Goal: Task Accomplishment & Management: Manage account settings

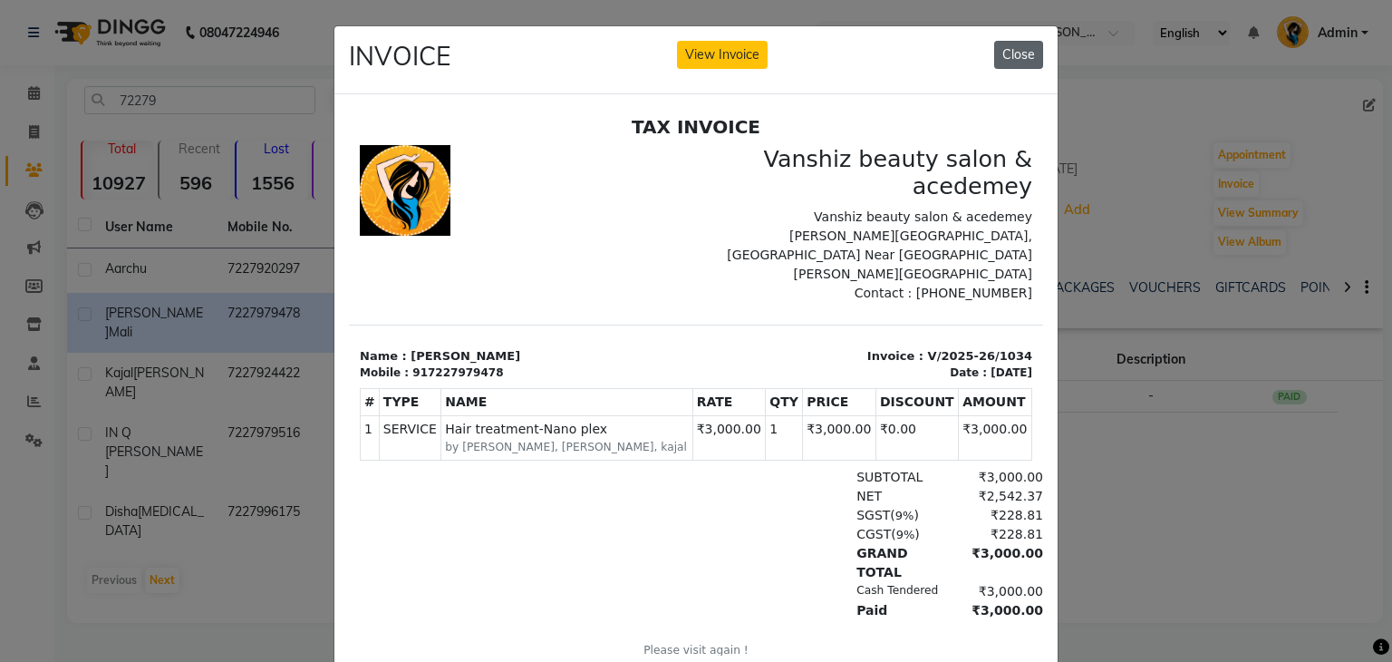
click at [1019, 55] on button "Close" at bounding box center [1018, 55] width 49 height 28
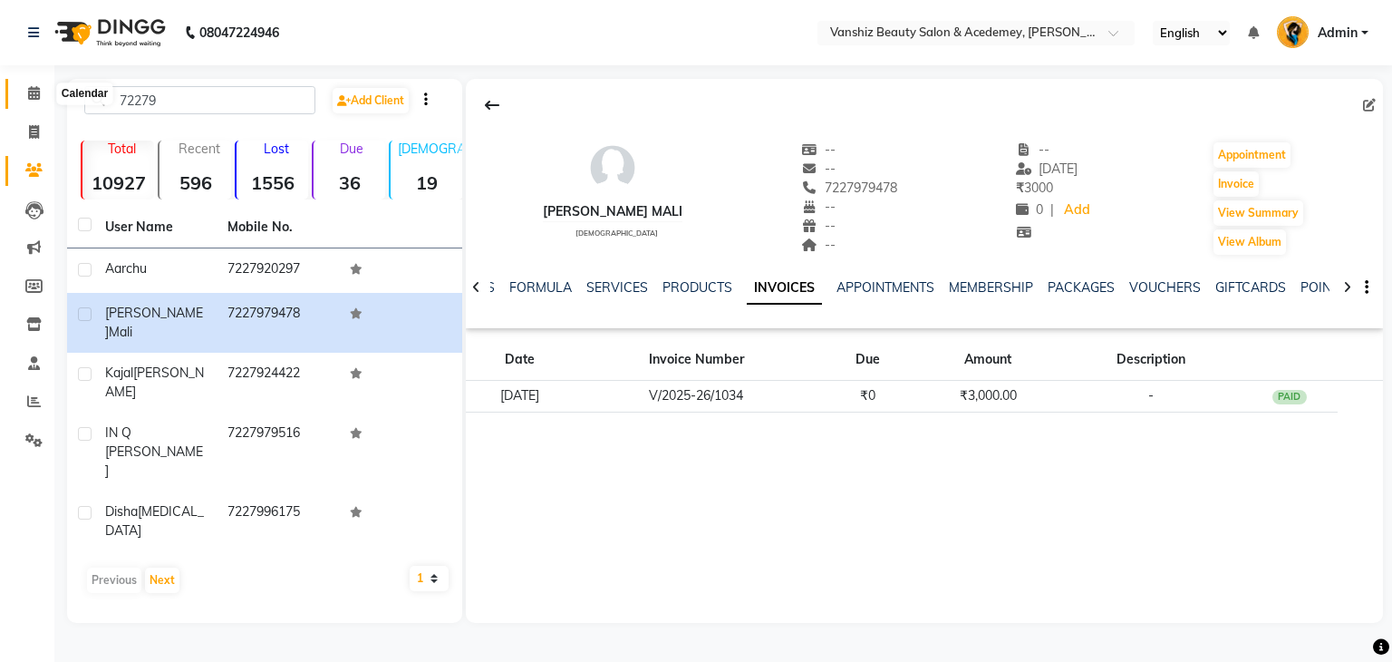
click at [28, 99] on icon at bounding box center [34, 93] width 12 height 14
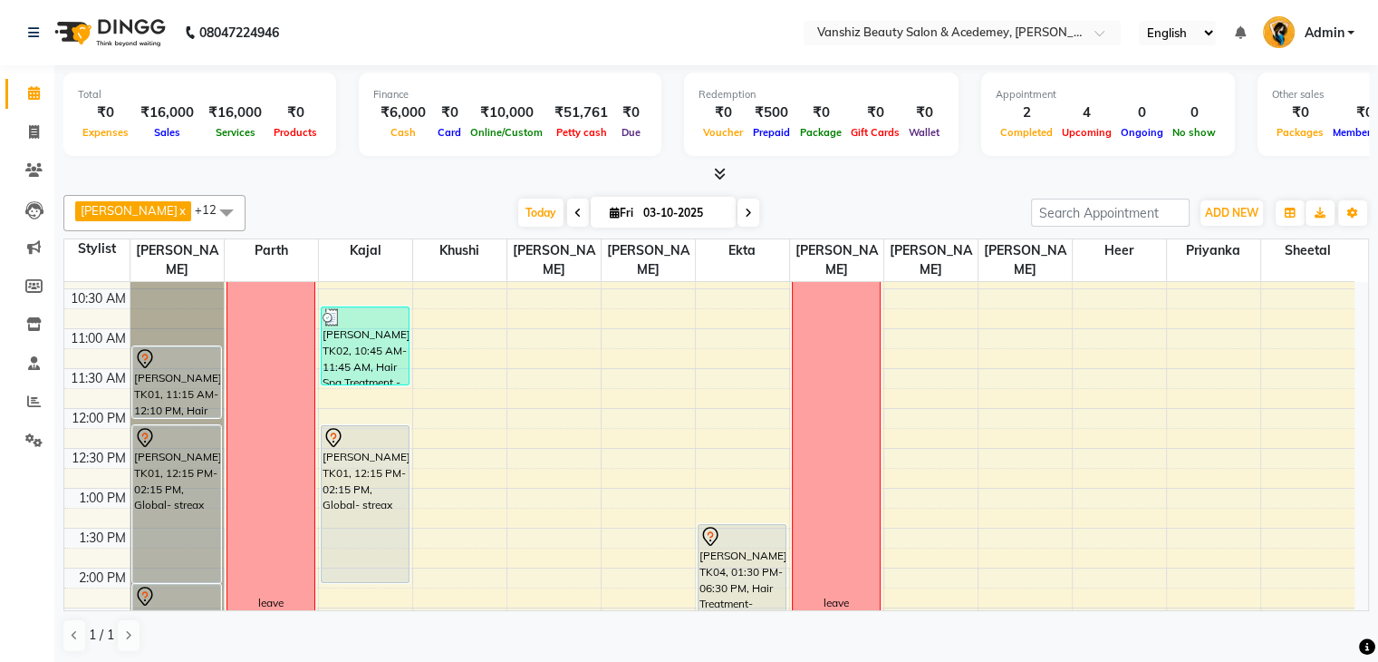
scroll to position [196, 0]
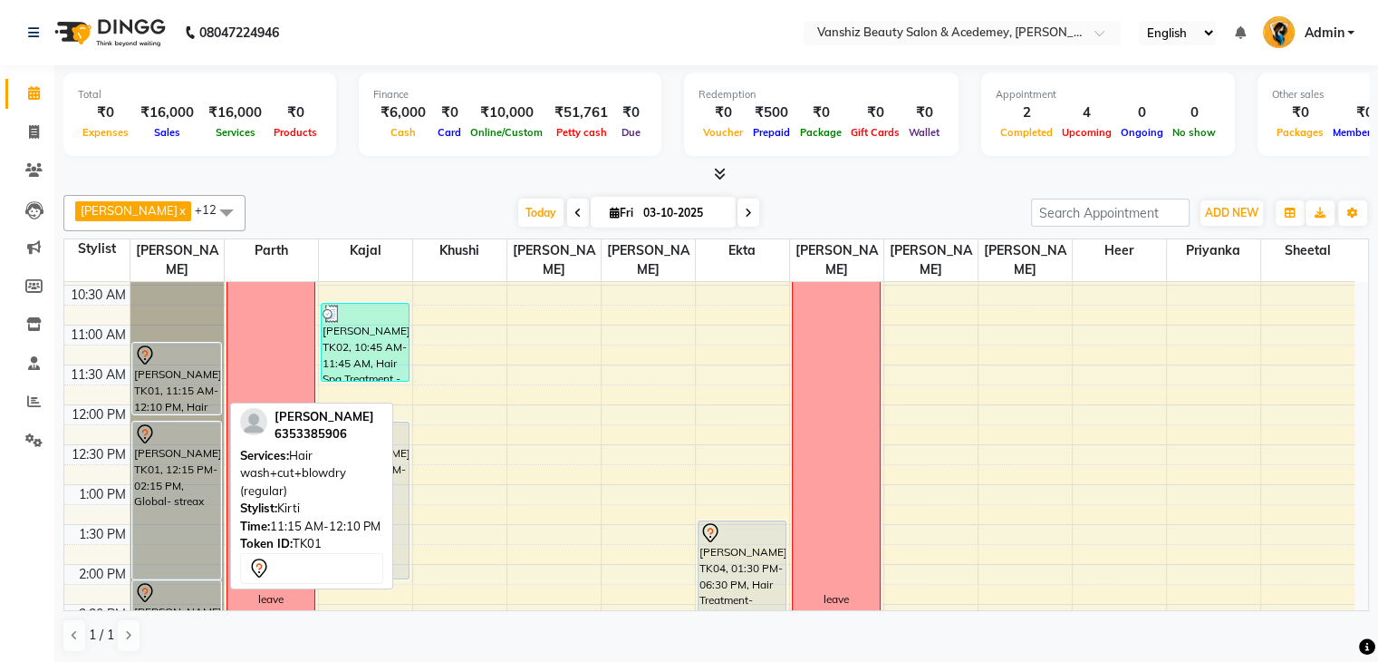
click at [188, 357] on div at bounding box center [176, 355] width 85 height 22
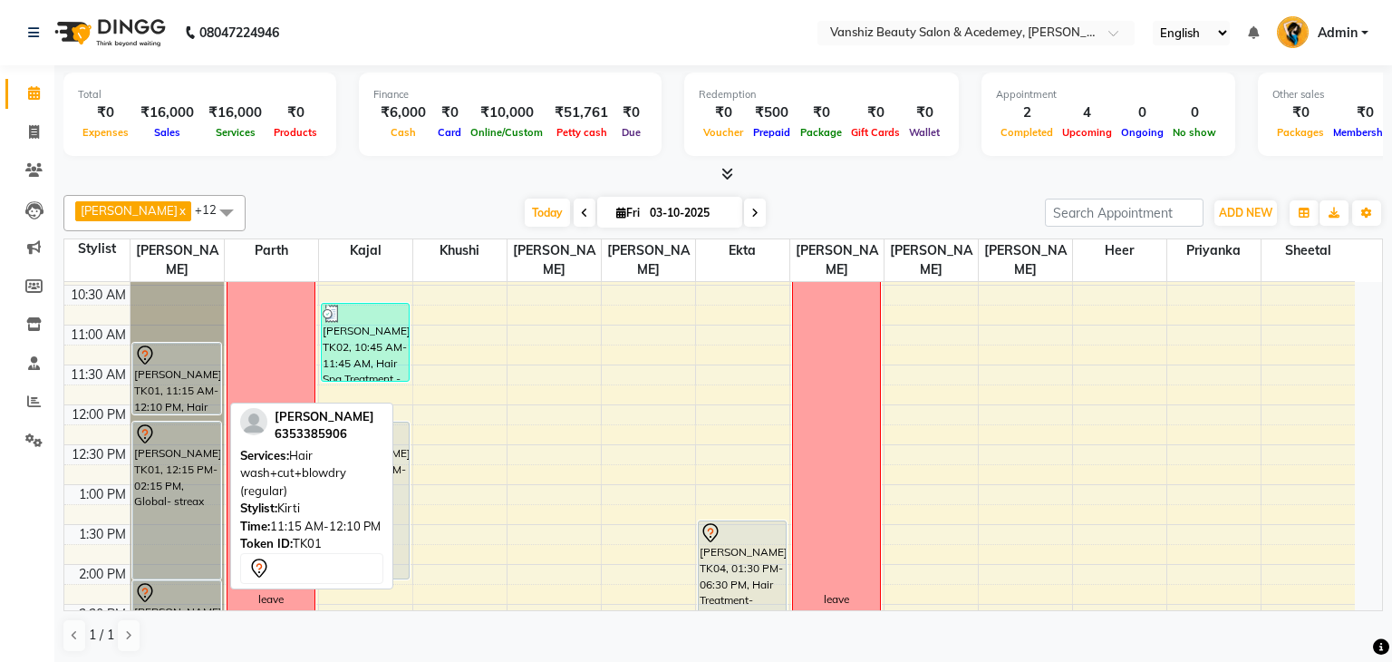
select select "7"
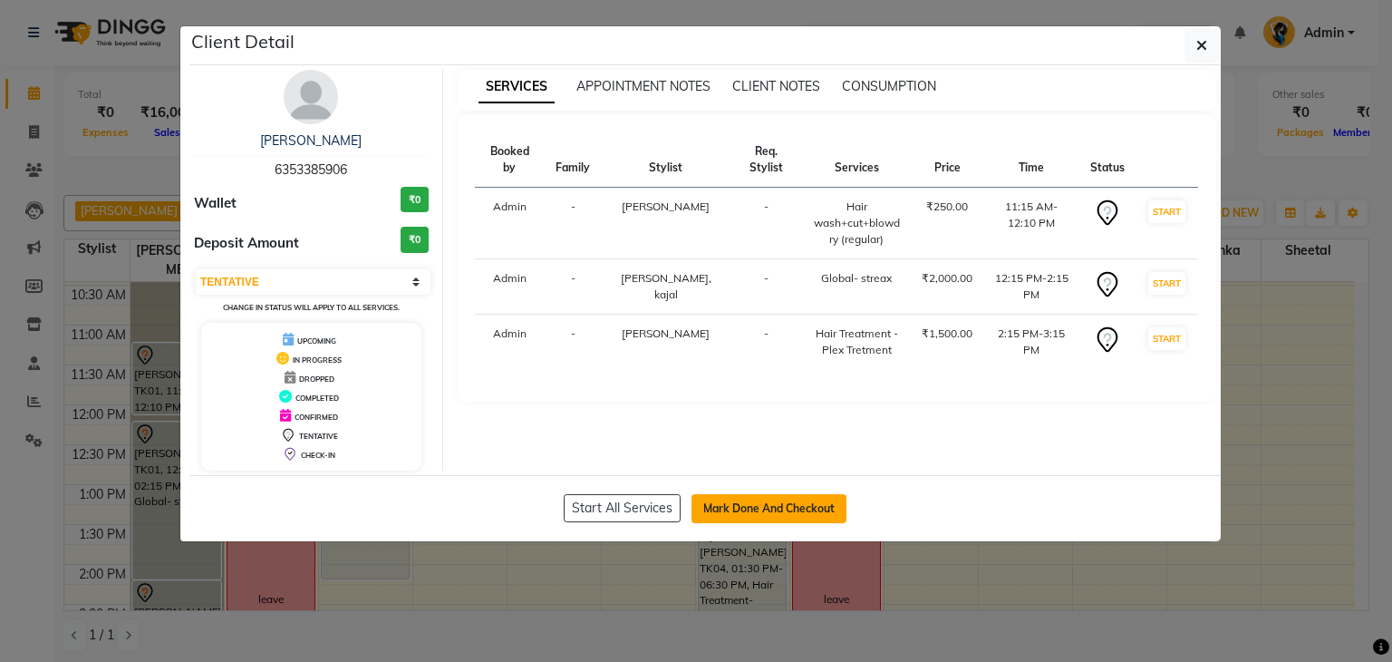
click at [759, 499] on button "Mark Done And Checkout" at bounding box center [768, 508] width 155 height 29
select select "service"
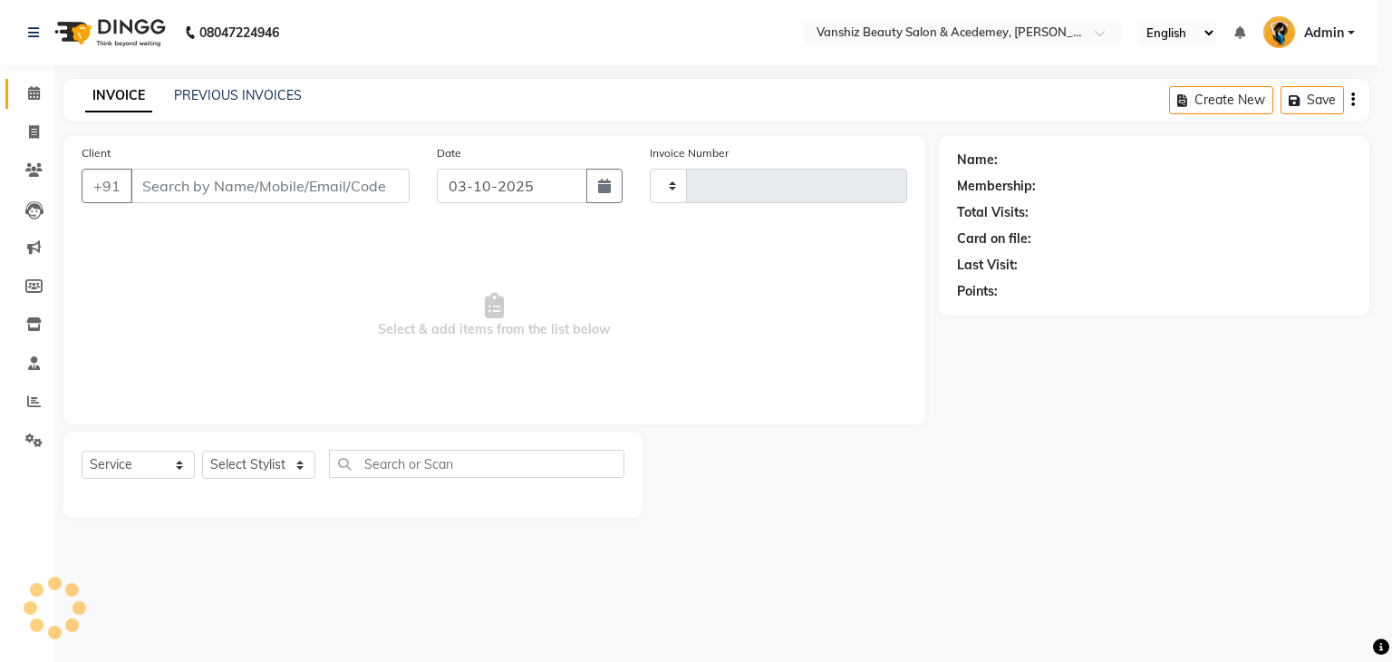
type input "1582"
select select "5403"
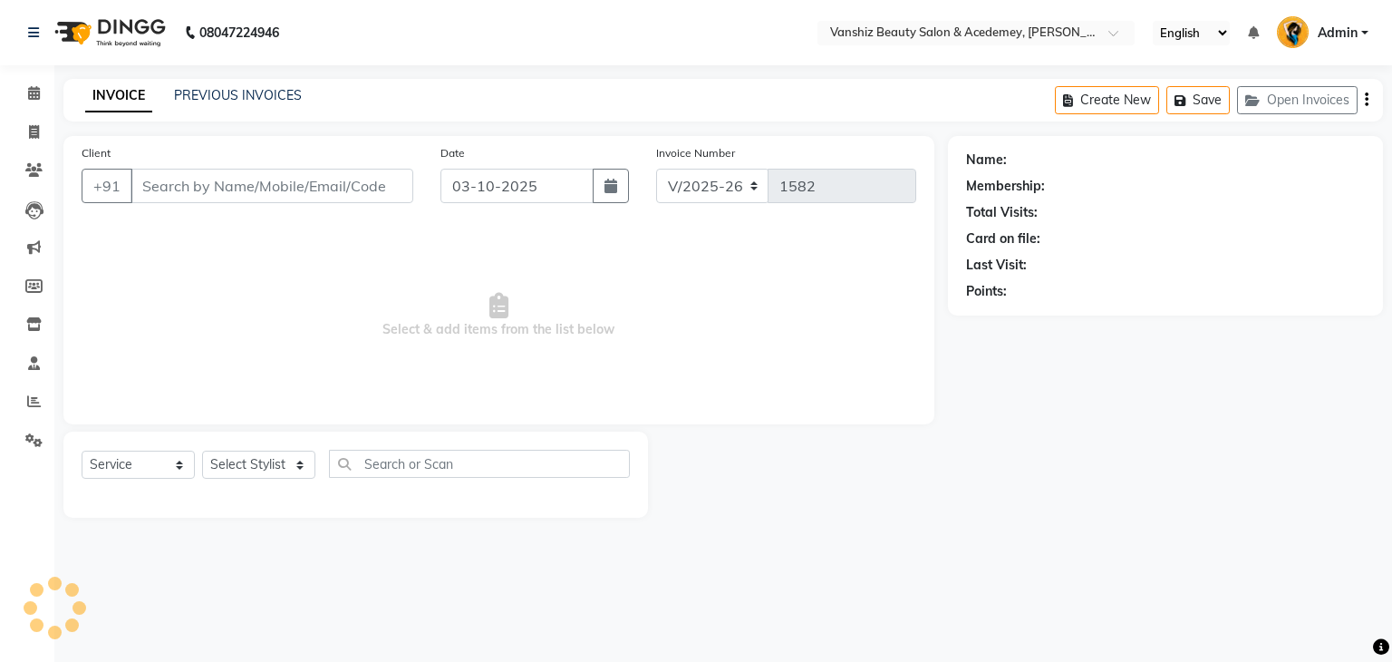
click at [759, 499] on div at bounding box center [797, 474] width 299 height 86
type input "6353385906"
select select "38128"
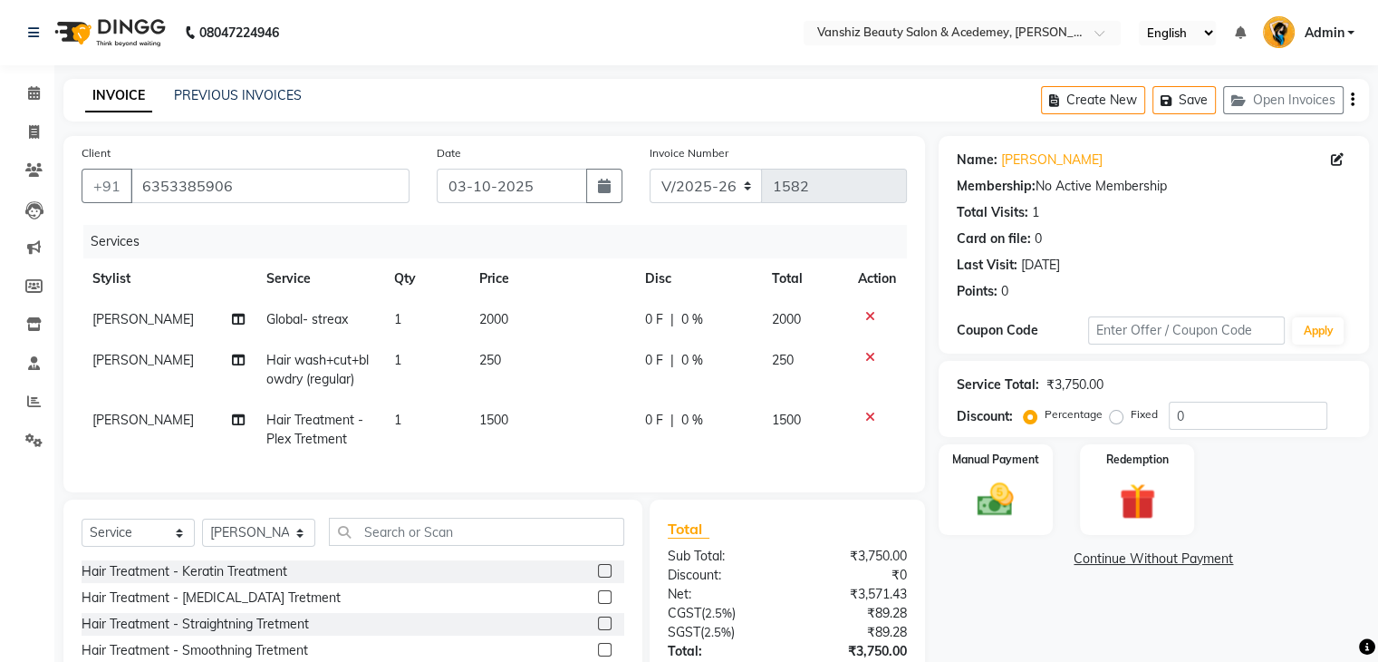
click at [484, 318] on span "2000" at bounding box center [493, 319] width 29 height 16
select select "38128"
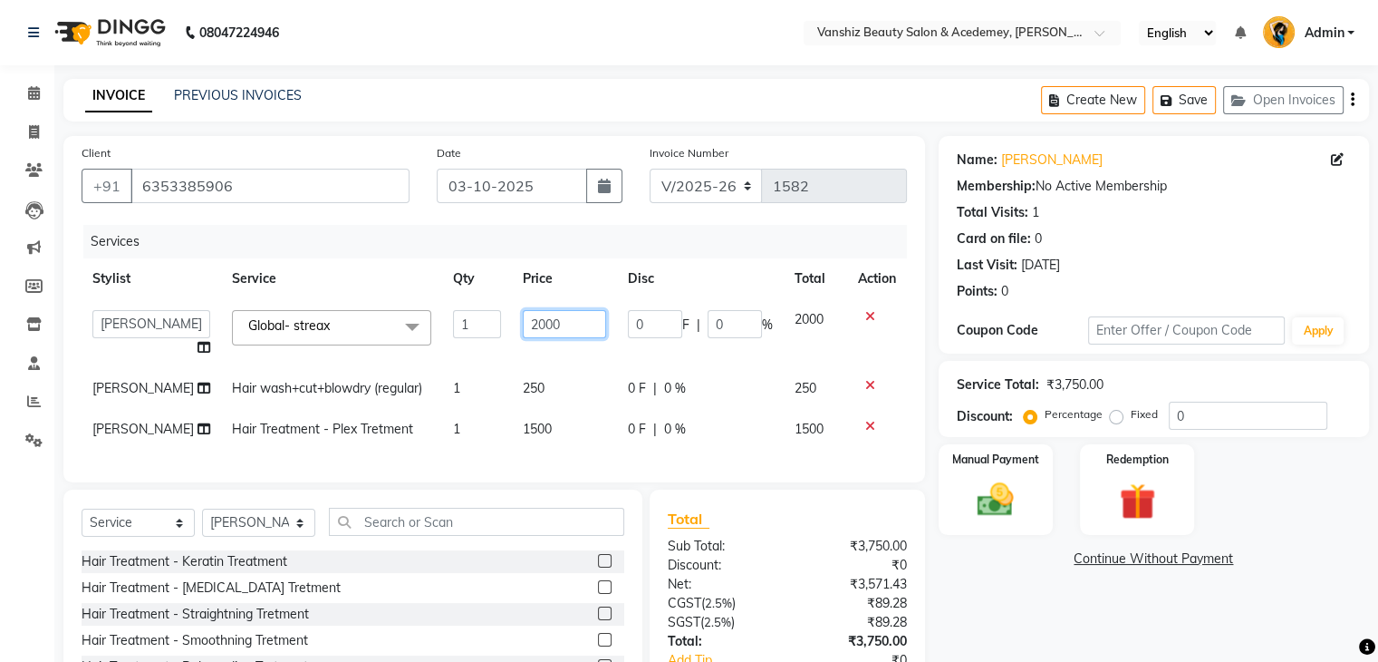
click at [556, 327] on input "2000" at bounding box center [564, 324] width 83 height 28
type input "2500"
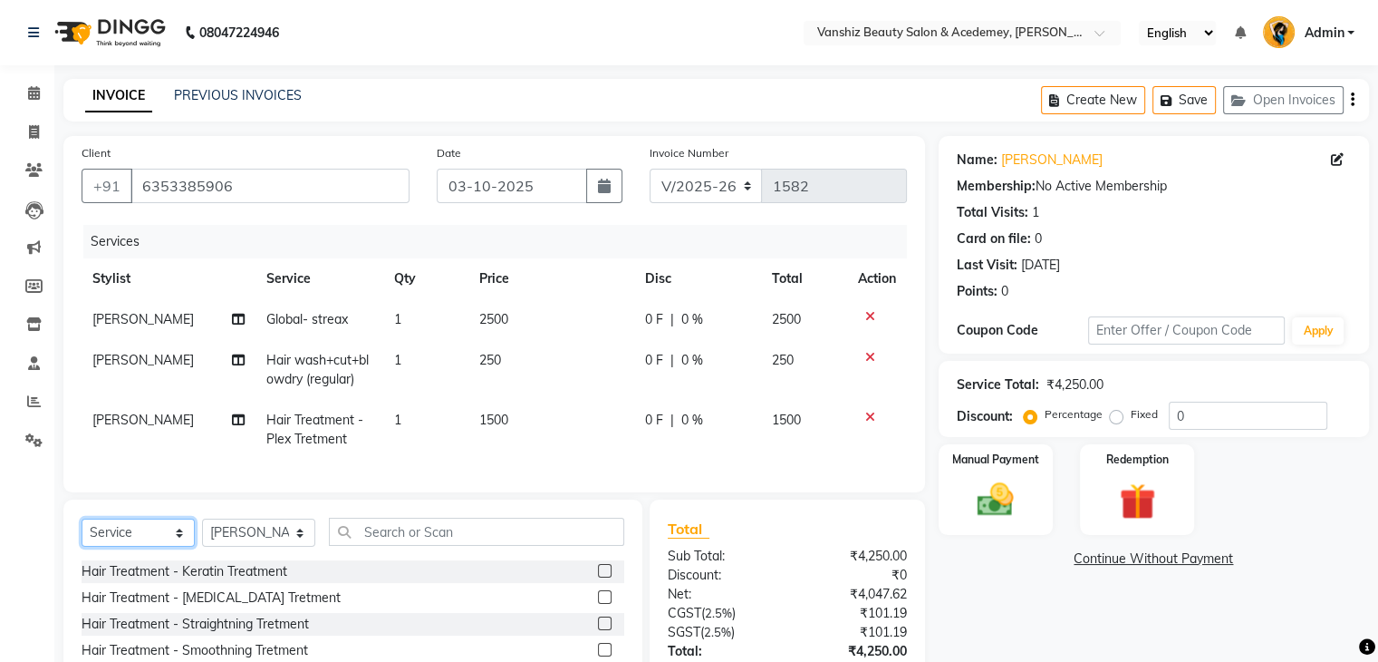
click at [158, 536] on select "Select Service Product Membership Package Voucher Prepaid Gift Card" at bounding box center [138, 532] width 113 height 28
select select "product"
click at [82, 534] on select "Select Service Product Membership Package Voucher Prepaid Gift Card" at bounding box center [138, 532] width 113 height 28
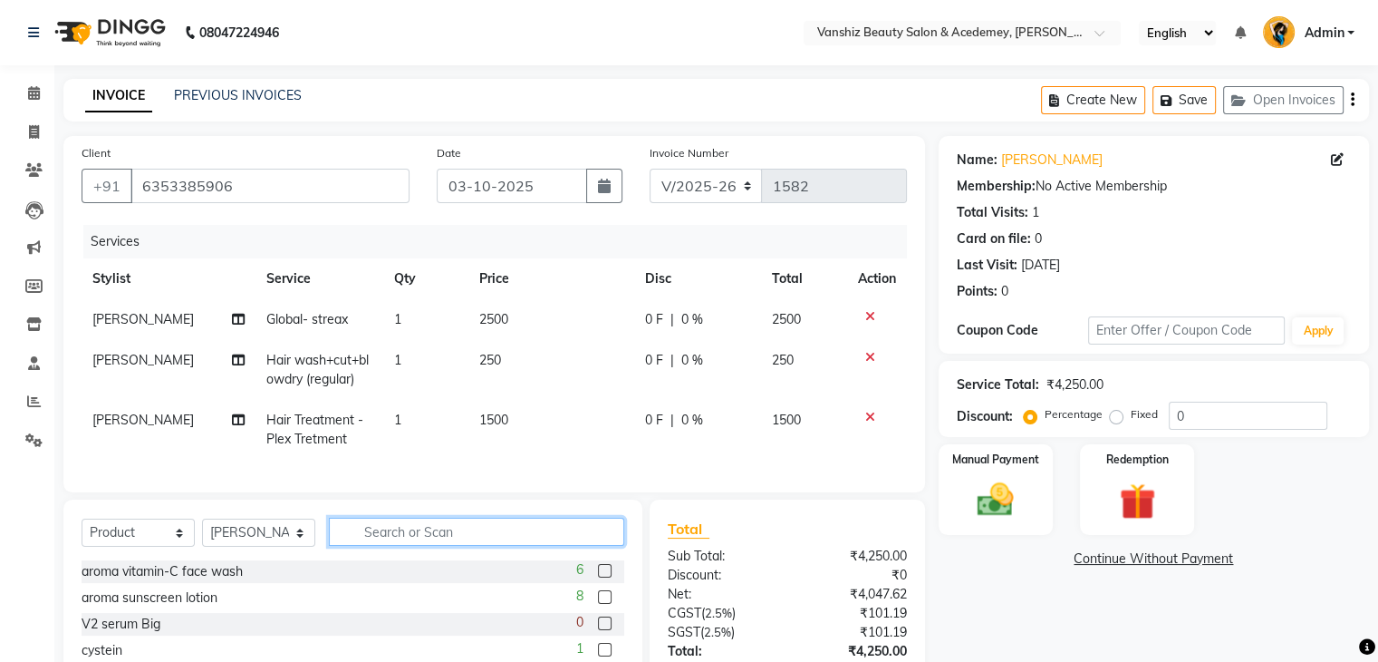
click at [385, 546] on input "text" at bounding box center [476, 531] width 295 height 28
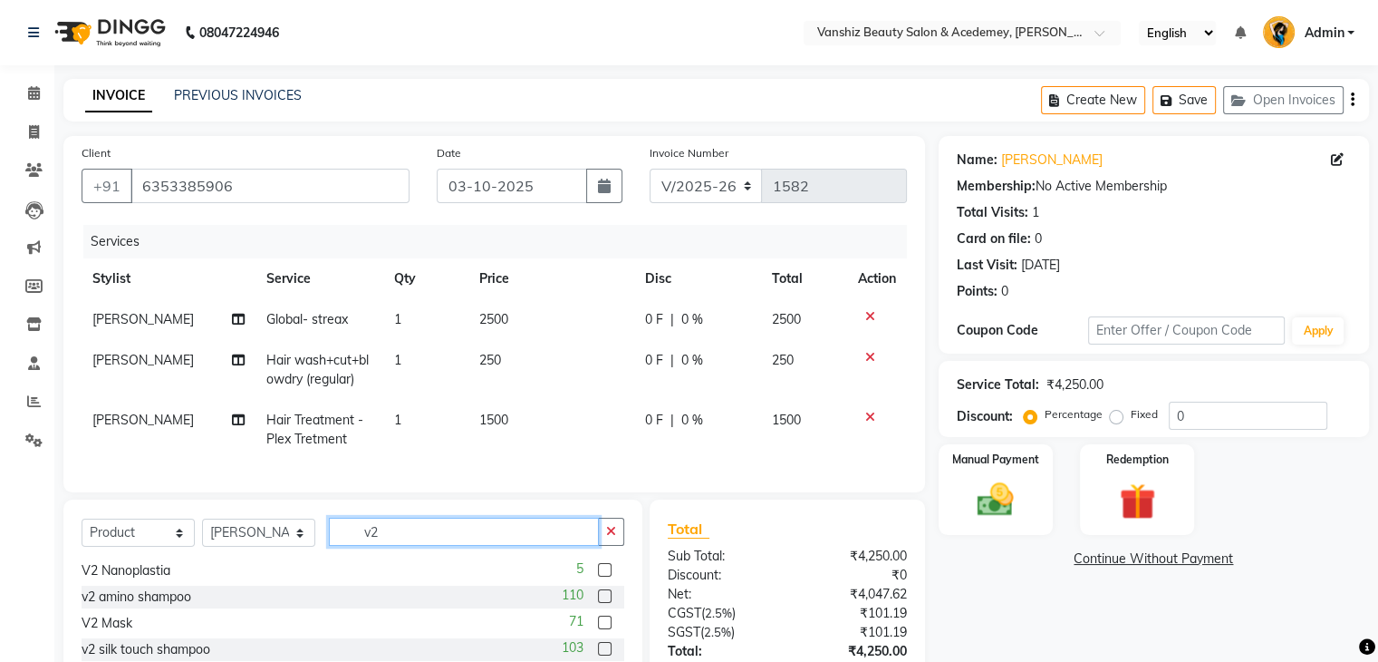
scroll to position [81, 0]
type input "v2"
click at [598, 628] on label at bounding box center [605, 621] width 14 height 14
click at [598, 628] on input "checkbox" at bounding box center [604, 622] width 12 height 12
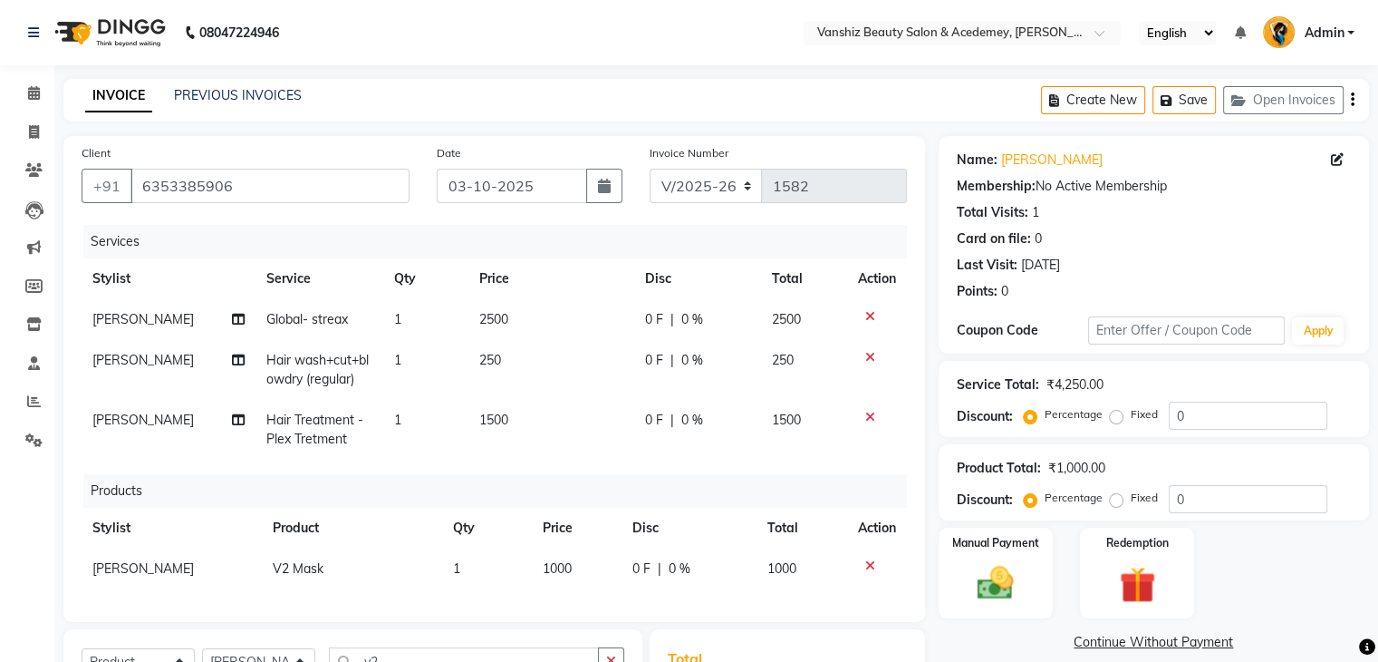
checkbox input "false"
click at [863, 563] on div at bounding box center [877, 565] width 38 height 13
click at [868, 565] on icon at bounding box center [870, 565] width 10 height 13
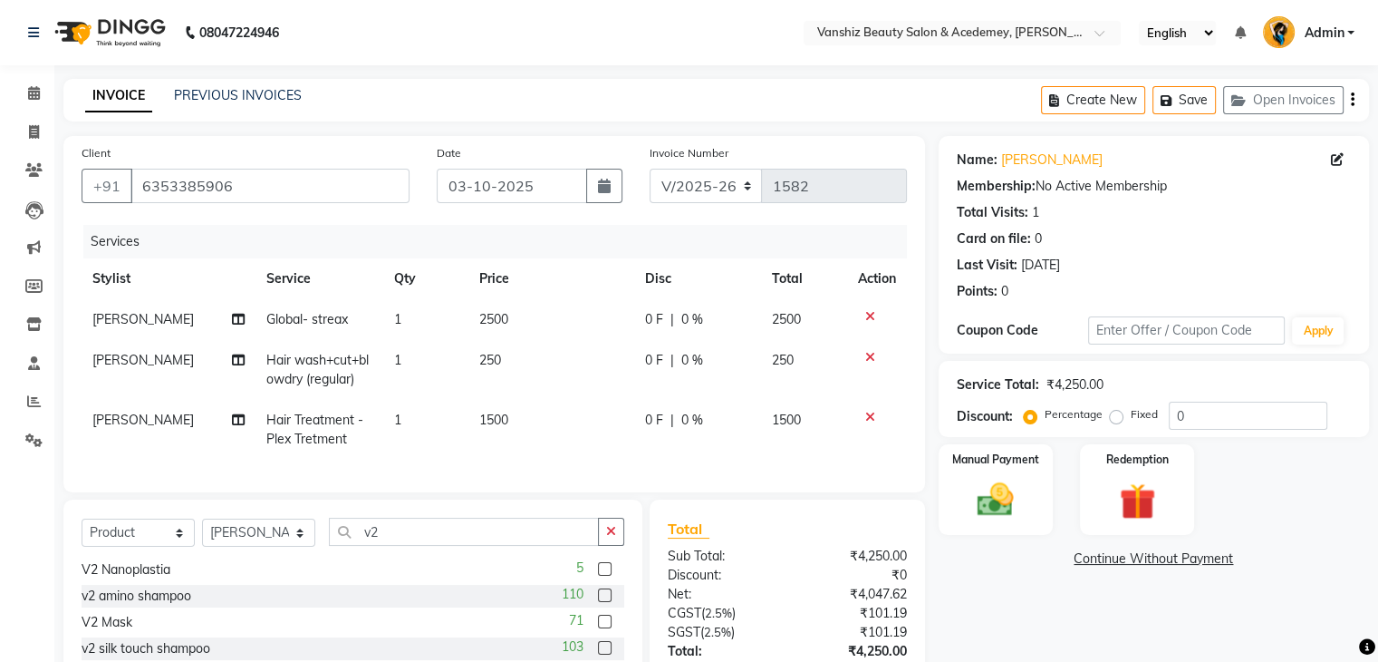
scroll to position [122, 0]
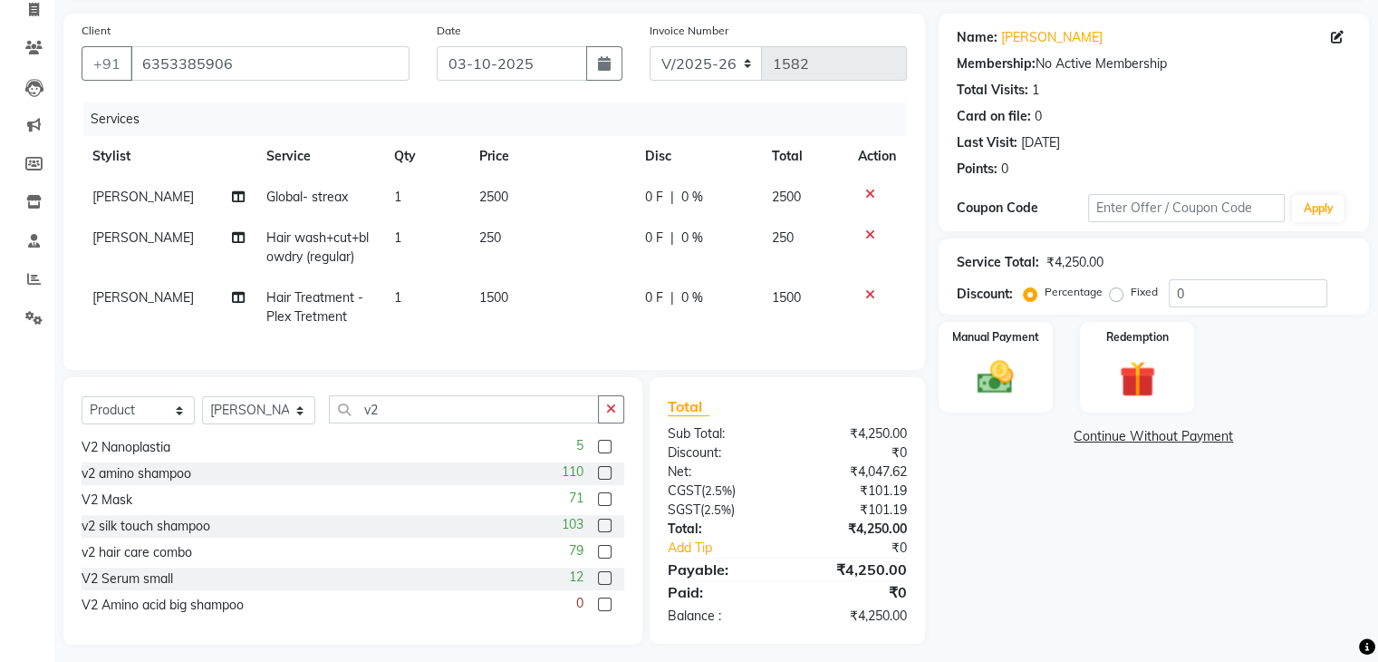
click at [598, 585] on label at bounding box center [605, 578] width 14 height 14
click at [598, 585] on input "checkbox" at bounding box center [604, 579] width 12 height 12
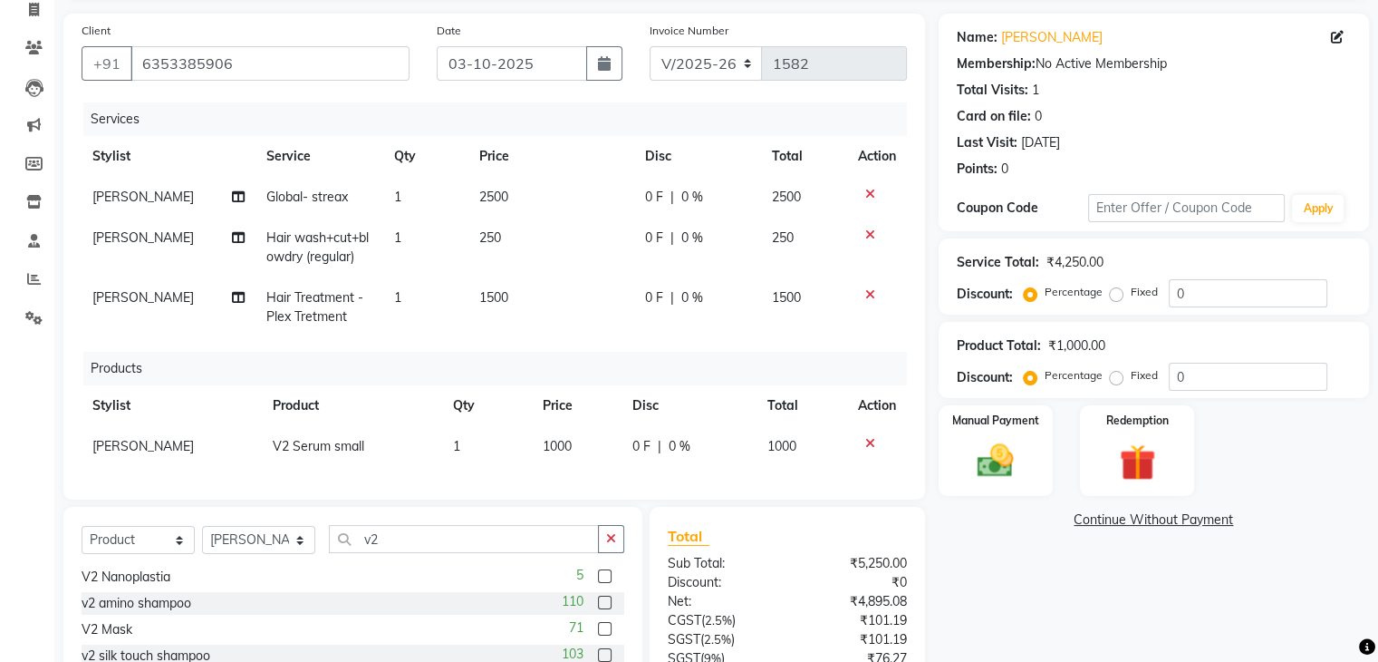
checkbox input "false"
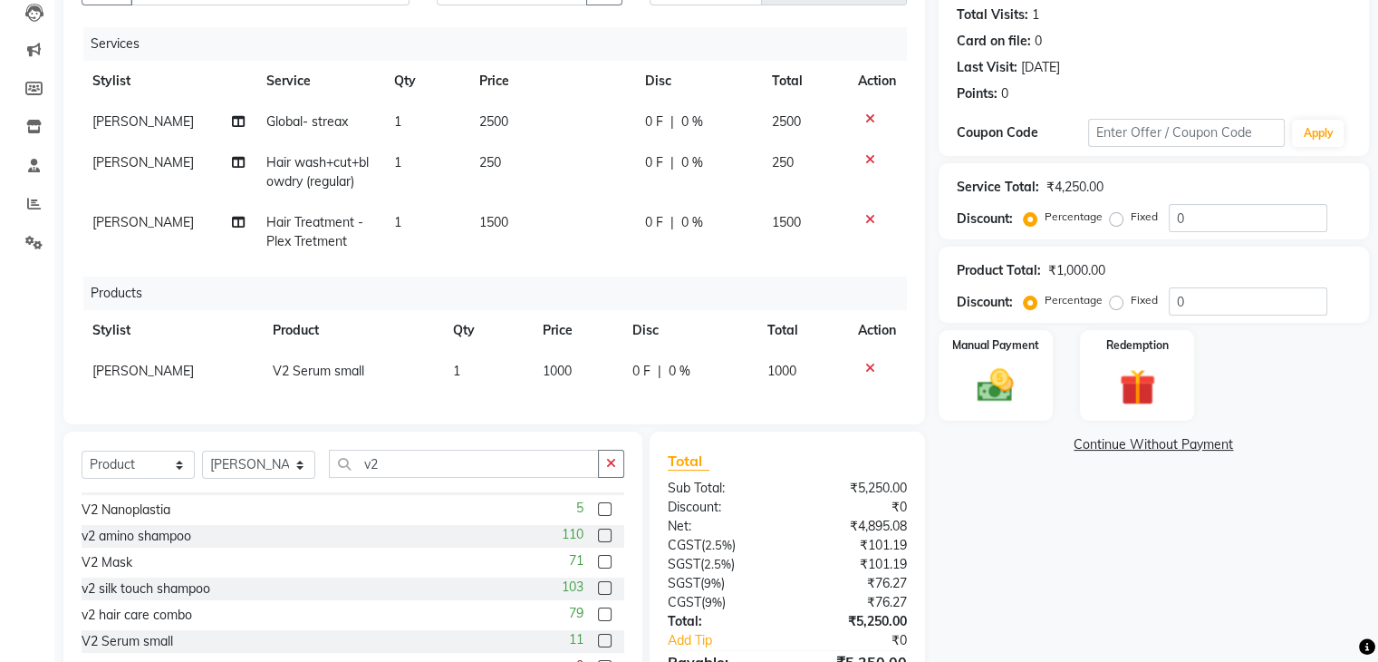
scroll to position [72, 0]
click at [598, 542] on label at bounding box center [605, 535] width 14 height 14
click at [598, 542] on input "checkbox" at bounding box center [604, 536] width 12 height 12
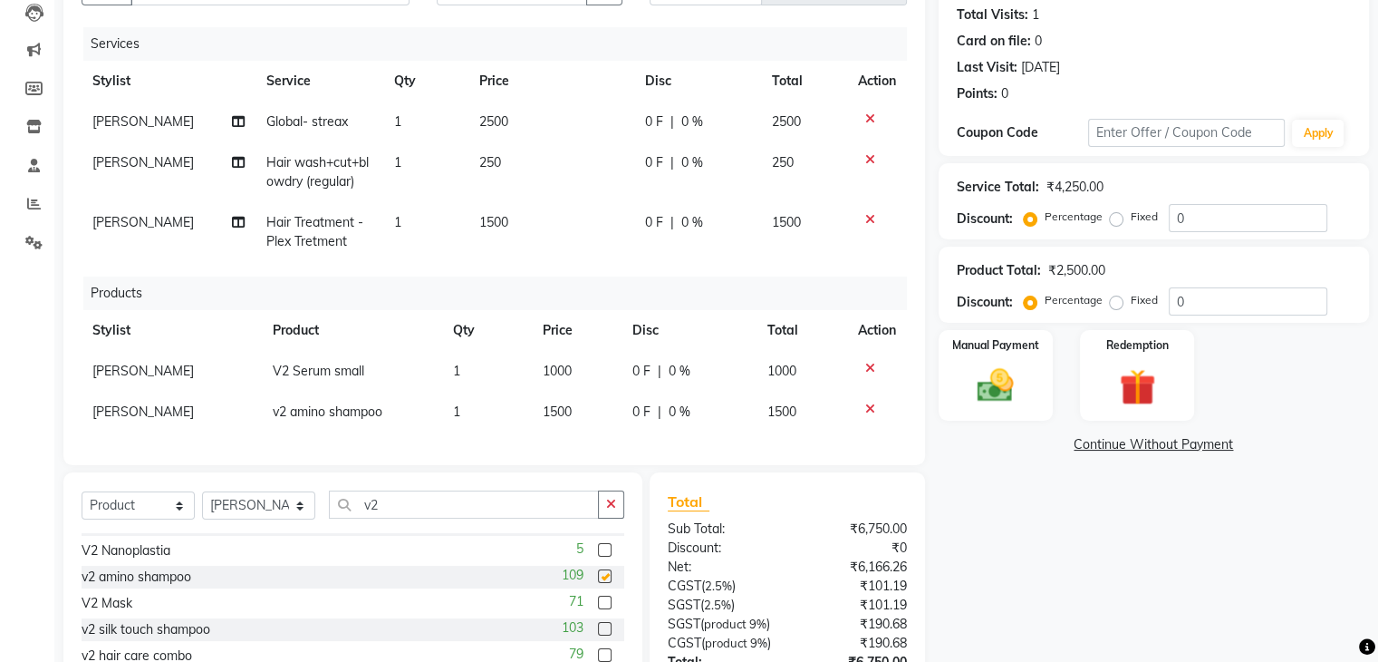
checkbox input "false"
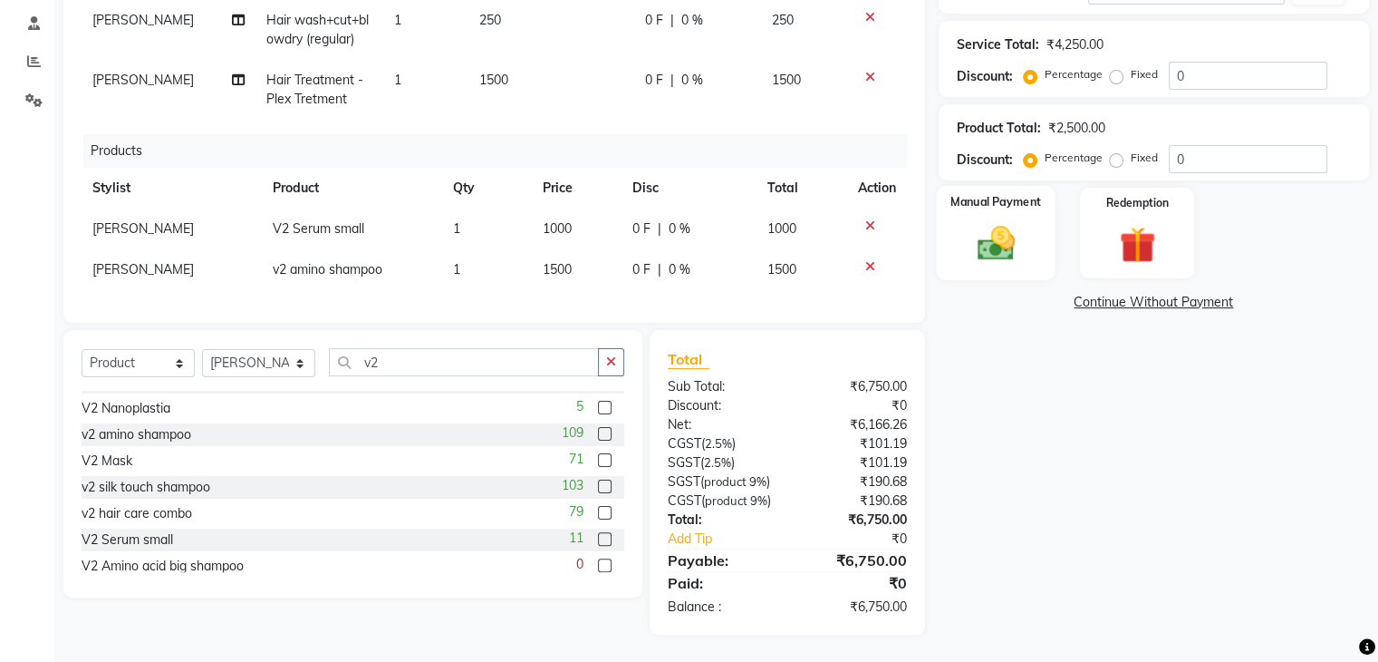
click at [1019, 222] on img at bounding box center [995, 243] width 61 height 43
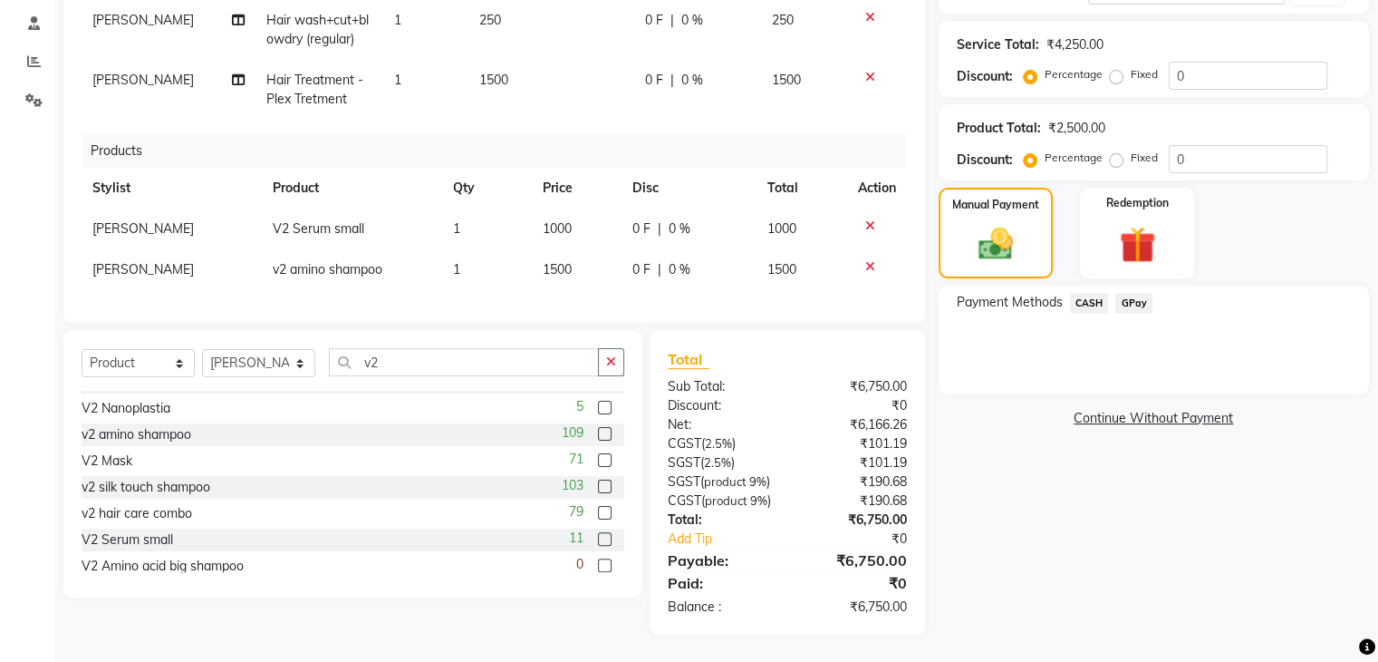
click at [1096, 293] on span "CASH" at bounding box center [1089, 303] width 39 height 21
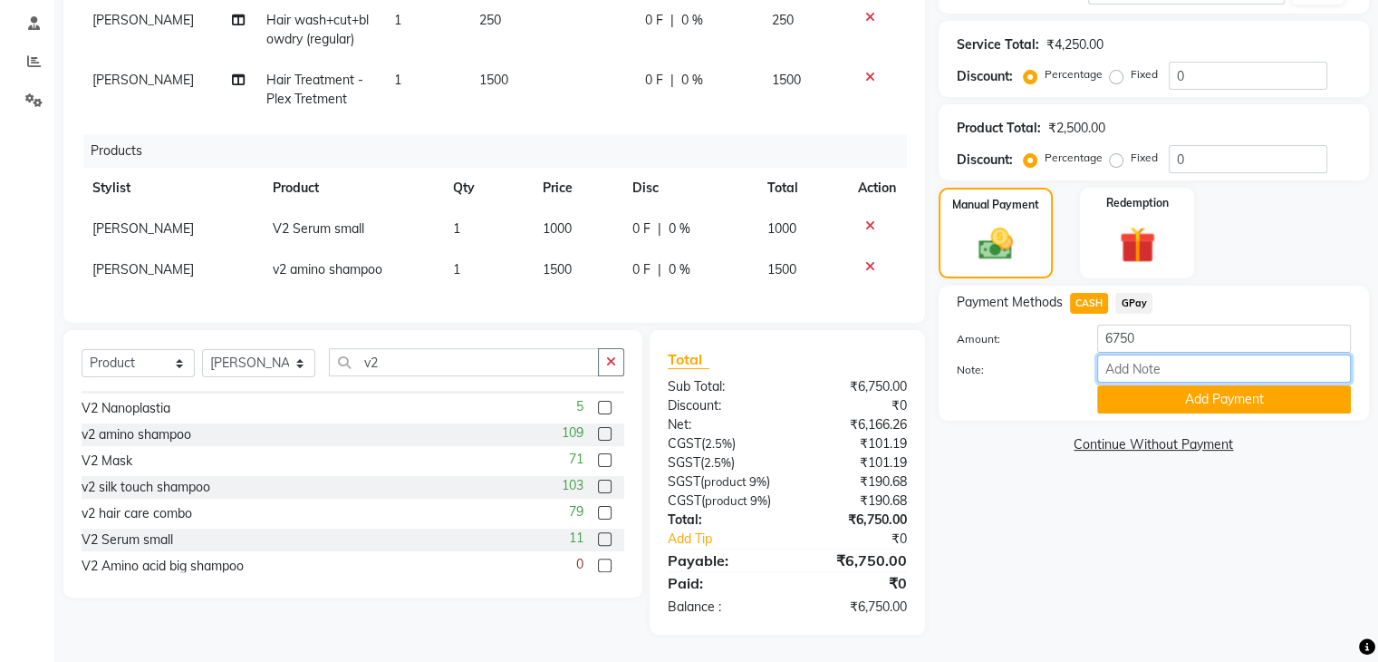
click at [1225, 354] on input "Note:" at bounding box center [1224, 368] width 254 height 28
type input "cash"
click at [1191, 385] on button "Add Payment" at bounding box center [1224, 399] width 254 height 28
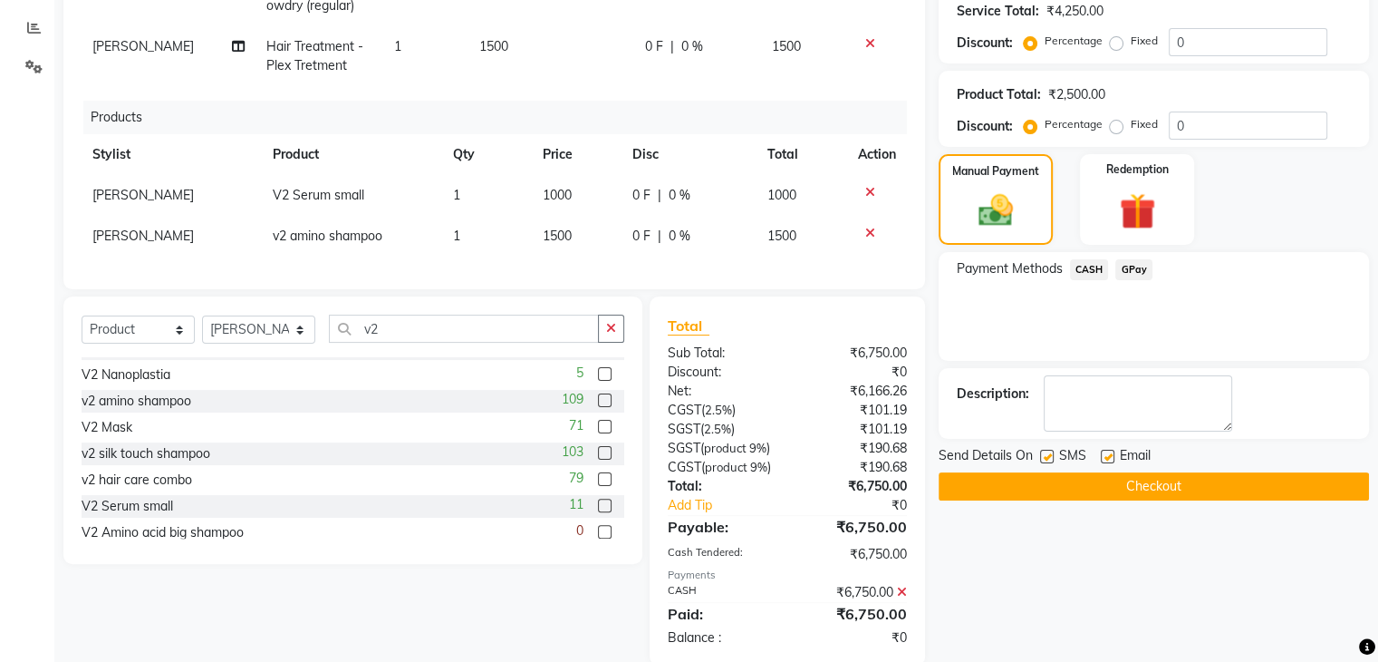
click at [1109, 449] on label at bounding box center [1108, 456] width 14 height 14
click at [1109, 451] on input "checkbox" at bounding box center [1107, 457] width 12 height 12
checkbox input "false"
click at [1049, 454] on label at bounding box center [1047, 456] width 14 height 14
click at [1049, 454] on input "checkbox" at bounding box center [1046, 457] width 12 height 12
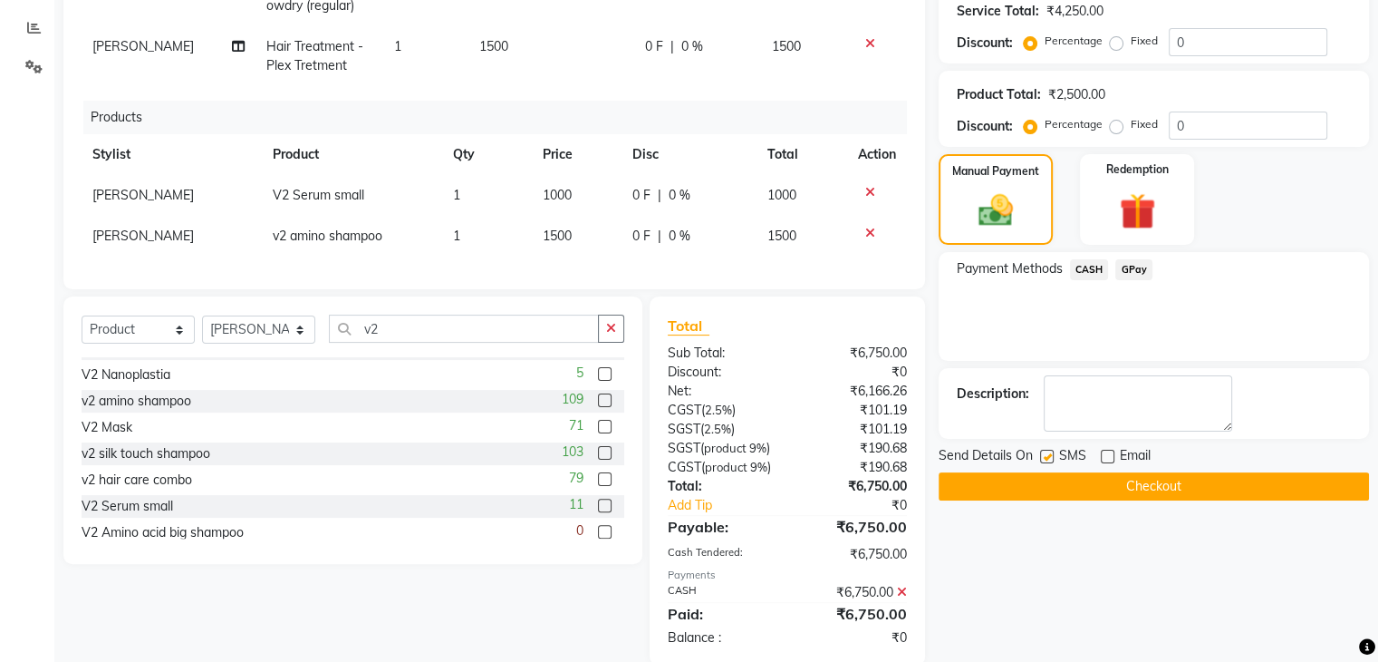
checkbox input "false"
click at [1097, 476] on button "Checkout" at bounding box center [1154, 486] width 430 height 28
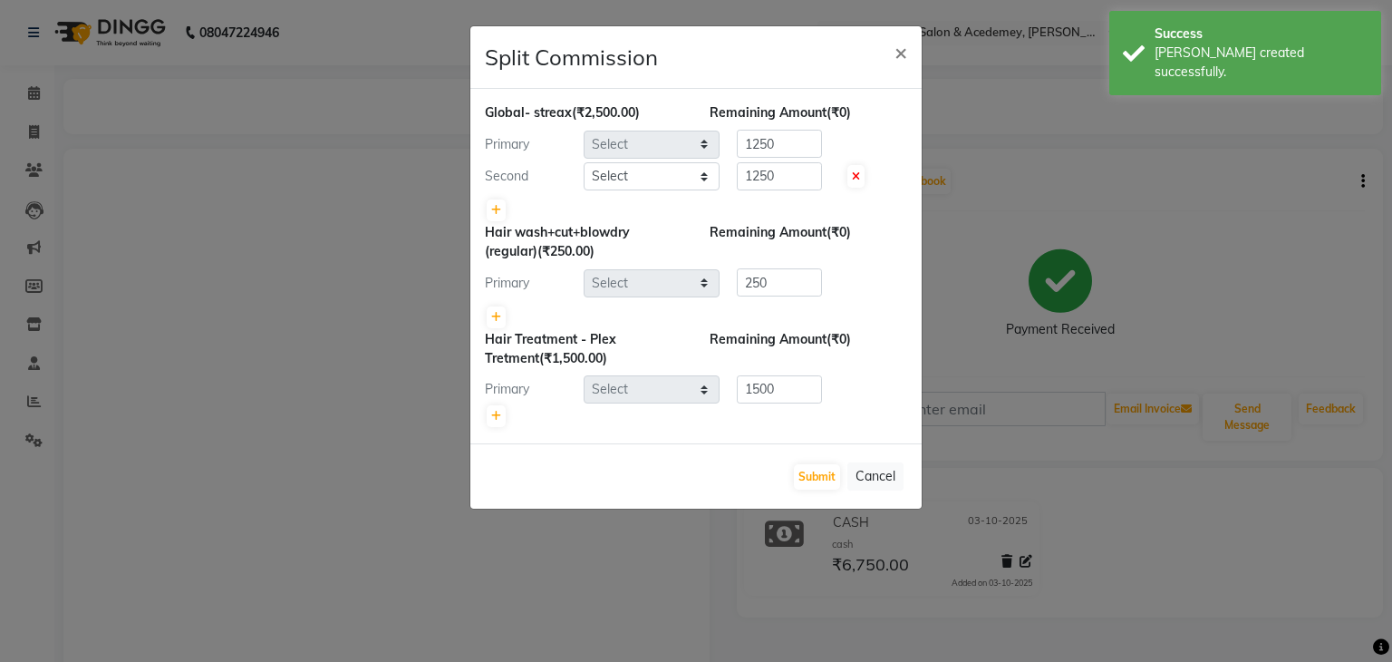
select select "38128"
select select "68622"
select select "38128"
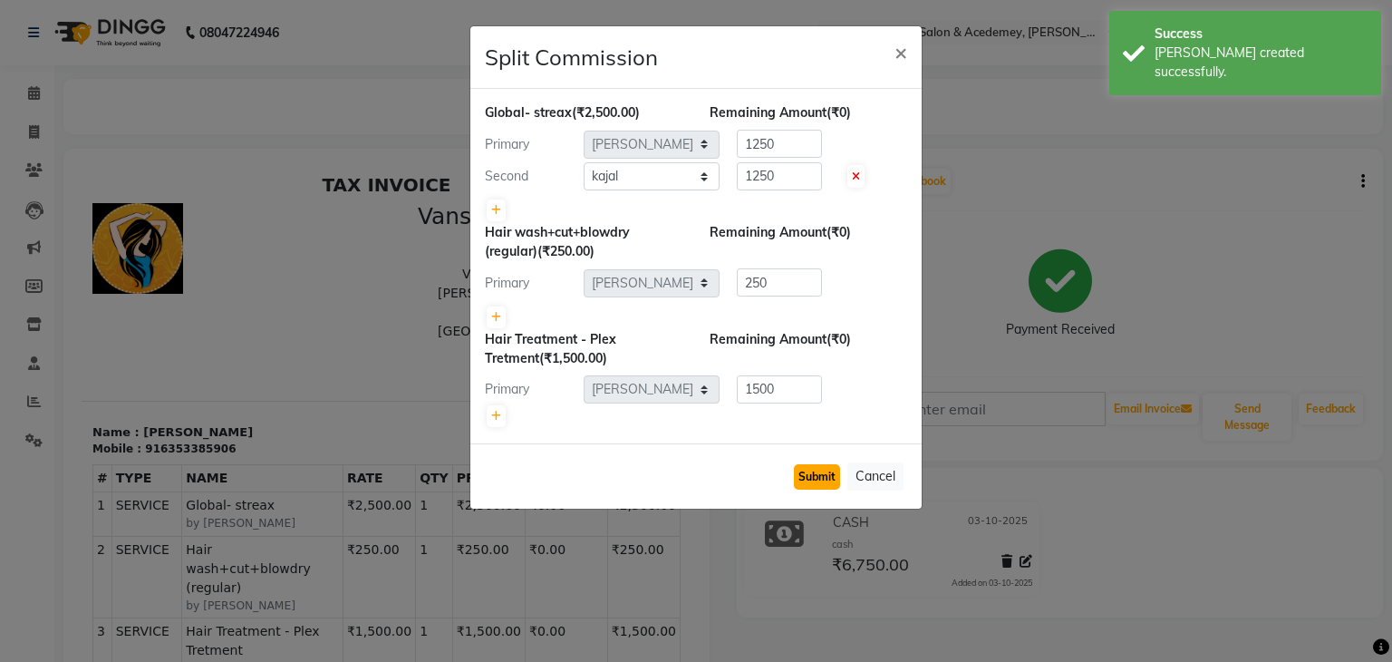
click at [809, 464] on button "Submit" at bounding box center [817, 476] width 46 height 25
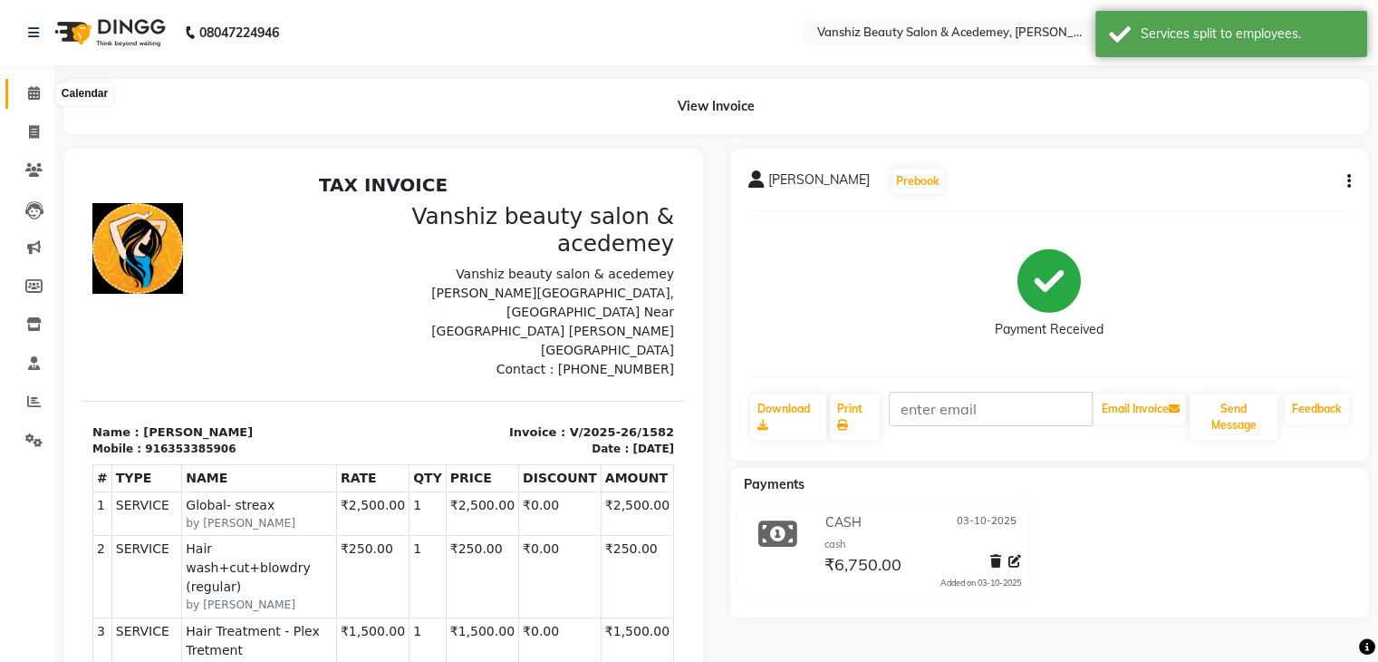
click at [28, 88] on icon at bounding box center [34, 93] width 12 height 14
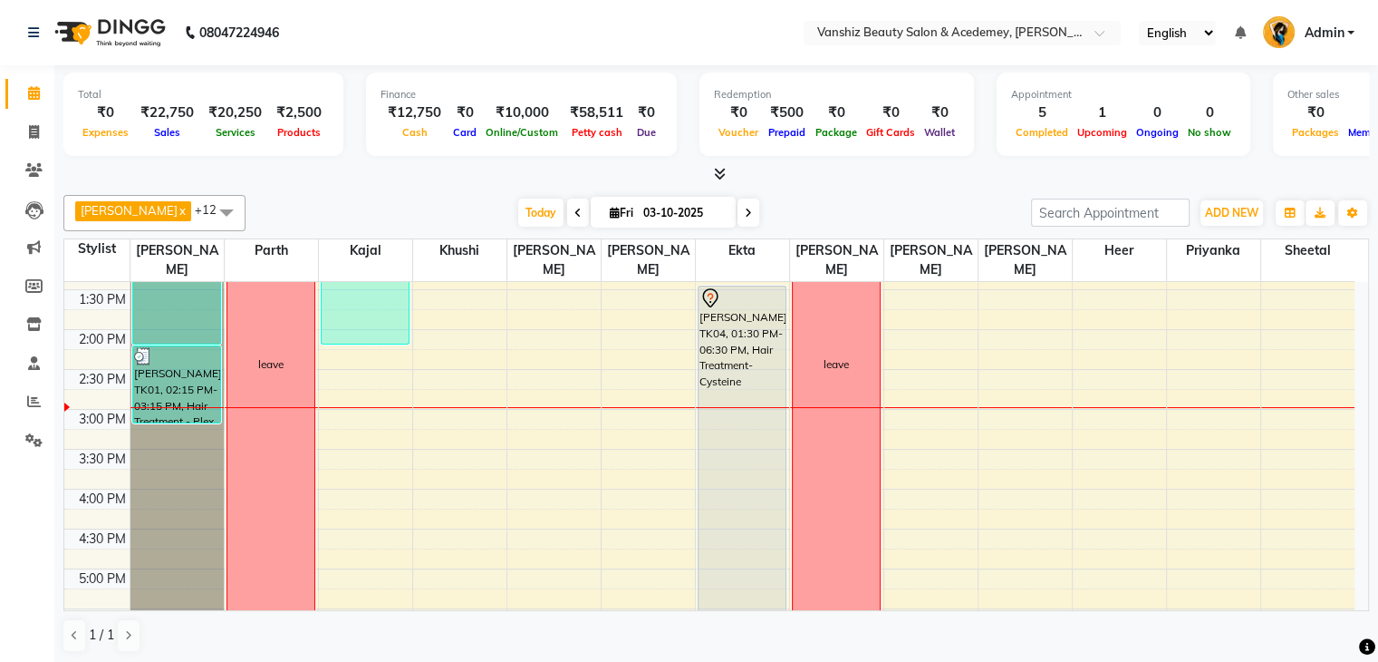
scroll to position [439, 0]
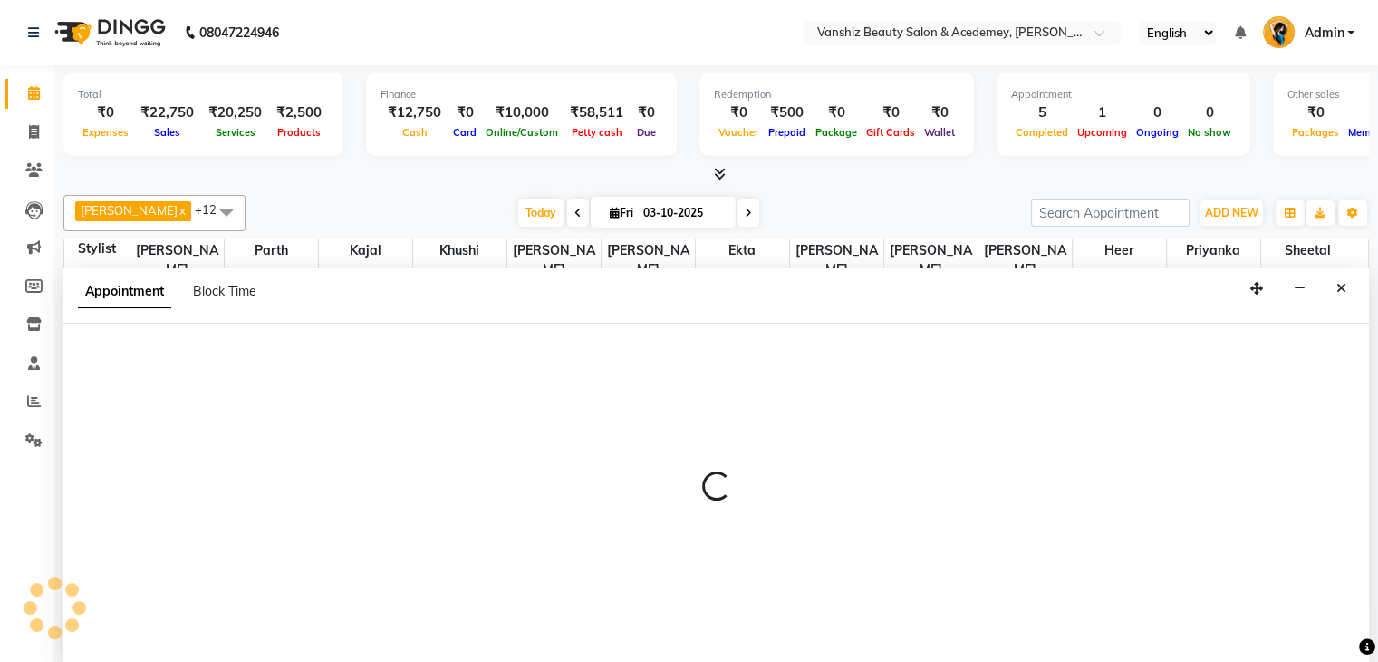
scroll to position [1, 0]
select select "38128"
select select "tentative"
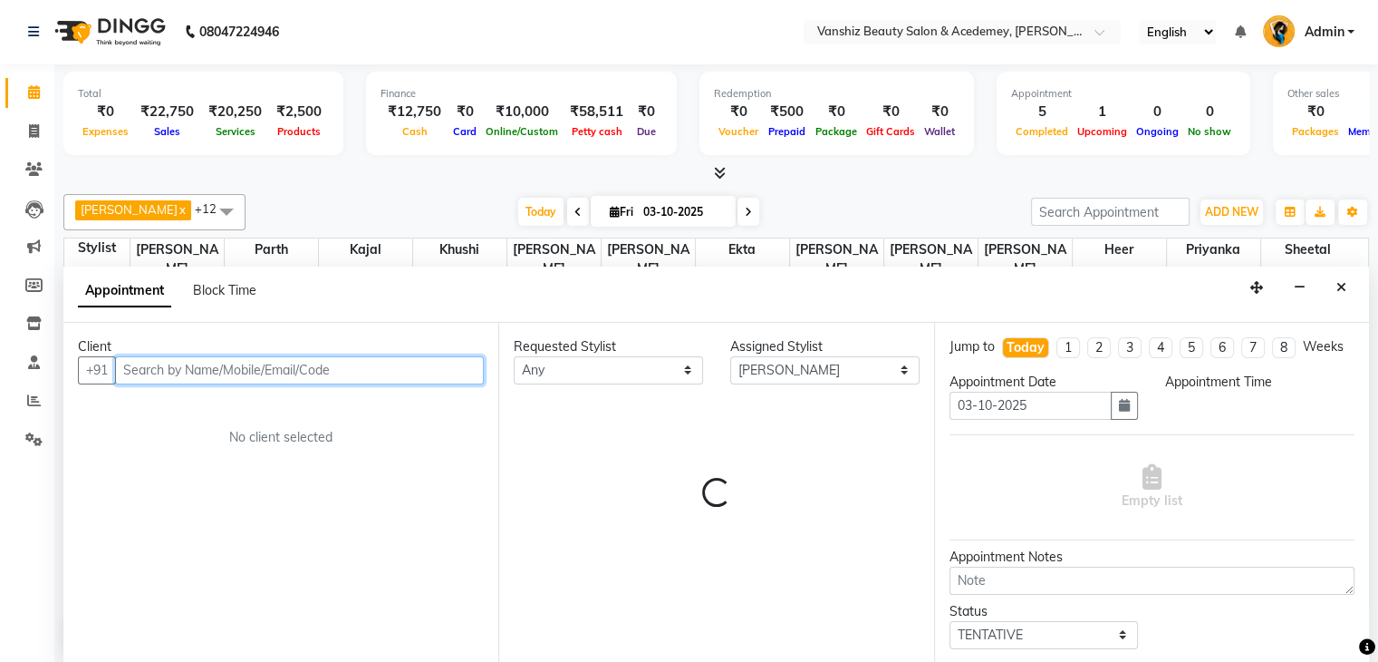
select select "915"
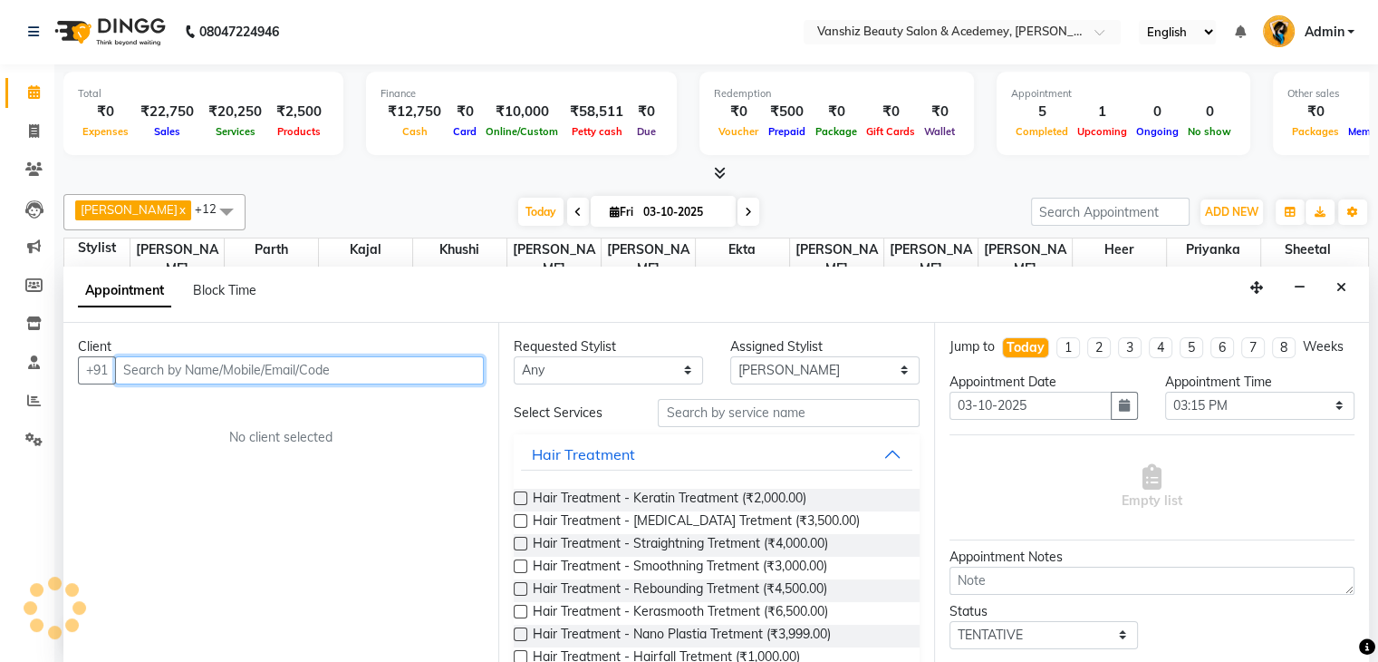
click at [194, 358] on input "text" at bounding box center [299, 370] width 369 height 28
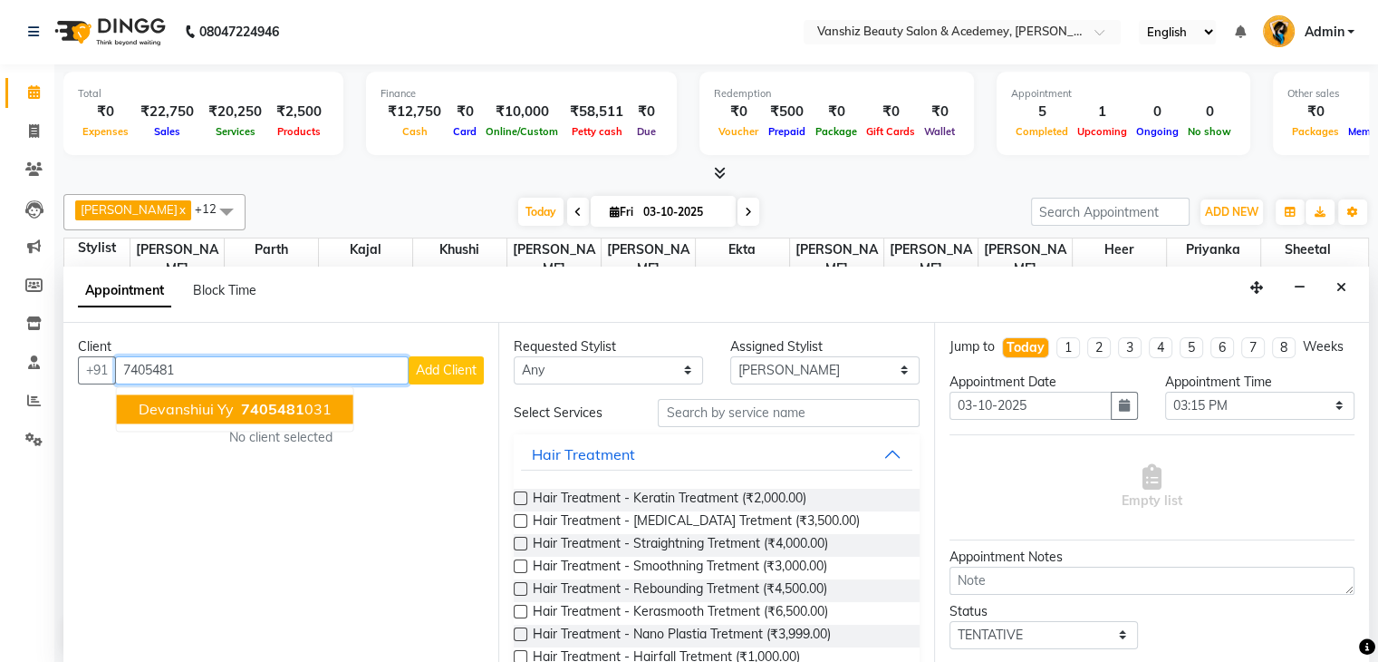
click at [246, 409] on span "7405481" at bounding box center [272, 409] width 63 height 18
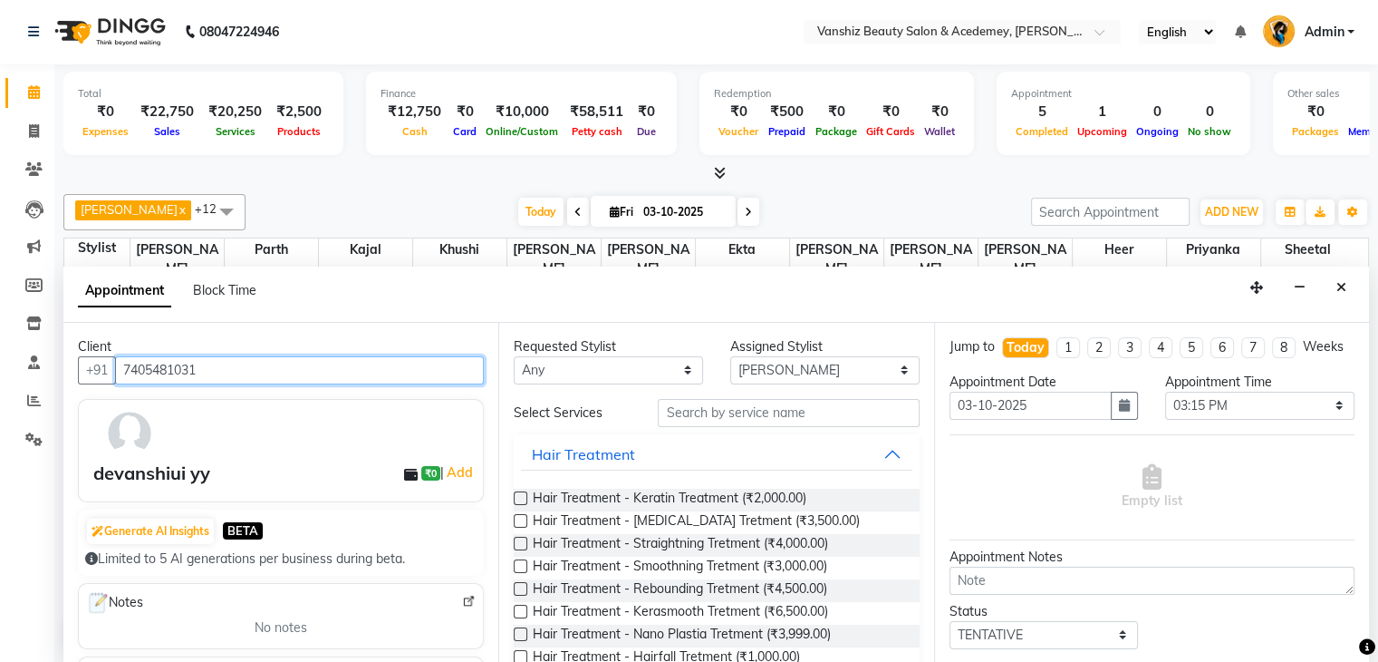
type input "7405481031"
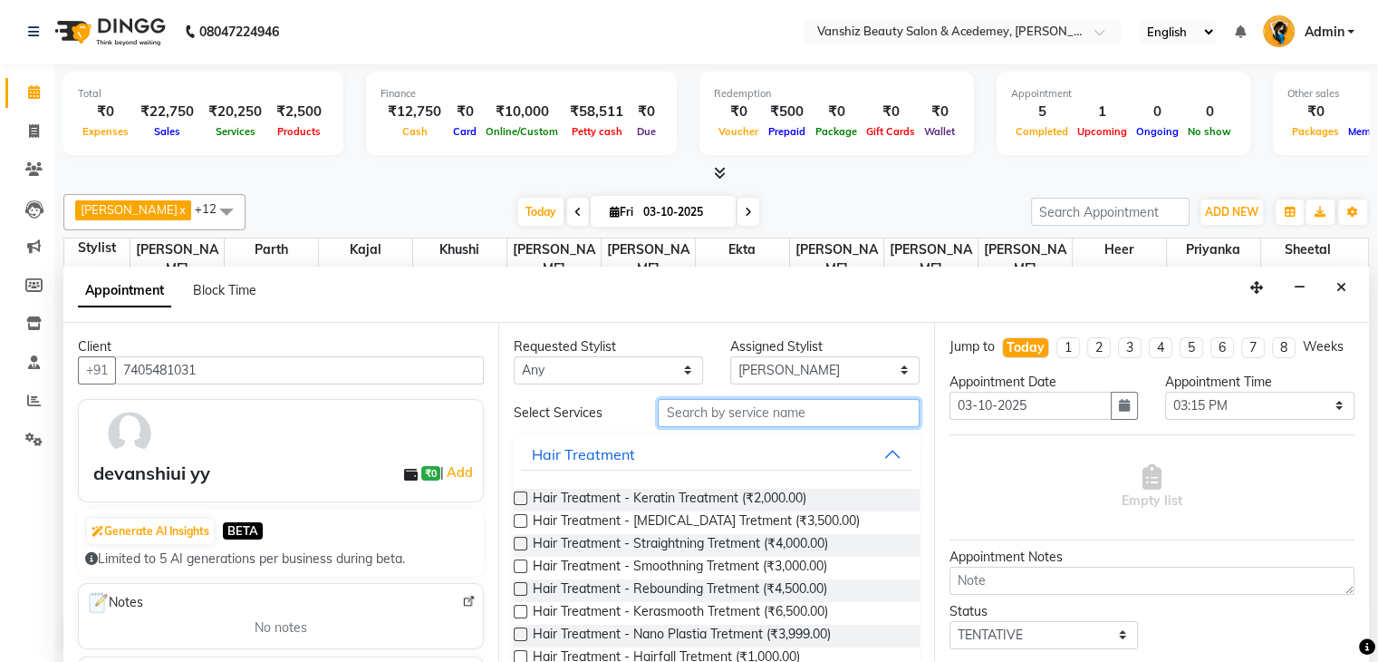
click at [774, 418] on input "text" at bounding box center [788, 413] width 261 height 28
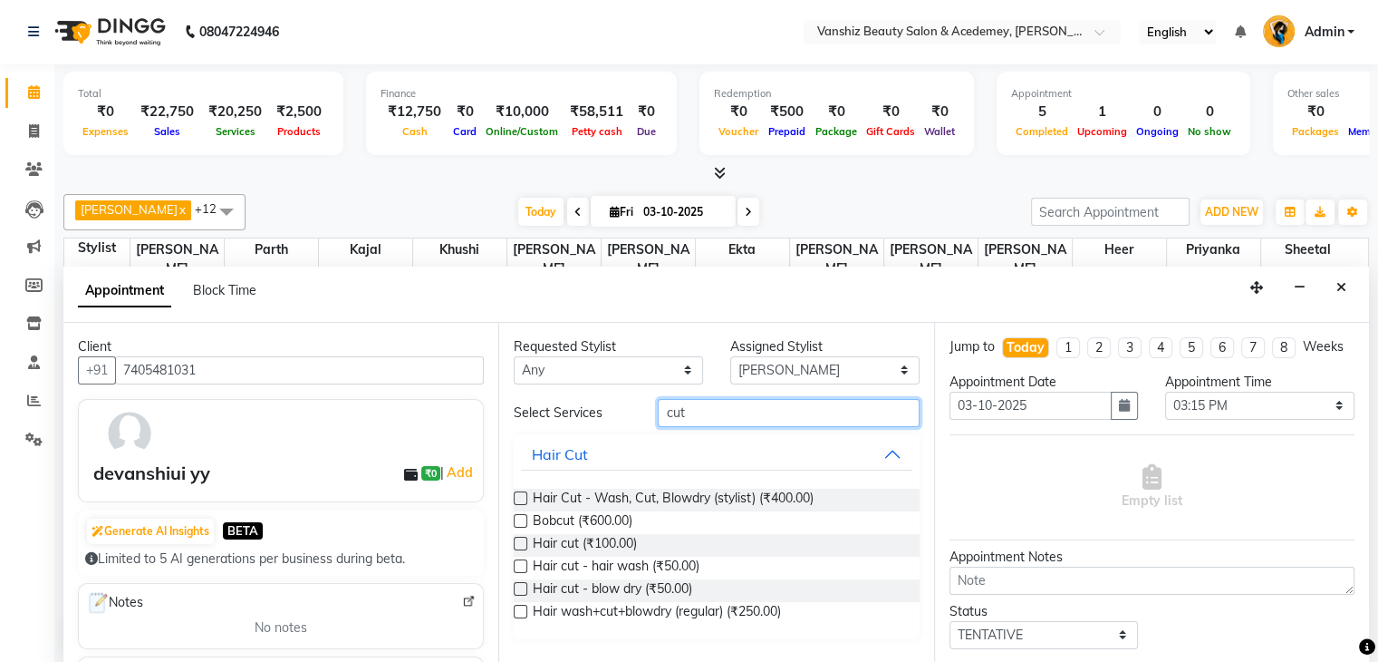
type input "cut"
click at [521, 606] on label at bounding box center [521, 611] width 14 height 14
click at [521, 607] on input "checkbox" at bounding box center [520, 613] width 12 height 12
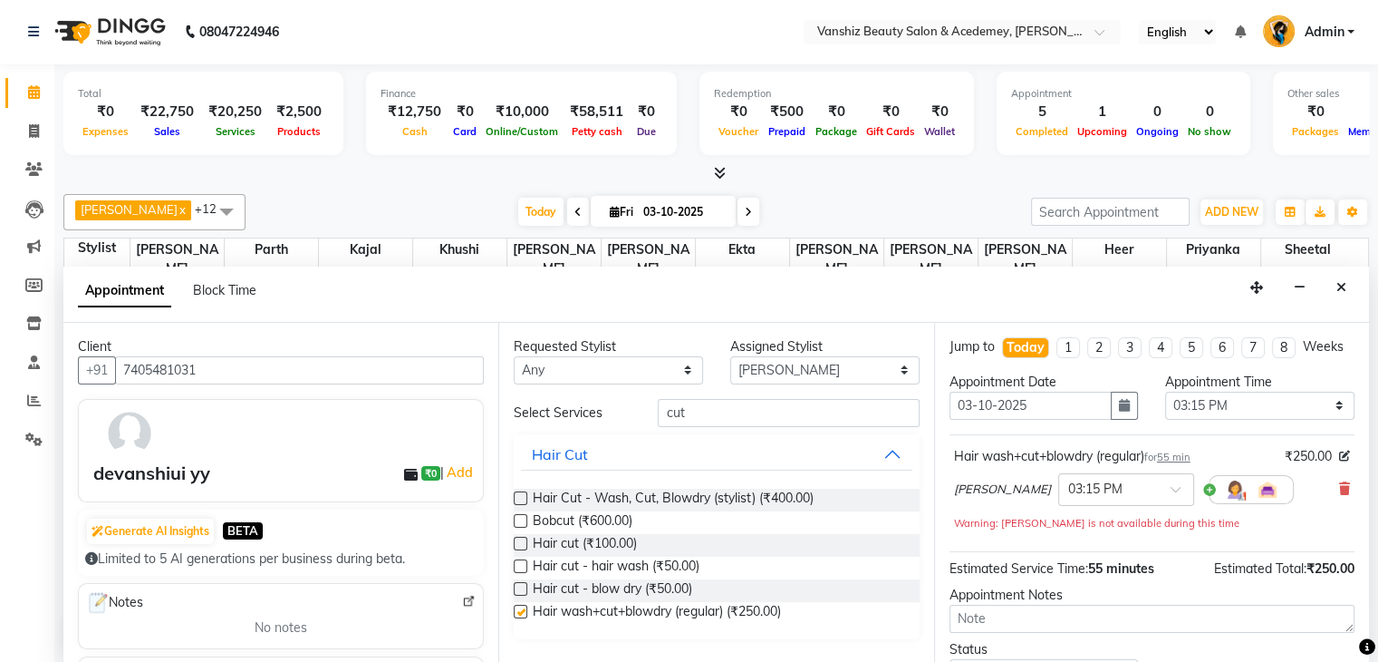
checkbox input "false"
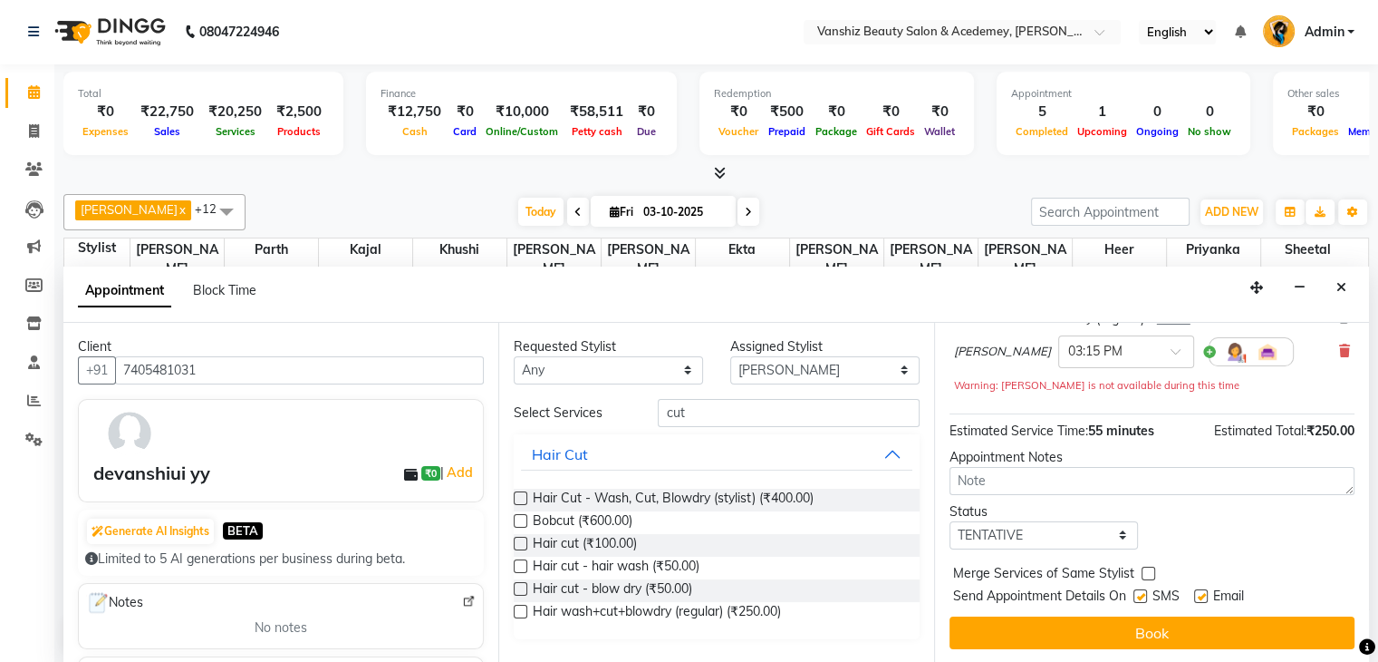
click at [1138, 592] on label at bounding box center [1141, 596] width 14 height 14
click at [1138, 592] on input "checkbox" at bounding box center [1140, 598] width 12 height 12
checkbox input "false"
click at [1196, 598] on label at bounding box center [1201, 596] width 14 height 14
click at [1196, 598] on input "checkbox" at bounding box center [1200, 598] width 12 height 12
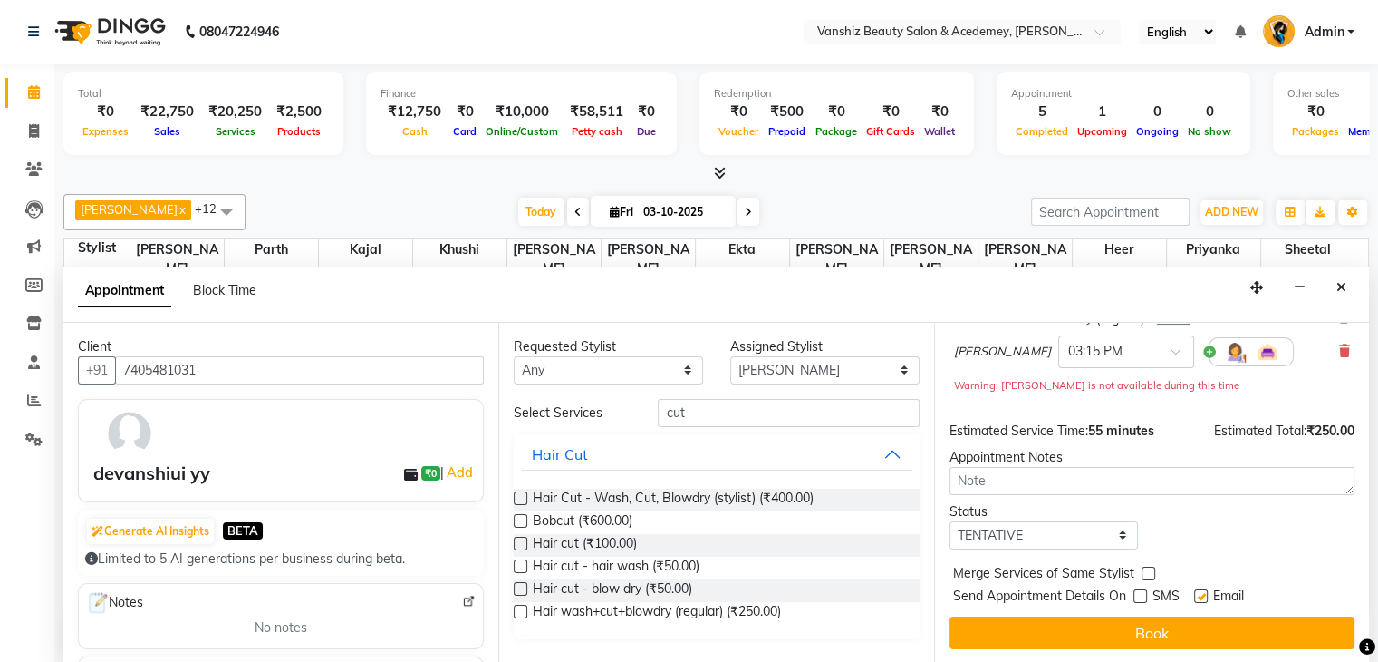
checkbox input "false"
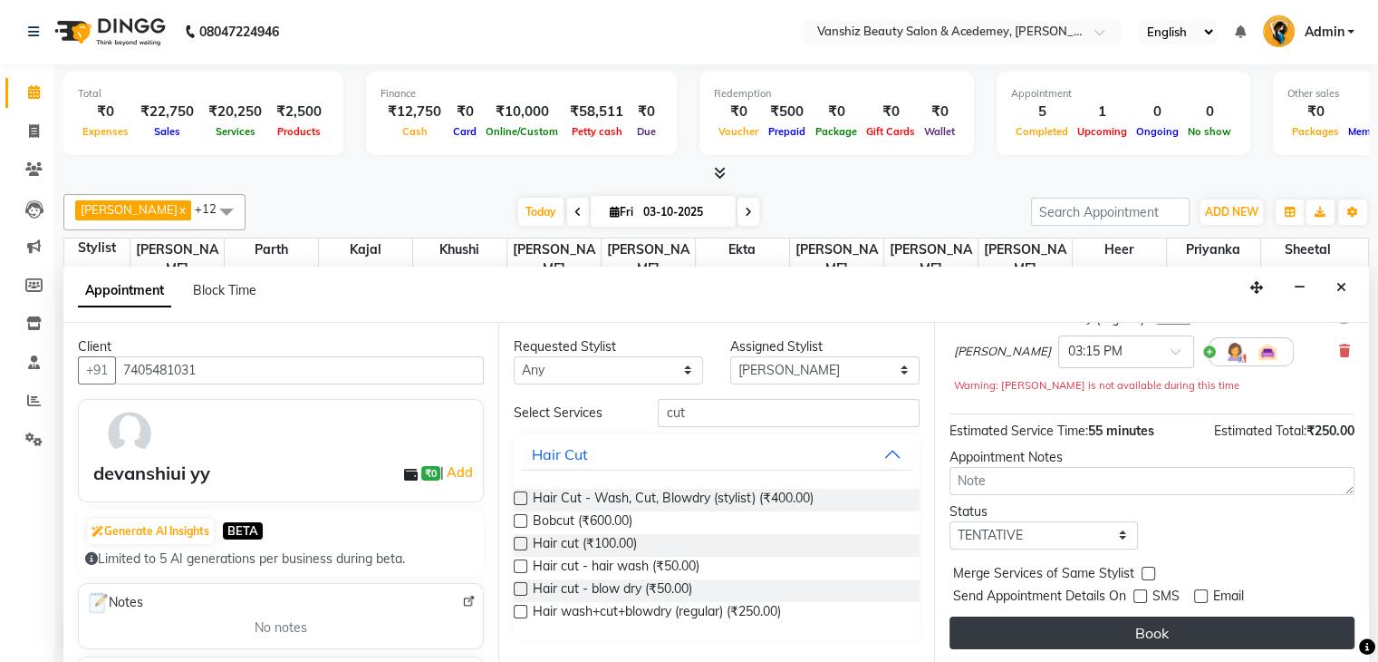
click at [1145, 621] on button "Book" at bounding box center [1152, 632] width 405 height 33
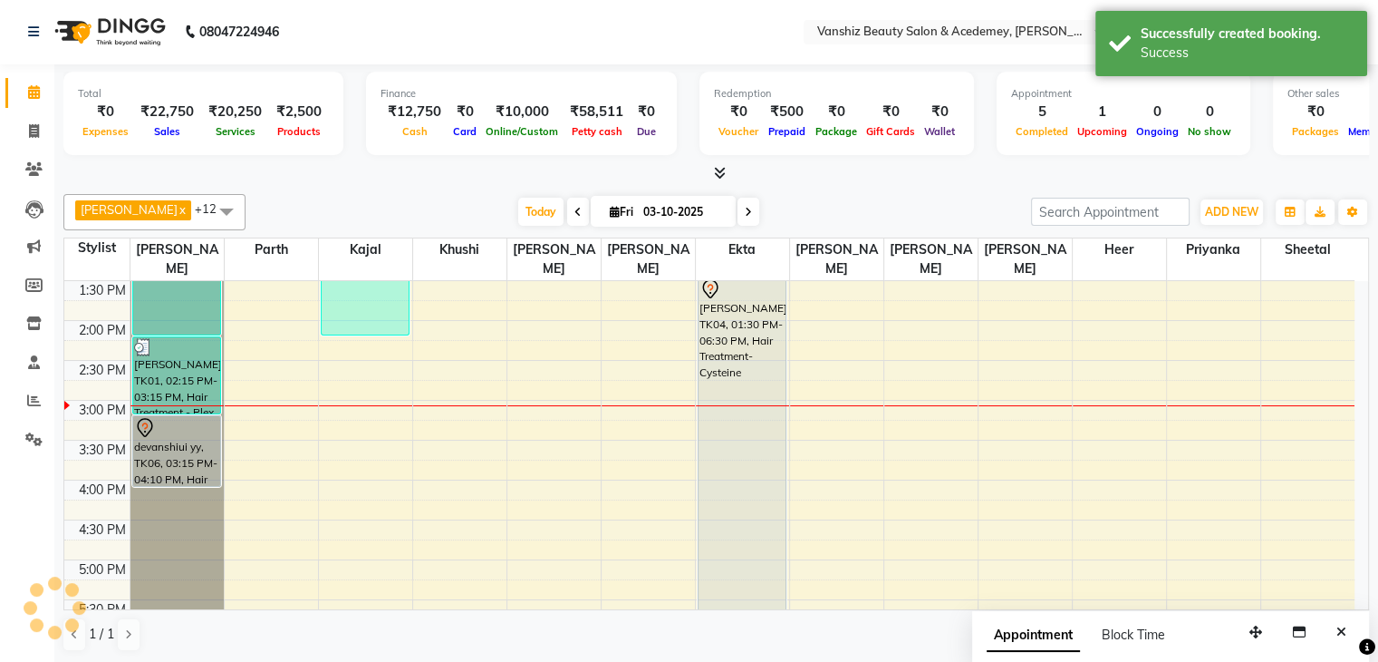
scroll to position [0, 0]
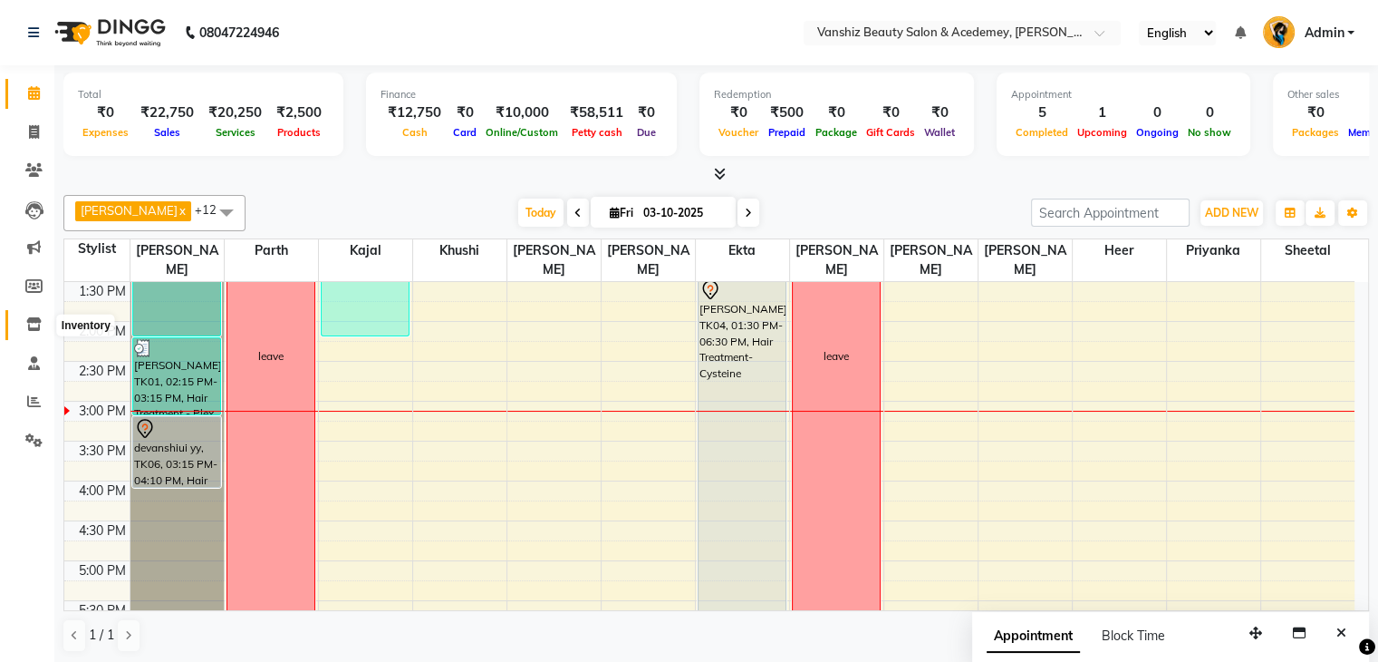
click at [30, 321] on icon at bounding box center [33, 324] width 15 height 14
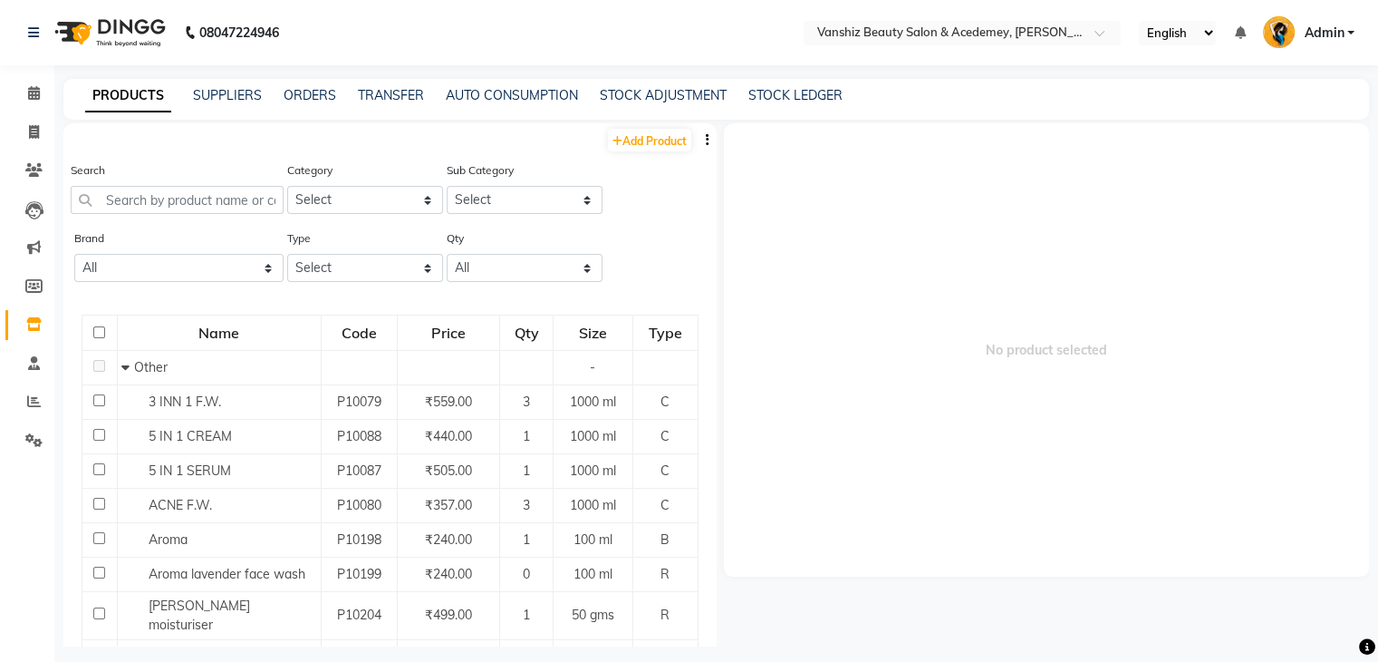
click at [655, 86] on div "STOCK ADJUSTMENT" at bounding box center [663, 95] width 127 height 19
click at [631, 96] on link "STOCK ADJUSTMENT" at bounding box center [663, 95] width 127 height 16
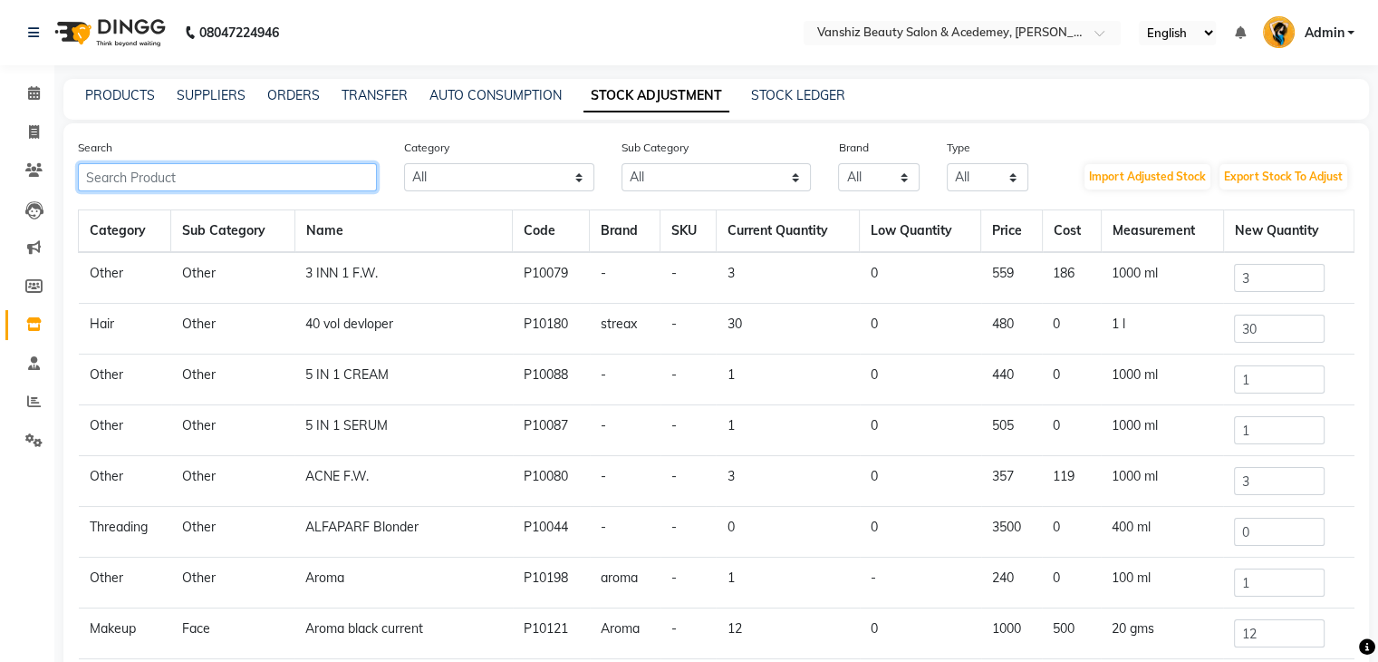
click at [265, 175] on input "text" at bounding box center [227, 177] width 299 height 28
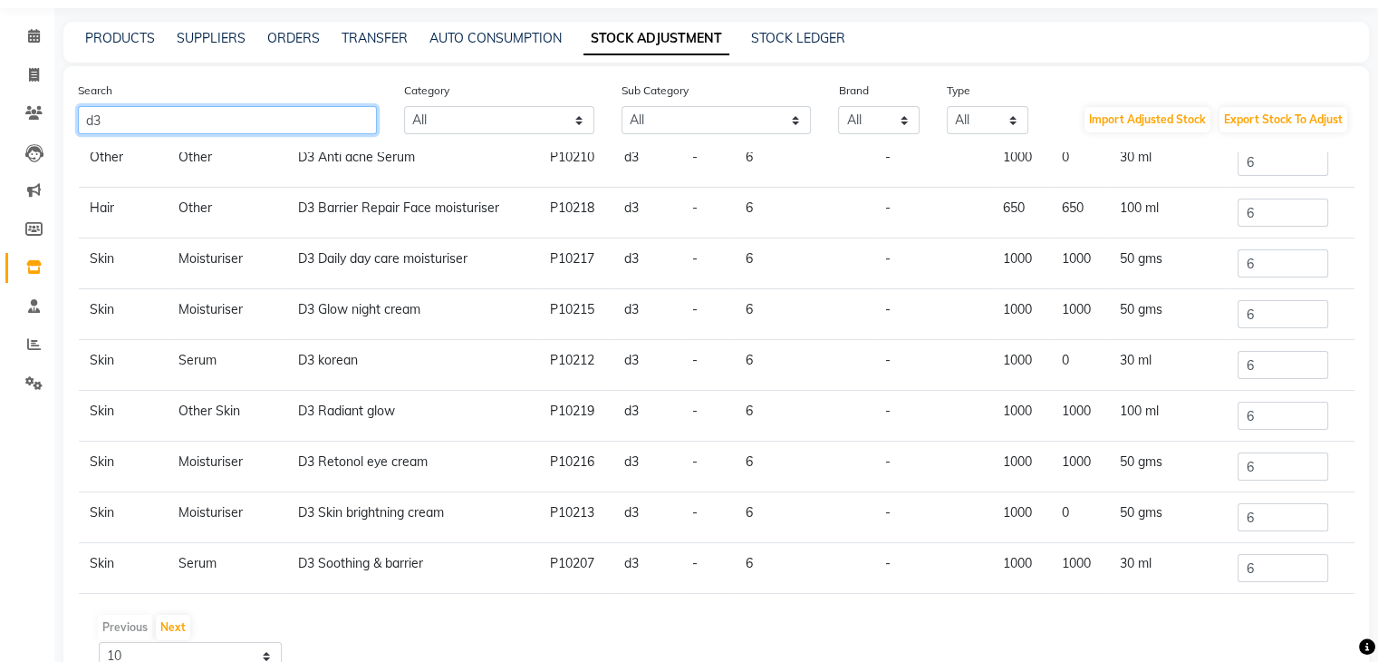
scroll to position [58, 0]
type input "d3"
click at [163, 635] on button "Next" at bounding box center [173, 626] width 34 height 25
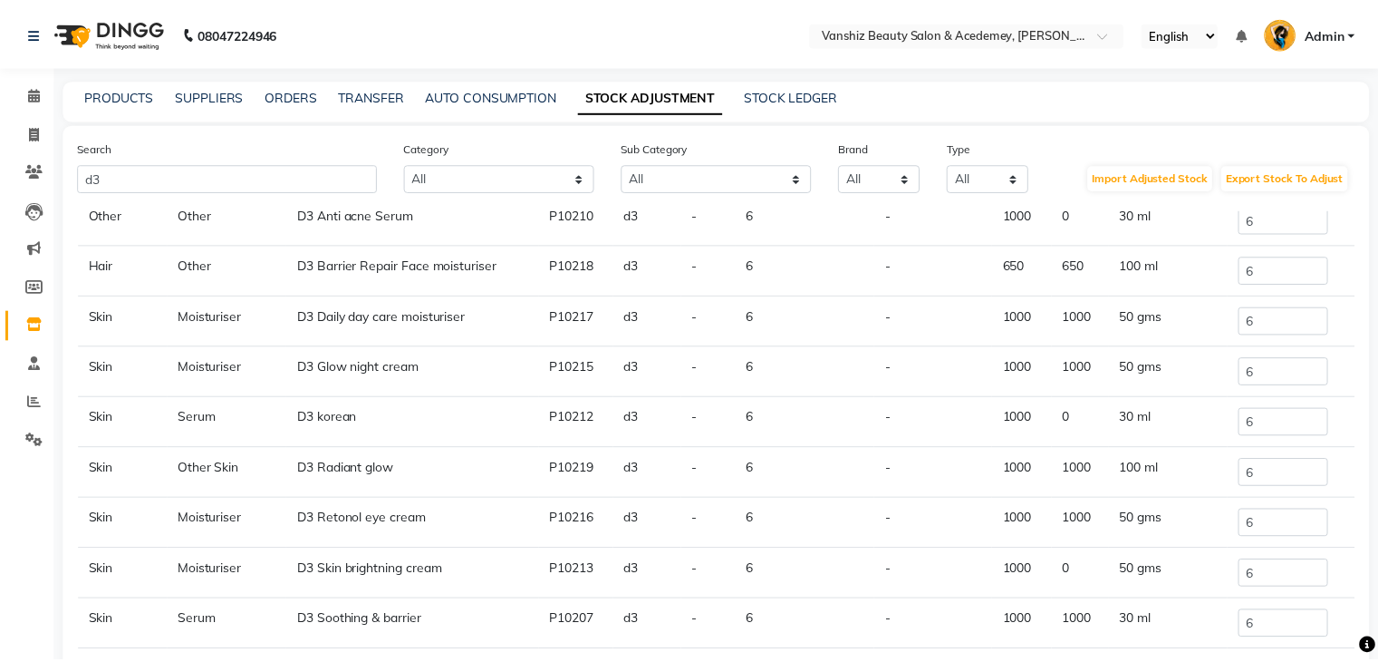
scroll to position [0, 0]
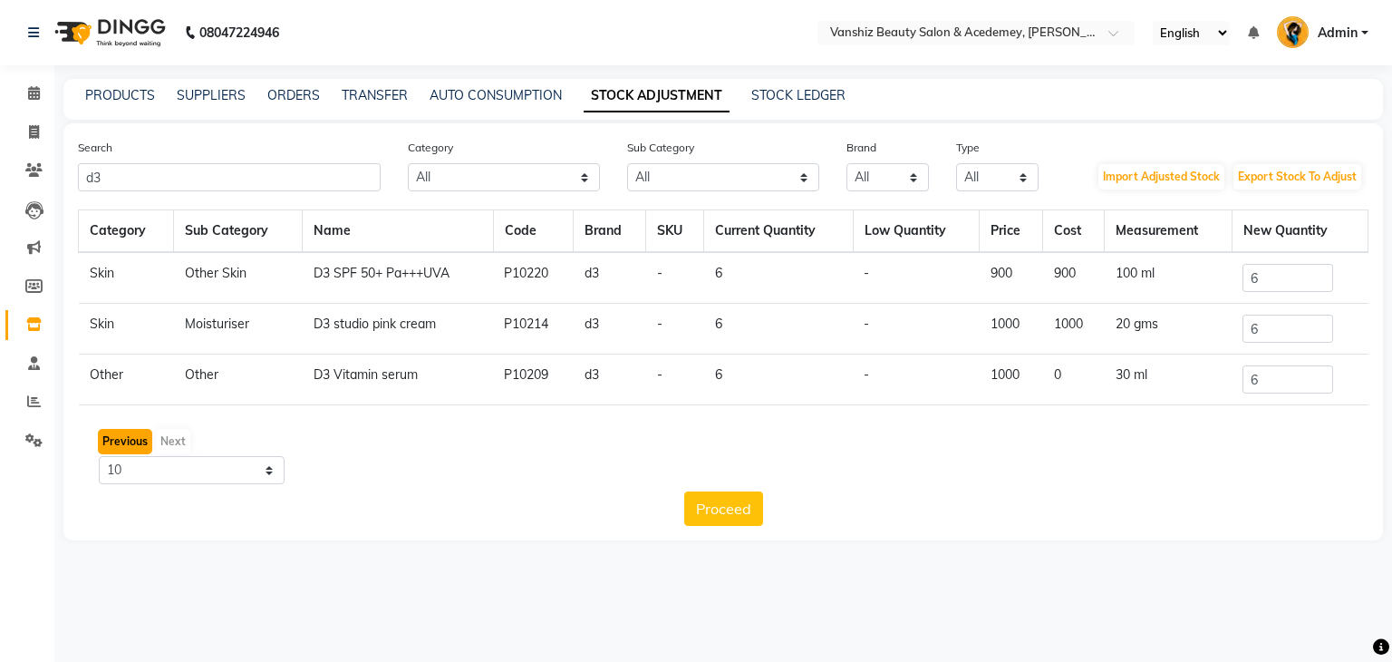
click at [130, 441] on button "Previous" at bounding box center [125, 441] width 54 height 25
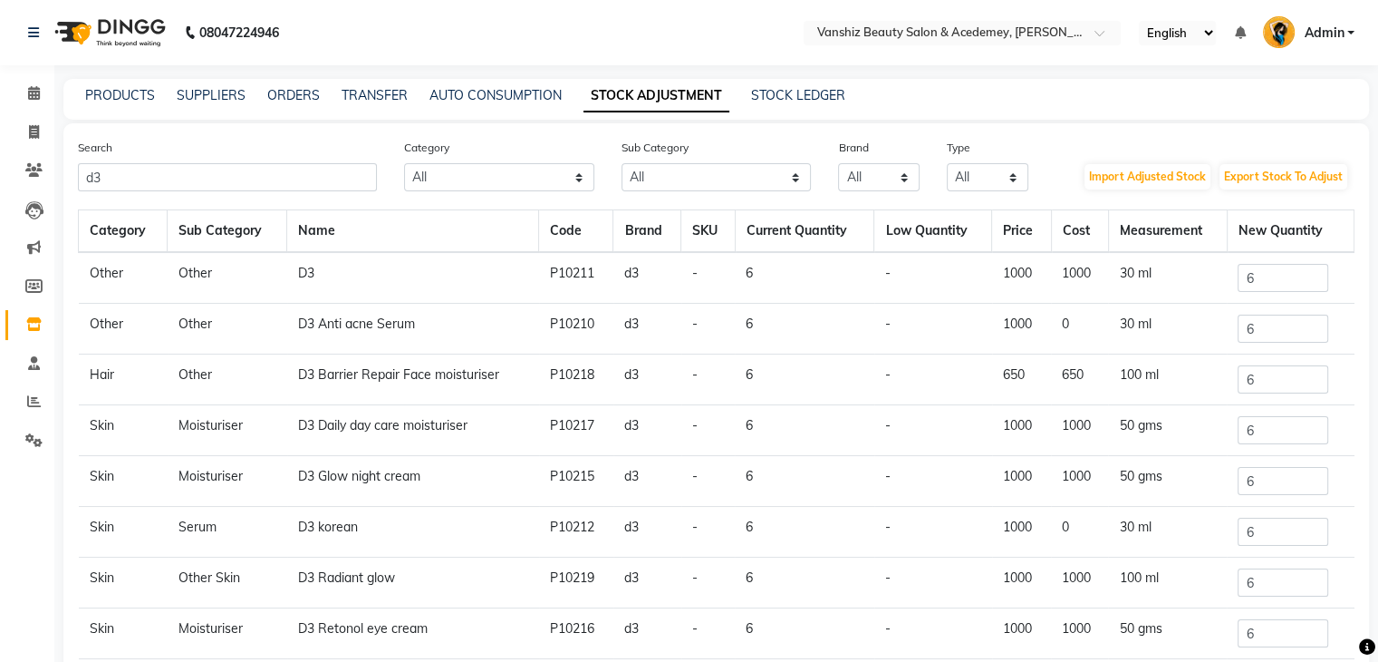
click at [32, 116] on li "Invoice" at bounding box center [27, 132] width 54 height 39
click at [32, 122] on span at bounding box center [34, 132] width 32 height 21
select select "service"
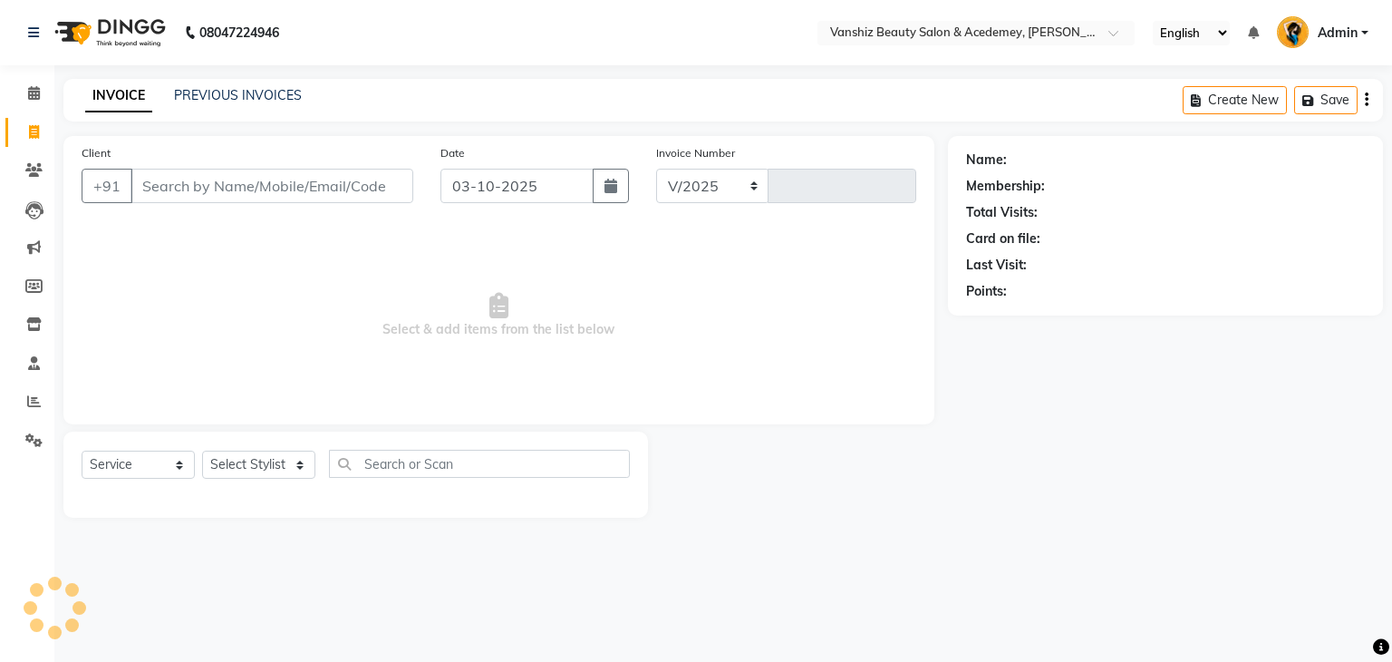
select select "5403"
type input "1583"
click at [203, 183] on input "Client" at bounding box center [271, 186] width 283 height 34
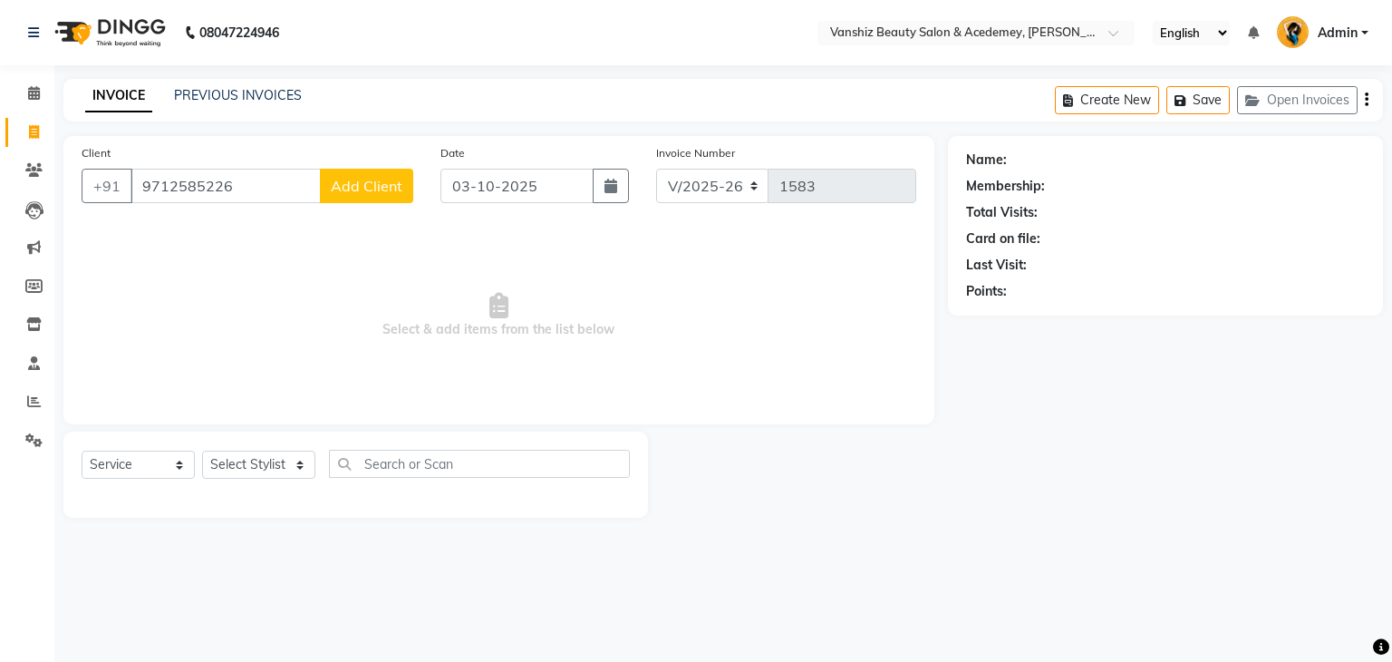
type input "9712585226"
click at [377, 191] on span "Add Client" at bounding box center [367, 186] width 72 height 18
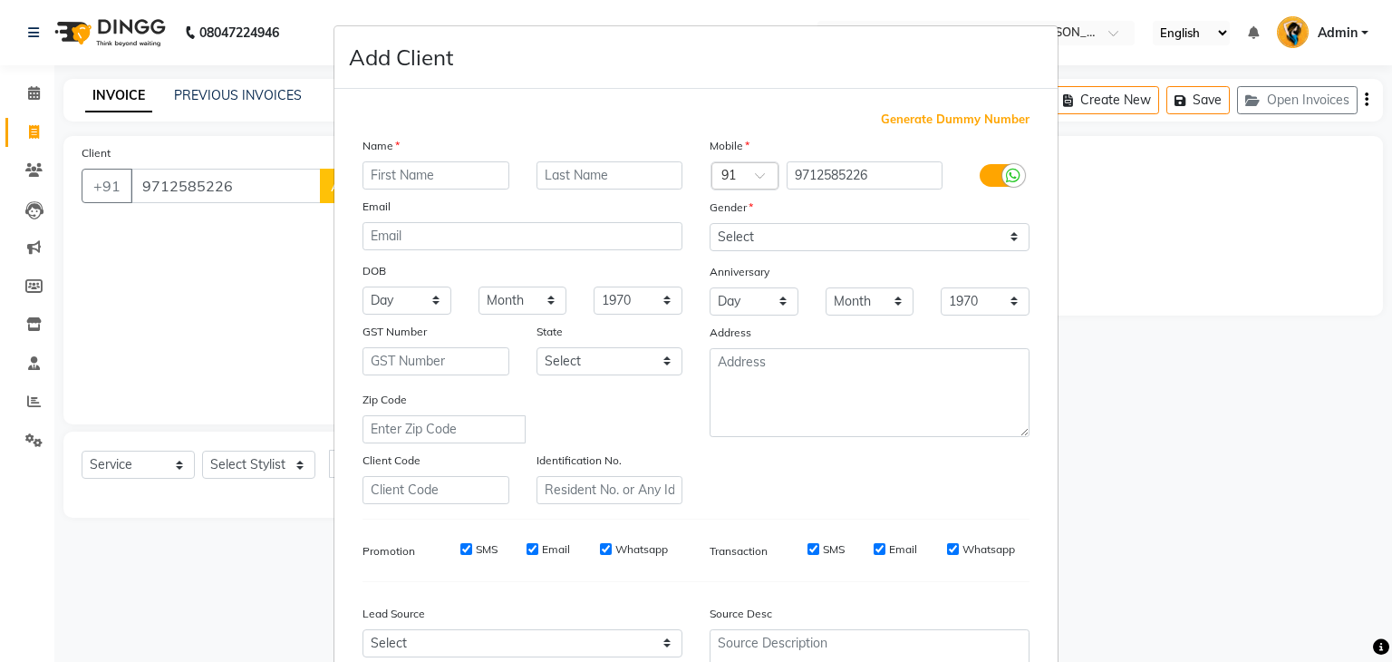
type input "d"
type input "[PERSON_NAME]"
click at [557, 182] on input "text" at bounding box center [609, 175] width 147 height 28
type input "langa"
click at [747, 239] on select "Select [DEMOGRAPHIC_DATA] [DEMOGRAPHIC_DATA] Other Prefer Not To Say" at bounding box center [870, 237] width 320 height 28
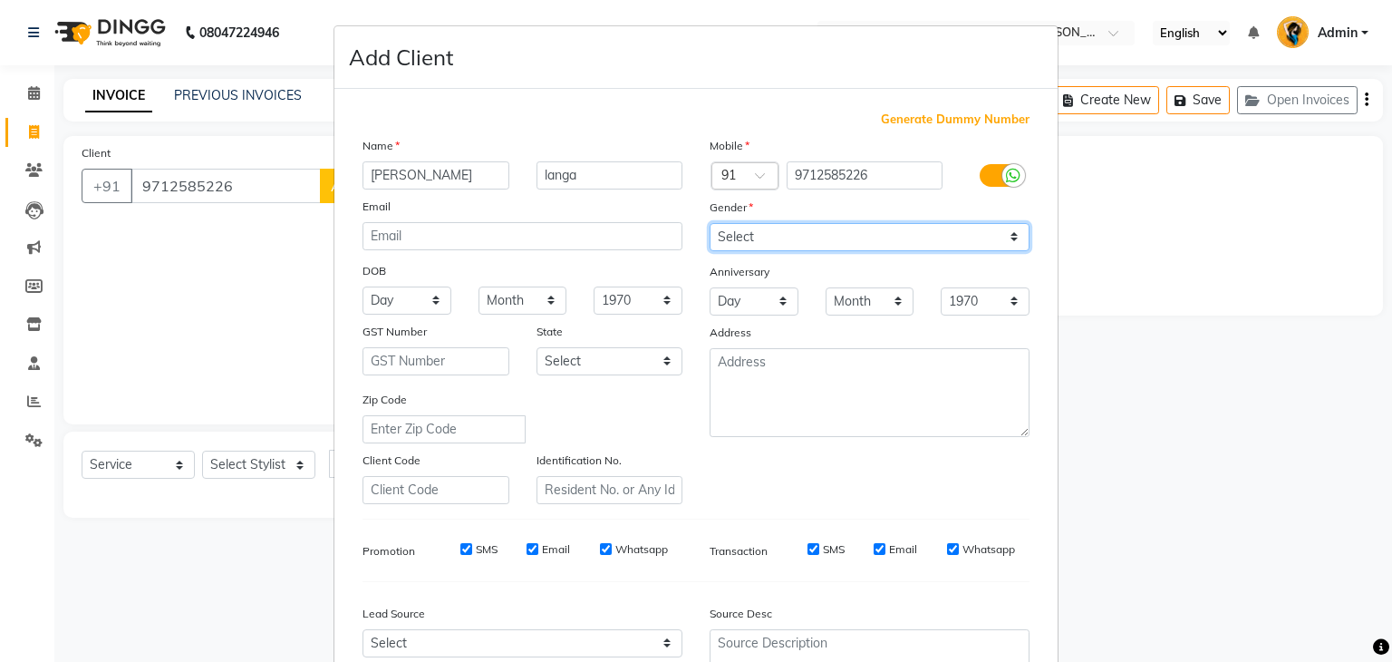
select select "[DEMOGRAPHIC_DATA]"
click at [710, 224] on select "Select [DEMOGRAPHIC_DATA] [DEMOGRAPHIC_DATA] Other Prefer Not To Say" at bounding box center [870, 237] width 320 height 28
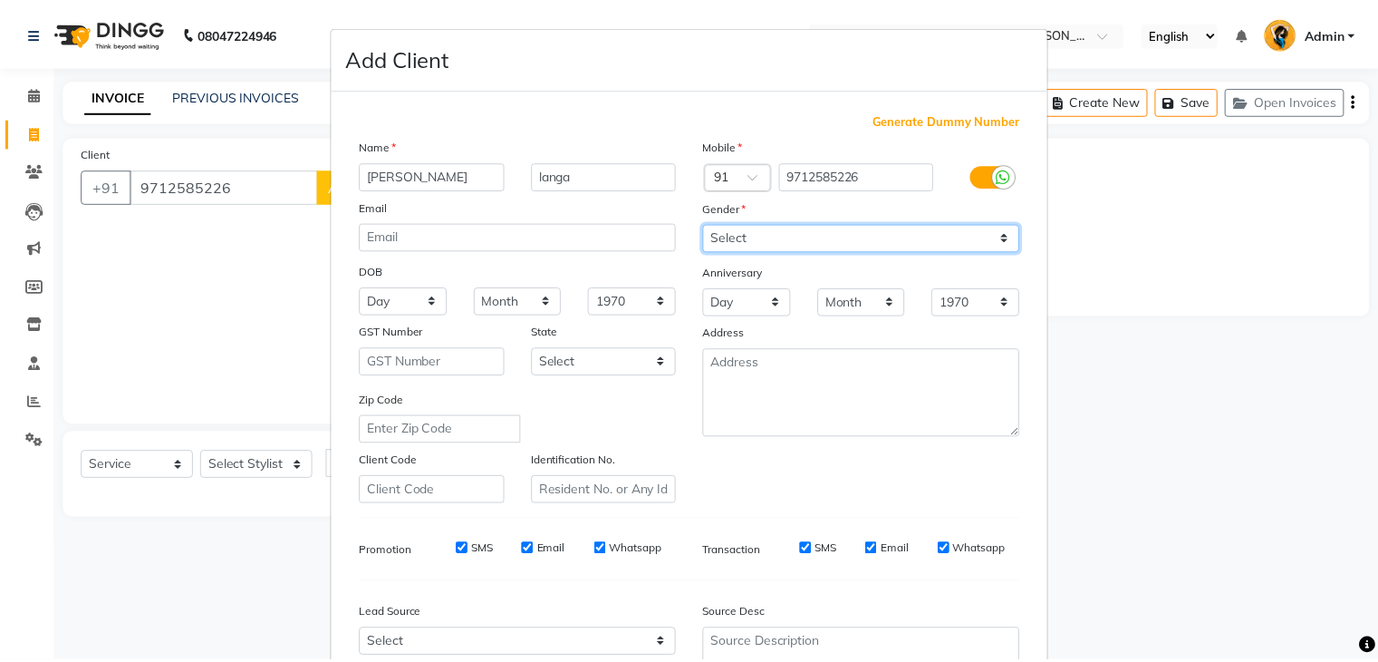
scroll to position [184, 0]
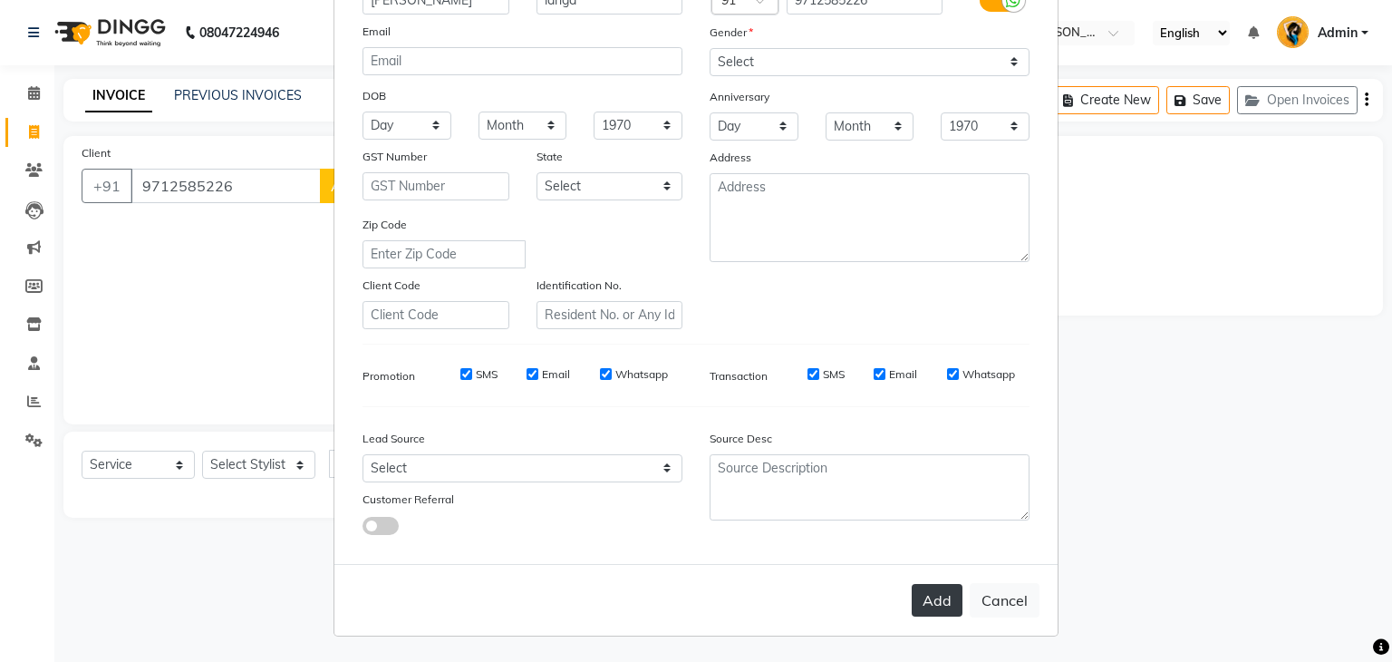
click at [924, 595] on button "Add" at bounding box center [937, 600] width 51 height 33
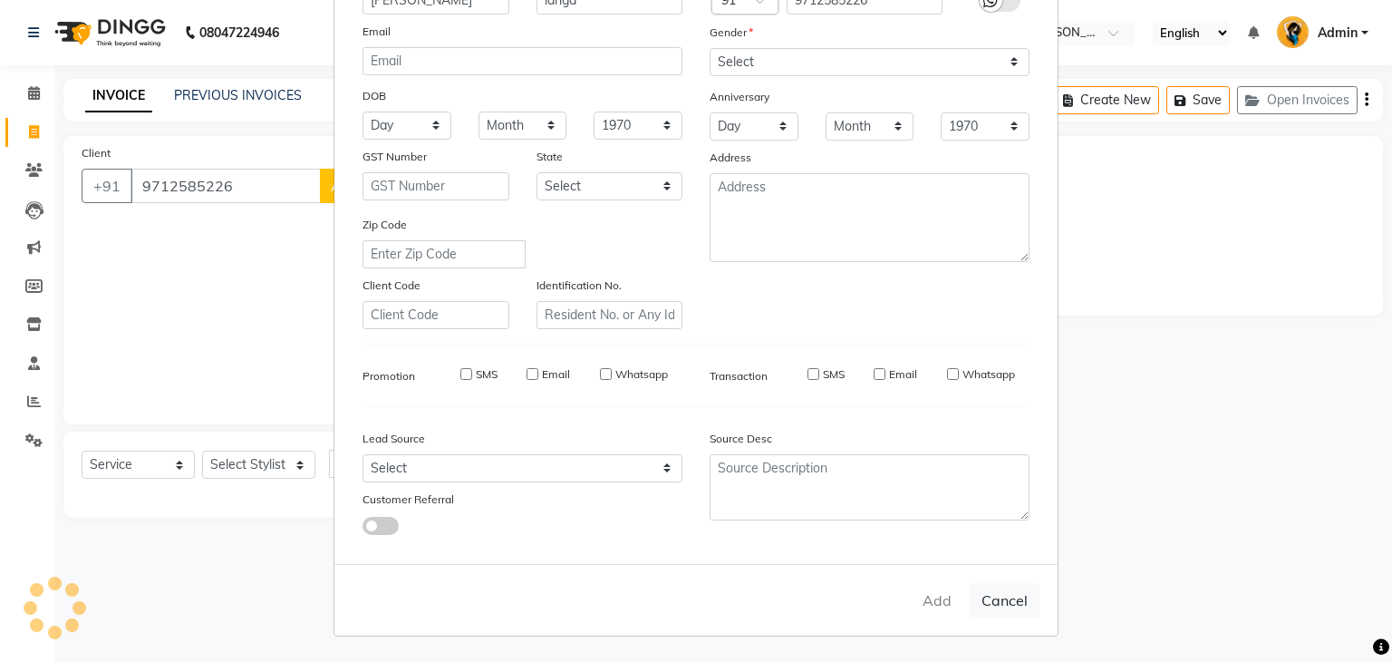
select select
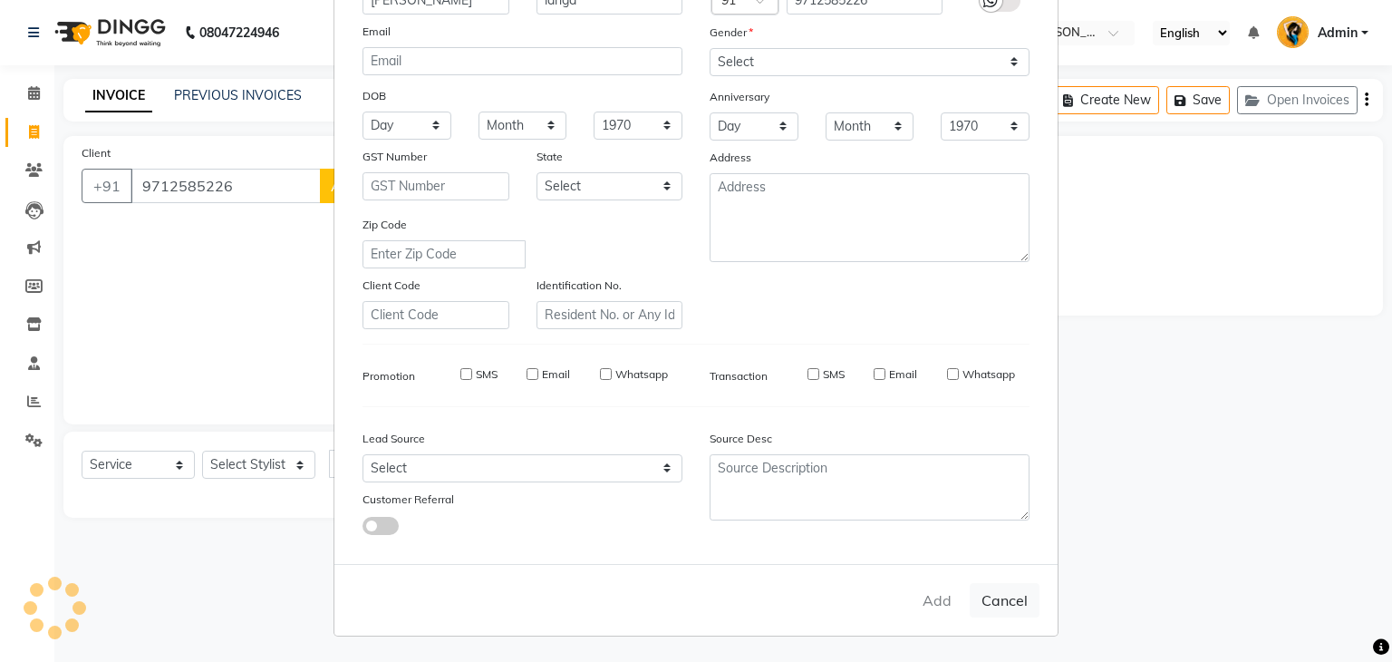
select select
checkbox input "false"
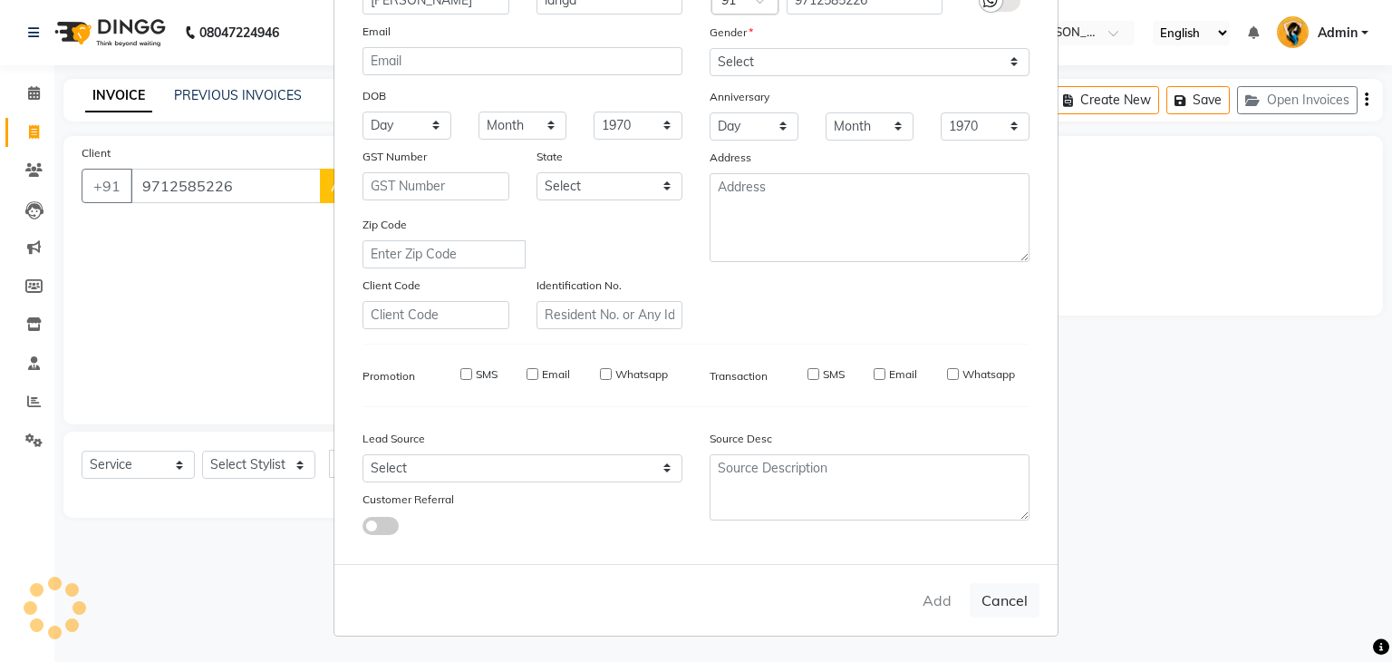
checkbox input "false"
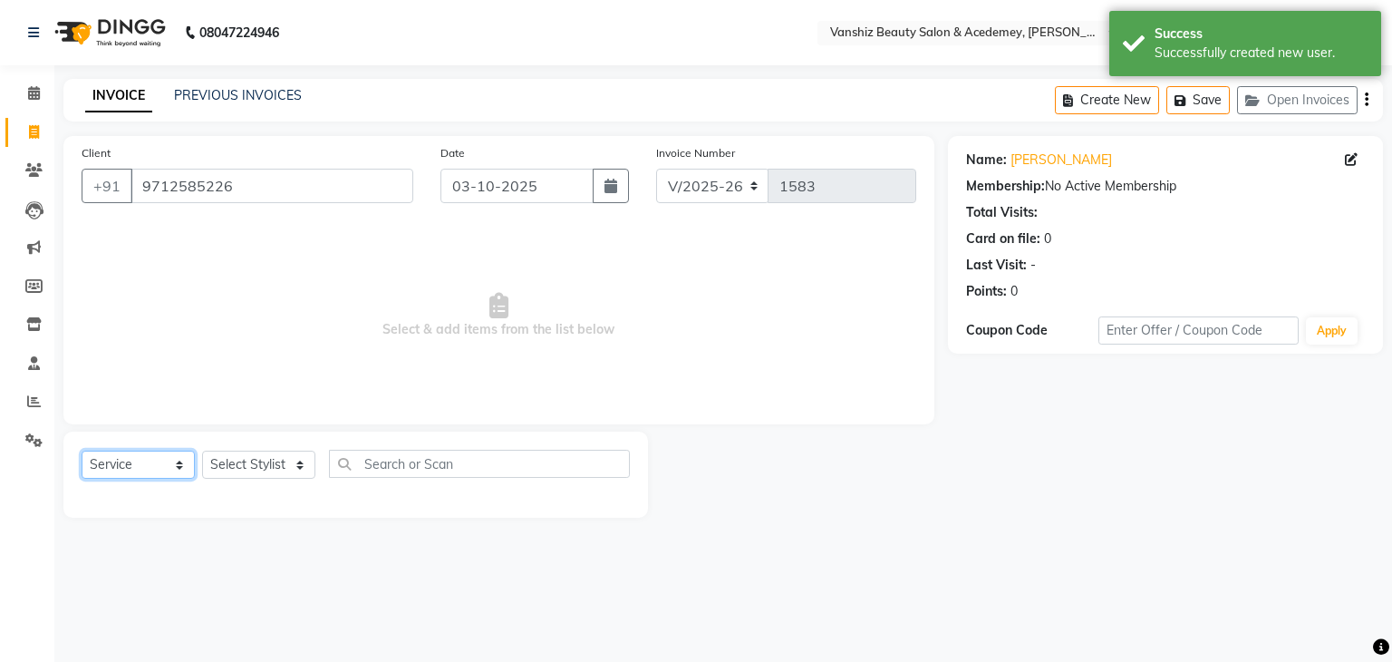
click at [130, 470] on select "Select Service Product Membership Package Voucher Prepaid Gift Card" at bounding box center [138, 464] width 113 height 28
select select "product"
click at [82, 451] on select "Select Service Product Membership Package Voucher Prepaid Gift Card" at bounding box center [138, 464] width 113 height 28
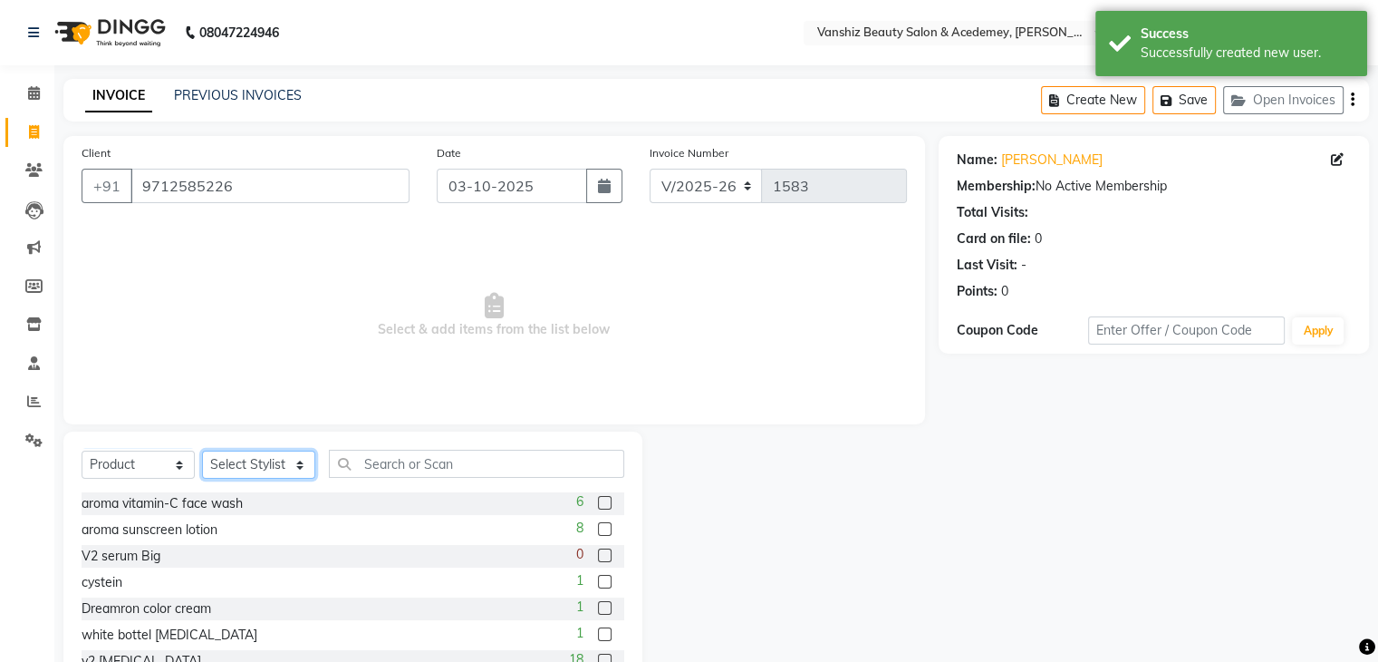
click at [269, 464] on select "Select Stylist [PERSON_NAME] [PERSON_NAME] [PERSON_NAME] kajal [PERSON_NAME] [P…" at bounding box center [258, 464] width 113 height 28
select select "70297"
click at [202, 451] on select "Select Stylist [PERSON_NAME] [PERSON_NAME] [PERSON_NAME] kajal [PERSON_NAME] [P…" at bounding box center [258, 464] width 113 height 28
click at [420, 466] on input "text" at bounding box center [476, 463] width 295 height 28
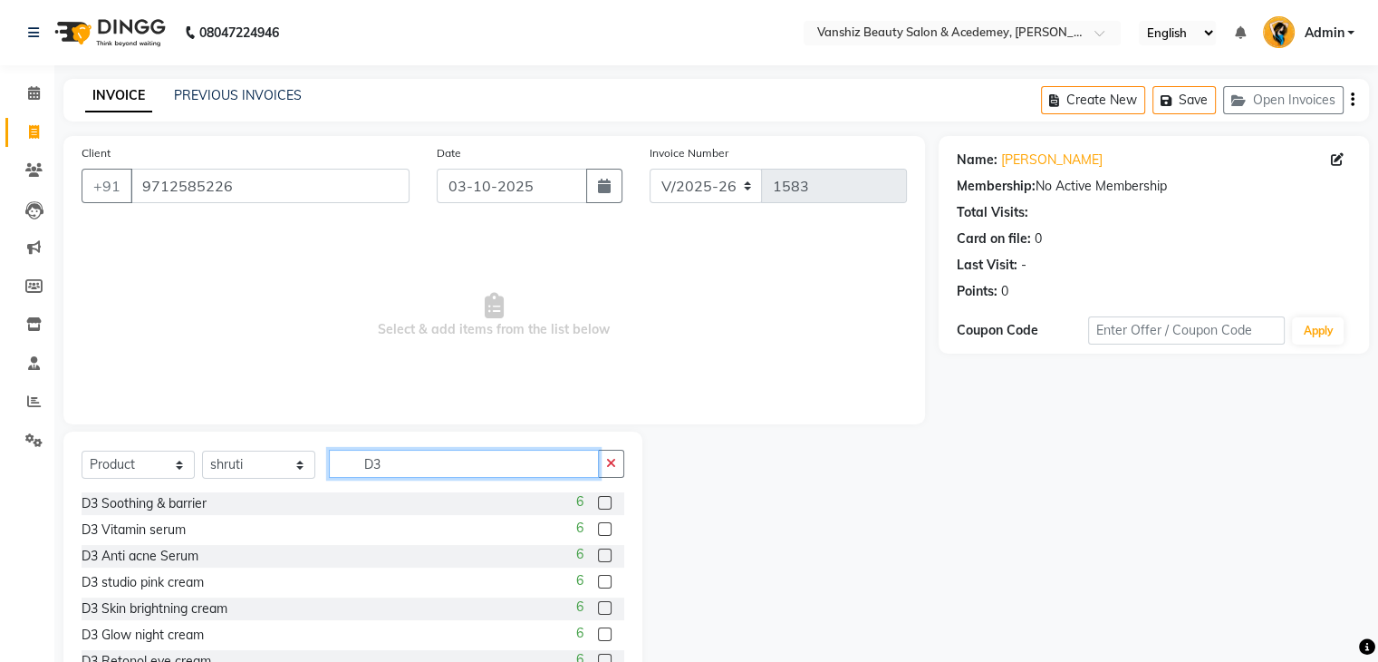
type input "D3"
click at [598, 602] on label at bounding box center [605, 608] width 14 height 14
click at [598, 603] on input "checkbox" at bounding box center [604, 609] width 12 height 12
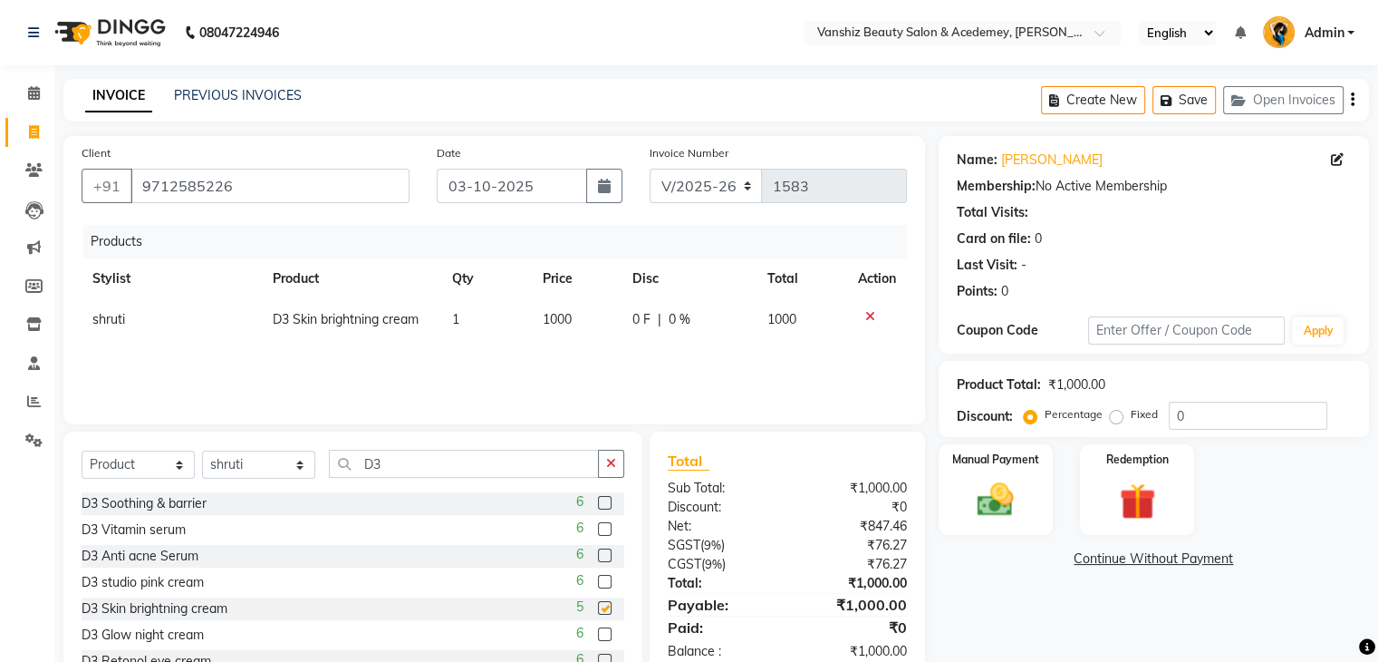
checkbox input "false"
click at [598, 633] on label at bounding box center [605, 634] width 14 height 14
click at [598, 633] on input "checkbox" at bounding box center [604, 635] width 12 height 12
checkbox input "false"
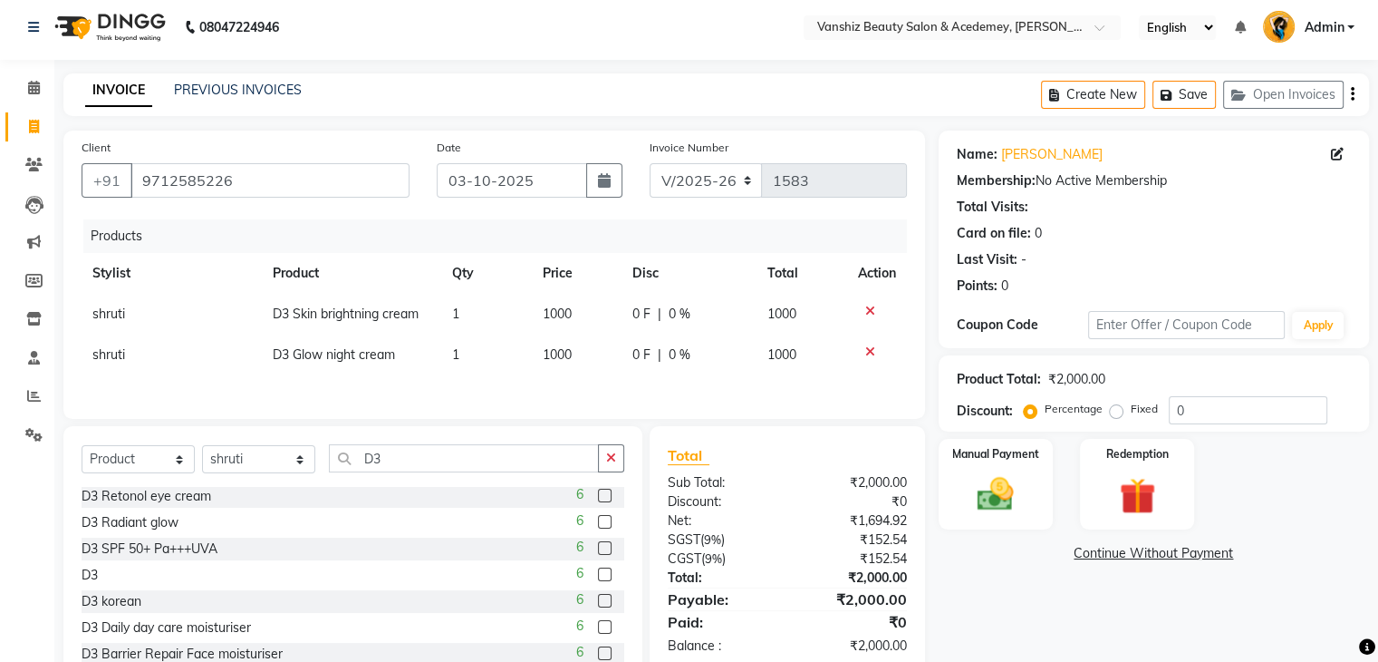
scroll to position [63, 0]
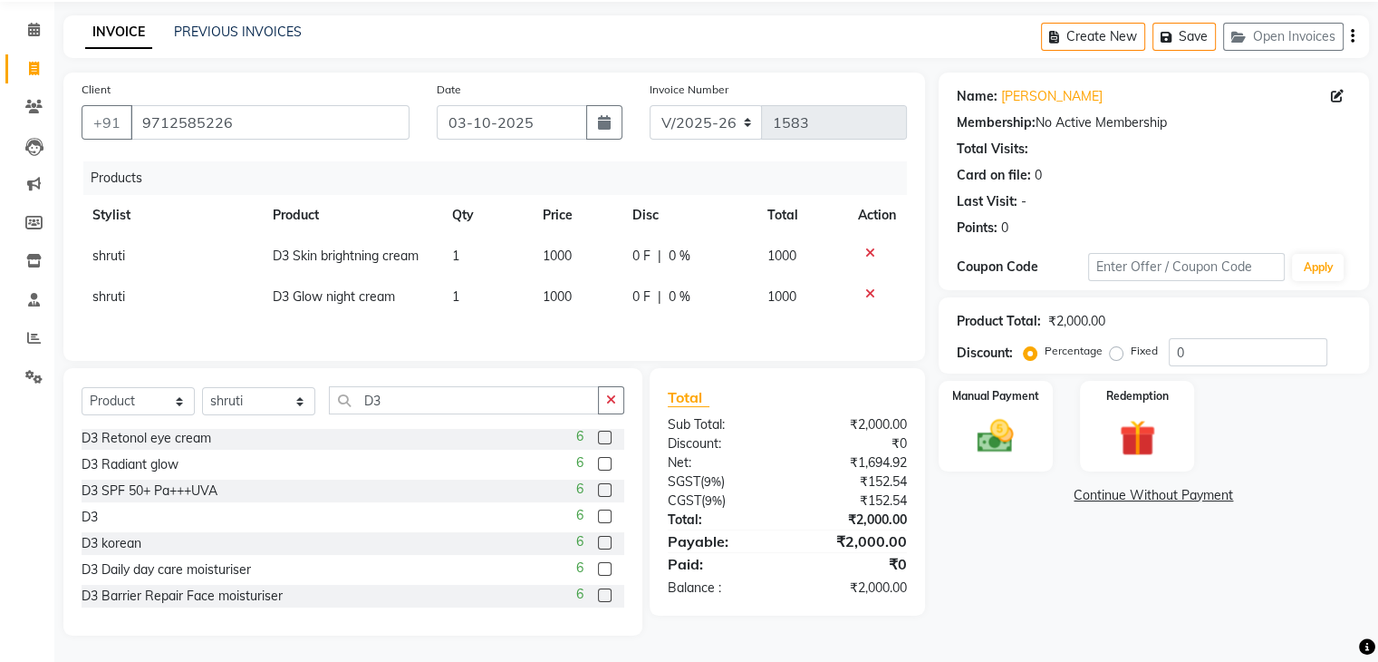
click at [598, 594] on label at bounding box center [605, 595] width 14 height 14
click at [598, 594] on input "checkbox" at bounding box center [604, 596] width 12 height 12
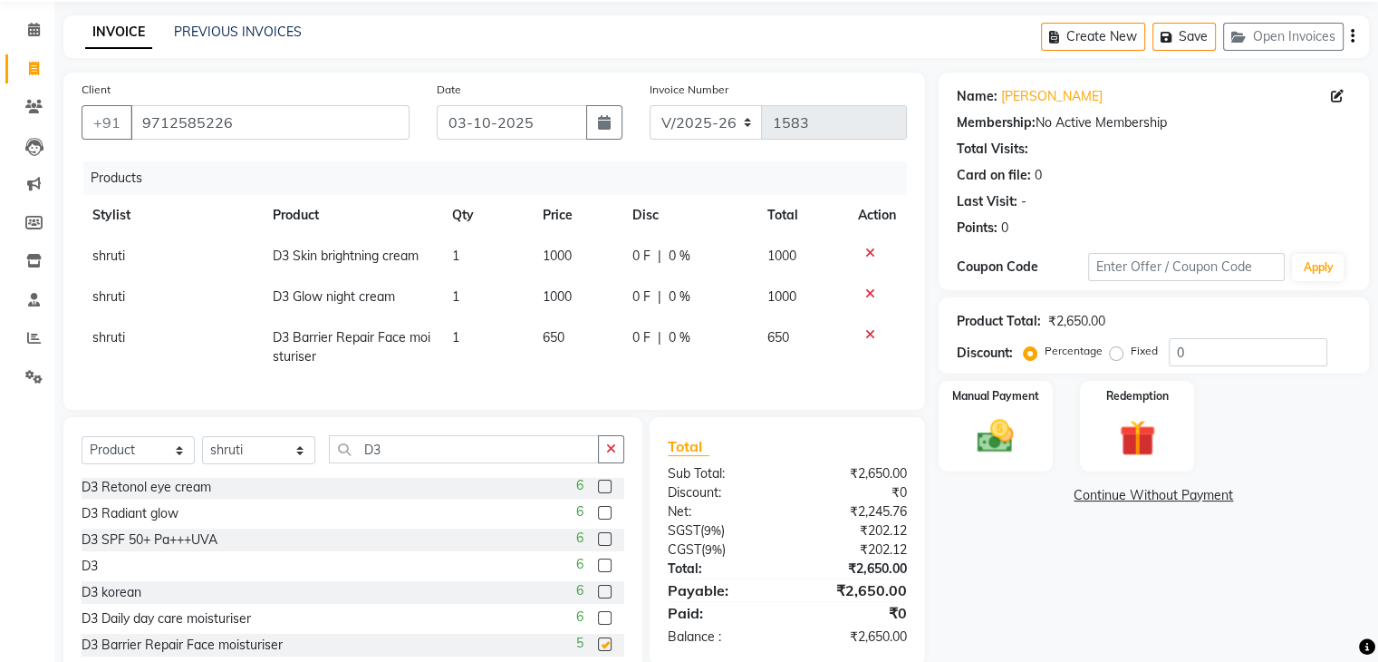
checkbox input "false"
click at [598, 546] on label at bounding box center [605, 539] width 14 height 14
click at [598, 546] on input "checkbox" at bounding box center [604, 540] width 12 height 12
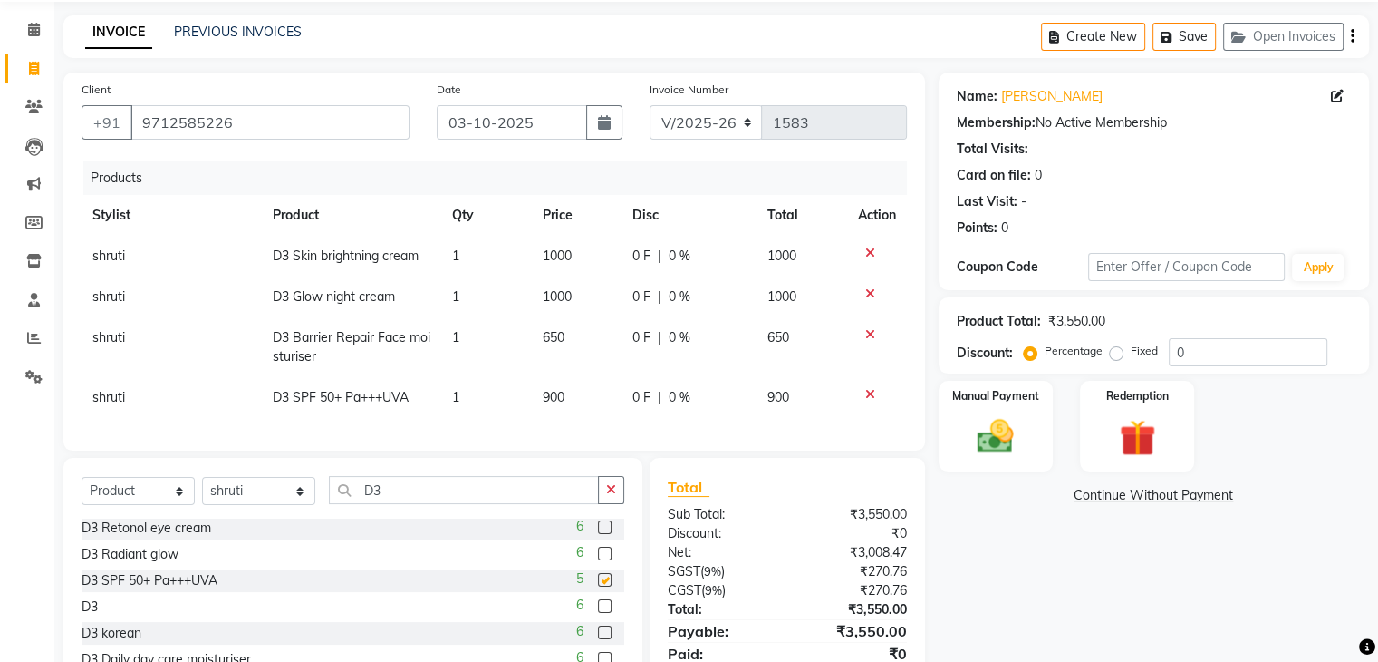
checkbox input "false"
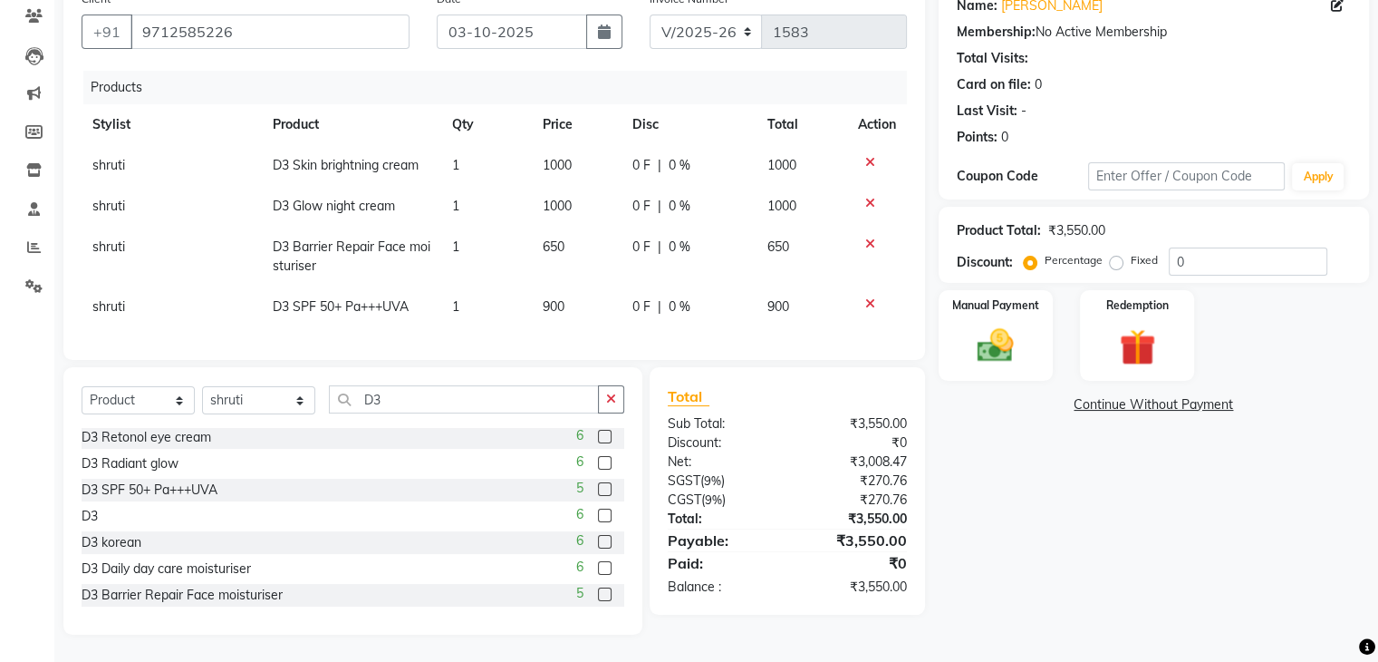
click at [598, 568] on label at bounding box center [605, 568] width 14 height 14
click at [598, 568] on input "checkbox" at bounding box center [604, 569] width 12 height 12
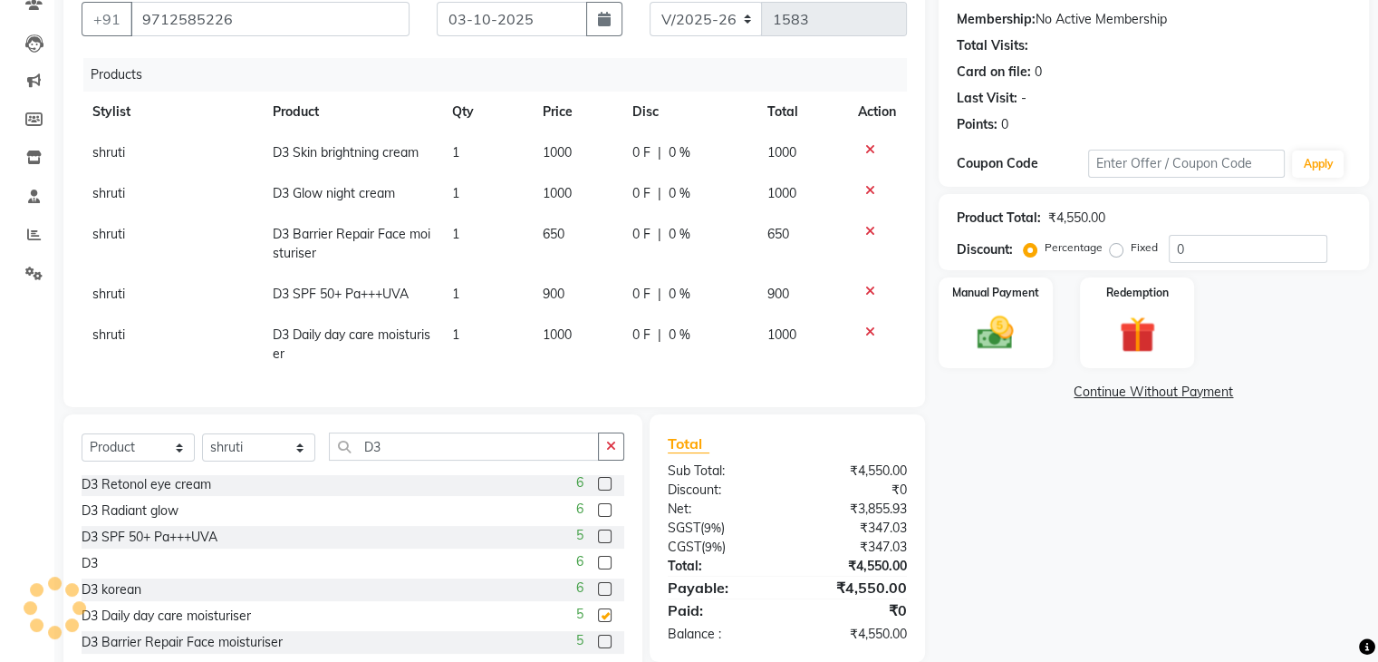
checkbox input "false"
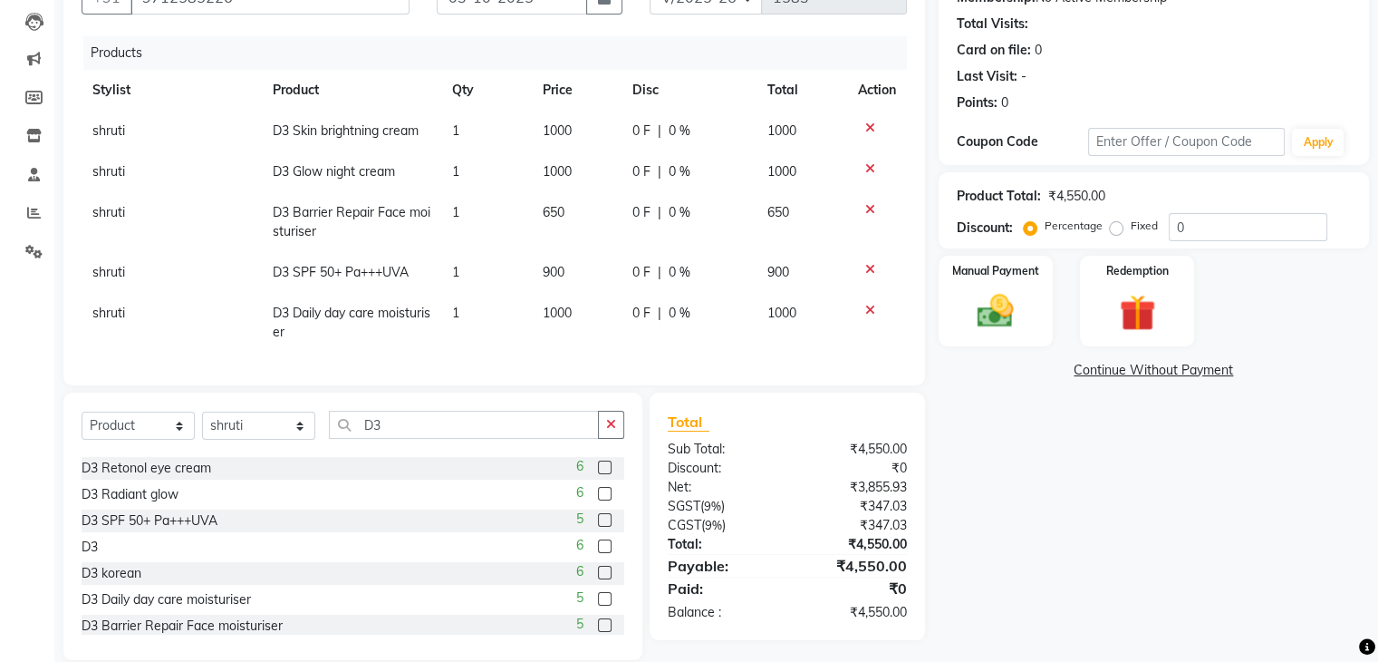
scroll to position [159, 0]
click at [598, 495] on label at bounding box center [605, 488] width 14 height 14
click at [598, 495] on input "checkbox" at bounding box center [604, 489] width 12 height 12
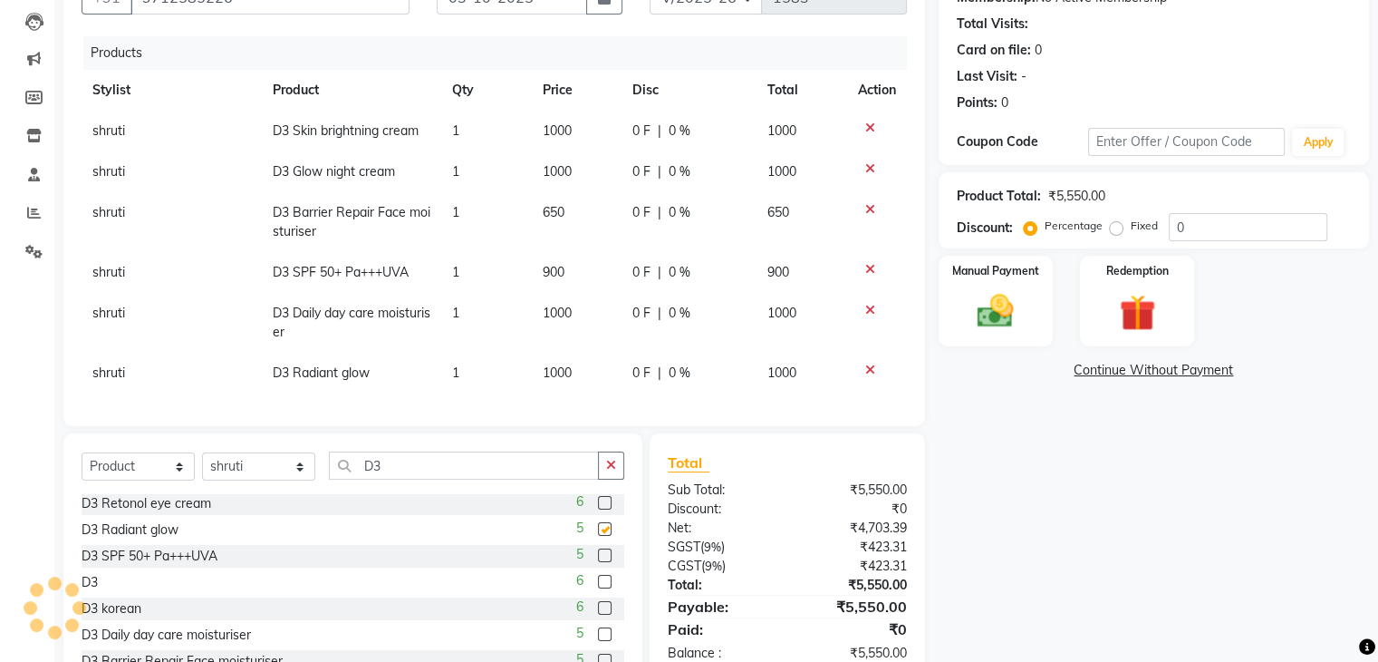
checkbox input "false"
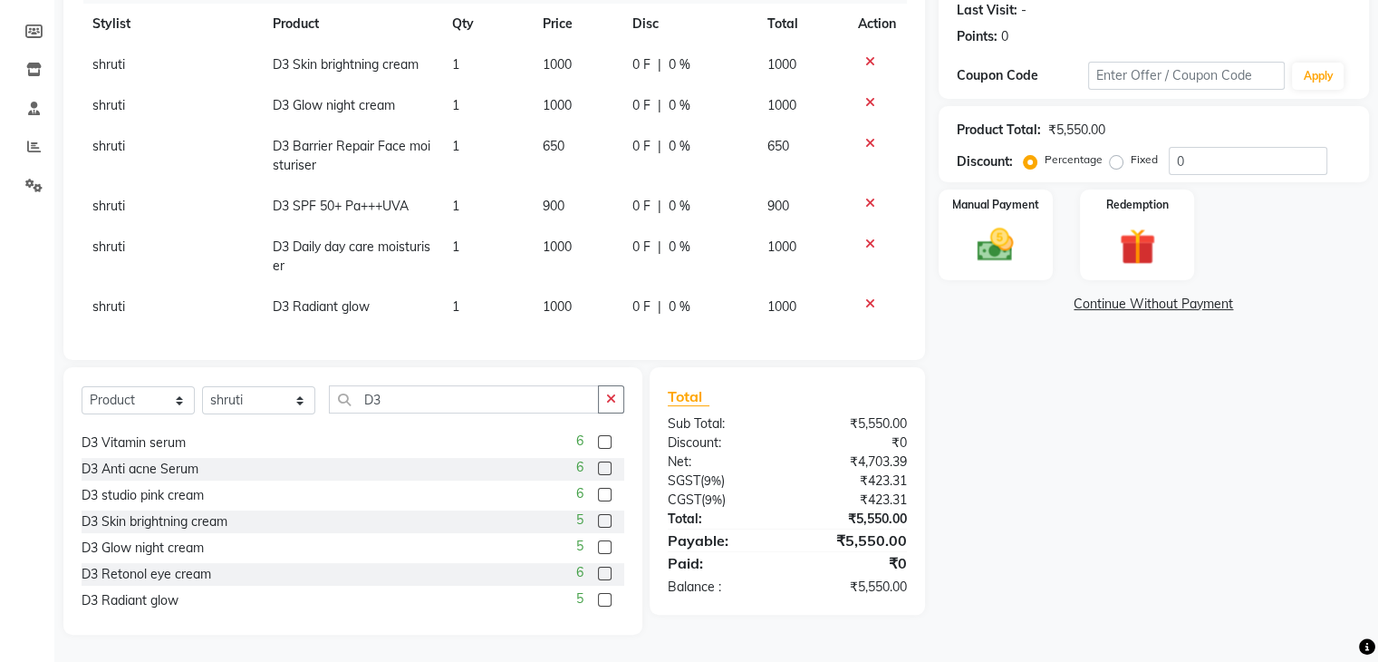
scroll to position [22, 0]
click at [598, 498] on label at bounding box center [605, 495] width 14 height 14
click at [598, 498] on input "checkbox" at bounding box center [604, 496] width 12 height 12
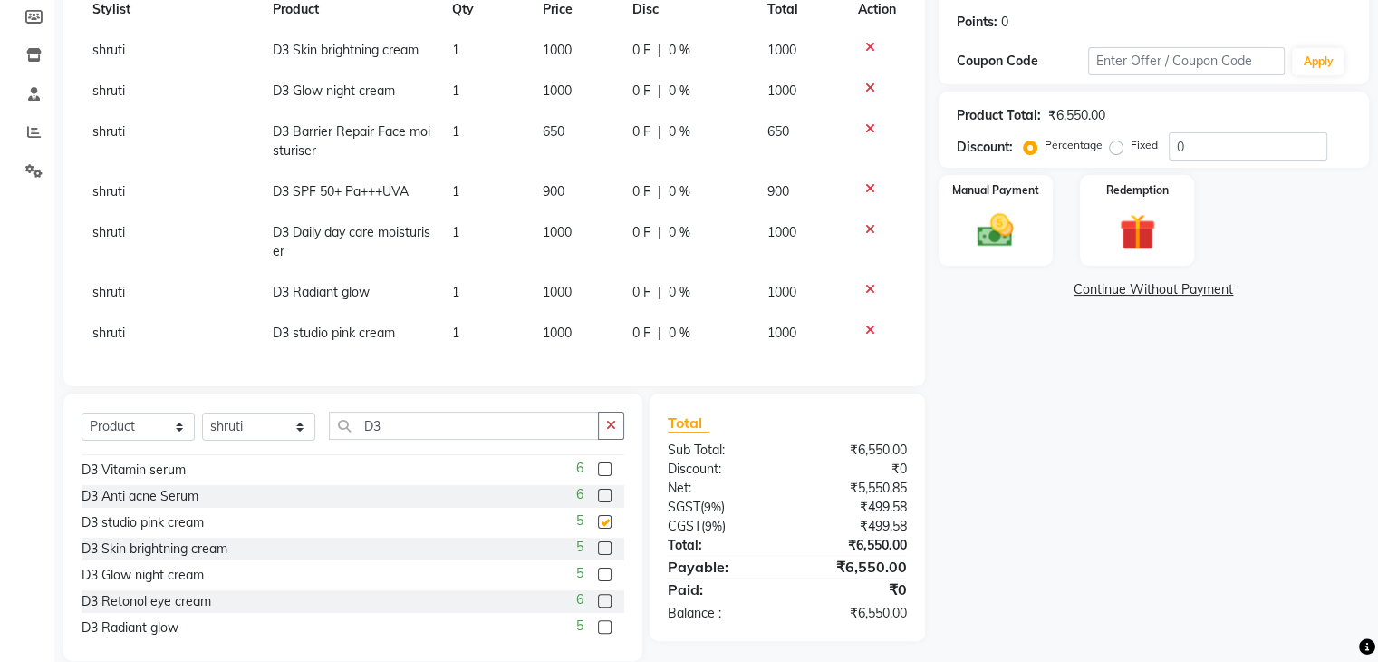
checkbox input "false"
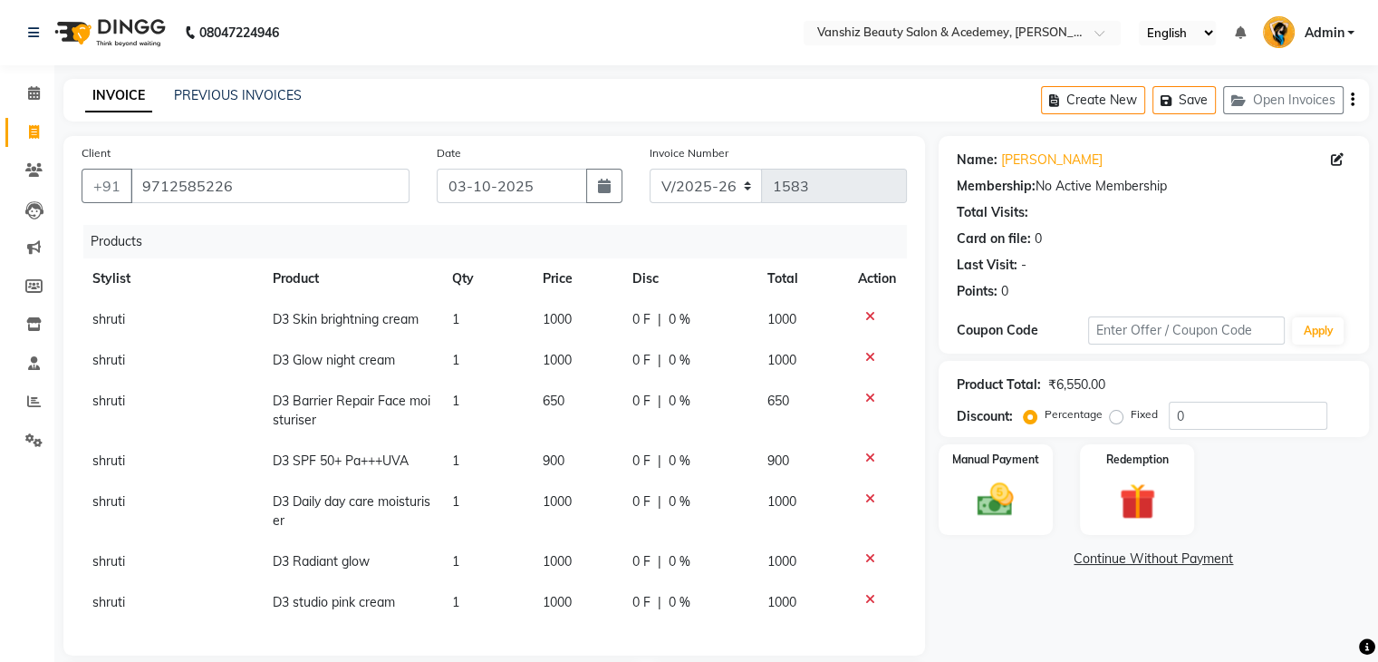
scroll to position [310, 0]
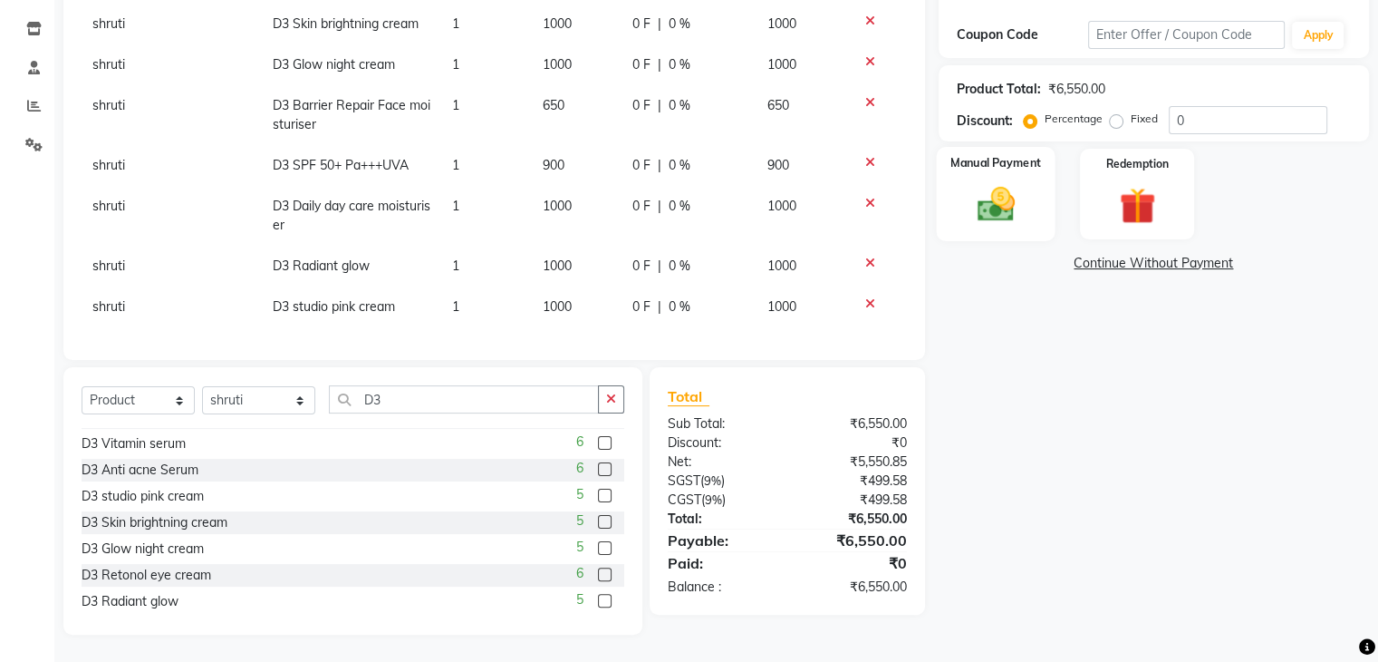
click at [1000, 183] on img at bounding box center [995, 204] width 61 height 43
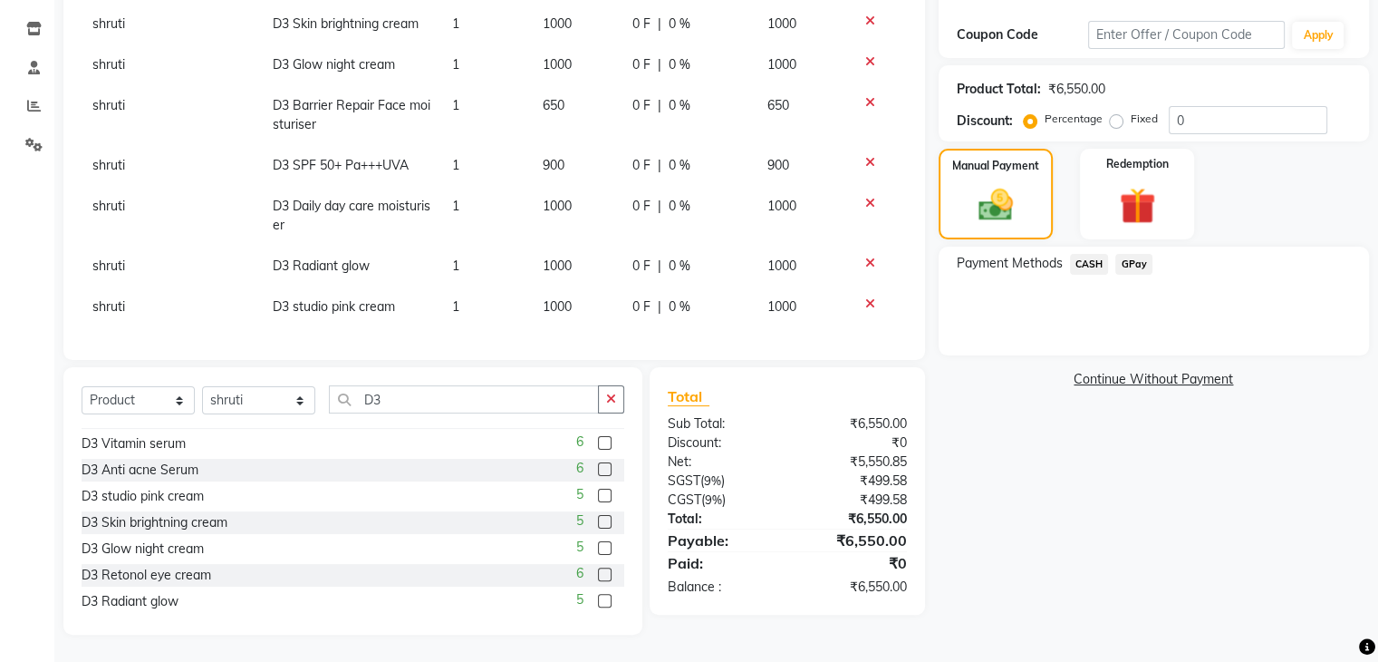
click at [1122, 254] on span "GPay" at bounding box center [1134, 264] width 37 height 21
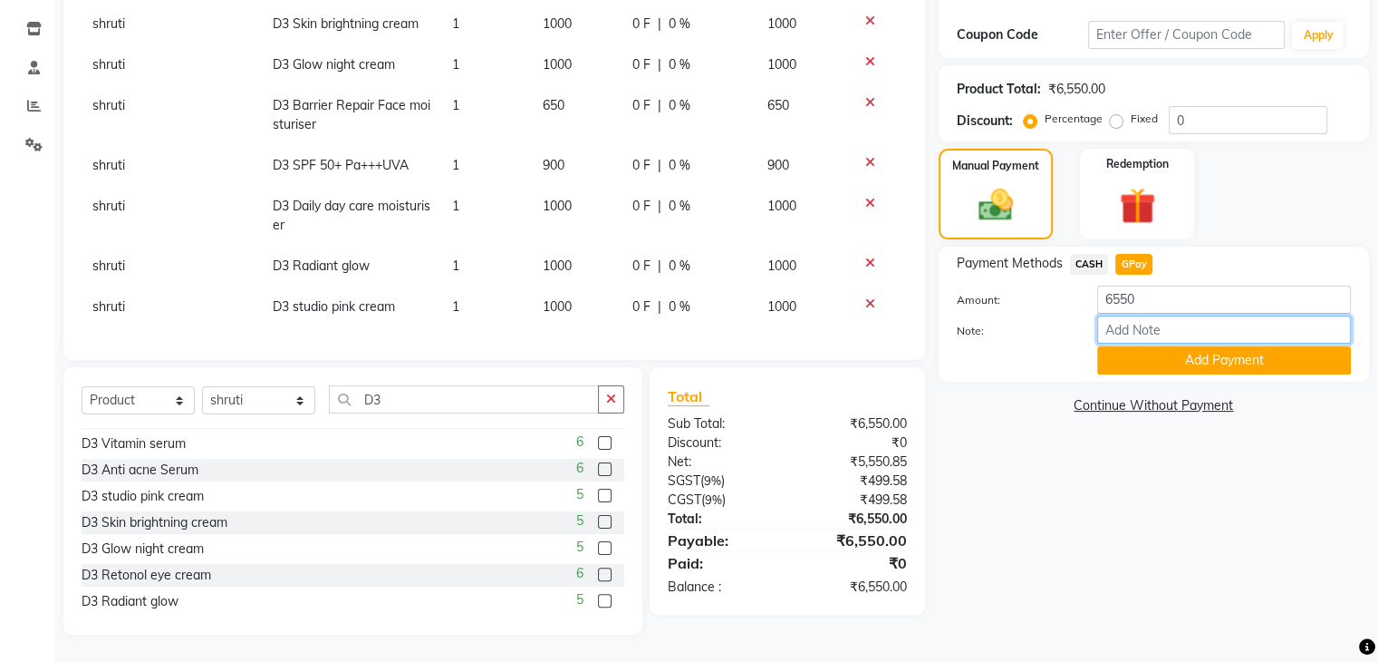
click at [1142, 324] on input "Note:" at bounding box center [1224, 329] width 254 height 28
type input "gpay"
click at [1203, 346] on button "Add Payment" at bounding box center [1224, 360] width 254 height 28
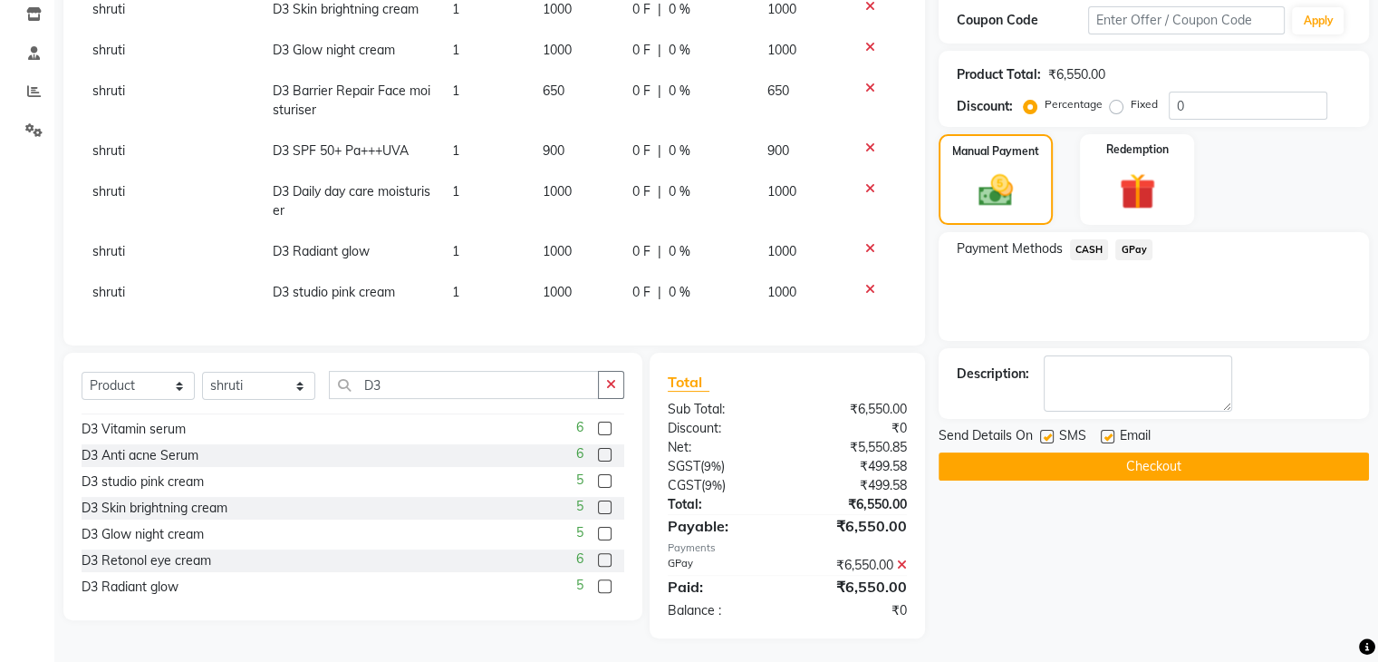
click at [1107, 432] on label at bounding box center [1108, 437] width 14 height 14
click at [1107, 432] on input "checkbox" at bounding box center [1107, 437] width 12 height 12
checkbox input "false"
click at [1044, 430] on label at bounding box center [1047, 437] width 14 height 14
click at [1044, 431] on input "checkbox" at bounding box center [1046, 437] width 12 height 12
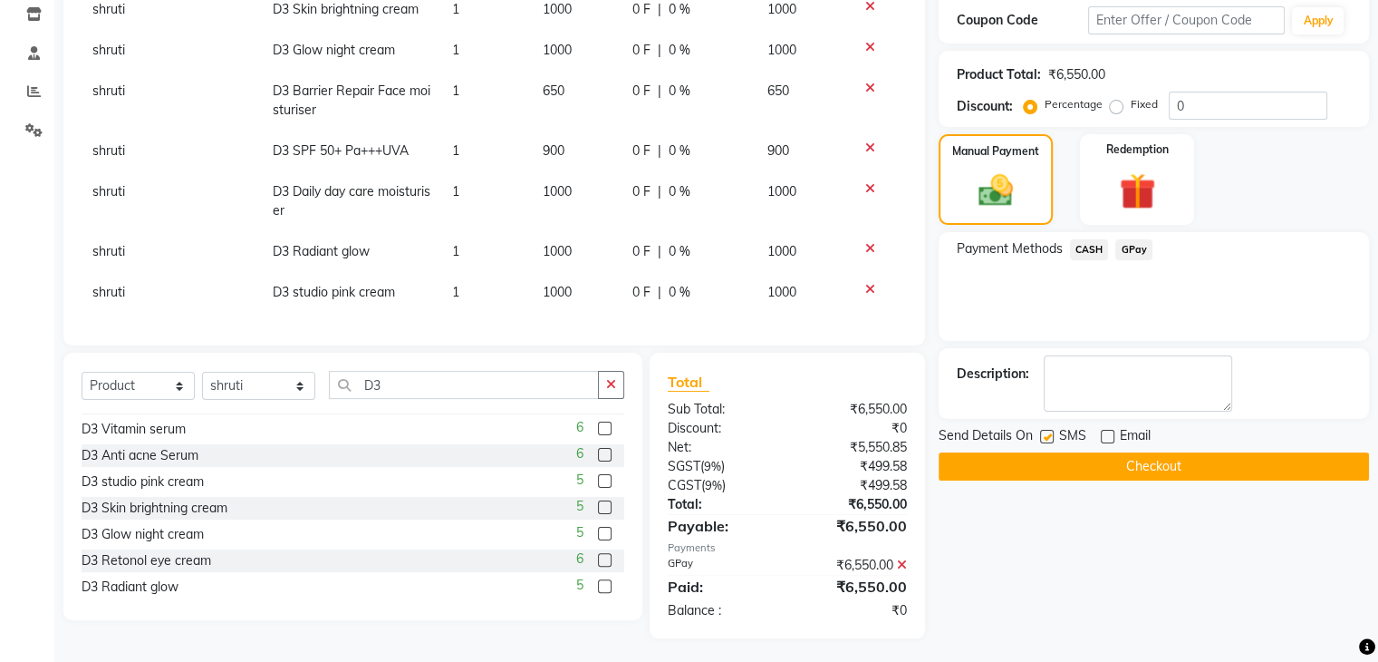
checkbox input "false"
click at [1057, 452] on button "Checkout" at bounding box center [1154, 466] width 430 height 28
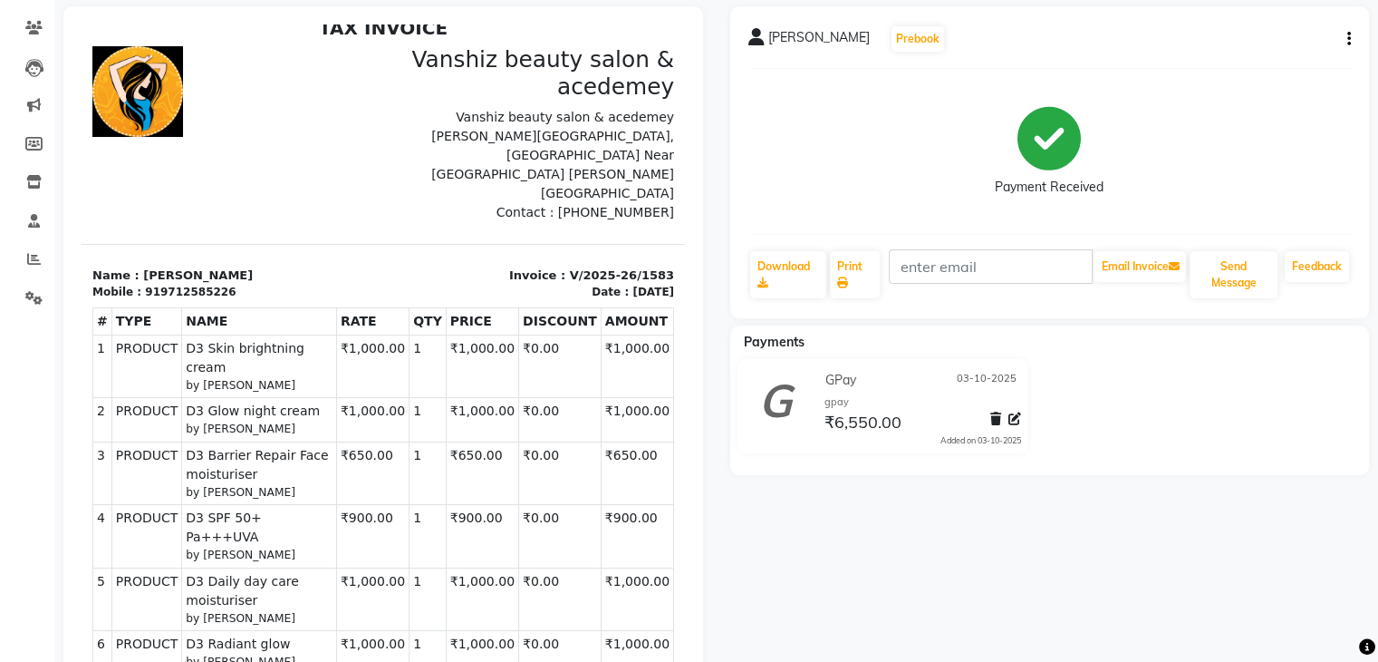
scroll to position [150, 0]
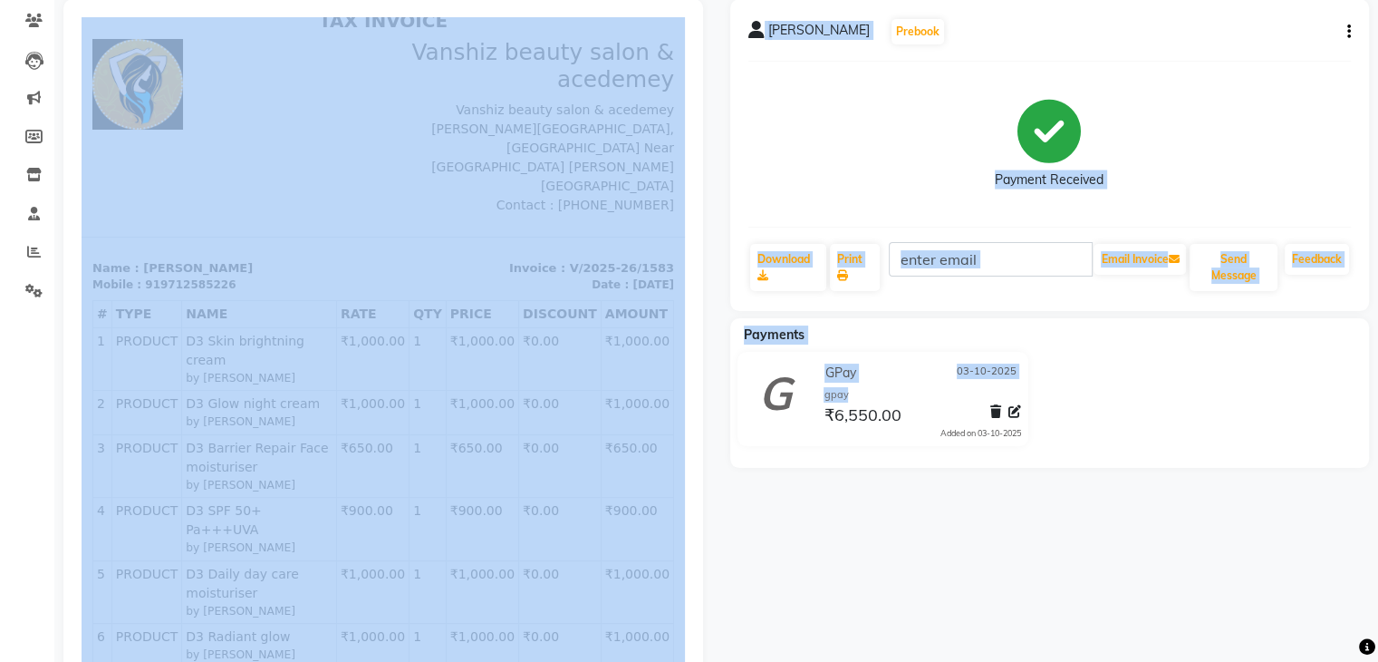
drag, startPoint x: 876, startPoint y: 389, endPoint x: 678, endPoint y: 432, distance: 203.2
click at [678, 432] on div "[PERSON_NAME] Prebook Payment Received Download Print Email Invoice Send Messag…" at bounding box center [716, 423] width 1333 height 848
click at [783, 499] on div "[PERSON_NAME] Prebook Payment Received Download Print Email Invoice Send Messag…" at bounding box center [1050, 423] width 667 height 848
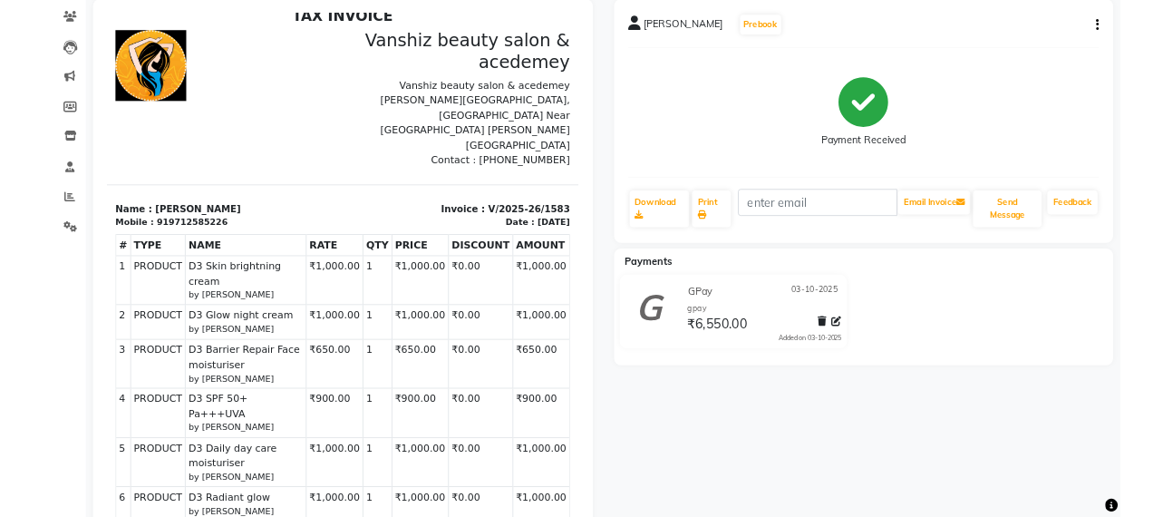
scroll to position [170, 0]
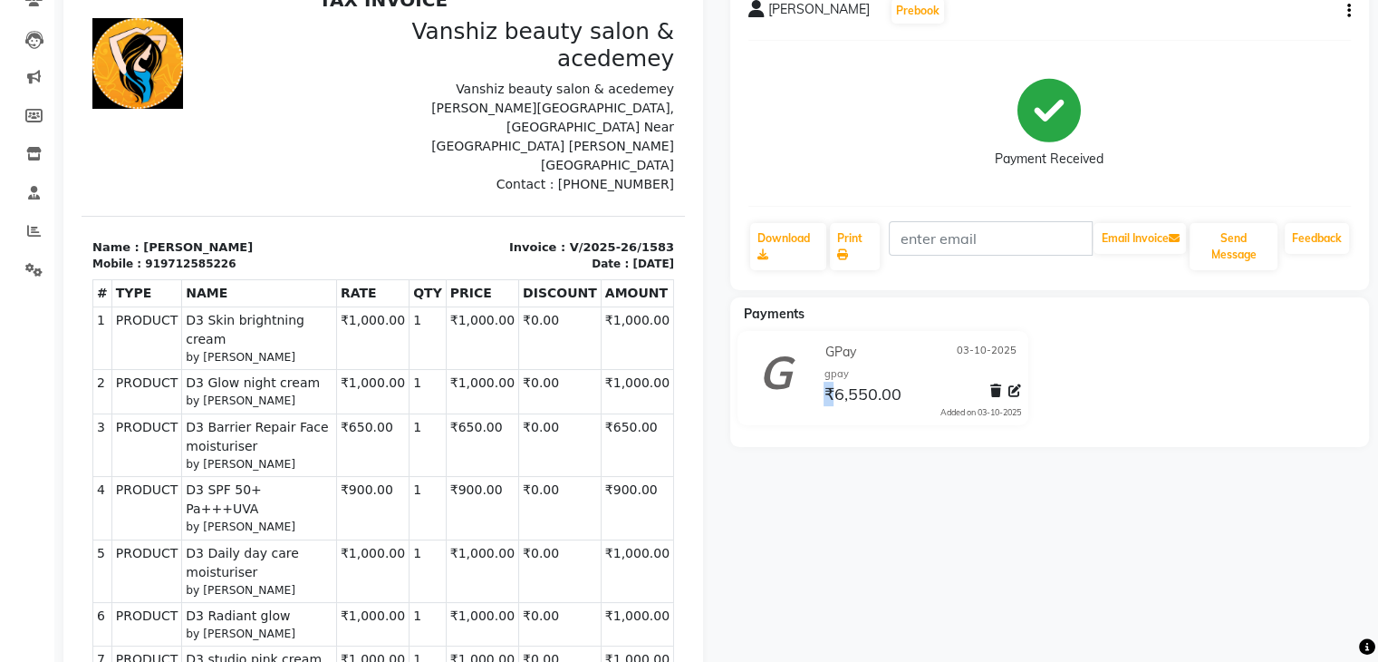
drag, startPoint x: 1102, startPoint y: 332, endPoint x: 832, endPoint y: 508, distance: 322.7
click at [832, 508] on div "[PERSON_NAME] Prebook Payment Received Download Print Email Invoice Send Messag…" at bounding box center [1050, 402] width 667 height 848
click at [832, 498] on div "[PERSON_NAME] Prebook Payment Received Download Print Email Invoice Send Messag…" at bounding box center [1050, 402] width 667 height 848
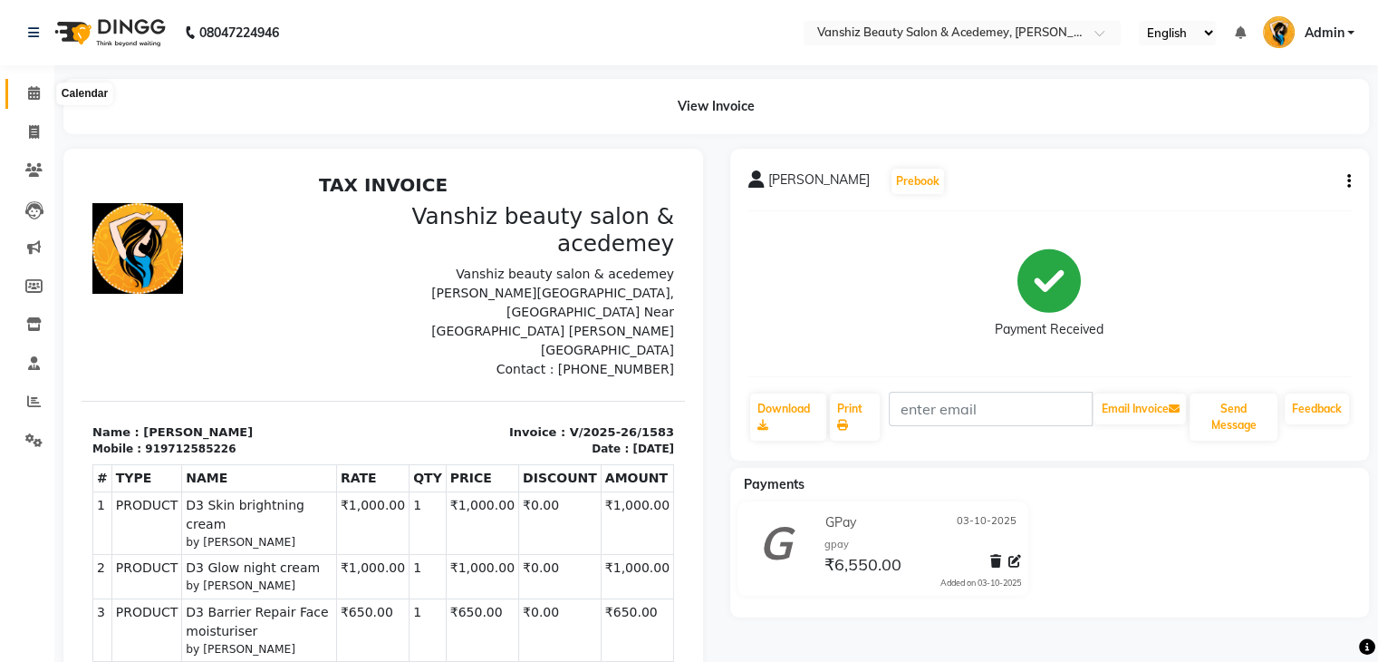
scroll to position [0, 0]
click at [33, 95] on icon at bounding box center [34, 93] width 12 height 14
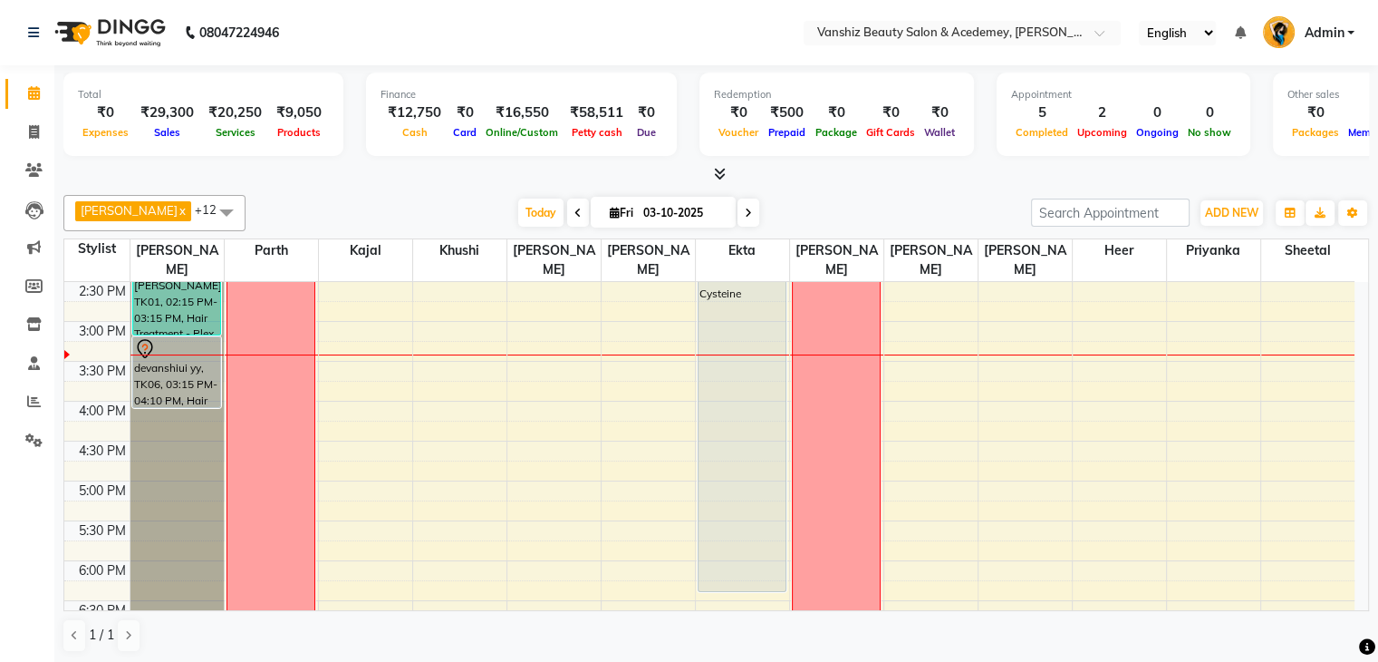
scroll to position [520, 0]
click at [448, 442] on div "8:00 AM 8:30 AM 9:00 AM 9:30 AM 10:00 AM 10:30 AM 11:00 AM 11:30 AM 12:00 PM 12…" at bounding box center [709, 280] width 1290 height 1036
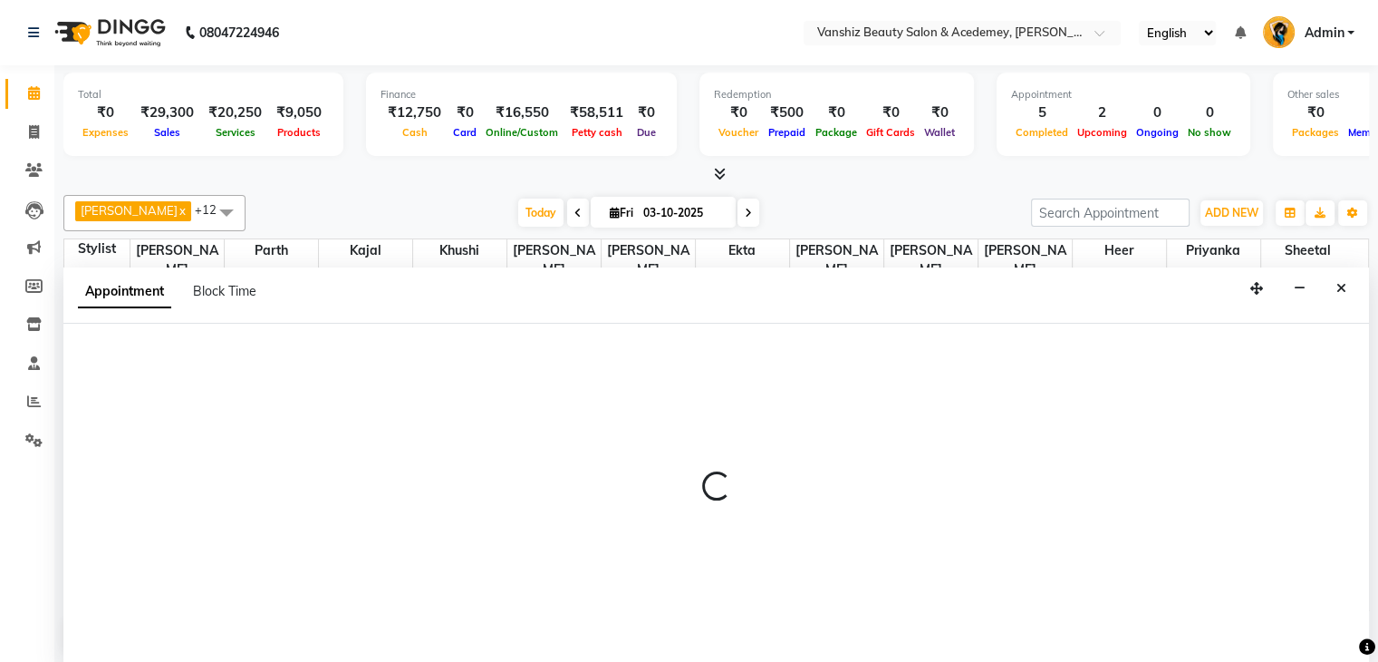
scroll to position [1, 0]
select select "78799"
select select "tentative"
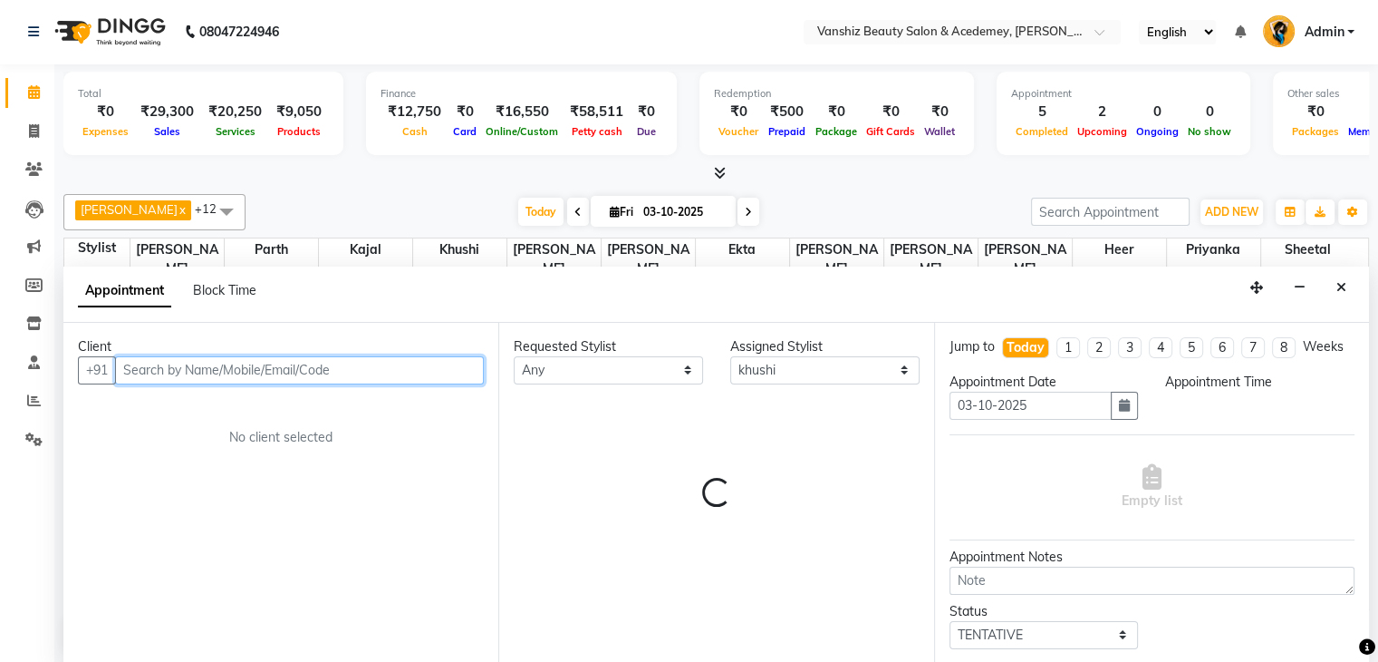
select select "990"
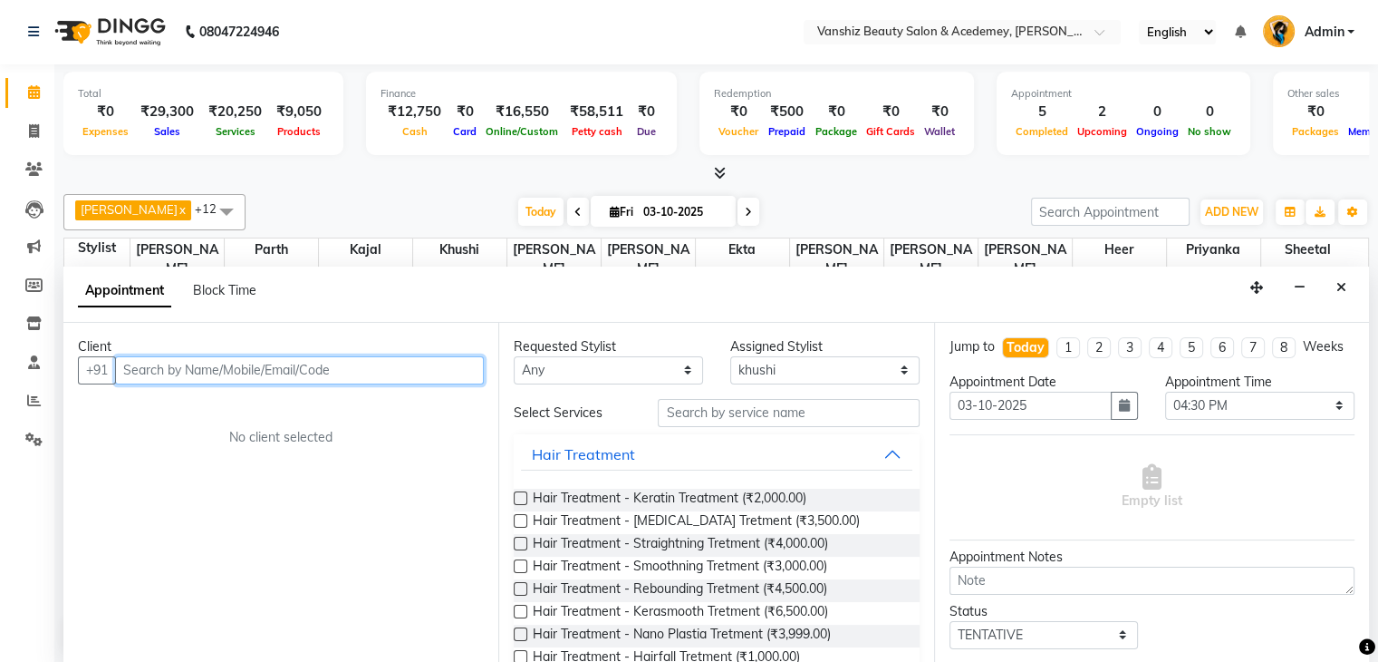
click at [433, 367] on input "text" at bounding box center [299, 370] width 369 height 28
click at [462, 375] on input "text" at bounding box center [299, 370] width 369 height 28
click at [439, 362] on input "text" at bounding box center [299, 370] width 369 height 28
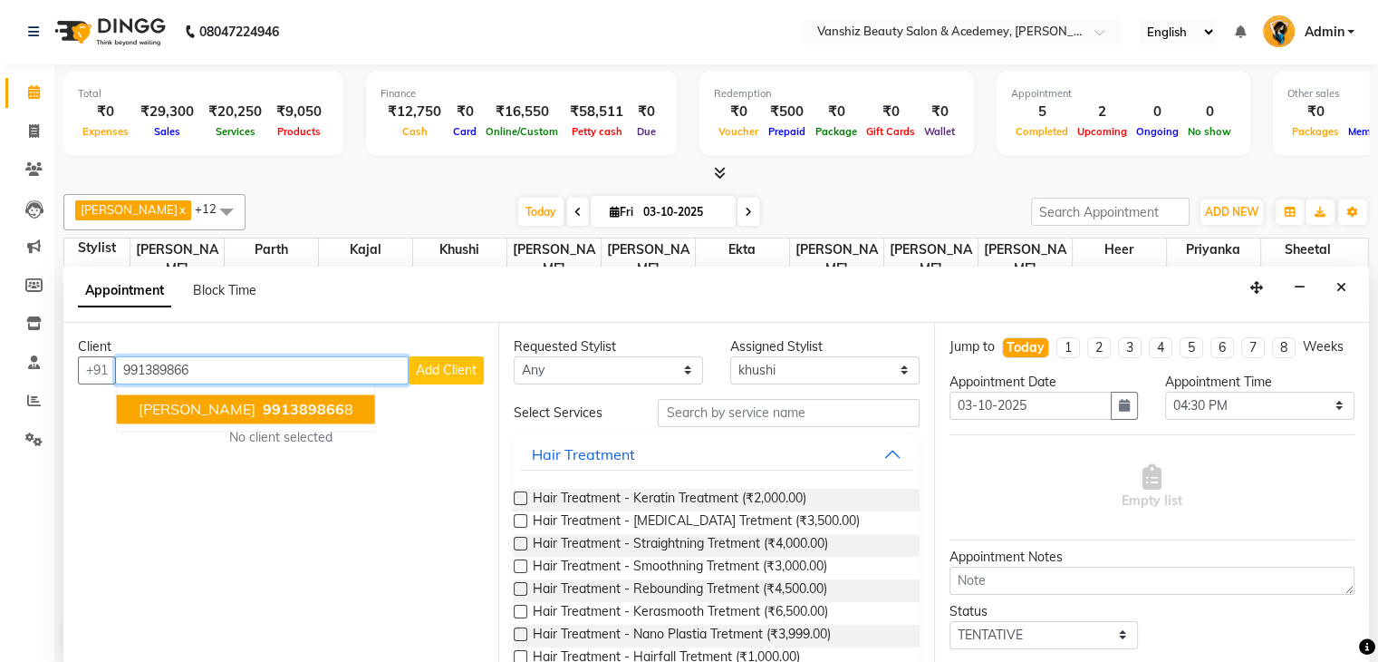
click at [317, 401] on span "991389866" at bounding box center [304, 409] width 82 height 18
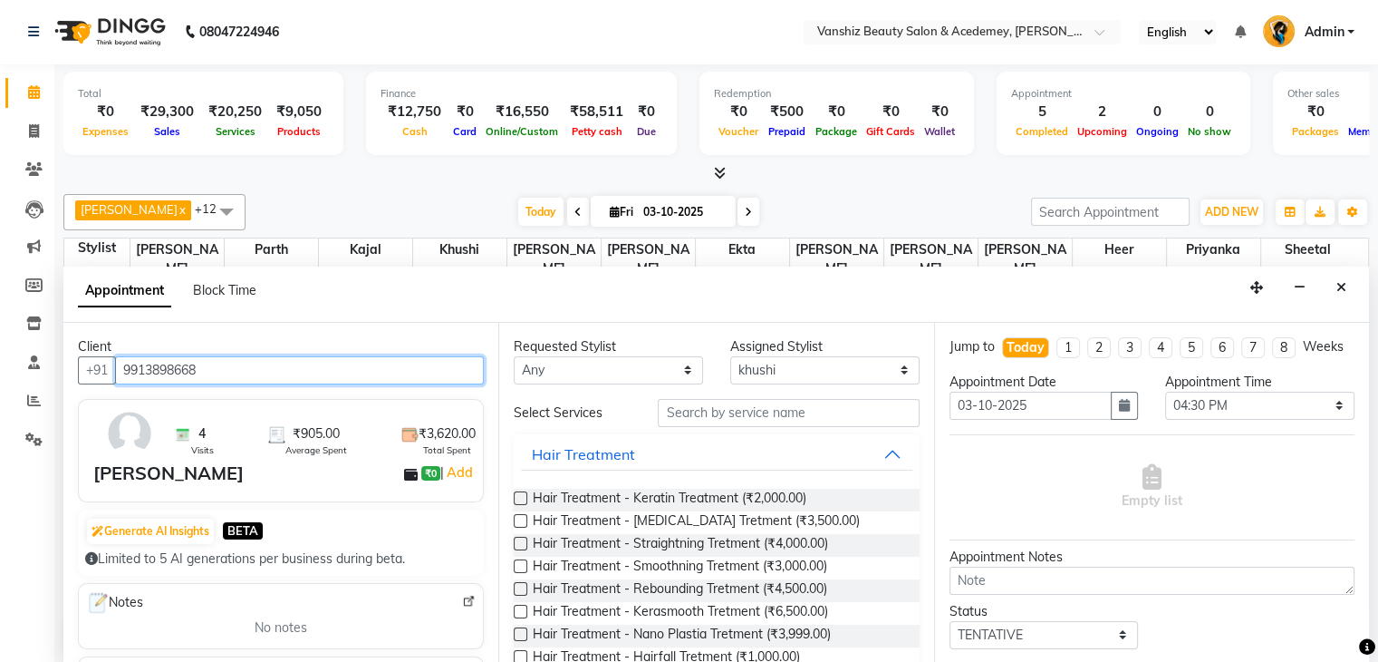
type input "9913898668"
click at [761, 394] on div "Requested Stylist Any [PERSON_NAME] [PERSON_NAME] [PERSON_NAME] kajal [PERSON_N…" at bounding box center [715, 493] width 435 height 341
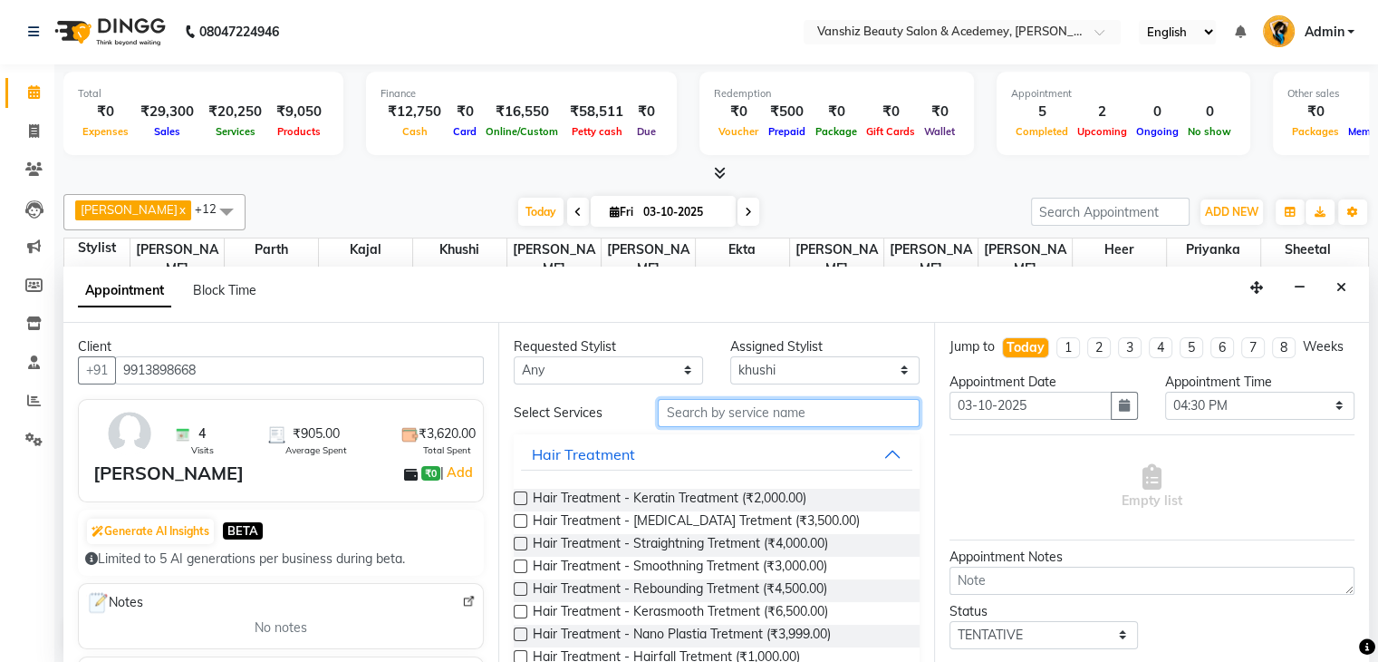
click at [759, 418] on input "text" at bounding box center [788, 413] width 261 height 28
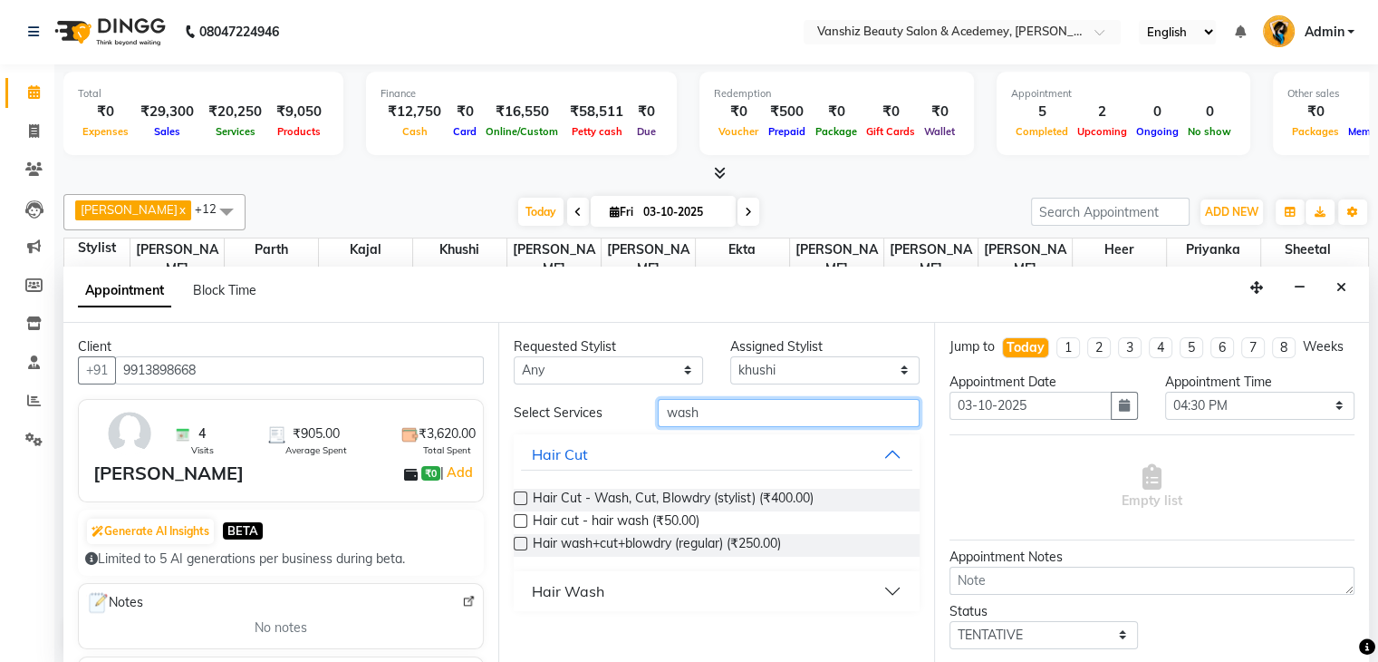
type input "wash"
click at [703, 590] on button "Hair Wash" at bounding box center [716, 591] width 391 height 33
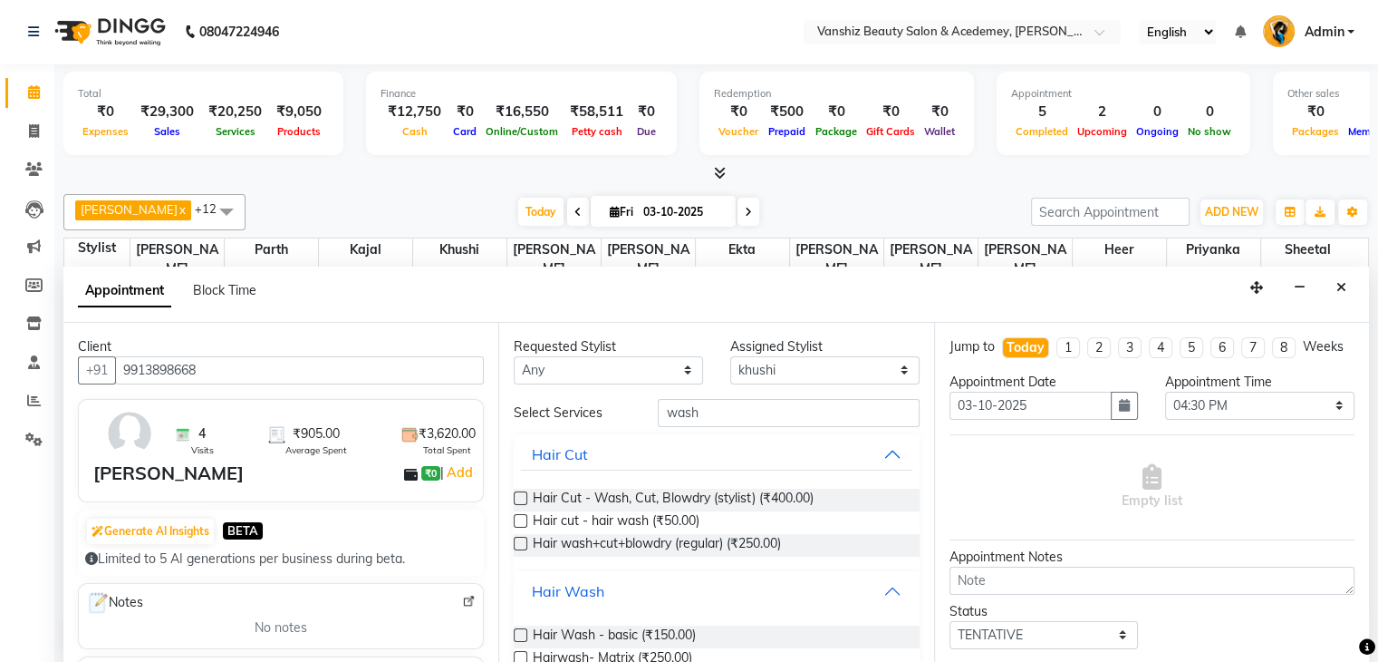
scroll to position [58, 0]
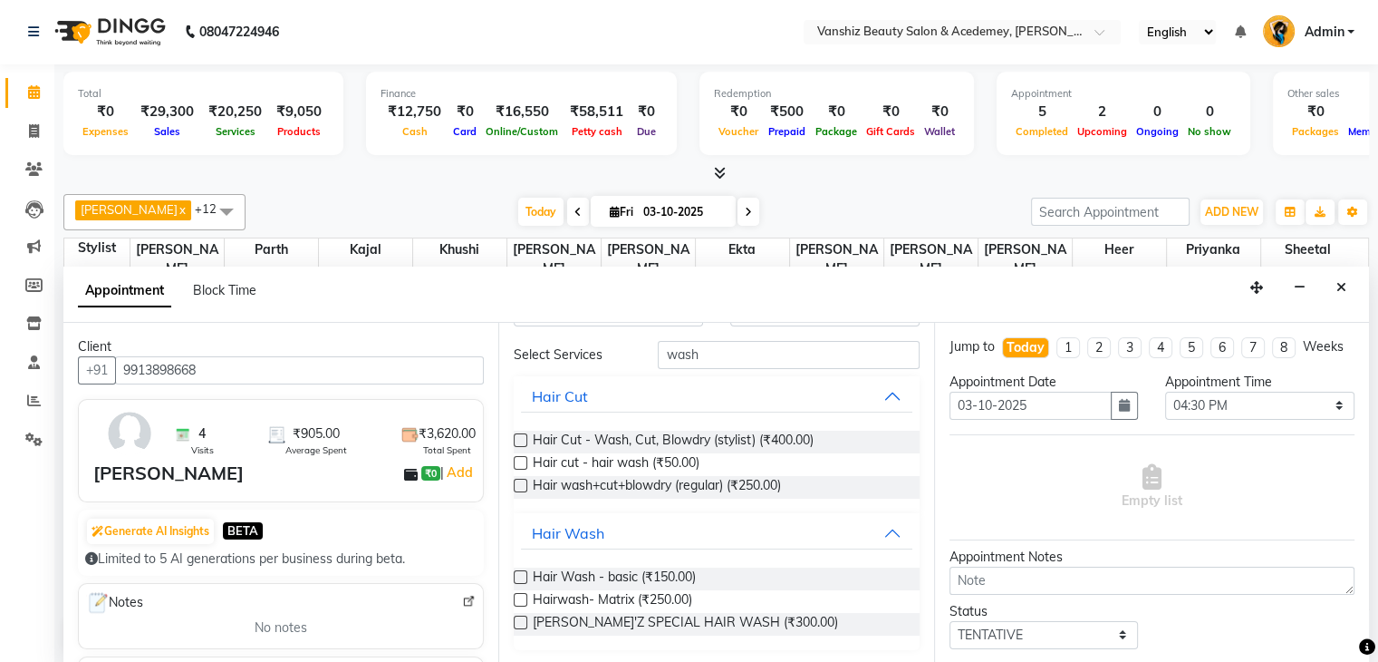
click at [525, 615] on label at bounding box center [521, 622] width 14 height 14
click at [525, 618] on input "checkbox" at bounding box center [520, 624] width 12 height 12
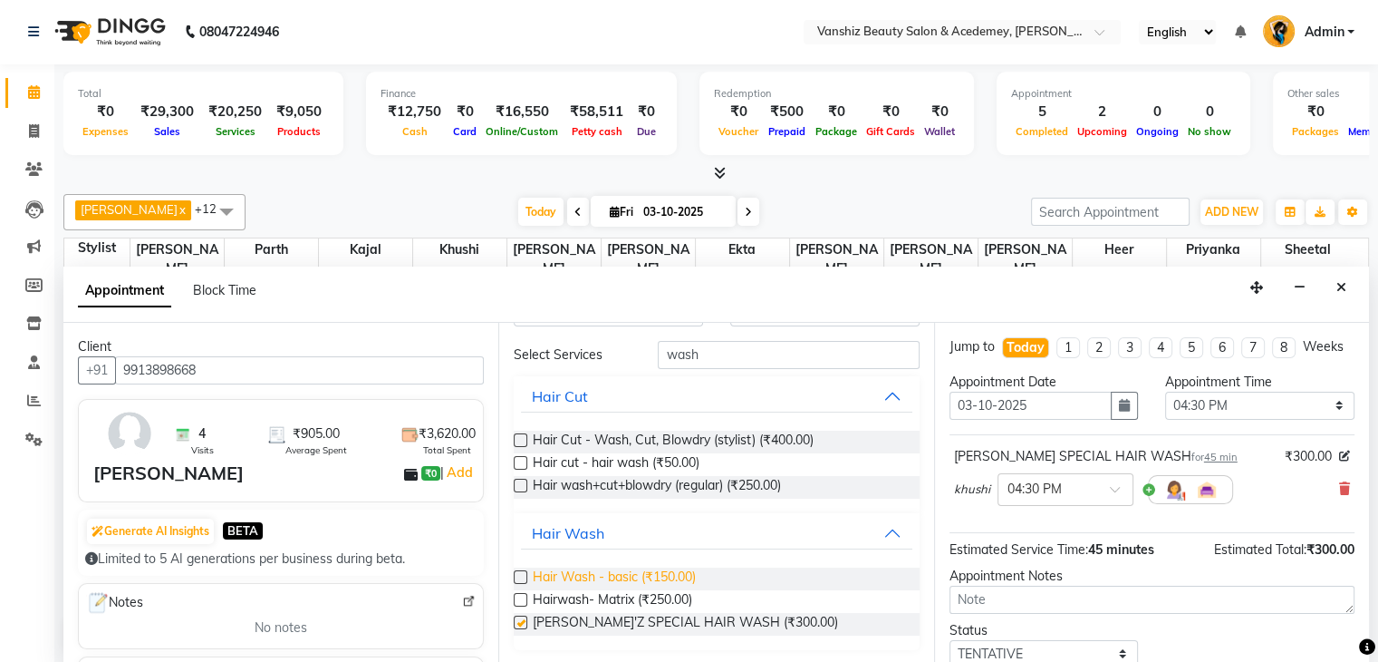
checkbox input "false"
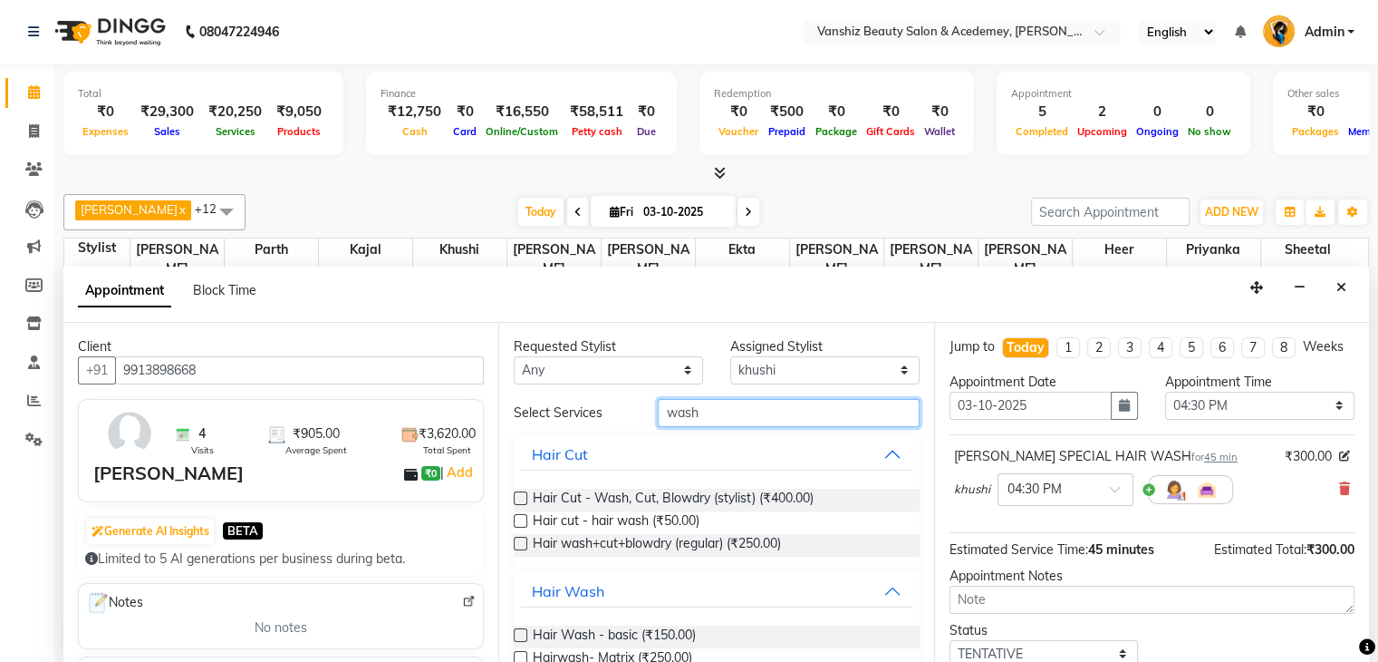
click at [761, 412] on input "wash" at bounding box center [788, 413] width 261 height 28
type input "w"
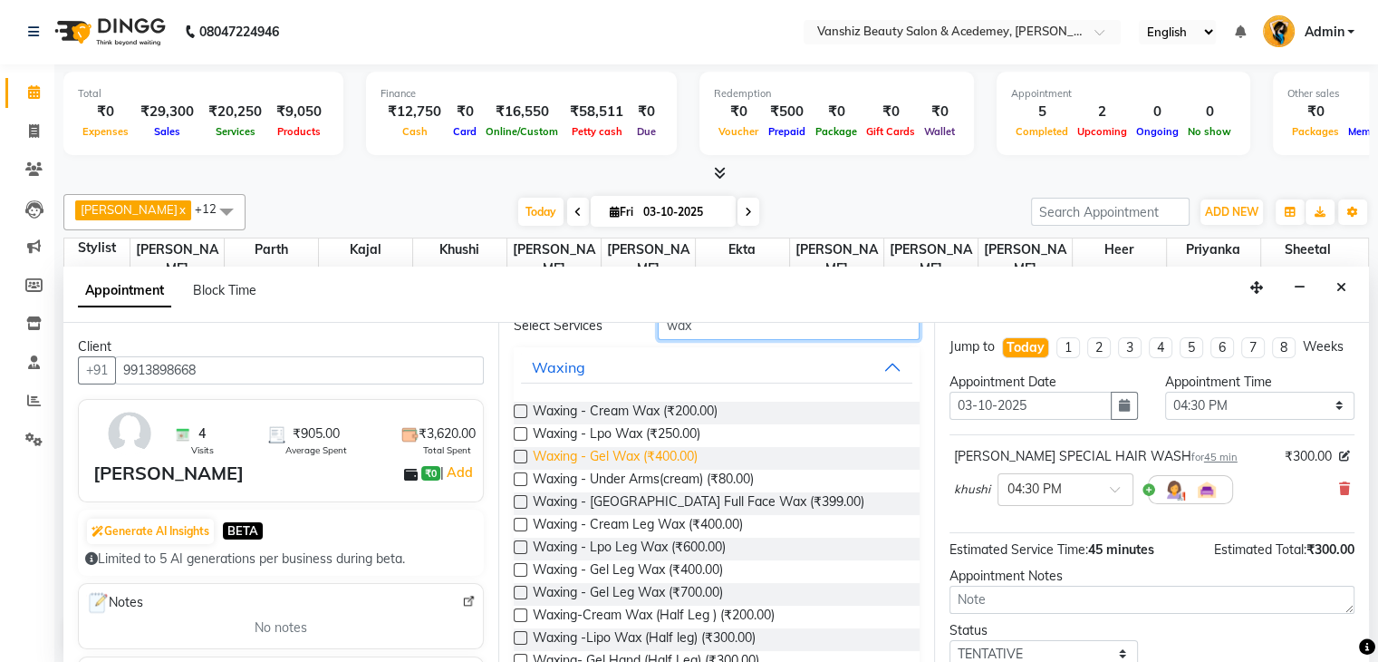
scroll to position [89, 0]
type input "wax"
click at [522, 500] on label at bounding box center [521, 500] width 14 height 14
click at [522, 500] on input "checkbox" at bounding box center [520, 502] width 12 height 12
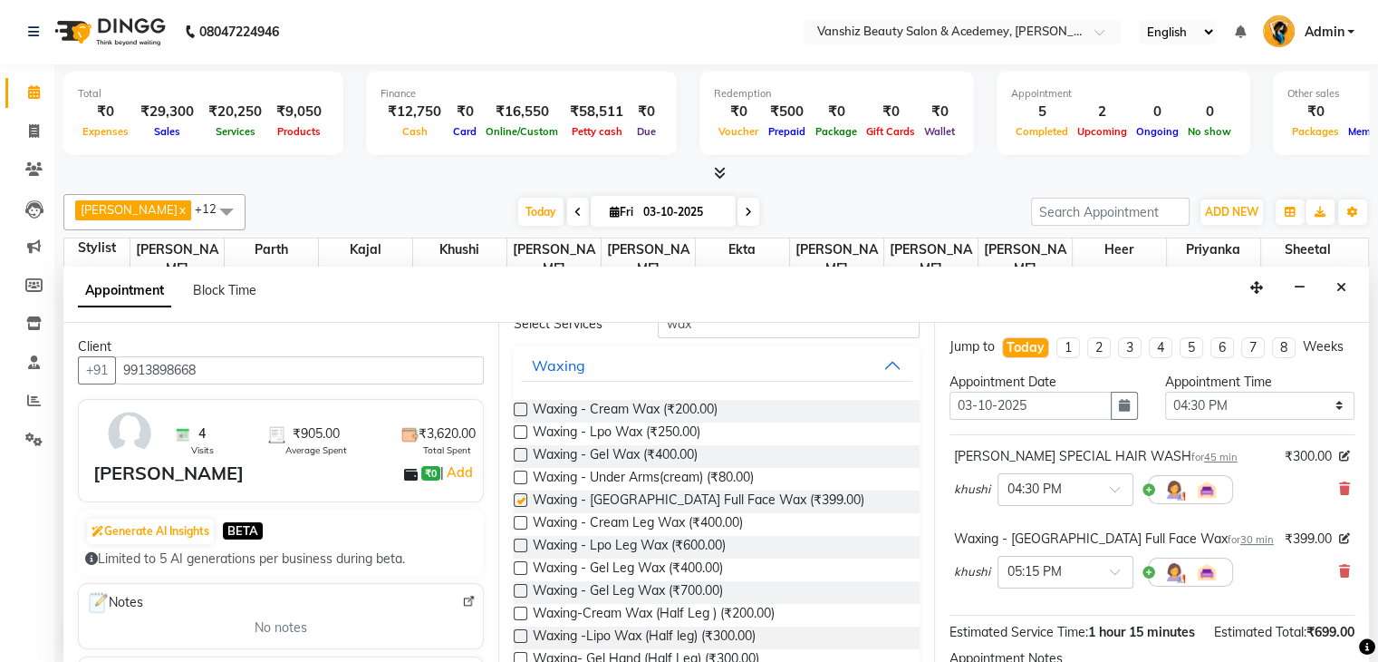
checkbox input "false"
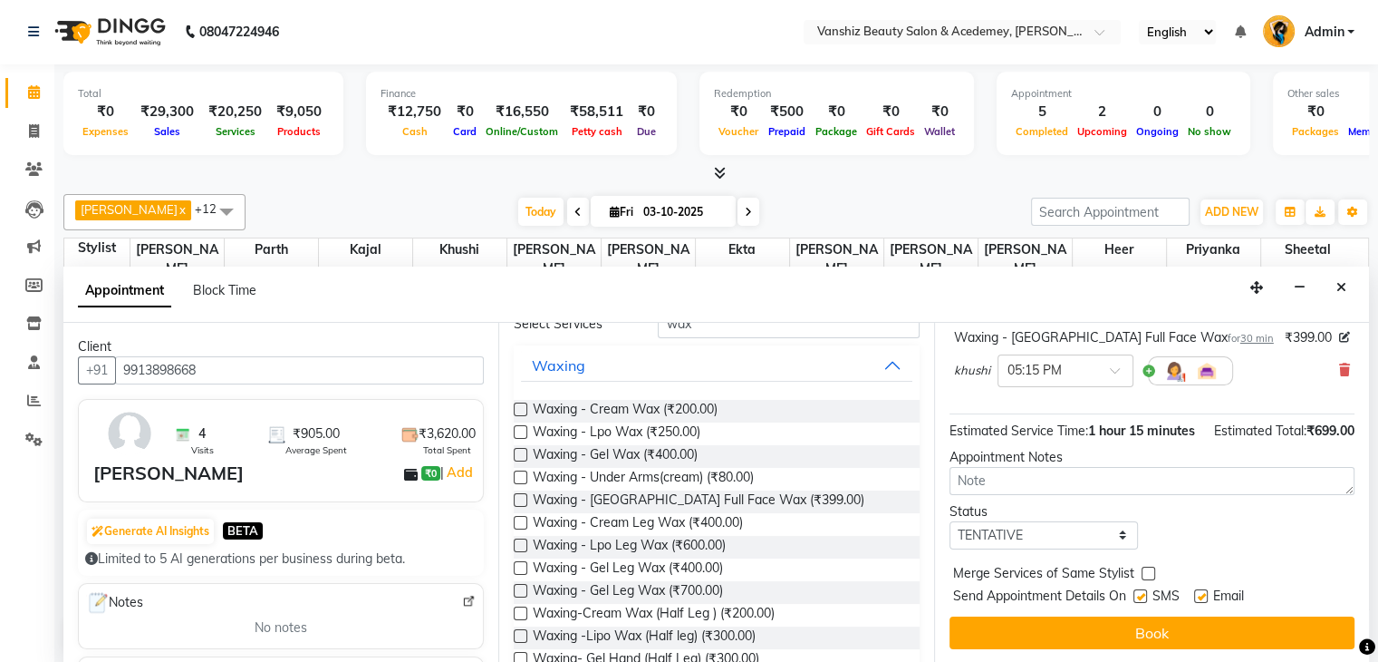
scroll to position [236, 0]
click at [1203, 595] on label at bounding box center [1201, 596] width 14 height 14
click at [1203, 595] on input "checkbox" at bounding box center [1200, 598] width 12 height 12
checkbox input "false"
click at [1138, 597] on label at bounding box center [1141, 596] width 14 height 14
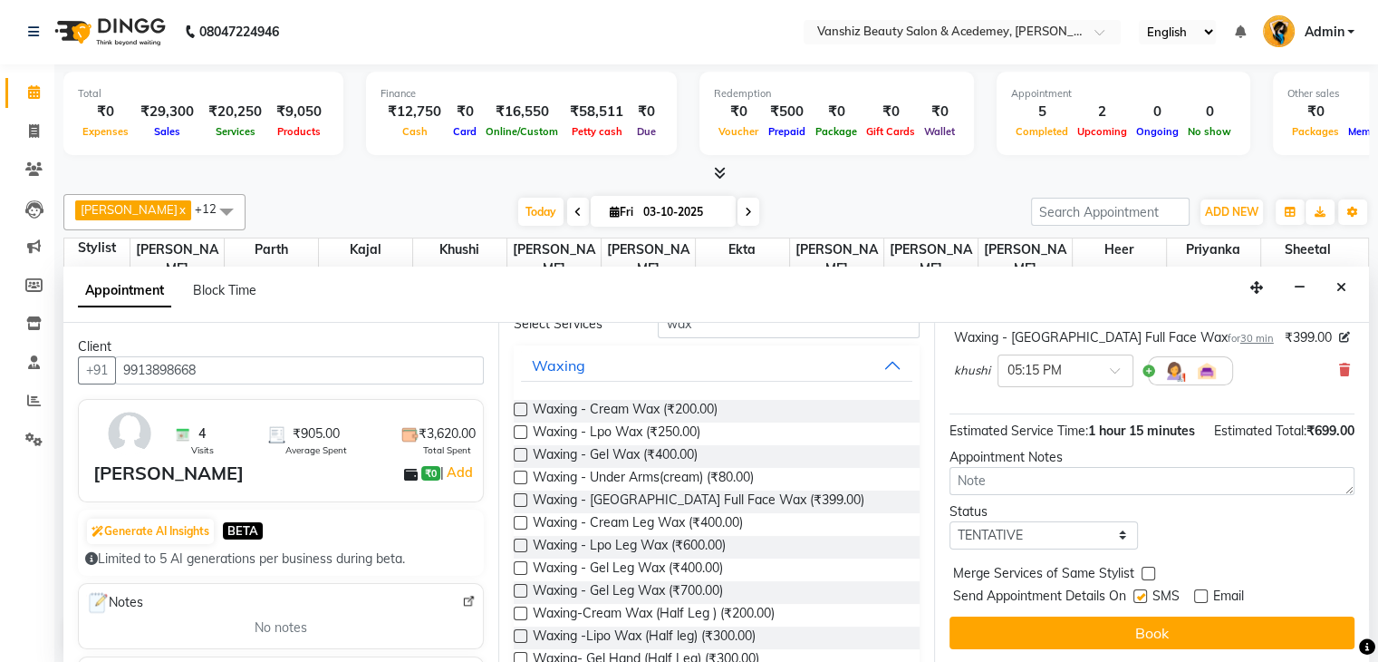
click at [1138, 597] on input "checkbox" at bounding box center [1140, 598] width 12 height 12
checkbox input "false"
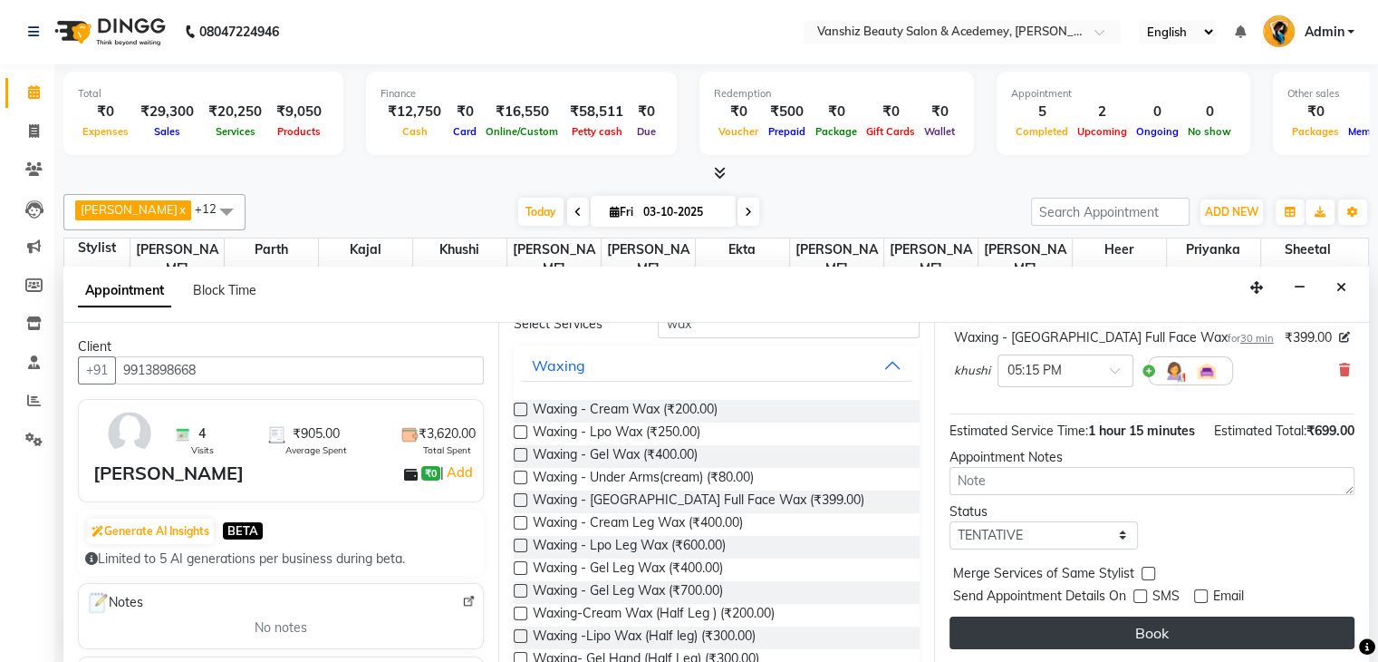
click at [1159, 623] on button "Book" at bounding box center [1152, 632] width 405 height 33
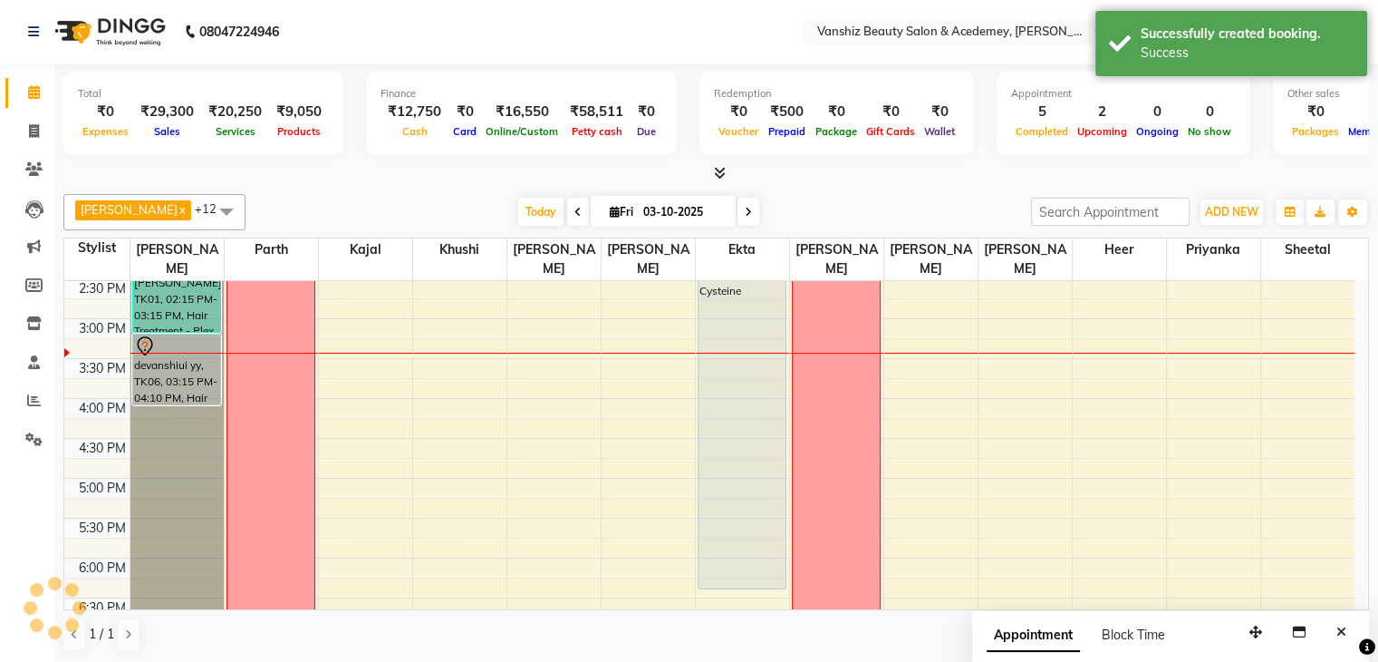
scroll to position [0, 0]
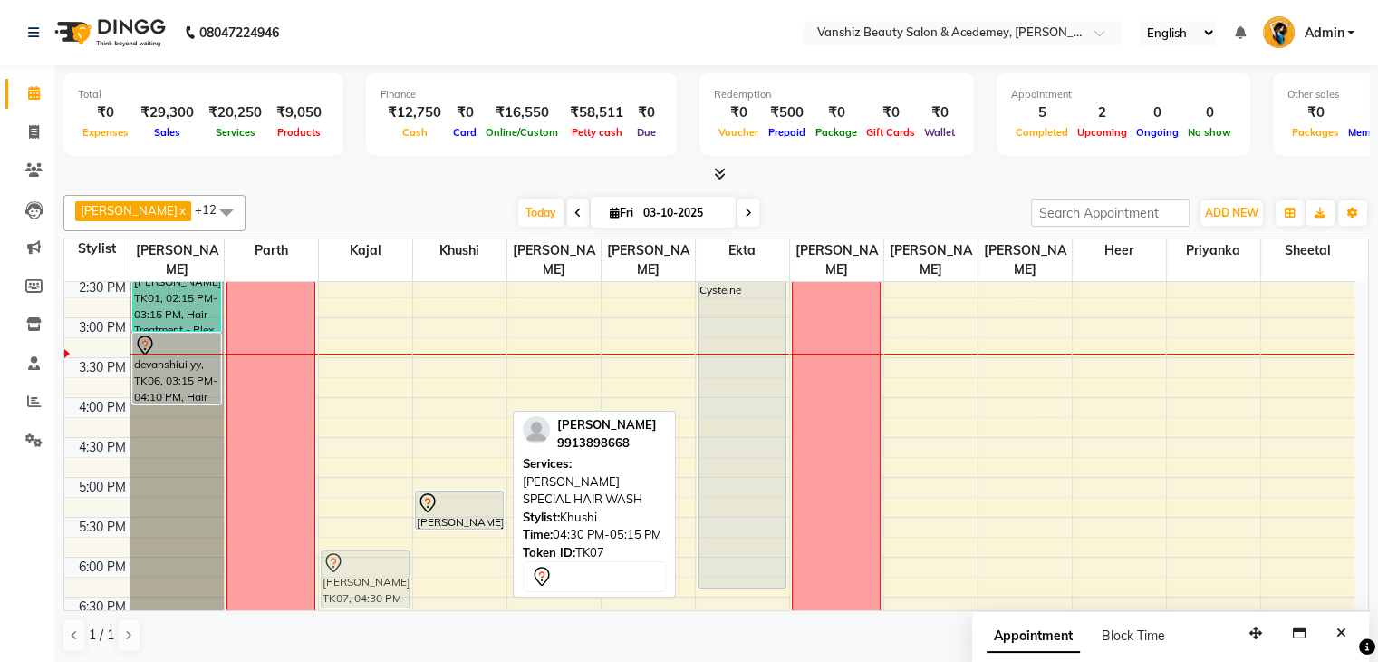
drag, startPoint x: 449, startPoint y: 442, endPoint x: 352, endPoint y: 565, distance: 157.4
click at [352, 565] on tr "[PERSON_NAME], TK01, 11:15 AM-12:10 PM, Hair wash+cut+blowdry (regular) [PERSON…" at bounding box center [709, 278] width 1290 height 1036
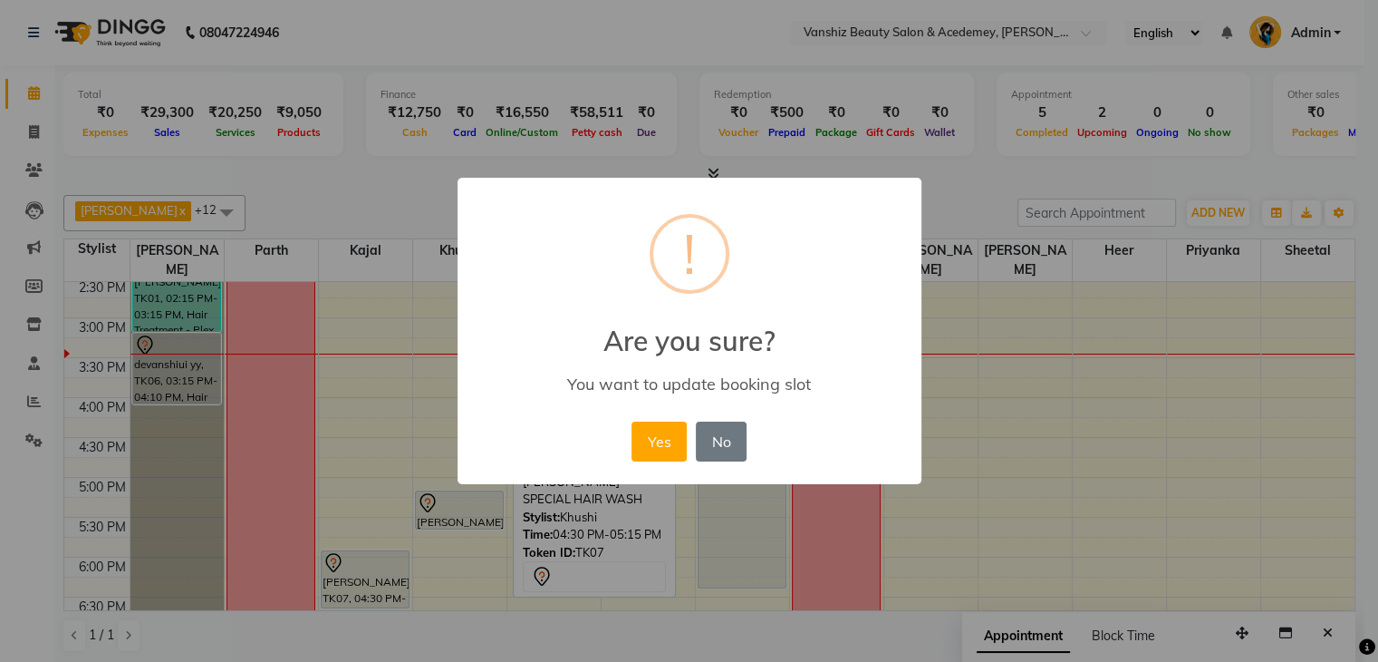
scroll to position [522, 0]
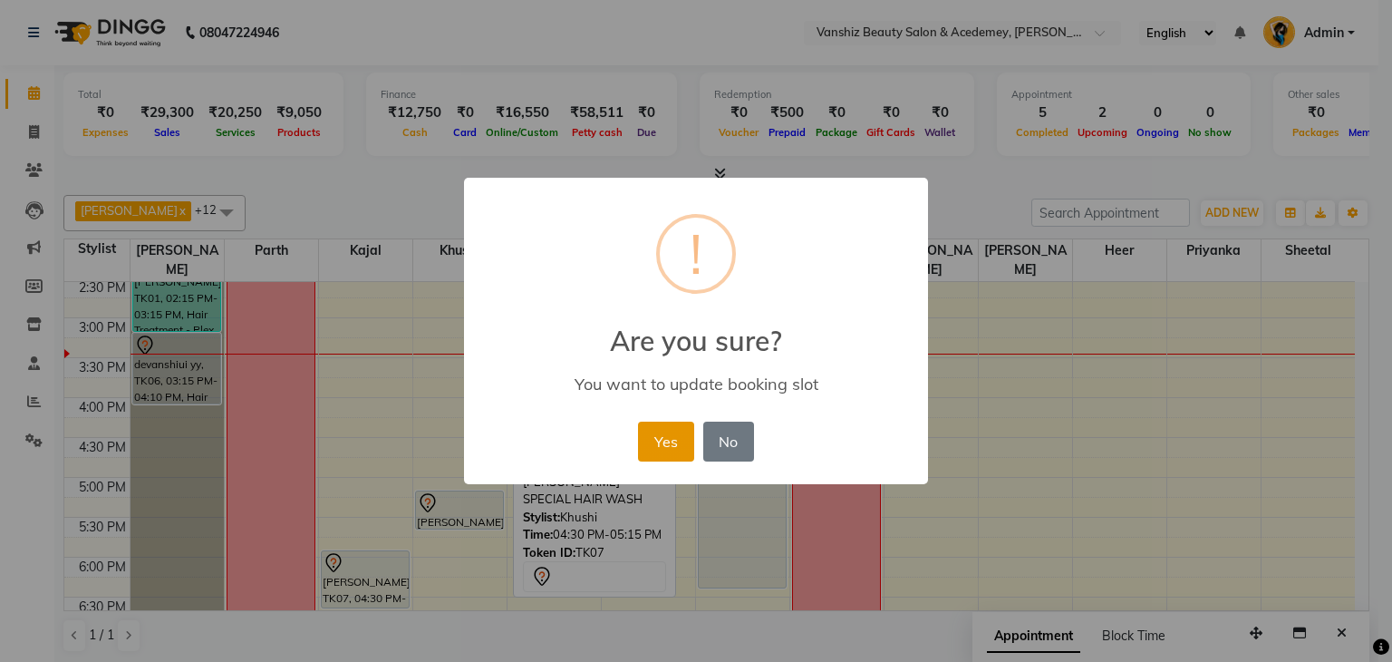
click at [652, 441] on button "Yes" at bounding box center [665, 441] width 55 height 40
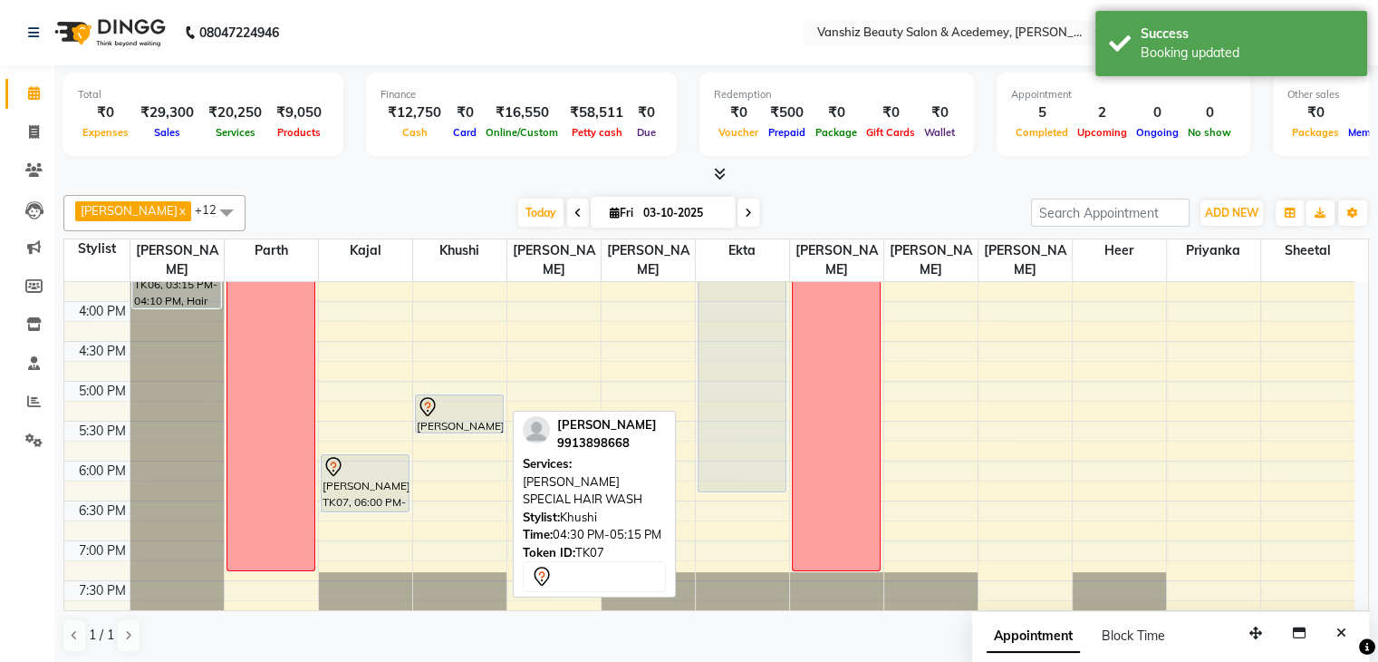
scroll to position [619, 0]
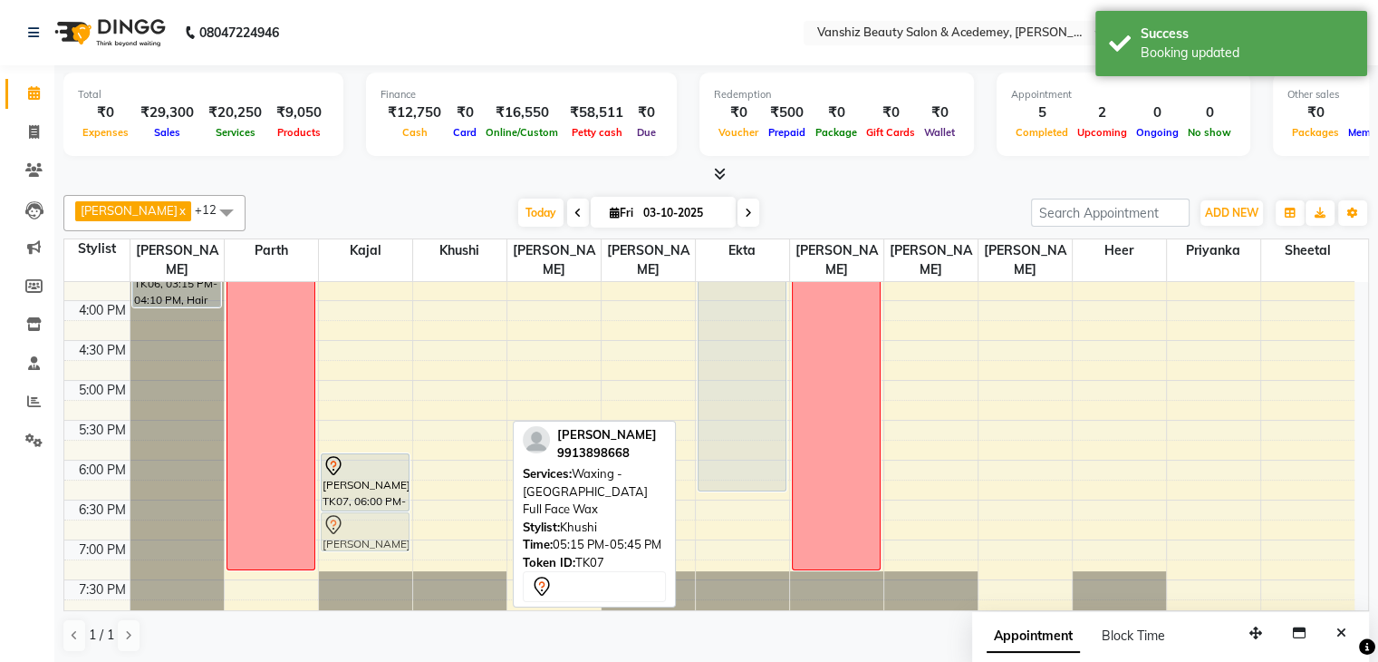
drag, startPoint x: 460, startPoint y: 411, endPoint x: 359, endPoint y: 530, distance: 156.2
click at [359, 530] on tr "[PERSON_NAME], TK01, 11:15 AM-12:10 PM, Hair wash+cut+blowdry (regular) [PERSON…" at bounding box center [709, 181] width 1290 height 1036
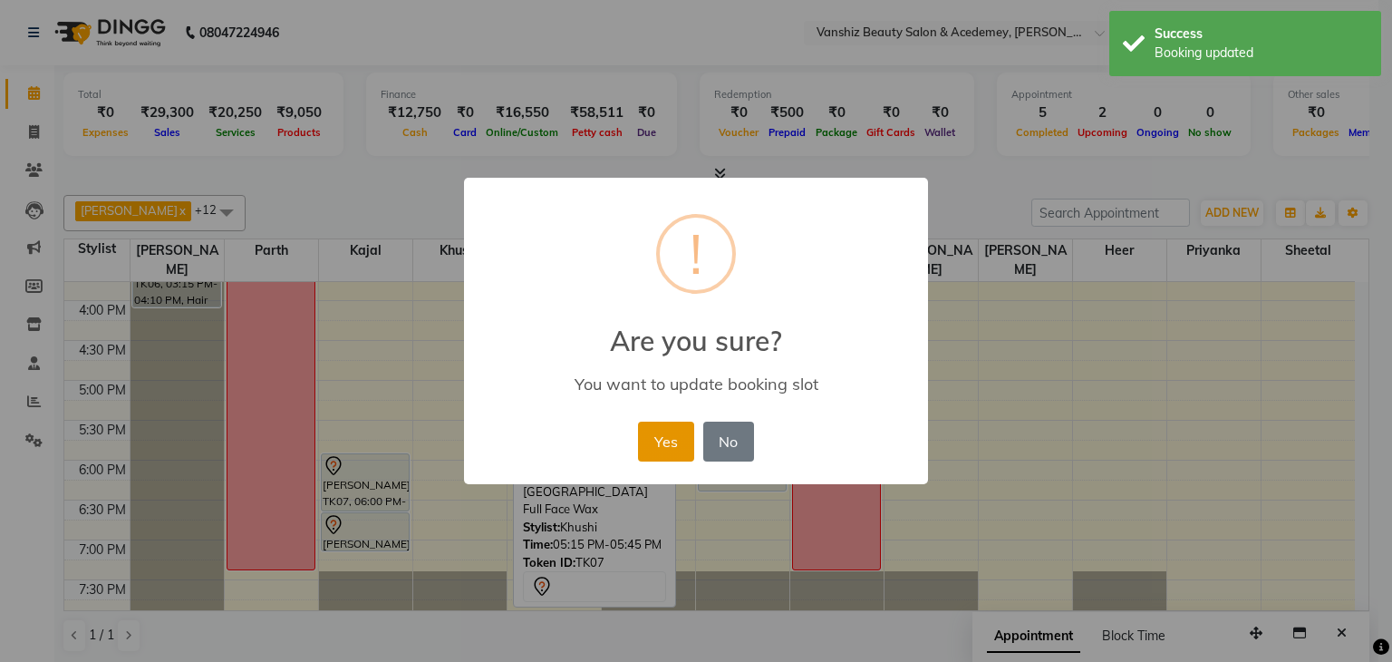
click at [674, 429] on button "Yes" at bounding box center [665, 441] width 55 height 40
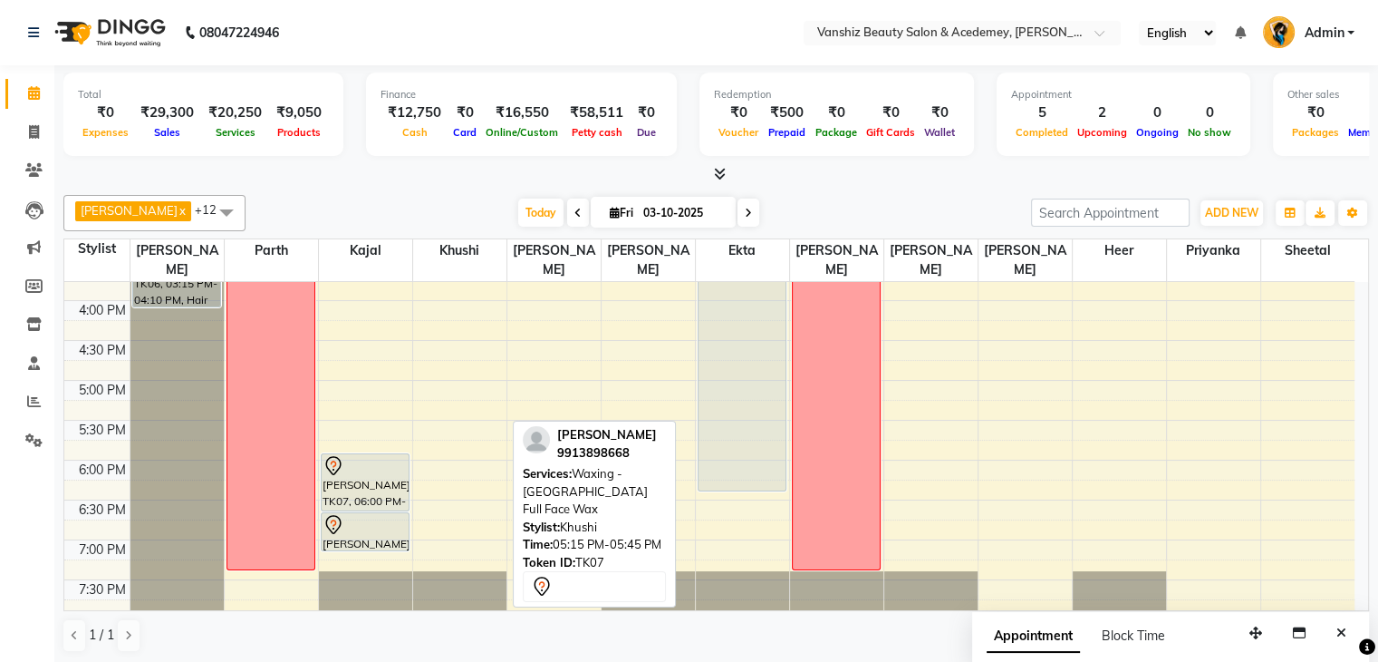
scroll to position [0, 0]
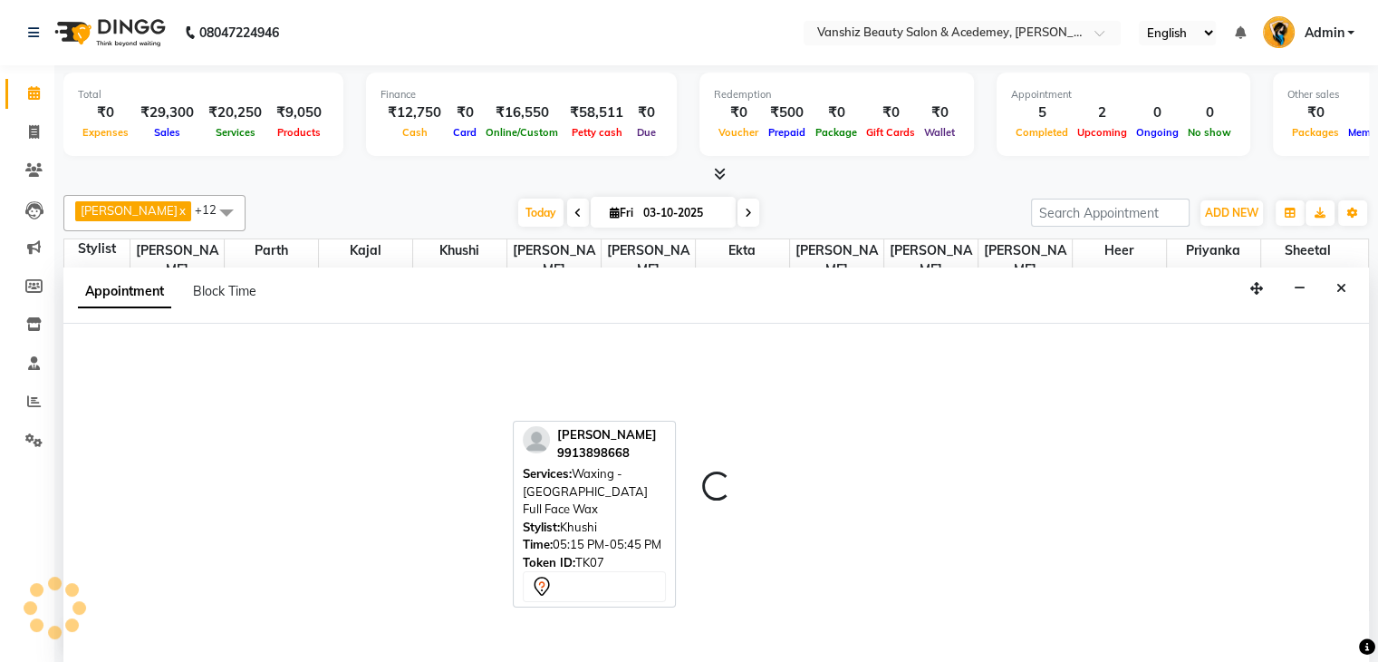
scroll to position [1, 0]
select select "78799"
select select "570"
select select "tentative"
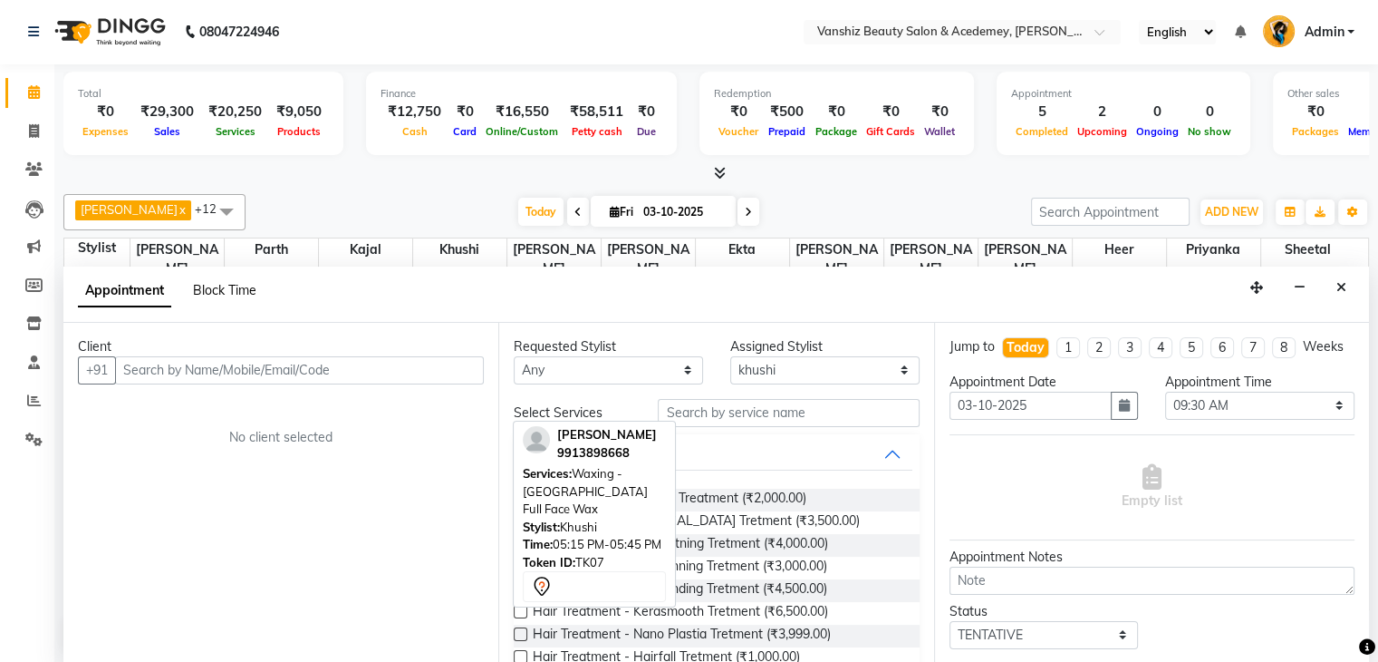
click at [198, 282] on span "Block Time" at bounding box center [224, 290] width 63 height 16
select select "78799"
select select "570"
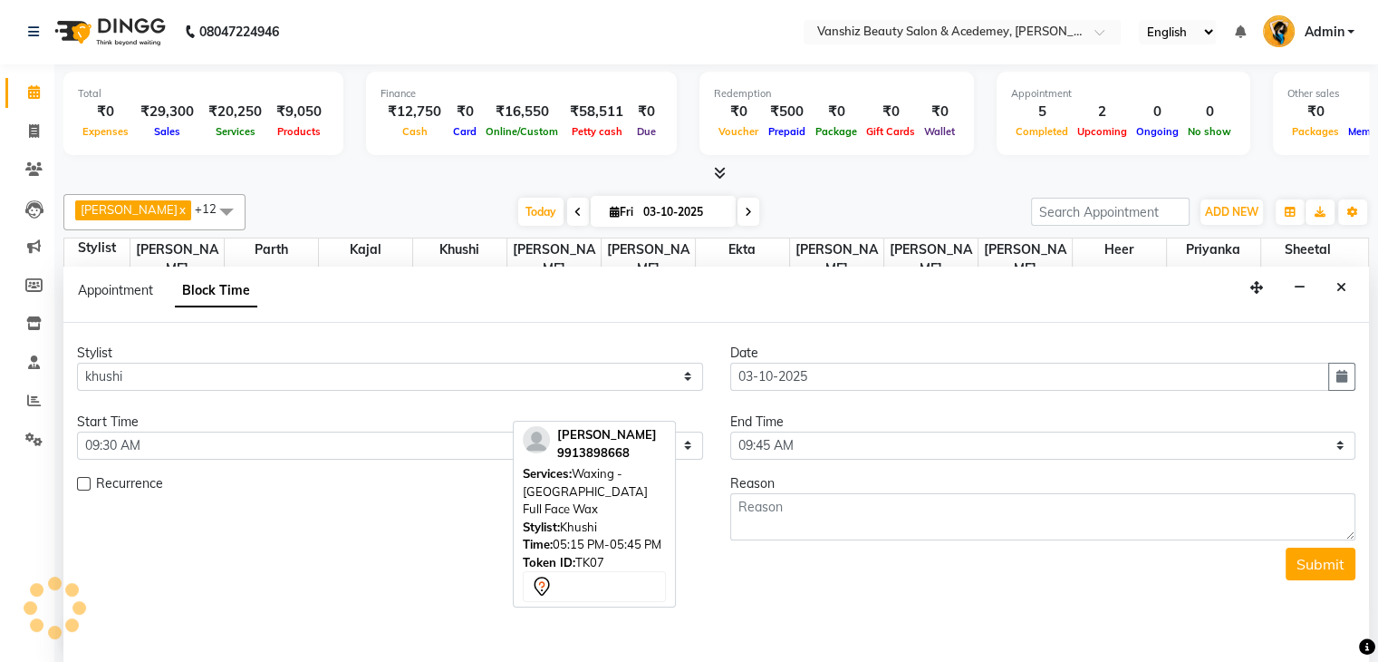
scroll to position [554, 0]
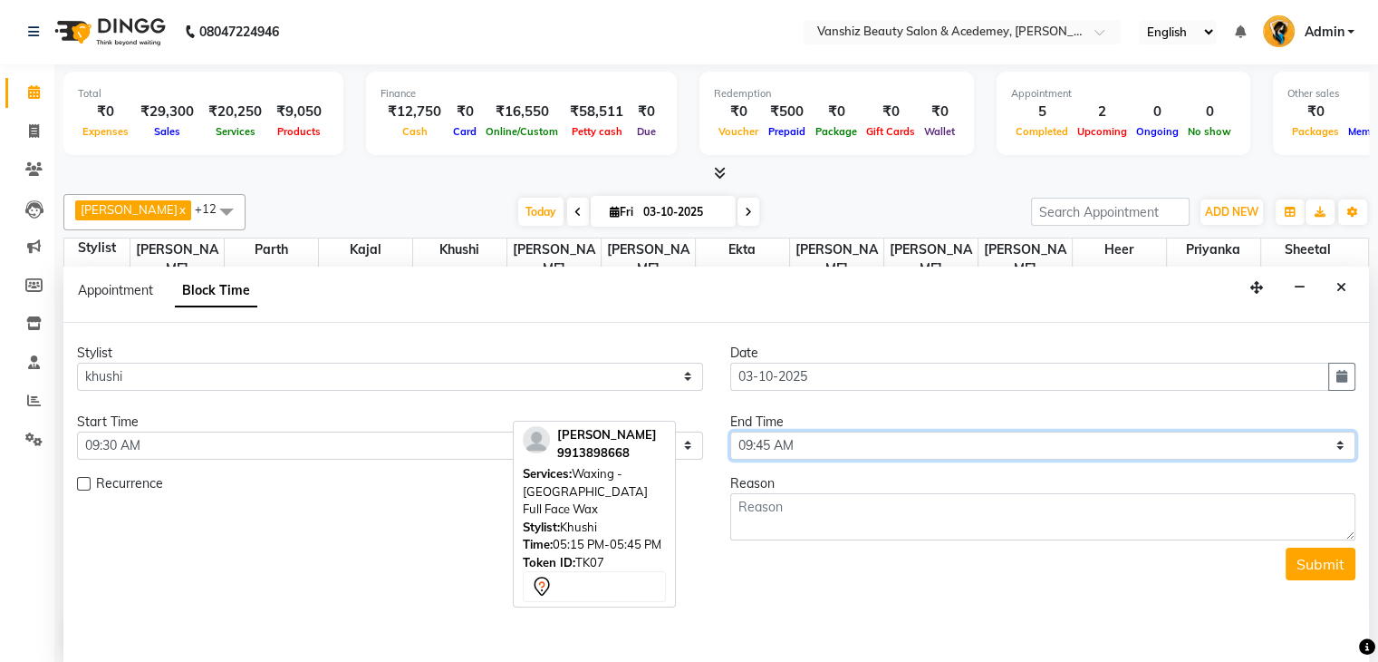
click at [869, 446] on select "Select 09:00 AM 09:15 AM 09:30 AM 09:45 AM 10:00 AM 10:15 AM 10:30 AM 10:45 AM …" at bounding box center [1043, 445] width 626 height 28
select select "1170"
click at [730, 431] on select "Select 09:00 AM 09:15 AM 09:30 AM 09:45 AM 10:00 AM 10:15 AM 10:30 AM 10:45 AM …" at bounding box center [1043, 445] width 626 height 28
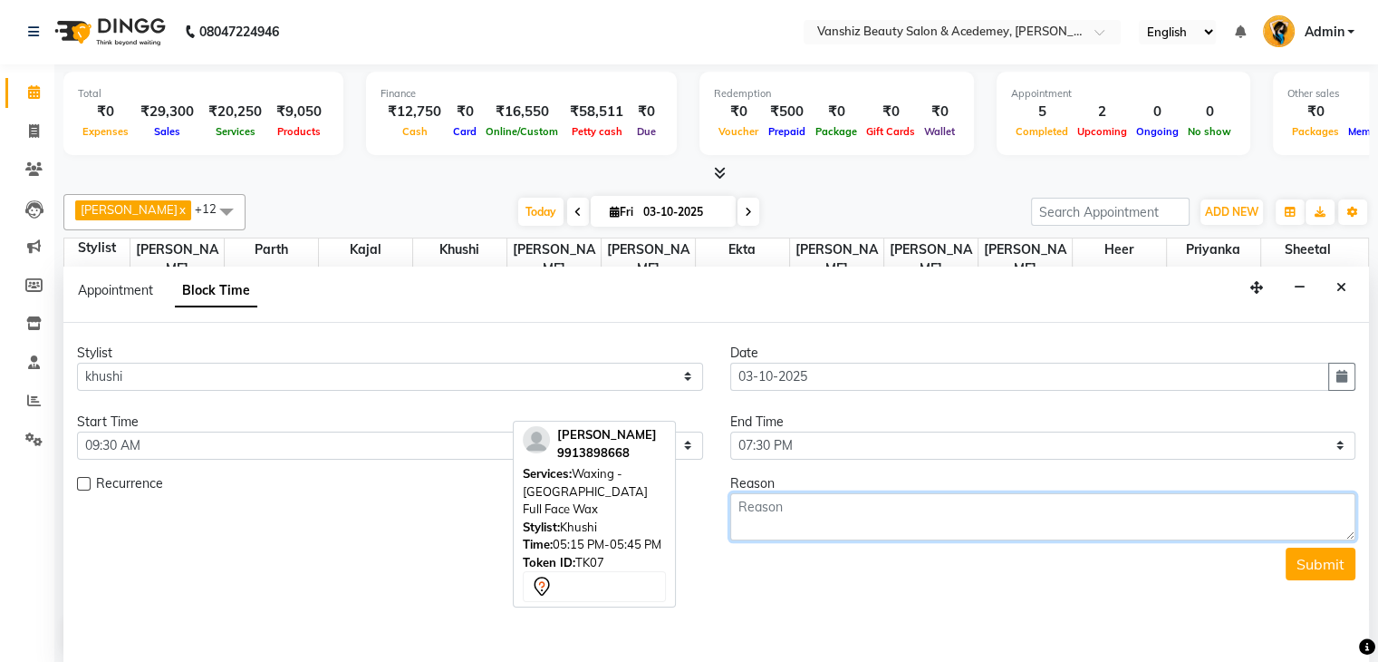
click at [846, 519] on textarea at bounding box center [1043, 516] width 626 height 47
type textarea "demo"
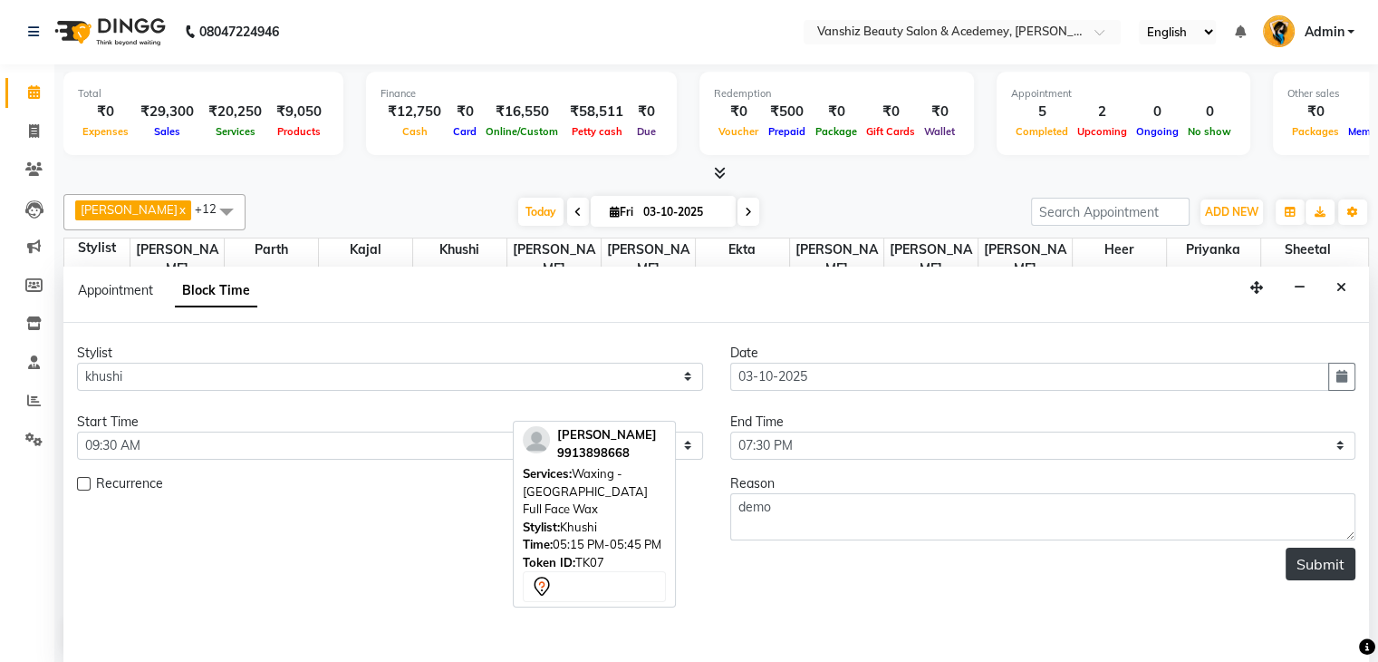
click at [1315, 569] on button "Submit" at bounding box center [1321, 563] width 70 height 33
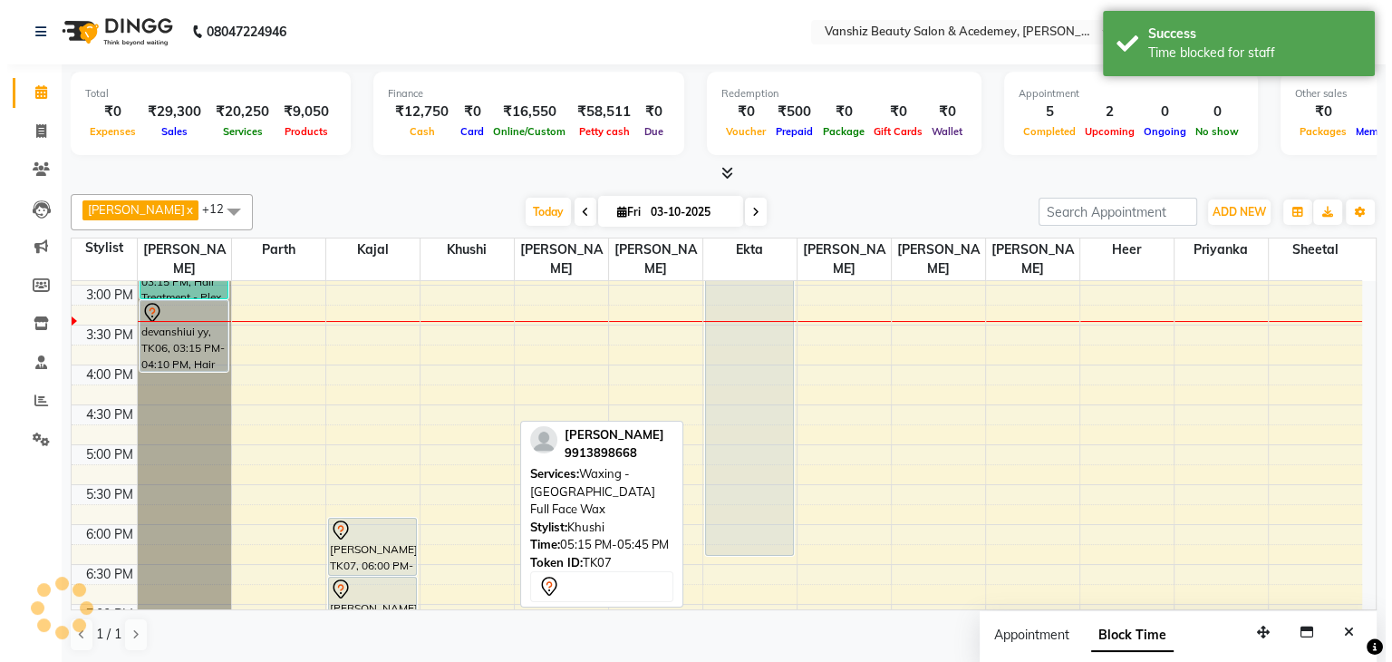
scroll to position [0, 0]
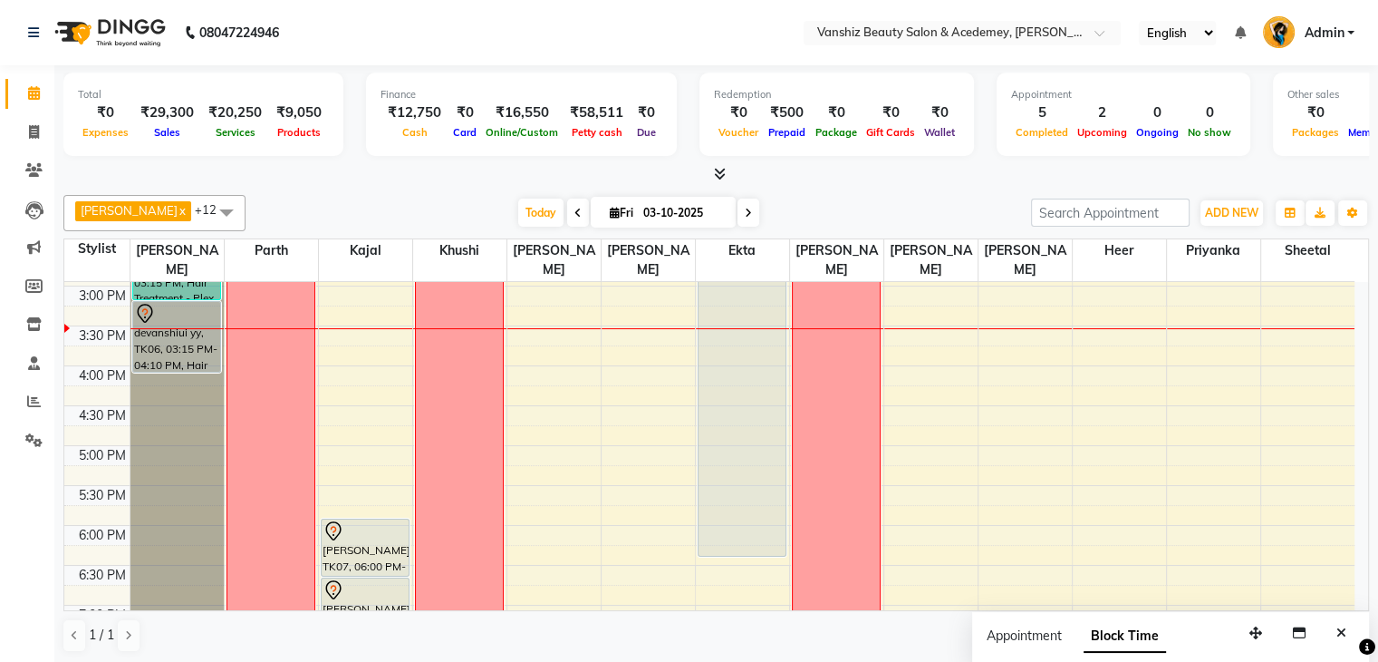
drag, startPoint x: 877, startPoint y: 379, endPoint x: 428, endPoint y: -79, distance: 641.5
click at [428, 0] on html "08047224946 Select Location × Vanshiz Beauty Salon & Acedemey, [PERSON_NAME] Pl…" at bounding box center [689, 331] width 1378 height 662
click at [36, 131] on icon at bounding box center [34, 132] width 10 height 14
select select "service"
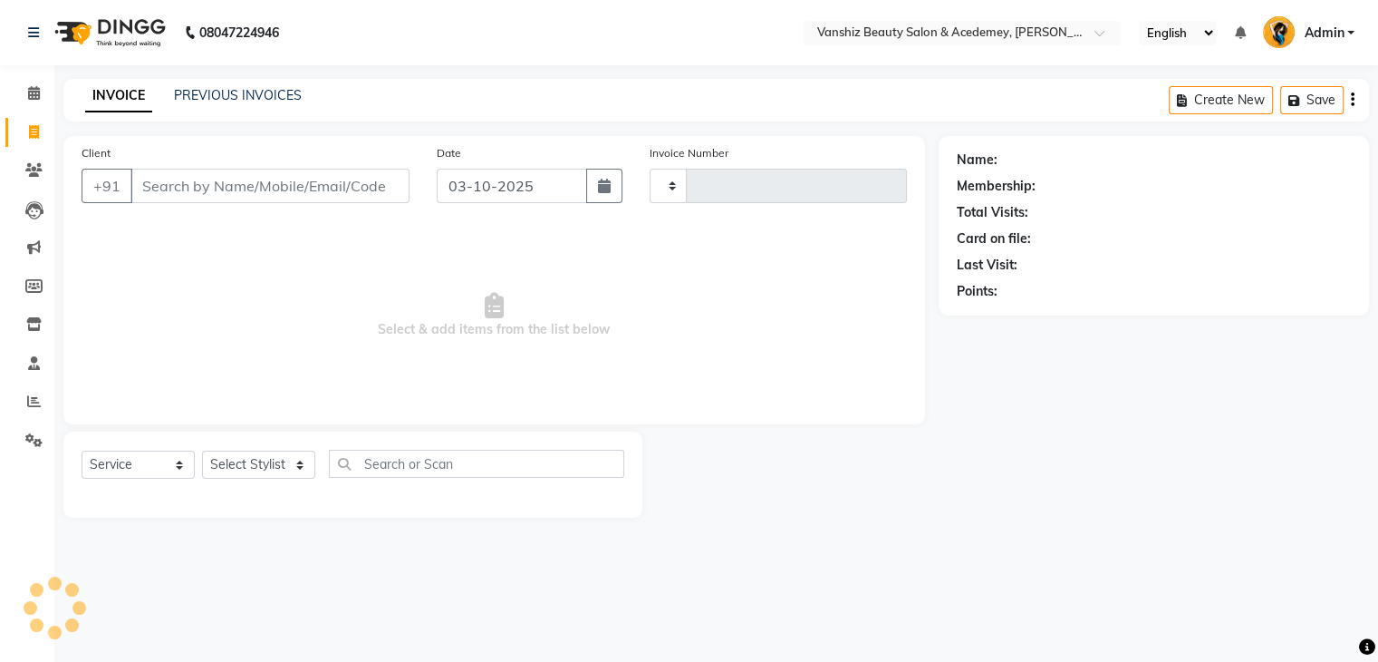
type input "1584"
select select "5403"
click at [297, 185] on input "Client" at bounding box center [271, 186] width 283 height 34
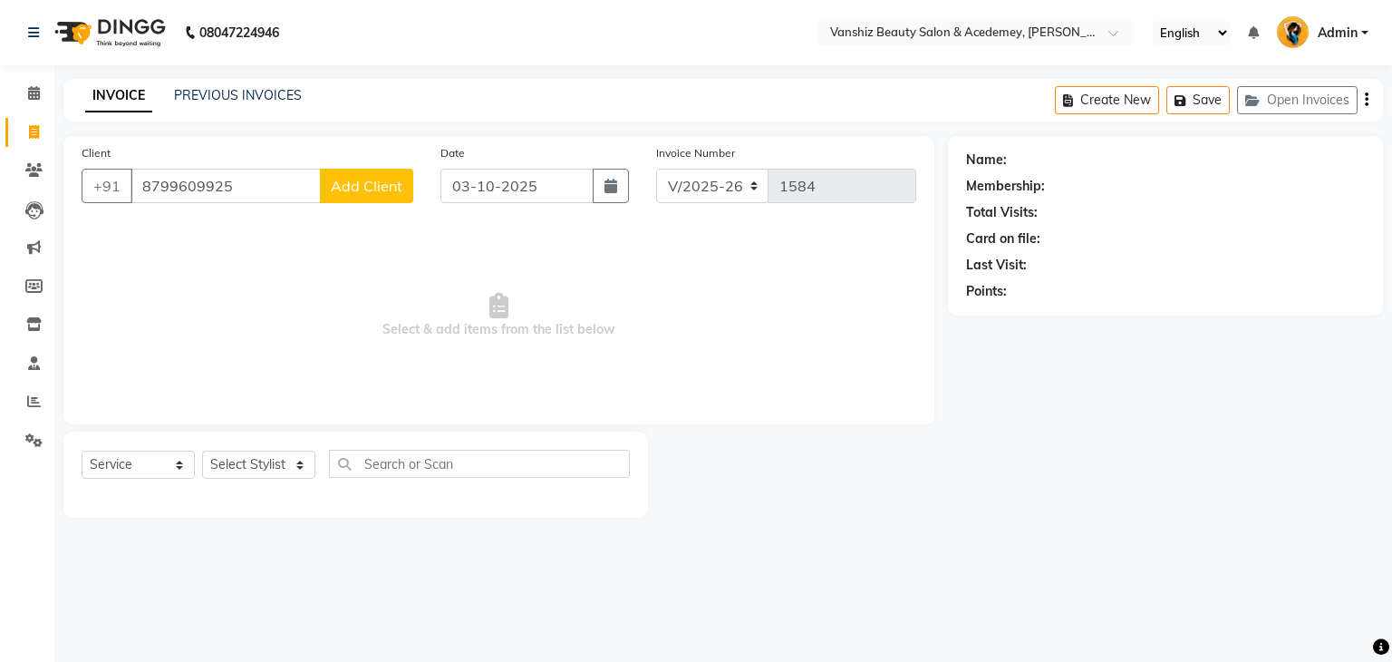
type input "8799609925"
click at [362, 179] on span "Add Client" at bounding box center [367, 186] width 72 height 18
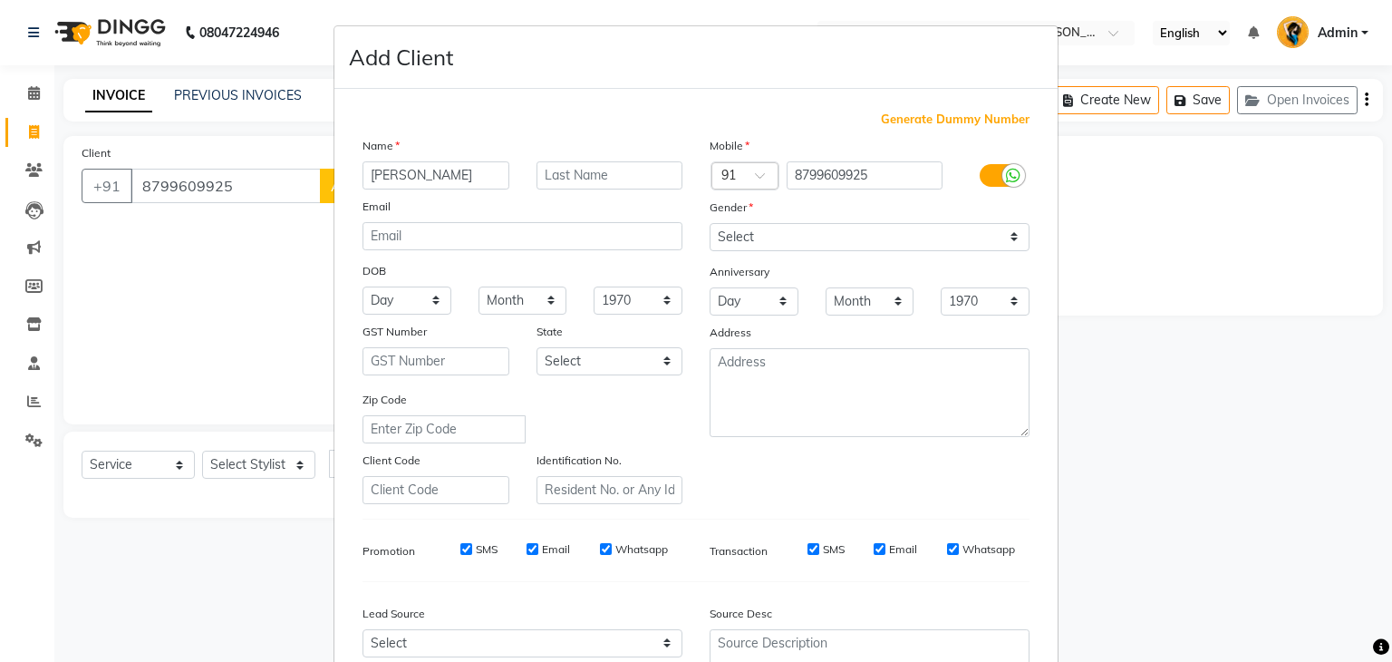
type input "[PERSON_NAME]"
click at [580, 182] on input "text" at bounding box center [609, 175] width 147 height 28
type input "joda"
click at [790, 232] on select "Select [DEMOGRAPHIC_DATA] [DEMOGRAPHIC_DATA] Other Prefer Not To Say" at bounding box center [870, 237] width 320 height 28
select select "[DEMOGRAPHIC_DATA]"
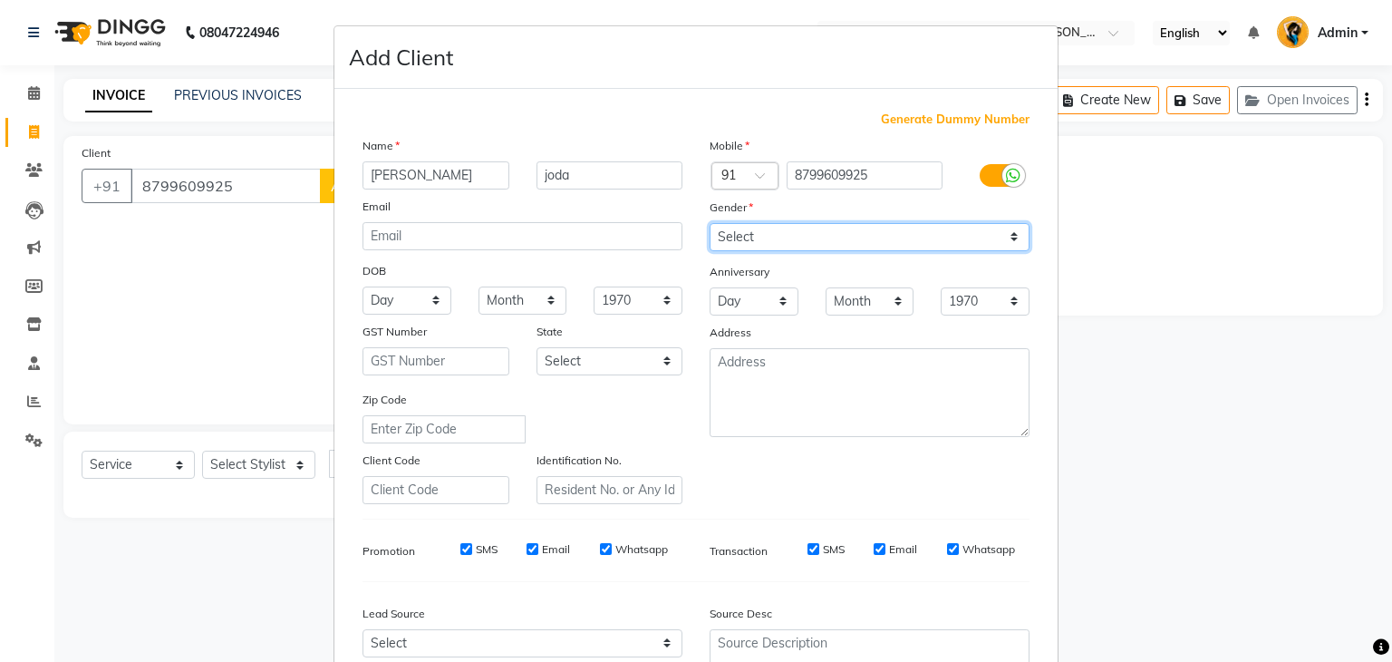
click at [710, 224] on select "Select [DEMOGRAPHIC_DATA] [DEMOGRAPHIC_DATA] Other Prefer Not To Say" at bounding box center [870, 237] width 320 height 28
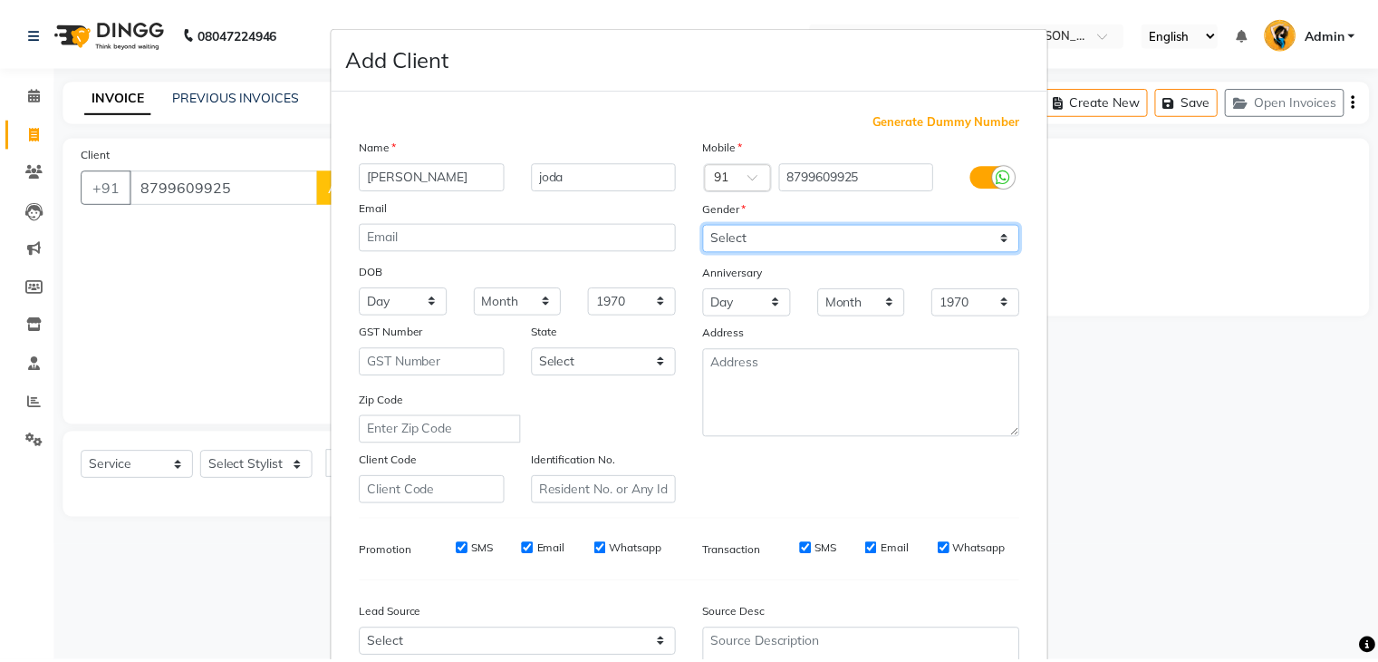
scroll to position [184, 0]
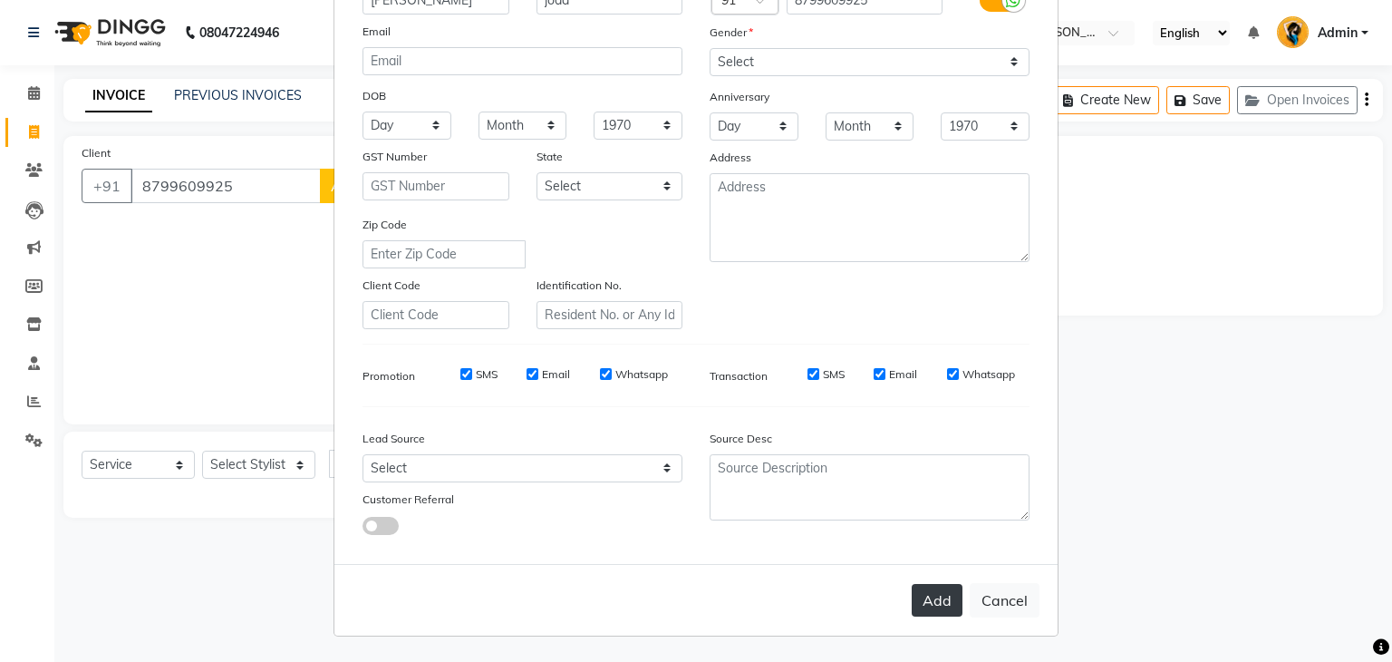
click at [921, 600] on button "Add" at bounding box center [937, 600] width 51 height 33
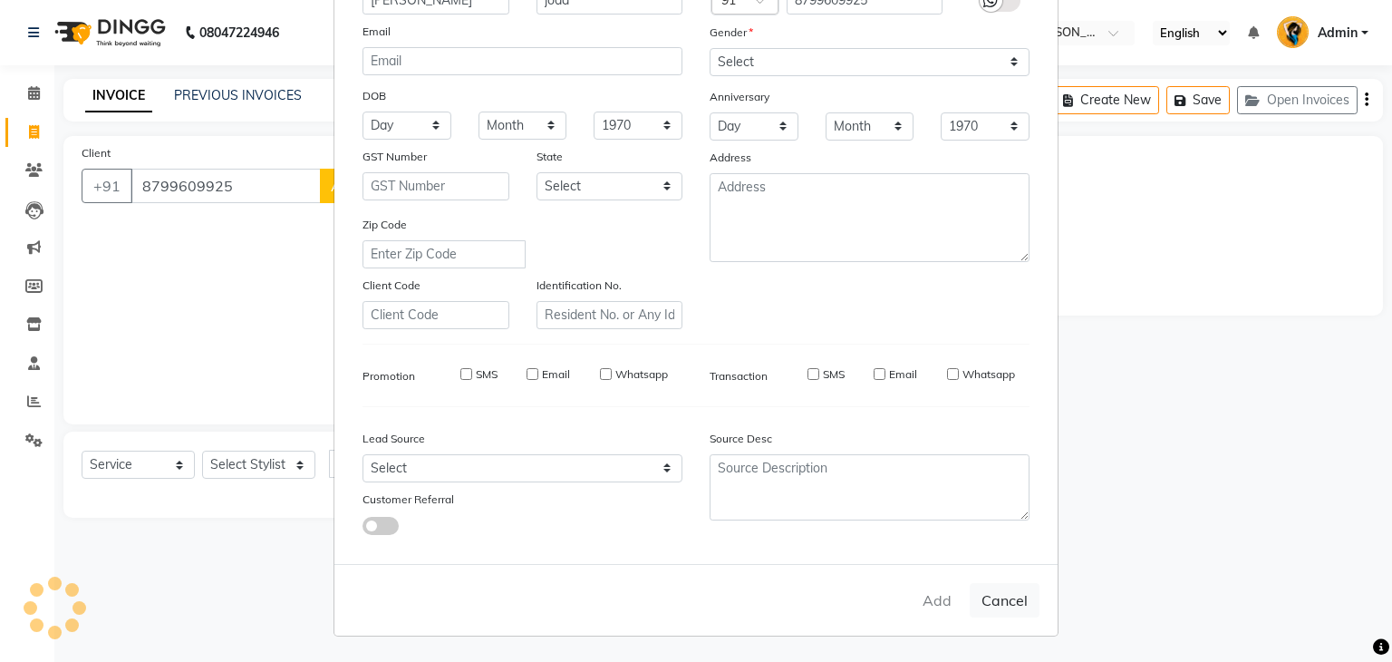
select select
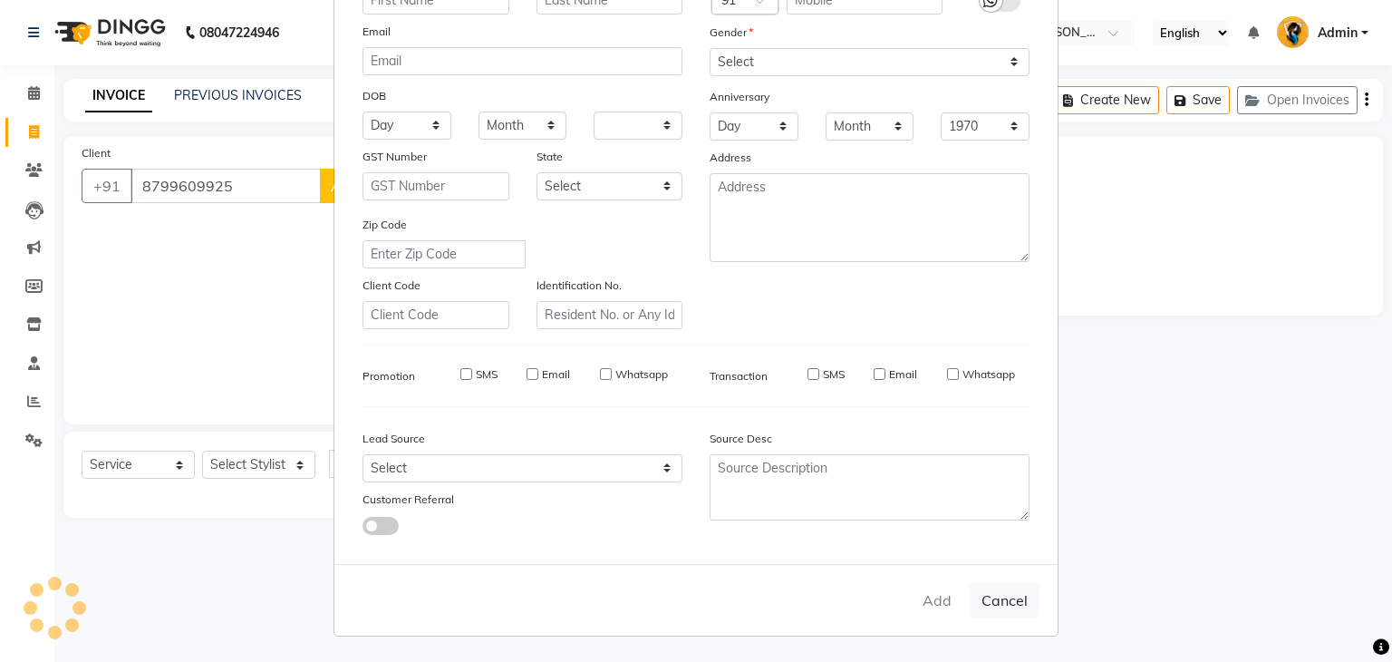
select select
checkbox input "false"
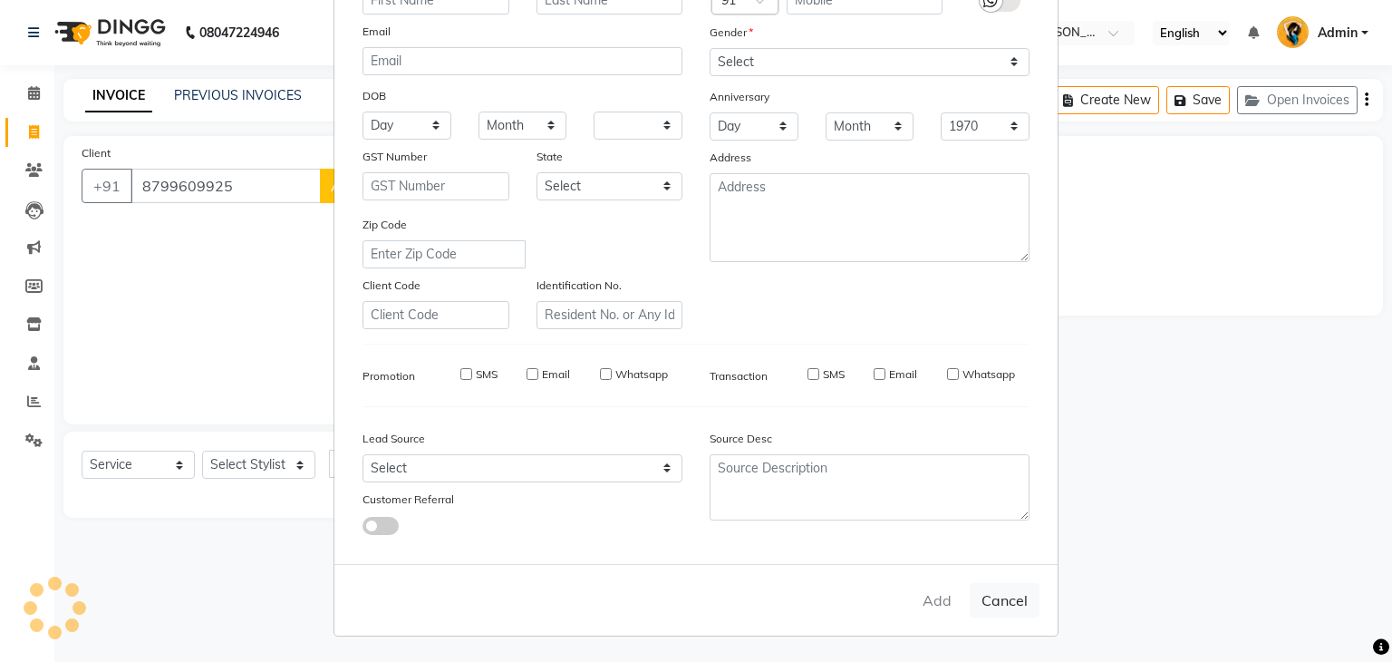
checkbox input "false"
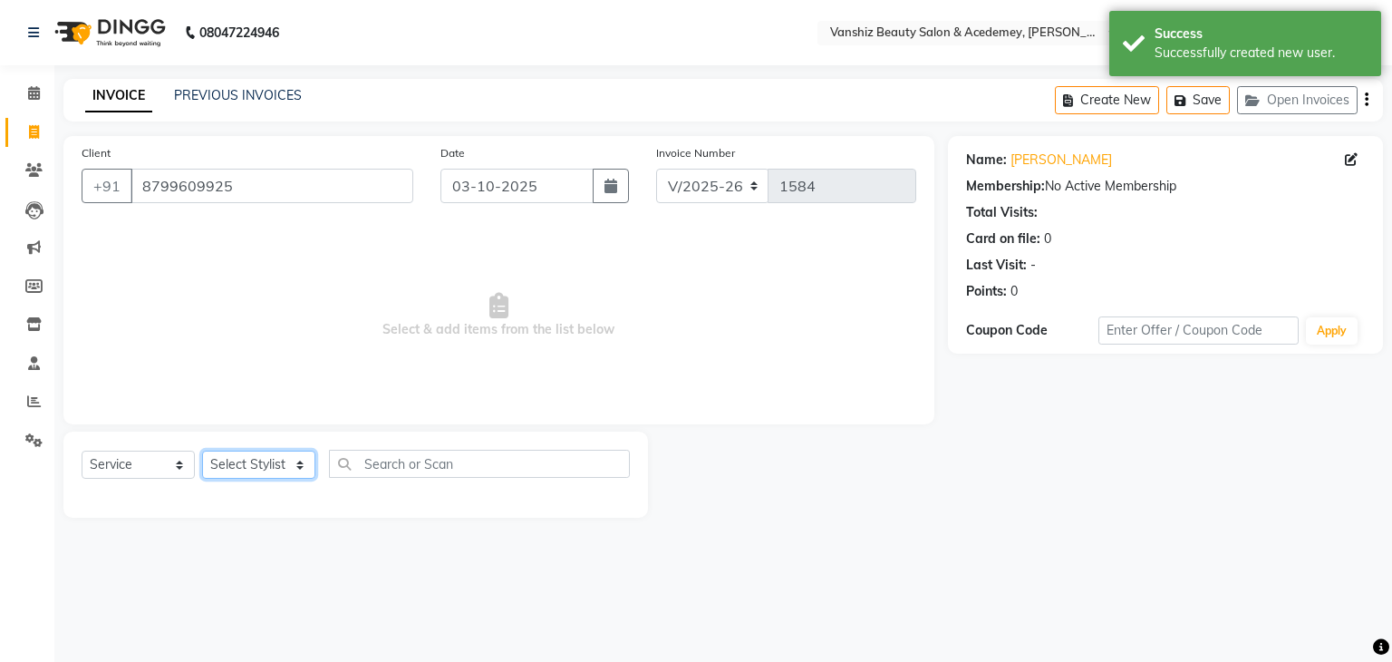
click at [288, 464] on select "Select Stylist [PERSON_NAME] [PERSON_NAME] [PERSON_NAME] kajal [PERSON_NAME] [P…" at bounding box center [258, 464] width 113 height 28
select select "70297"
click at [202, 451] on select "Select Stylist [PERSON_NAME] [PERSON_NAME] [PERSON_NAME] kajal [PERSON_NAME] [P…" at bounding box center [258, 464] width 113 height 28
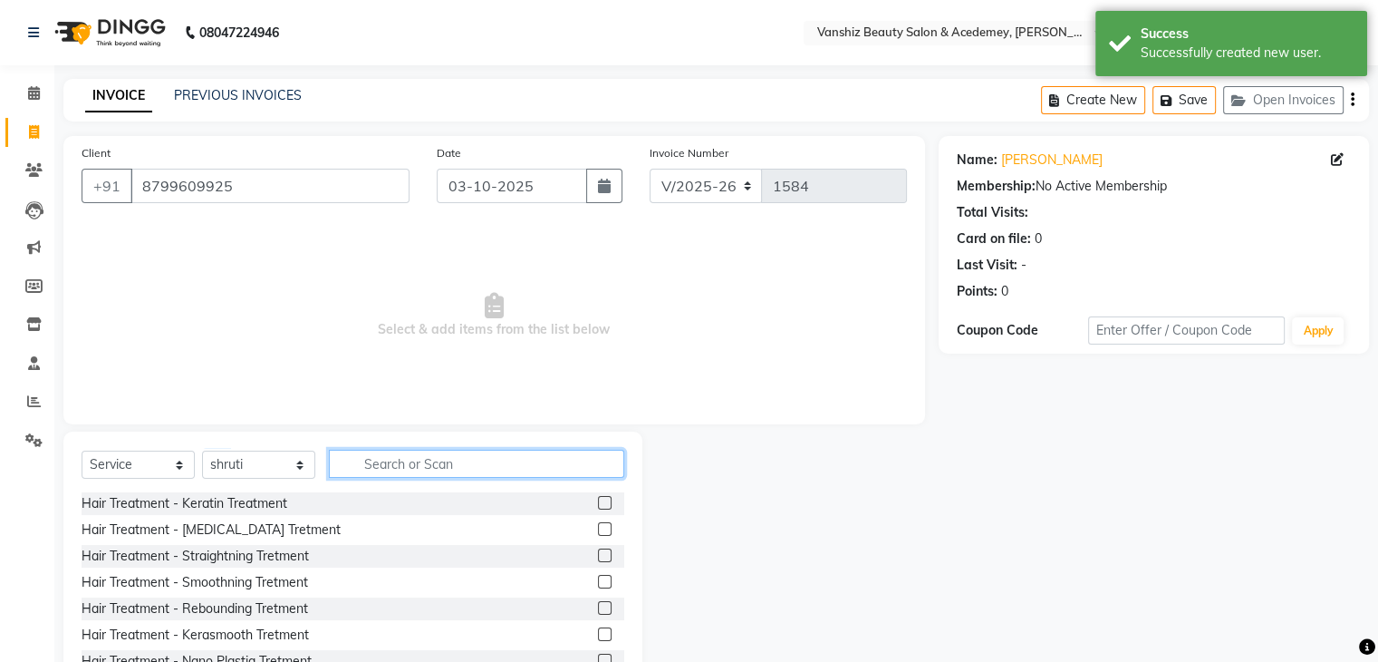
click at [417, 464] on input "text" at bounding box center [476, 463] width 295 height 28
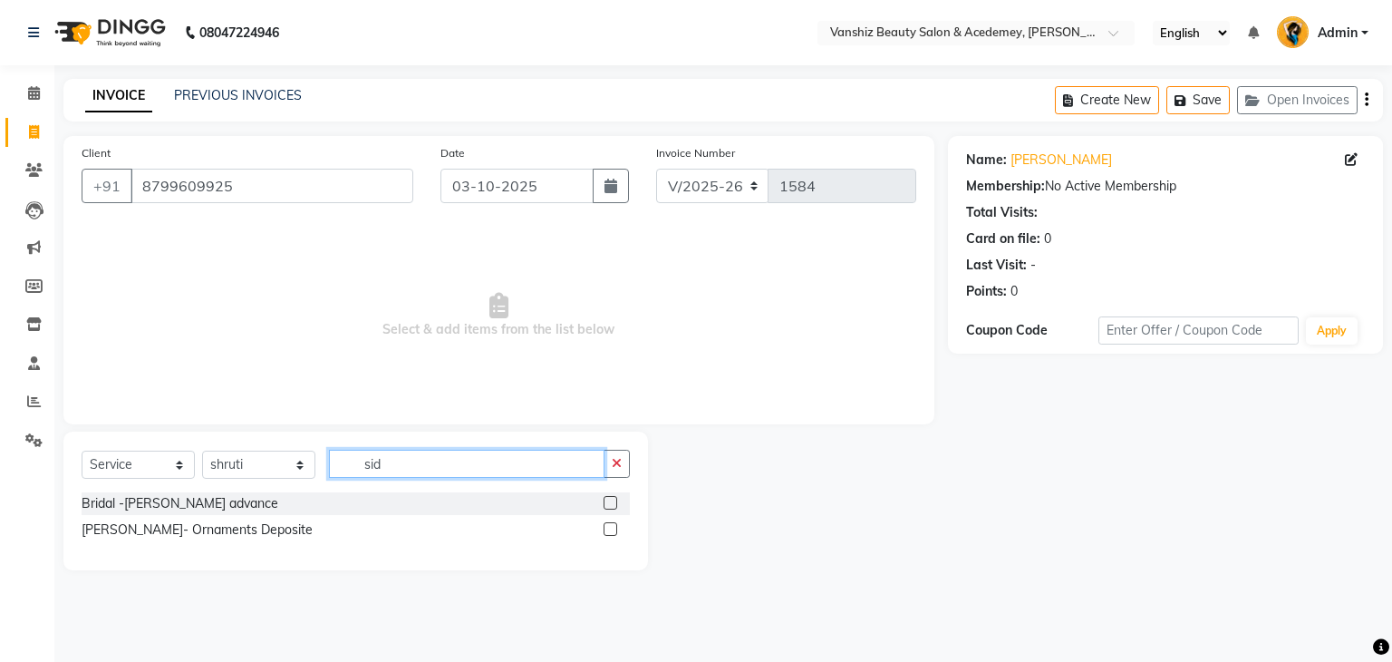
type input "sid"
click at [603, 502] on div "Bridal -[PERSON_NAME] advance" at bounding box center [356, 503] width 548 height 23
click at [612, 508] on label at bounding box center [611, 503] width 14 height 14
click at [612, 508] on input "checkbox" at bounding box center [610, 504] width 12 height 12
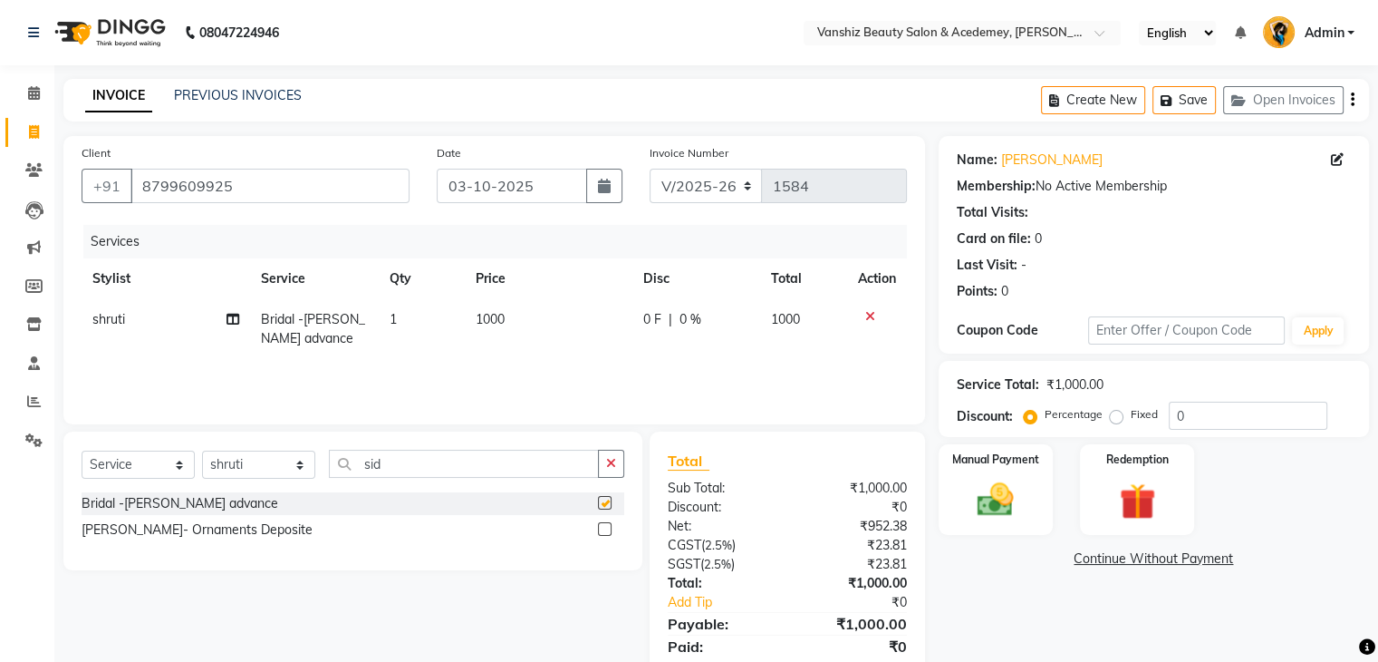
checkbox input "false"
click at [494, 318] on span "1000" at bounding box center [490, 319] width 29 height 16
select select "70297"
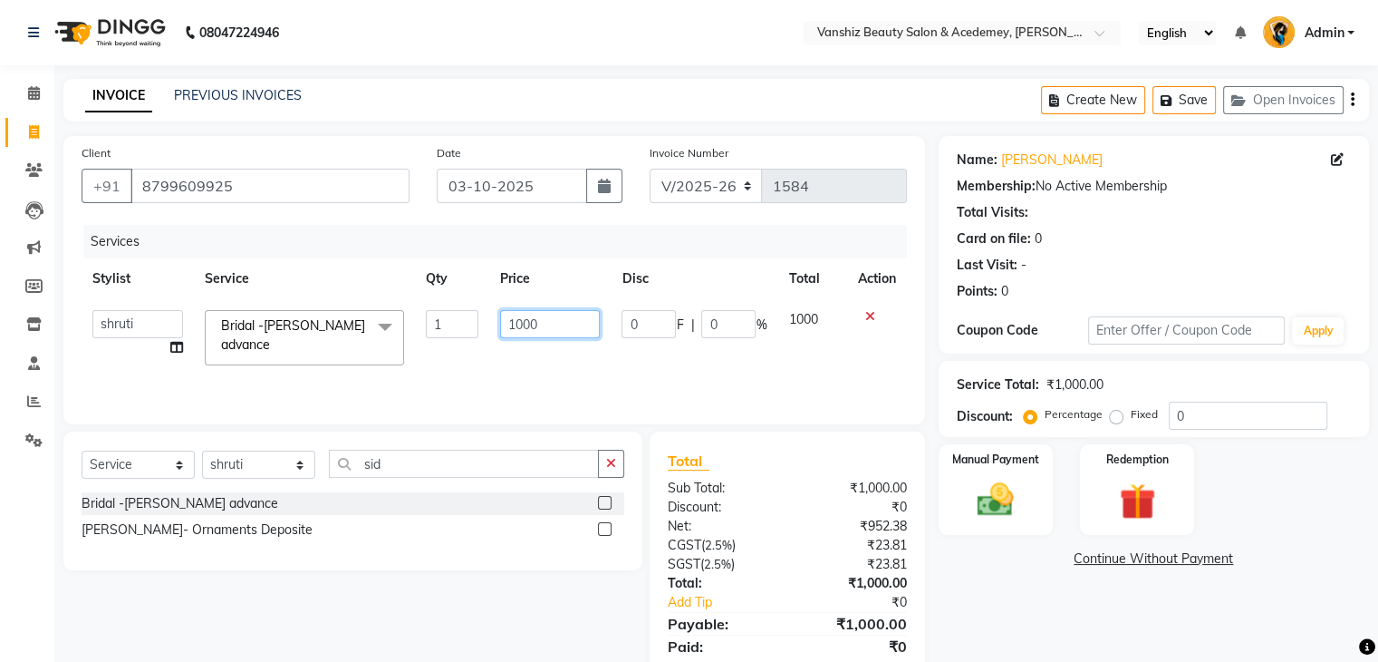
click at [562, 325] on input "1000" at bounding box center [550, 324] width 100 height 28
type input "10000"
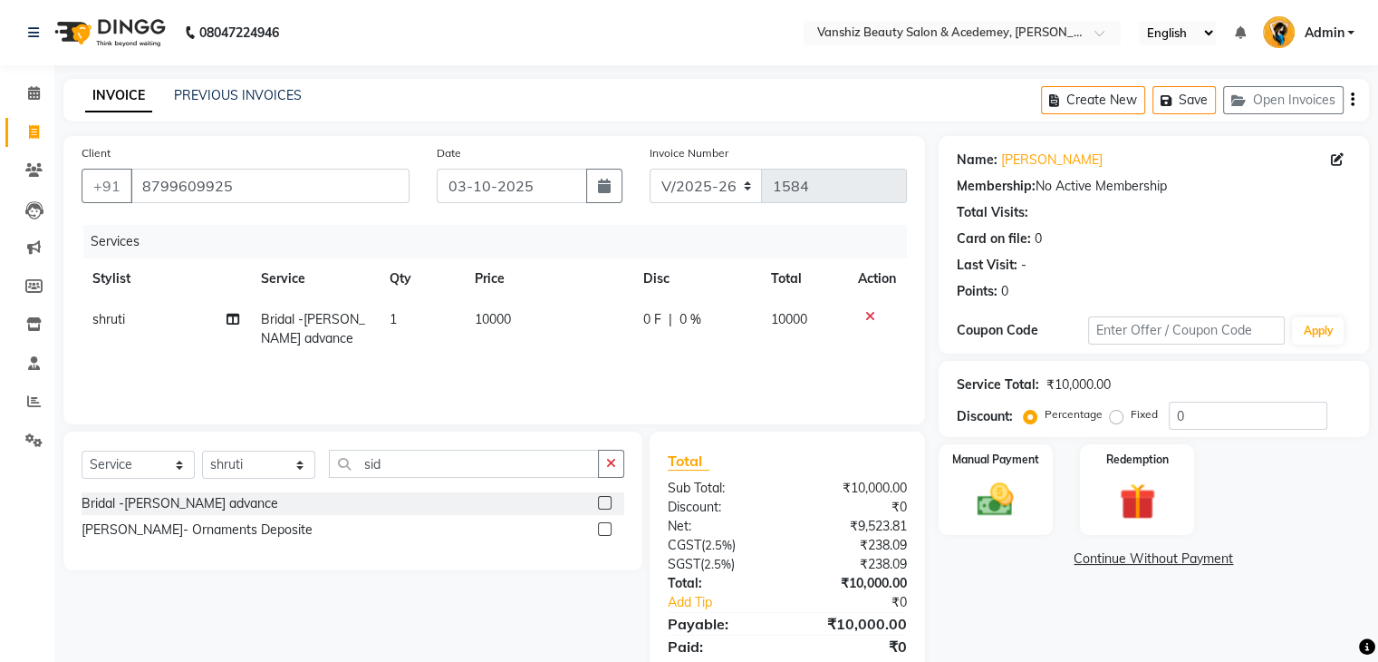
click at [576, 348] on td "10000" at bounding box center [548, 329] width 169 height 60
select select "70297"
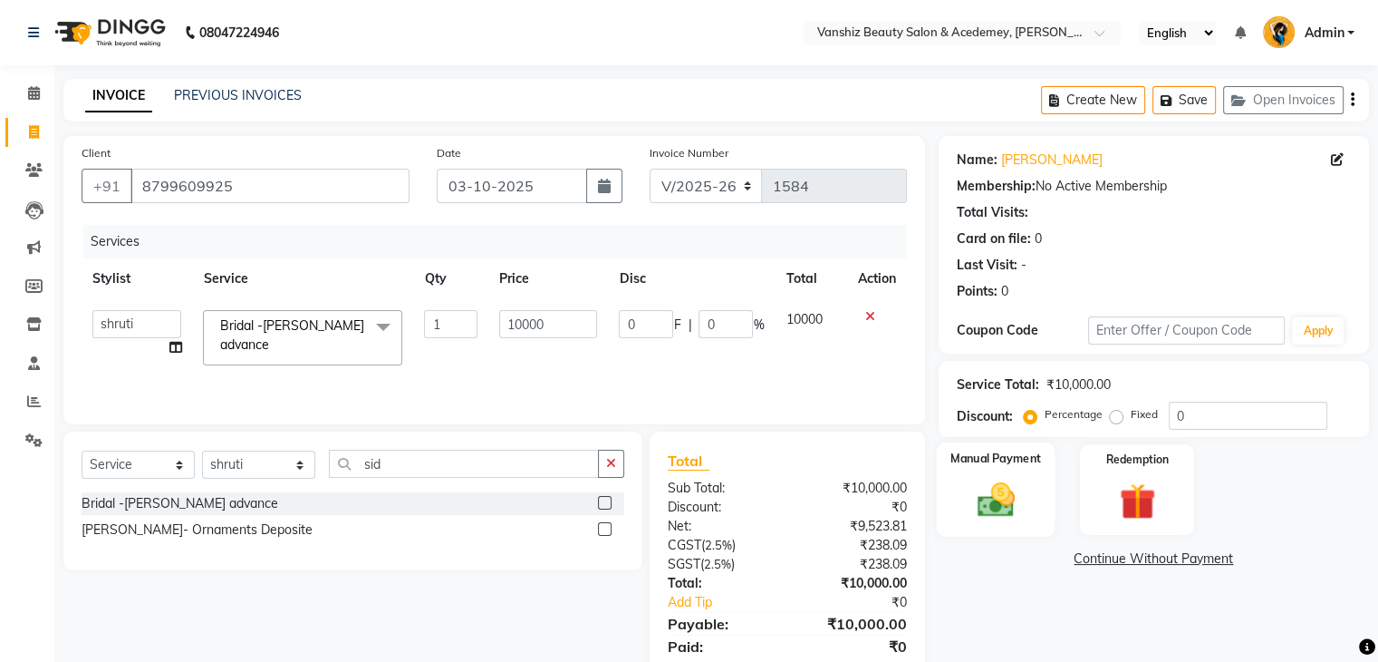
click at [988, 524] on div "Manual Payment" at bounding box center [995, 488] width 119 height 93
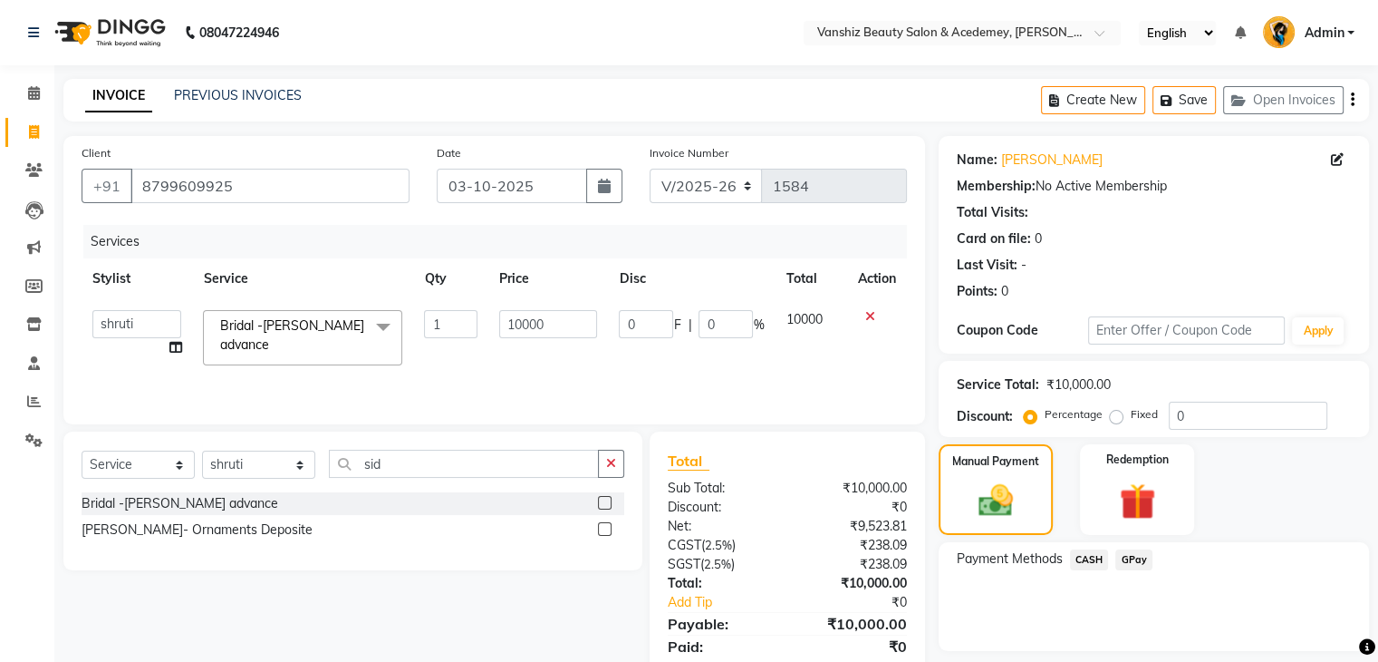
click at [1127, 556] on span "GPay" at bounding box center [1134, 559] width 37 height 21
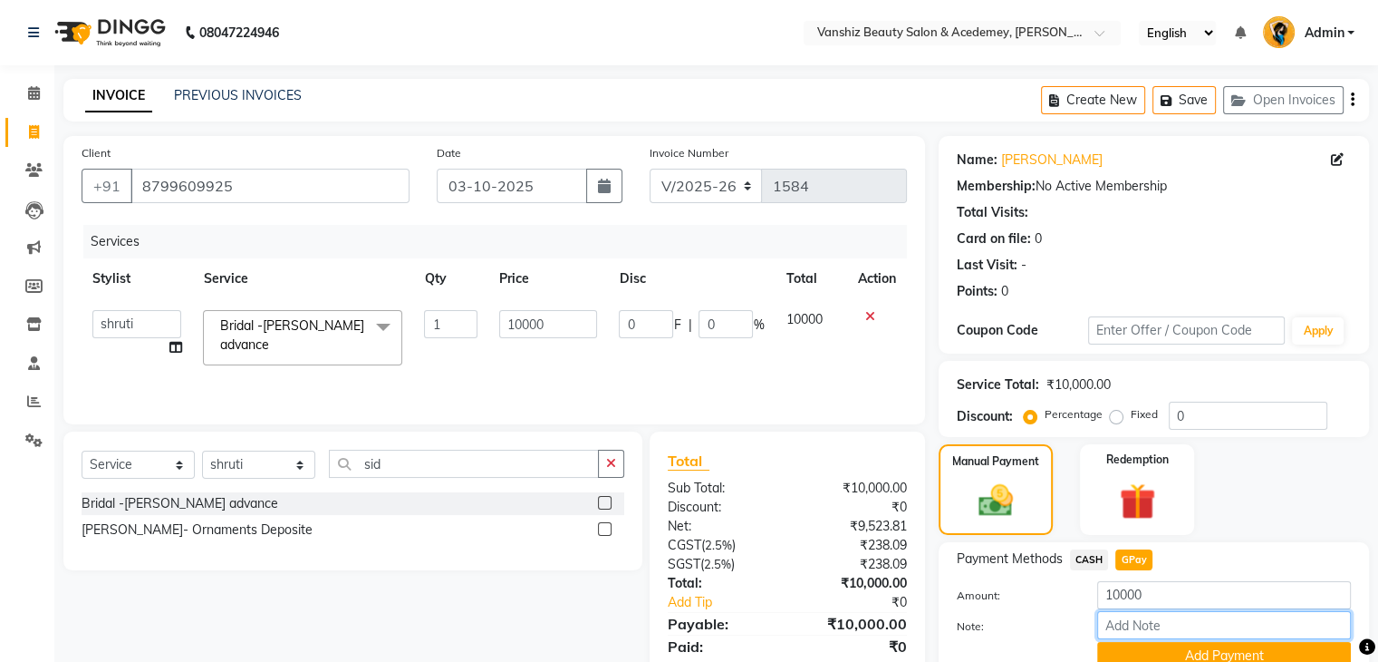
click at [1155, 621] on input "Note:" at bounding box center [1224, 625] width 254 height 28
type input "gpay"
click at [1166, 648] on button "Add Payment" at bounding box center [1224, 656] width 254 height 28
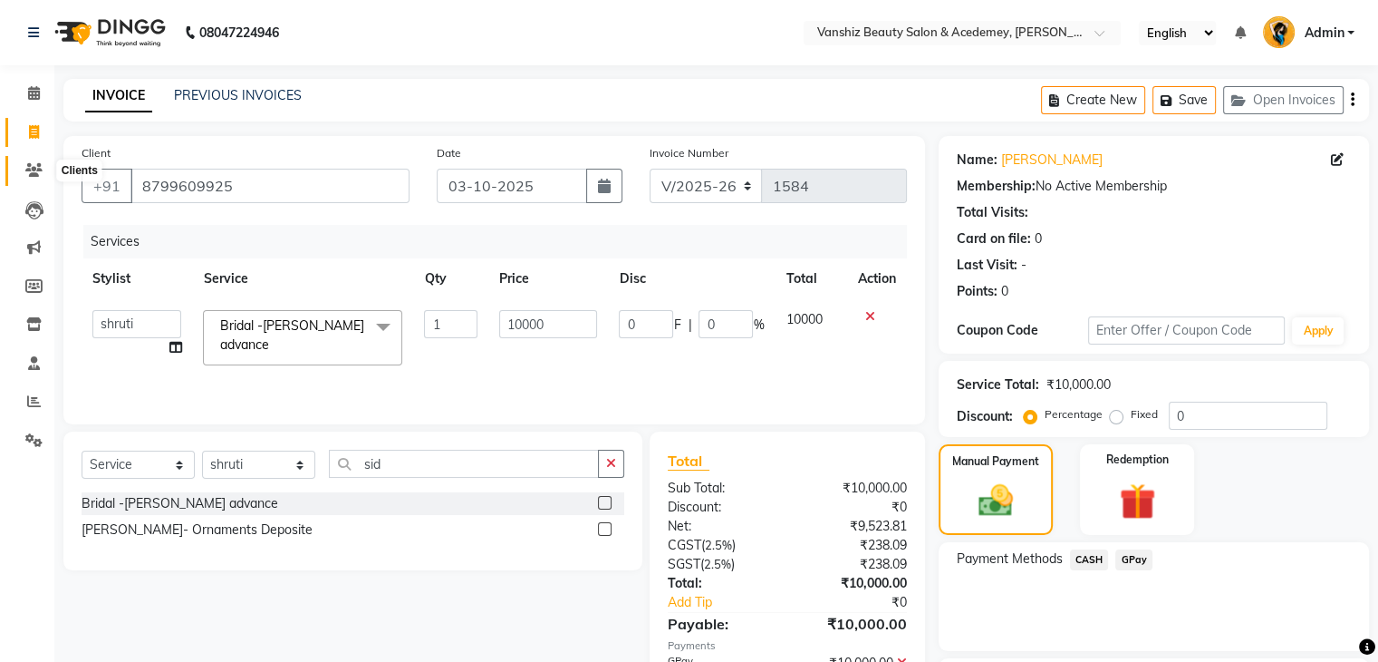
click at [34, 177] on icon at bounding box center [33, 170] width 17 height 14
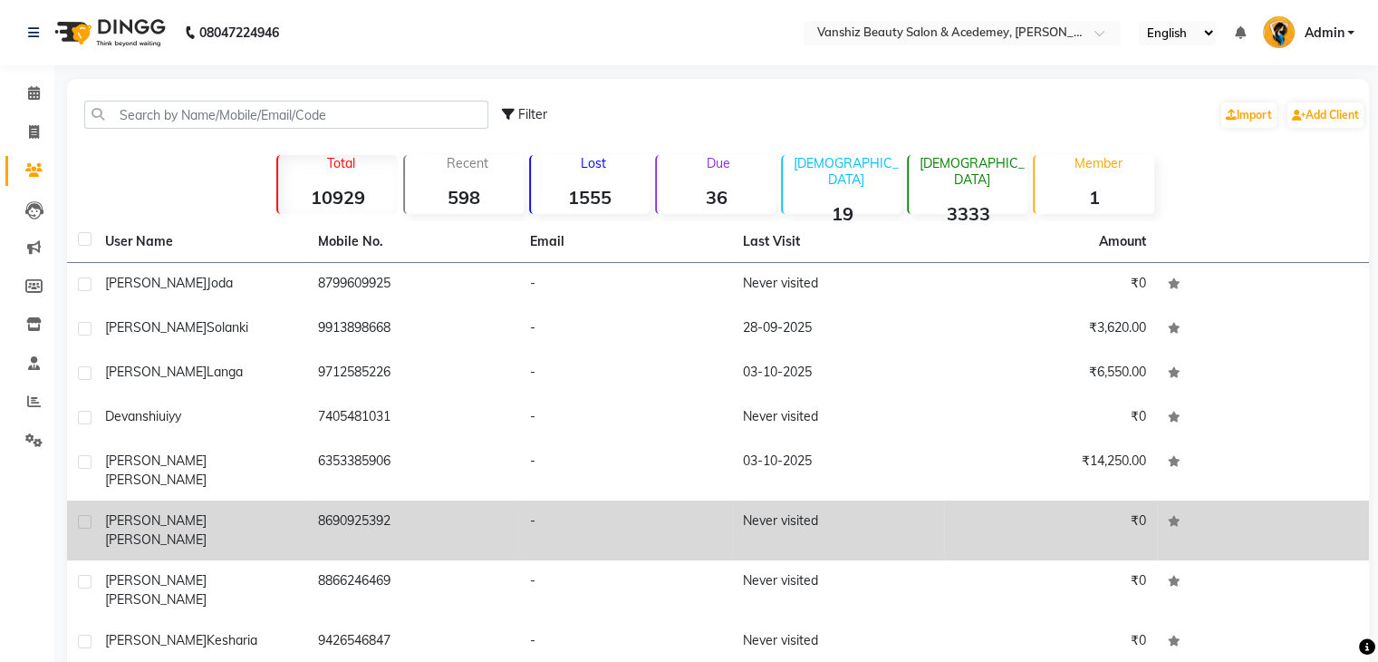
click at [408, 500] on td "8690925392" at bounding box center [413, 530] width 213 height 60
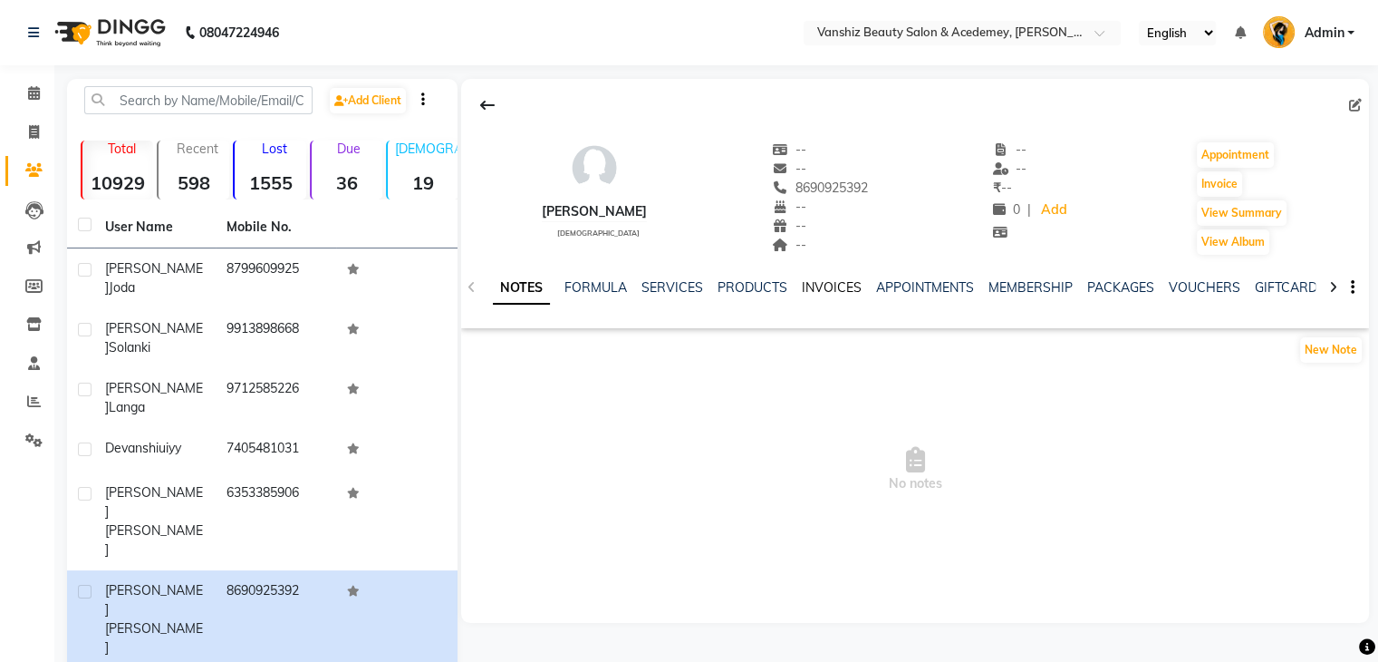
click at [845, 280] on link "INVOICES" at bounding box center [832, 287] width 60 height 16
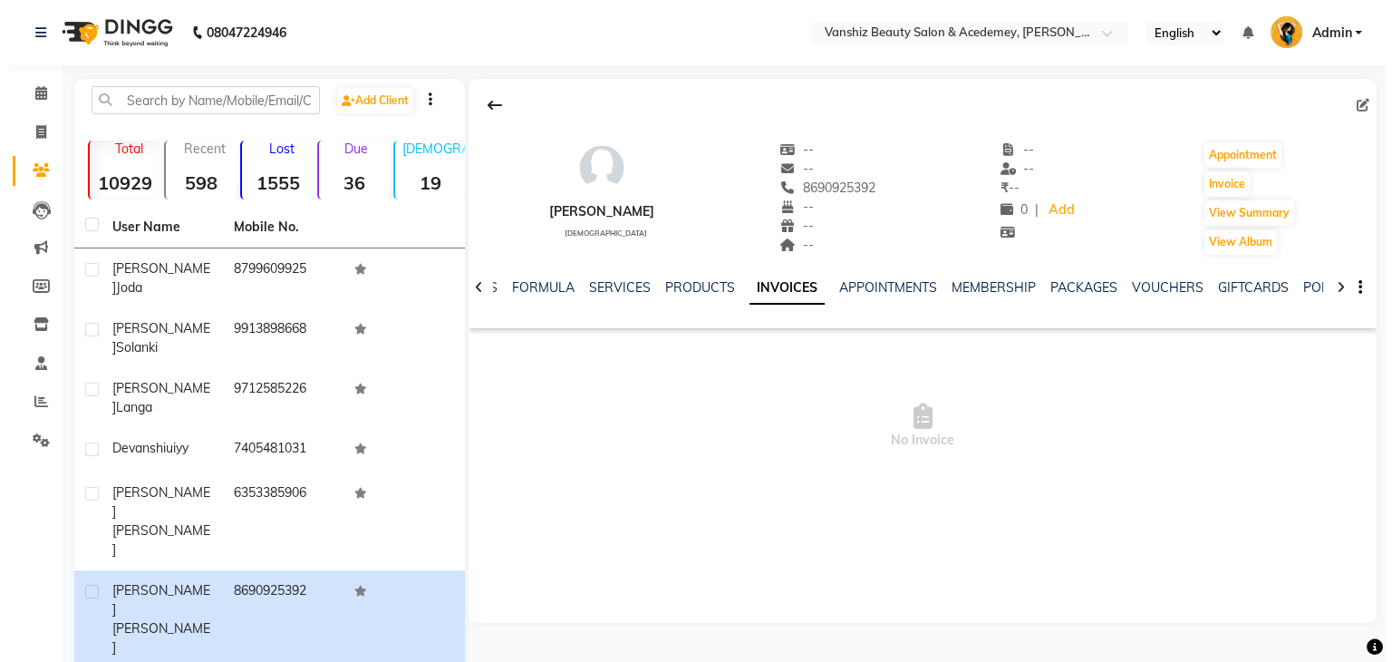
scroll to position [120, 0]
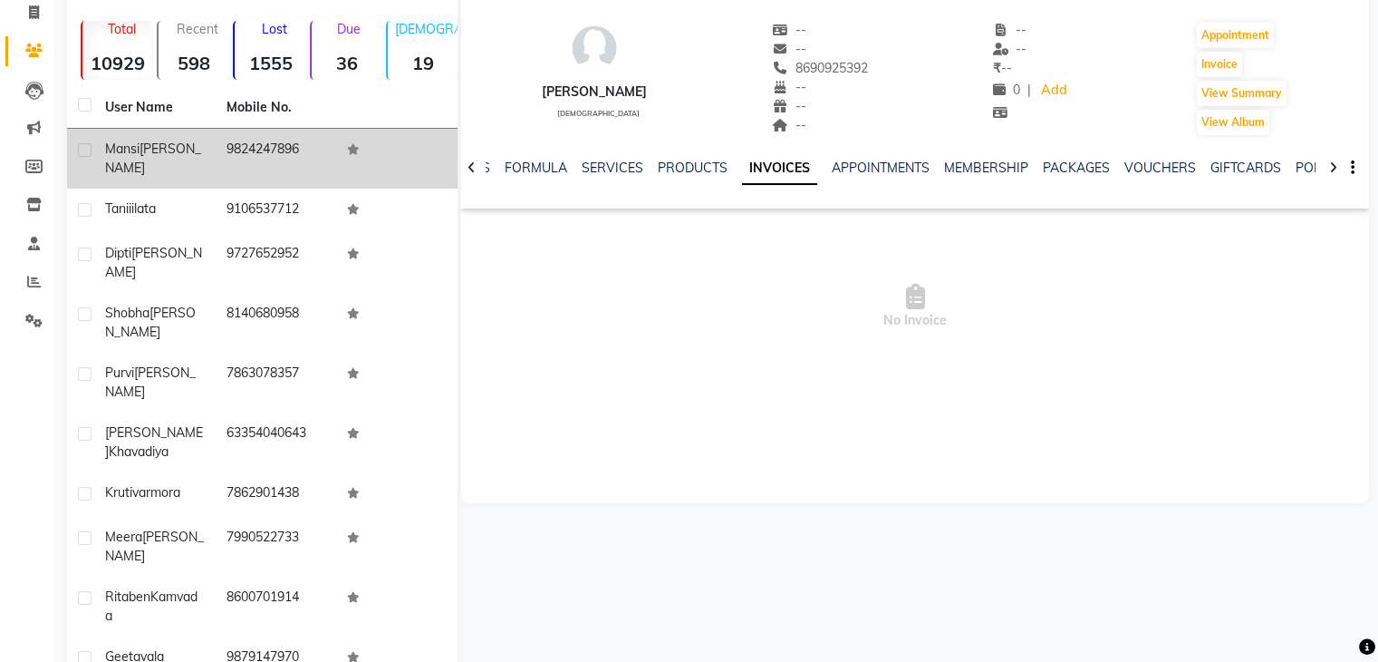
click at [239, 156] on td "9824247896" at bounding box center [276, 159] width 121 height 60
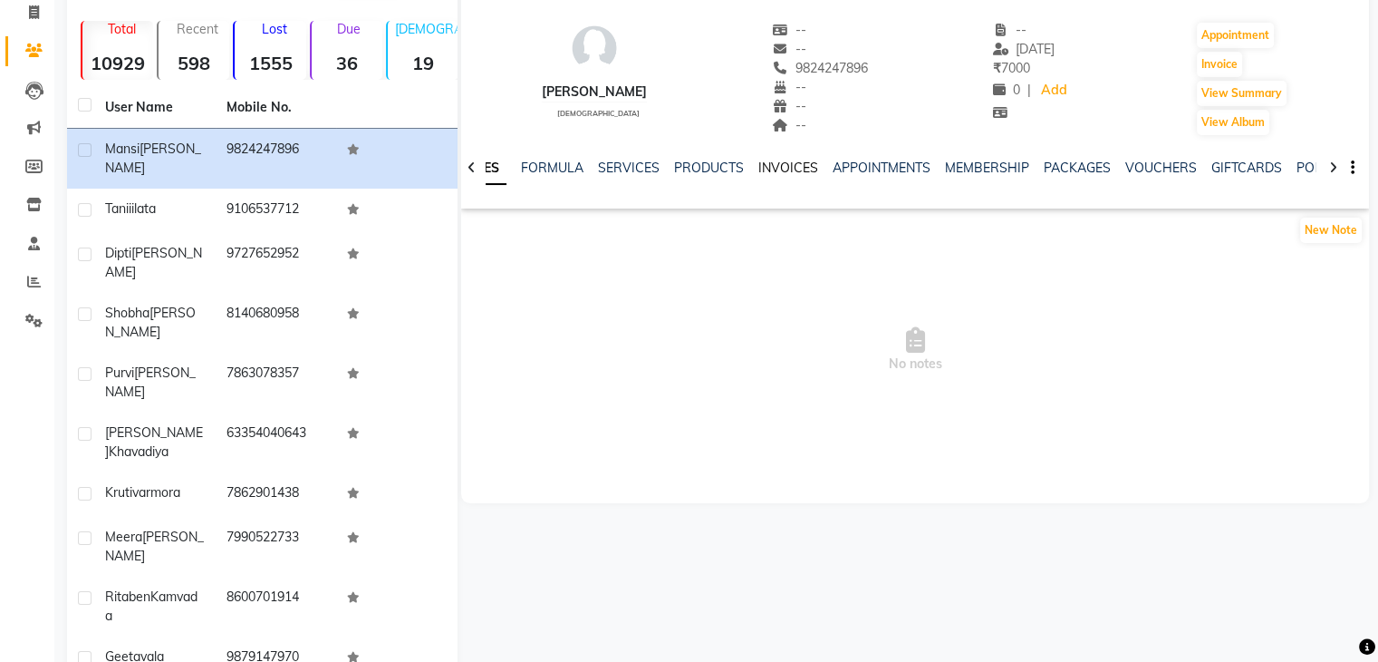
click at [788, 161] on link "INVOICES" at bounding box center [789, 167] width 60 height 16
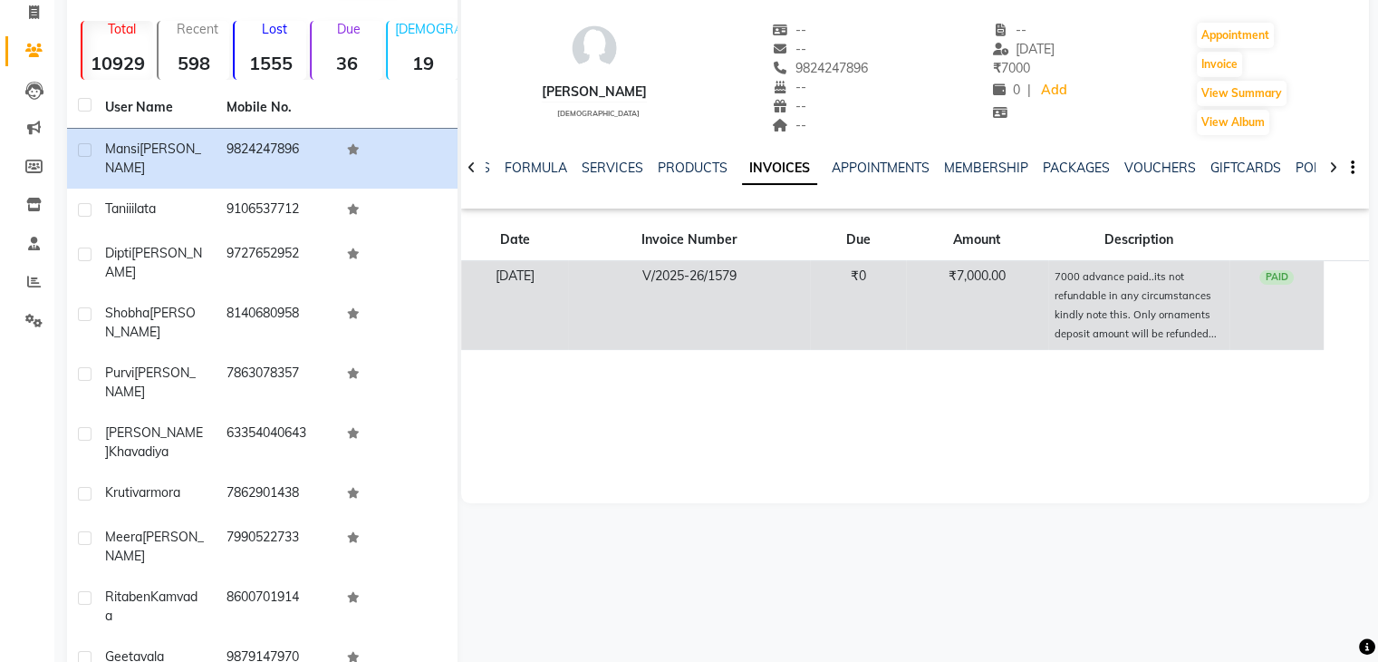
click at [1073, 275] on small "7000 advance paid..its not refundable in any circumstances kindly note this. On…" at bounding box center [1135, 305] width 162 height 70
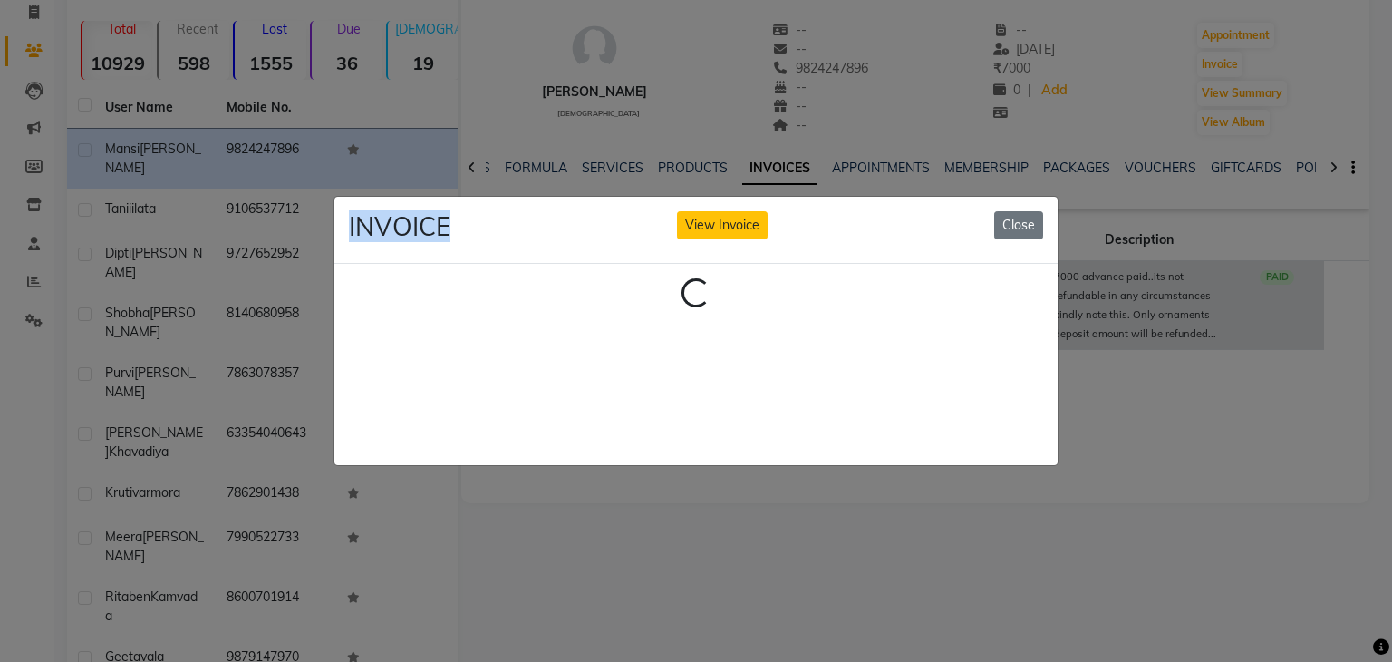
click at [1073, 275] on ngb-modal-window "INVOICE View Invoice Close Loading..." at bounding box center [696, 331] width 1392 height 662
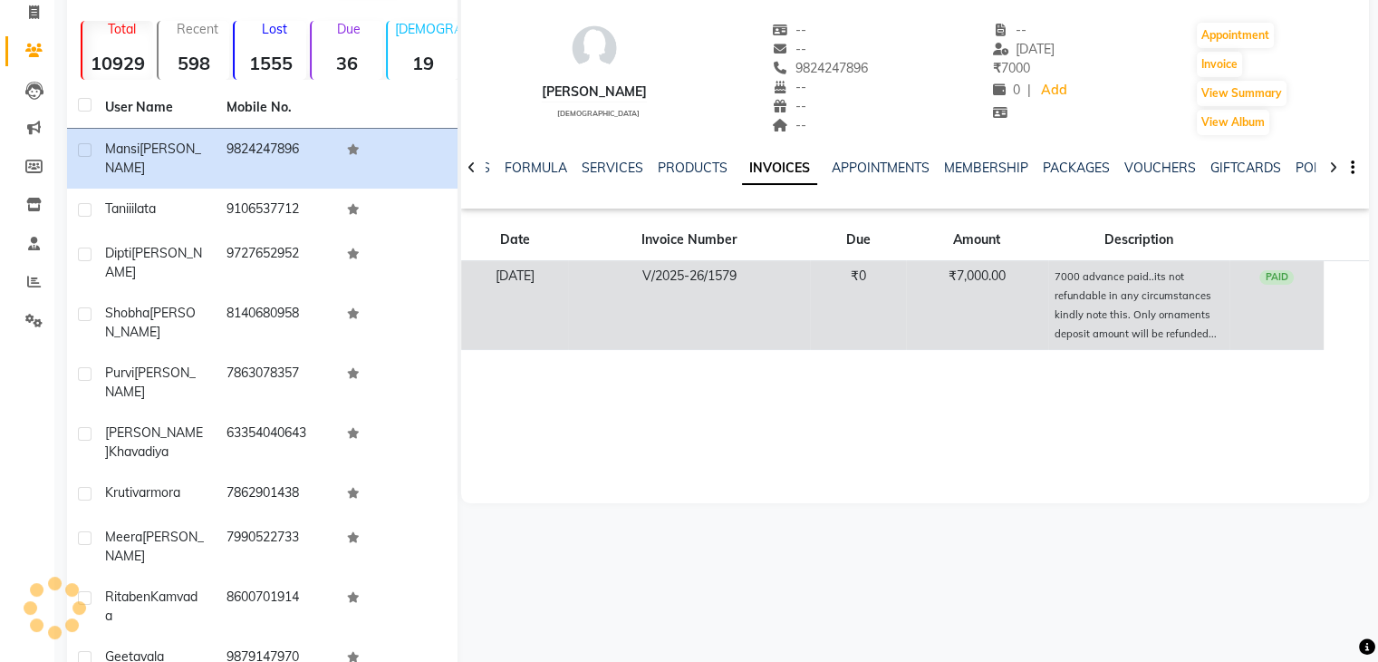
click at [1073, 275] on small "7000 advance paid..its not refundable in any circumstances kindly note this. On…" at bounding box center [1135, 305] width 162 height 70
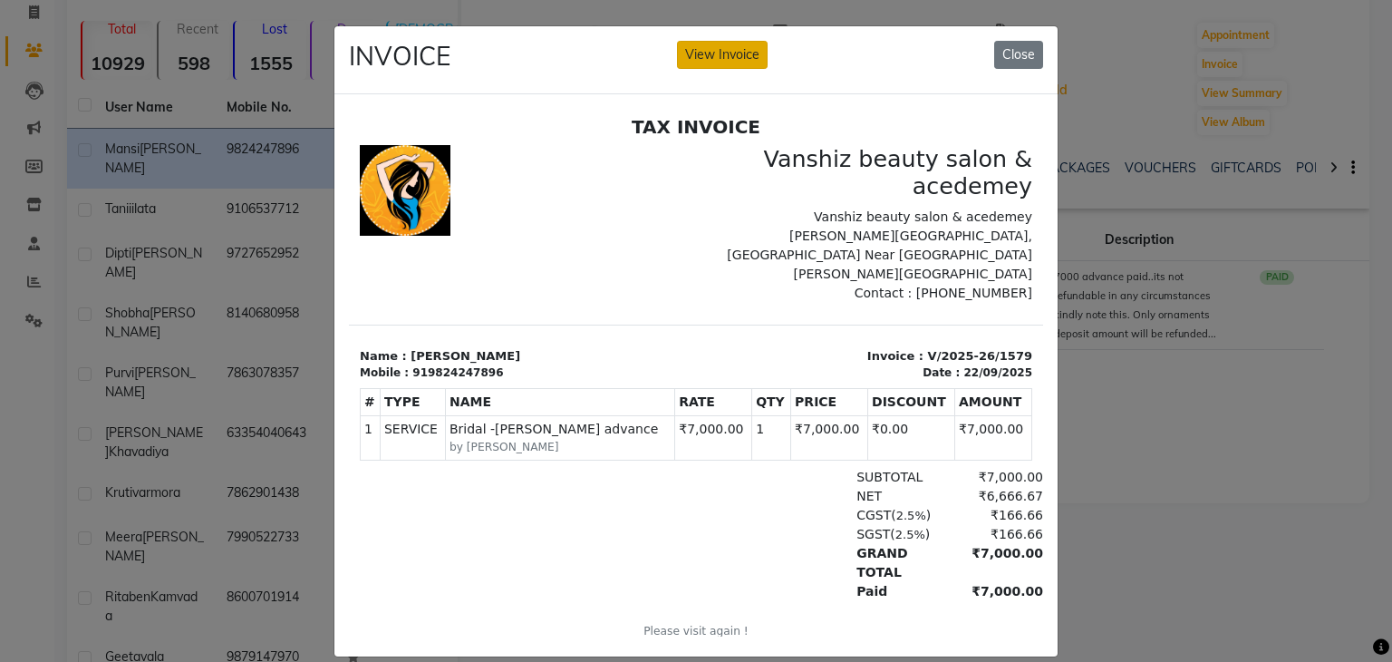
click at [724, 62] on button "View Invoice" at bounding box center [722, 55] width 91 height 28
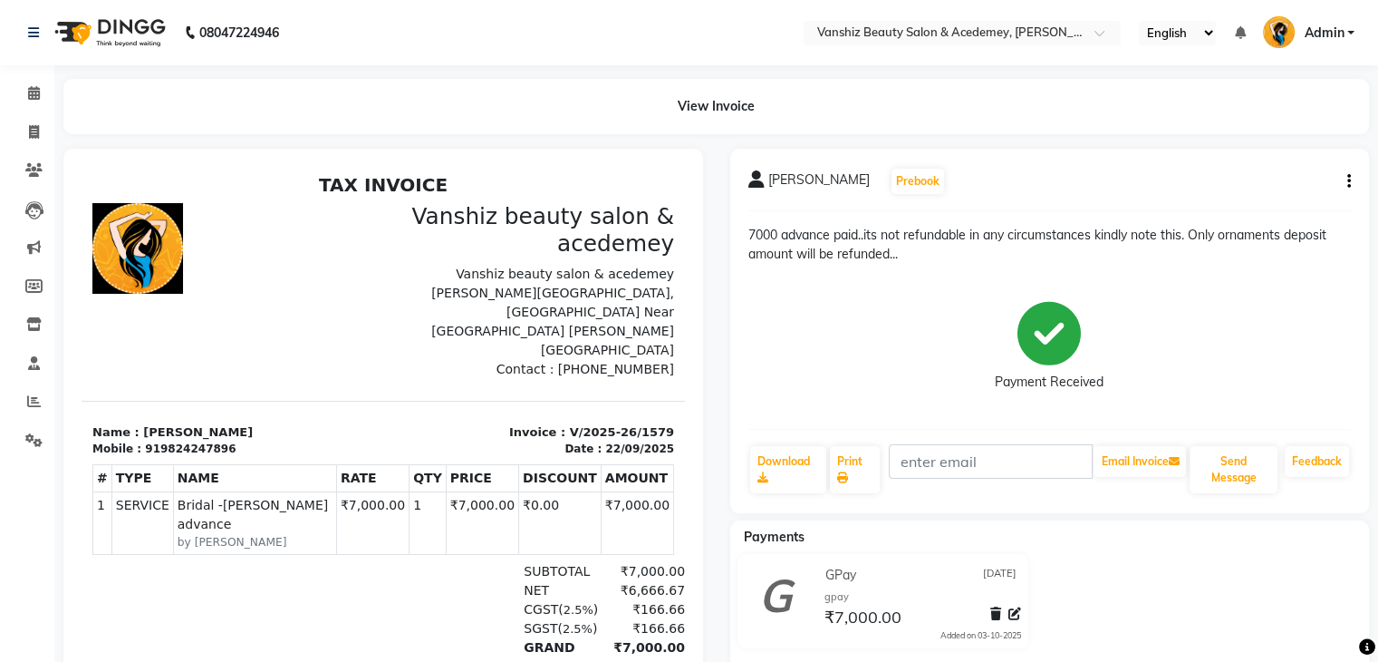
click at [757, 235] on p "7000 advance paid..its not refundable in any circumstances kindly note this. On…" at bounding box center [1051, 245] width 604 height 38
click at [787, 237] on p "7000 advance paid..its not refundable in any circumstances kindly note this. On…" at bounding box center [1051, 245] width 604 height 38
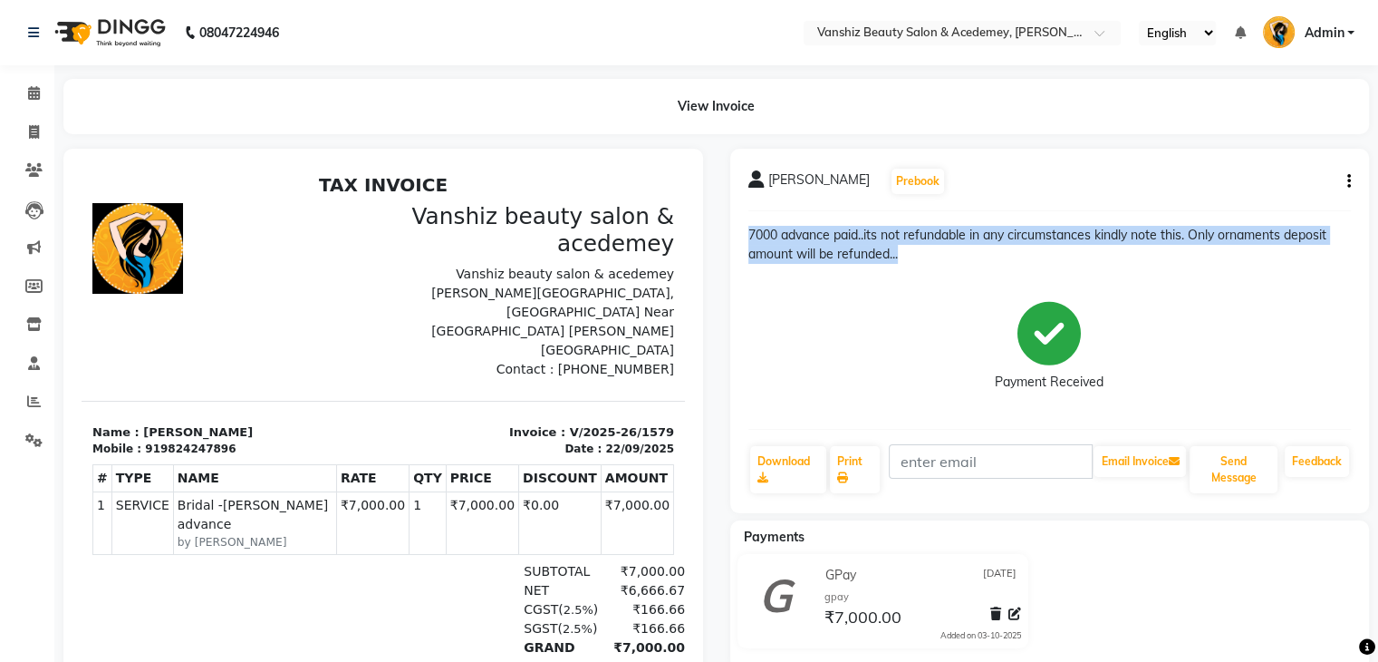
click at [787, 237] on p "7000 advance paid..its not refundable in any circumstances kindly note this. On…" at bounding box center [1051, 245] width 604 height 38
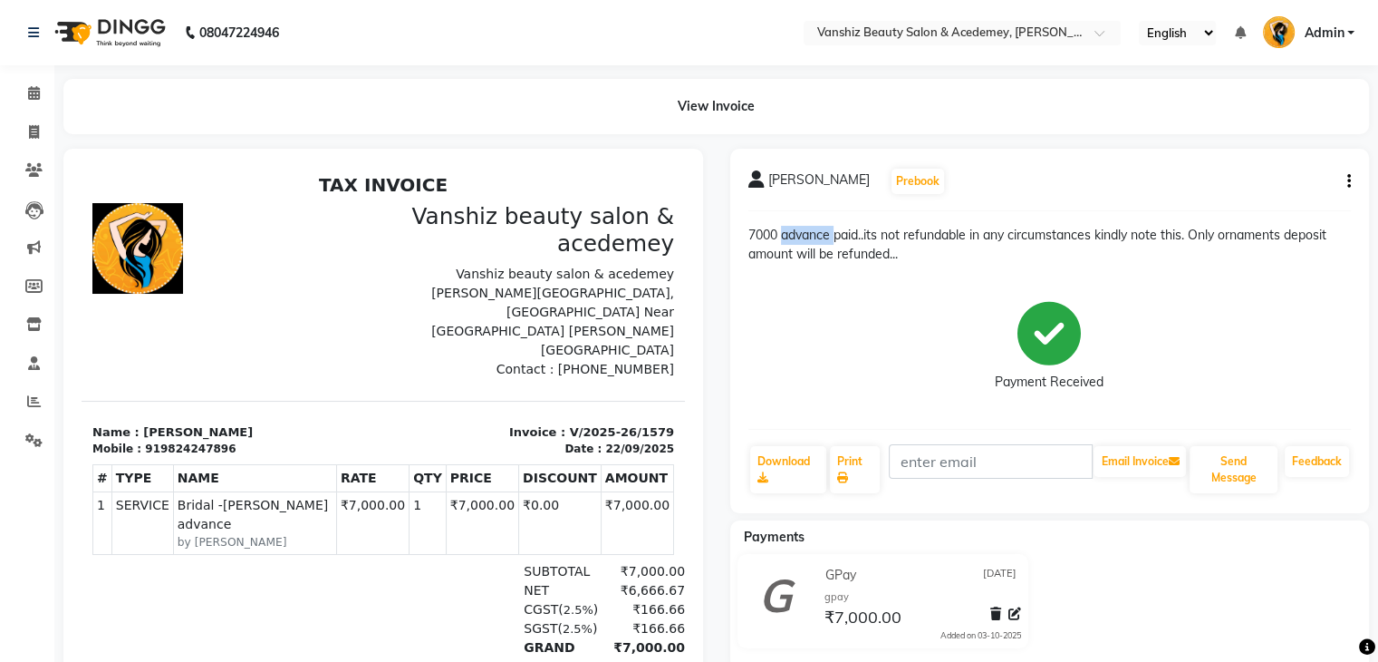
click at [787, 237] on p "7000 advance paid..its not refundable in any circumstances kindly note this. On…" at bounding box center [1051, 245] width 604 height 38
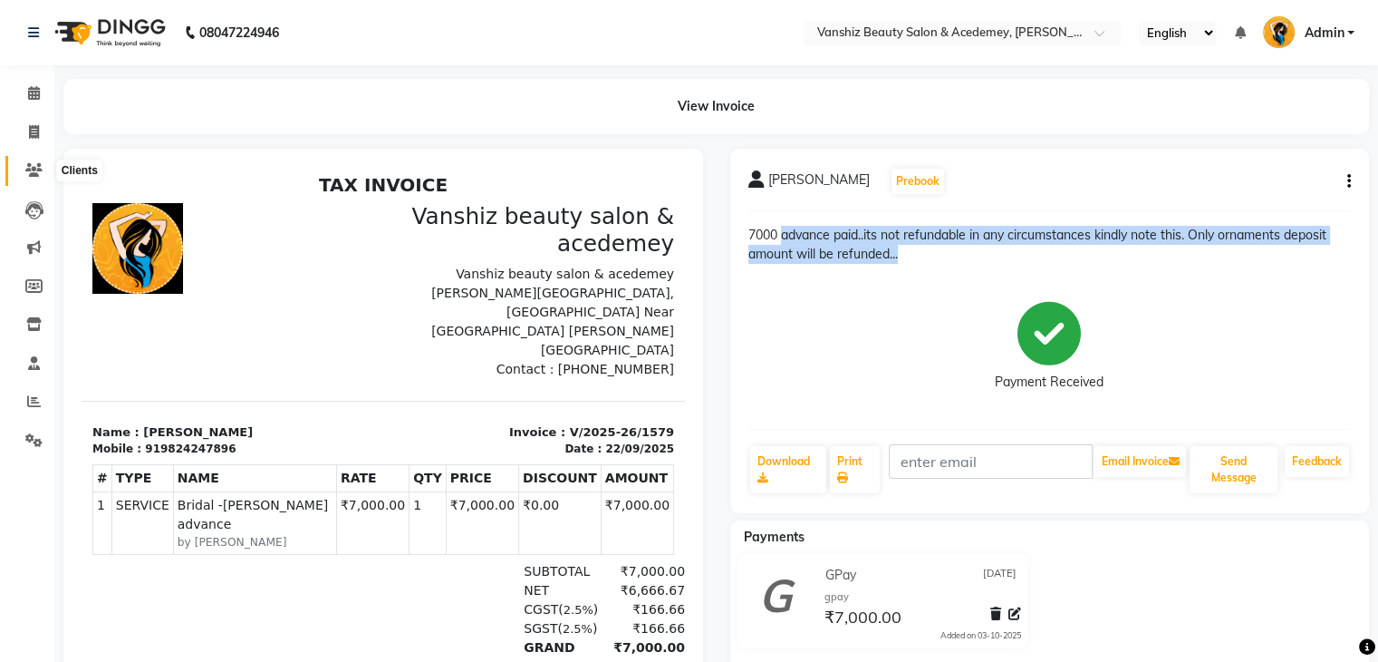
click at [30, 169] on icon at bounding box center [33, 170] width 17 height 14
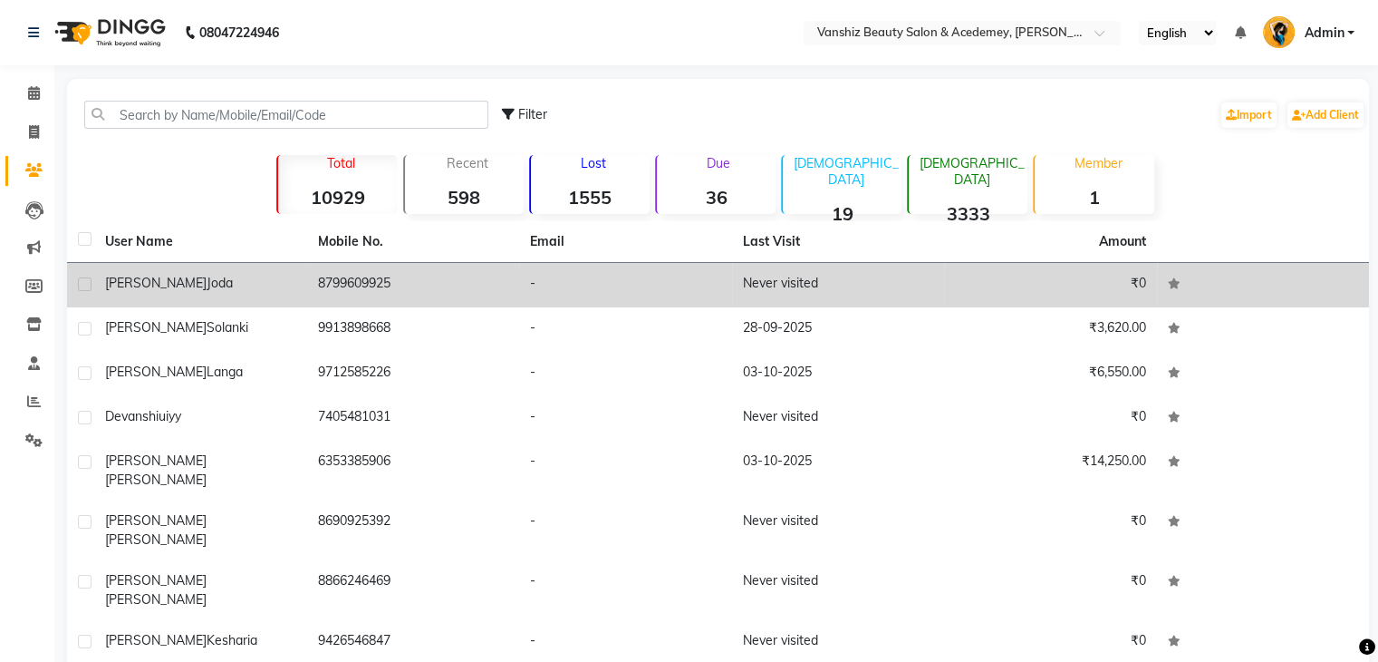
click at [225, 284] on div "[PERSON_NAME]" at bounding box center [200, 283] width 191 height 19
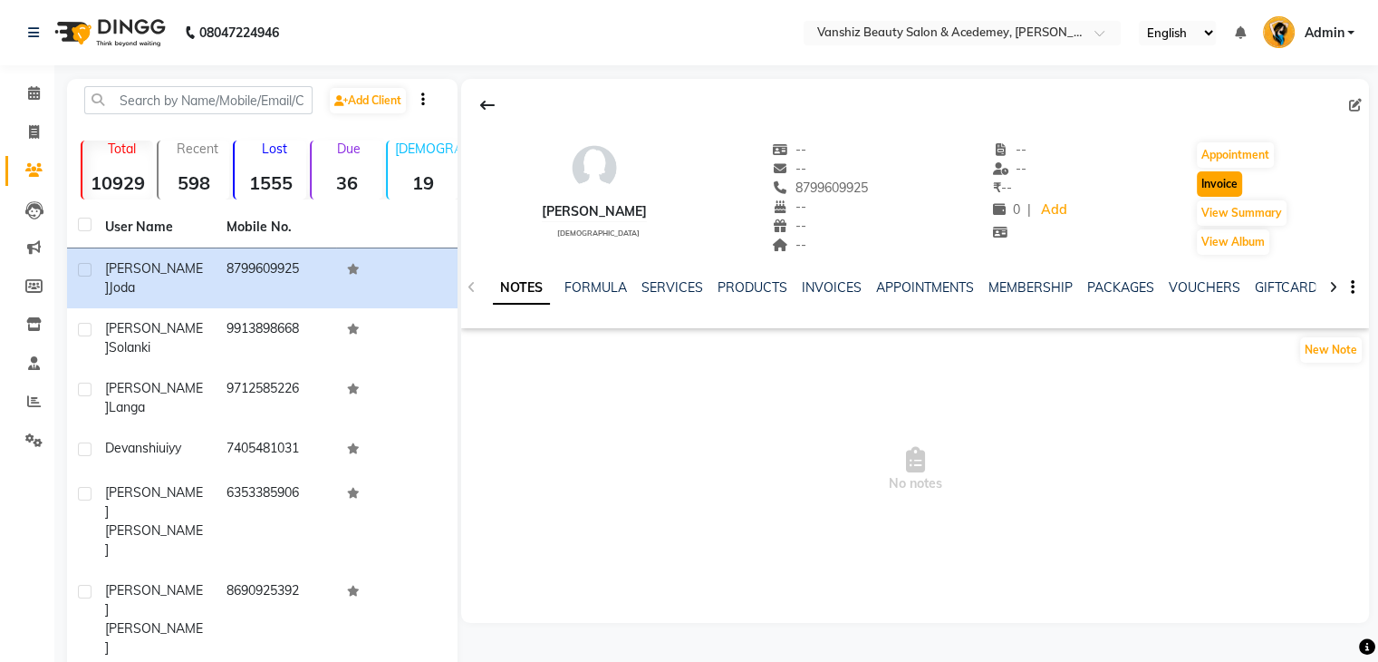
click at [1214, 184] on button "Invoice" at bounding box center [1219, 183] width 45 height 25
select select "service"
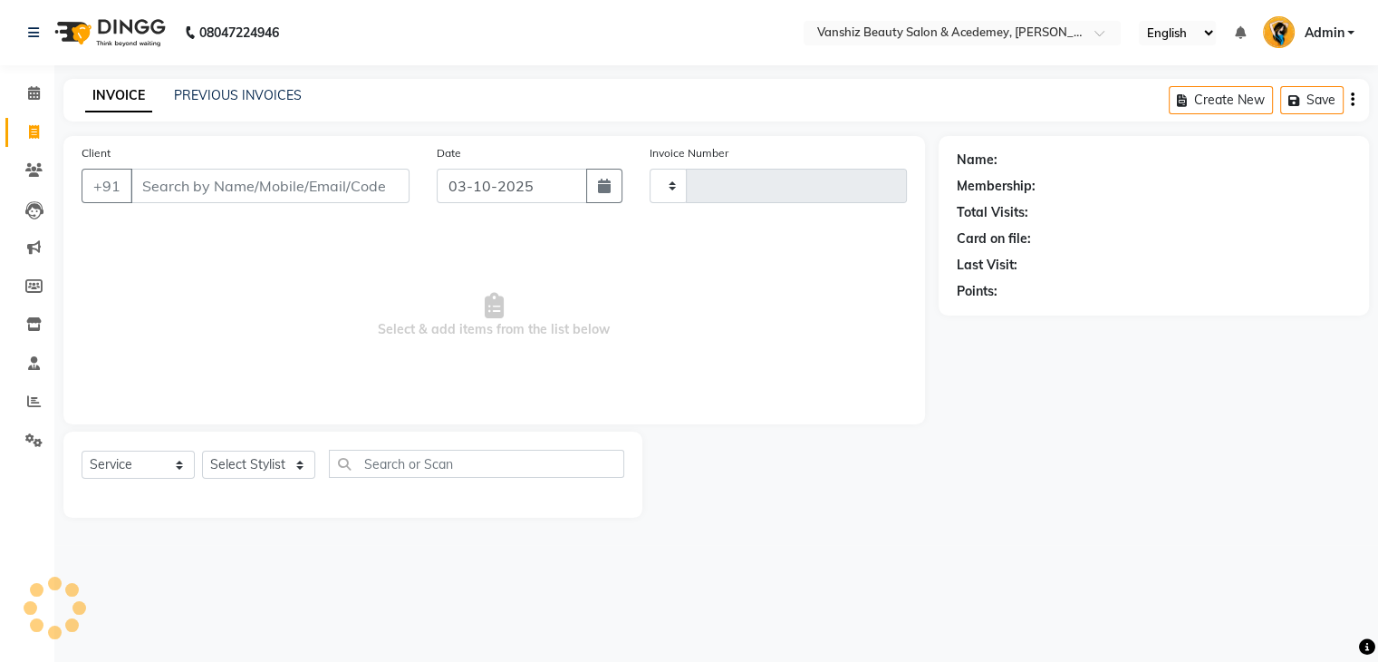
type input "1584"
select select "5403"
type input "8799609925"
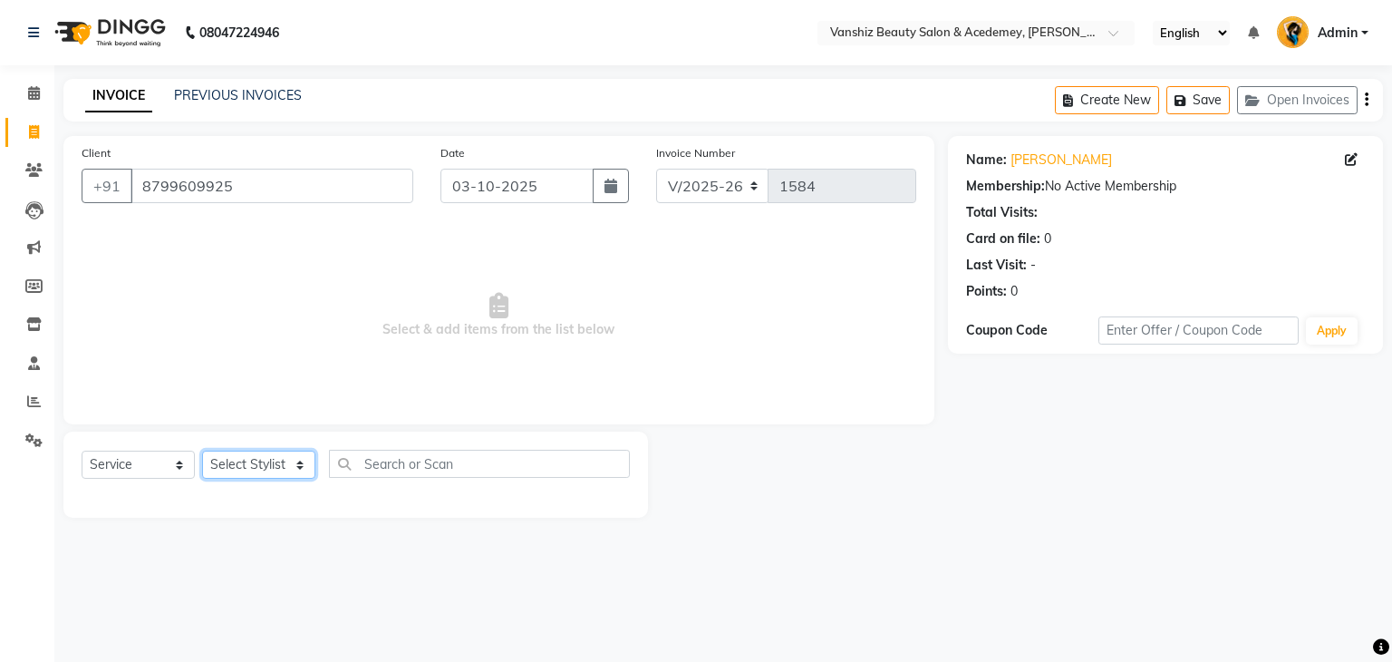
click at [243, 455] on select "Select Stylist [PERSON_NAME] [PERSON_NAME] [PERSON_NAME] kajal [PERSON_NAME] [P…" at bounding box center [258, 464] width 113 height 28
click at [202, 451] on select "Select Stylist [PERSON_NAME] [PERSON_NAME] [PERSON_NAME] kajal [PERSON_NAME] [P…" at bounding box center [258, 464] width 113 height 28
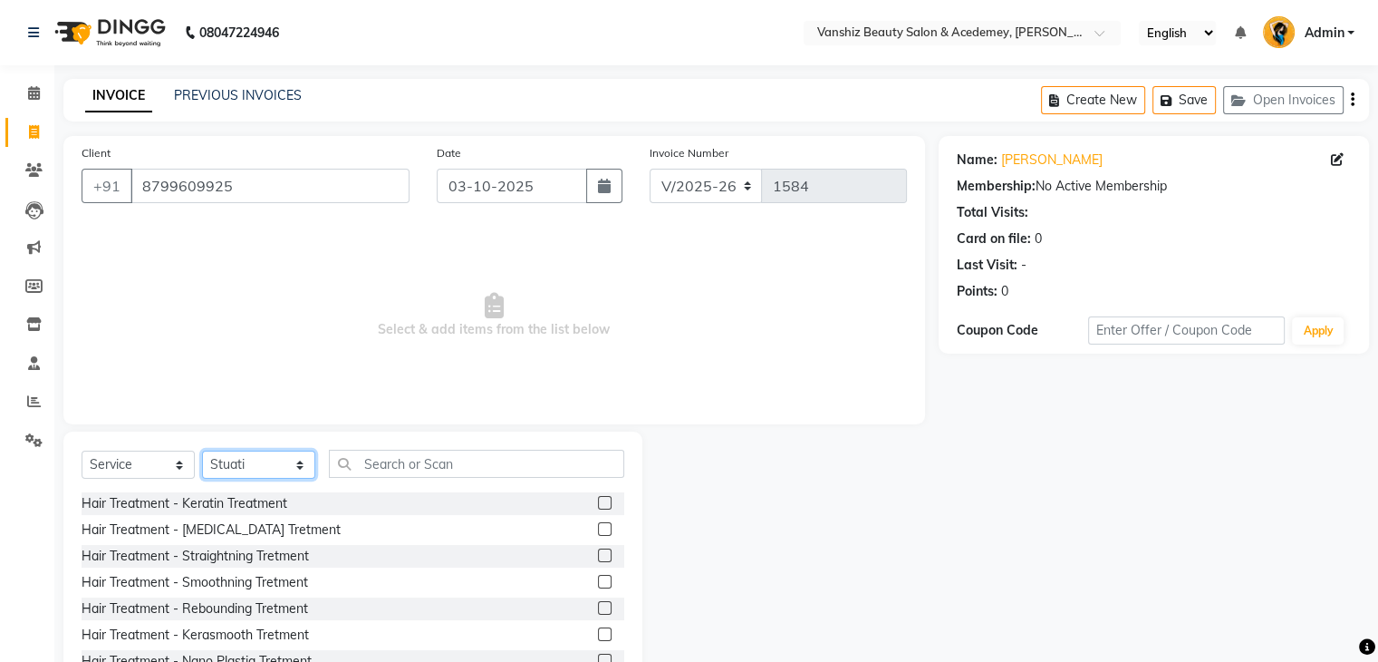
click at [236, 475] on select "Select Stylist [PERSON_NAME] [PERSON_NAME] [PERSON_NAME] kajal [PERSON_NAME] [P…" at bounding box center [258, 464] width 113 height 28
select select "70297"
click at [202, 451] on select "Select Stylist [PERSON_NAME] [PERSON_NAME] [PERSON_NAME] kajal [PERSON_NAME] [P…" at bounding box center [258, 464] width 113 height 28
click at [383, 462] on input "text" at bounding box center [476, 463] width 295 height 28
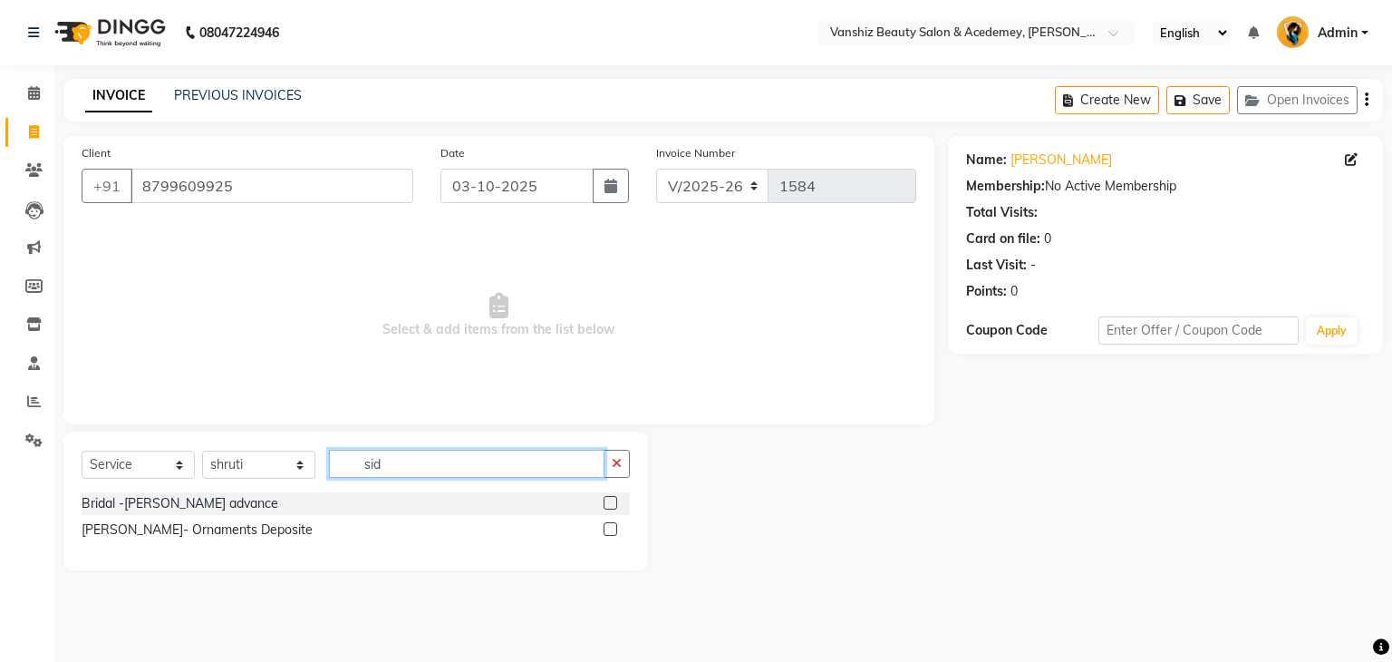
type input "sid"
click at [608, 504] on label at bounding box center [611, 503] width 14 height 14
click at [608, 504] on input "checkbox" at bounding box center [610, 504] width 12 height 12
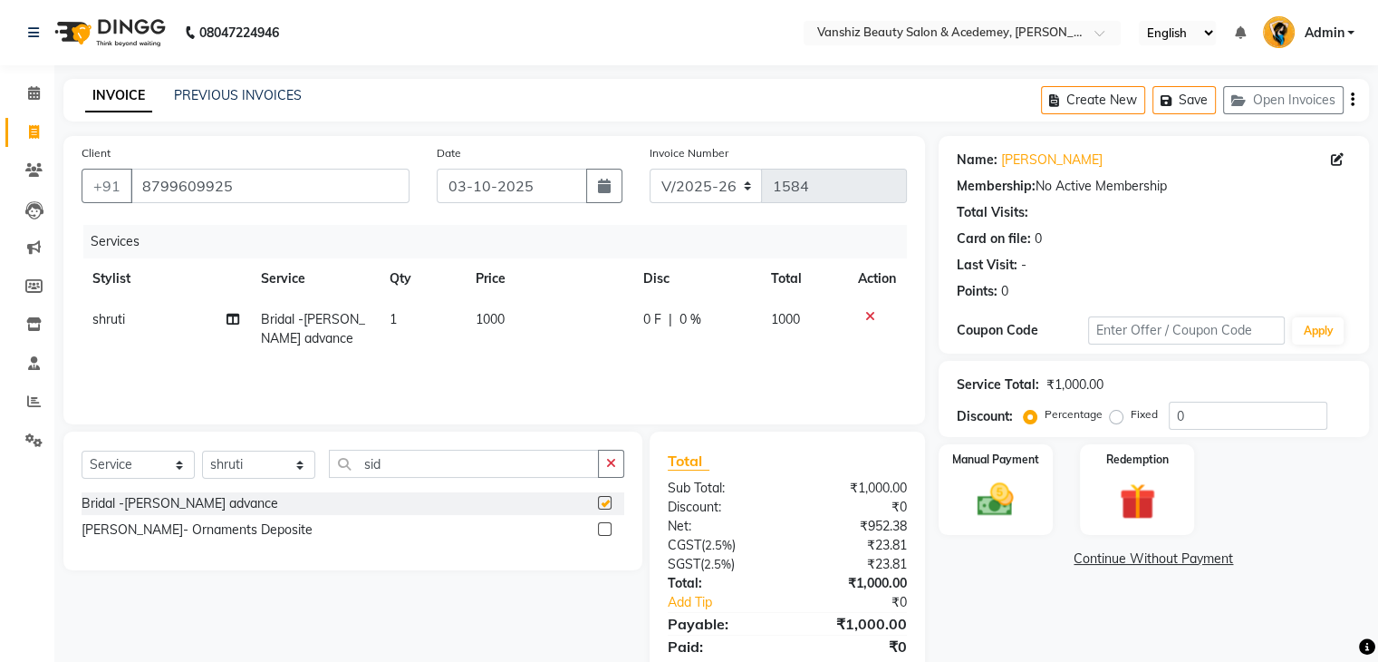
click at [608, 504] on label at bounding box center [605, 503] width 14 height 14
click at [608, 504] on input "checkbox" at bounding box center [604, 504] width 12 height 12
checkbox input "false"
click at [493, 311] on td "1000" at bounding box center [549, 329] width 168 height 60
select select "70297"
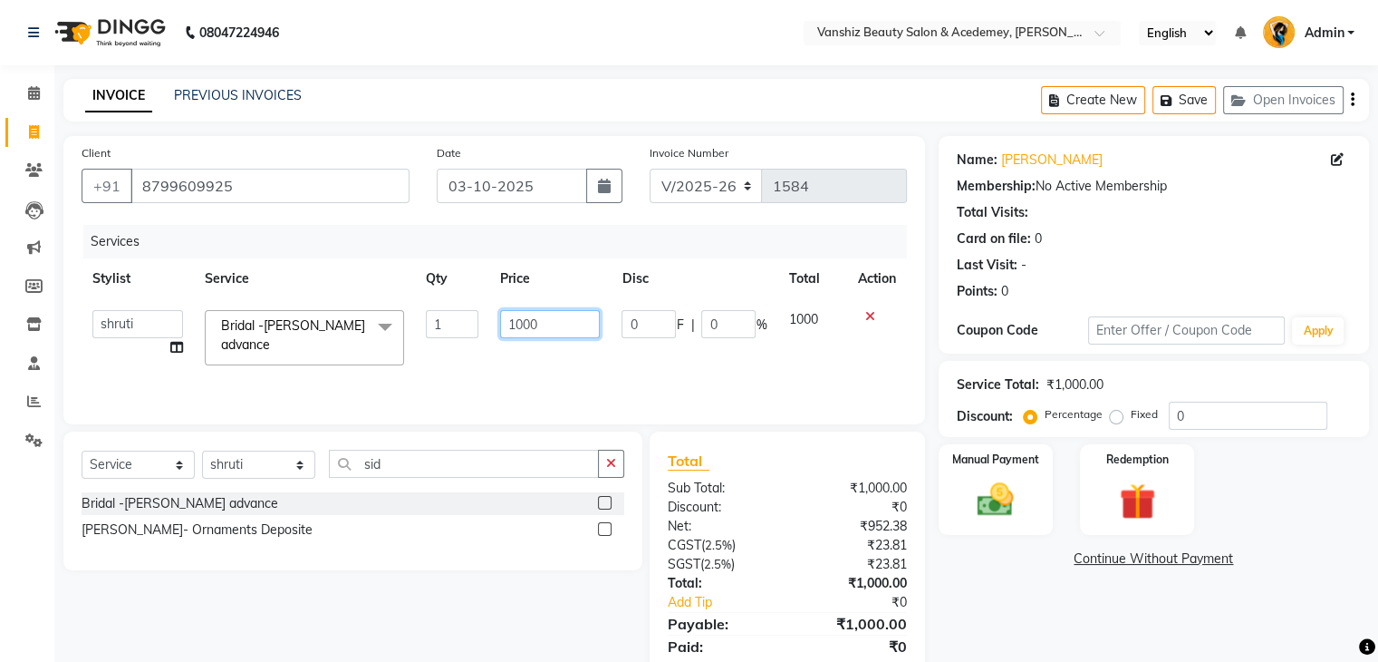
click at [574, 336] on input "1000" at bounding box center [550, 324] width 100 height 28
type input "10000"
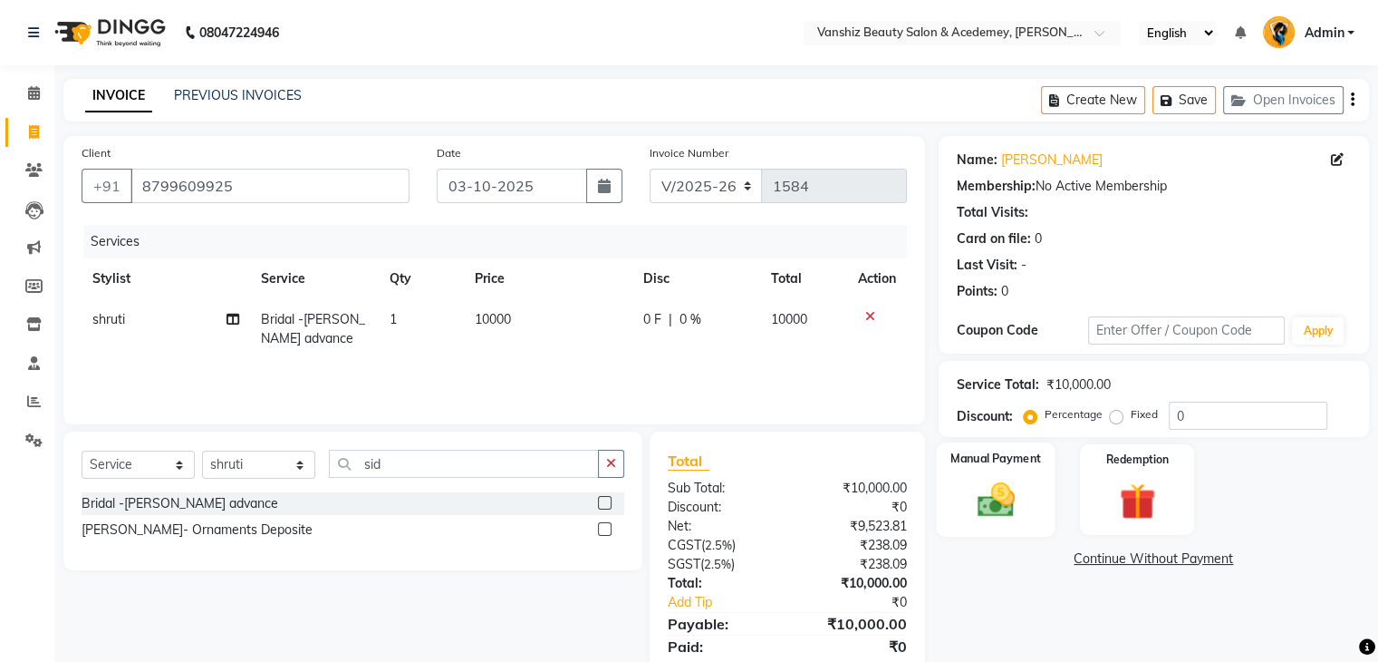
click at [967, 472] on div "Manual Payment" at bounding box center [995, 488] width 119 height 93
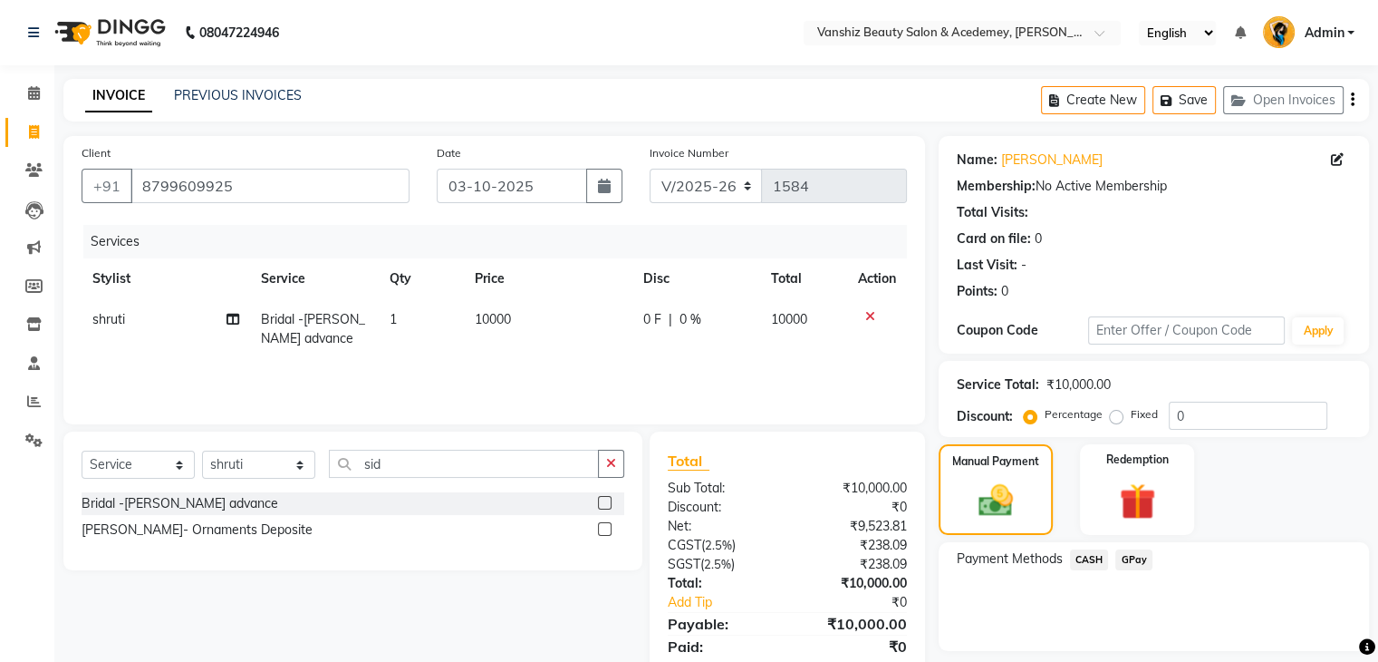
click at [1140, 556] on span "GPay" at bounding box center [1134, 559] width 37 height 21
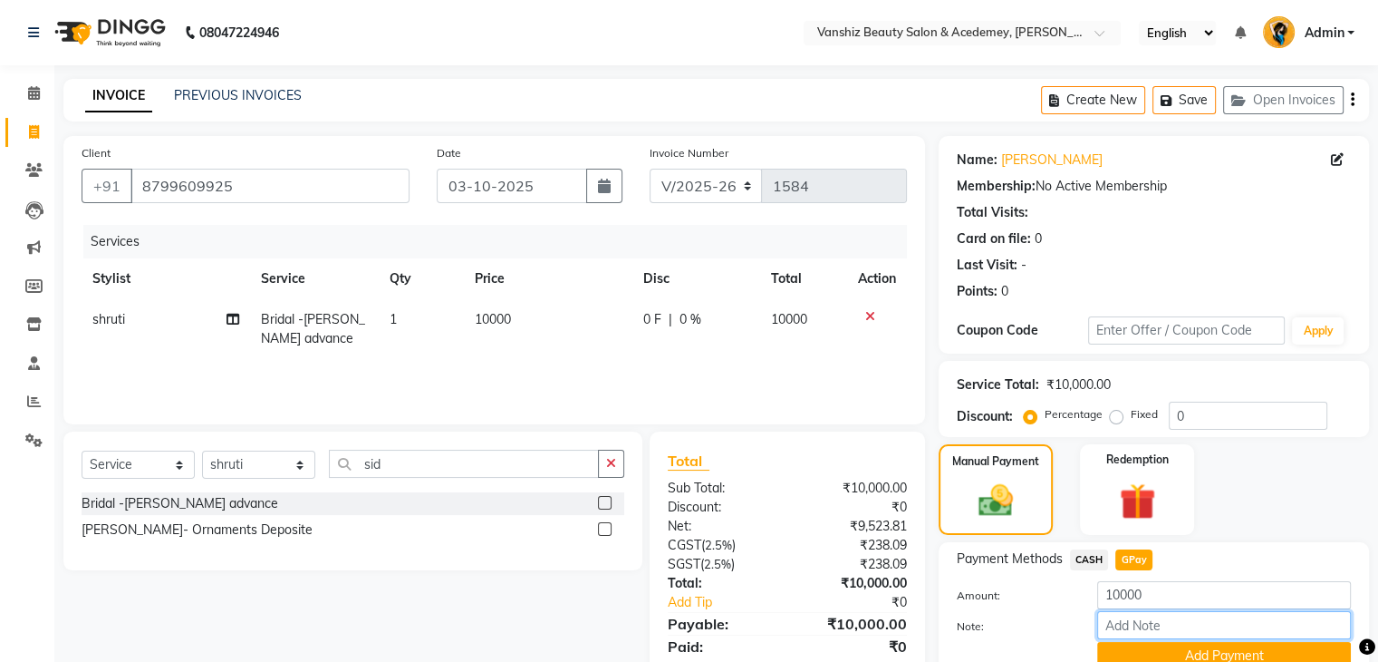
scroll to position [49, 0]
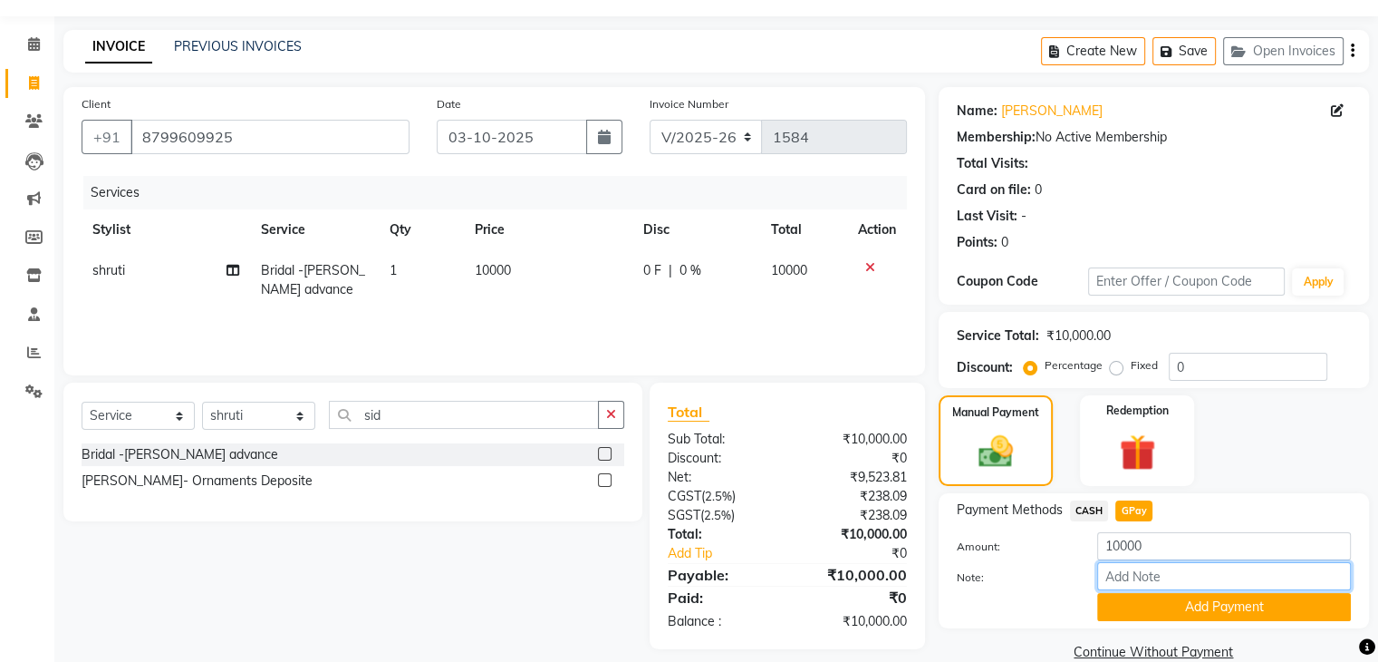
click at [1145, 566] on input "Note:" at bounding box center [1224, 576] width 254 height 28
type input "gpay"
click at [1218, 603] on button "Add Payment" at bounding box center [1224, 607] width 254 height 28
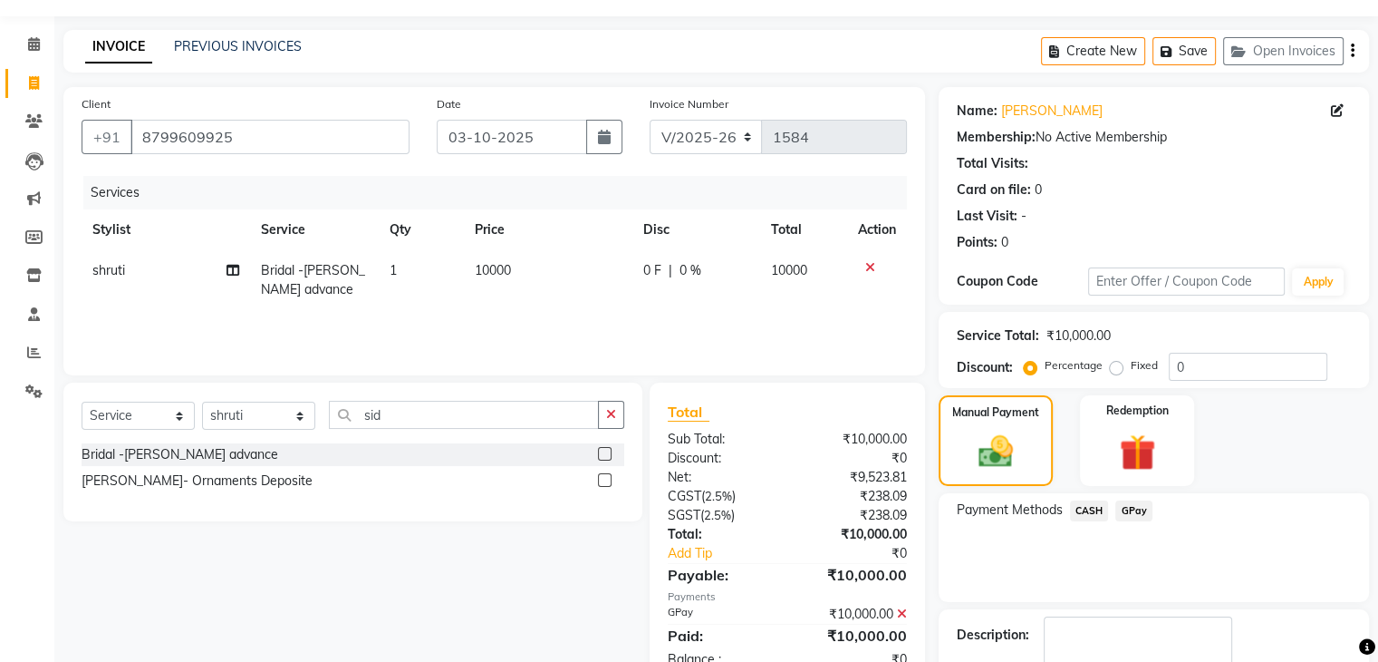
scroll to position [155, 0]
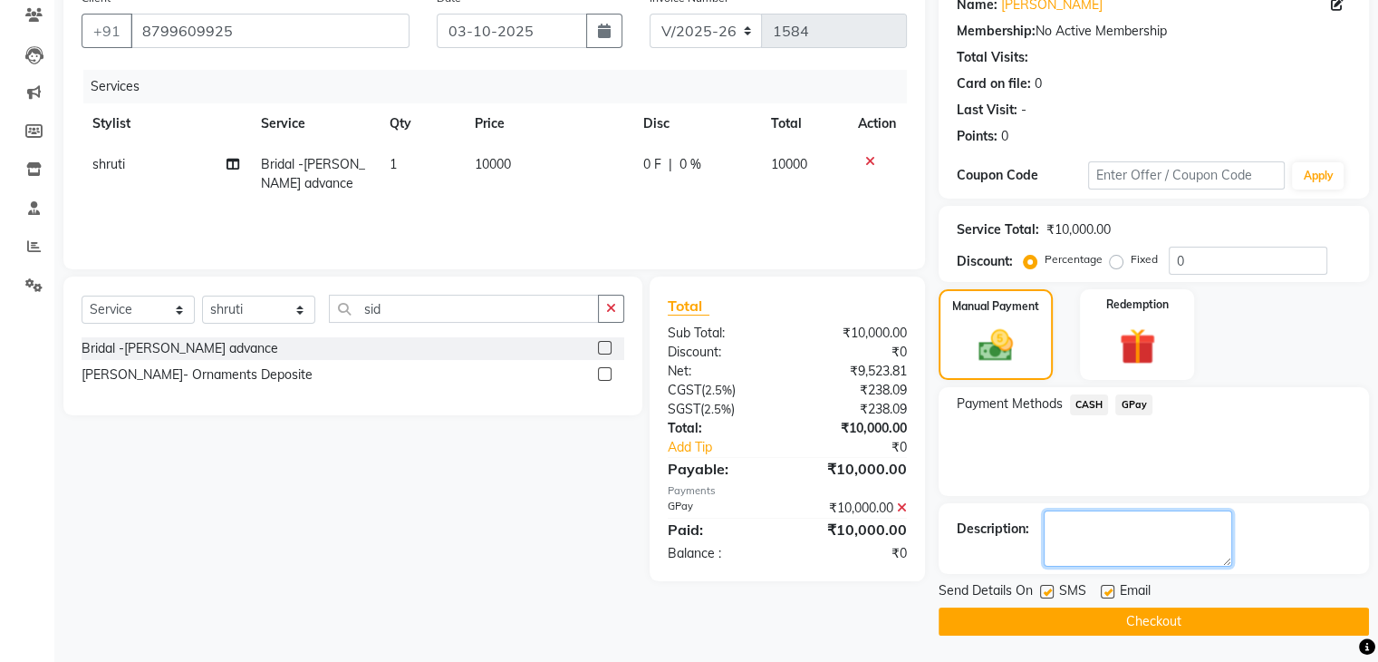
click at [1145, 523] on textarea at bounding box center [1138, 538] width 188 height 56
paste textarea "advance paid..its not refundable in any circumstances kindly note this. Only or…"
click at [1051, 527] on textarea at bounding box center [1138, 538] width 188 height 56
paste textarea "advance paid. It is not refundable under any circumstances. K"
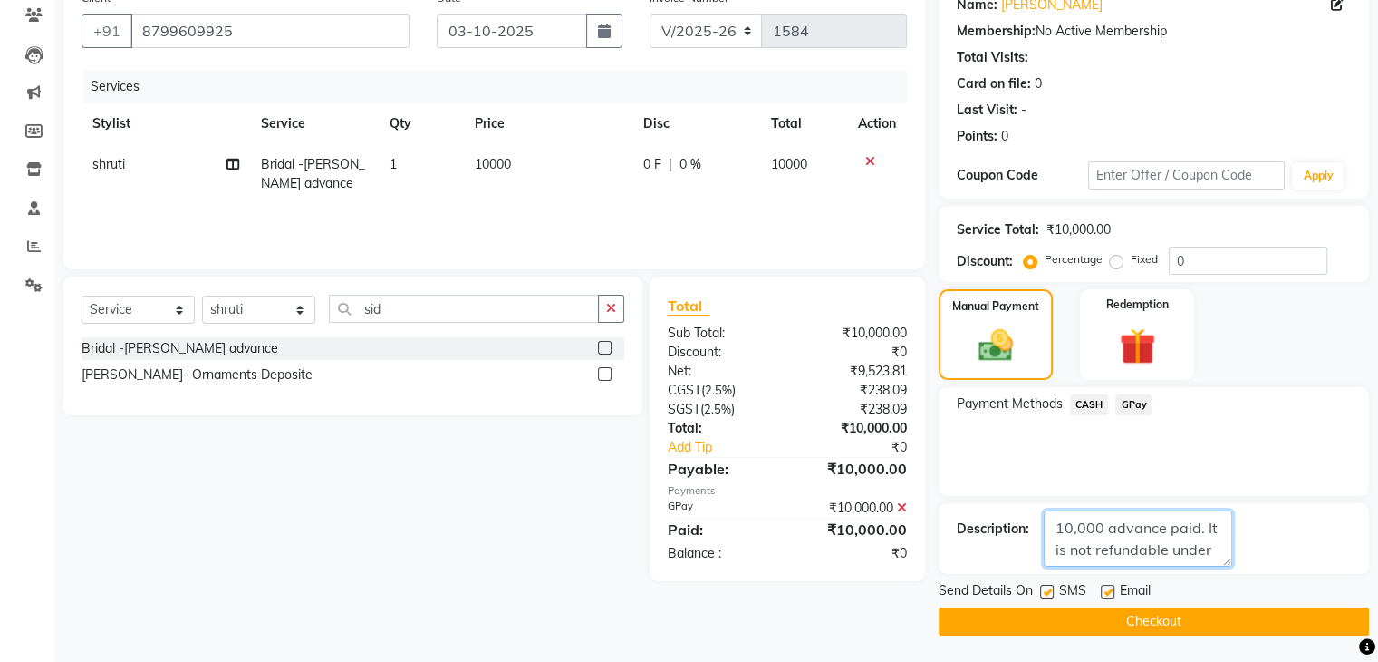
scroll to position [36, 0]
type textarea "10,000 advance paid. It is not refundable under any circumstances. Kindly note …"
click at [1028, 400] on span "Payment Methods" at bounding box center [1010, 403] width 106 height 19
click at [1108, 590] on label at bounding box center [1108, 592] width 14 height 14
click at [1108, 590] on input "checkbox" at bounding box center [1107, 592] width 12 height 12
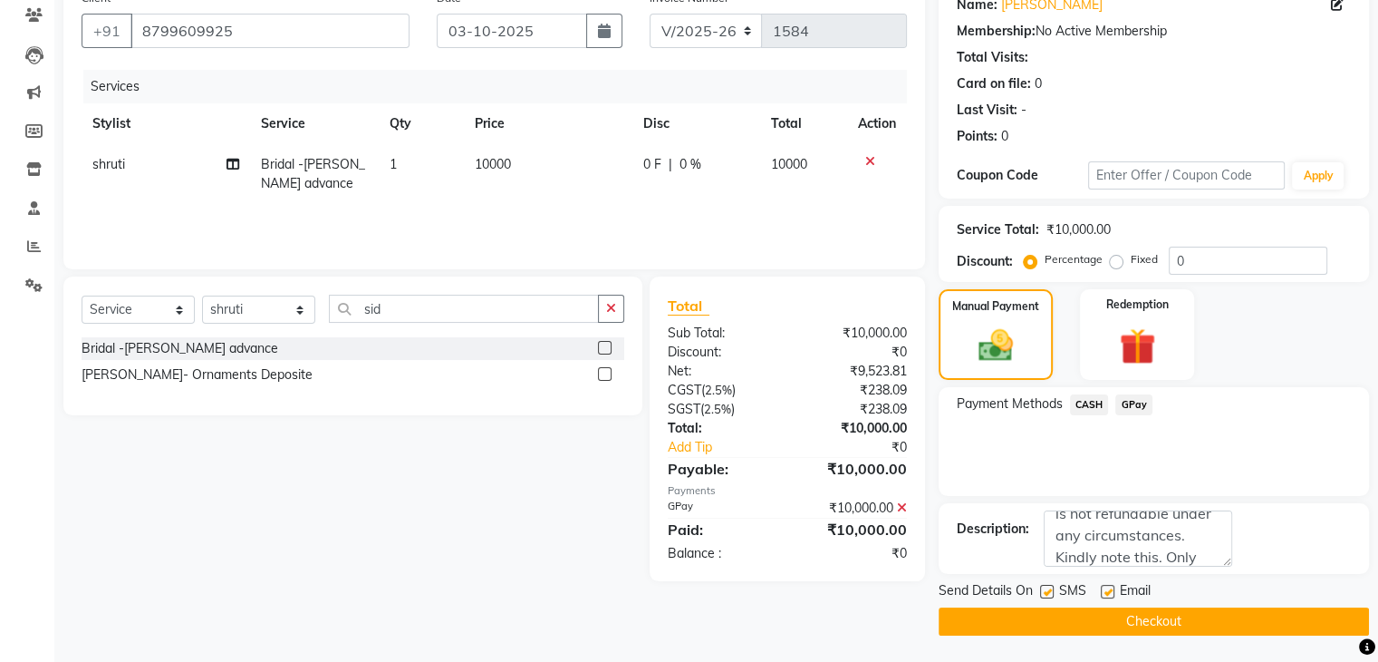
checkbox input "false"
click at [1048, 588] on label at bounding box center [1047, 592] width 14 height 14
click at [1048, 588] on input "checkbox" at bounding box center [1046, 592] width 12 height 12
checkbox input "false"
click at [1085, 616] on button "Checkout" at bounding box center [1154, 621] width 430 height 28
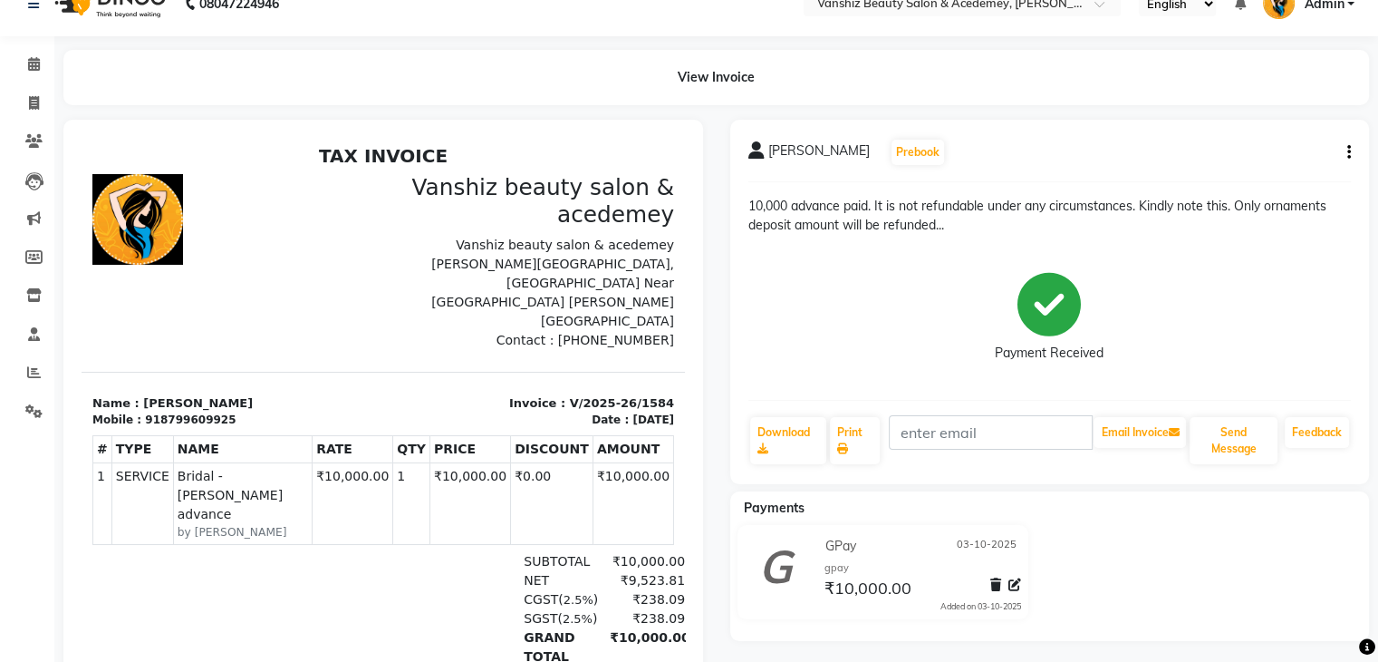
scroll to position [94, 0]
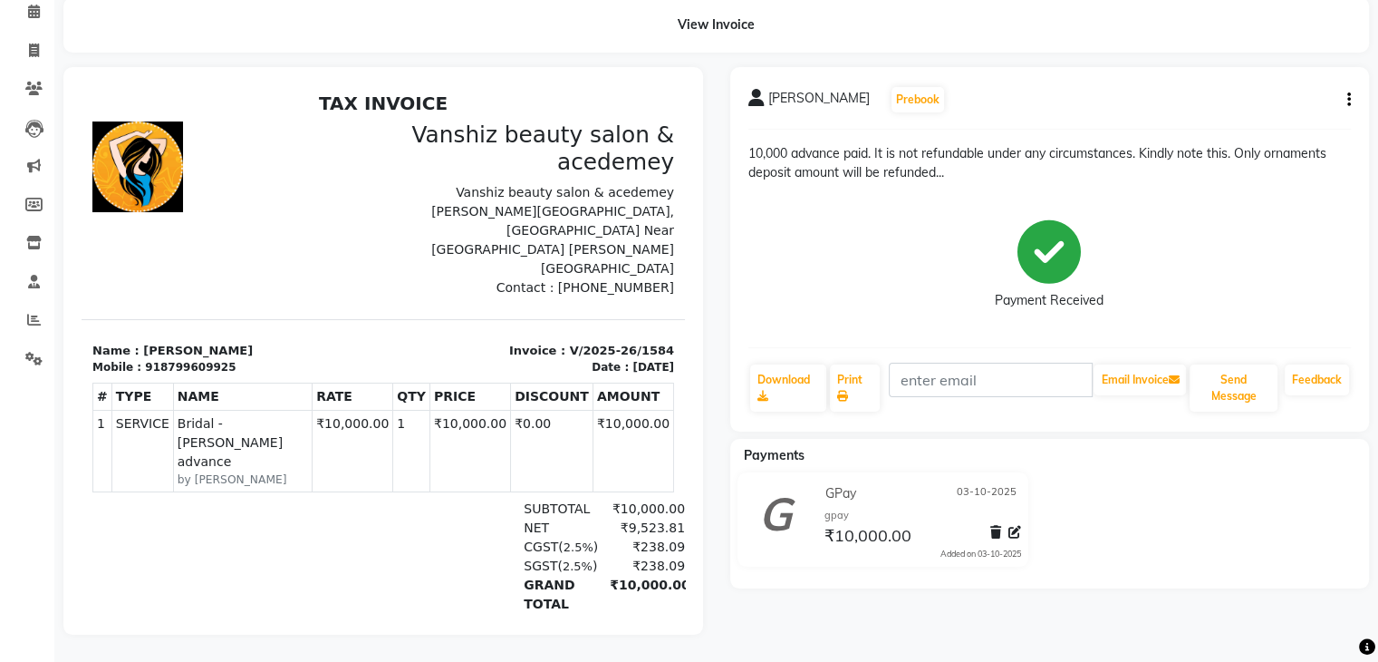
click at [1349, 100] on icon "button" at bounding box center [1350, 100] width 4 height 1
click at [1273, 111] on div "Edit Invoice" at bounding box center [1258, 122] width 124 height 23
select select "service"
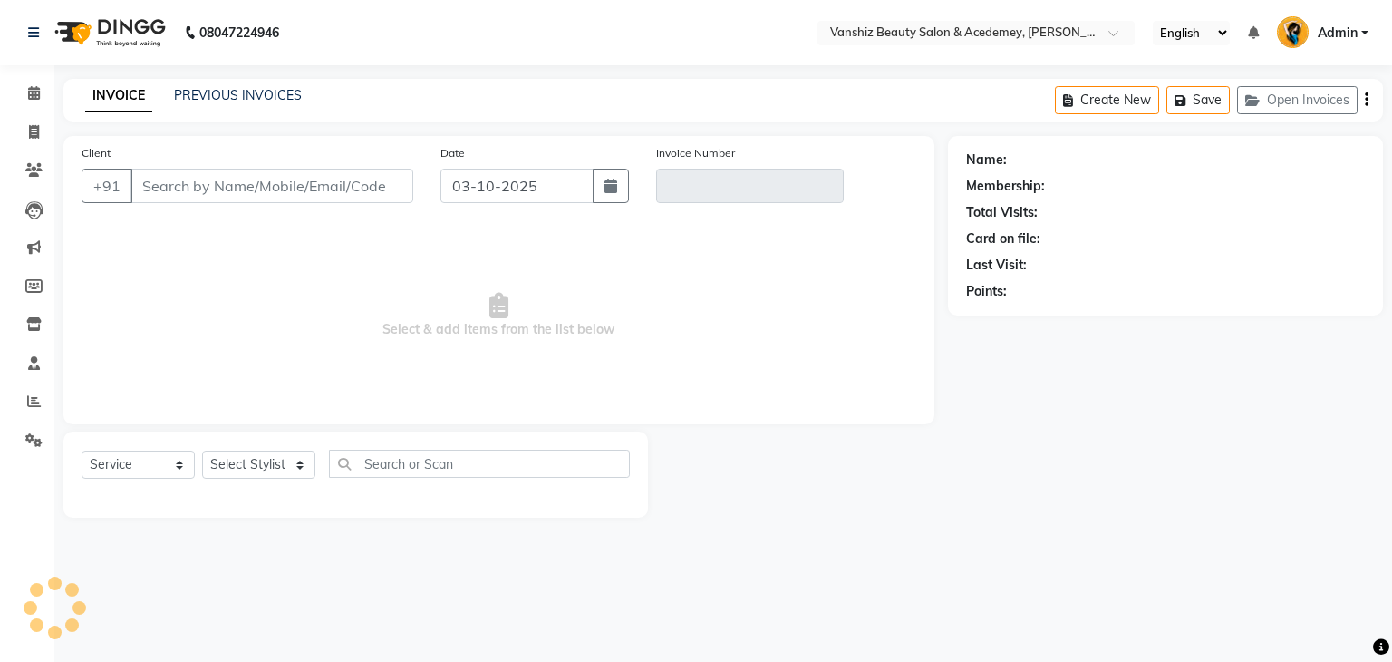
type input "8799609925"
type input "V/2025-26/1584"
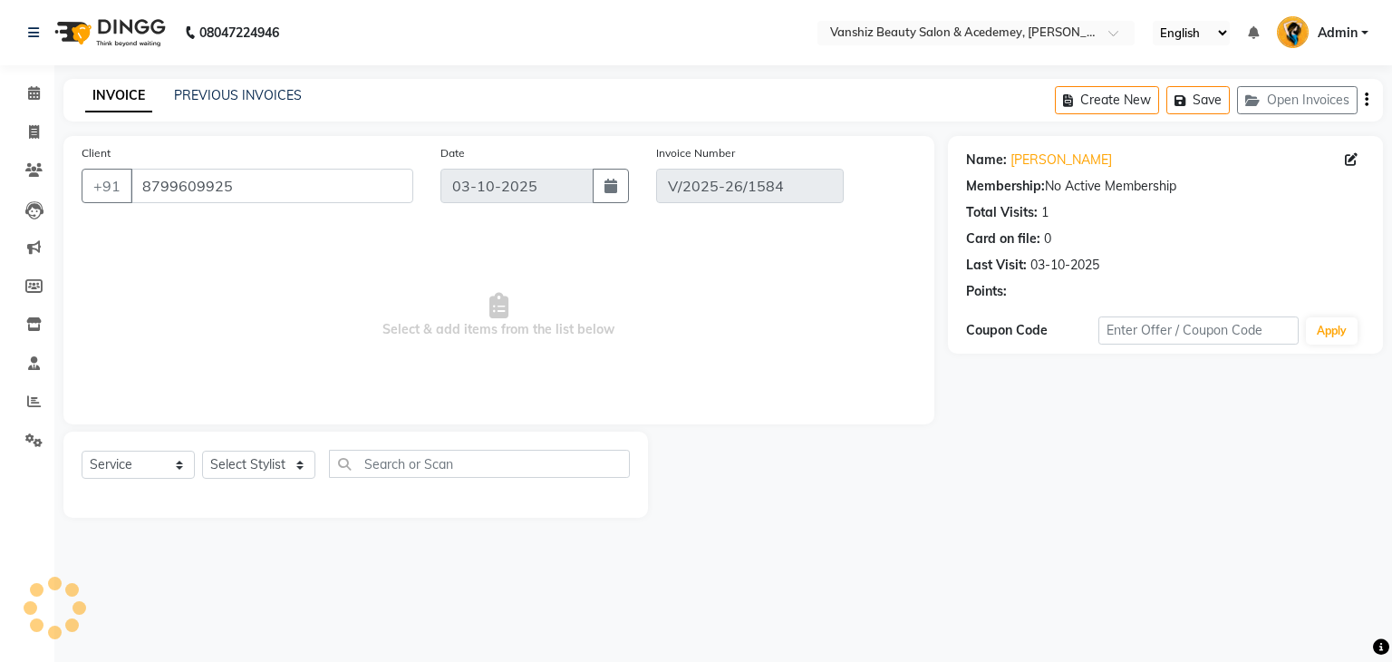
select select "select"
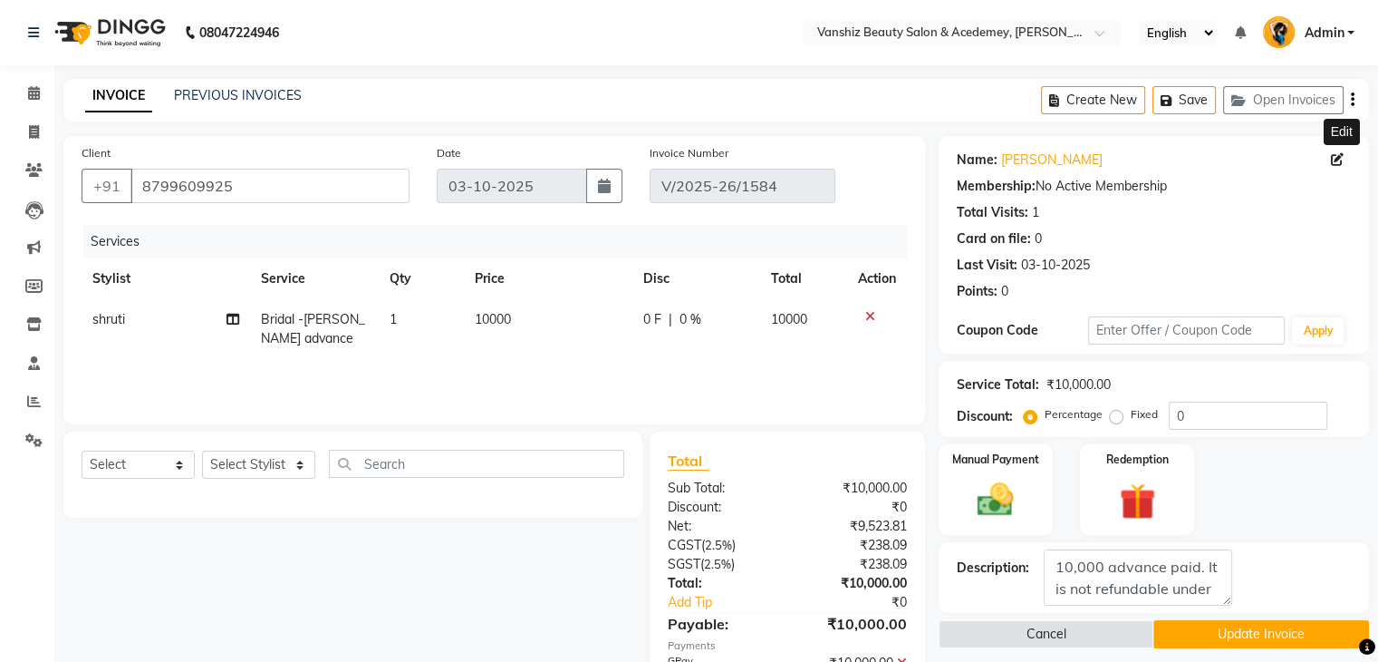
click at [1334, 158] on icon at bounding box center [1337, 159] width 13 height 13
select select "[DEMOGRAPHIC_DATA]"
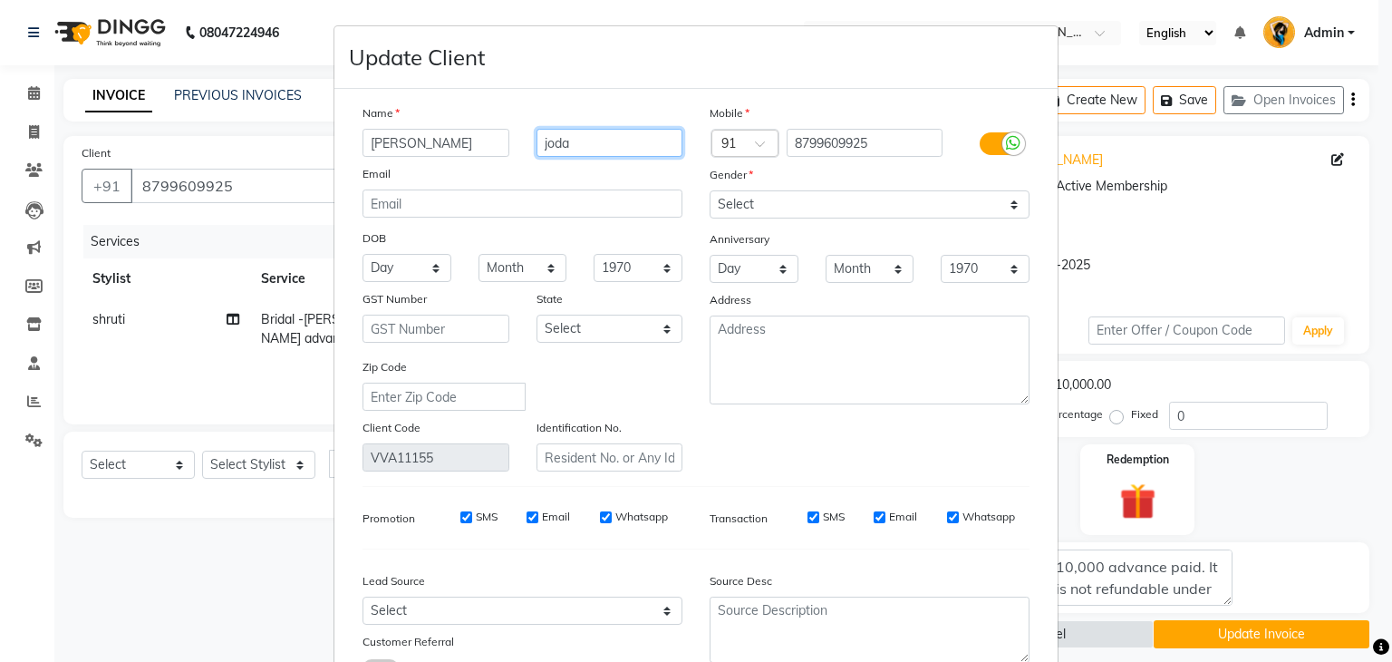
click at [602, 140] on input "joda" at bounding box center [609, 143] width 147 height 28
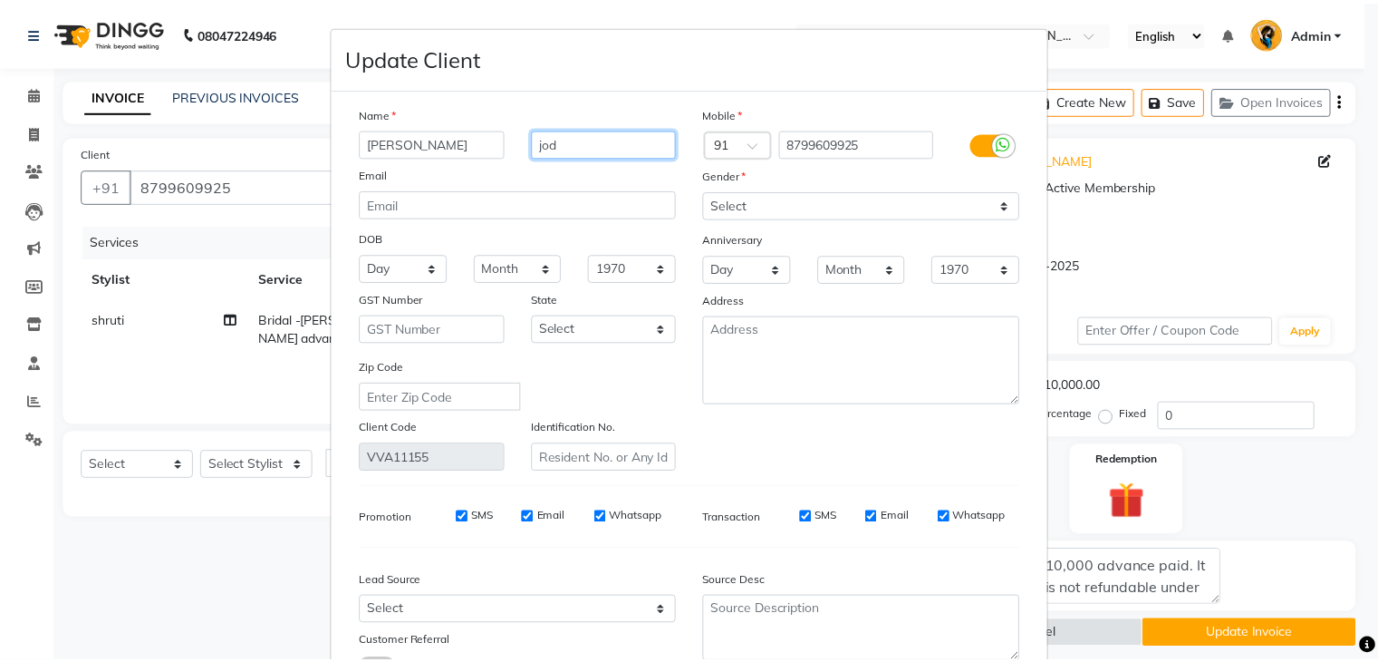
scroll to position [152, 0]
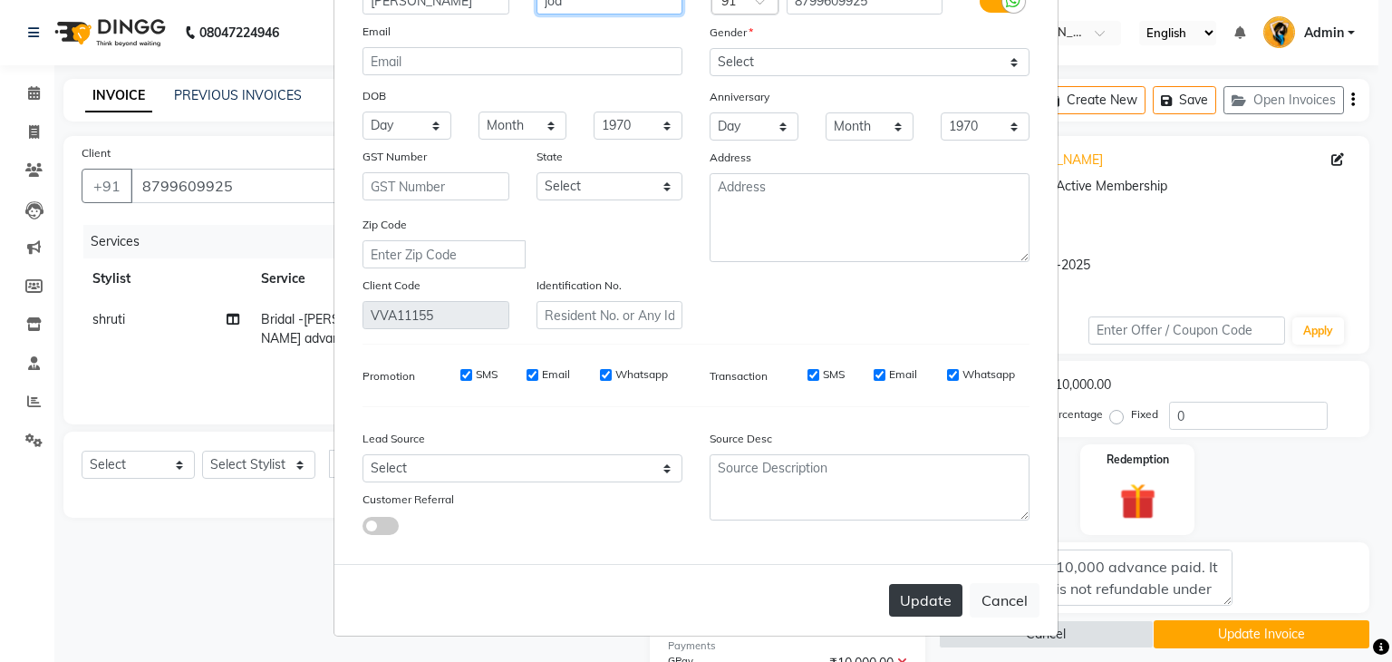
type input "jod"
click at [902, 610] on button "Update" at bounding box center [925, 600] width 73 height 33
select select
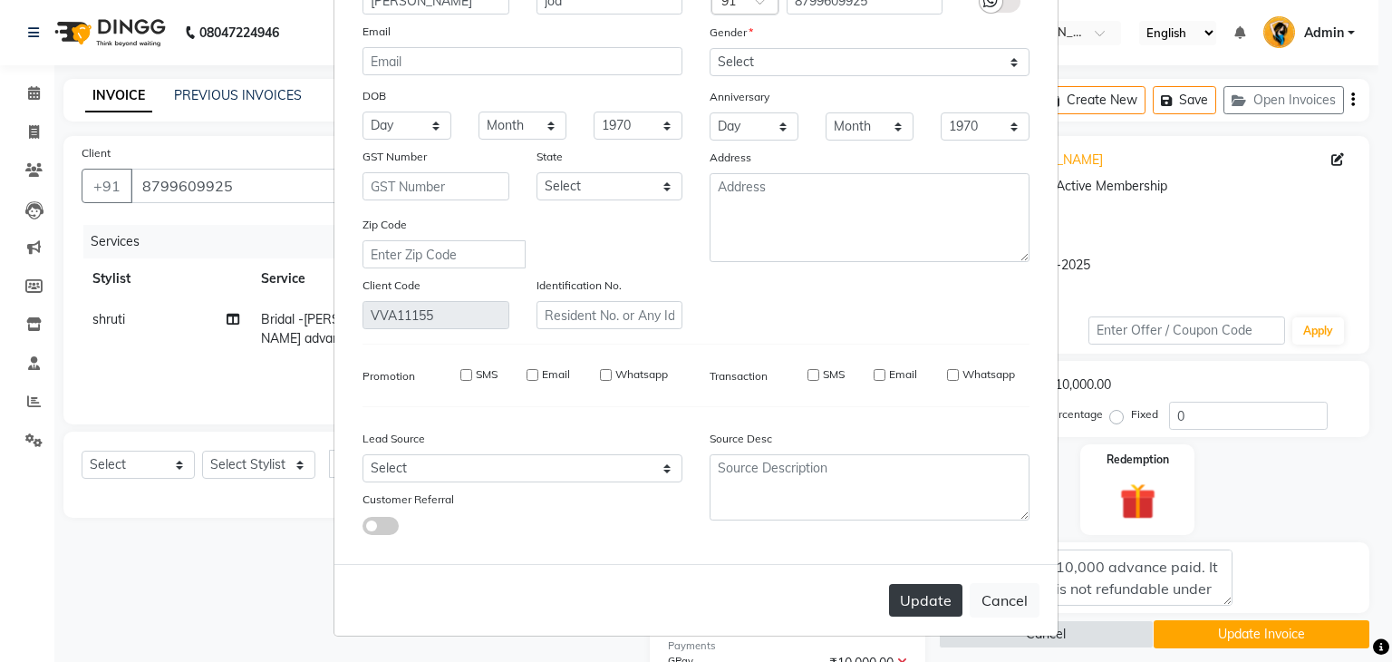
select select
checkbox input "false"
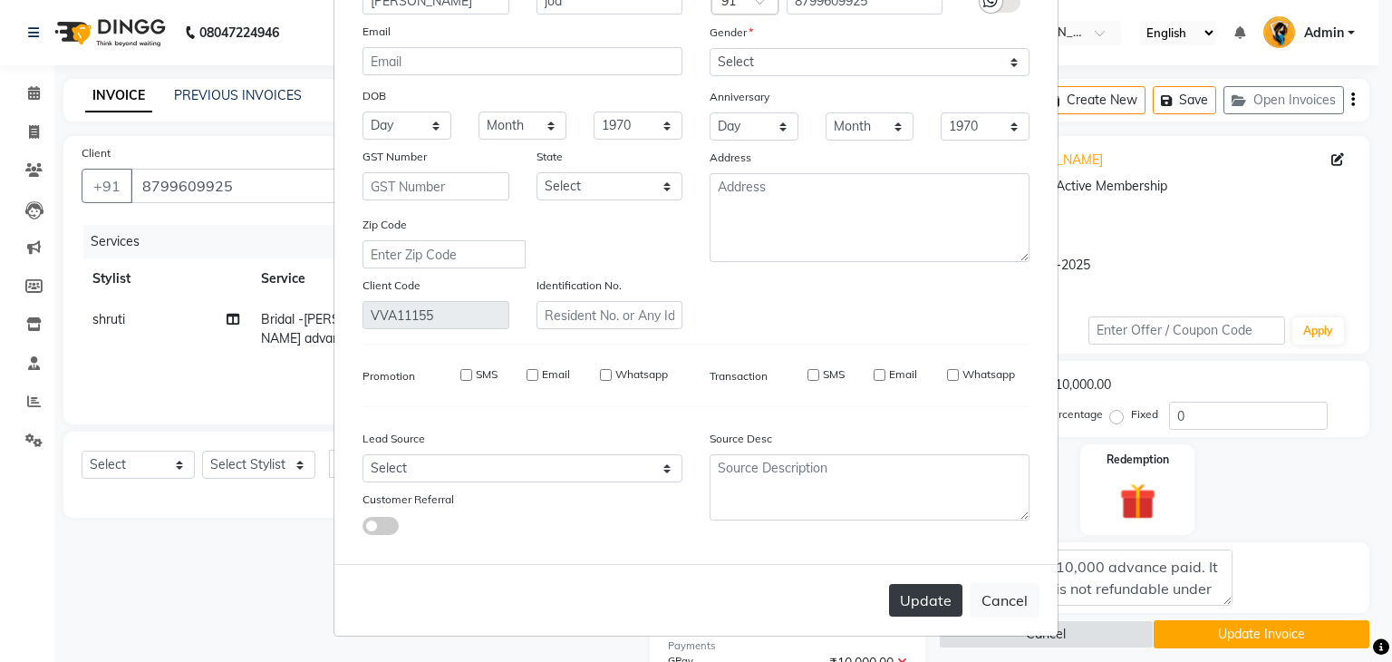
checkbox input "false"
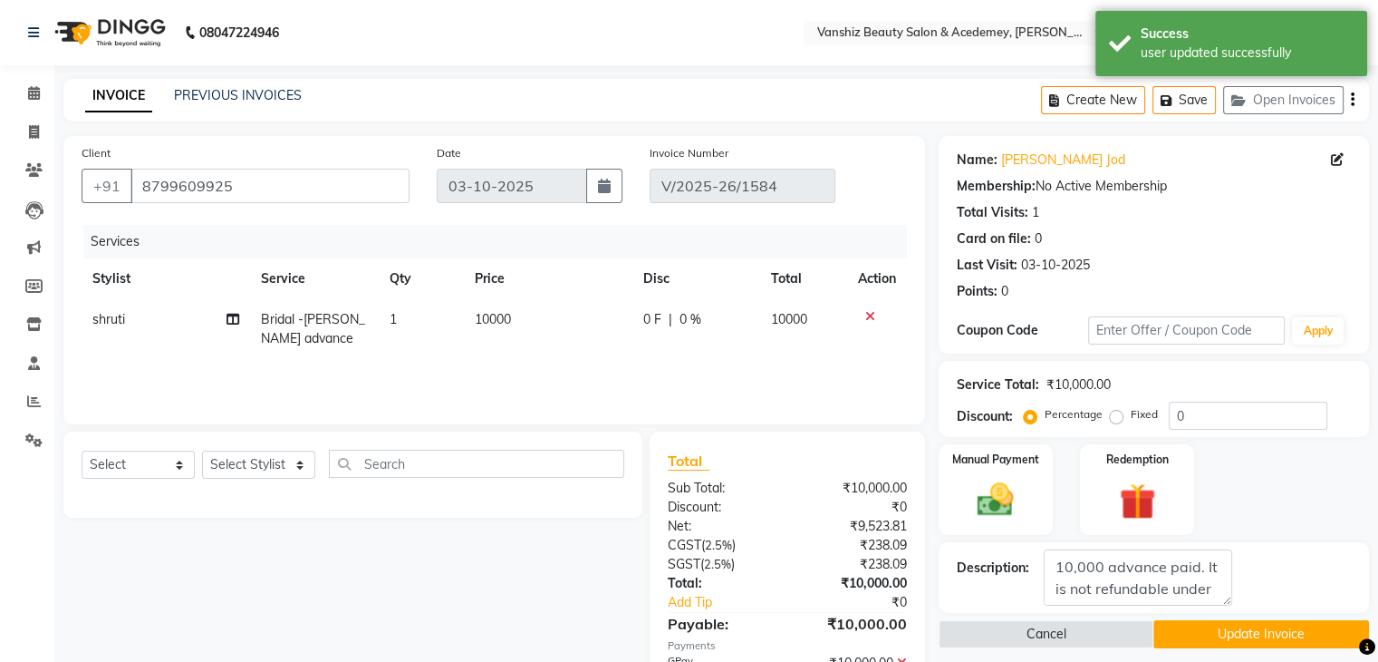
click at [1252, 627] on button "Update Invoice" at bounding box center [1262, 634] width 216 height 28
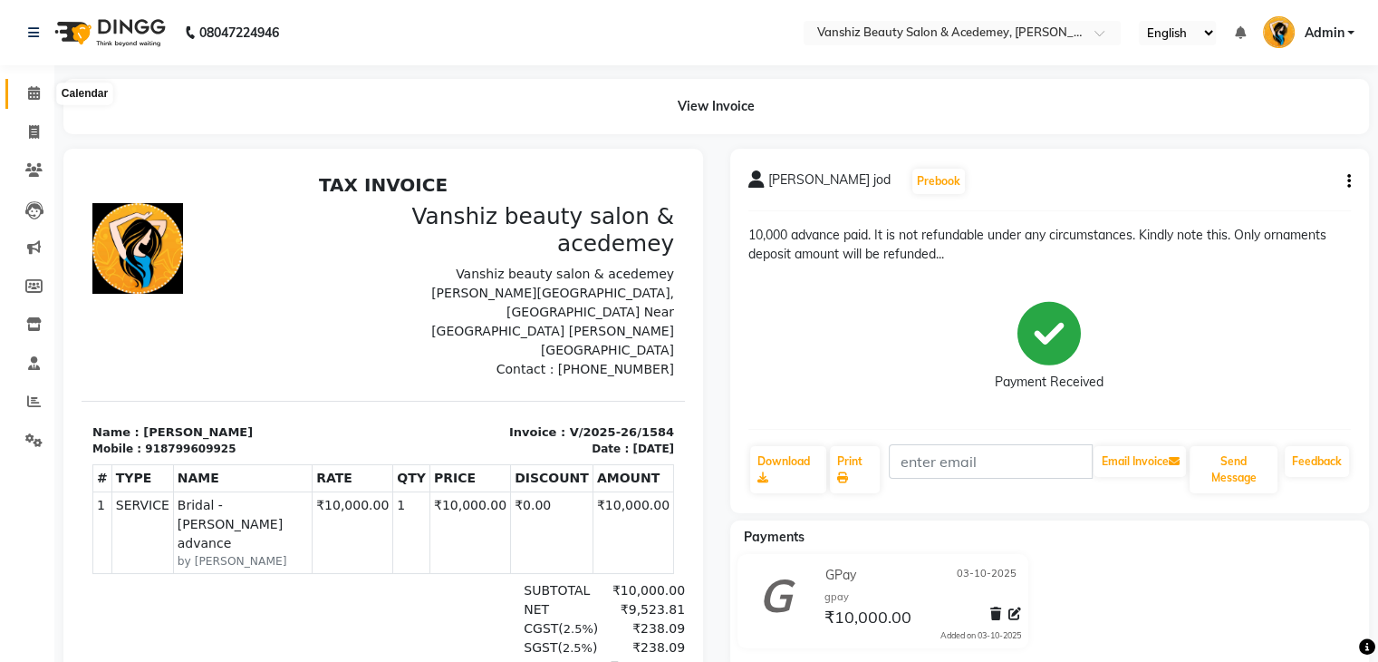
click at [32, 88] on icon at bounding box center [34, 93] width 12 height 14
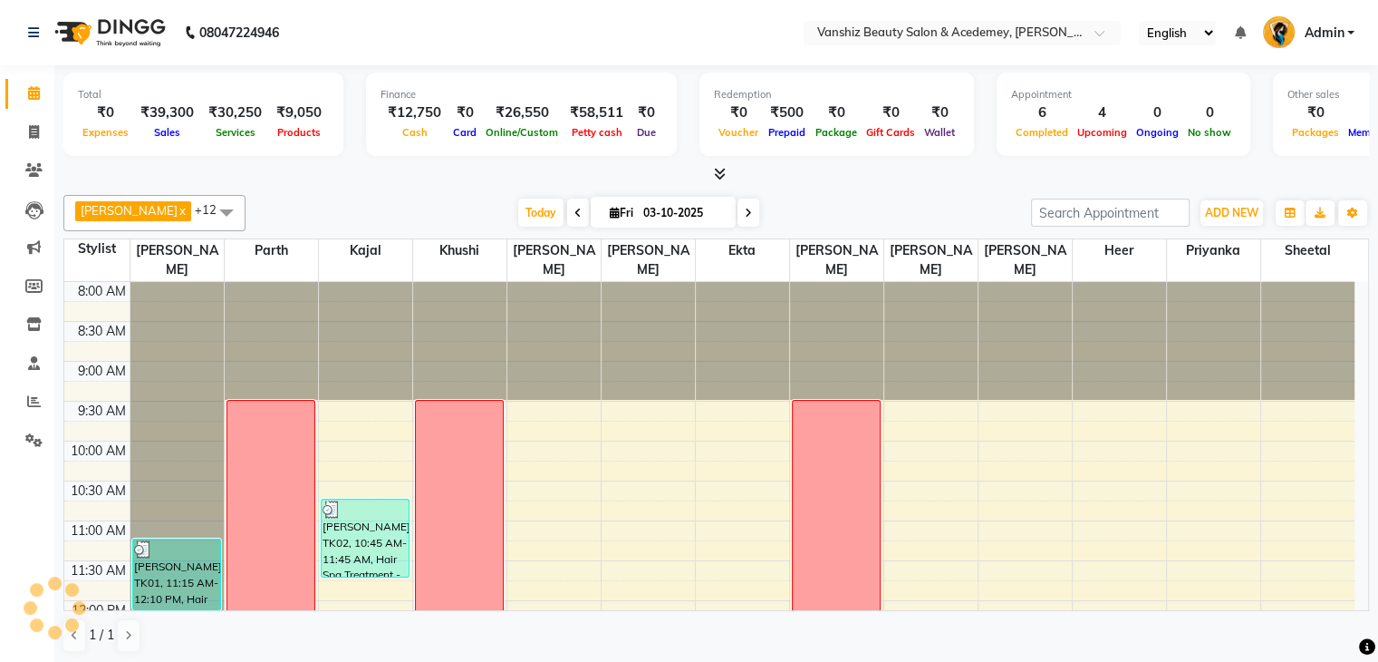
click at [738, 217] on span at bounding box center [749, 212] width 22 height 28
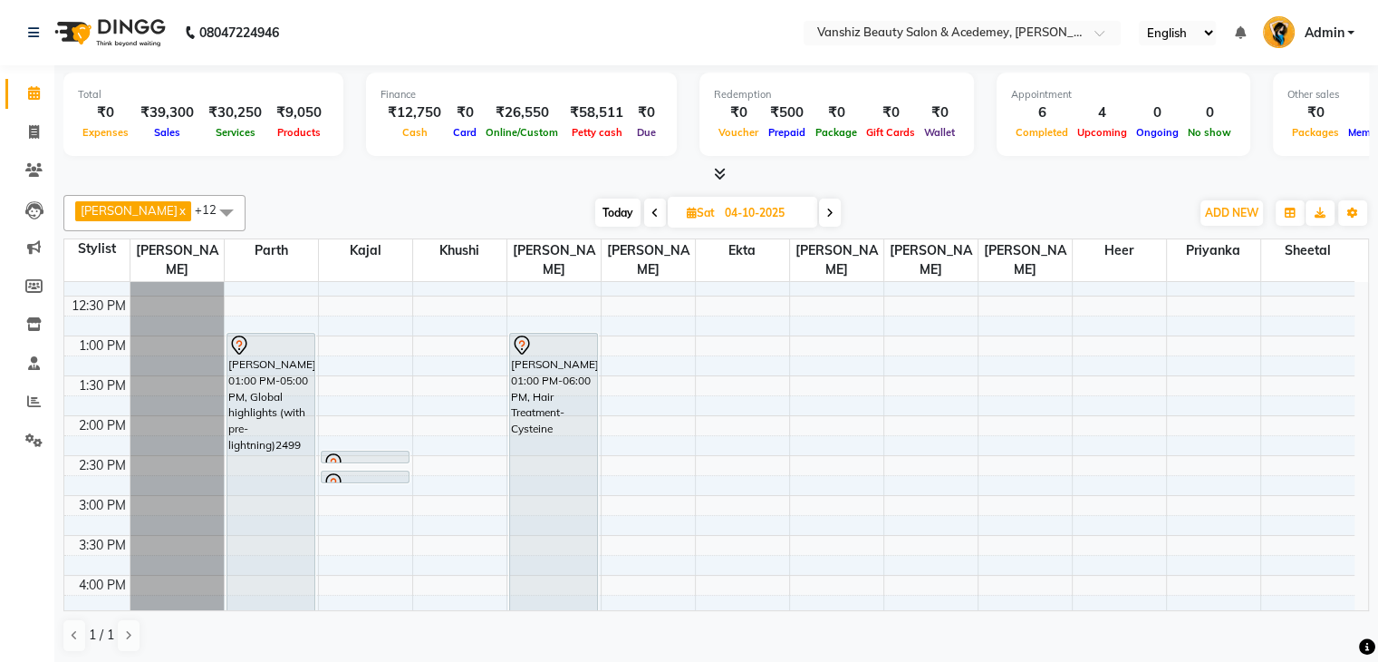
scroll to position [346, 0]
click at [595, 203] on span "Today" at bounding box center [617, 212] width 45 height 28
type input "03-10-2025"
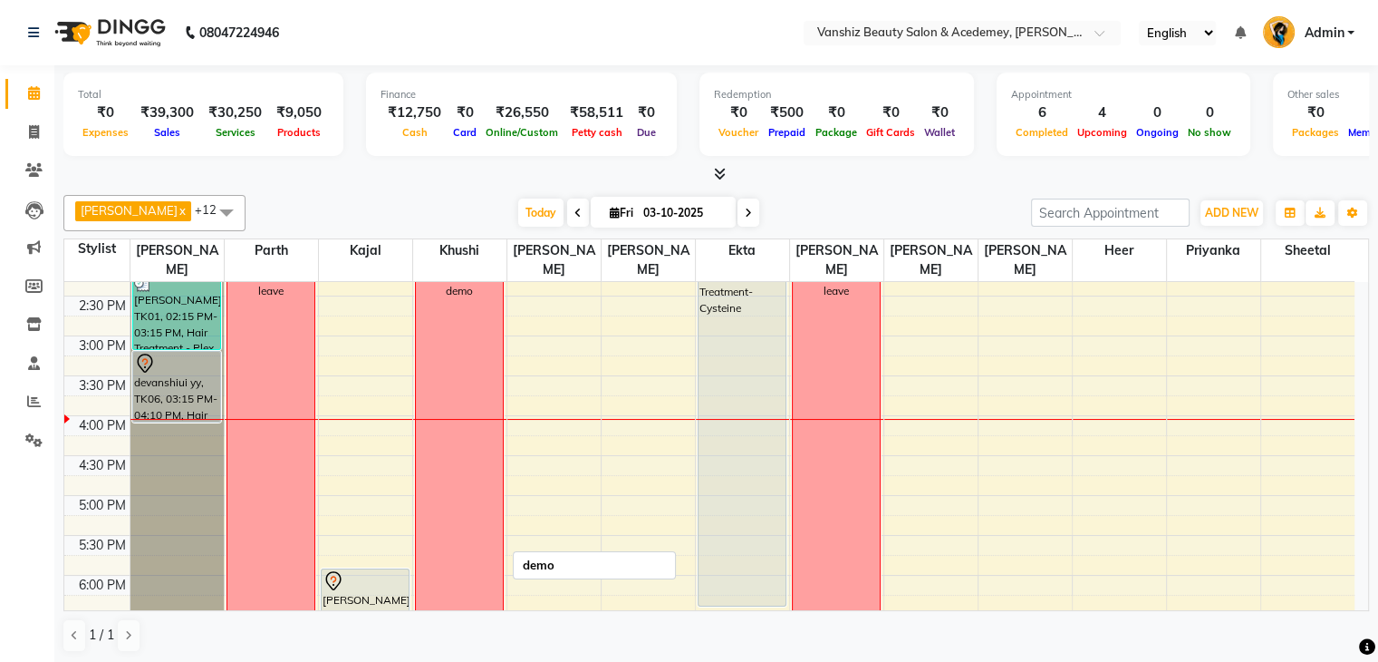
scroll to position [504, 0]
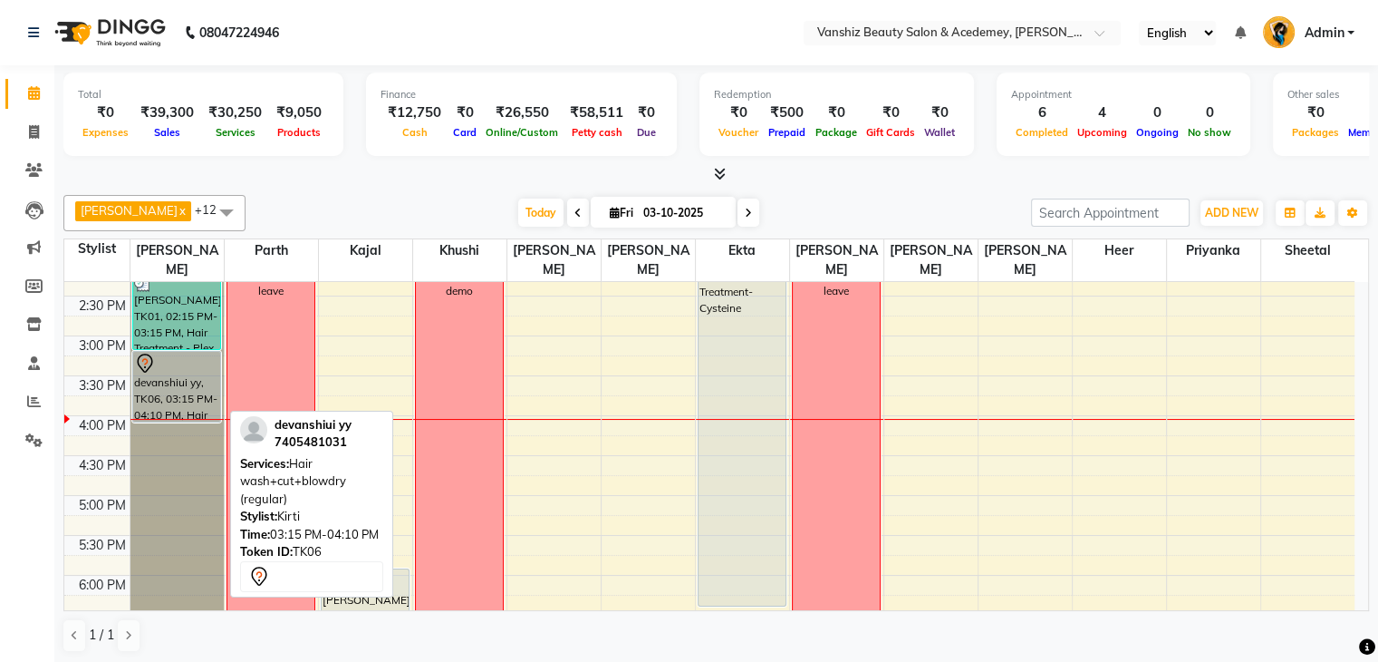
click at [166, 374] on div "devanshiui yy, TK06, 03:15 PM-04:10 PM, Hair wash+cut+blowdry (regular)" at bounding box center [176, 387] width 87 height 70
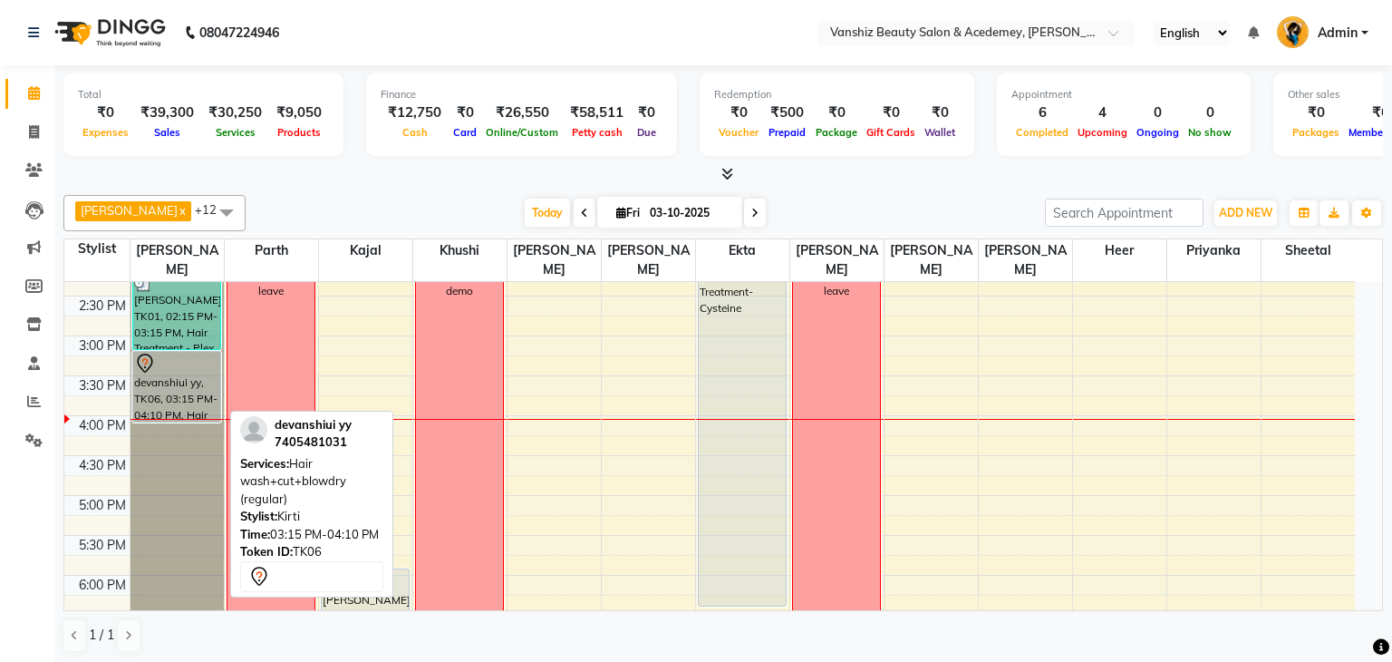
select select "7"
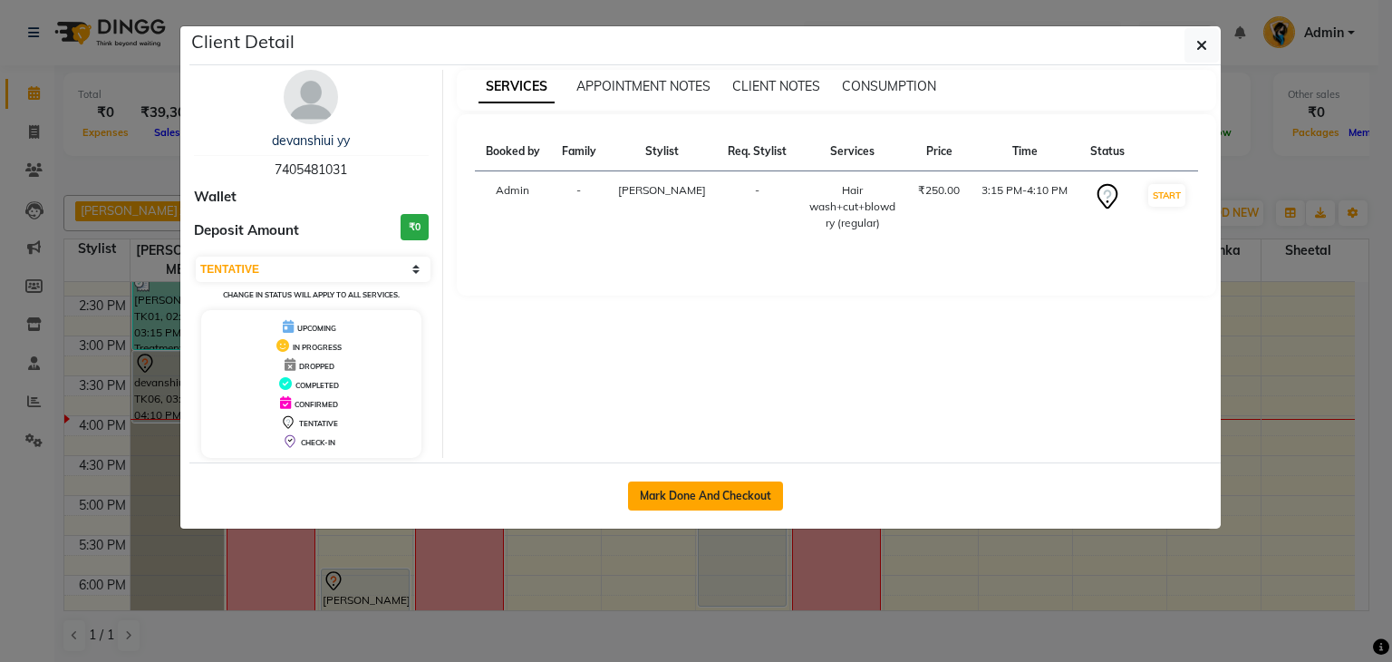
click at [760, 487] on button "Mark Done And Checkout" at bounding box center [705, 495] width 155 height 29
select select "5403"
select select "service"
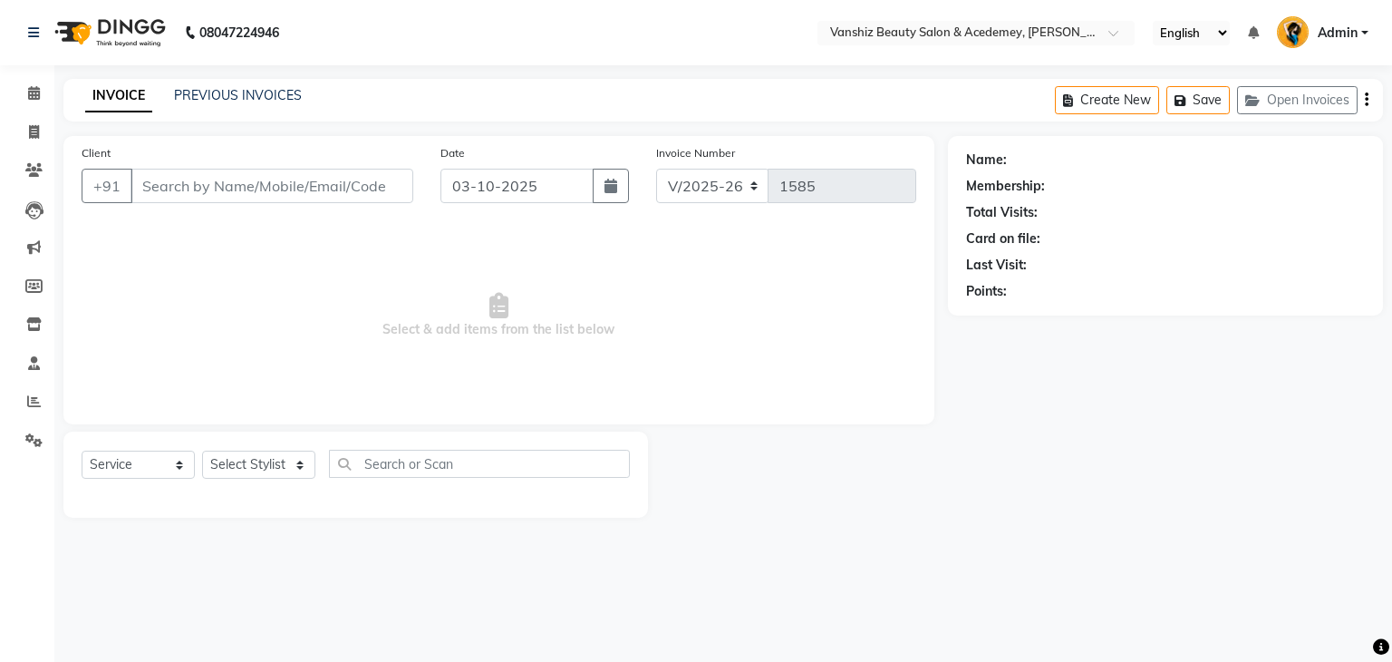
type input "7405481031"
select select "38128"
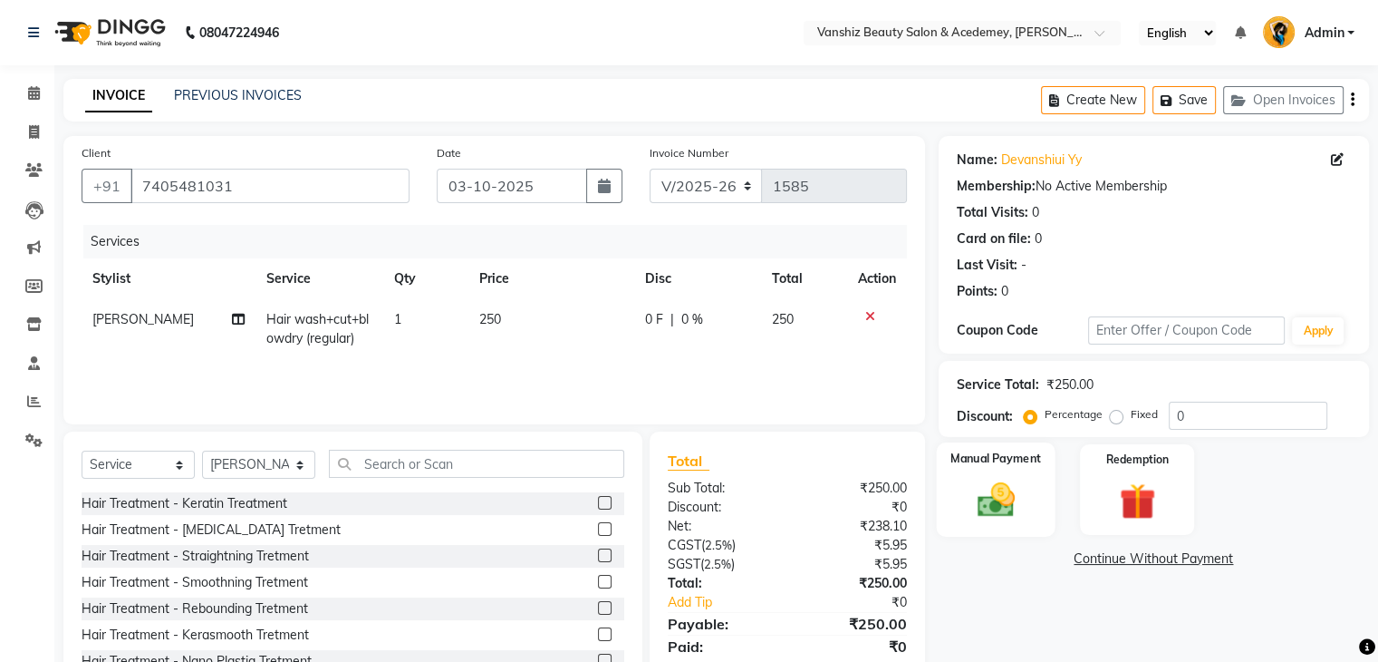
click at [958, 502] on div "Manual Payment" at bounding box center [995, 488] width 119 height 93
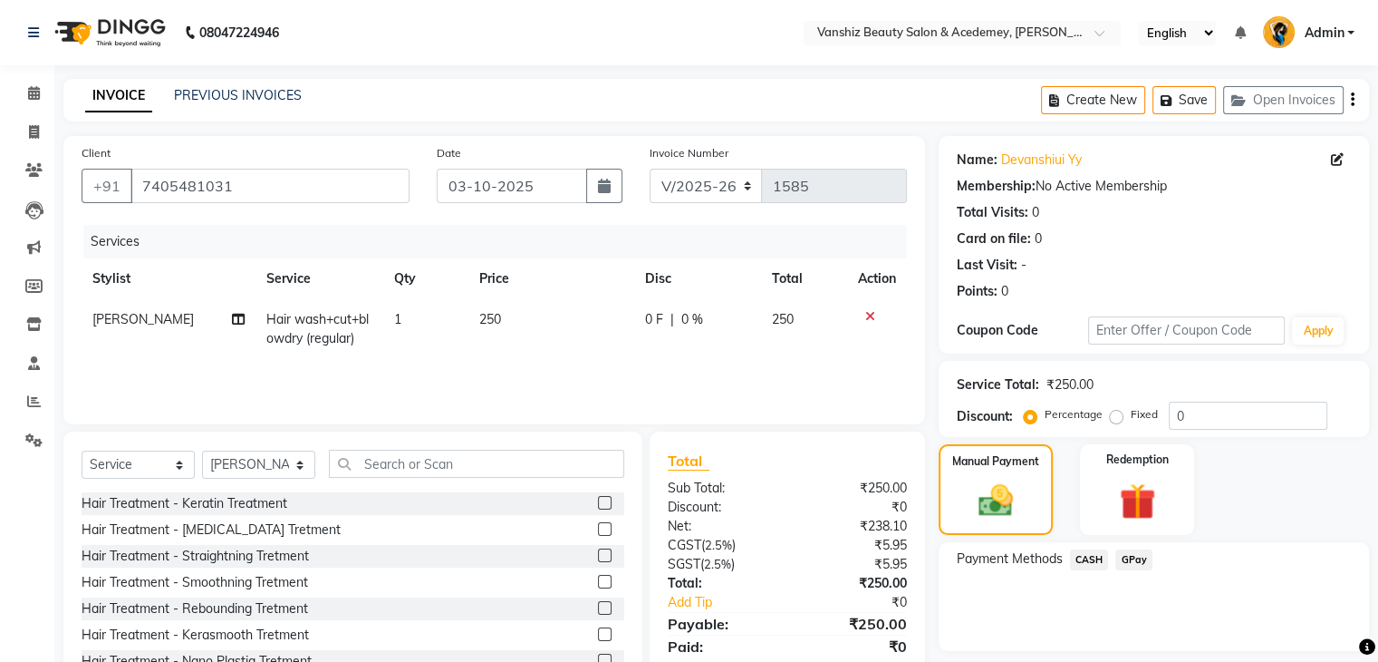
click at [1099, 556] on span "CASH" at bounding box center [1089, 559] width 39 height 21
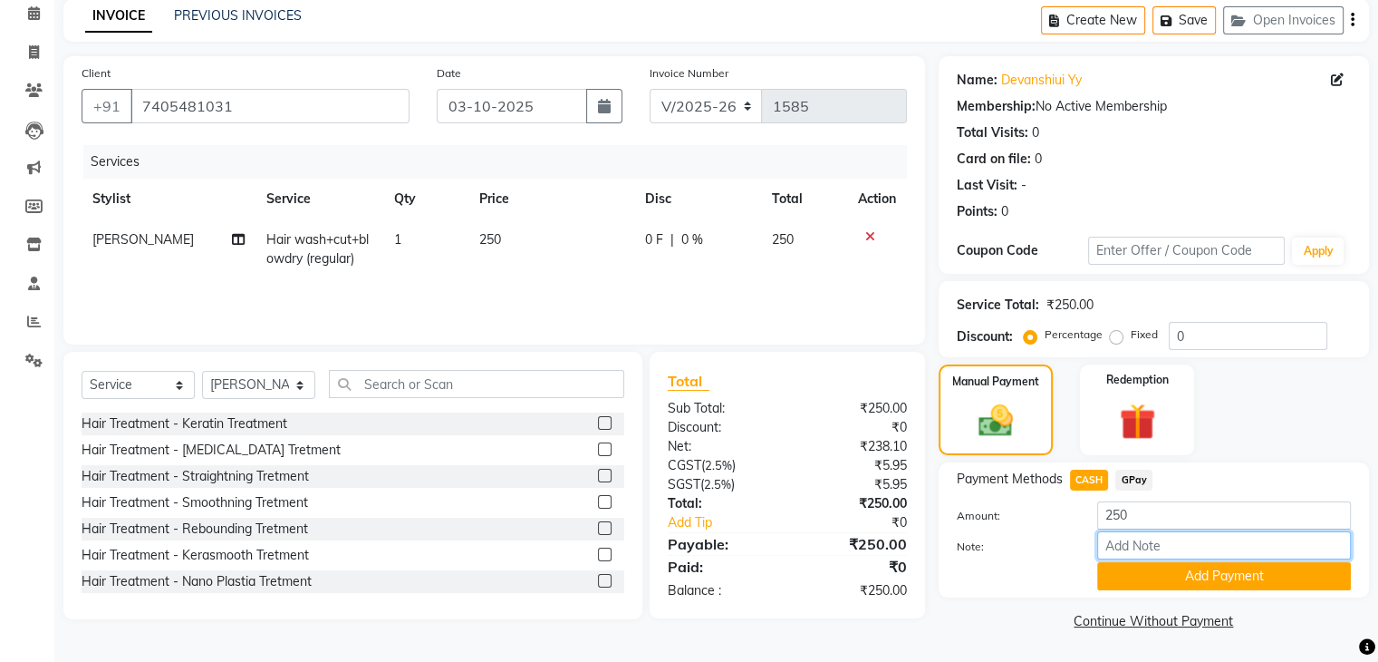
click at [1111, 553] on input "Note:" at bounding box center [1224, 545] width 254 height 28
type input "cash"
click at [1171, 574] on button "Add Payment" at bounding box center [1224, 576] width 254 height 28
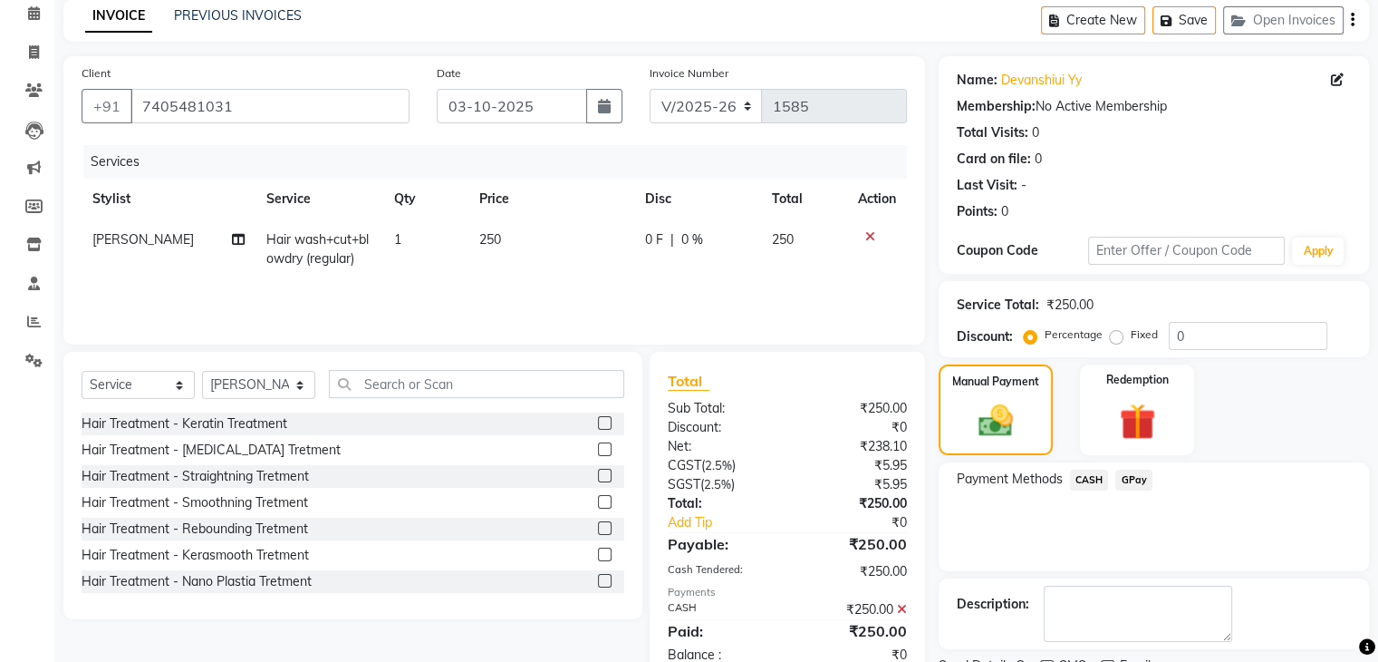
scroll to position [155, 0]
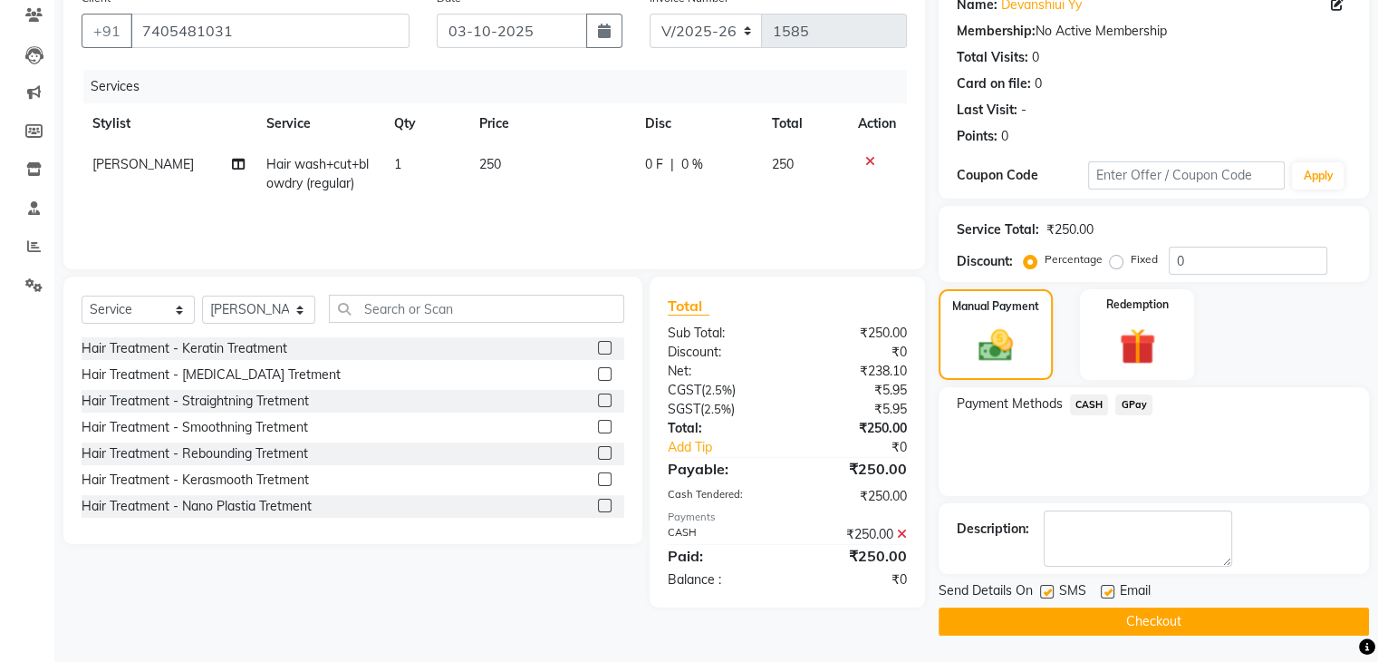
click at [1109, 588] on label at bounding box center [1108, 592] width 14 height 14
click at [1109, 588] on input "checkbox" at bounding box center [1107, 592] width 12 height 12
checkbox input "false"
click at [1046, 587] on label at bounding box center [1047, 592] width 14 height 14
click at [1046, 587] on input "checkbox" at bounding box center [1046, 592] width 12 height 12
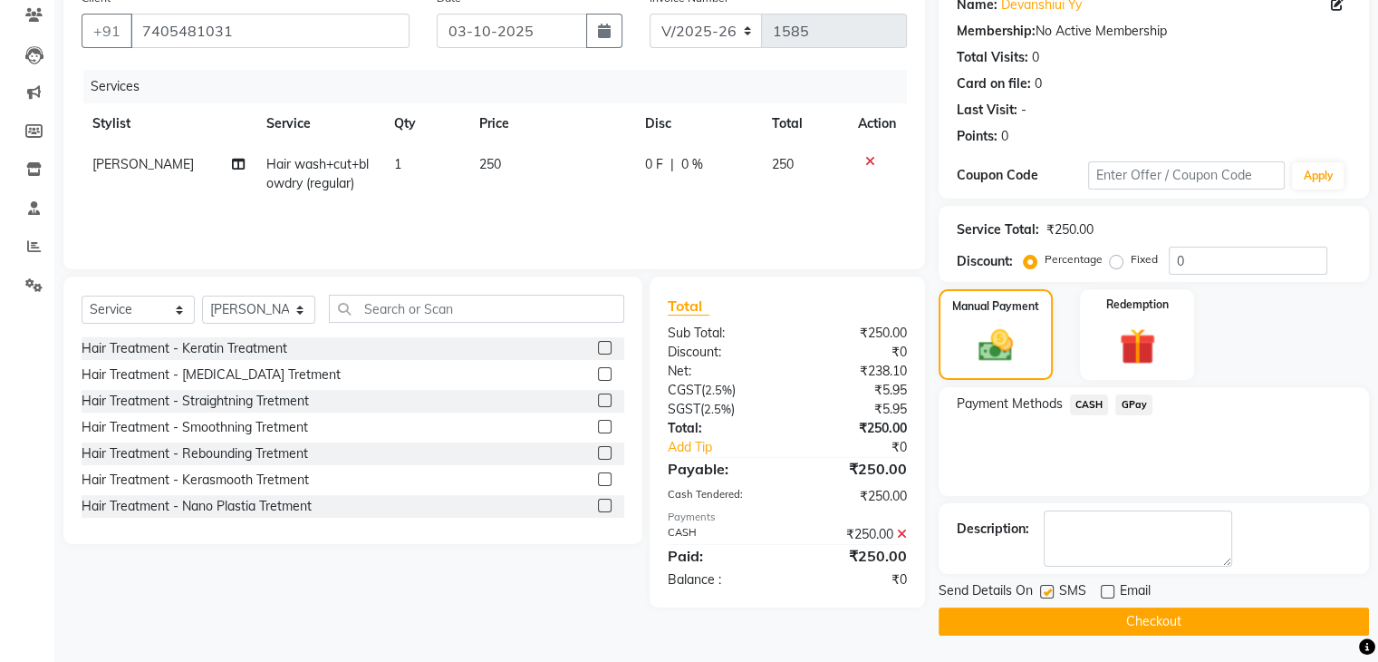
checkbox input "false"
click at [1089, 612] on button "Checkout" at bounding box center [1154, 621] width 430 height 28
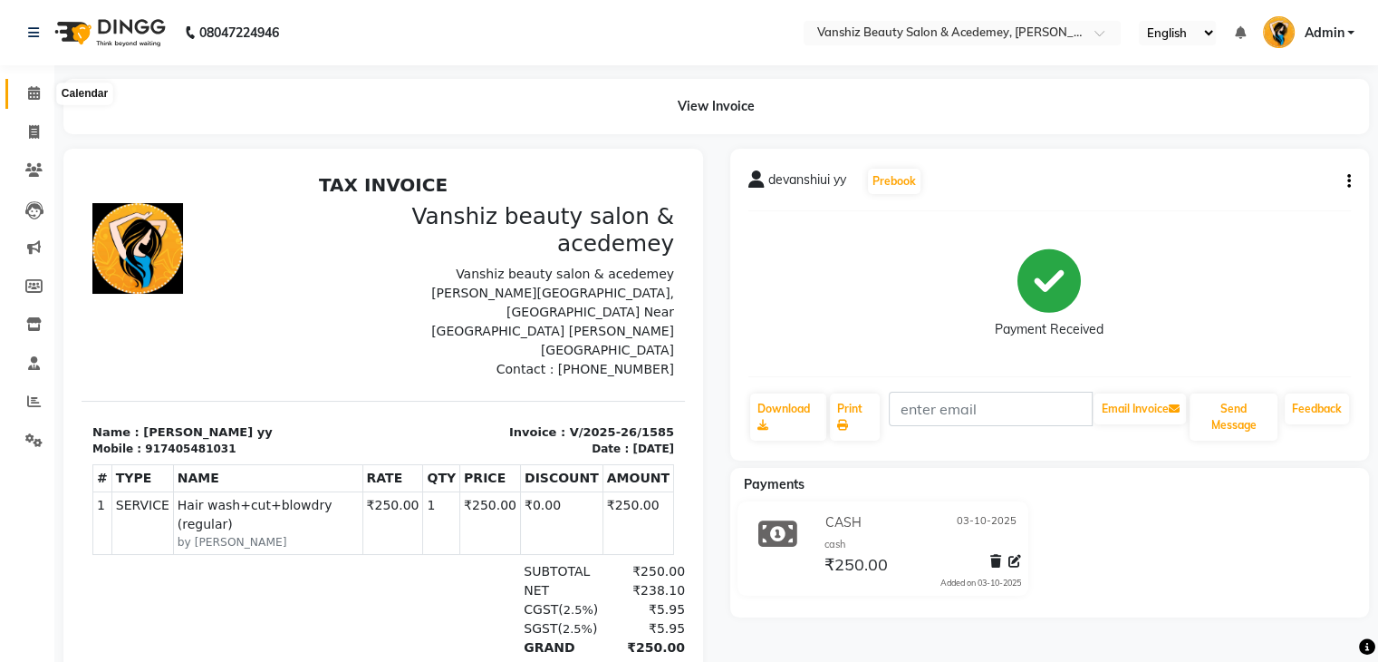
click at [34, 99] on icon at bounding box center [34, 93] width 12 height 14
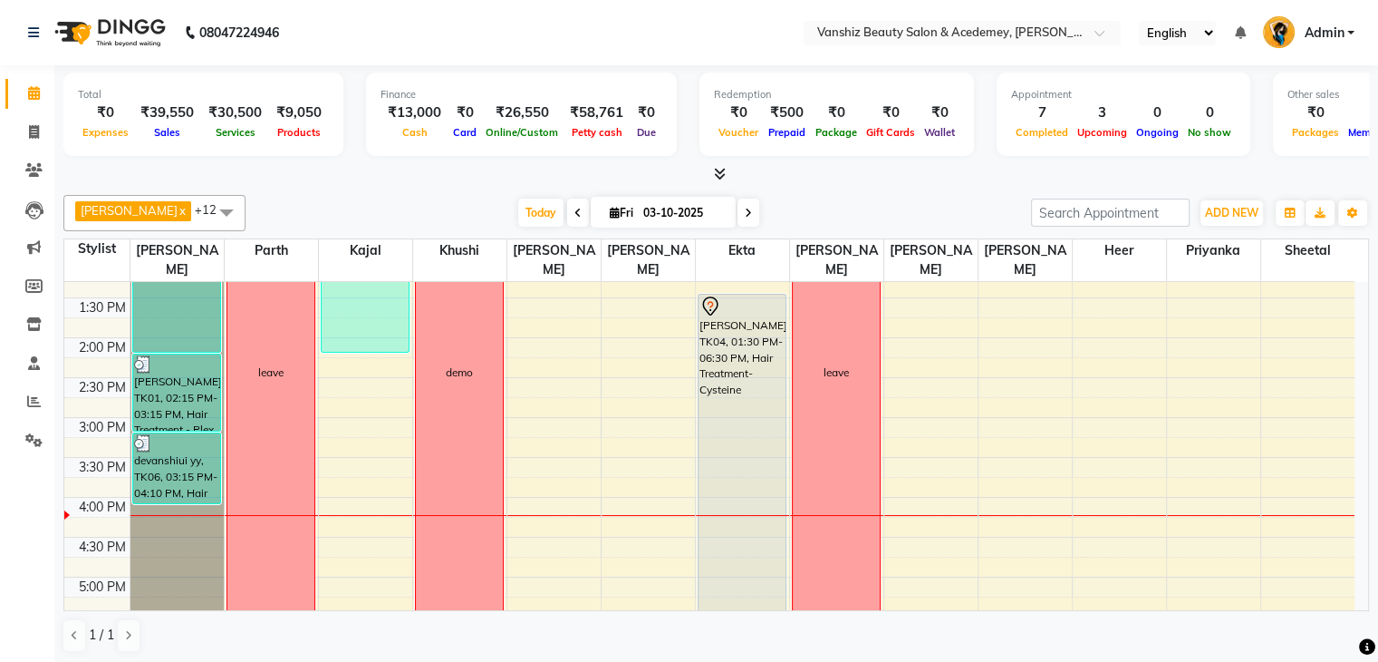
scroll to position [423, 0]
click at [391, 573] on div "8:00 AM 8:30 AM 9:00 AM 9:30 AM 10:00 AM 10:30 AM 11:00 AM 11:30 AM 12:00 PM 12…" at bounding box center [709, 377] width 1290 height 1036
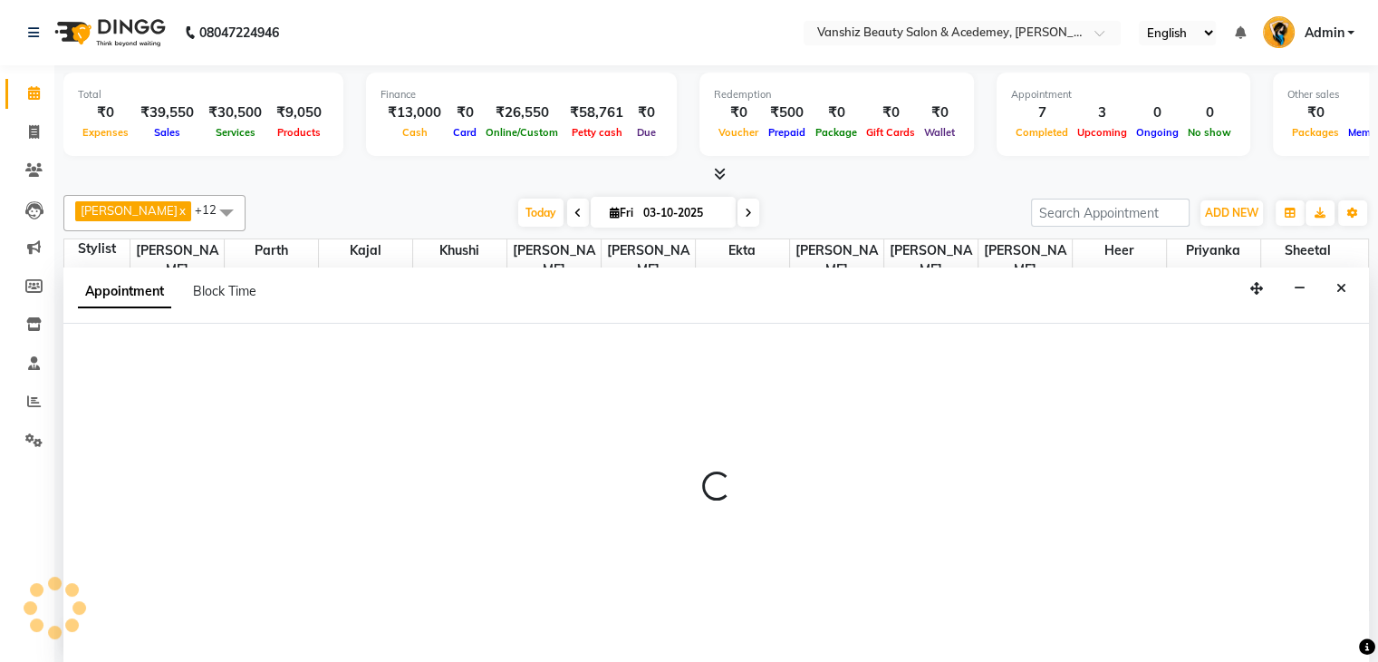
scroll to position [1, 0]
select select "68622"
select select "1020"
select select "tentative"
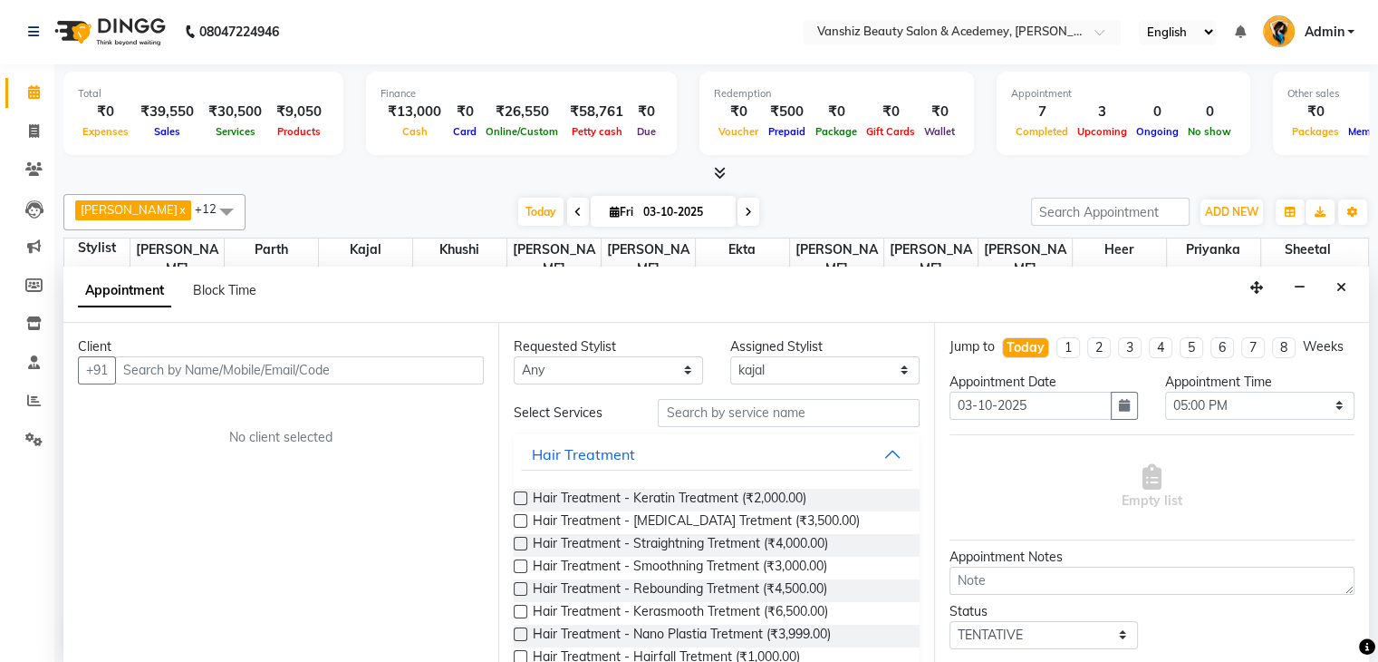
click at [162, 361] on input "text" at bounding box center [299, 370] width 369 height 28
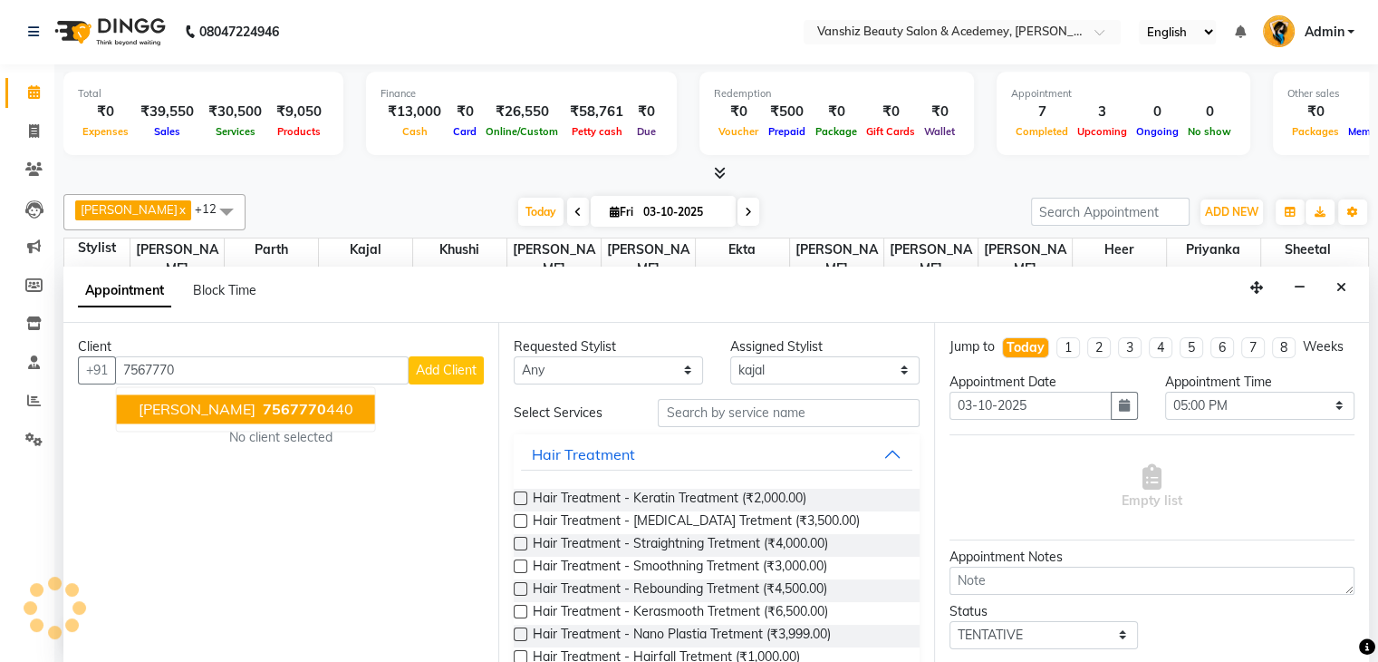
click at [263, 414] on span "7567770" at bounding box center [294, 409] width 63 height 18
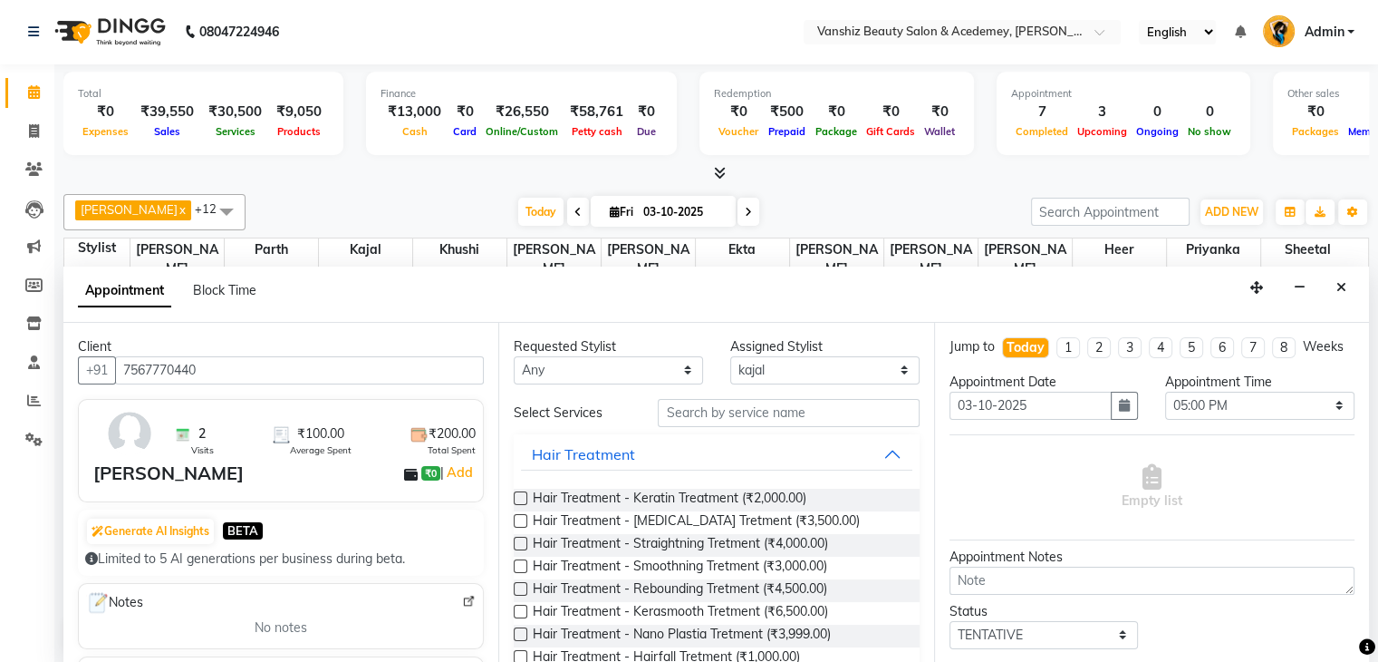
type input "7567770440"
click at [733, 414] on input "text" at bounding box center [788, 413] width 261 height 28
click at [734, 414] on input "text" at bounding box center [788, 413] width 261 height 28
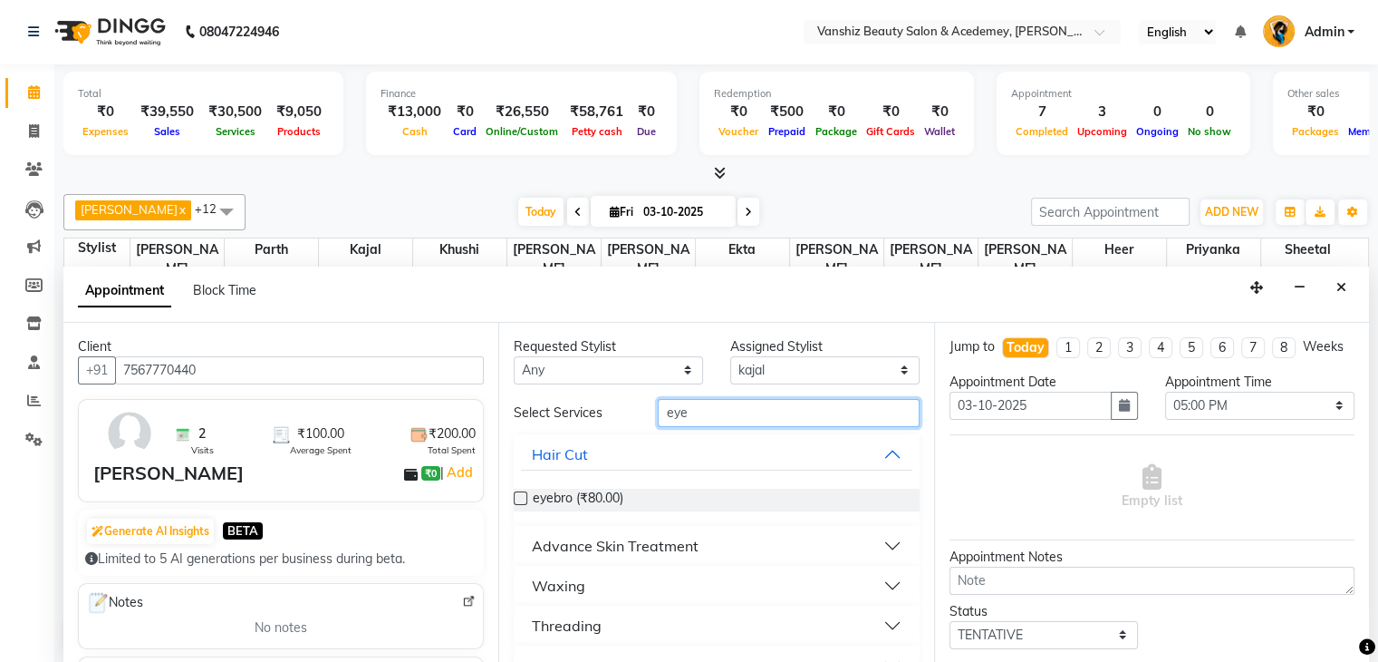
type input "eye"
click at [520, 494] on label at bounding box center [521, 498] width 14 height 14
click at [520, 494] on input "checkbox" at bounding box center [520, 500] width 12 height 12
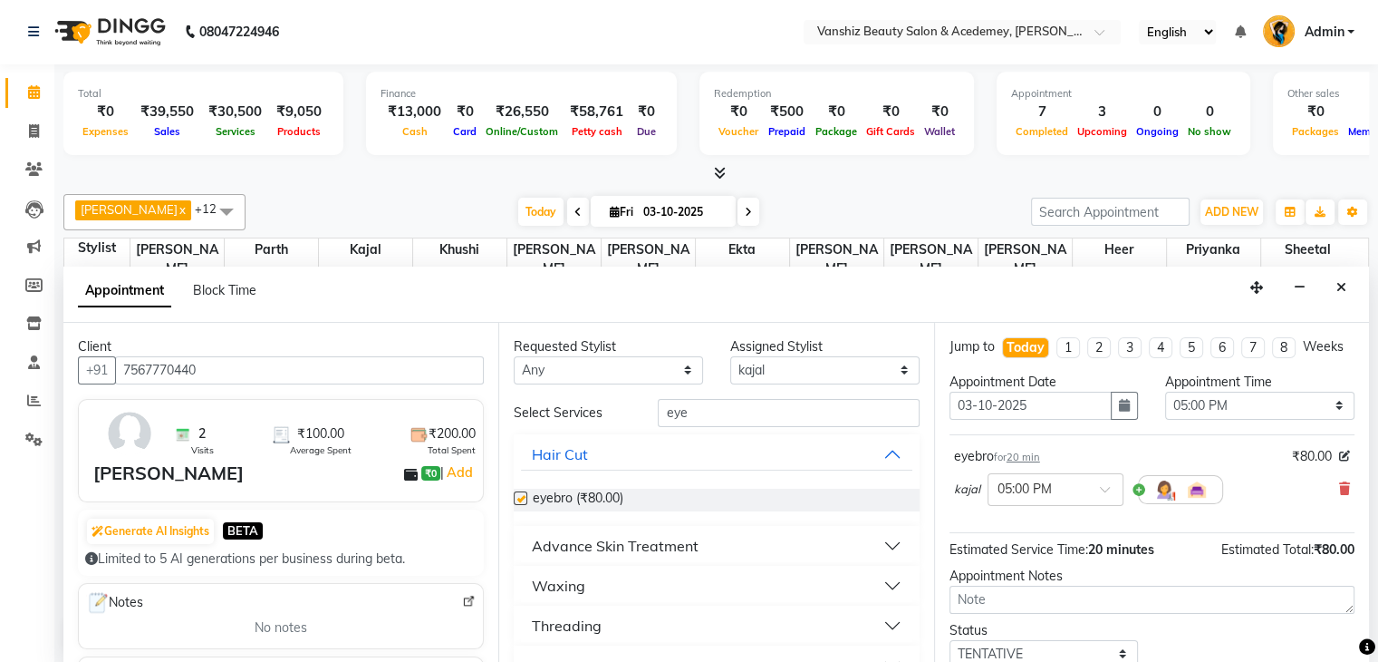
checkbox input "false"
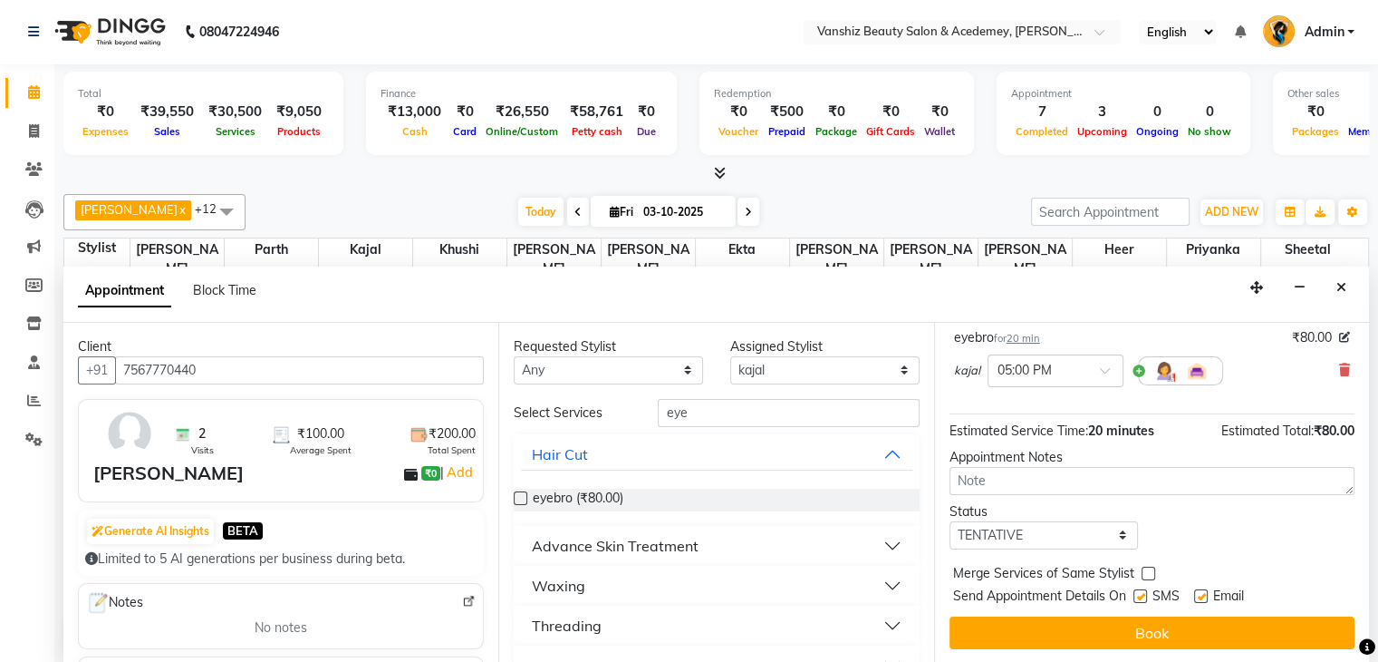
click at [1202, 596] on label at bounding box center [1201, 596] width 14 height 14
click at [1202, 596] on input "checkbox" at bounding box center [1200, 598] width 12 height 12
checkbox input "false"
click at [1140, 595] on label at bounding box center [1141, 596] width 14 height 14
click at [1140, 595] on input "checkbox" at bounding box center [1140, 598] width 12 height 12
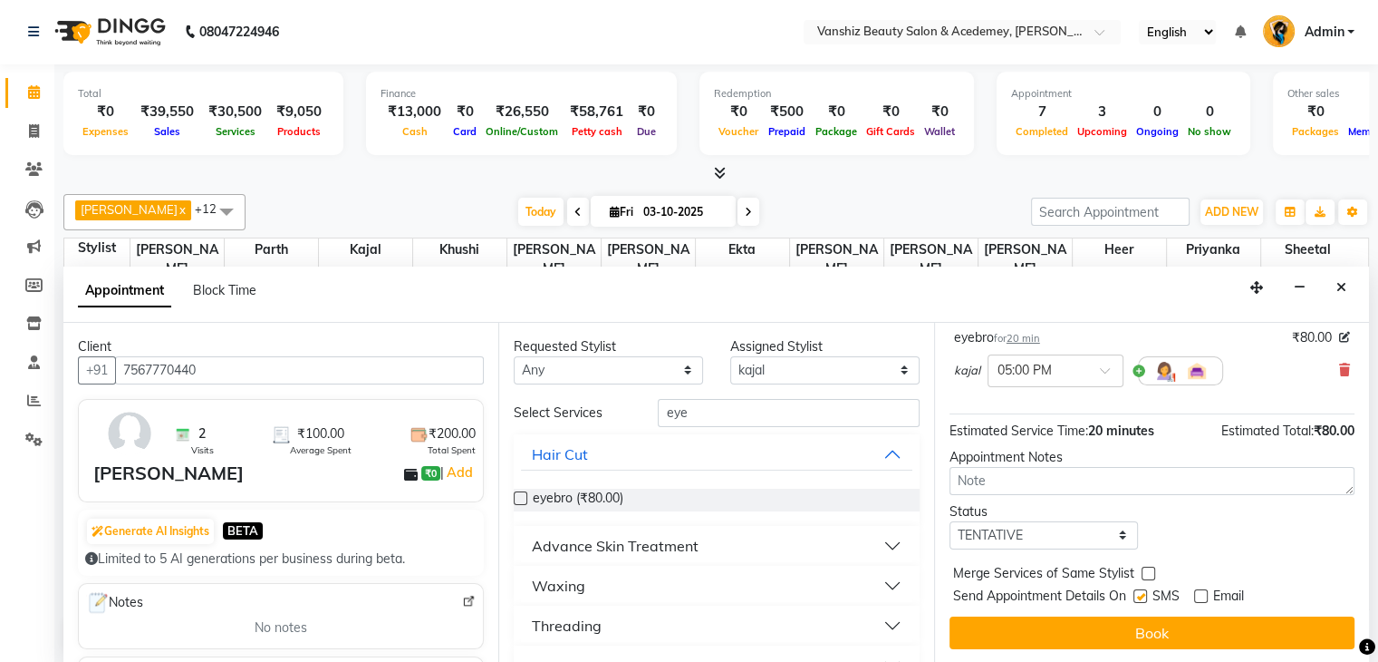
checkbox input "false"
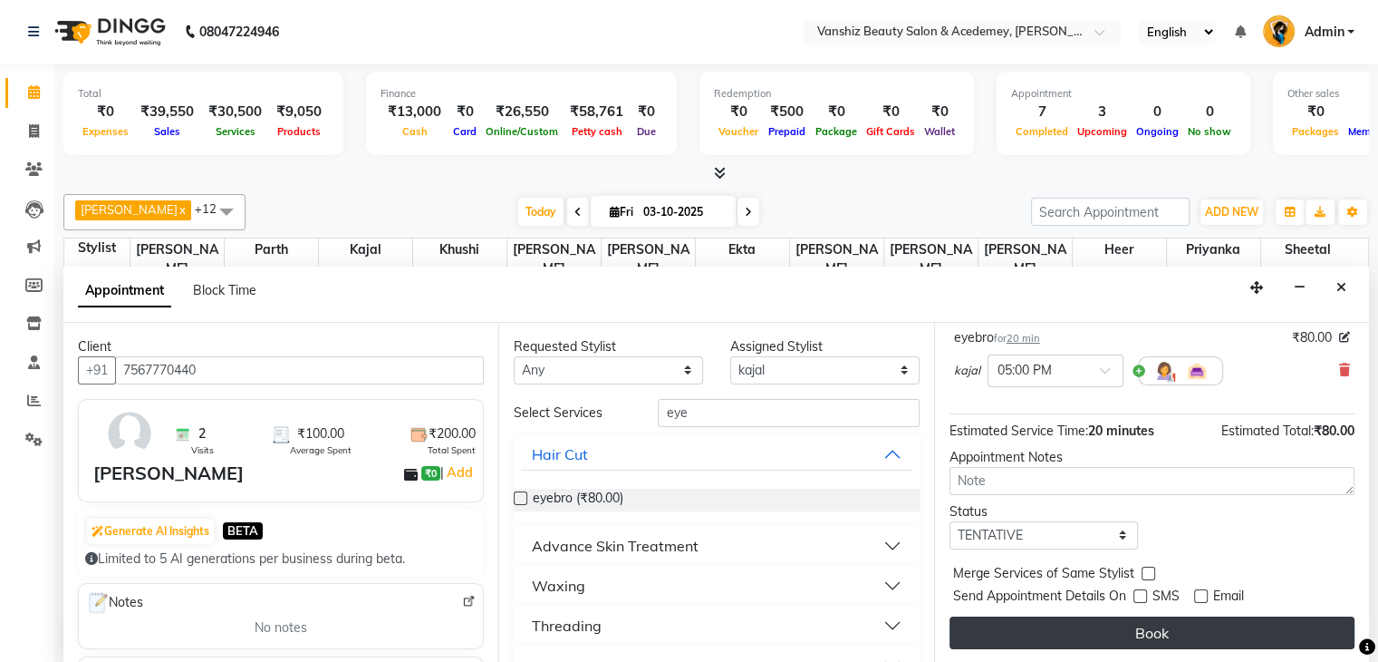
click at [1157, 625] on button "Book" at bounding box center [1152, 632] width 405 height 33
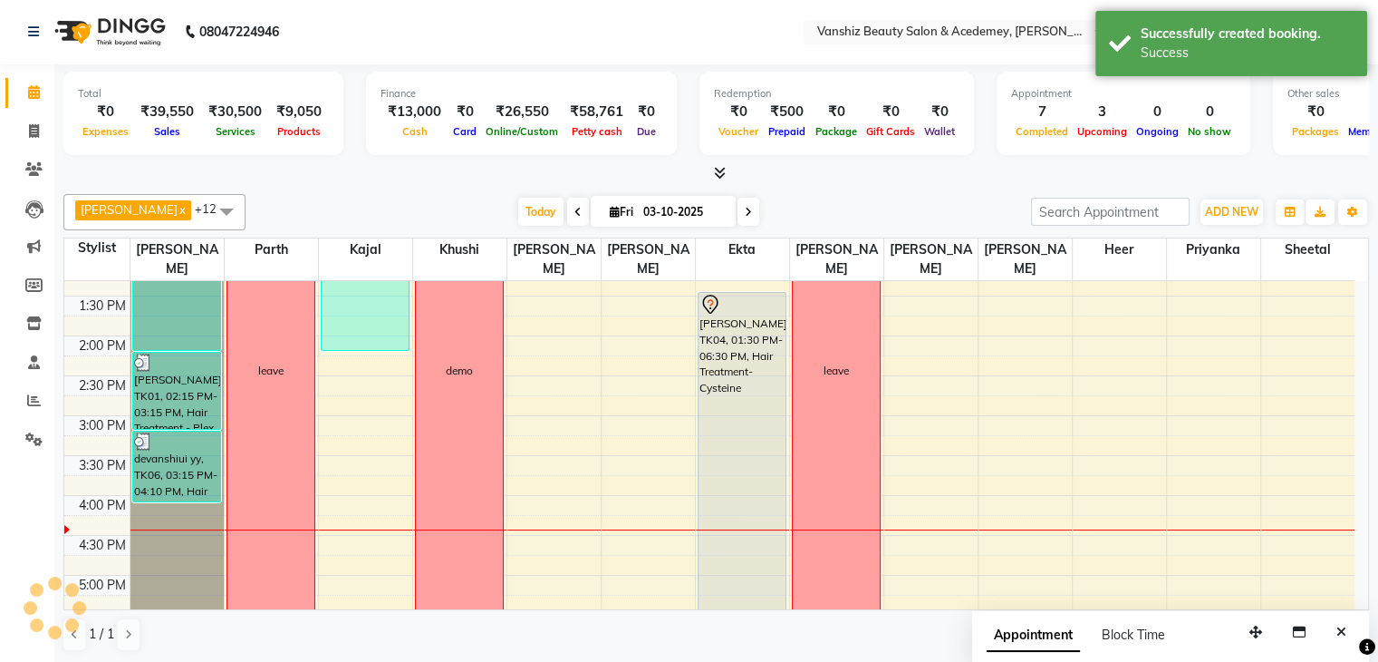
scroll to position [0, 0]
click at [36, 170] on icon at bounding box center [33, 170] width 17 height 14
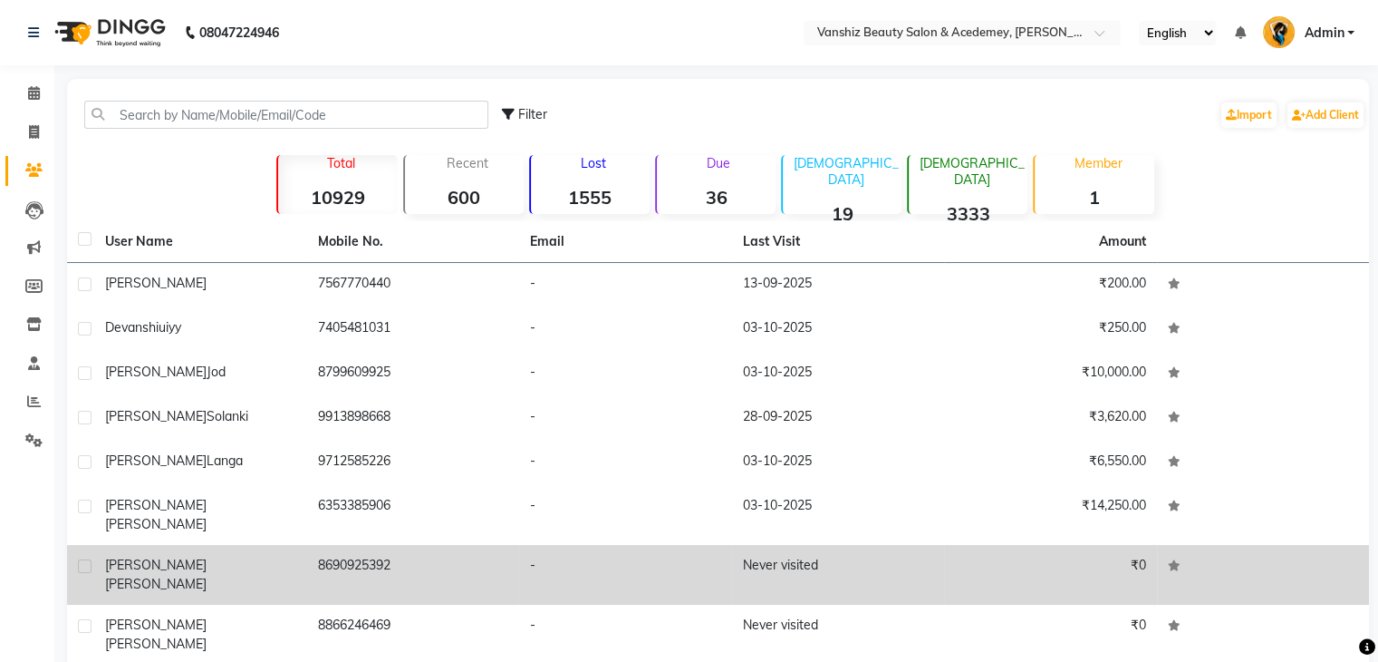
scroll to position [123, 0]
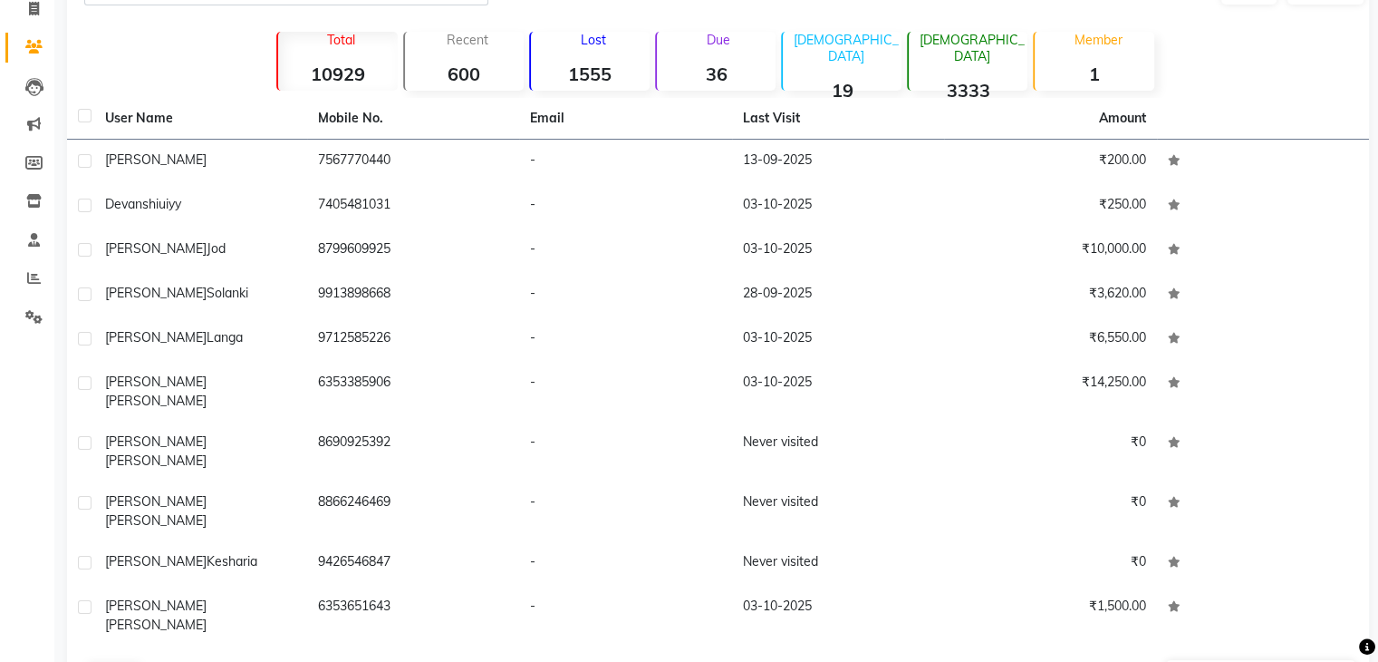
click at [167, 661] on button "Next" at bounding box center [162, 674] width 34 height 25
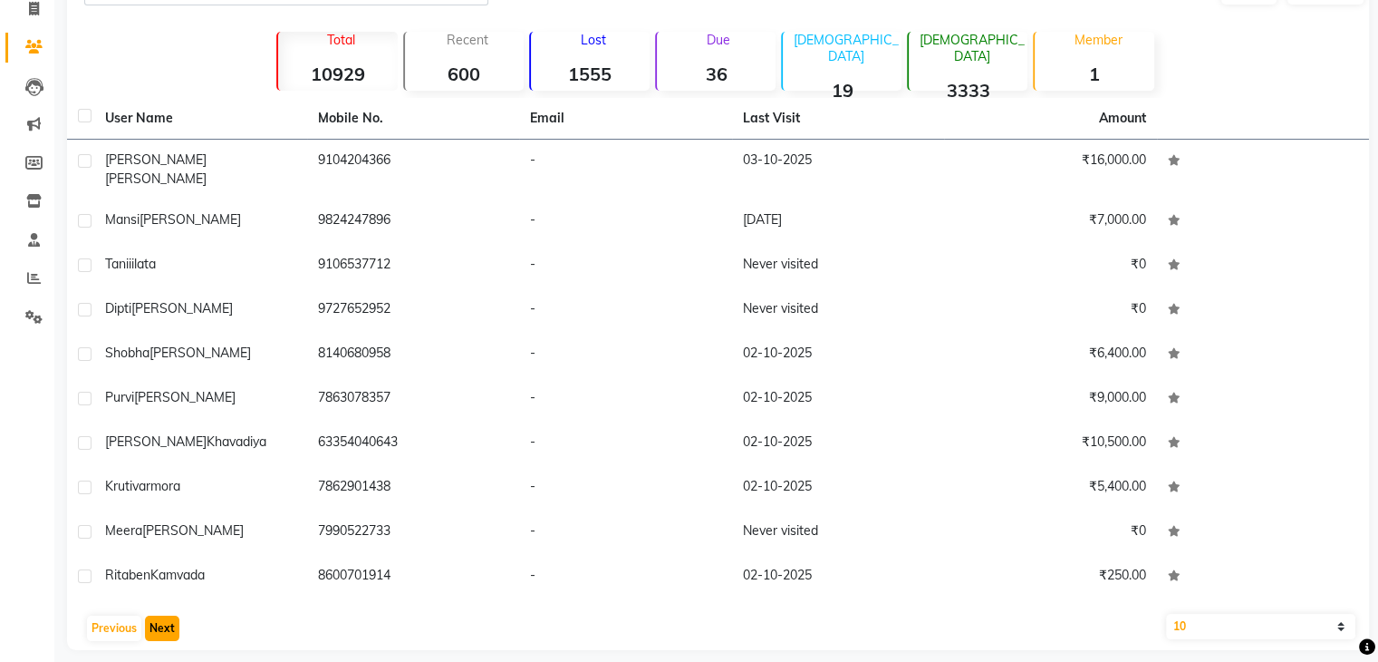
click at [167, 615] on button "Next" at bounding box center [162, 627] width 34 height 25
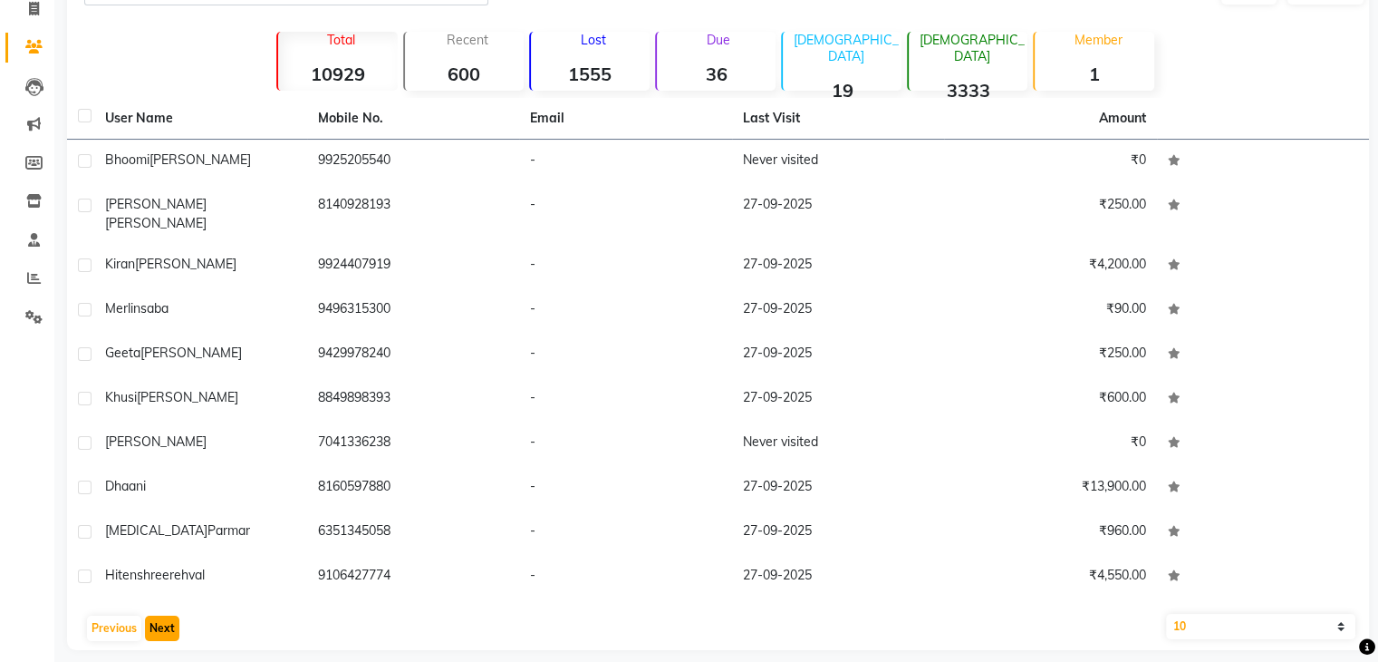
click at [167, 615] on button "Next" at bounding box center [162, 627] width 34 height 25
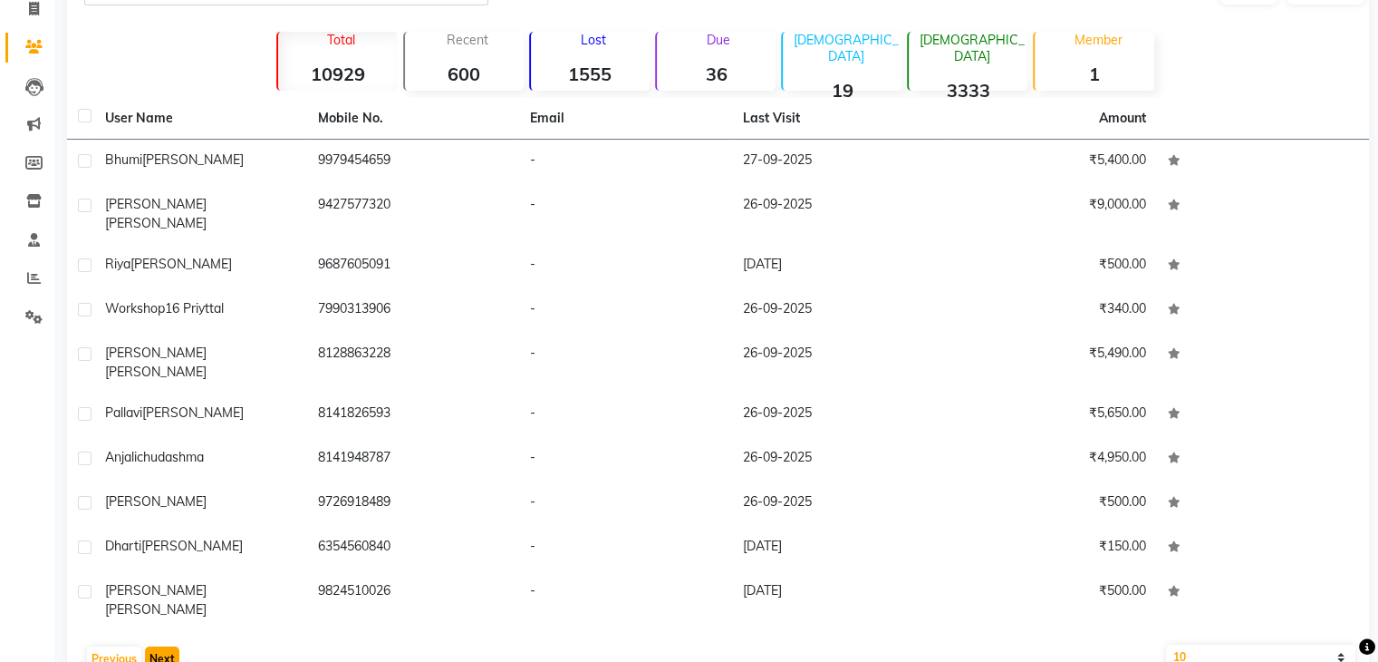
click at [167, 646] on button "Next" at bounding box center [162, 658] width 34 height 25
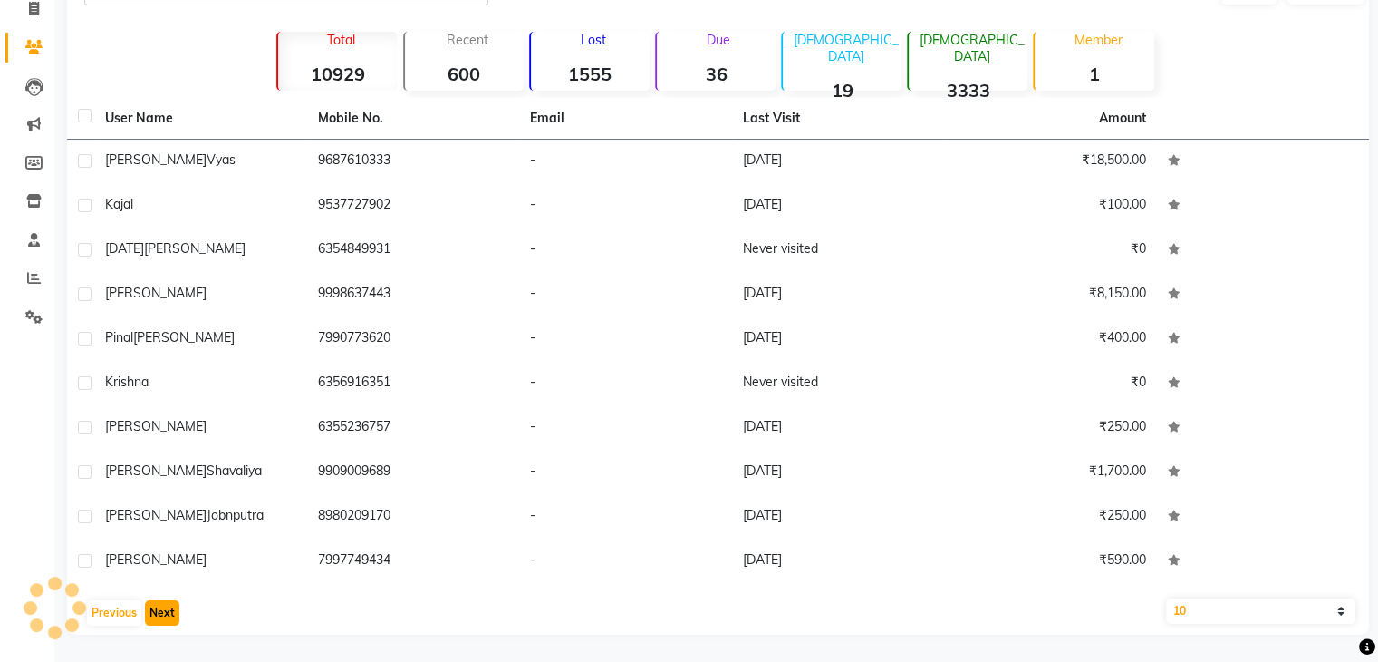
click at [167, 615] on button "Next" at bounding box center [162, 612] width 34 height 25
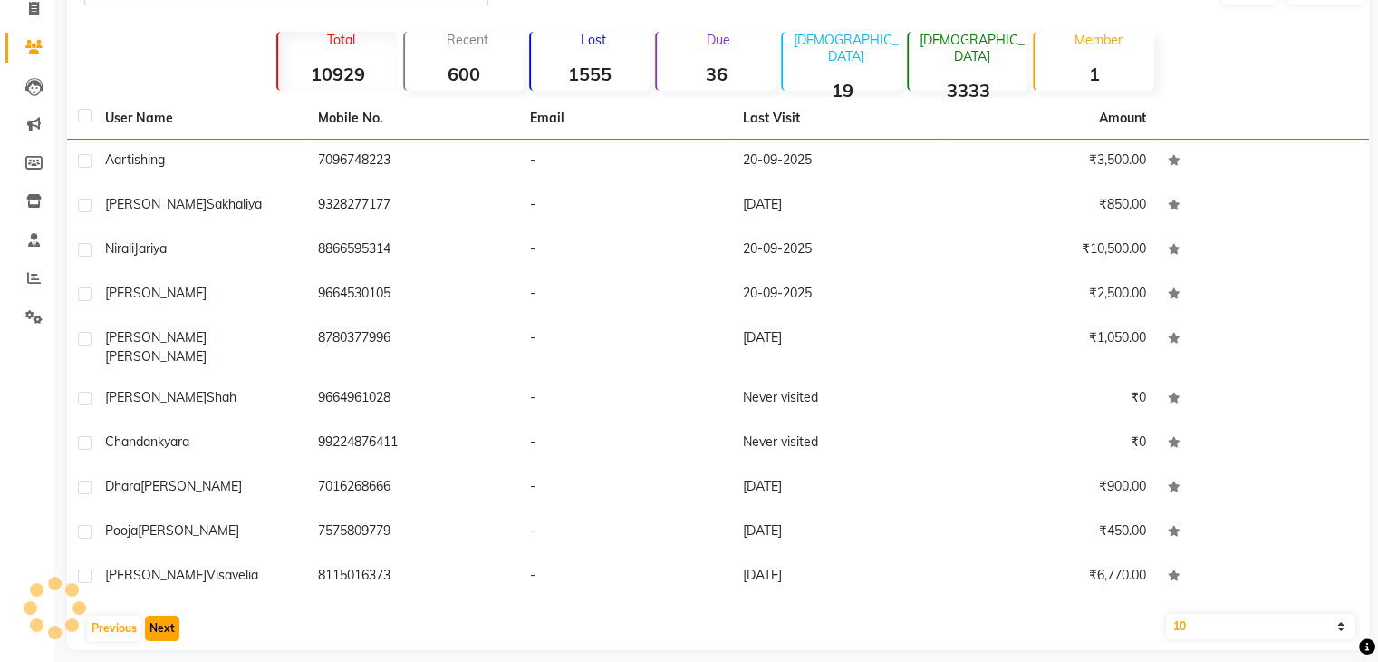
click at [167, 615] on button "Next" at bounding box center [162, 627] width 34 height 25
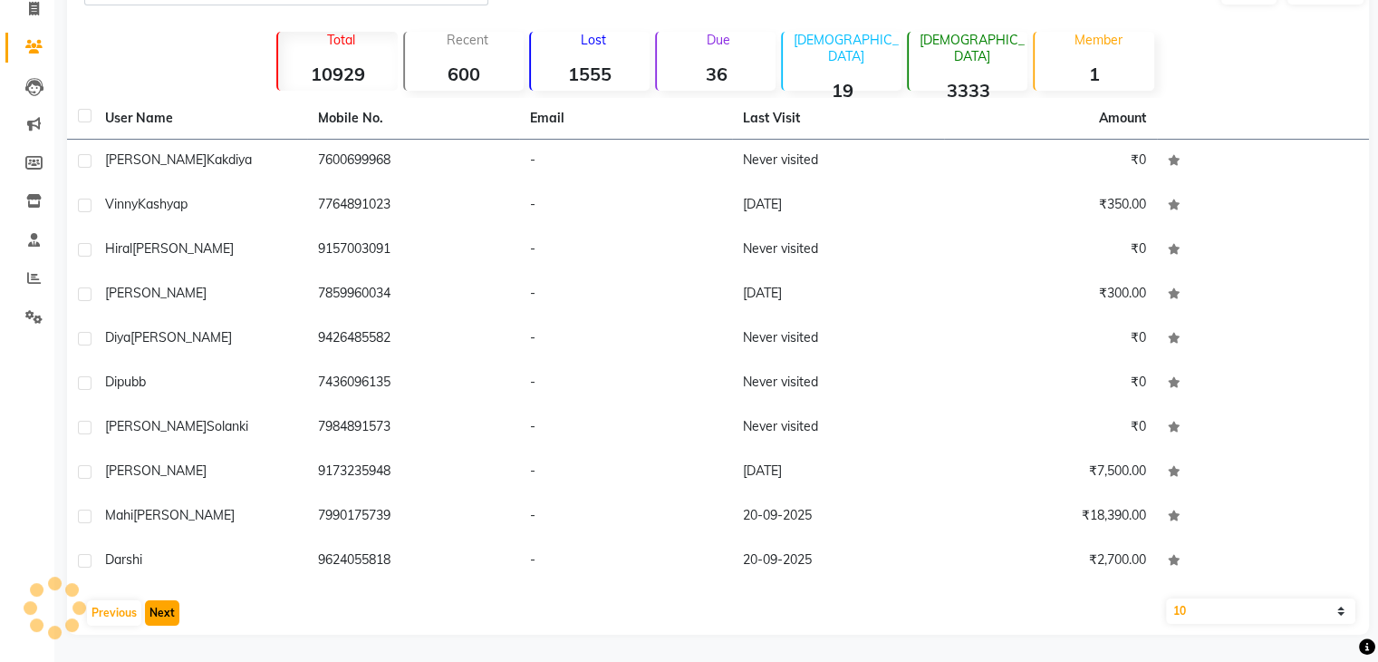
click at [167, 615] on button "Next" at bounding box center [162, 612] width 34 height 25
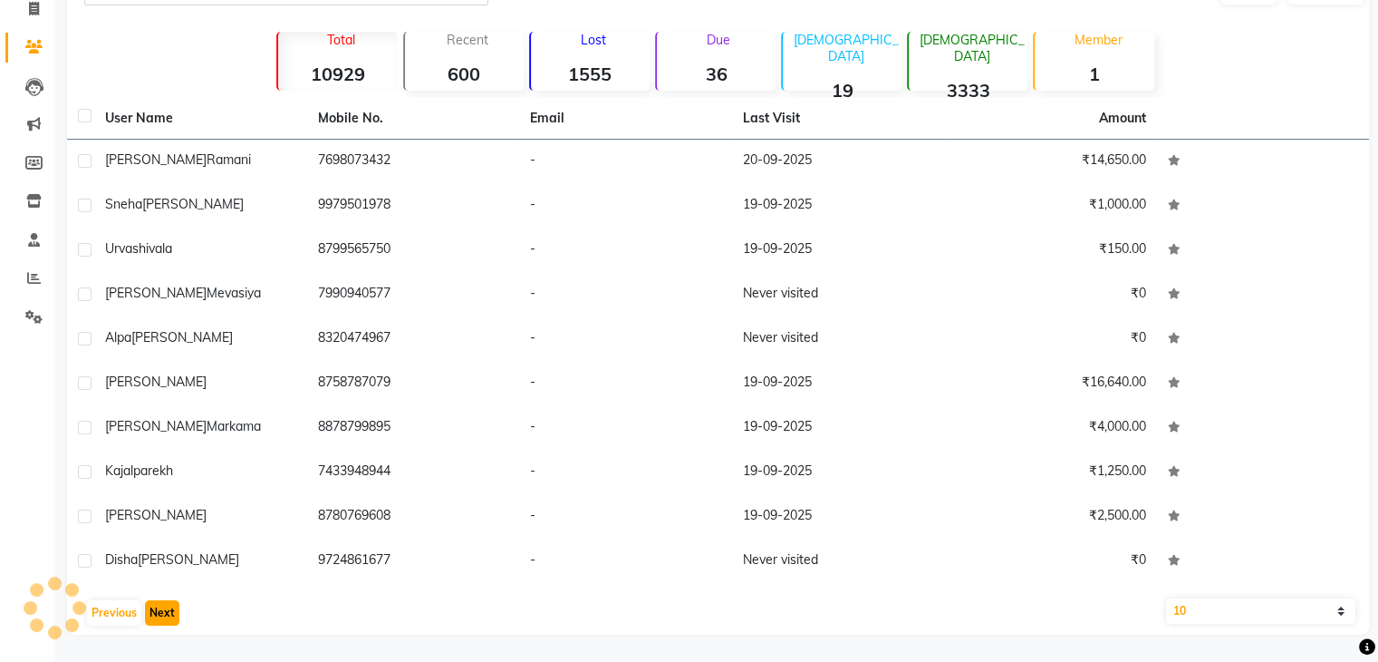
click at [167, 615] on button "Next" at bounding box center [162, 612] width 34 height 25
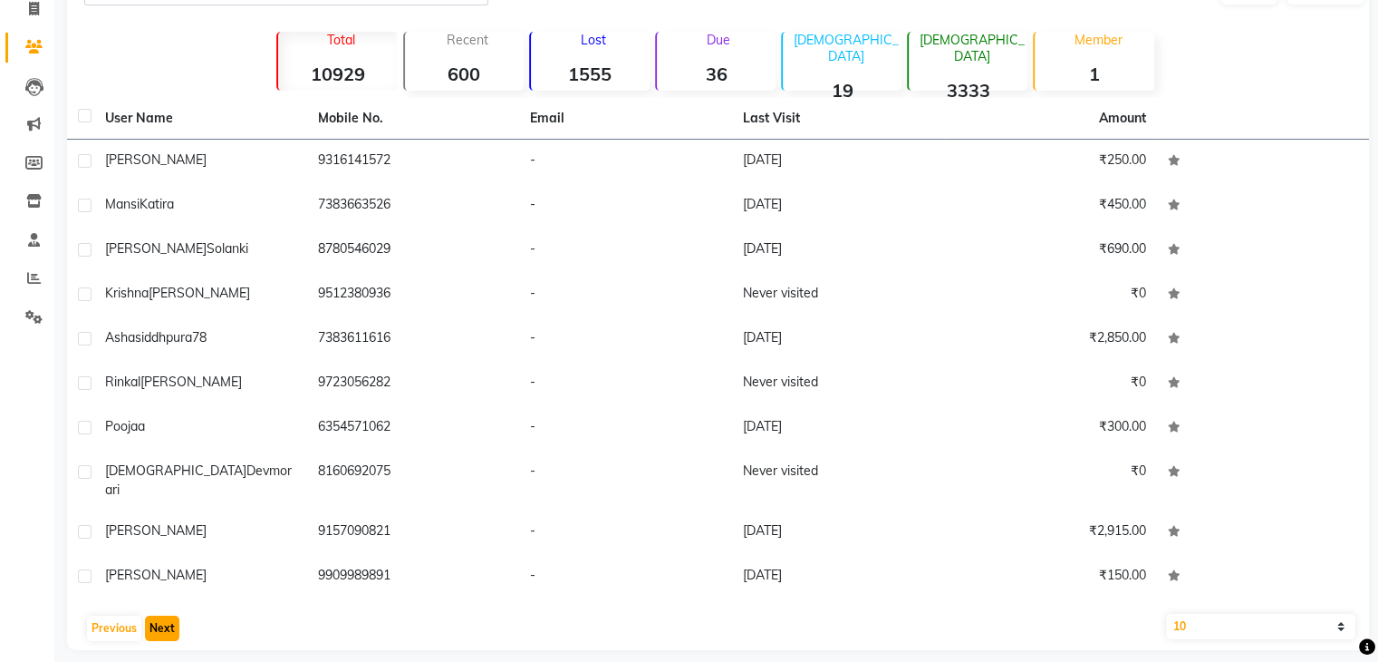
click at [167, 615] on button "Next" at bounding box center [162, 627] width 34 height 25
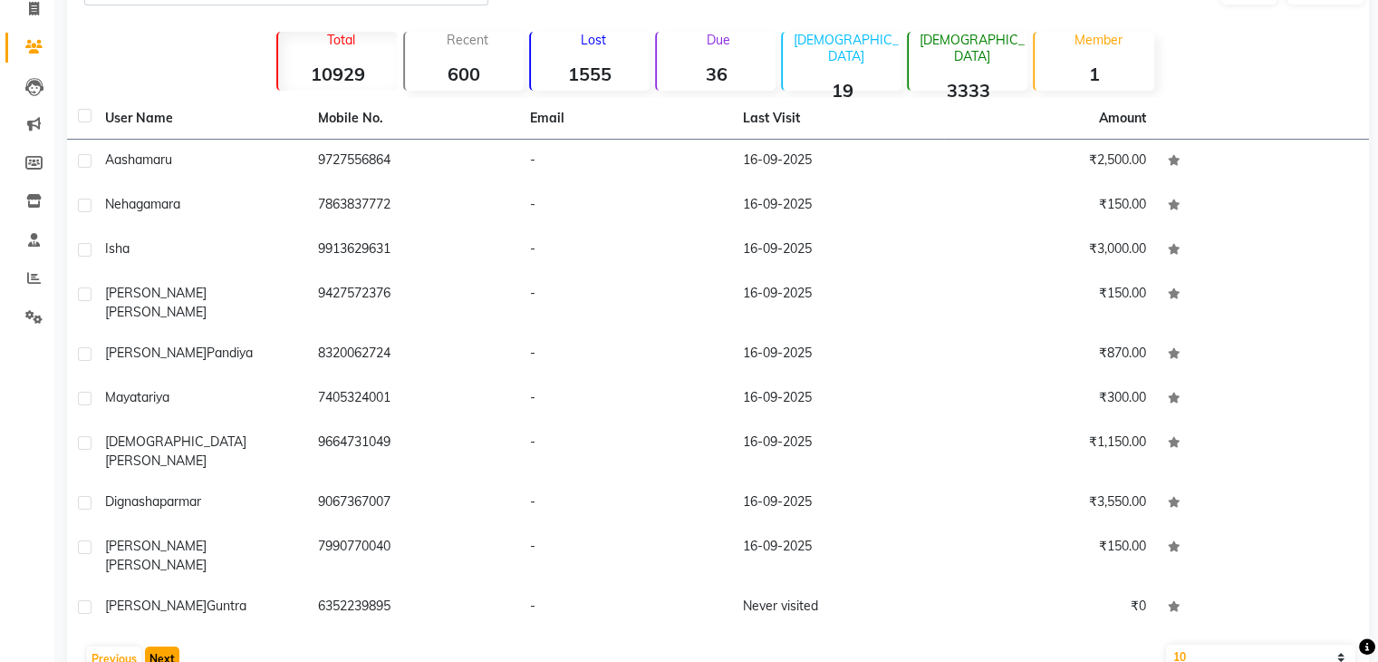
click at [167, 646] on button "Next" at bounding box center [162, 658] width 34 height 25
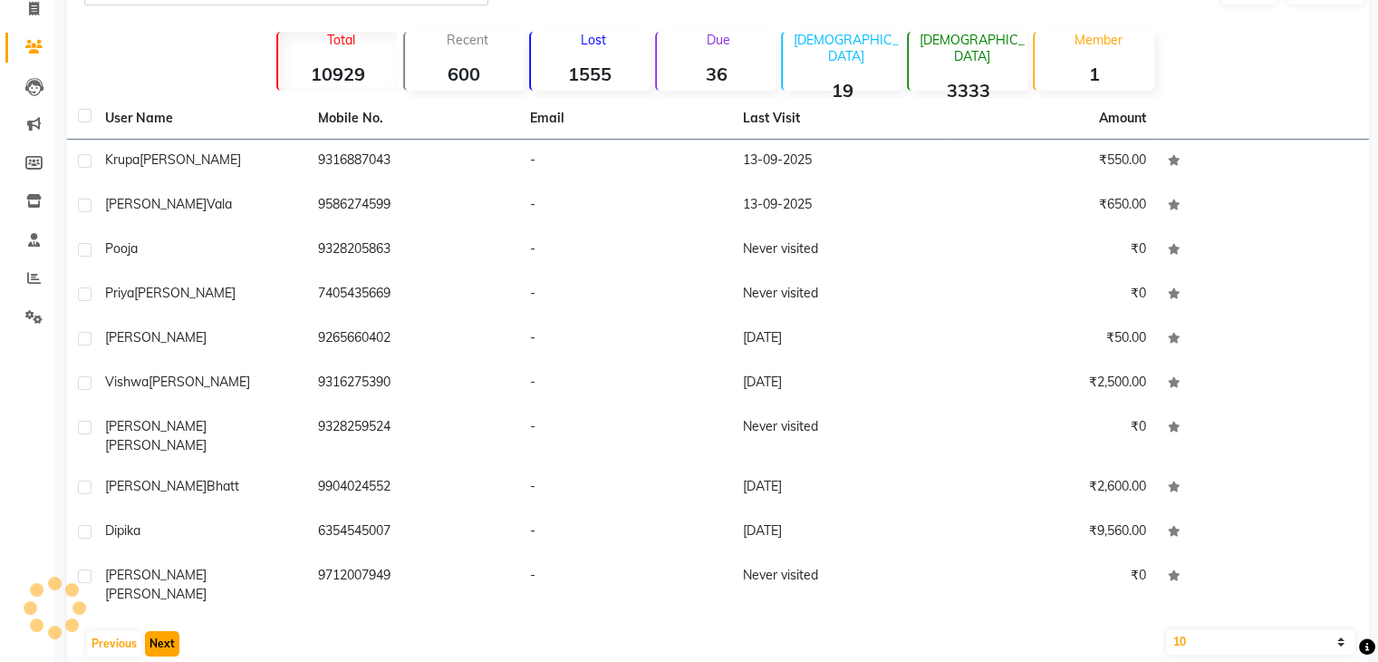
click at [167, 631] on button "Next" at bounding box center [162, 643] width 34 height 25
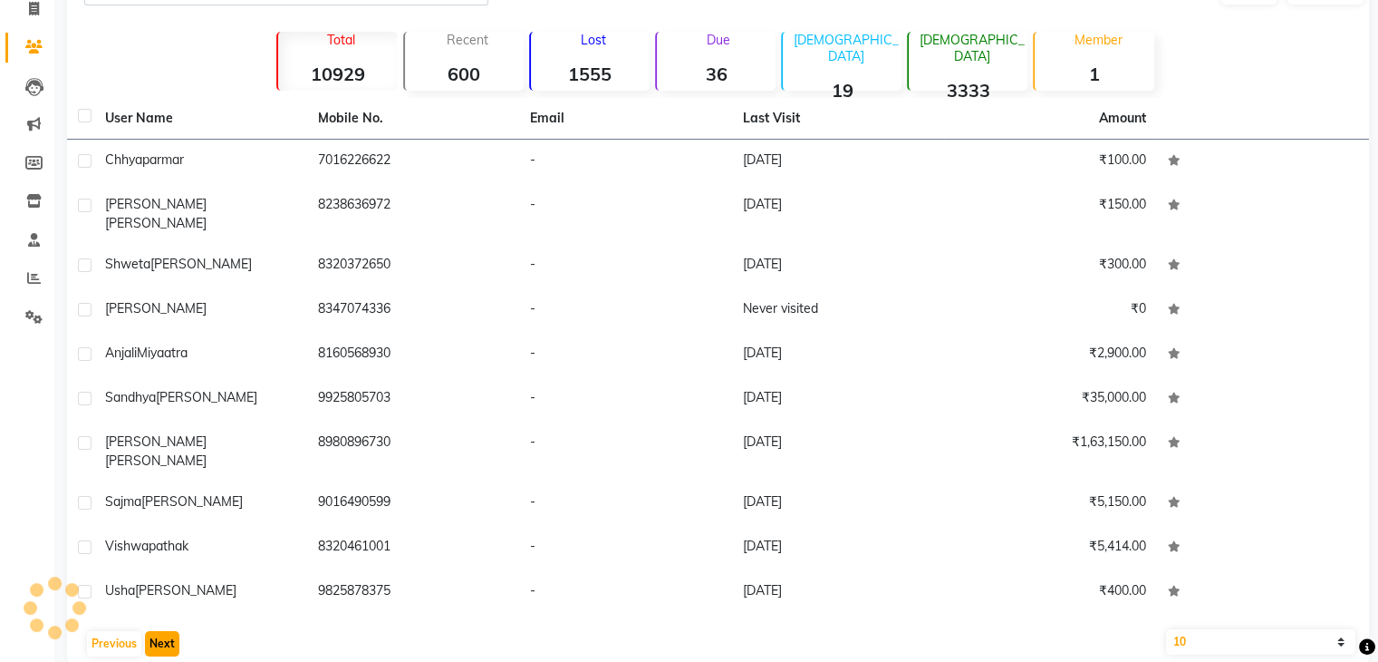
click at [167, 631] on button "Next" at bounding box center [162, 643] width 34 height 25
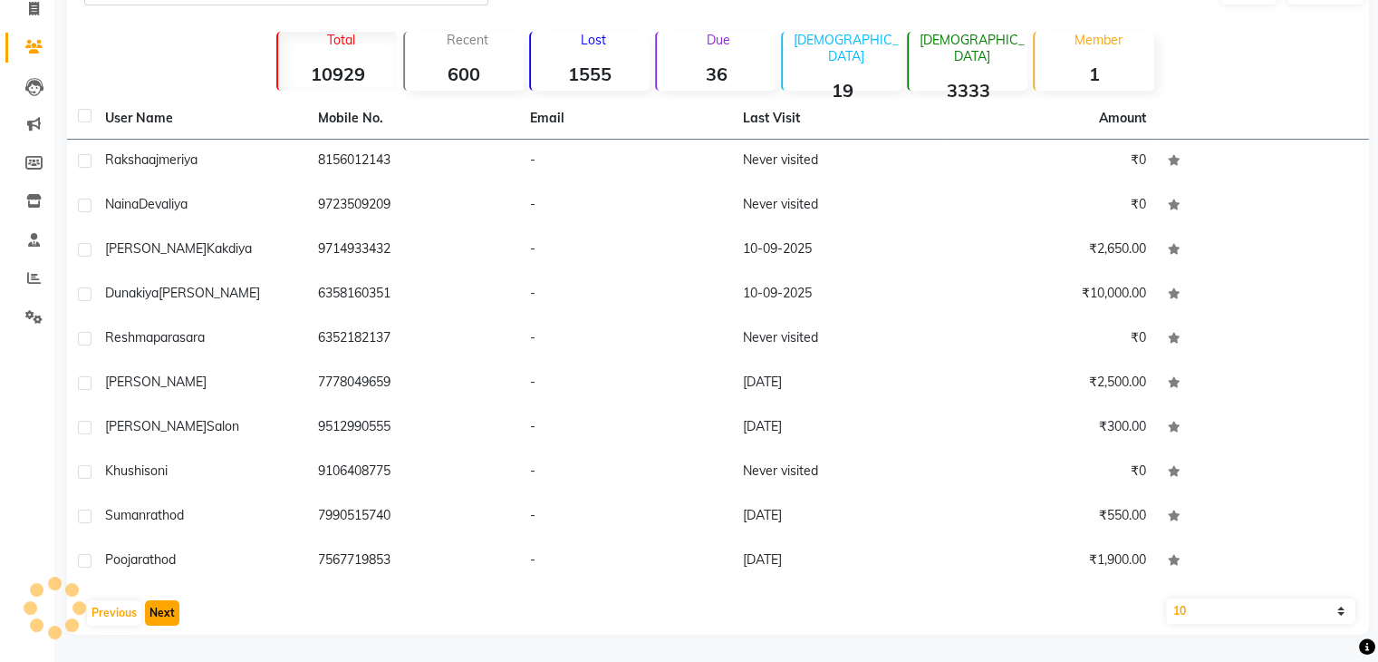
click at [167, 615] on button "Next" at bounding box center [162, 612] width 34 height 25
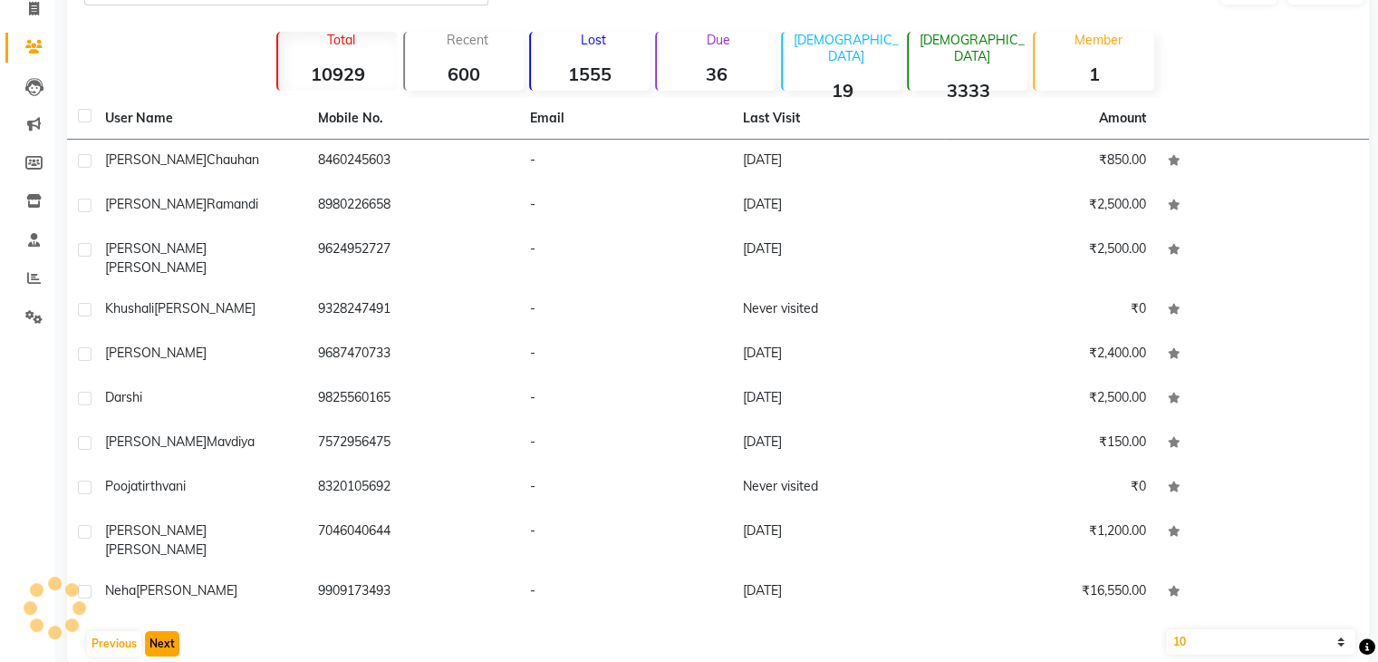
click at [167, 631] on button "Next" at bounding box center [162, 643] width 34 height 25
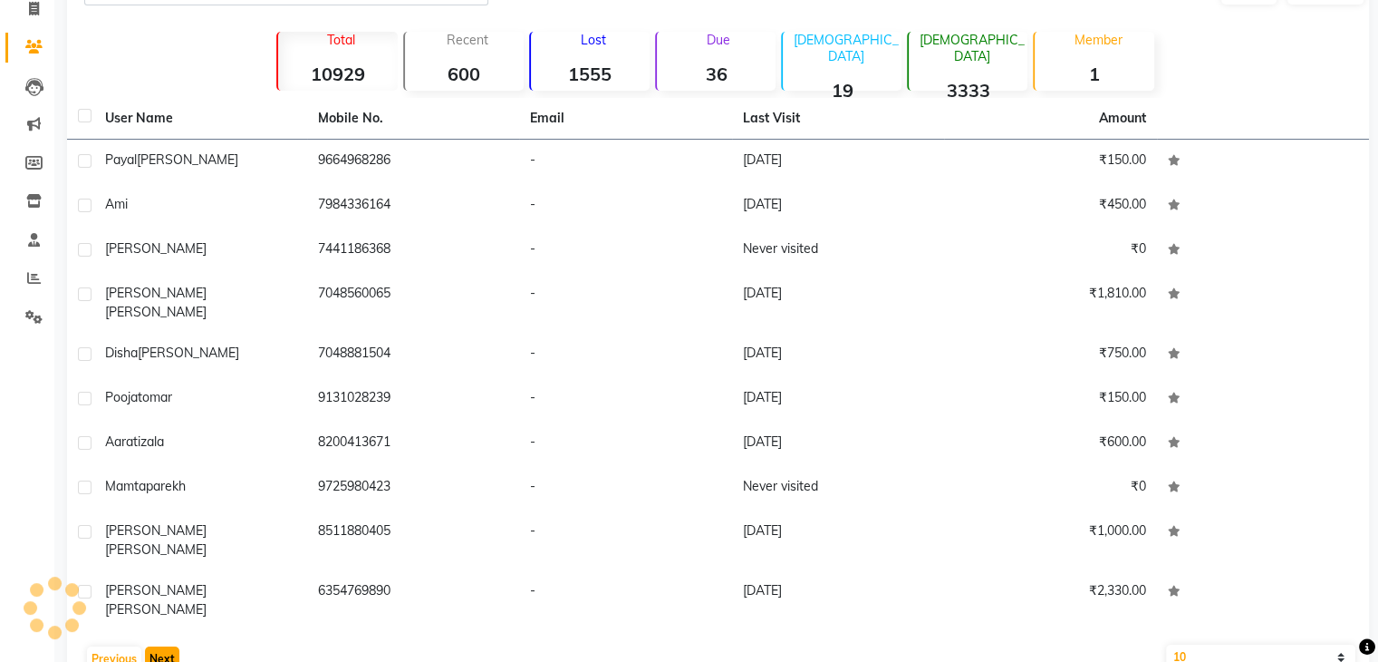
click at [167, 646] on button "Next" at bounding box center [162, 658] width 34 height 25
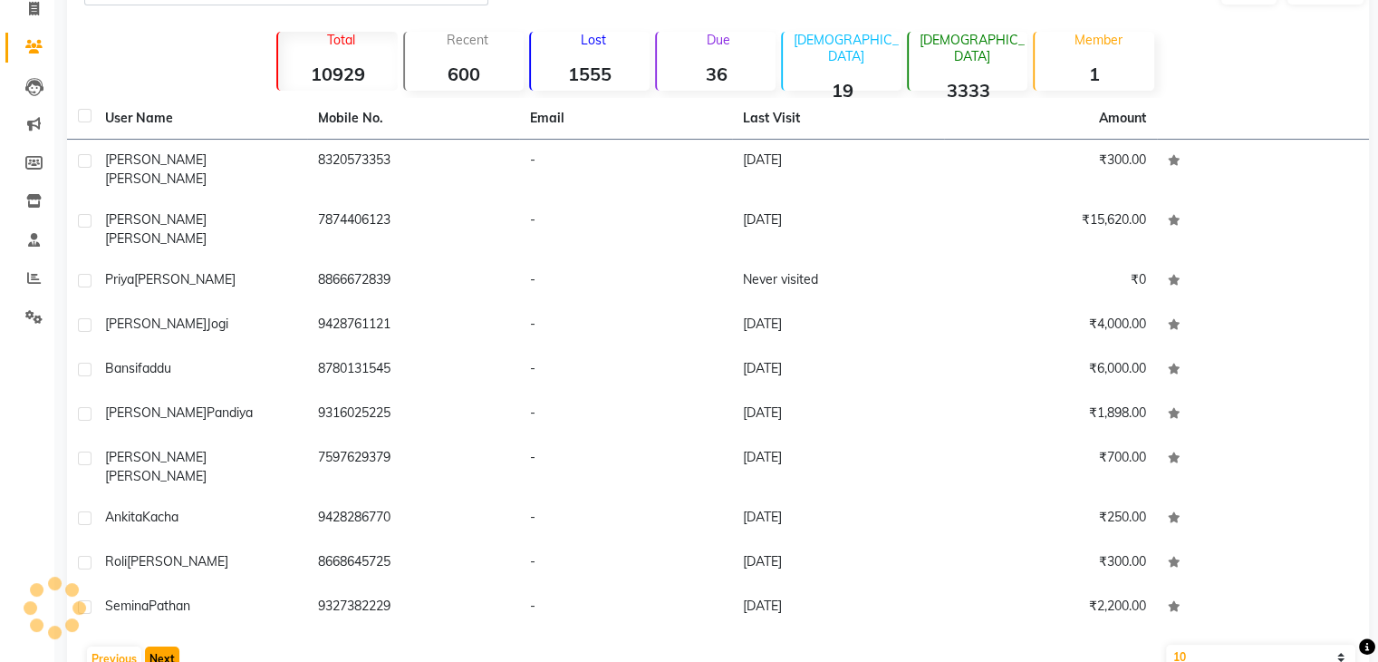
click at [167, 646] on button "Next" at bounding box center [162, 658] width 34 height 25
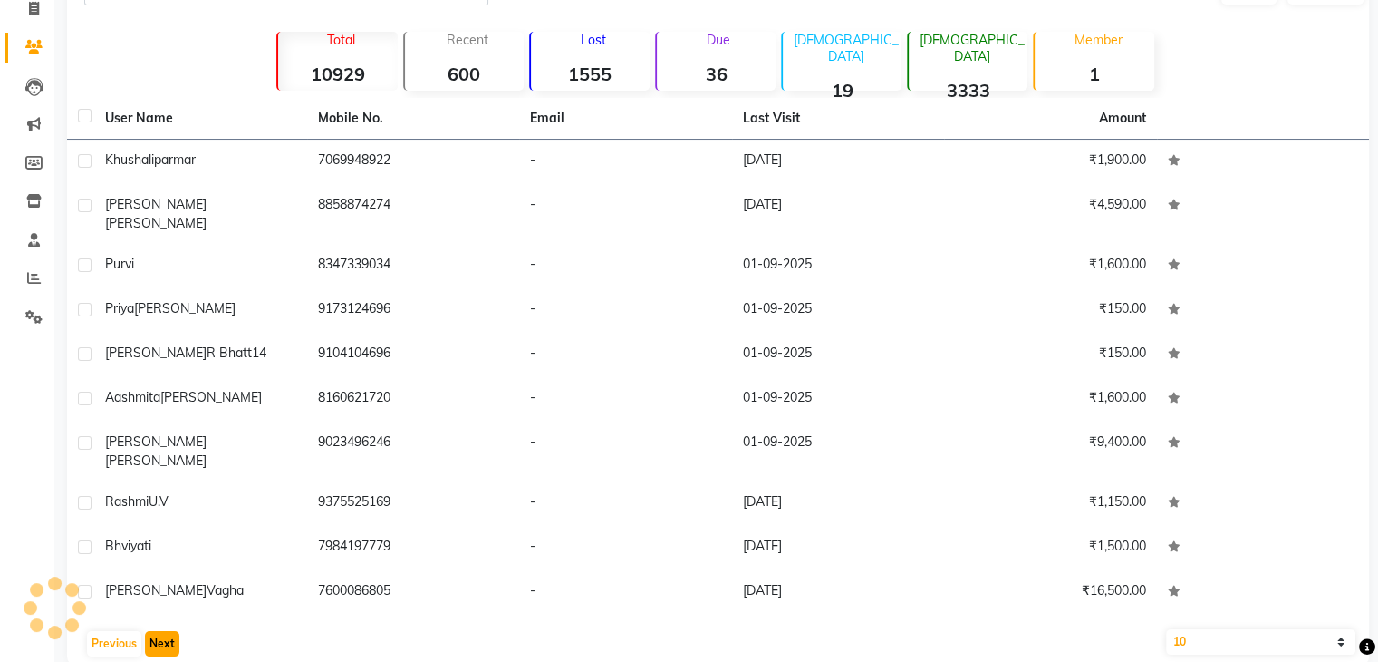
click at [167, 631] on button "Next" at bounding box center [162, 643] width 34 height 25
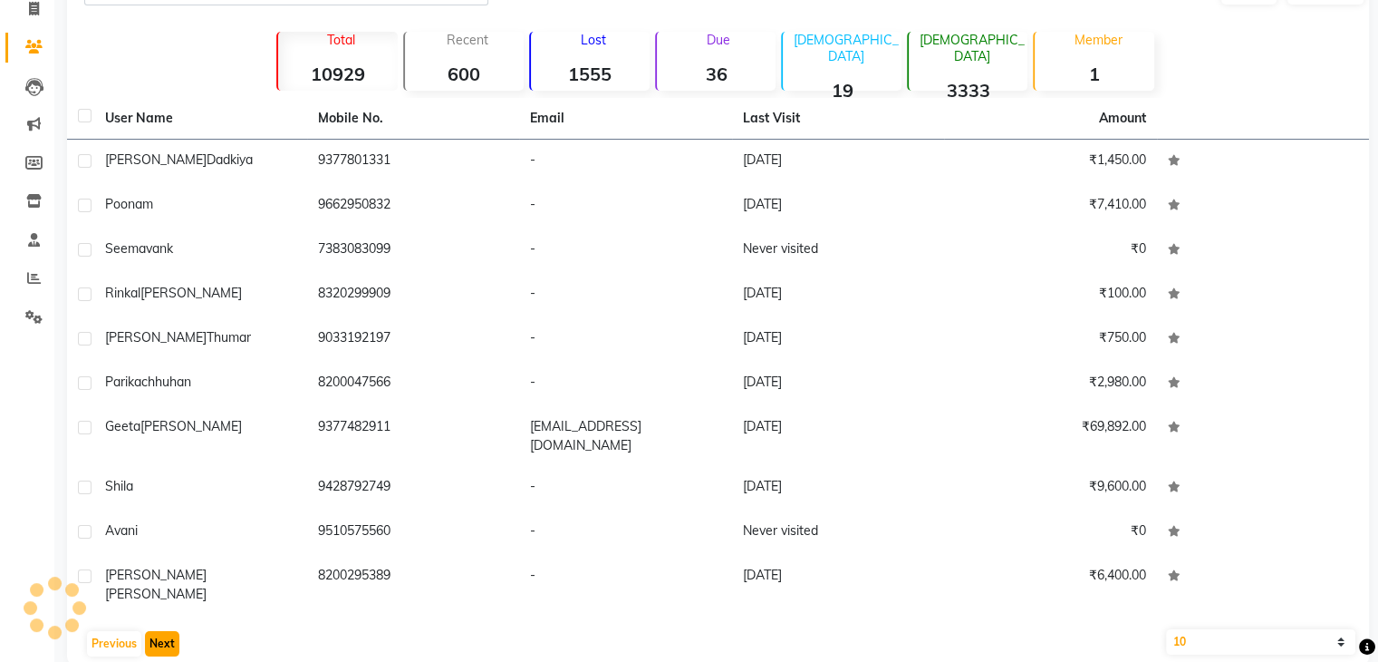
click at [167, 631] on button "Next" at bounding box center [162, 643] width 34 height 25
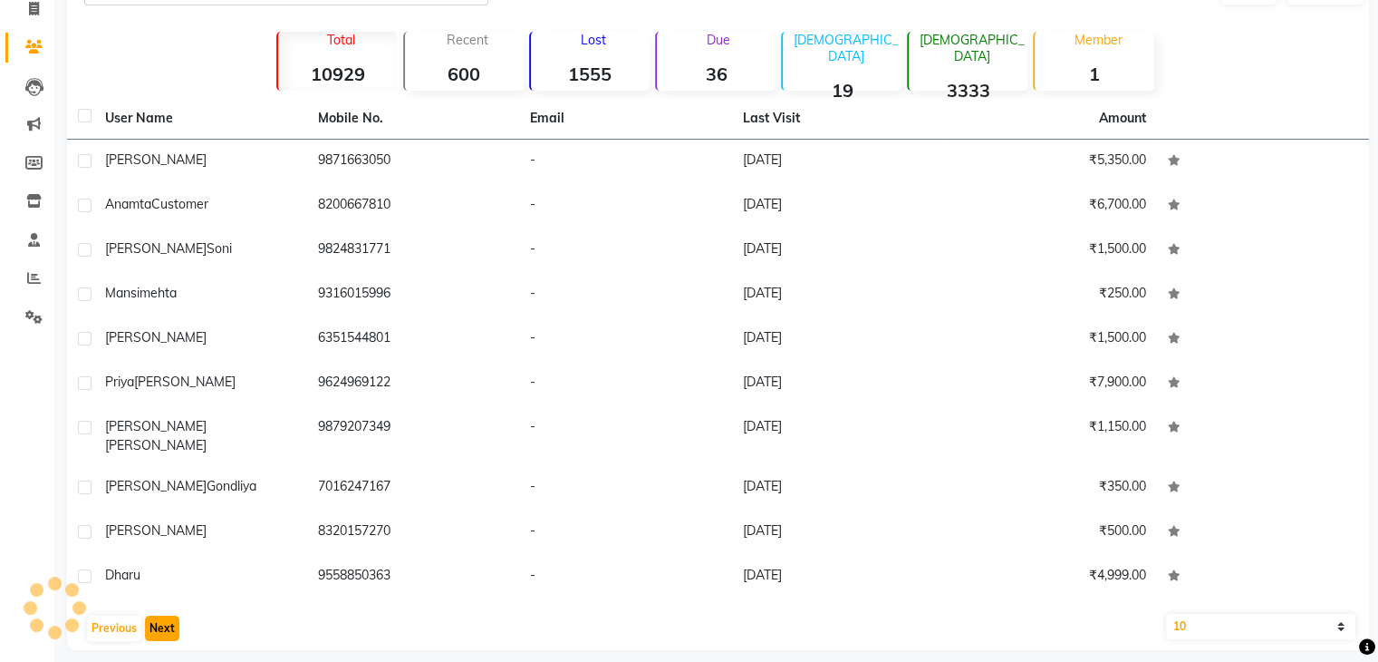
click at [167, 615] on button "Next" at bounding box center [162, 627] width 34 height 25
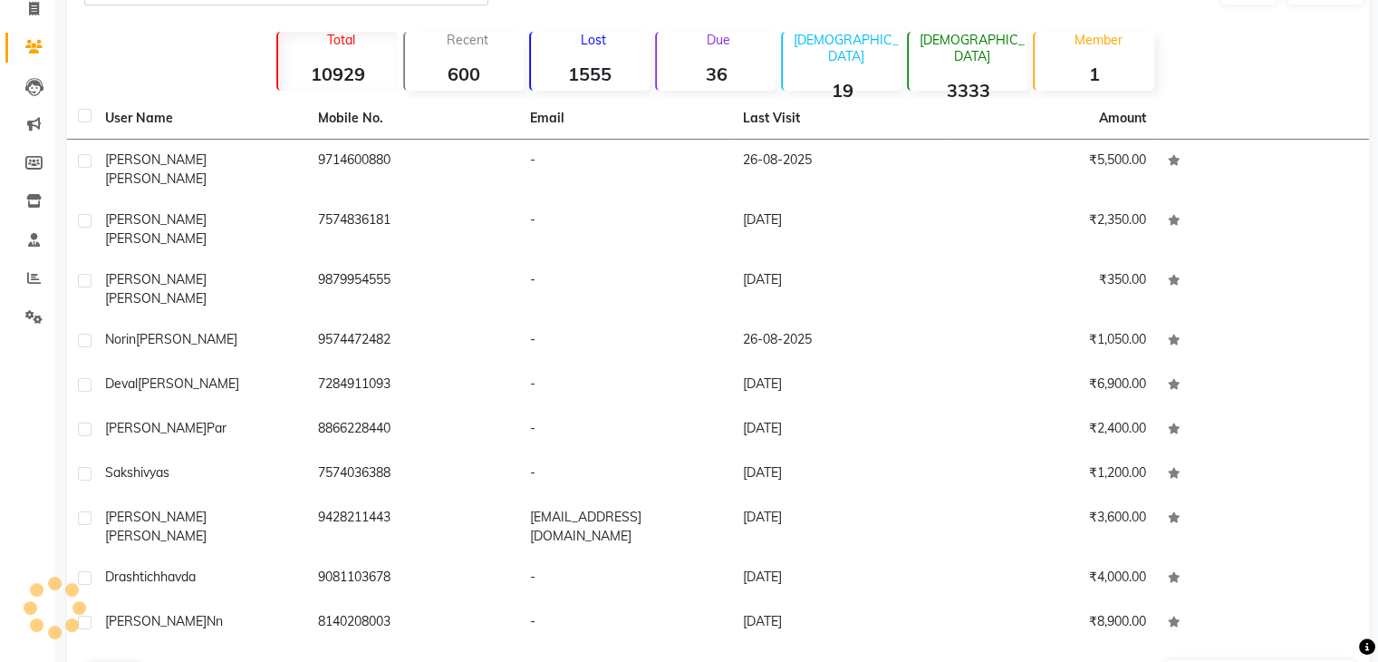
click at [167, 661] on button "Next" at bounding box center [162, 674] width 34 height 25
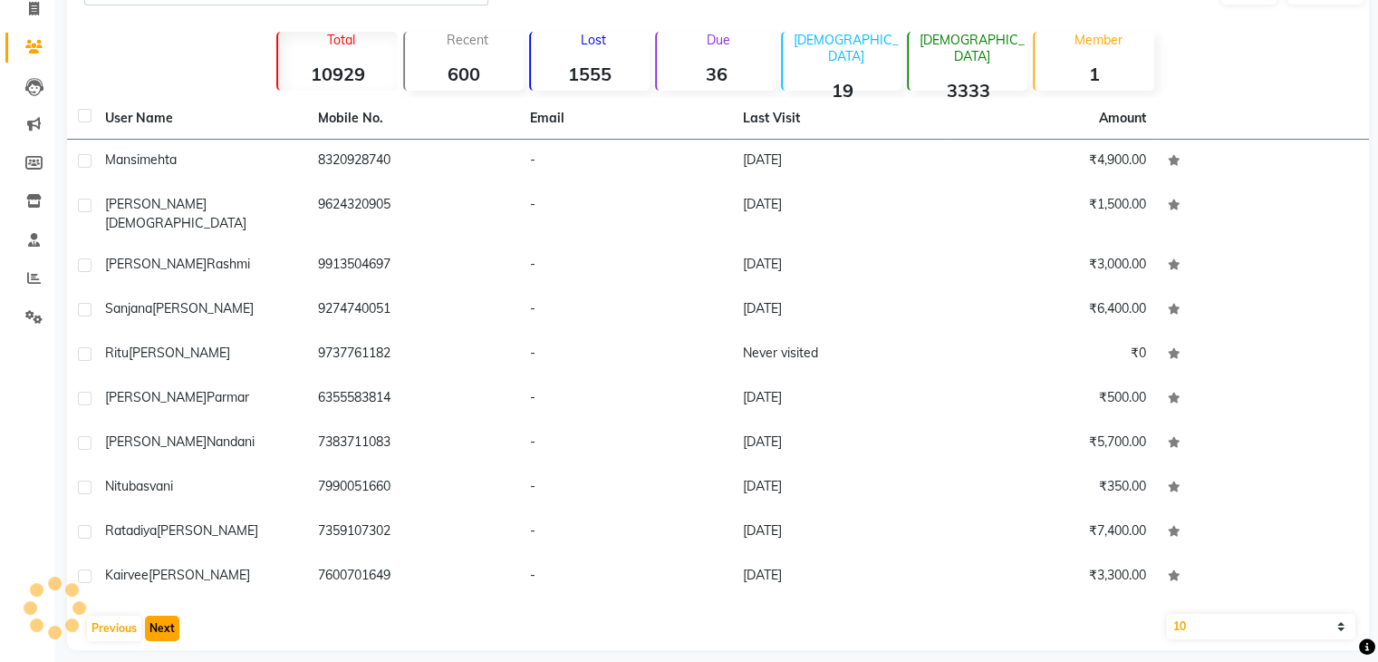
click at [167, 615] on button "Next" at bounding box center [162, 627] width 34 height 25
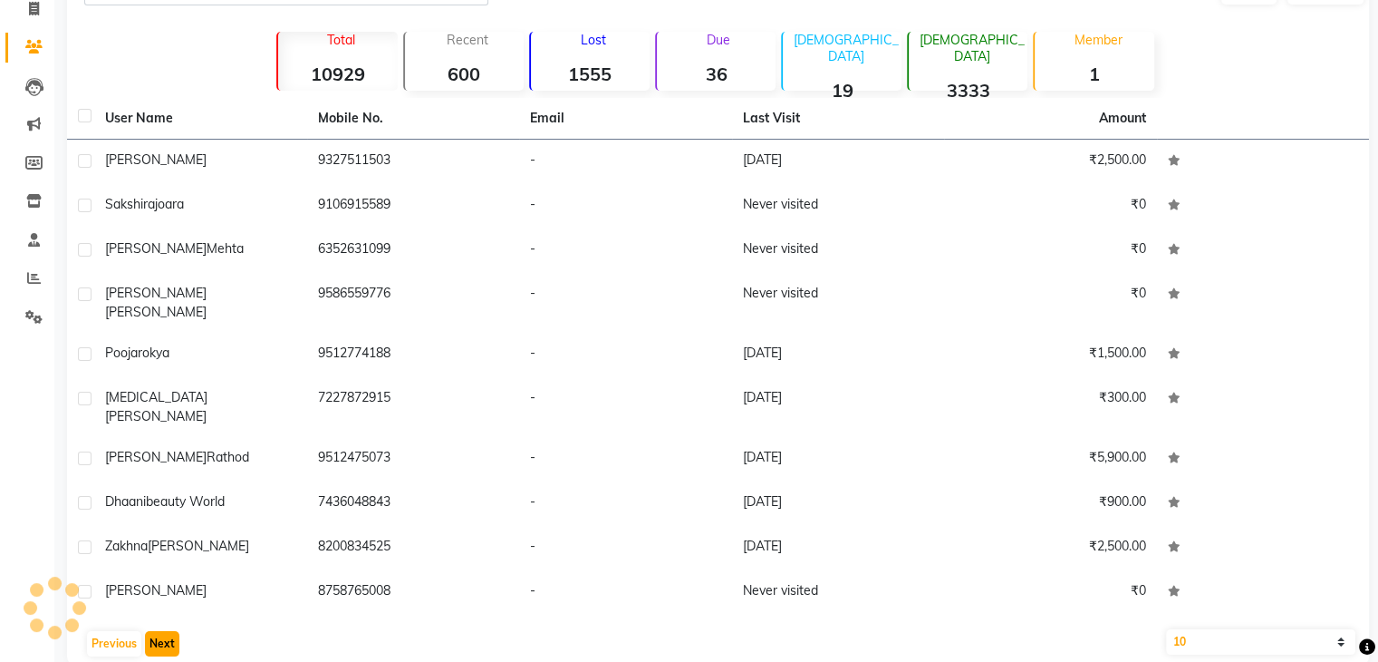
click at [167, 631] on button "Next" at bounding box center [162, 643] width 34 height 25
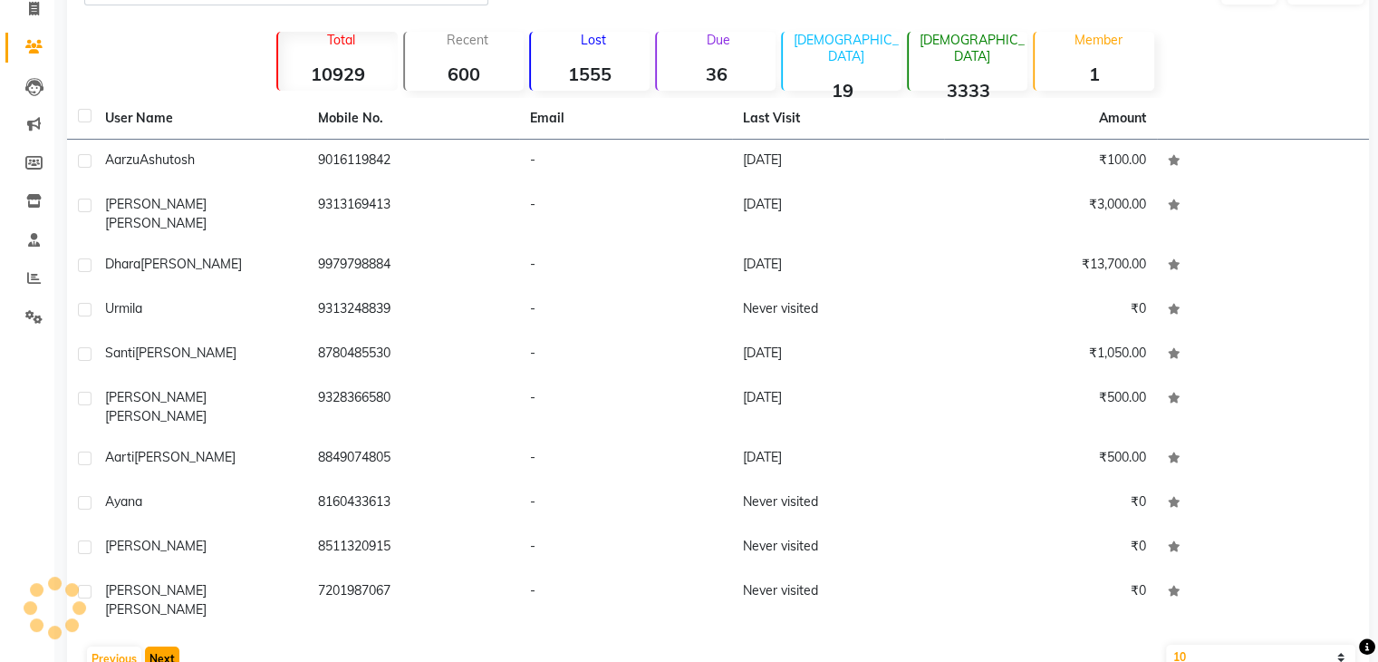
click at [167, 646] on button "Next" at bounding box center [162, 658] width 34 height 25
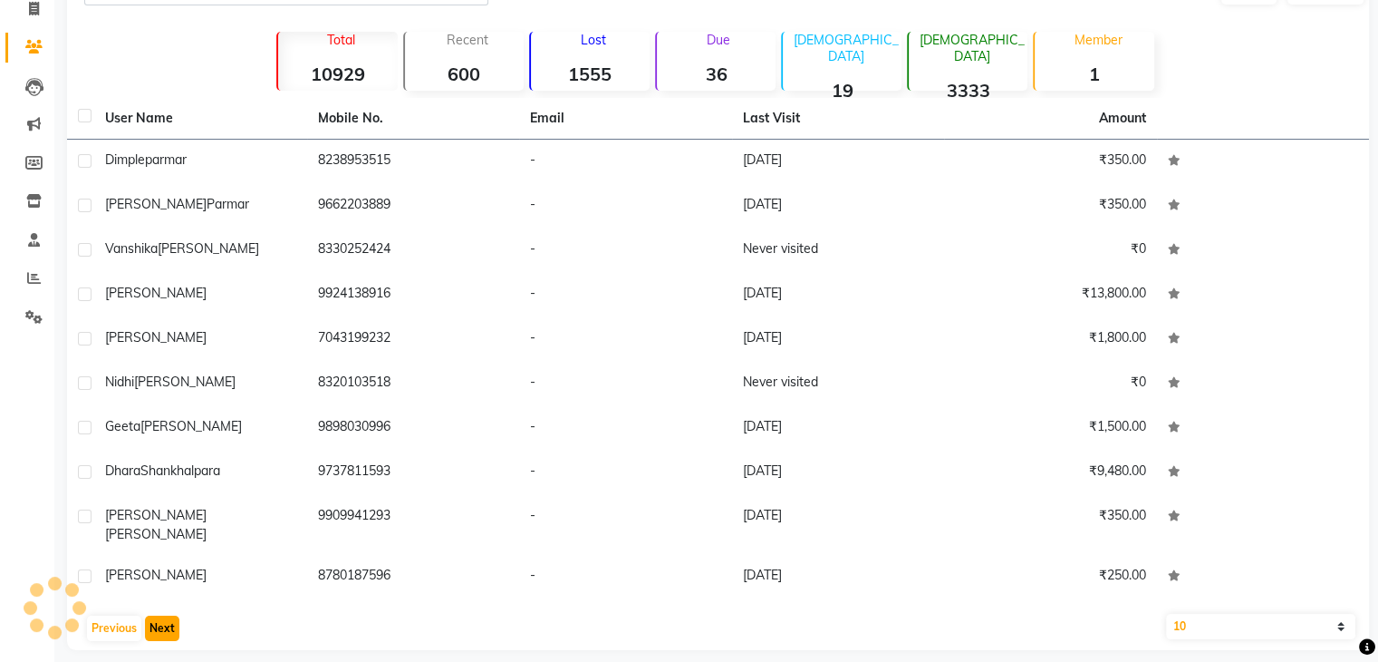
click at [167, 615] on button "Next" at bounding box center [162, 627] width 34 height 25
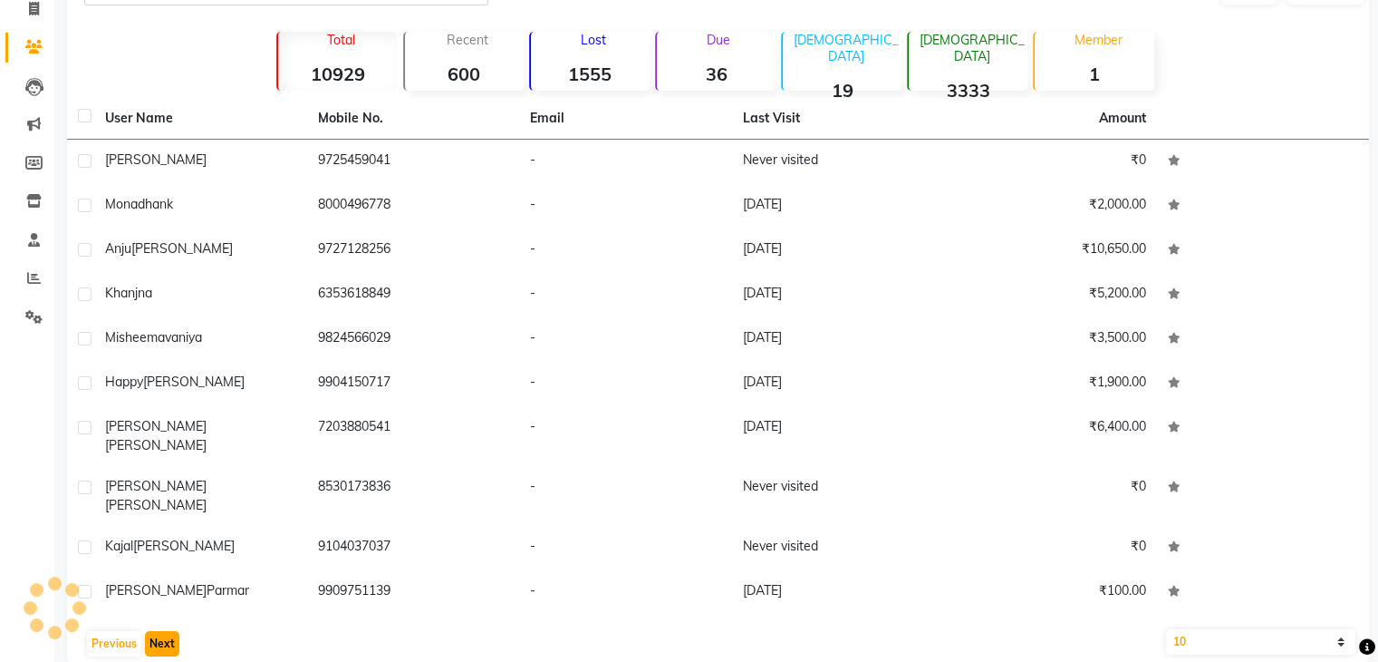
click at [167, 631] on button "Next" at bounding box center [162, 643] width 34 height 25
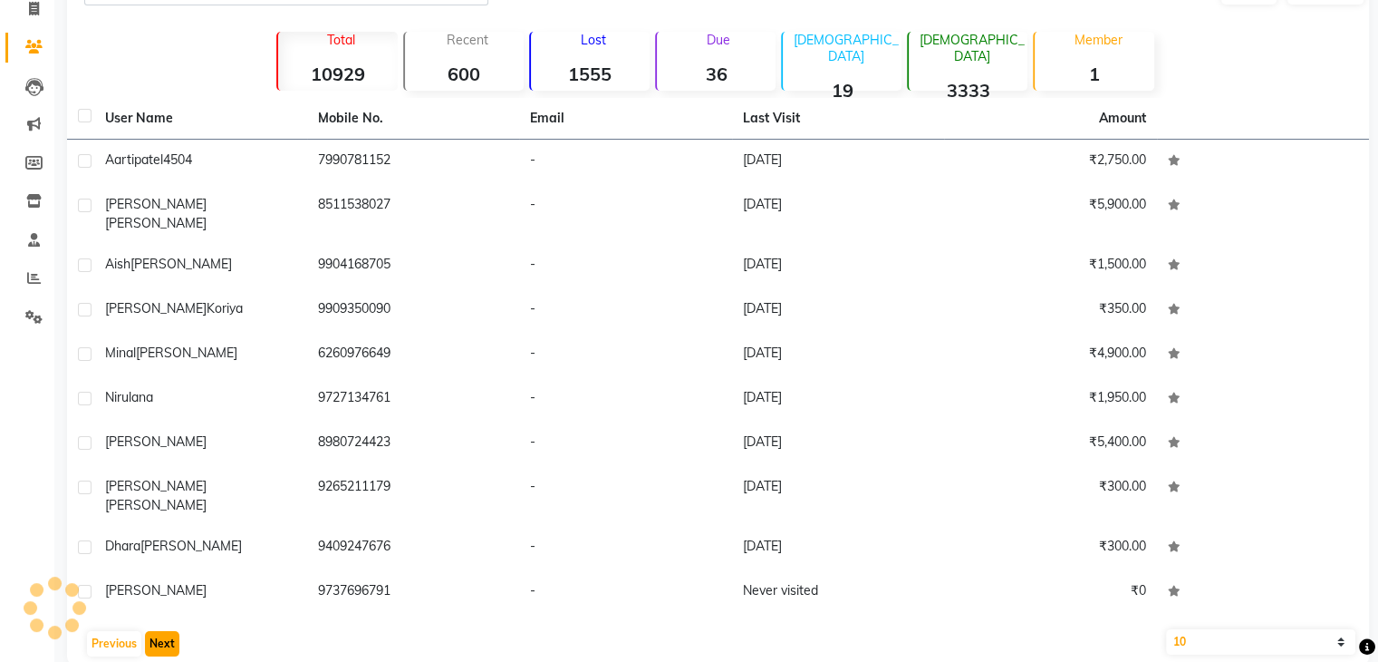
click at [167, 631] on button "Next" at bounding box center [162, 643] width 34 height 25
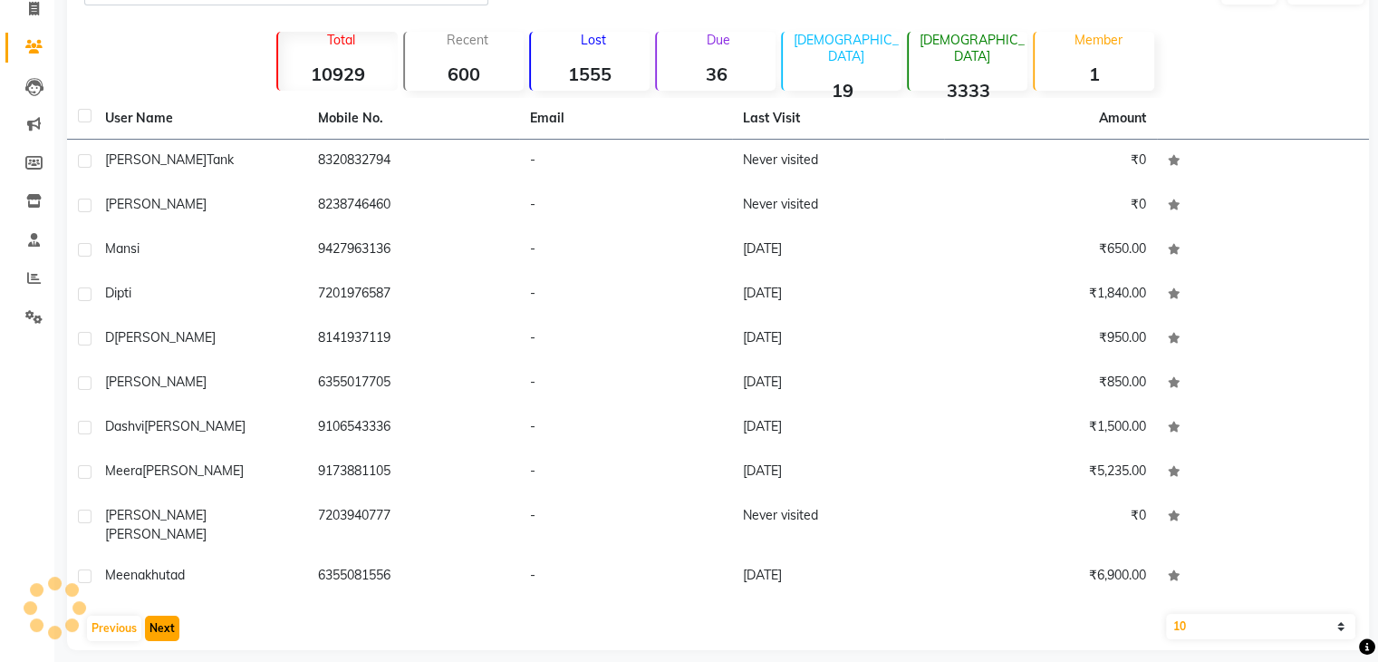
click at [167, 615] on button "Next" at bounding box center [162, 627] width 34 height 25
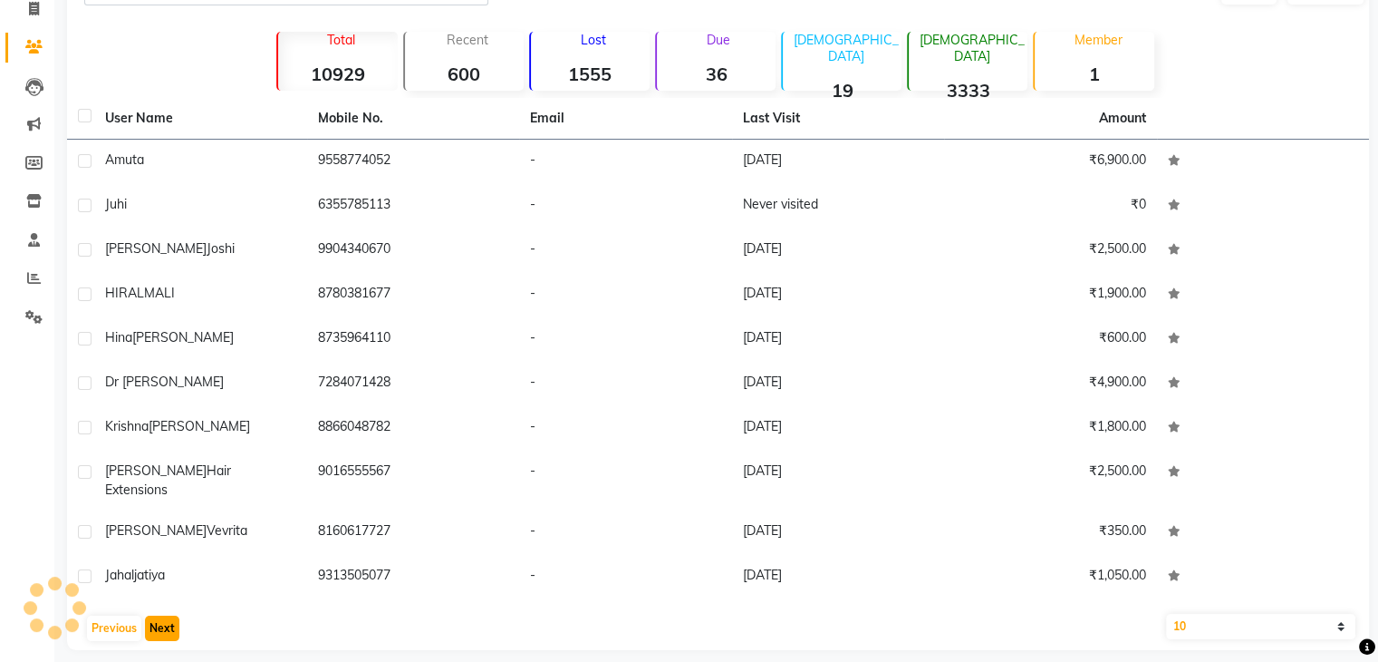
click at [167, 615] on button "Next" at bounding box center [162, 627] width 34 height 25
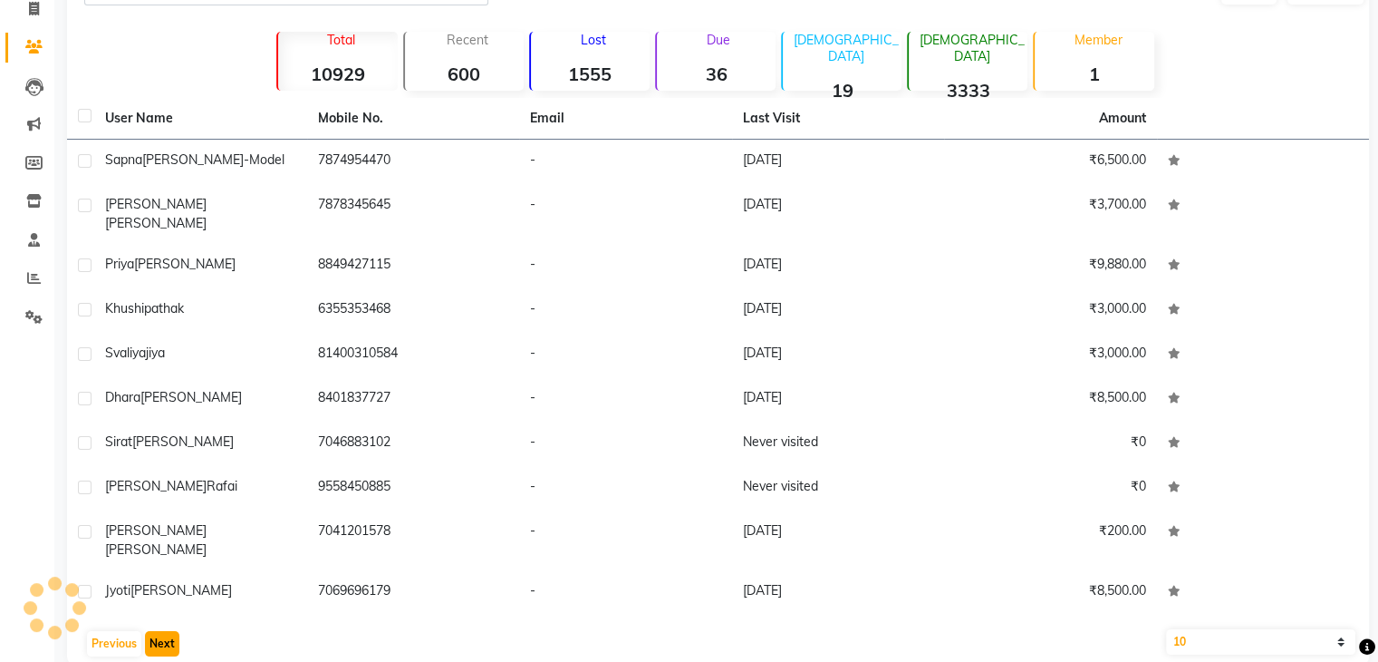
click at [167, 631] on button "Next" at bounding box center [162, 643] width 34 height 25
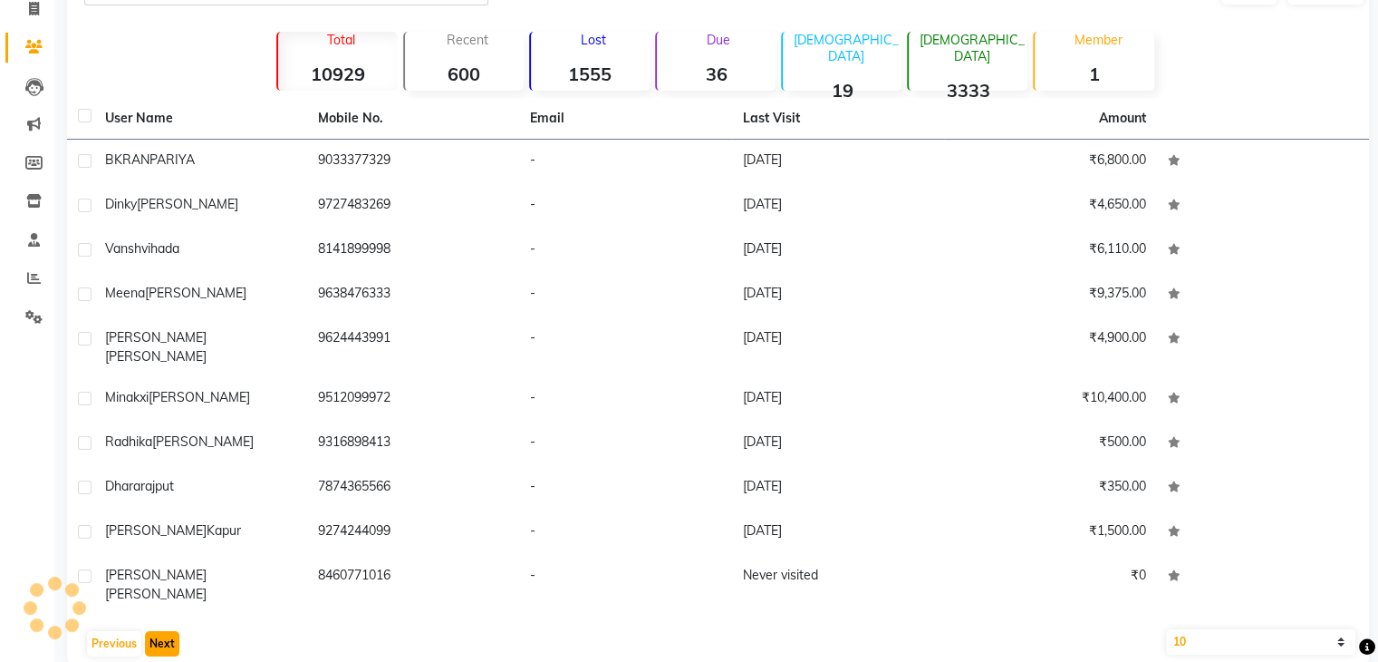
click at [167, 631] on button "Next" at bounding box center [162, 643] width 34 height 25
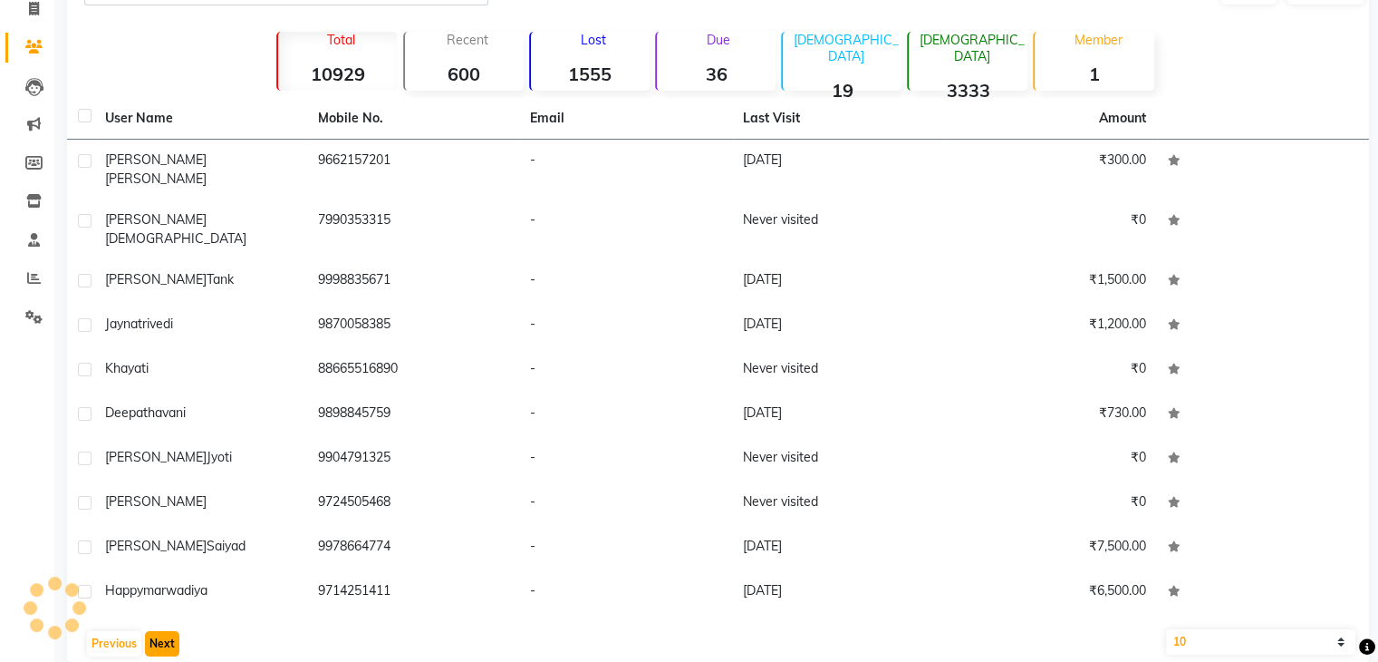
click at [167, 631] on button "Next" at bounding box center [162, 643] width 34 height 25
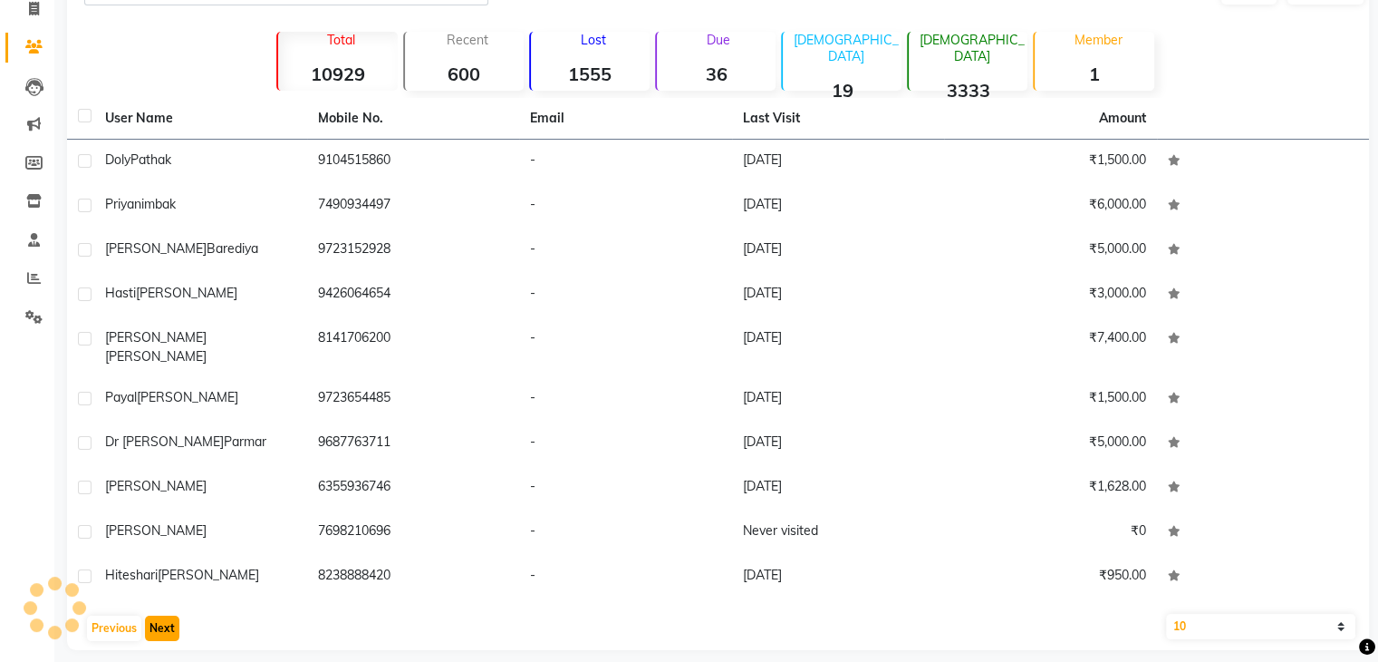
click at [167, 615] on button "Next" at bounding box center [162, 627] width 34 height 25
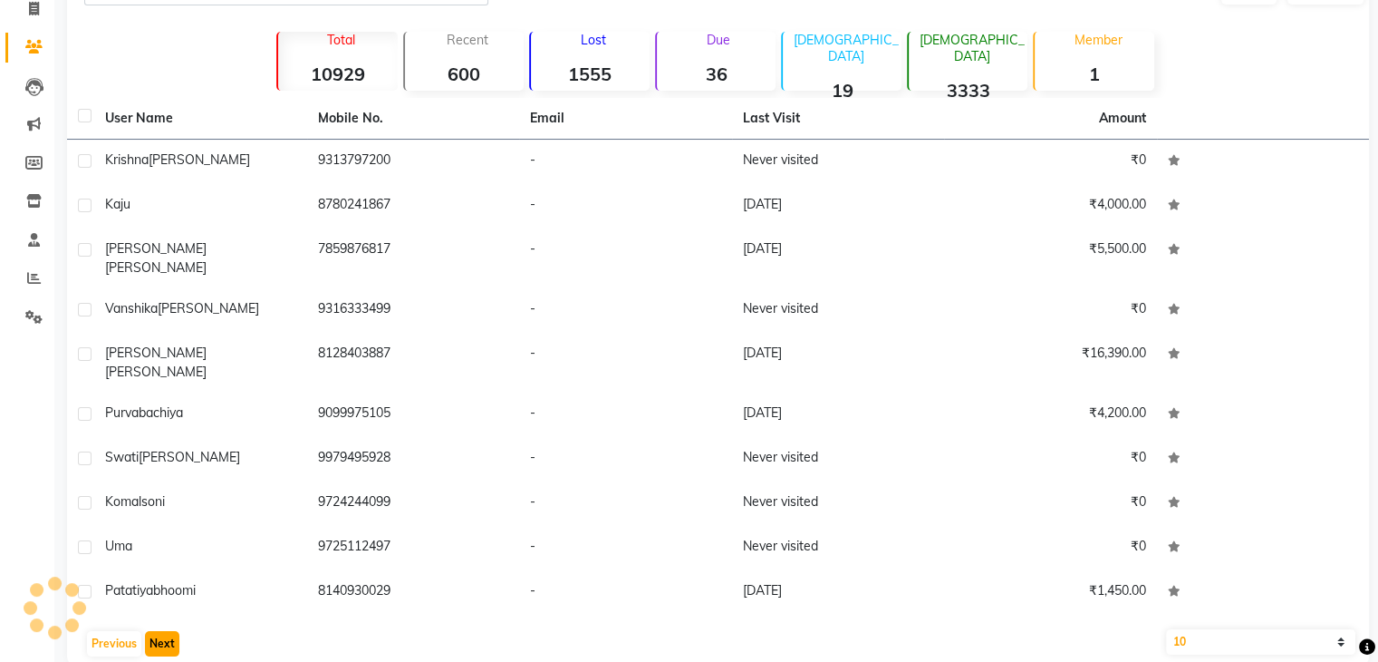
click at [167, 631] on button "Next" at bounding box center [162, 643] width 34 height 25
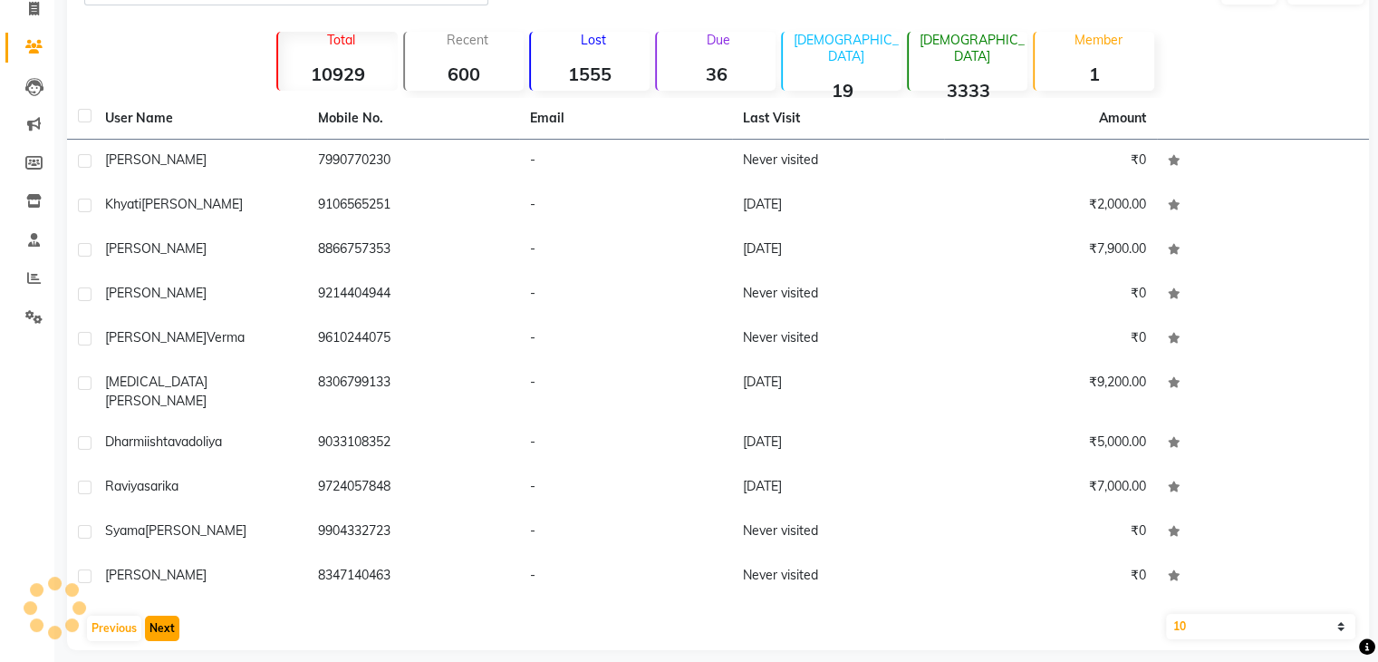
click at [167, 615] on button "Next" at bounding box center [162, 627] width 34 height 25
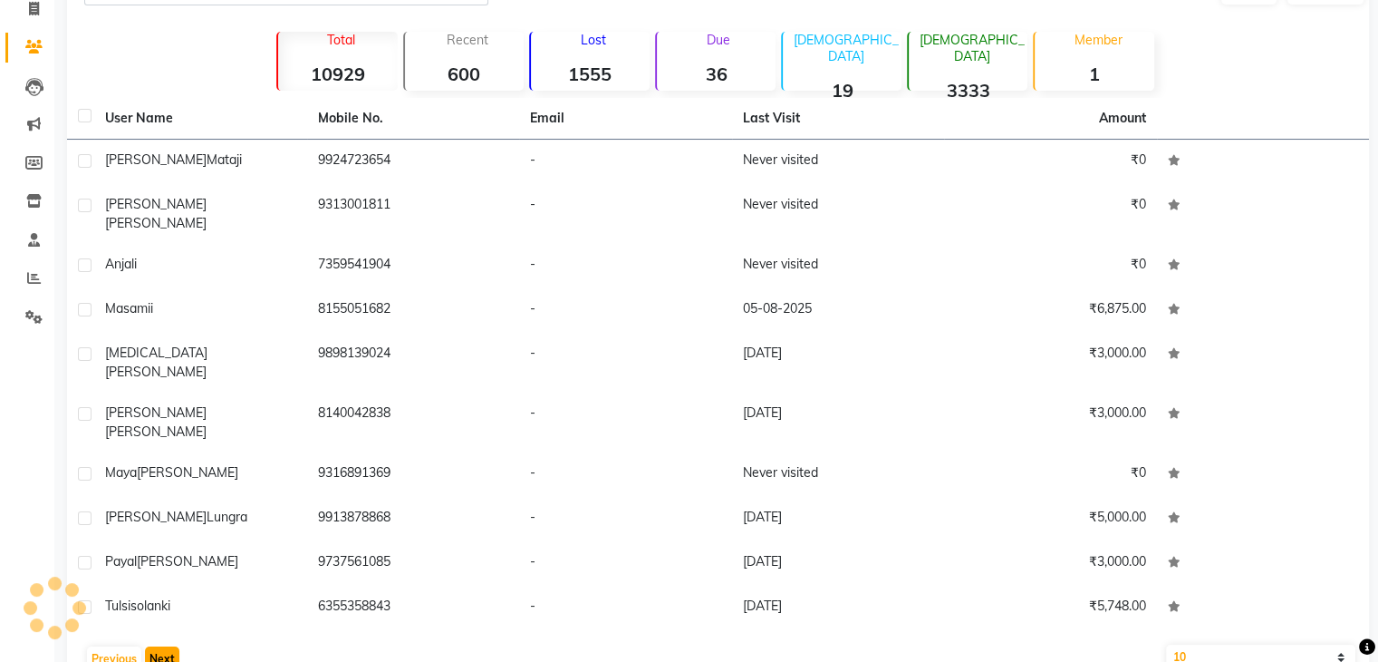
click at [167, 646] on button "Next" at bounding box center [162, 658] width 34 height 25
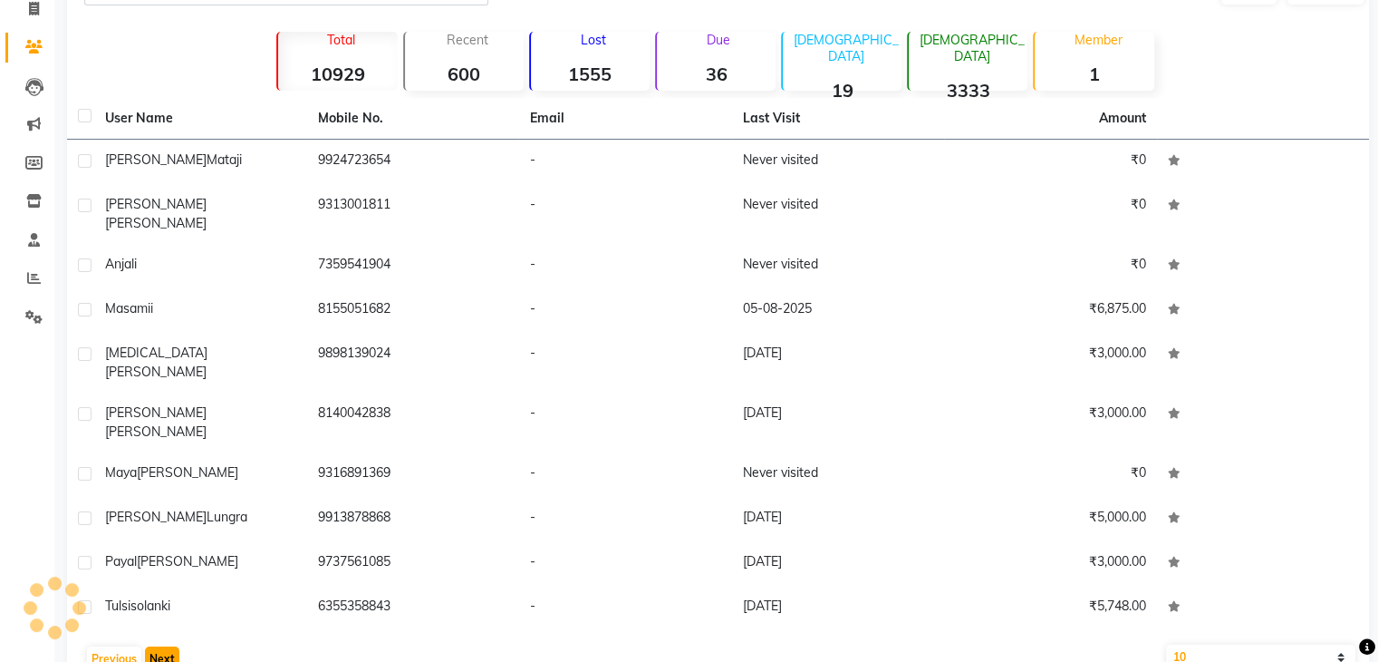
click at [167, 646] on button "Next" at bounding box center [162, 658] width 34 height 25
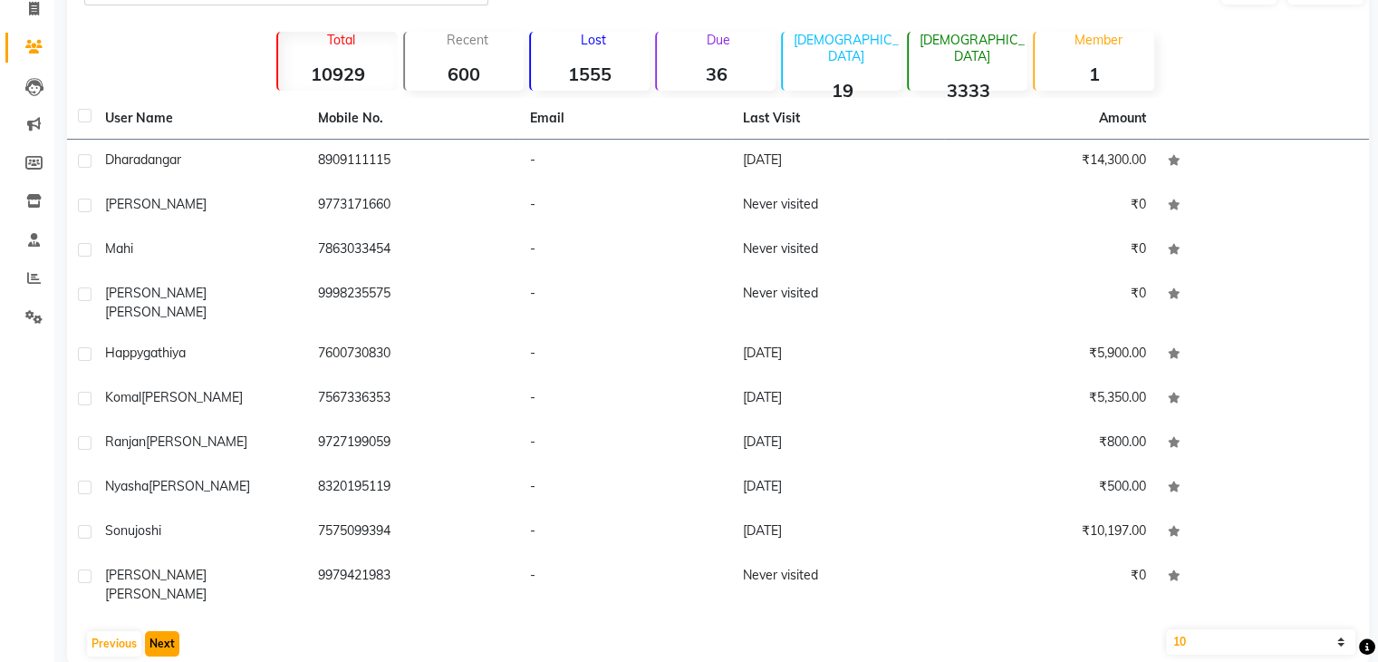
click at [167, 631] on button "Next" at bounding box center [162, 643] width 34 height 25
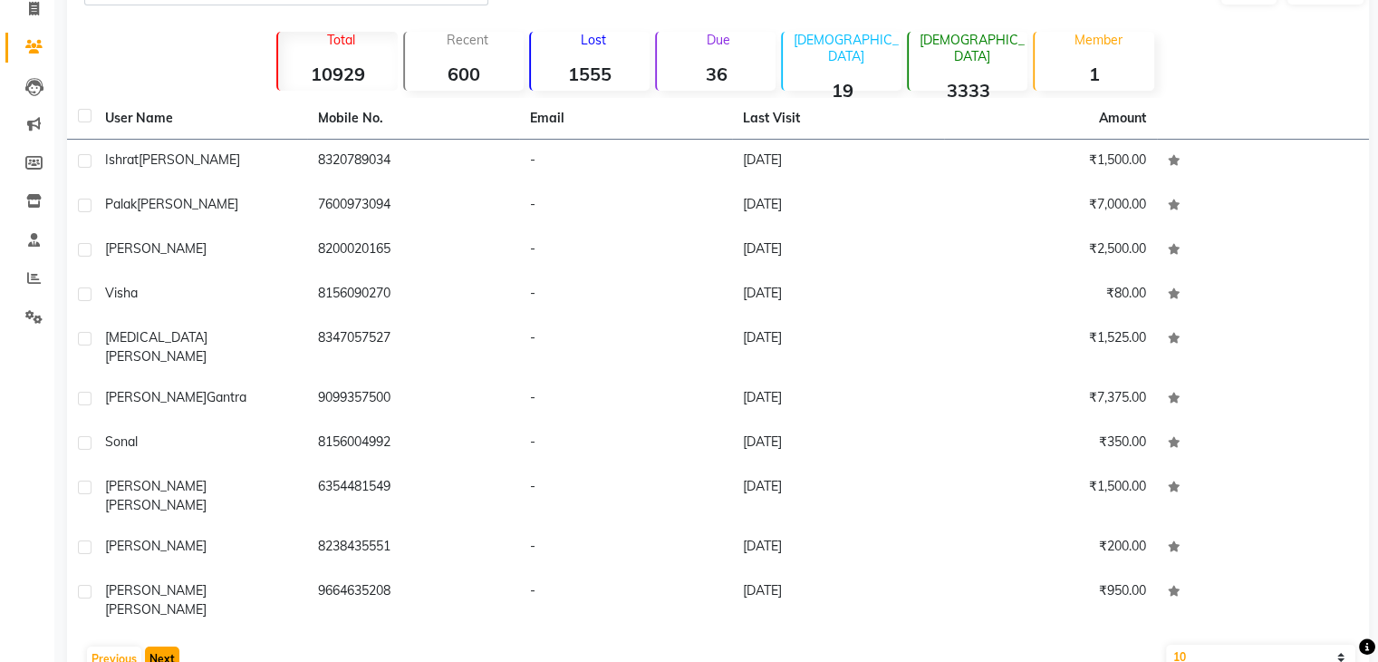
click at [167, 646] on button "Next" at bounding box center [162, 658] width 34 height 25
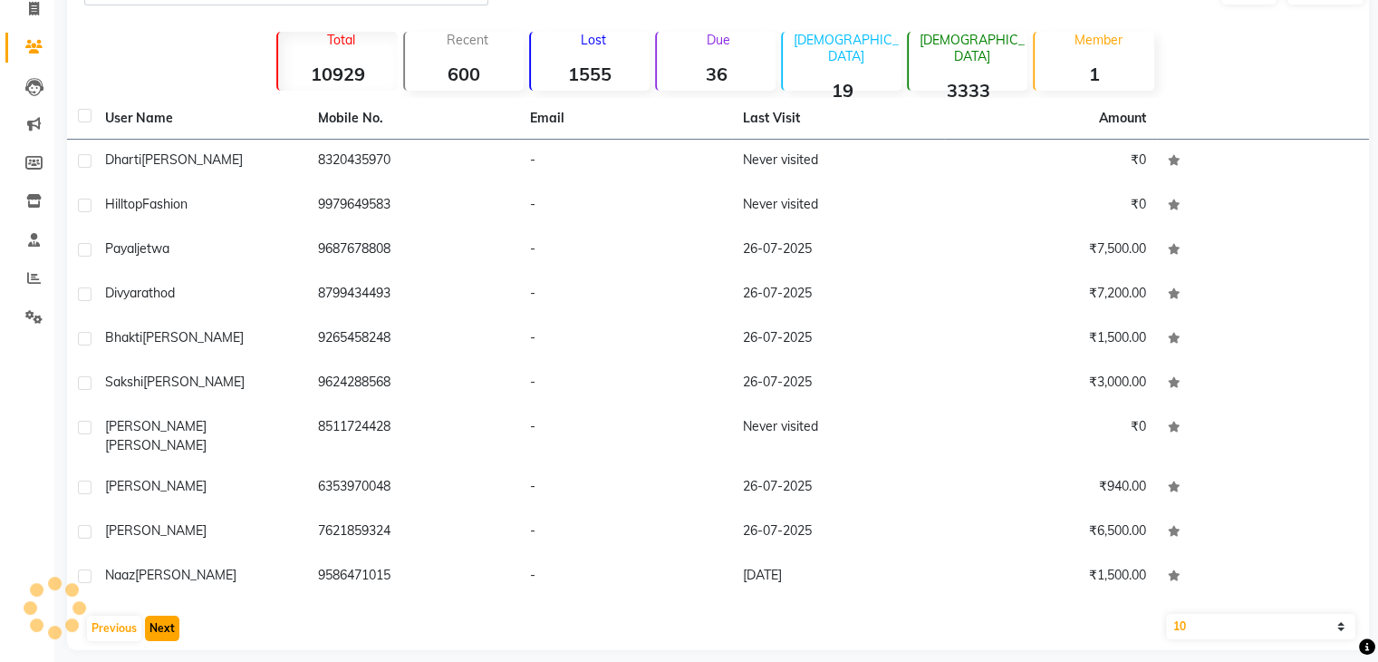
click at [167, 615] on button "Next" at bounding box center [162, 627] width 34 height 25
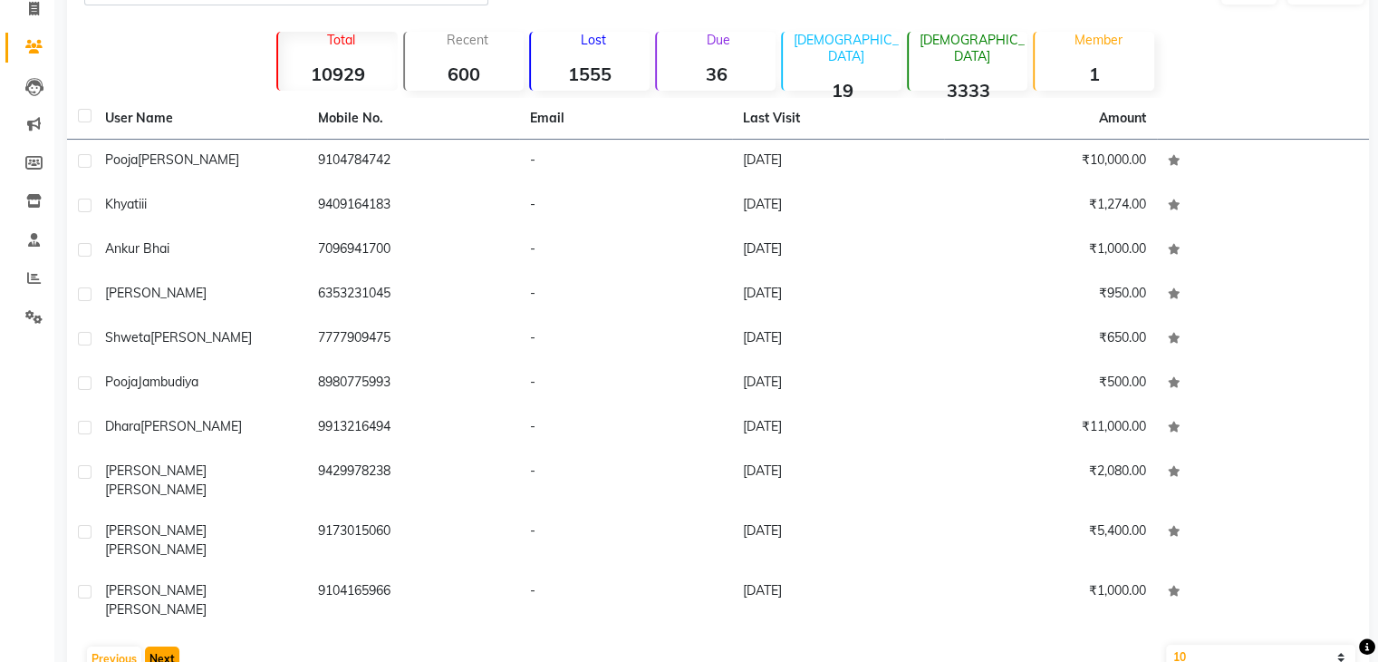
click at [167, 646] on button "Next" at bounding box center [162, 658] width 34 height 25
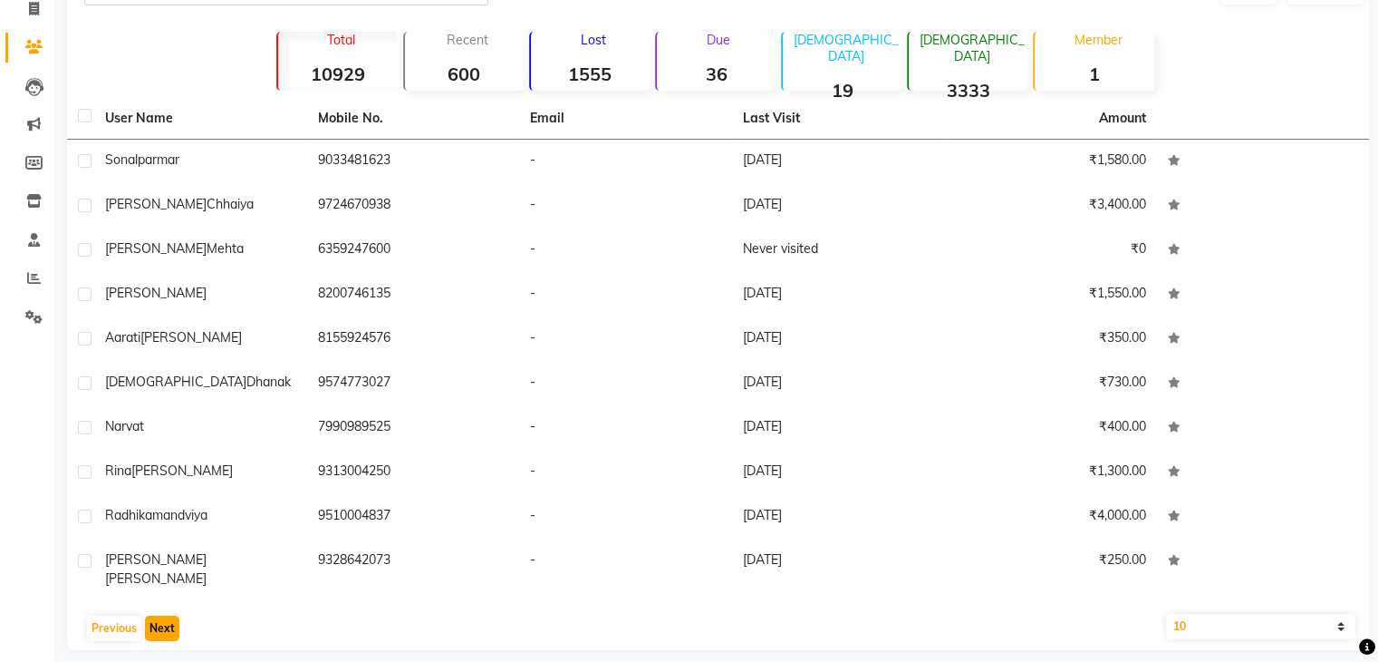
click at [167, 615] on button "Next" at bounding box center [162, 627] width 34 height 25
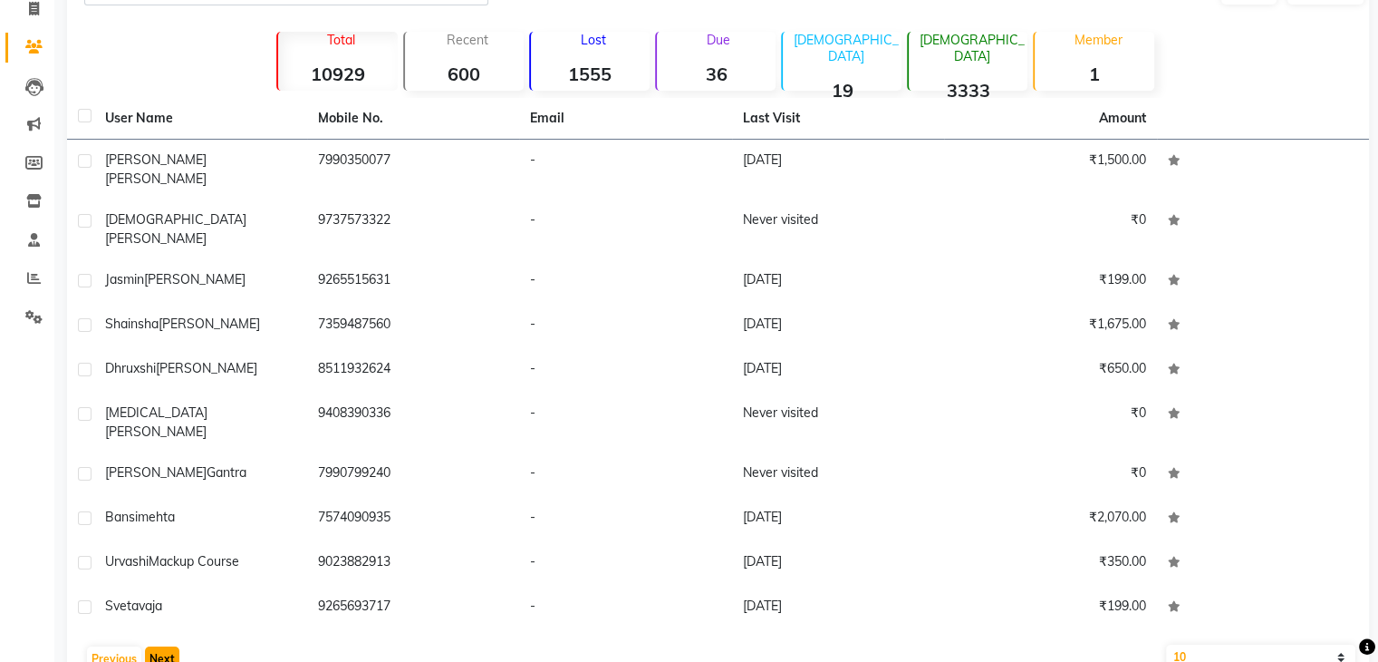
click at [167, 646] on button "Next" at bounding box center [162, 658] width 34 height 25
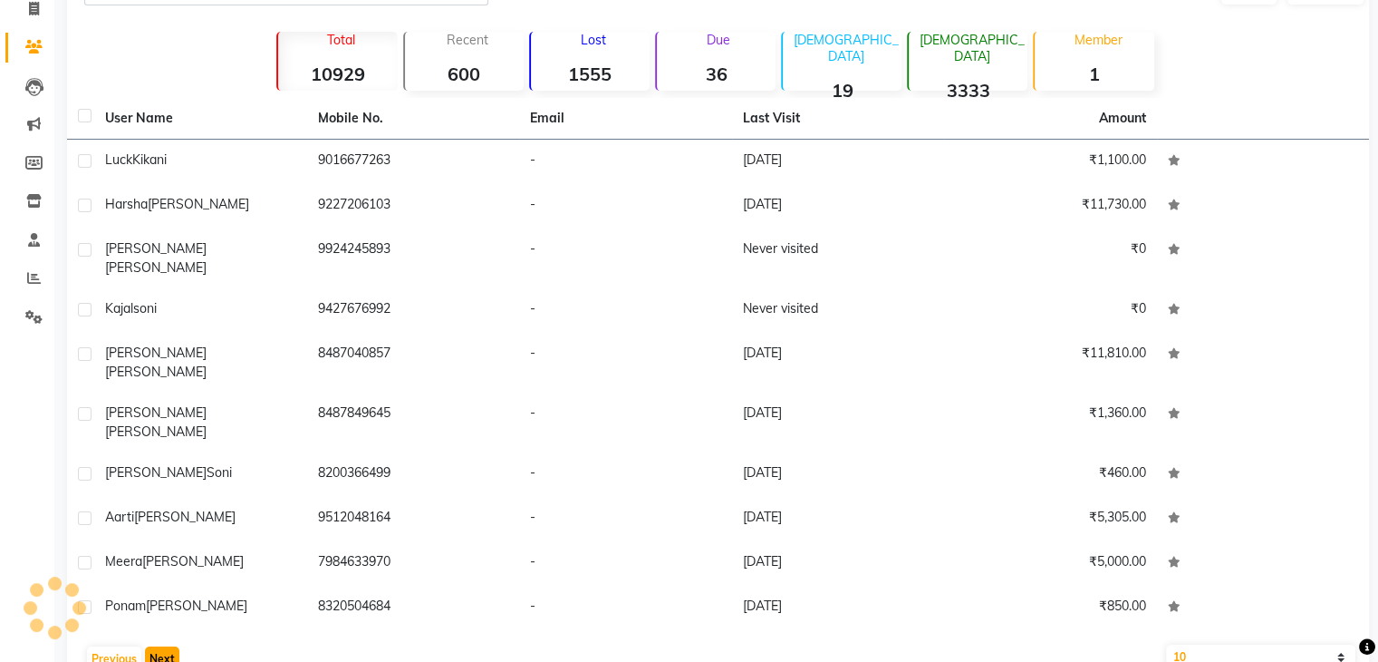
click at [167, 646] on button "Next" at bounding box center [162, 658] width 34 height 25
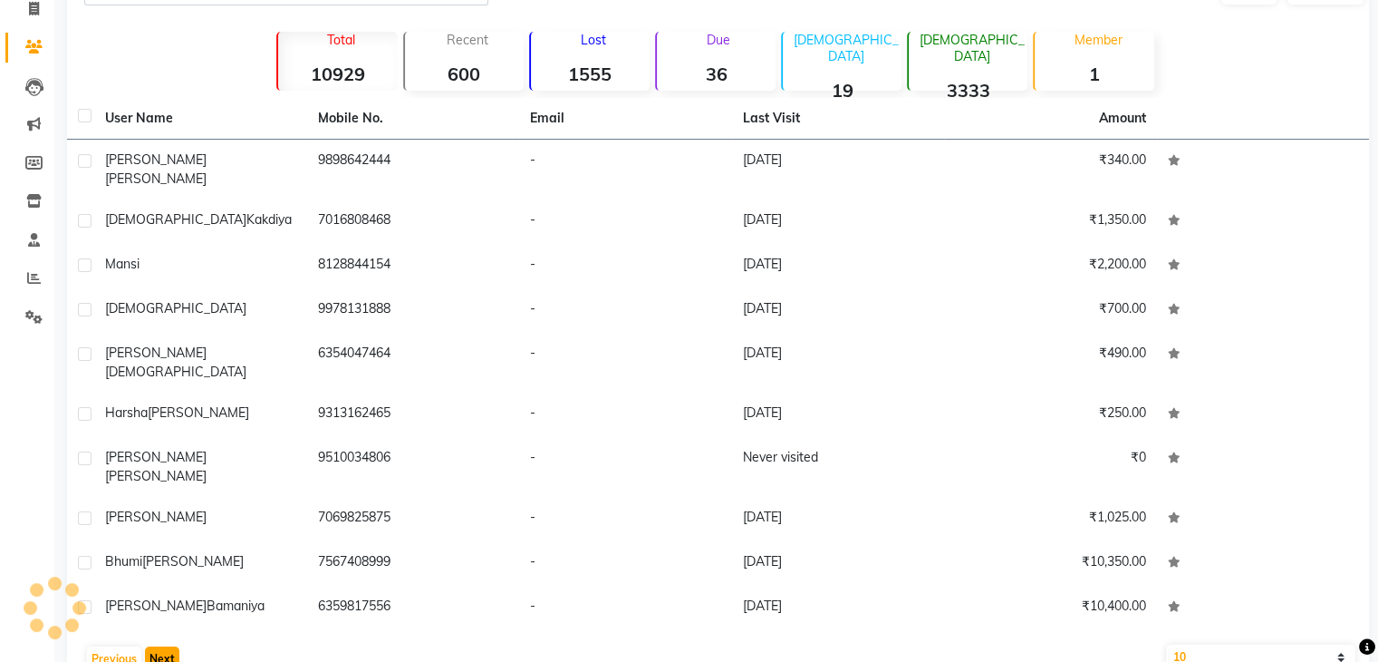
click at [167, 646] on button "Next" at bounding box center [162, 658] width 34 height 25
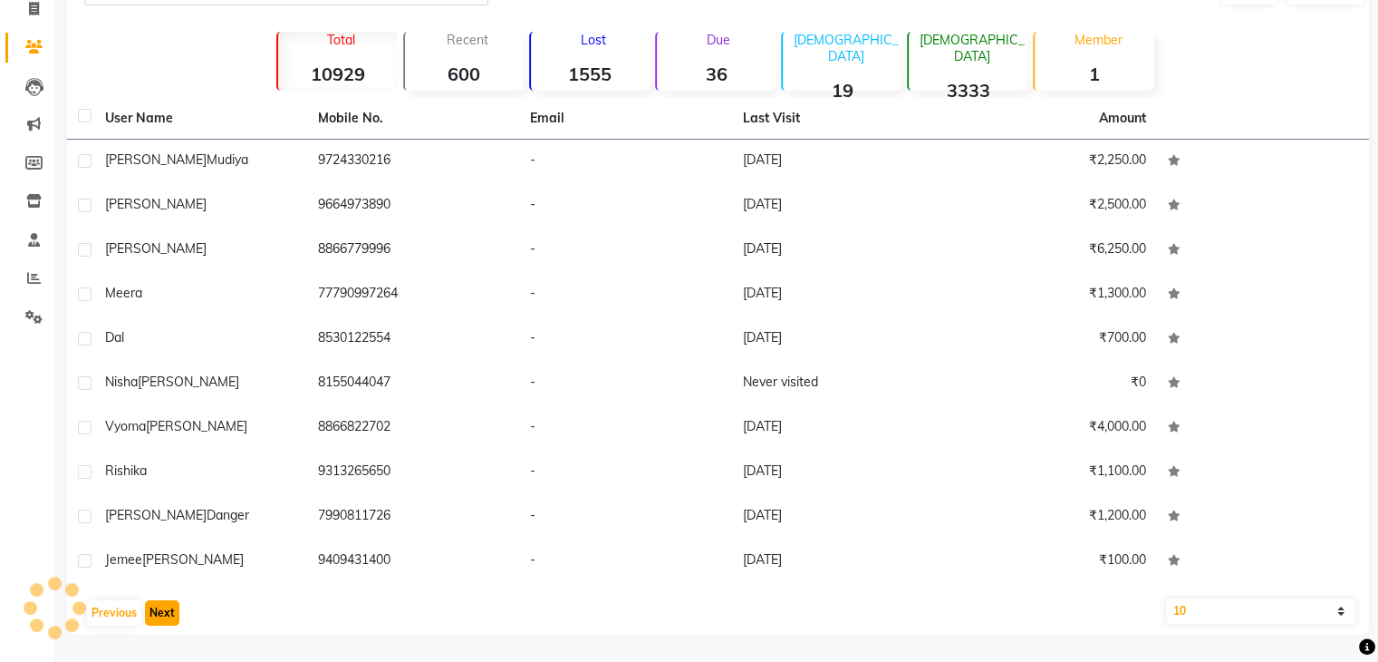
click at [167, 615] on button "Next" at bounding box center [162, 612] width 34 height 25
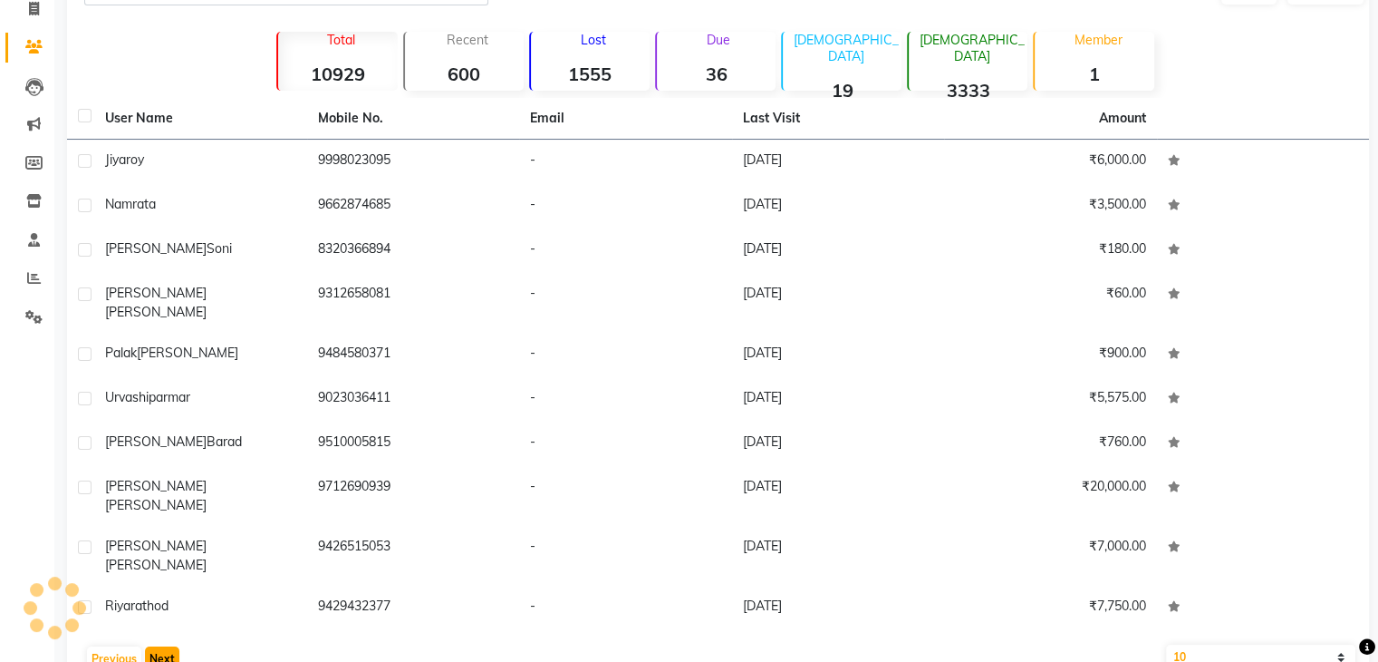
click at [167, 646] on button "Next" at bounding box center [162, 658] width 34 height 25
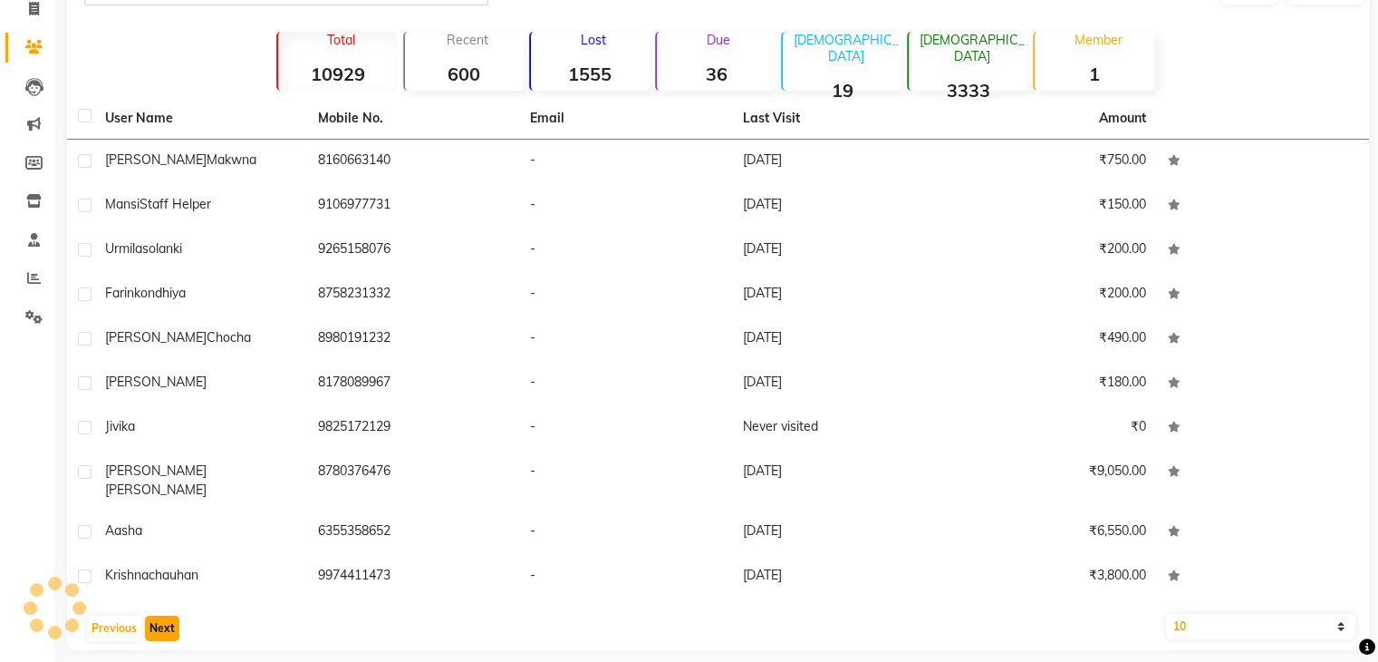
click at [167, 615] on button "Next" at bounding box center [162, 627] width 34 height 25
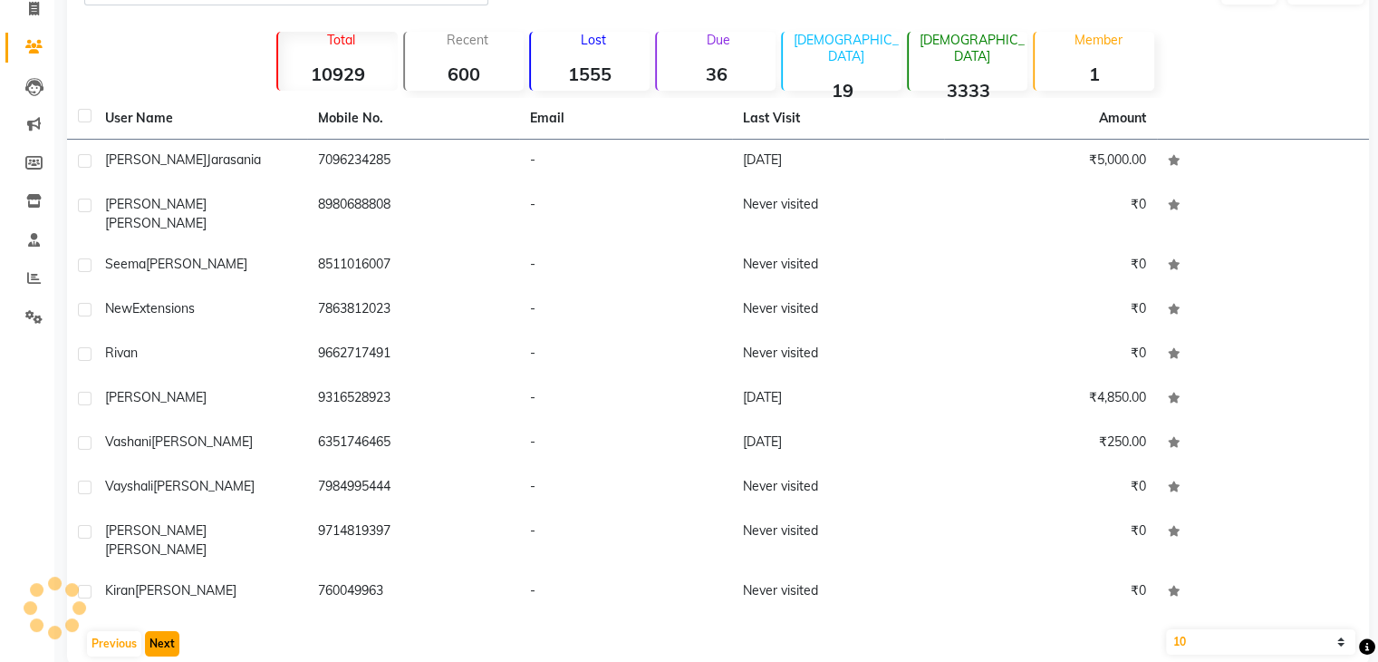
click at [167, 631] on button "Next" at bounding box center [162, 643] width 34 height 25
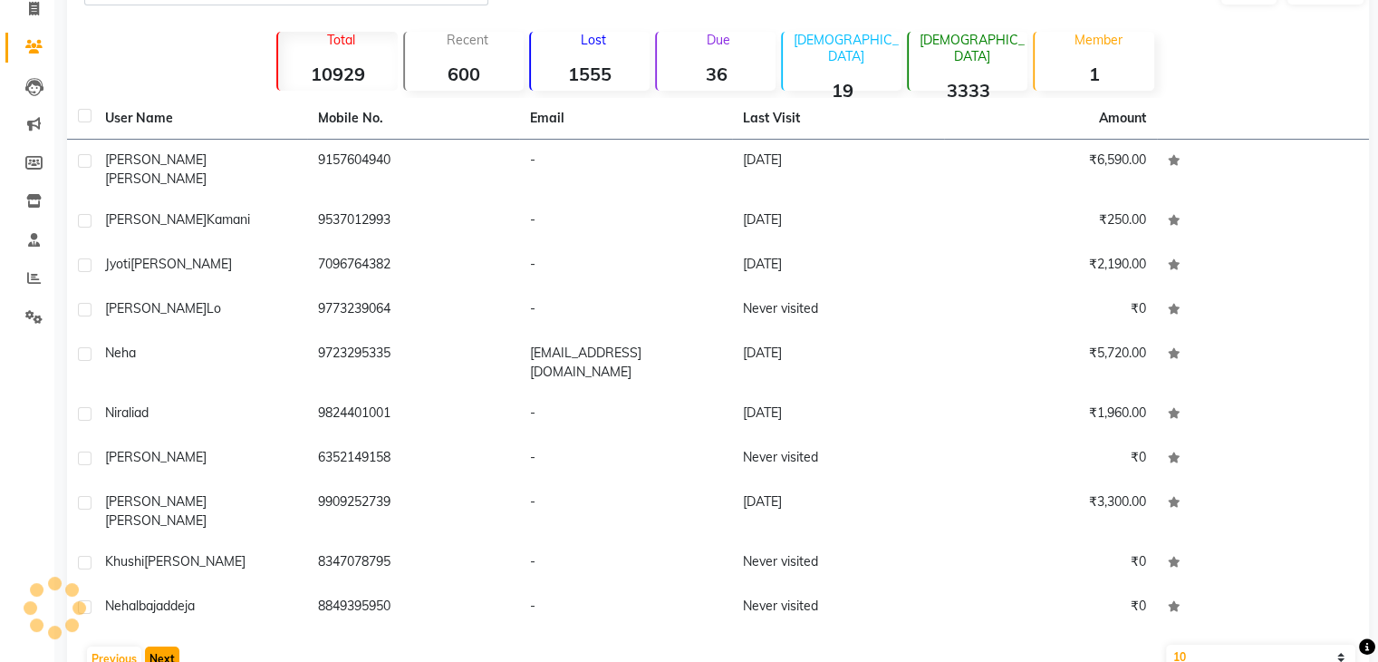
click at [167, 646] on button "Next" at bounding box center [162, 658] width 34 height 25
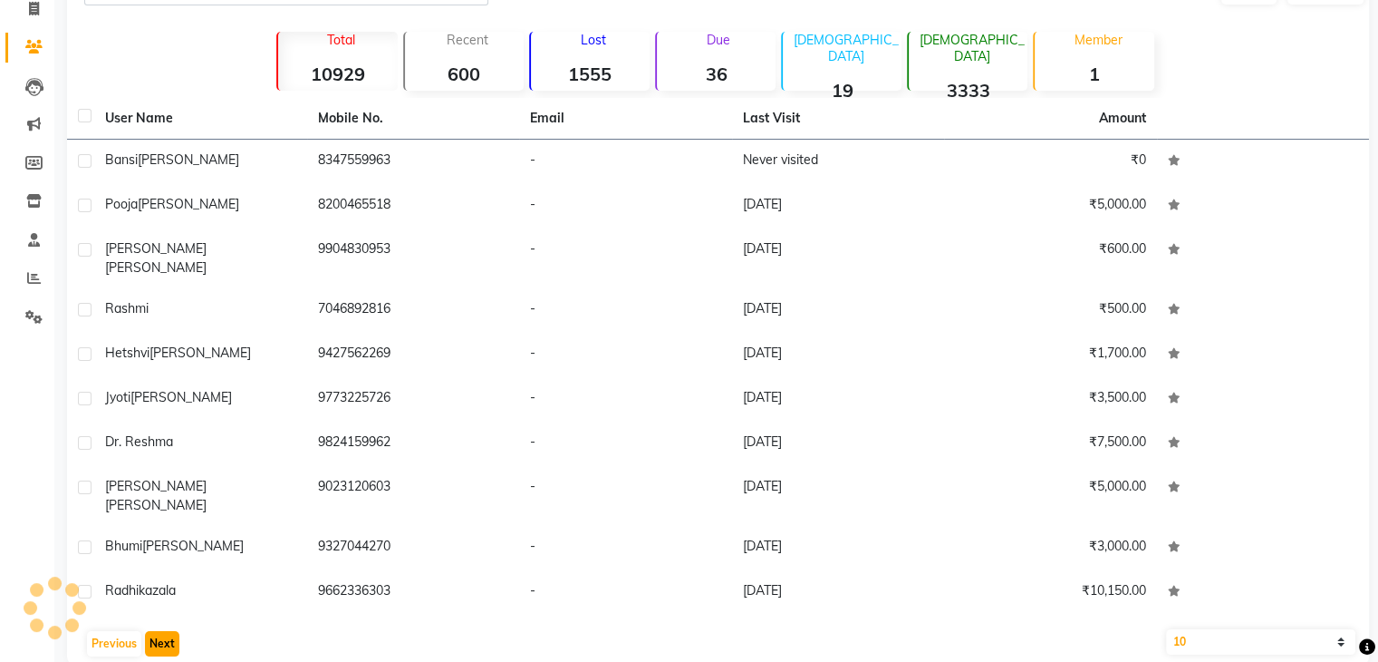
click at [167, 631] on button "Next" at bounding box center [162, 643] width 34 height 25
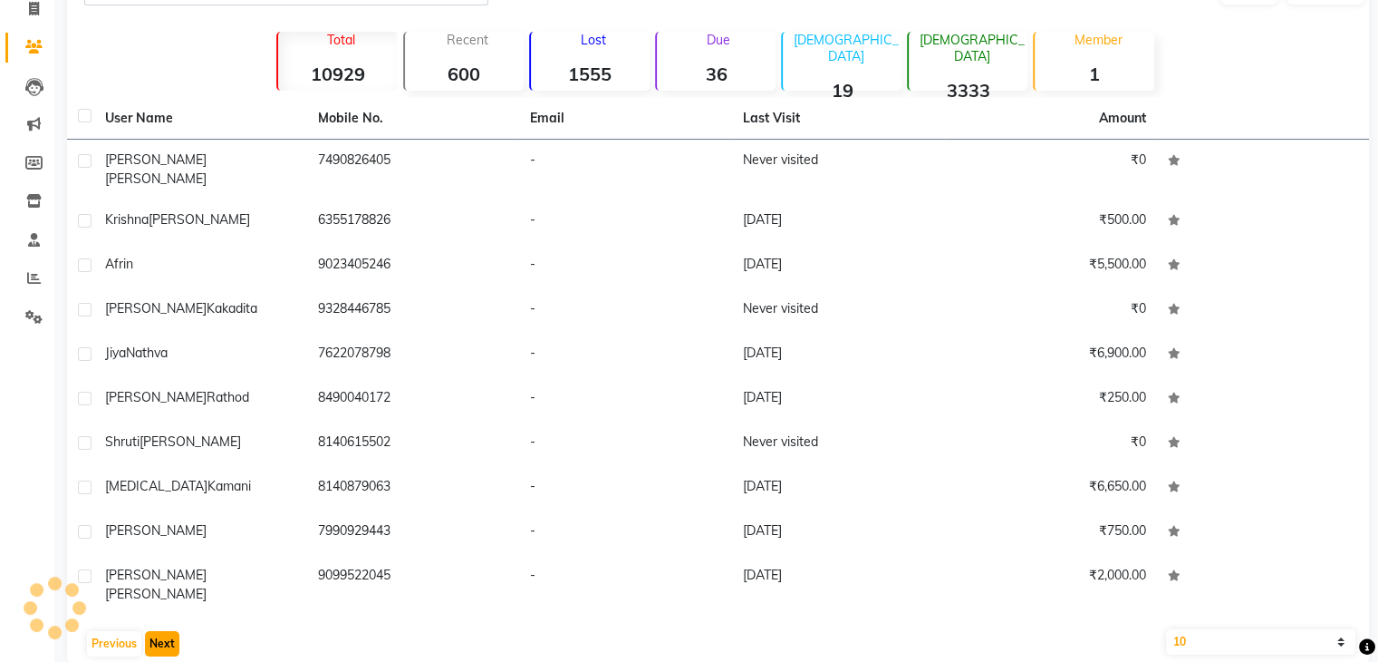
click at [167, 631] on button "Next" at bounding box center [162, 643] width 34 height 25
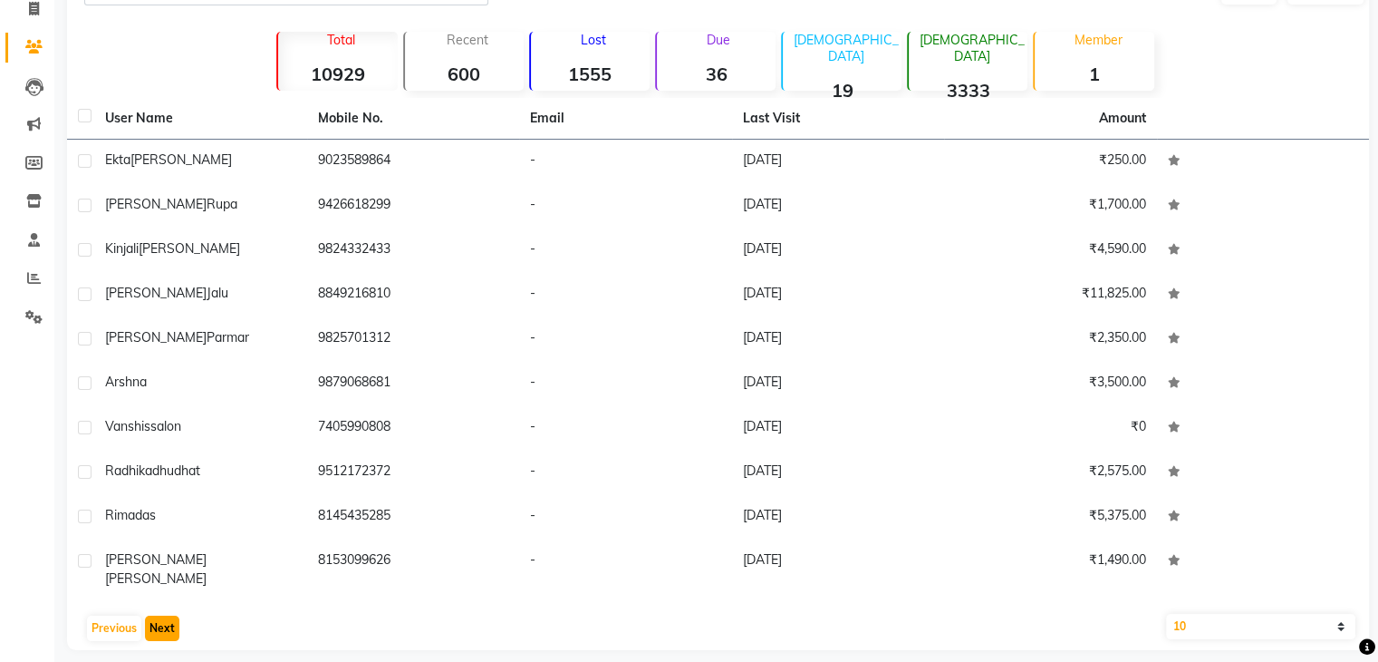
click at [167, 615] on button "Next" at bounding box center [162, 627] width 34 height 25
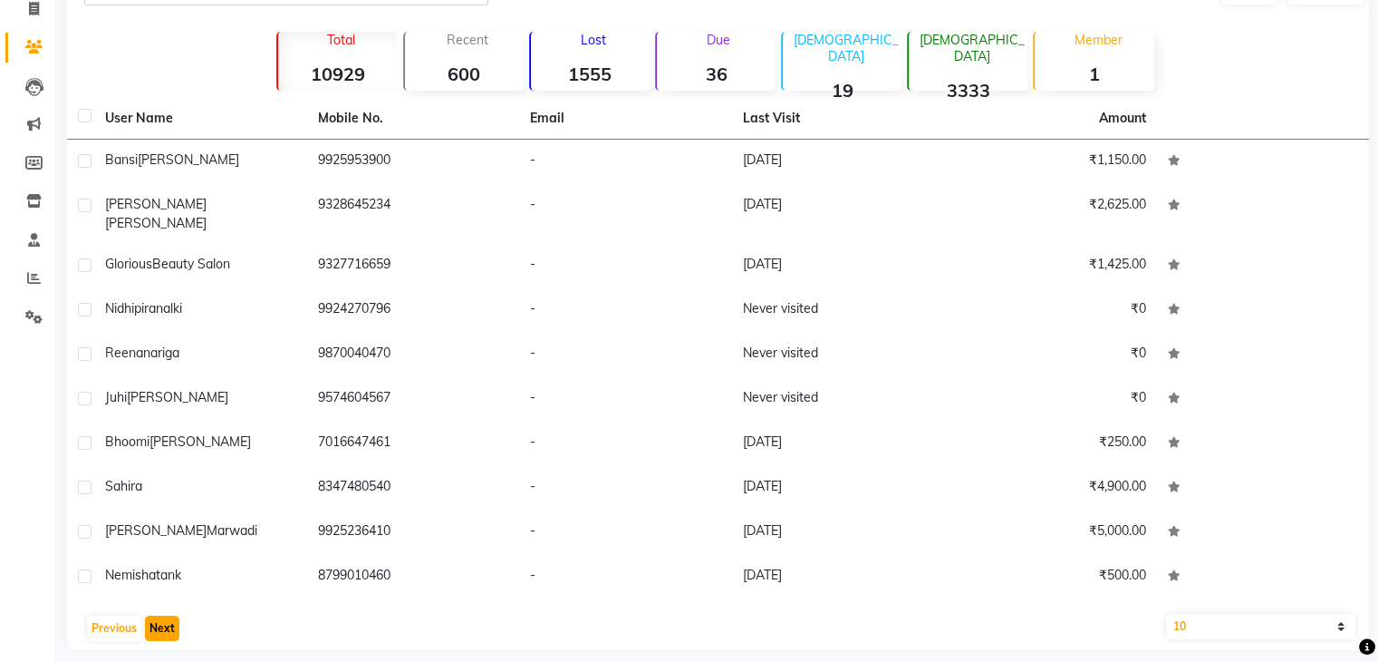
click at [167, 615] on button "Next" at bounding box center [162, 627] width 34 height 25
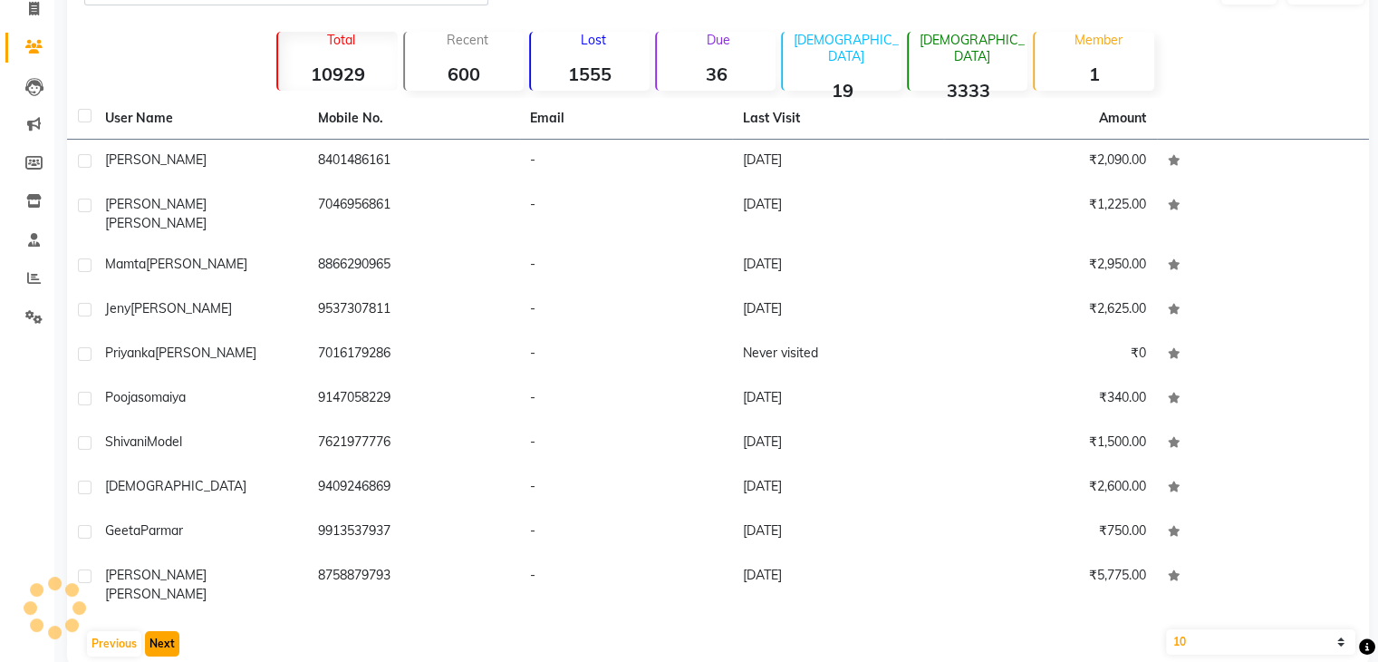
click at [167, 631] on button "Next" at bounding box center [162, 643] width 34 height 25
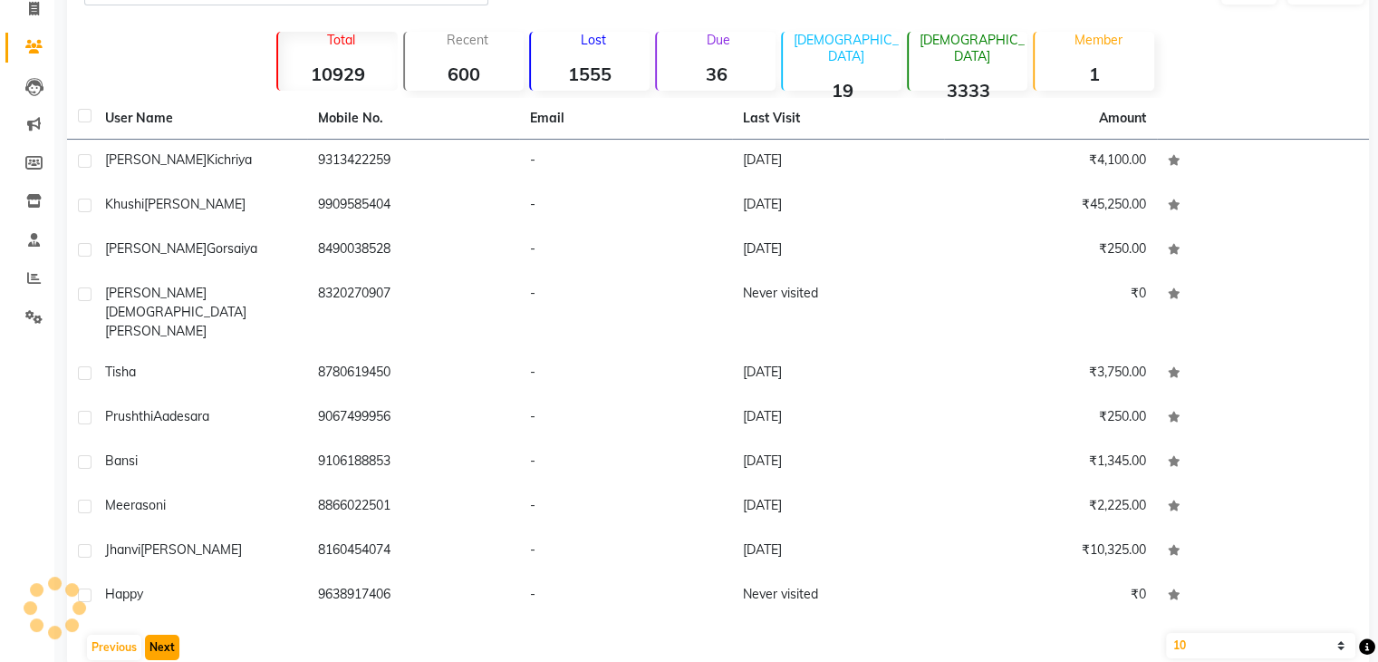
click at [167, 634] on button "Next" at bounding box center [162, 646] width 34 height 25
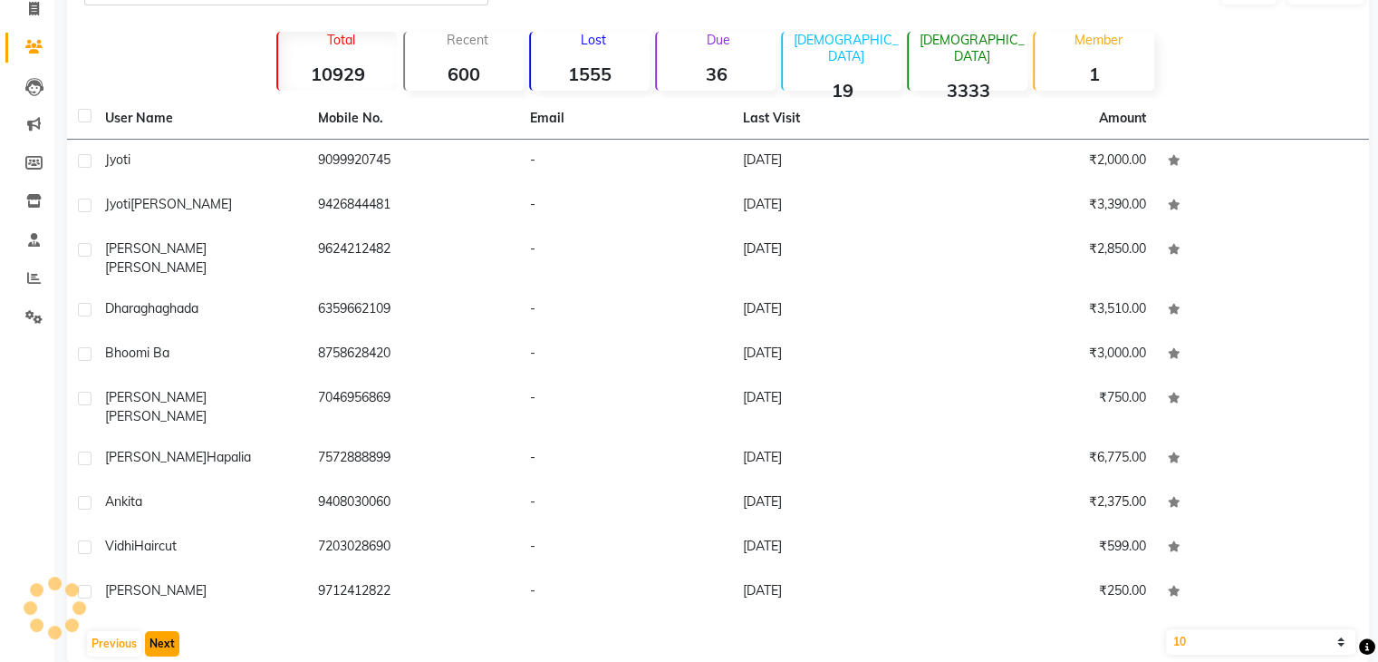
click at [167, 631] on button "Next" at bounding box center [162, 643] width 34 height 25
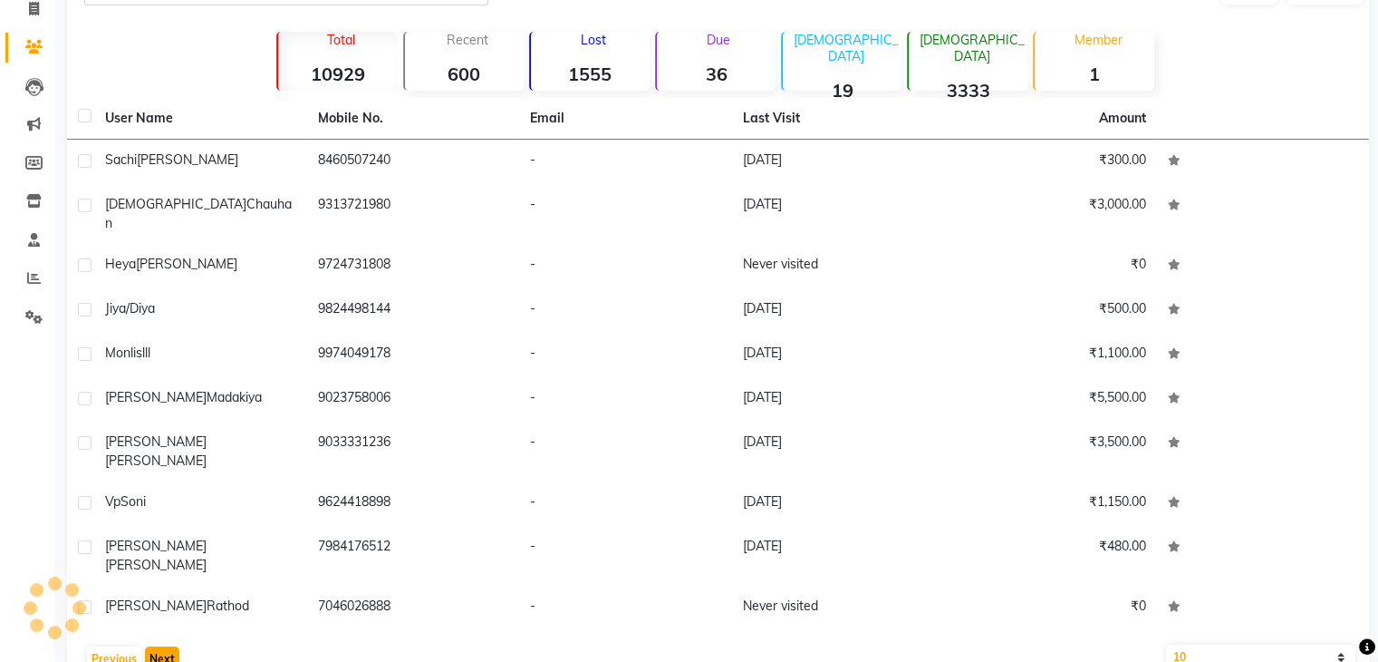
click at [167, 646] on button "Next" at bounding box center [162, 658] width 34 height 25
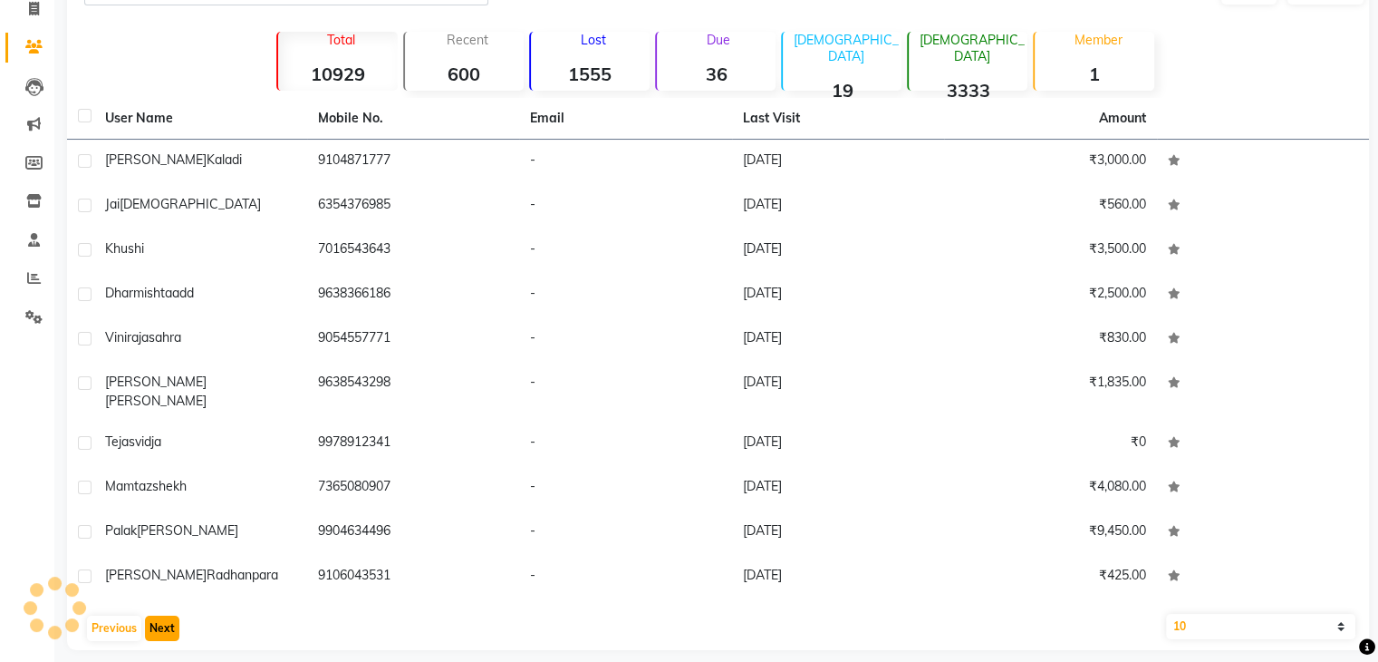
click at [167, 615] on button "Next" at bounding box center [162, 627] width 34 height 25
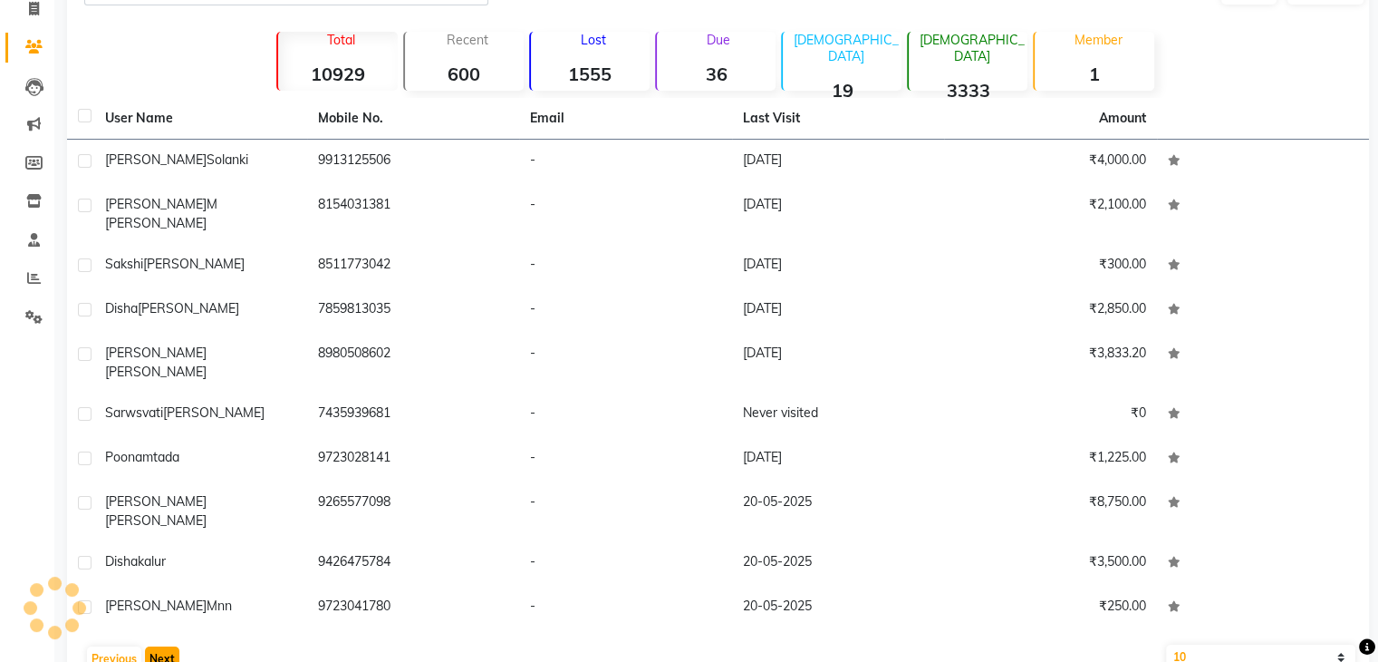
click at [167, 646] on button "Next" at bounding box center [162, 658] width 34 height 25
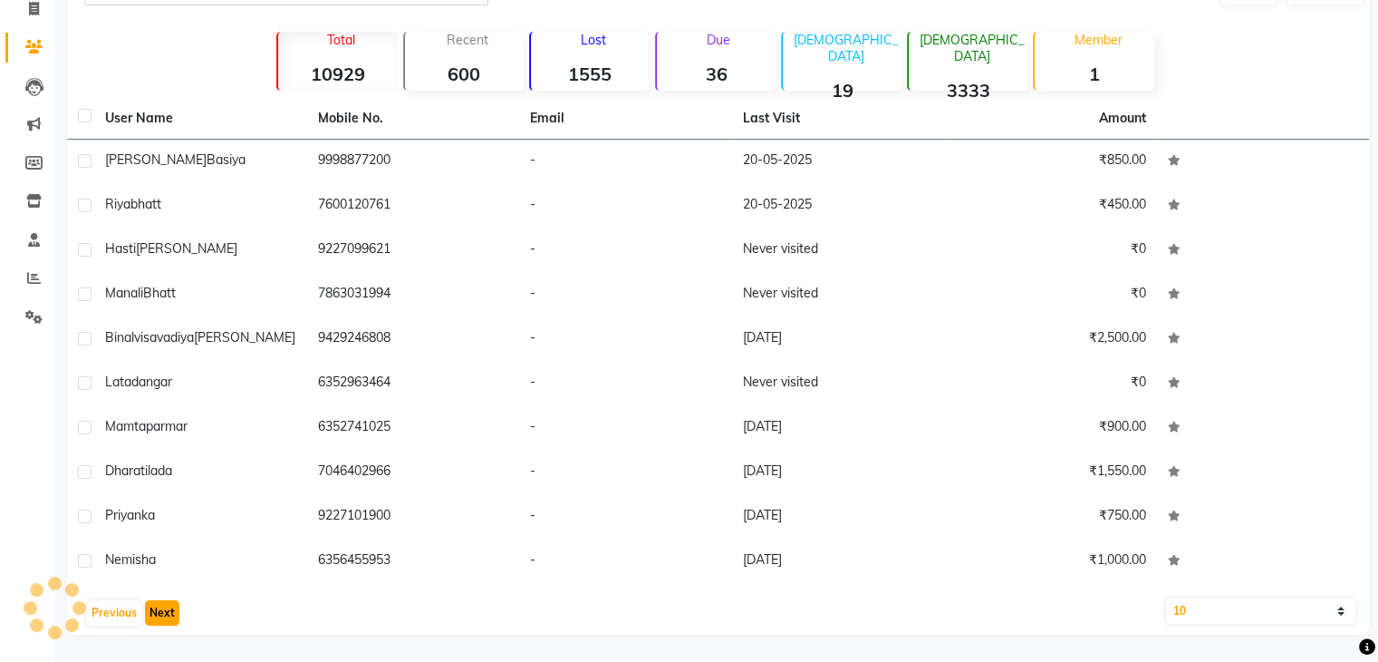
click at [167, 615] on button "Next" at bounding box center [162, 612] width 34 height 25
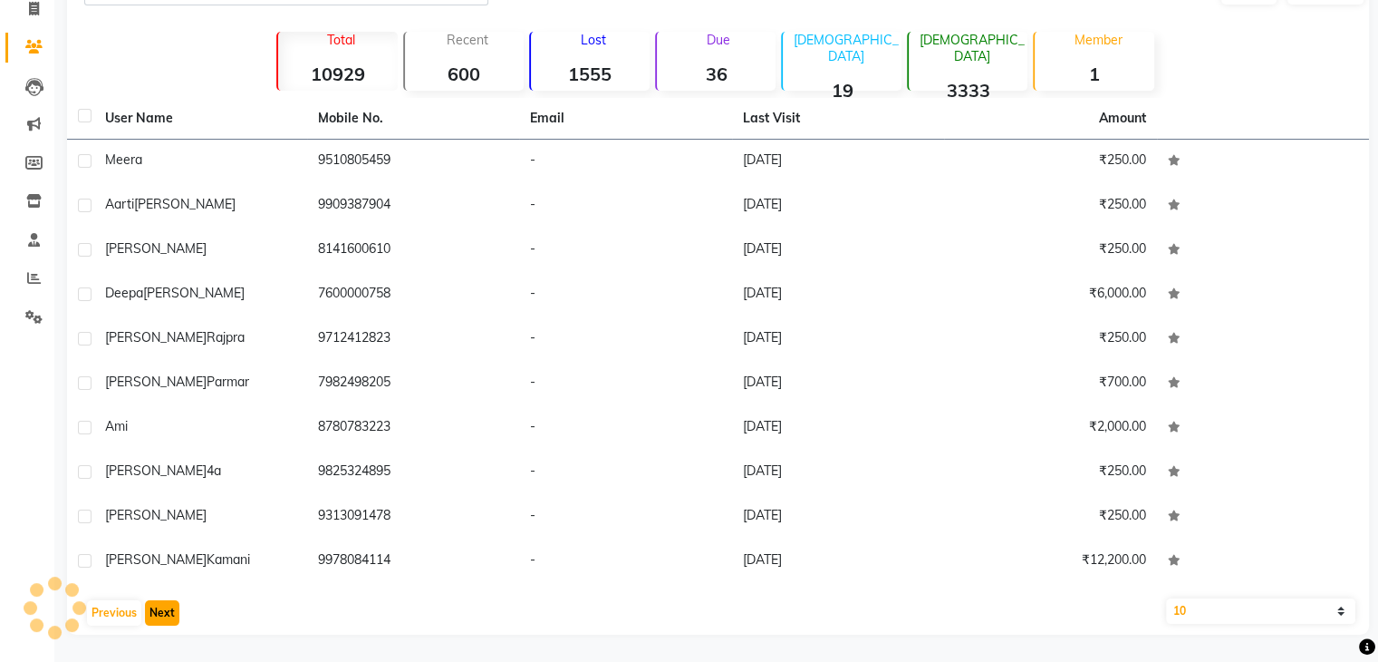
click at [167, 615] on button "Next" at bounding box center [162, 612] width 34 height 25
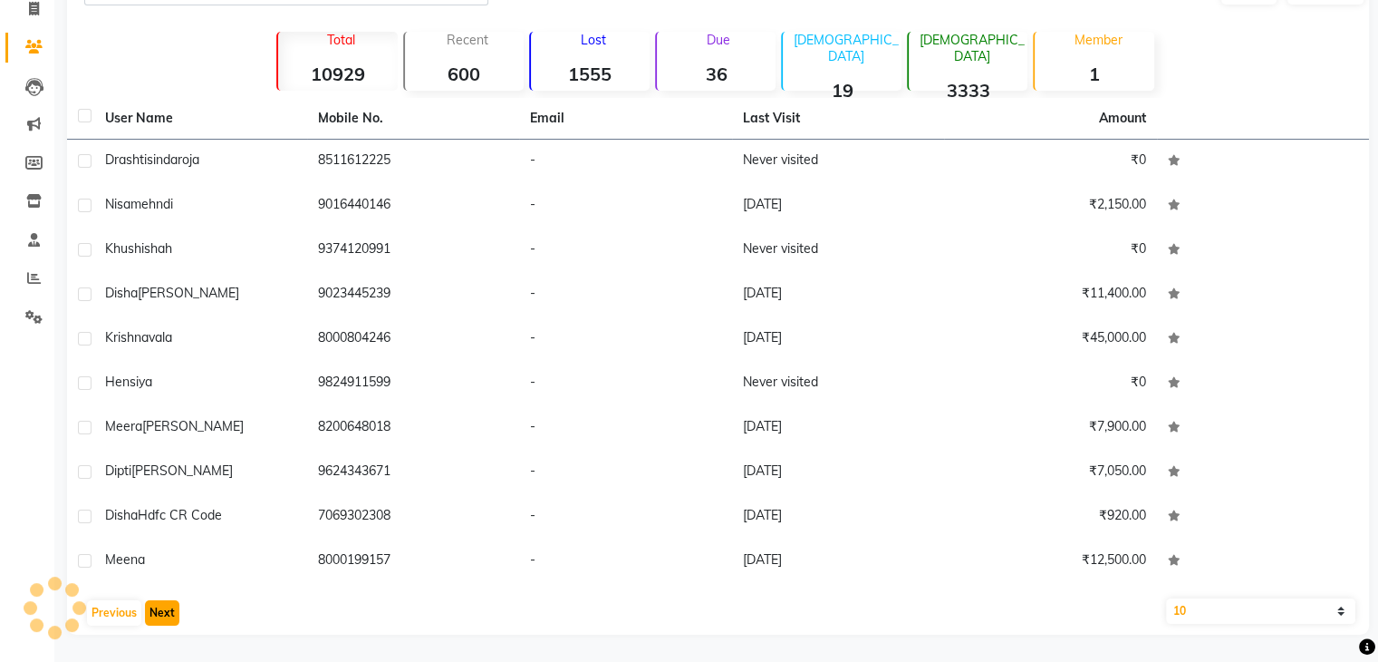
click at [167, 615] on button "Next" at bounding box center [162, 612] width 34 height 25
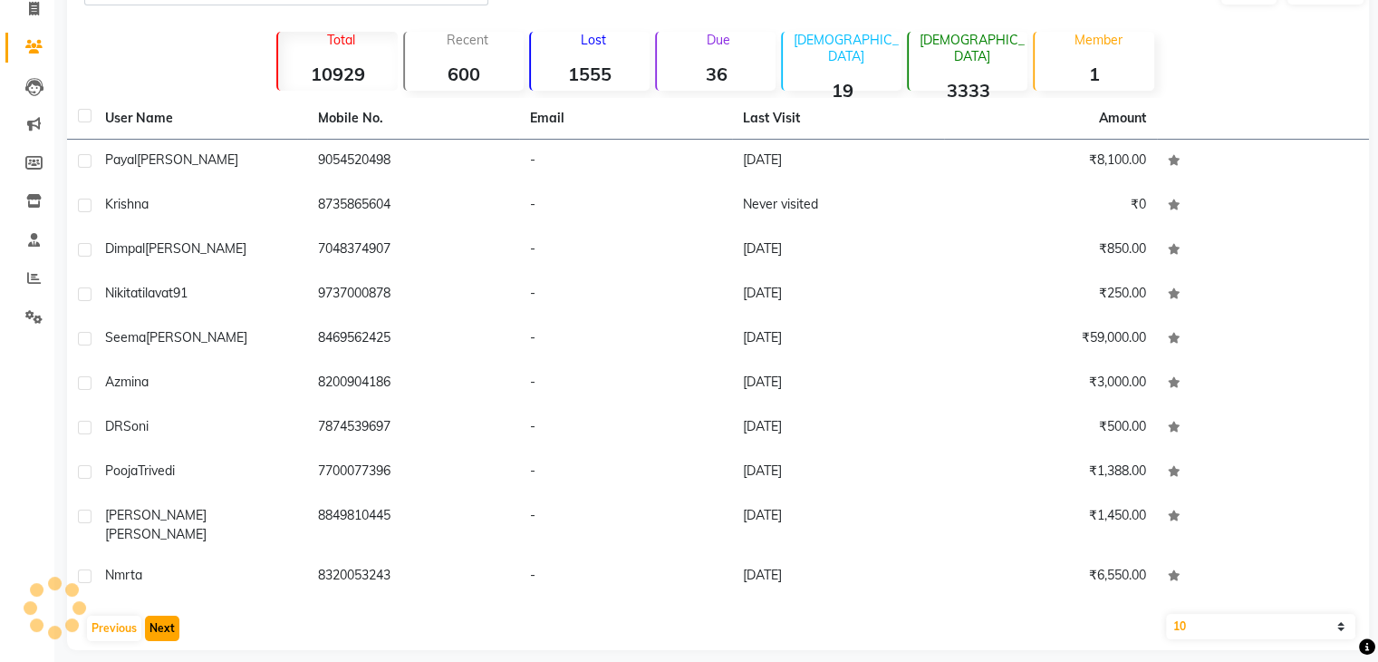
click at [167, 615] on button "Next" at bounding box center [162, 627] width 34 height 25
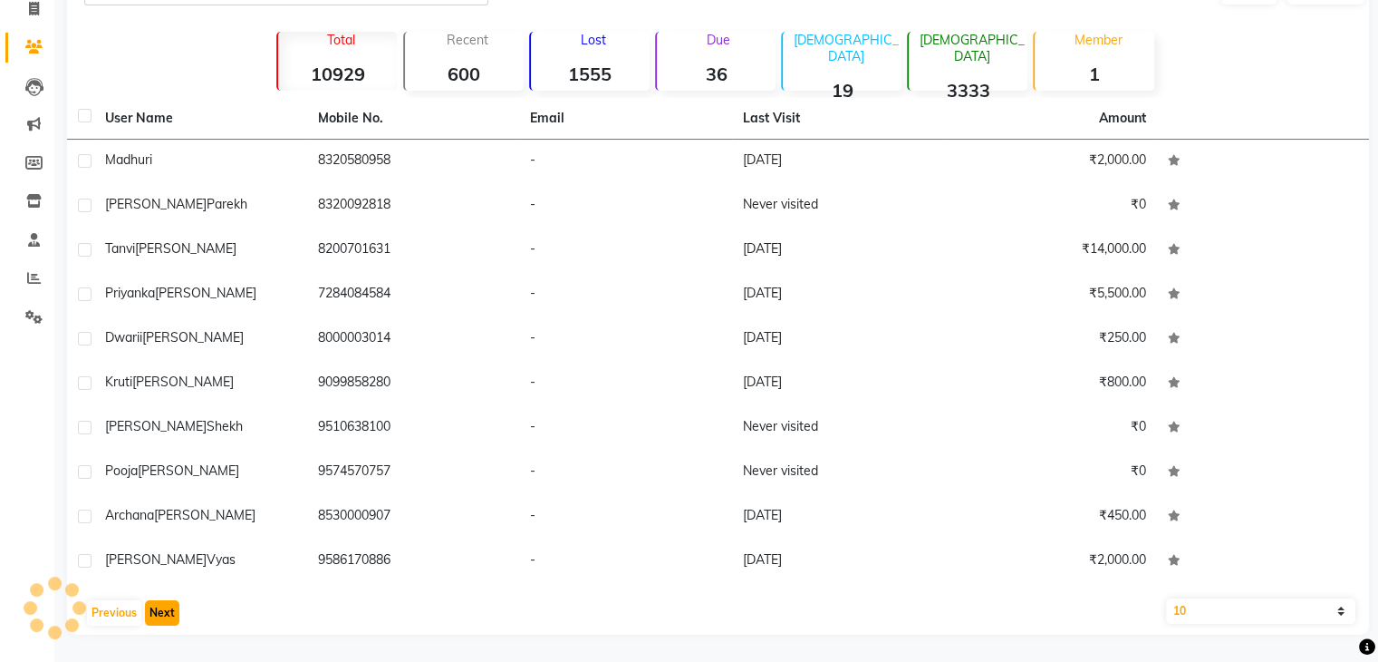
click at [167, 615] on button "Next" at bounding box center [162, 612] width 34 height 25
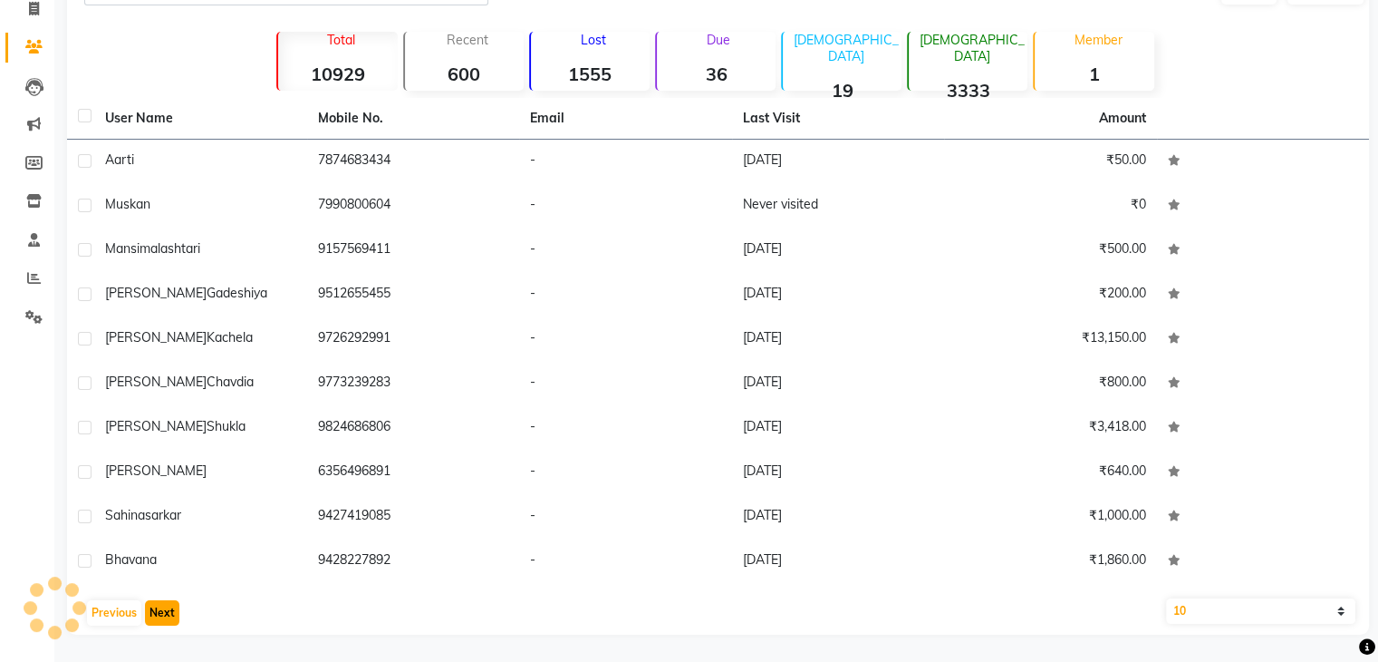
click at [167, 615] on button "Next" at bounding box center [162, 612] width 34 height 25
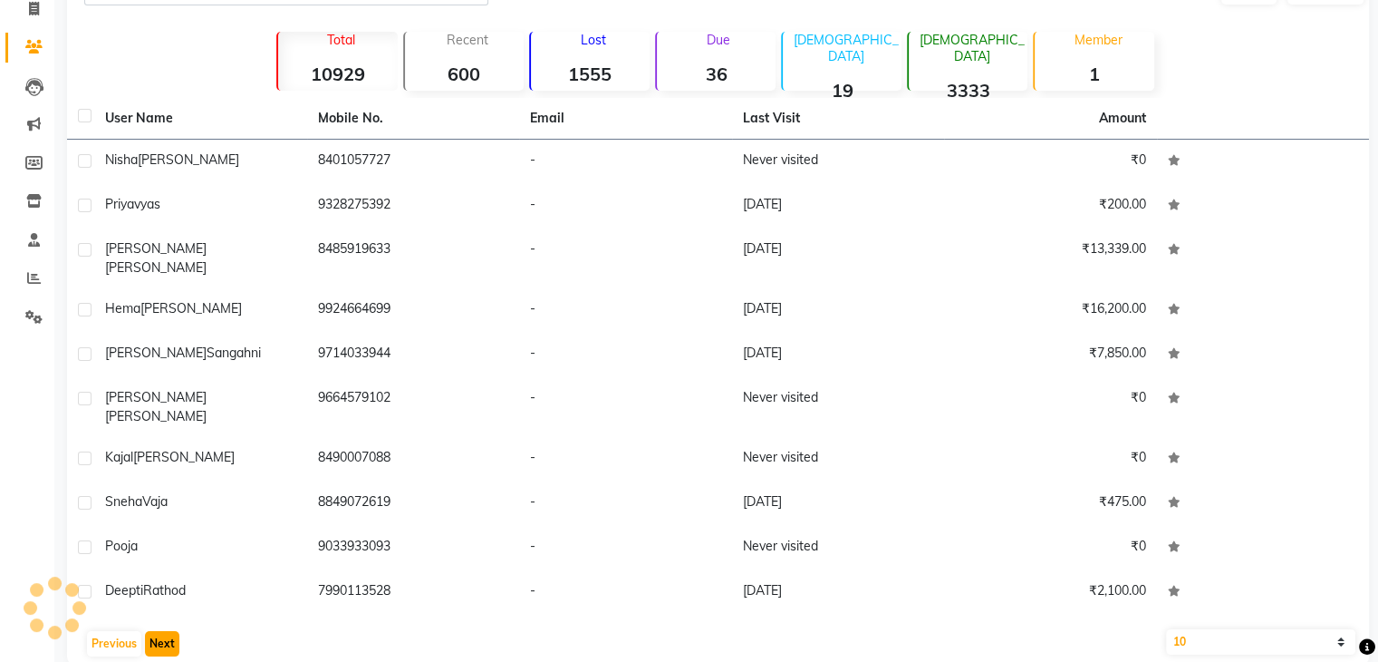
click at [167, 631] on button "Next" at bounding box center [162, 643] width 34 height 25
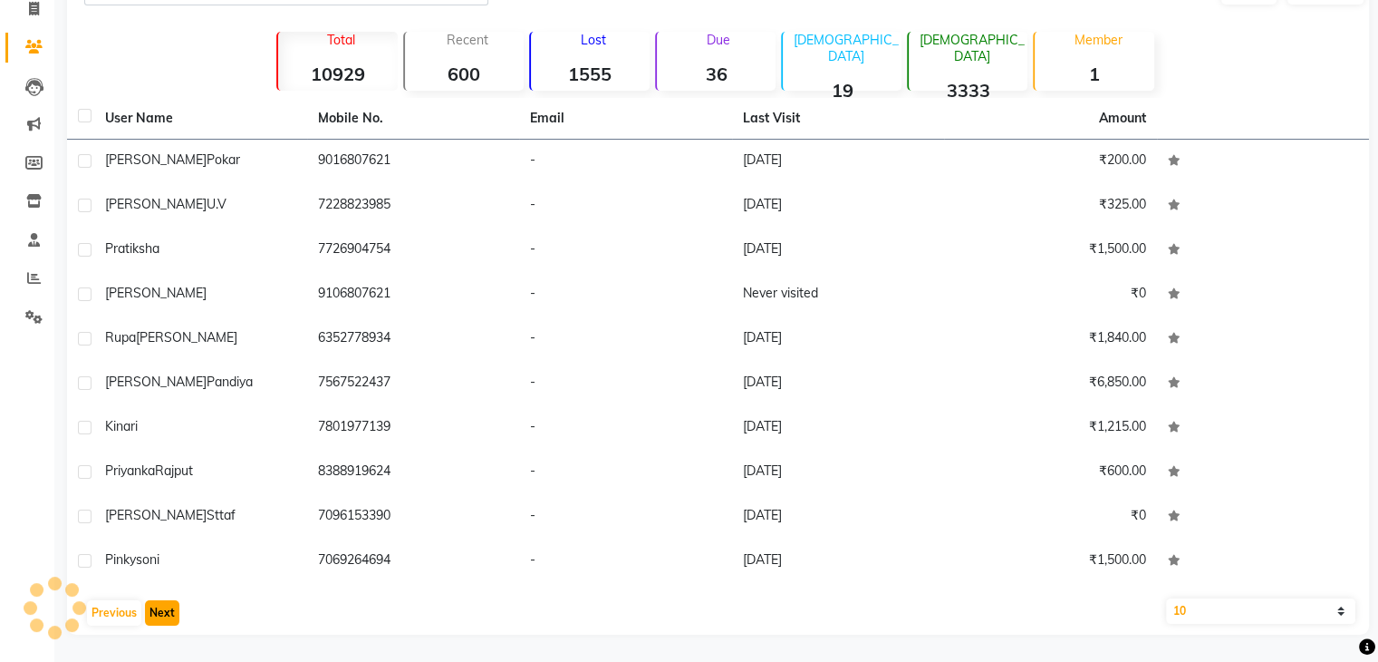
click at [167, 615] on button "Next" at bounding box center [162, 612] width 34 height 25
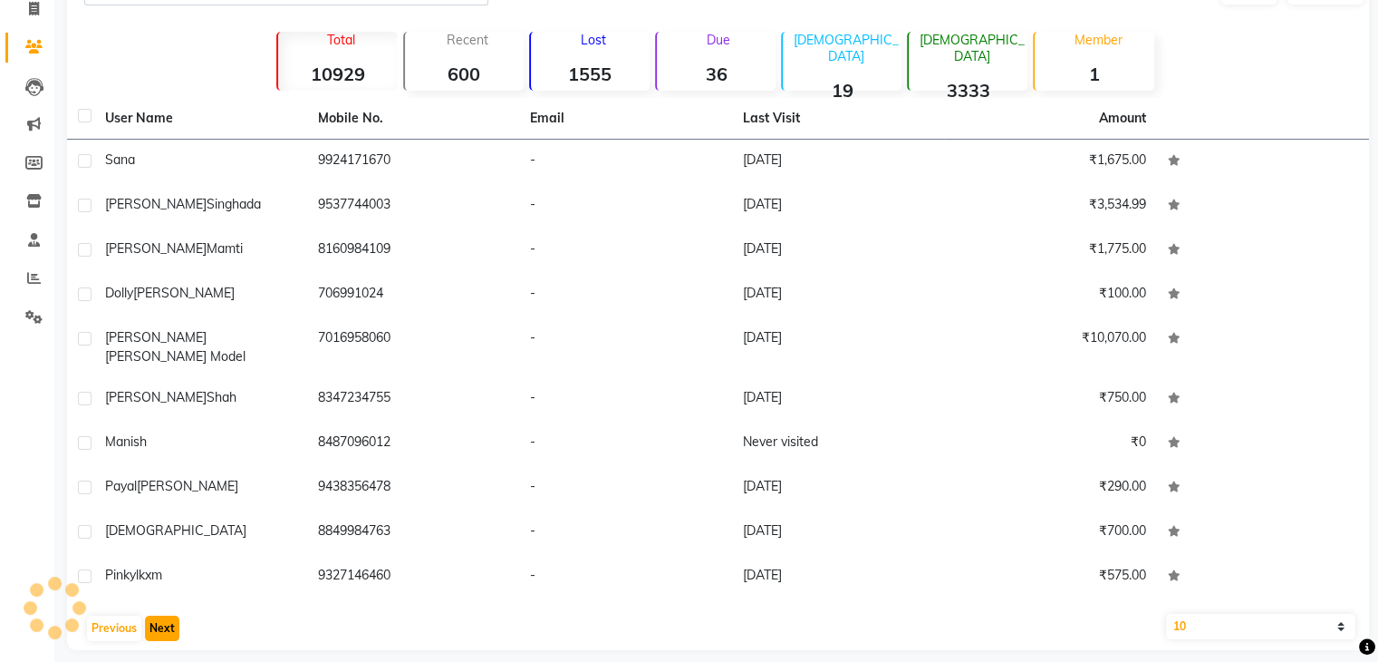
click at [167, 615] on button "Next" at bounding box center [162, 627] width 34 height 25
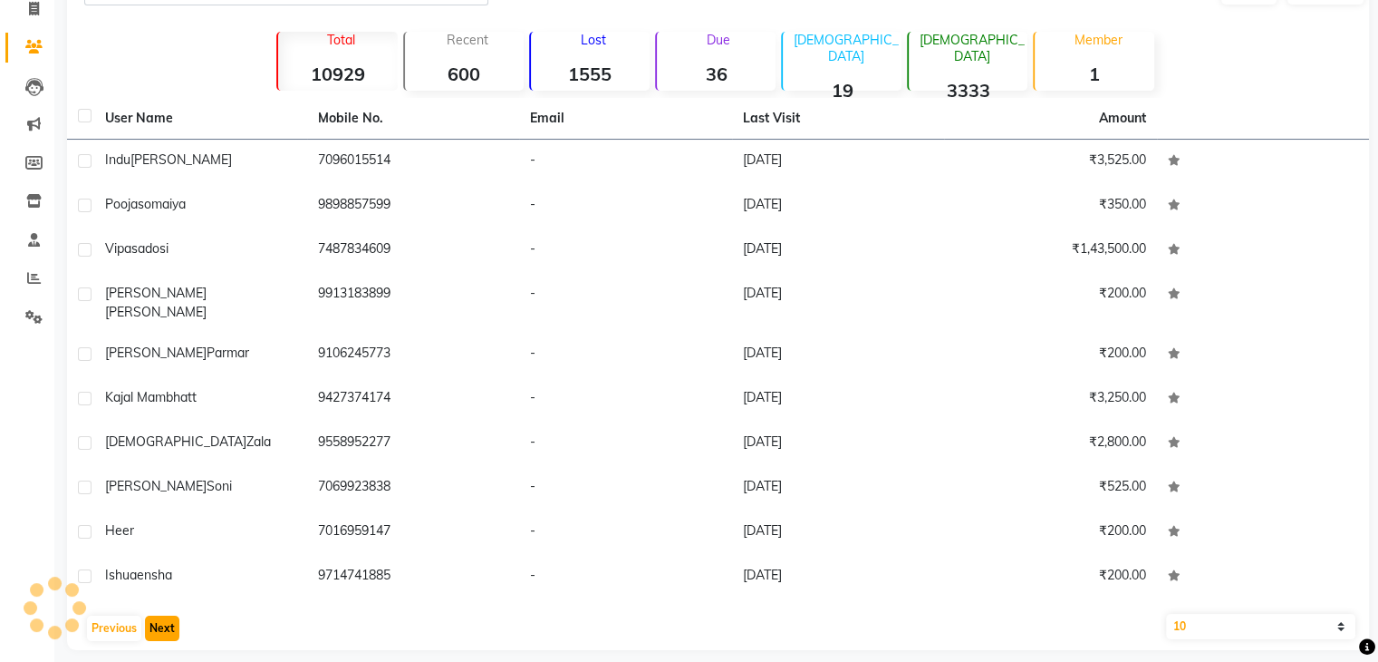
click at [167, 615] on button "Next" at bounding box center [162, 627] width 34 height 25
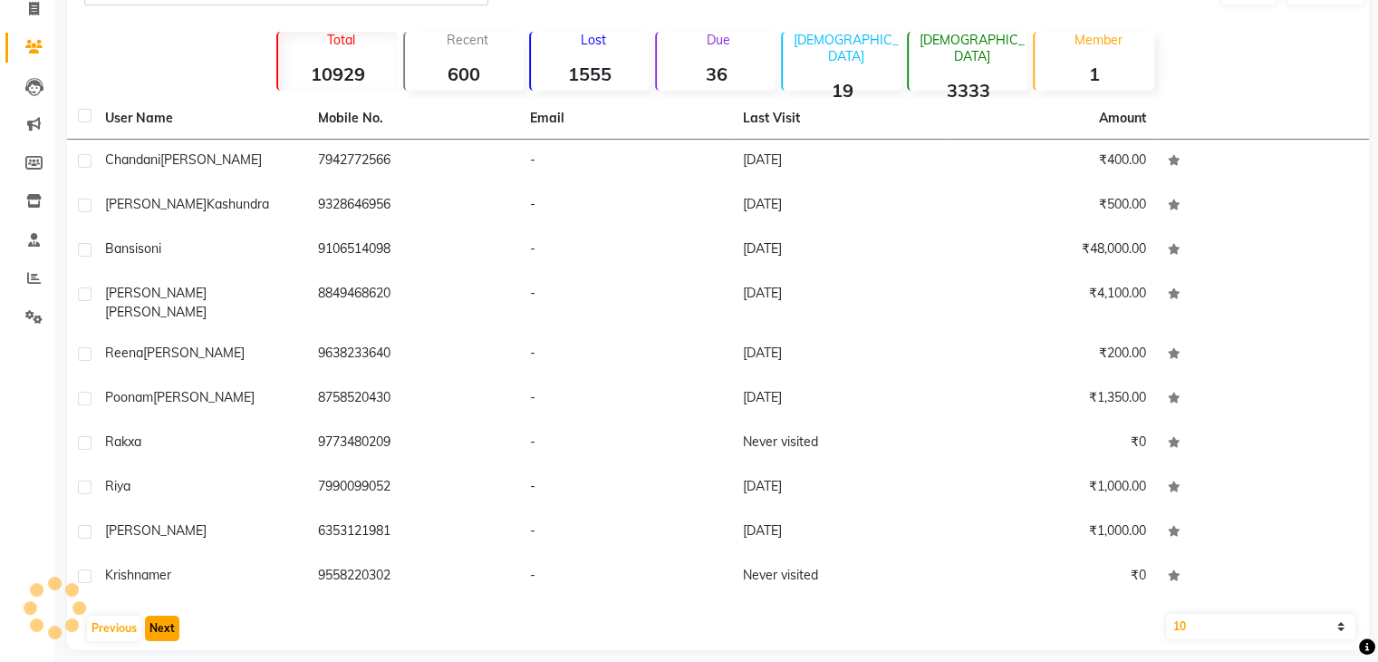
click at [167, 615] on button "Next" at bounding box center [162, 627] width 34 height 25
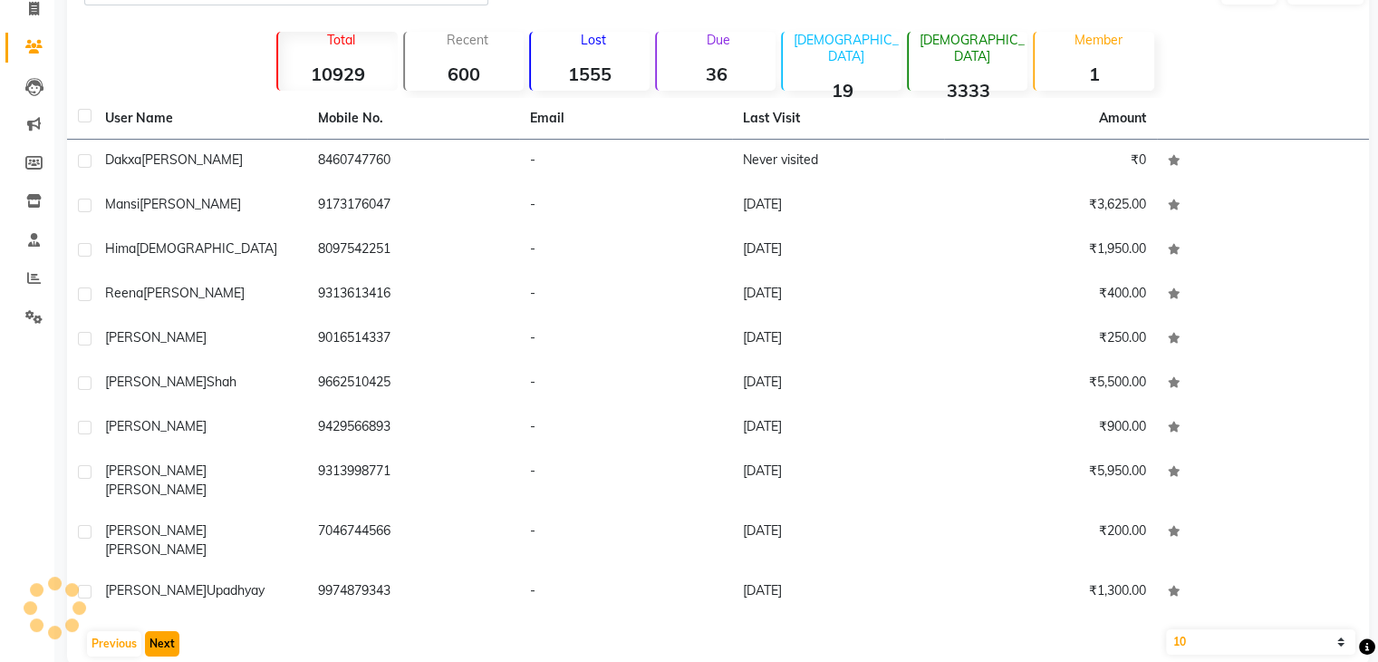
click at [167, 631] on button "Next" at bounding box center [162, 643] width 34 height 25
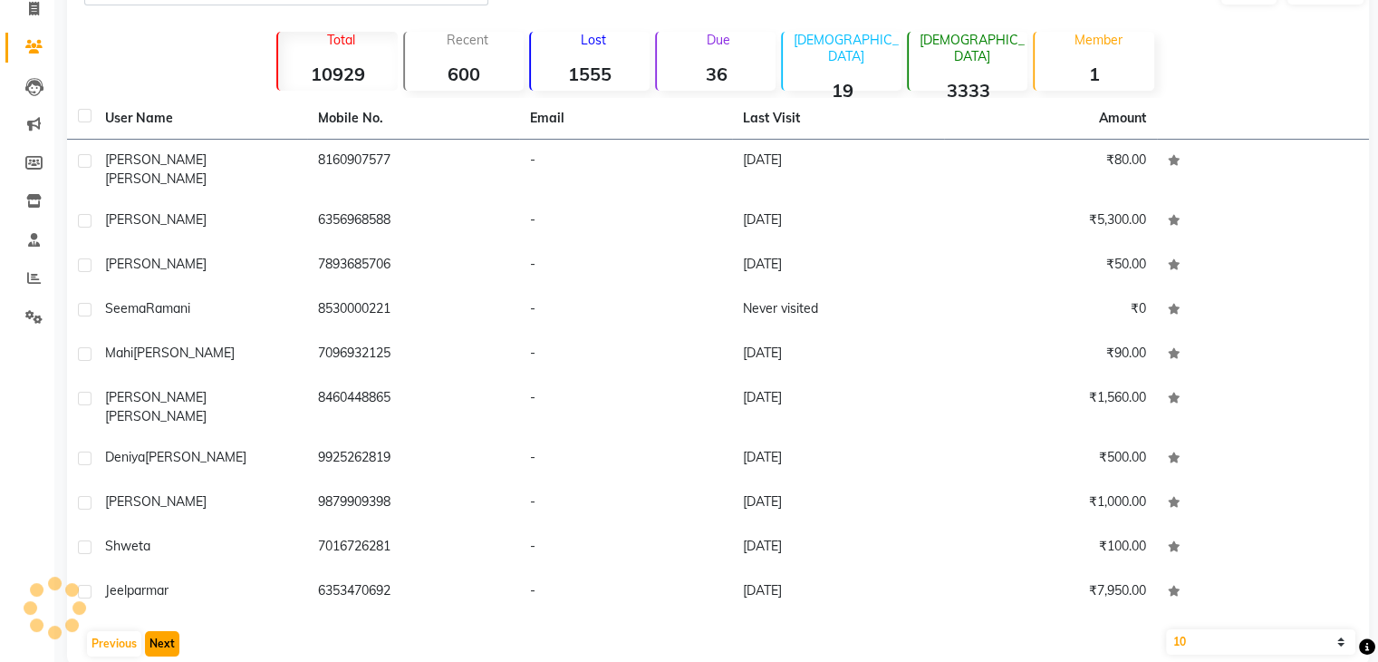
click at [167, 631] on button "Next" at bounding box center [162, 643] width 34 height 25
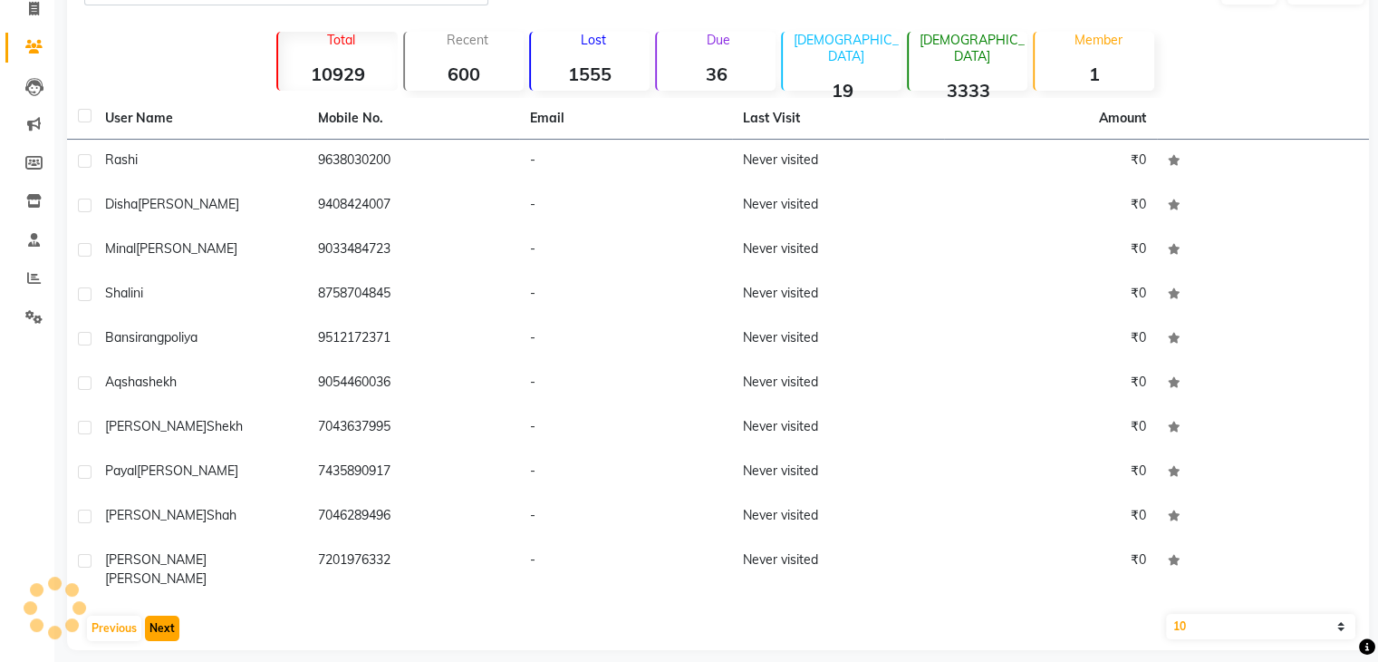
click at [167, 615] on button "Next" at bounding box center [162, 627] width 34 height 25
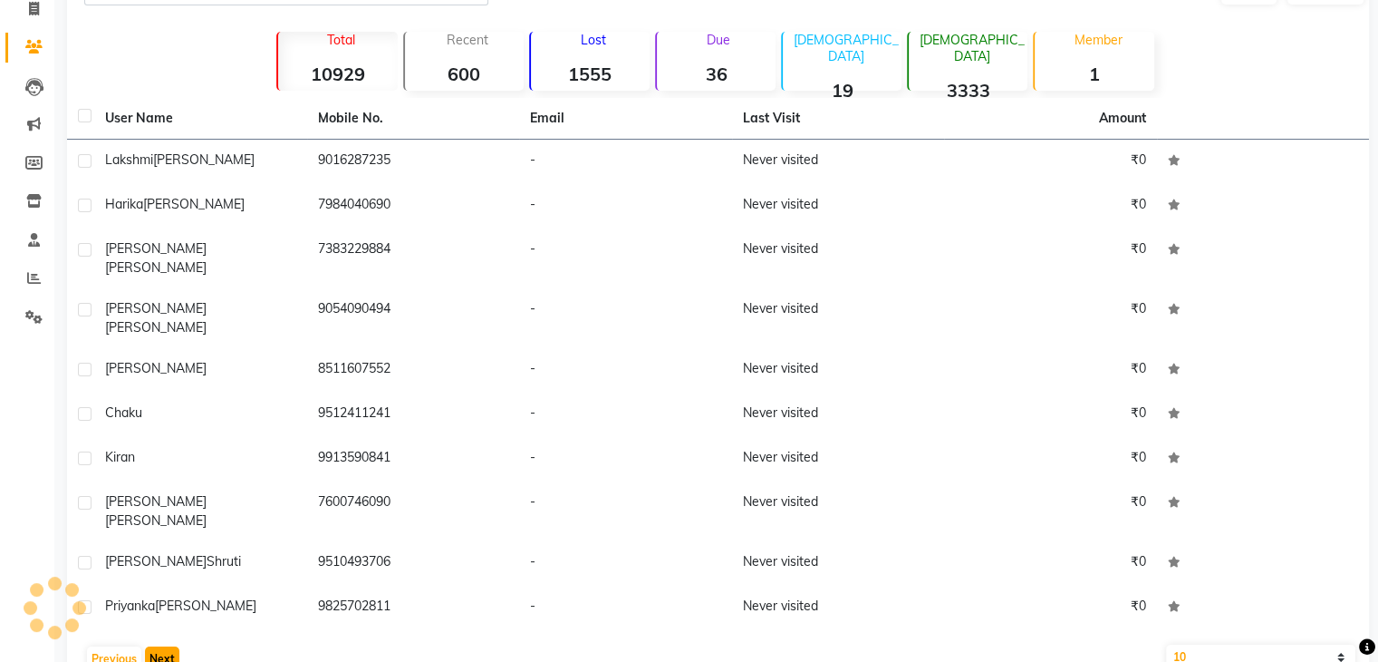
click at [167, 646] on button "Next" at bounding box center [162, 658] width 34 height 25
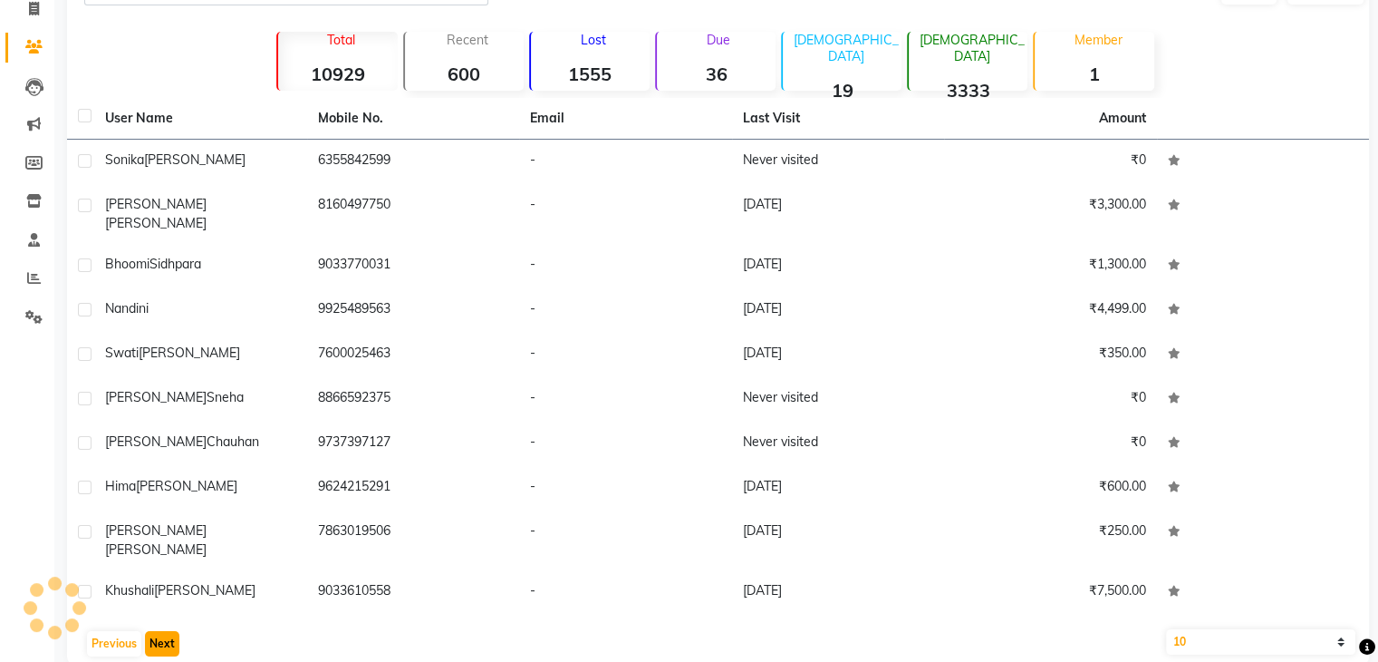
click at [167, 631] on button "Next" at bounding box center [162, 643] width 34 height 25
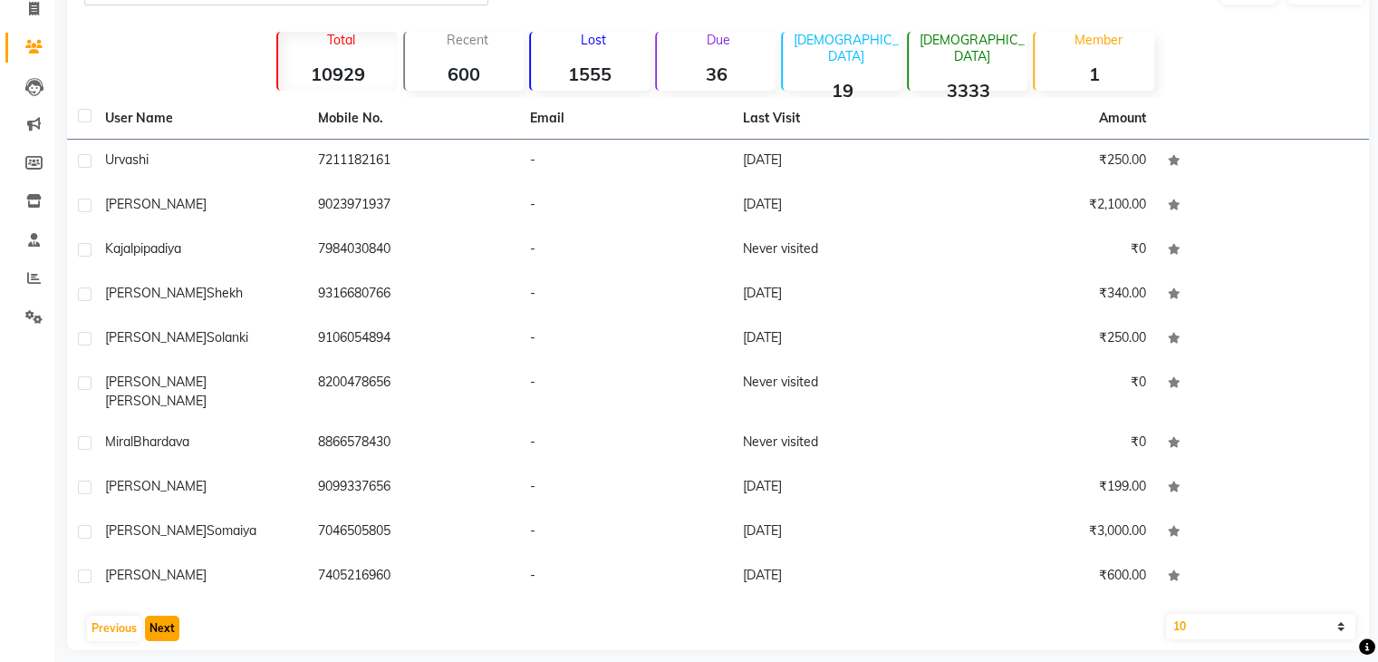
click at [167, 615] on button "Next" at bounding box center [162, 627] width 34 height 25
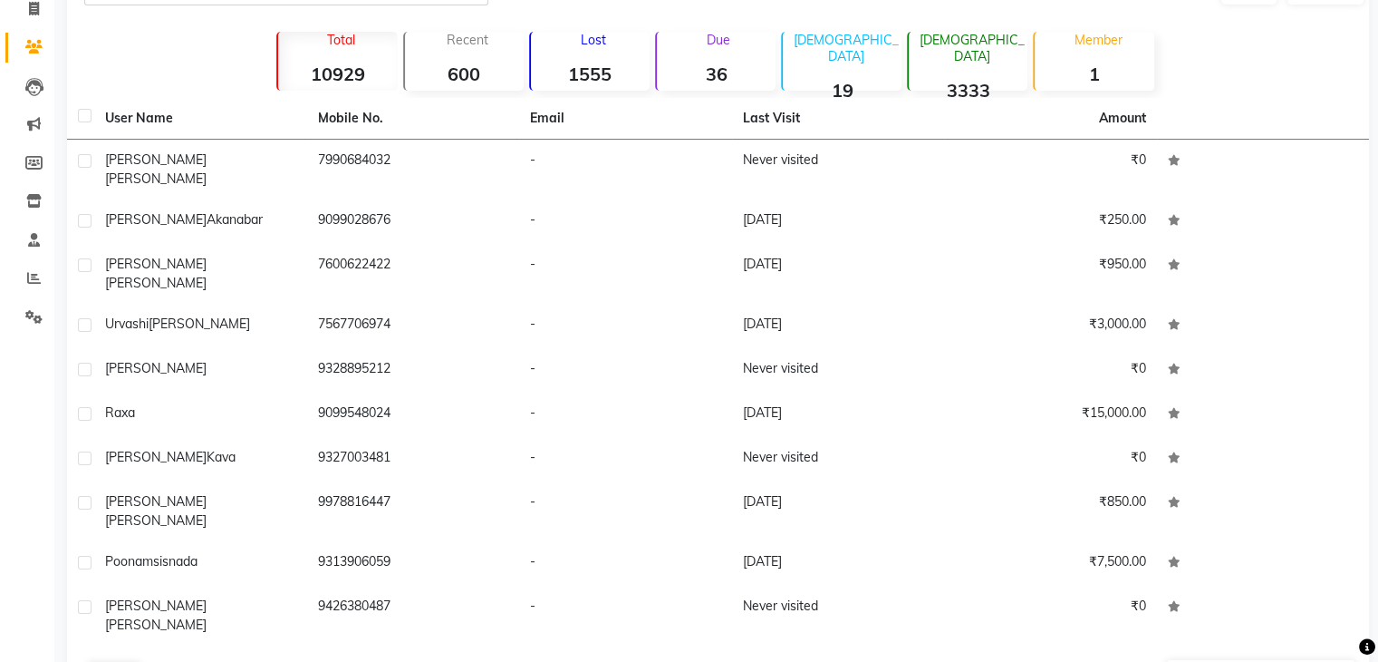
click at [167, 661] on button "Next" at bounding box center [162, 674] width 34 height 25
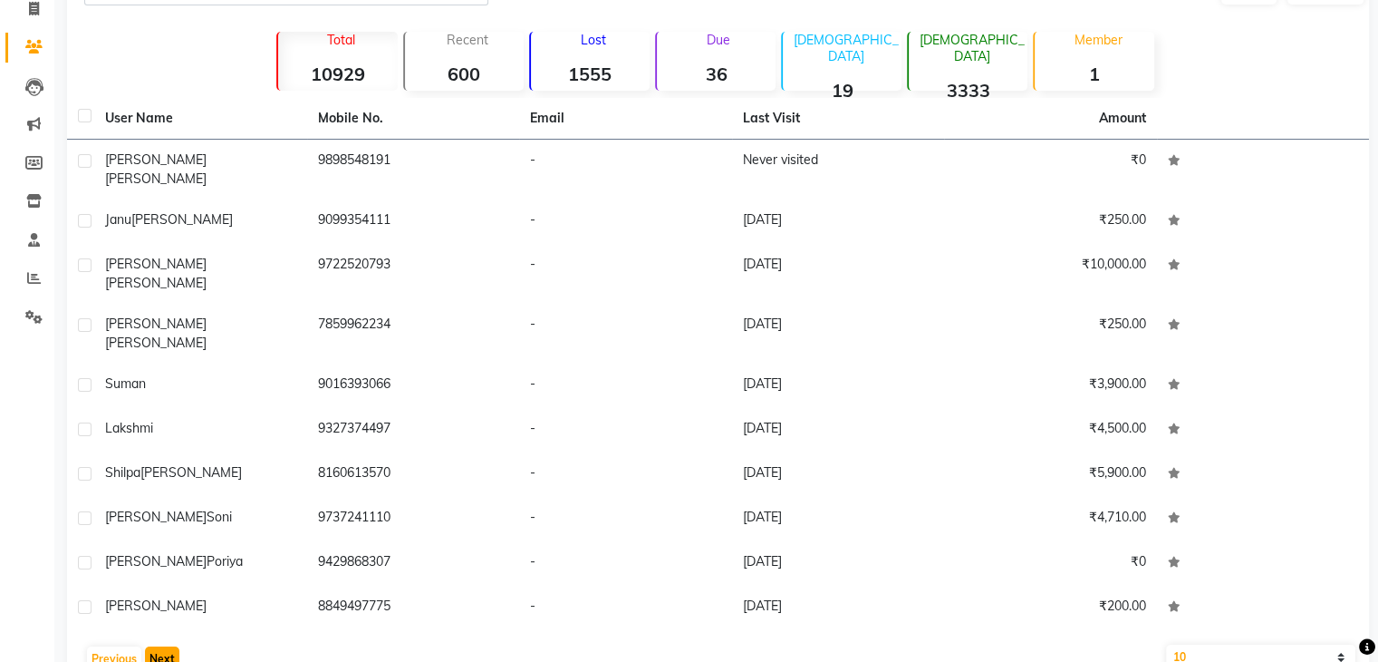
click at [167, 646] on button "Next" at bounding box center [162, 658] width 34 height 25
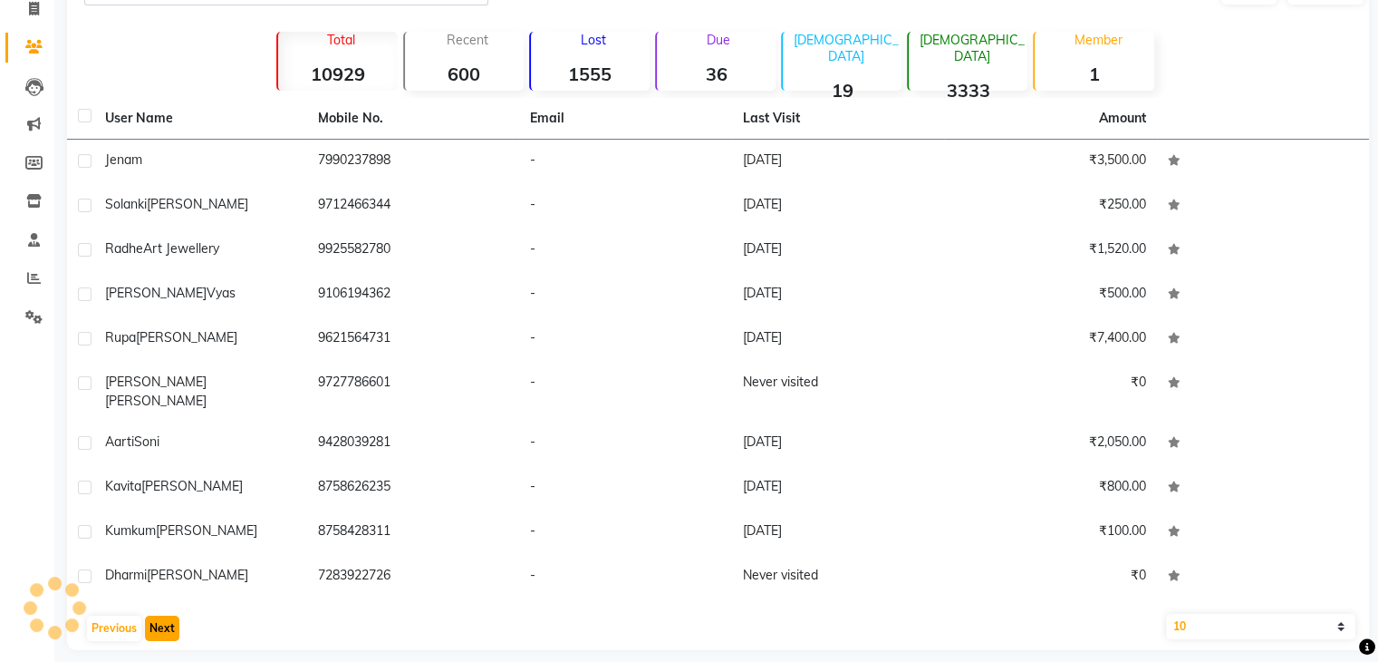
click at [167, 615] on button "Next" at bounding box center [162, 627] width 34 height 25
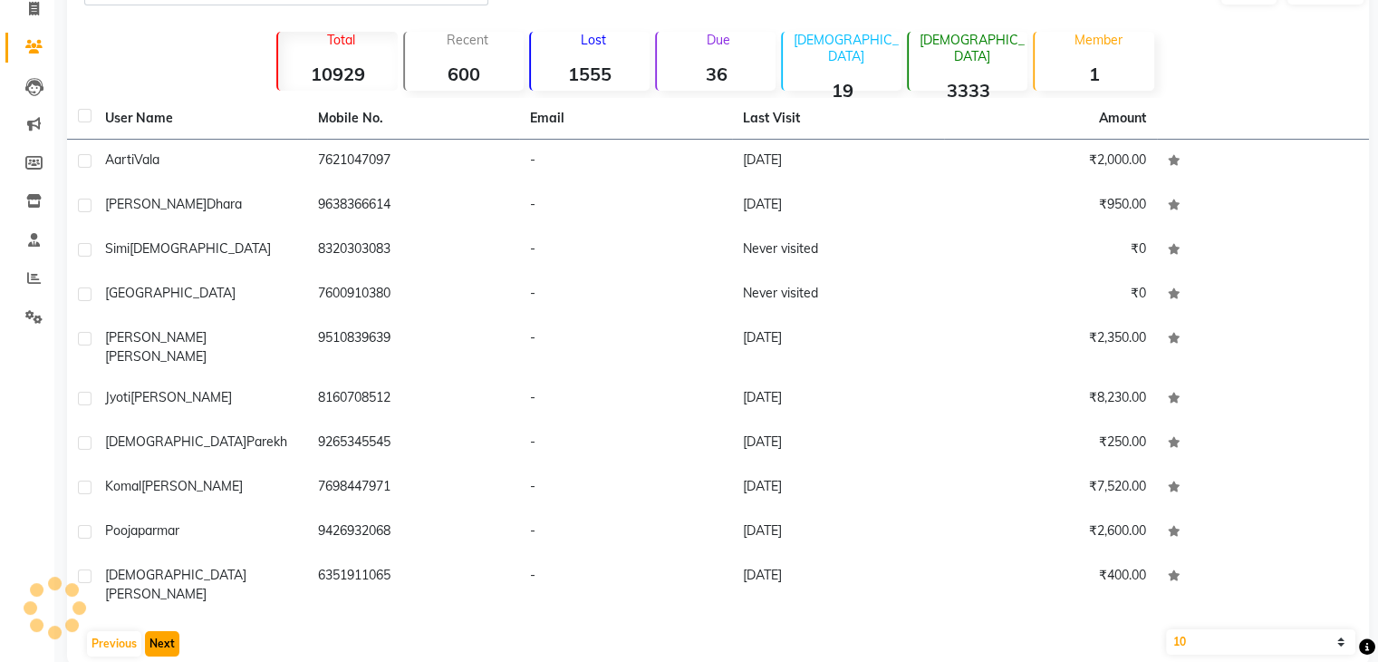
click at [167, 631] on button "Next" at bounding box center [162, 643] width 34 height 25
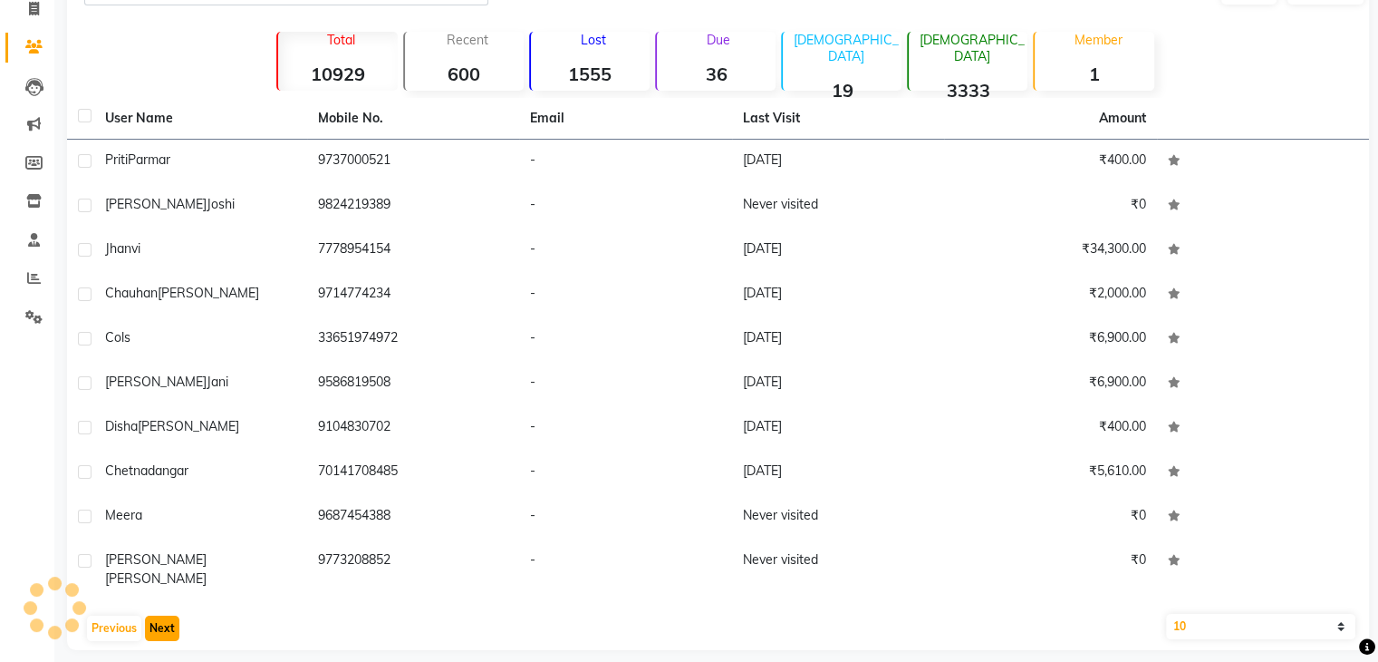
click at [167, 615] on button "Next" at bounding box center [162, 627] width 34 height 25
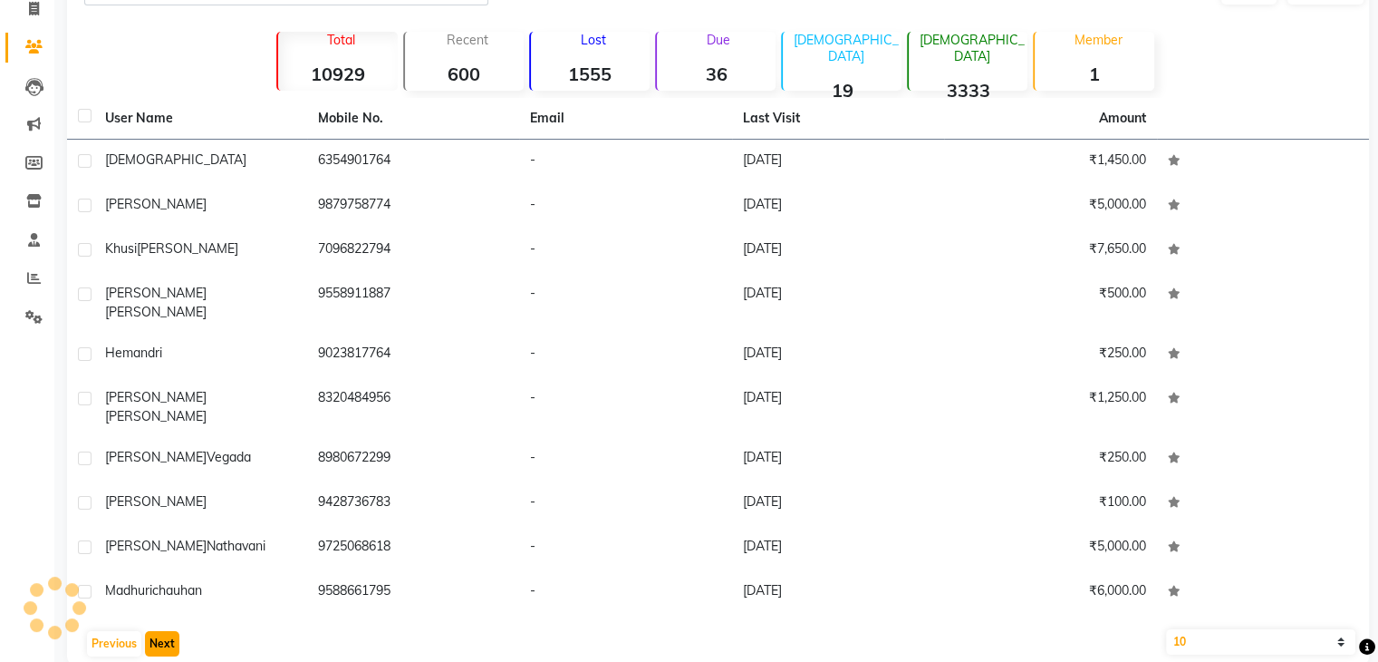
click at [167, 631] on button "Next" at bounding box center [162, 643] width 34 height 25
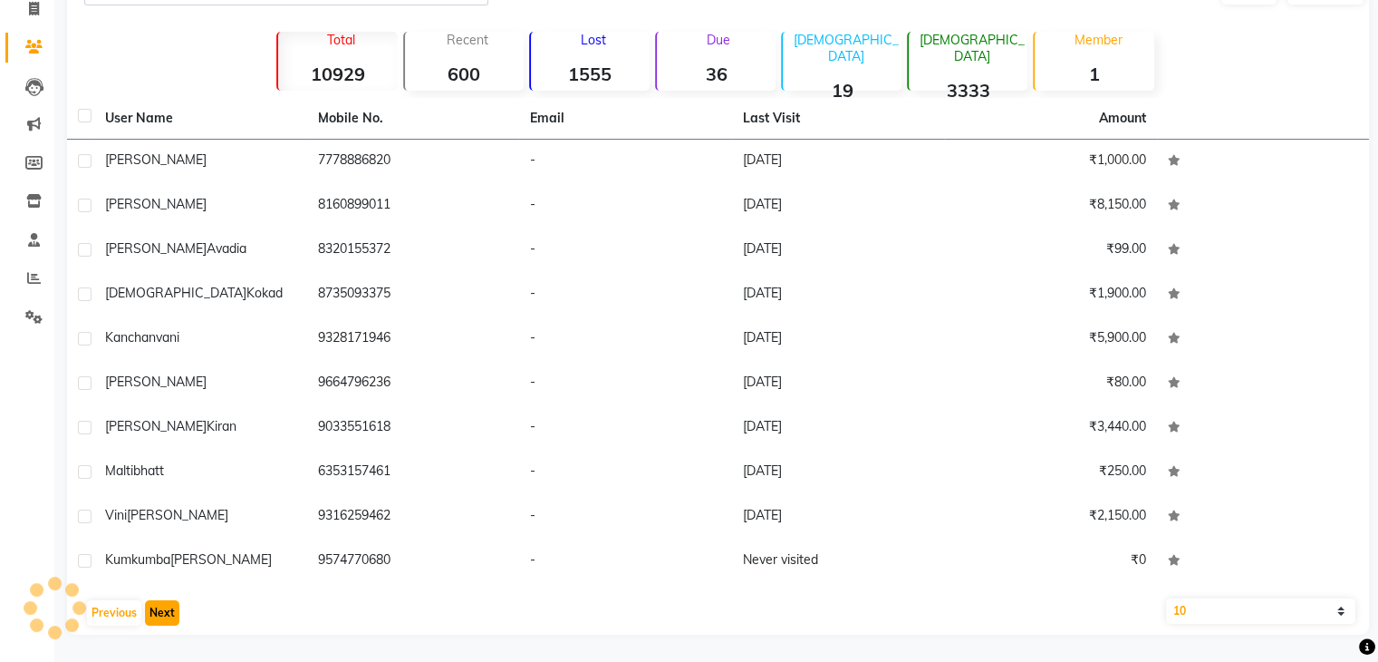
click at [167, 615] on button "Next" at bounding box center [162, 612] width 34 height 25
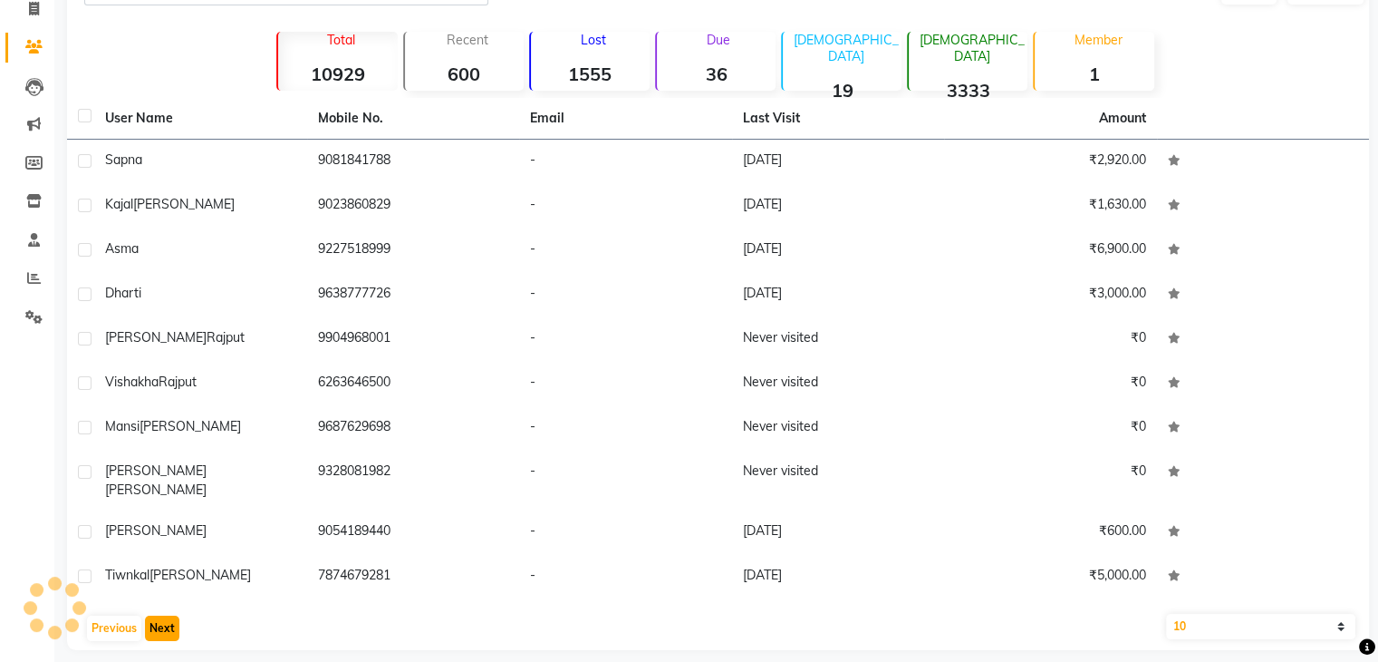
click at [167, 615] on button "Next" at bounding box center [162, 627] width 34 height 25
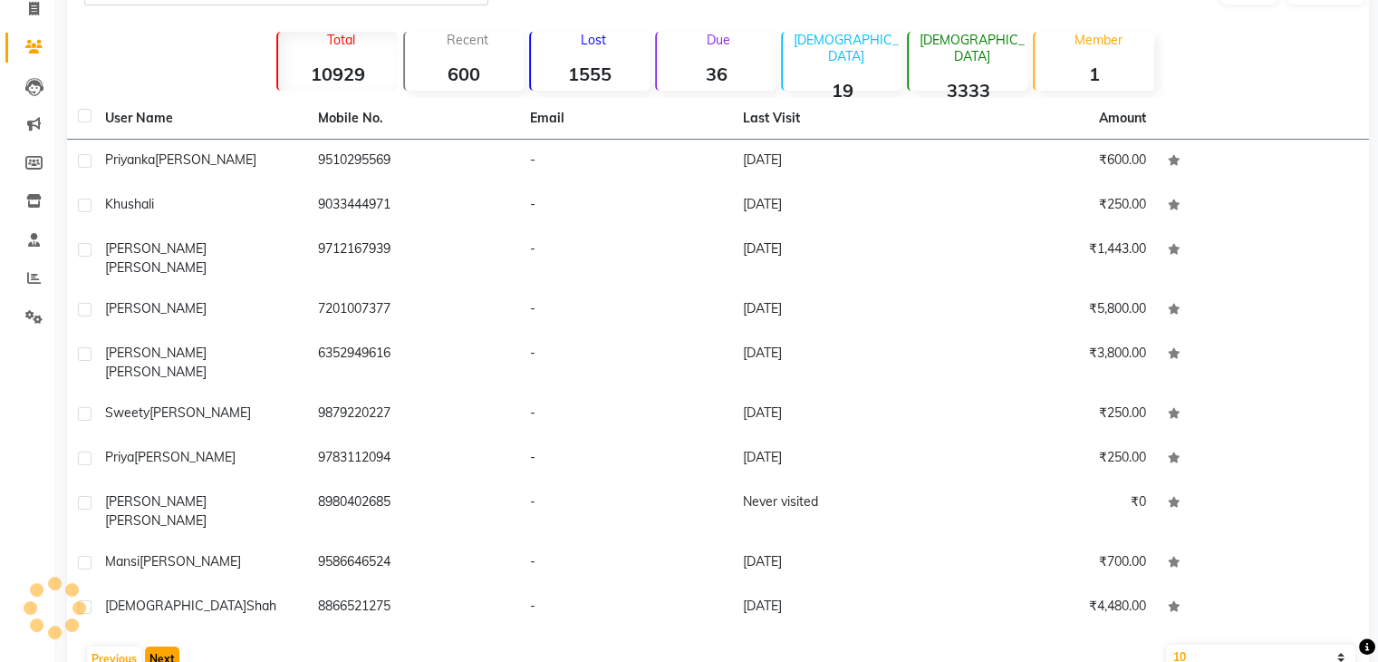
click at [167, 646] on button "Next" at bounding box center [162, 658] width 34 height 25
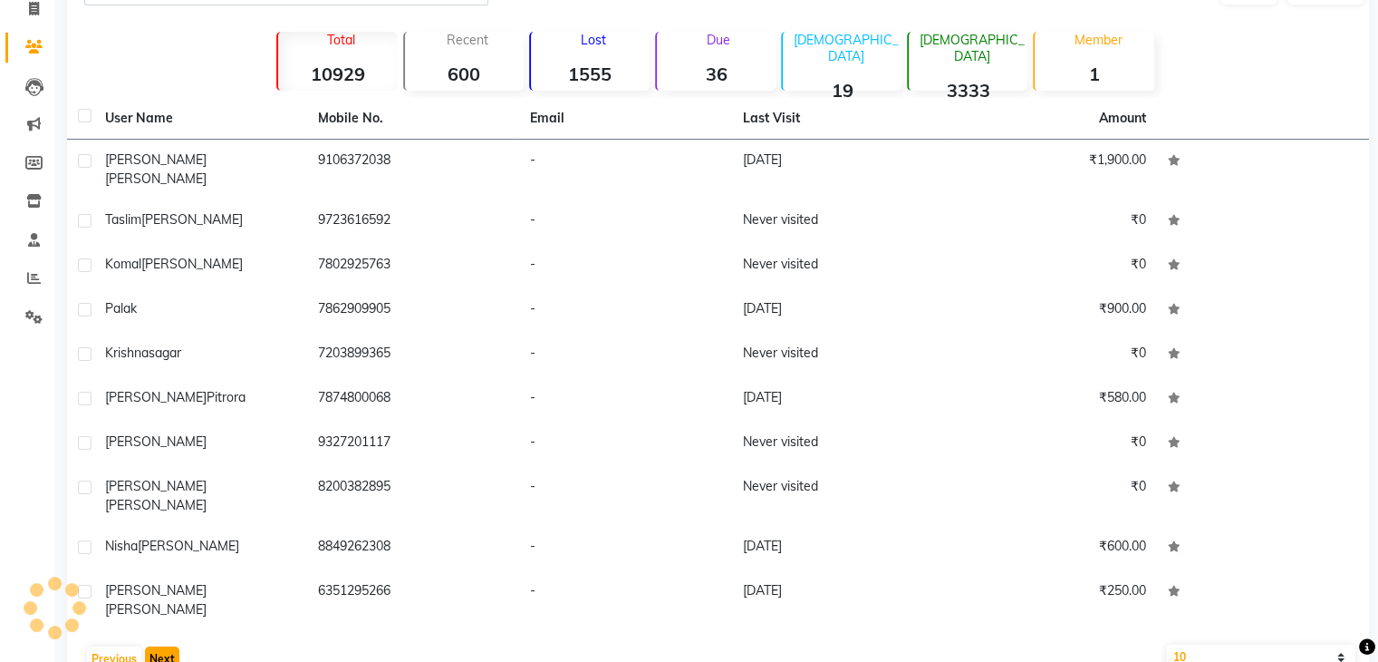
click at [167, 646] on button "Next" at bounding box center [162, 658] width 34 height 25
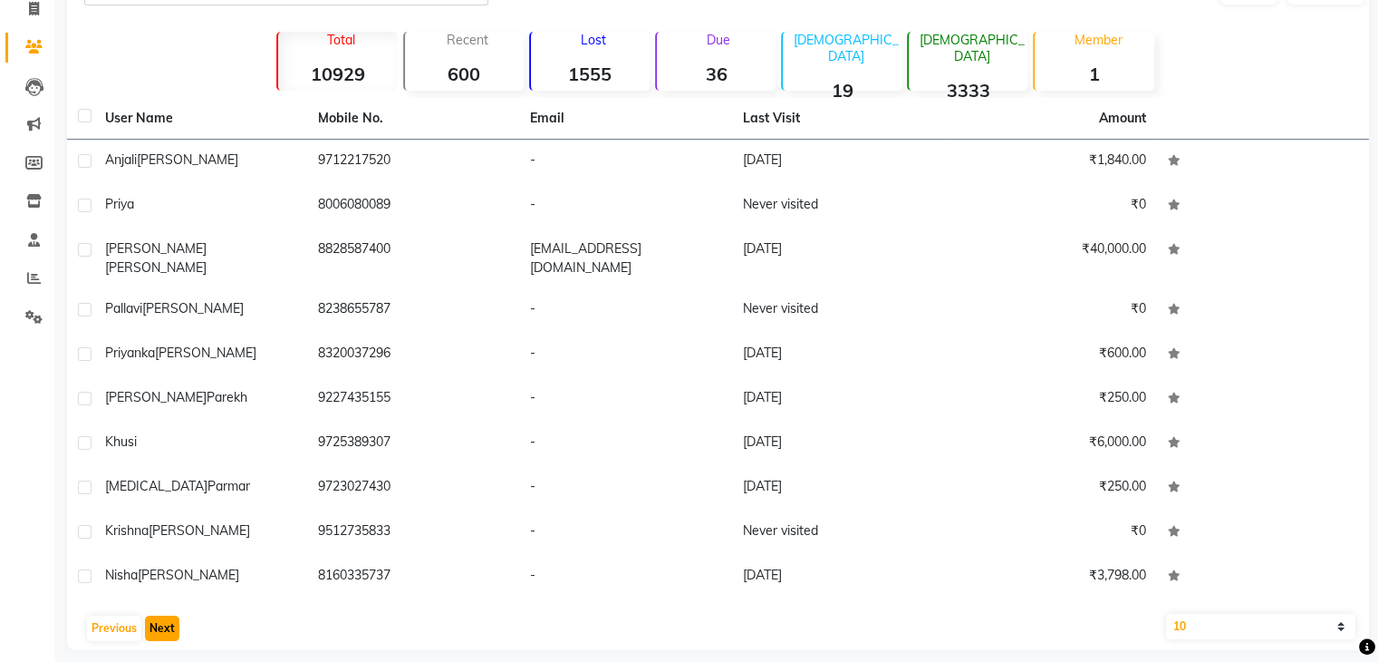
click at [167, 615] on button "Next" at bounding box center [162, 627] width 34 height 25
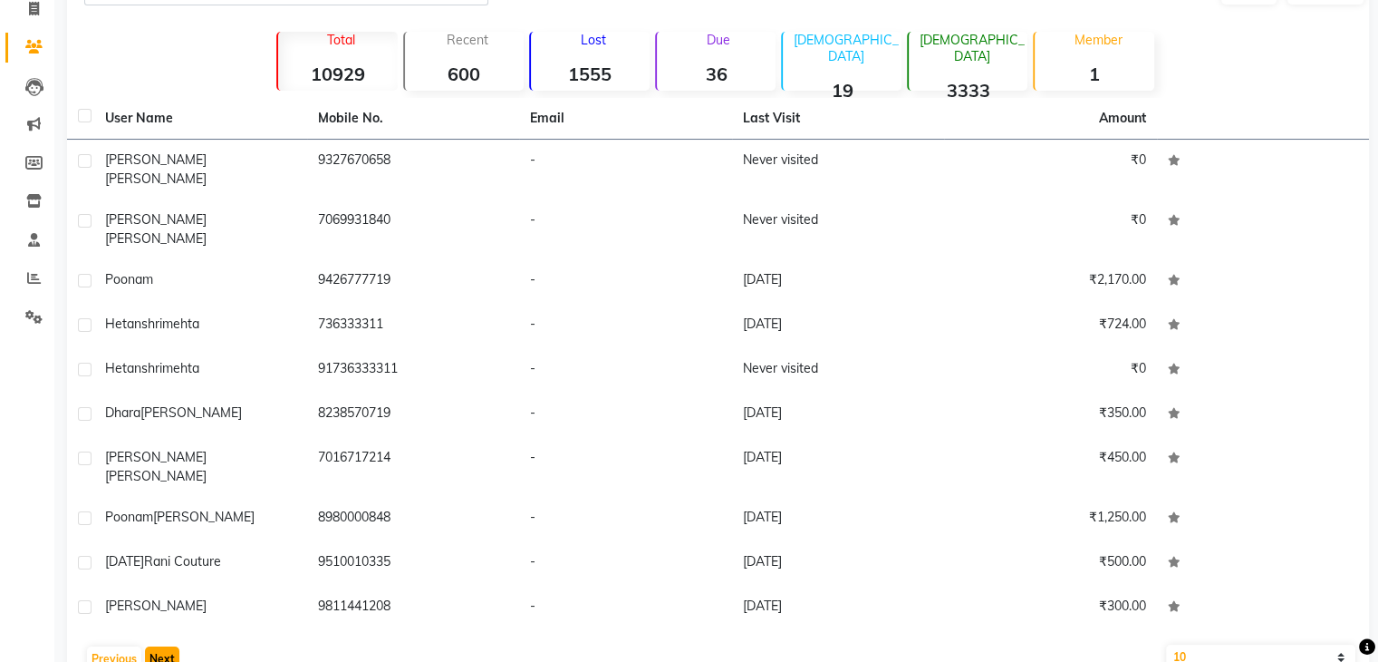
click at [167, 646] on button "Next" at bounding box center [162, 658] width 34 height 25
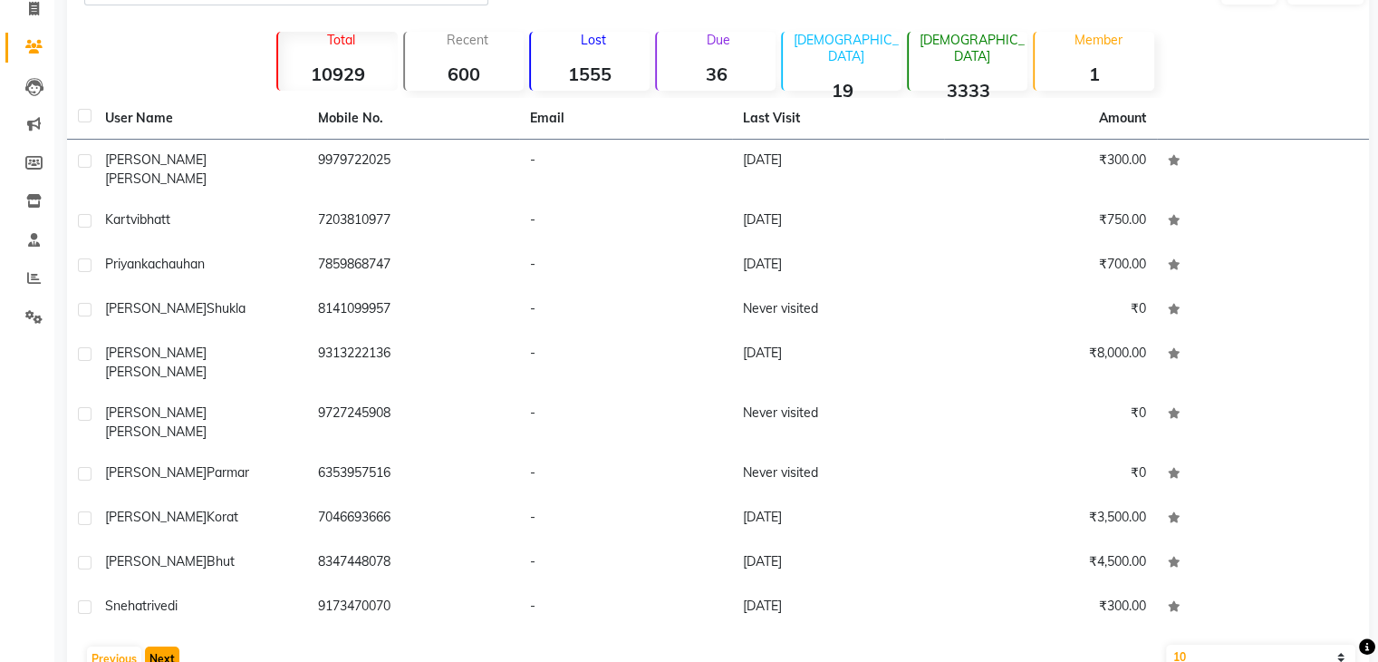
click at [167, 646] on button "Next" at bounding box center [162, 658] width 34 height 25
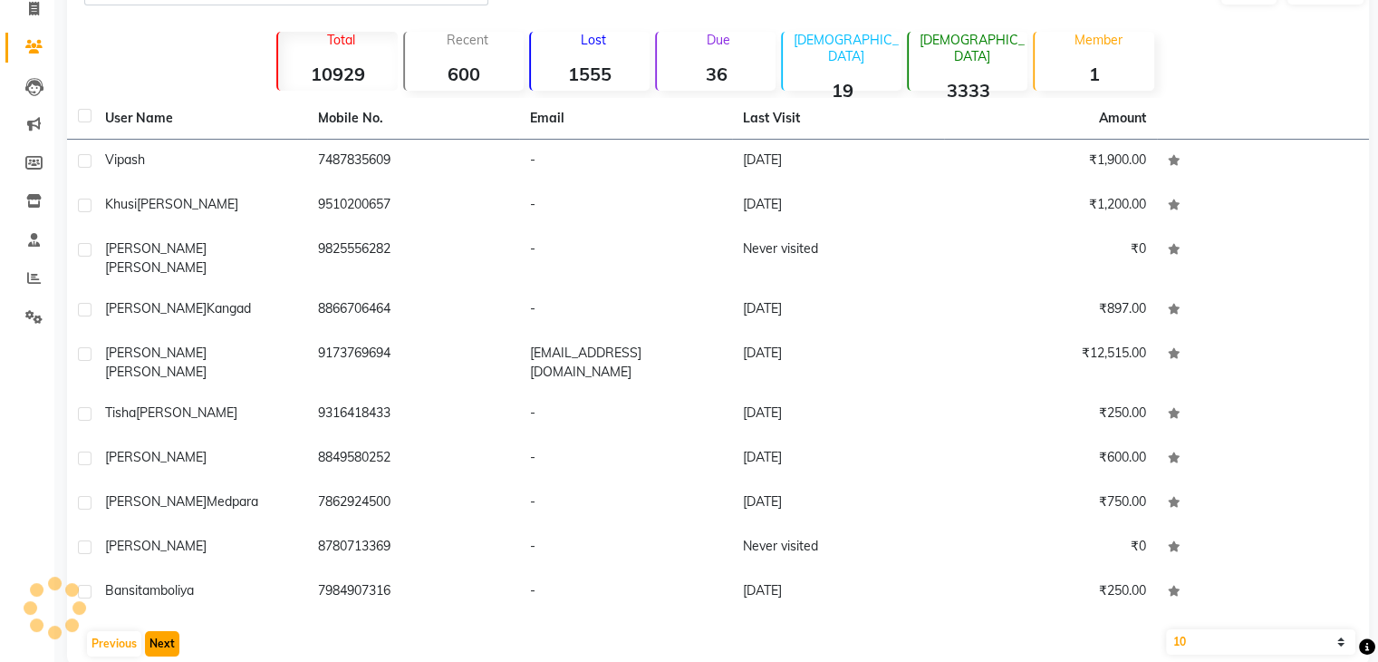
click at [167, 631] on button "Next" at bounding box center [162, 643] width 34 height 25
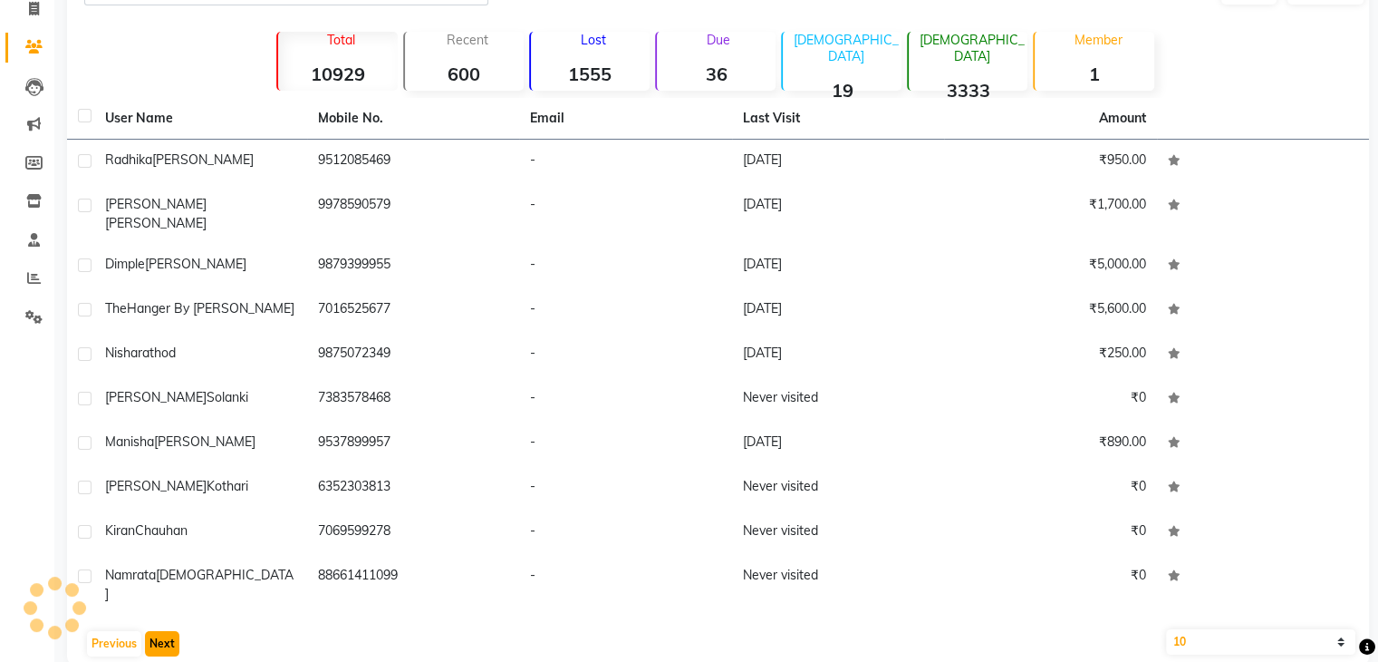
click at [167, 631] on button "Next" at bounding box center [162, 643] width 34 height 25
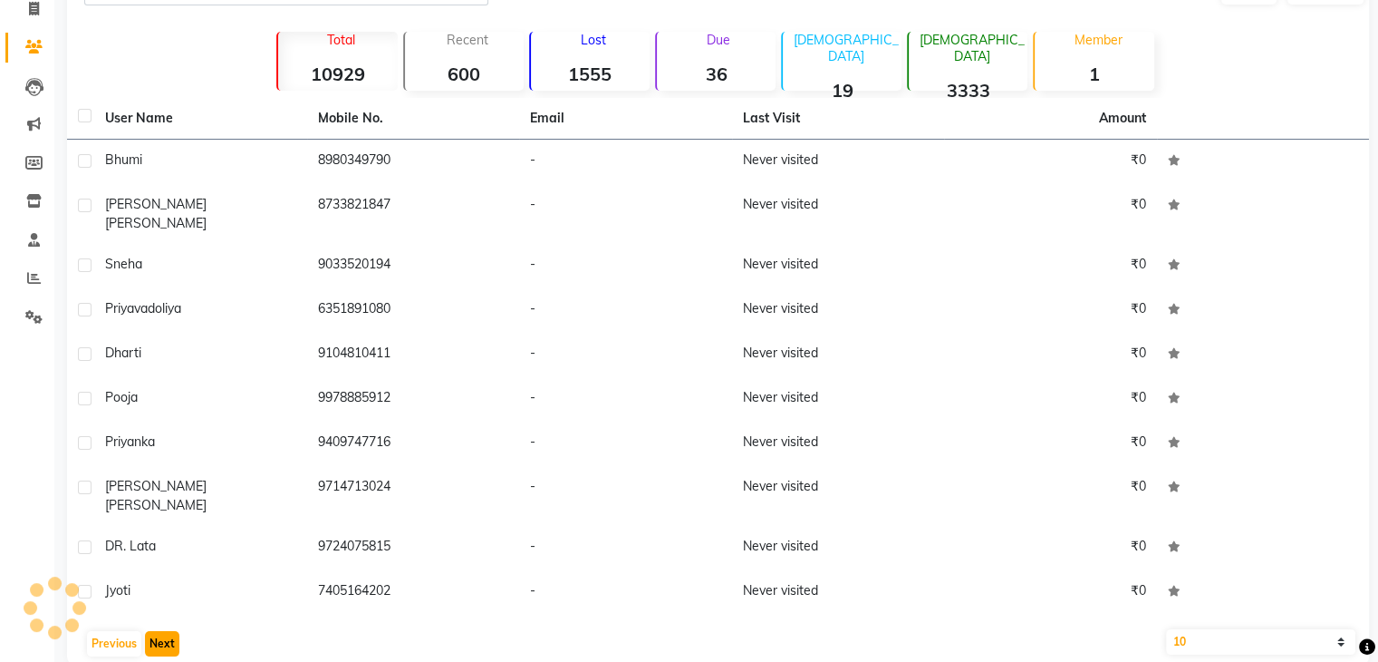
click at [167, 631] on button "Next" at bounding box center [162, 643] width 34 height 25
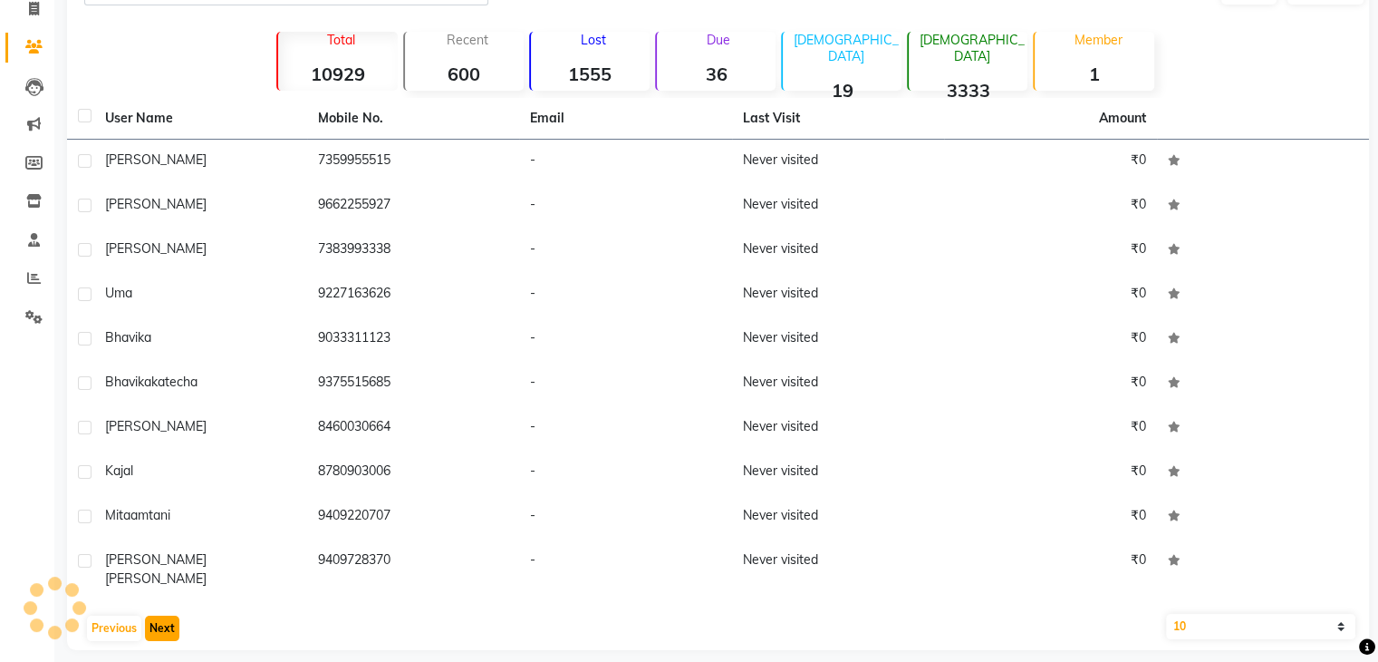
click at [167, 615] on button "Next" at bounding box center [162, 627] width 34 height 25
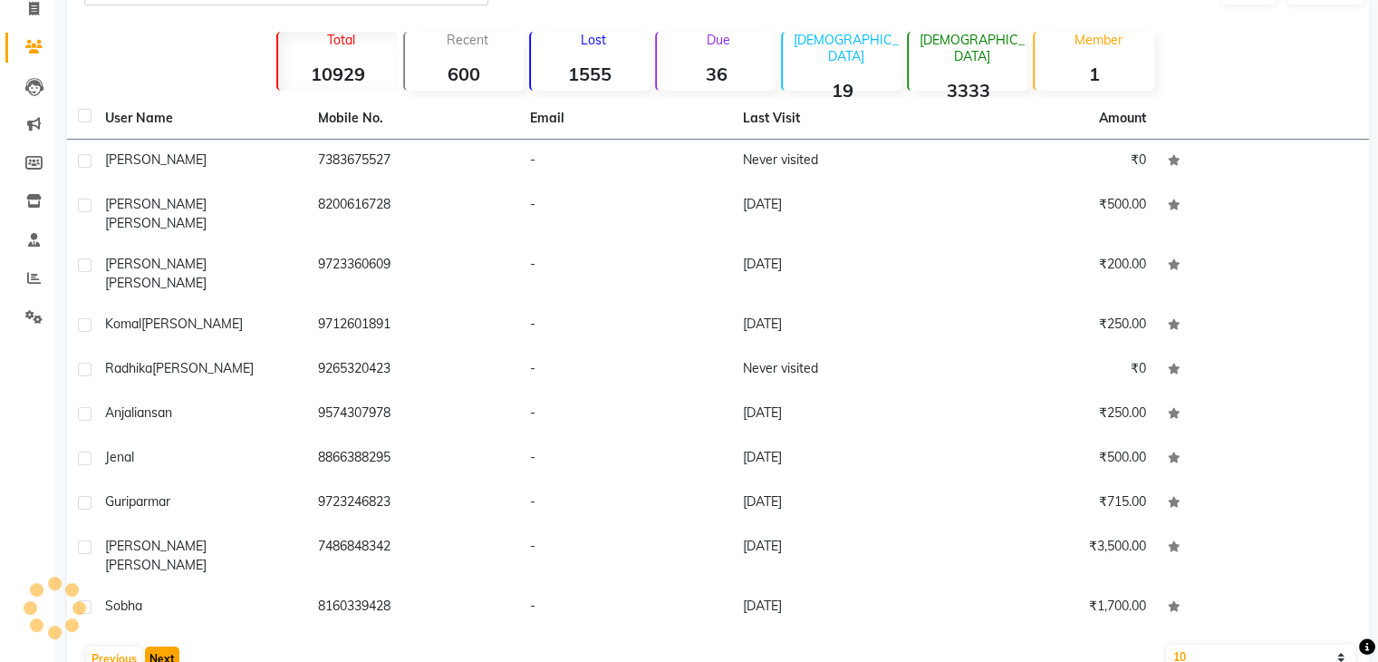
click at [167, 646] on button "Next" at bounding box center [162, 658] width 34 height 25
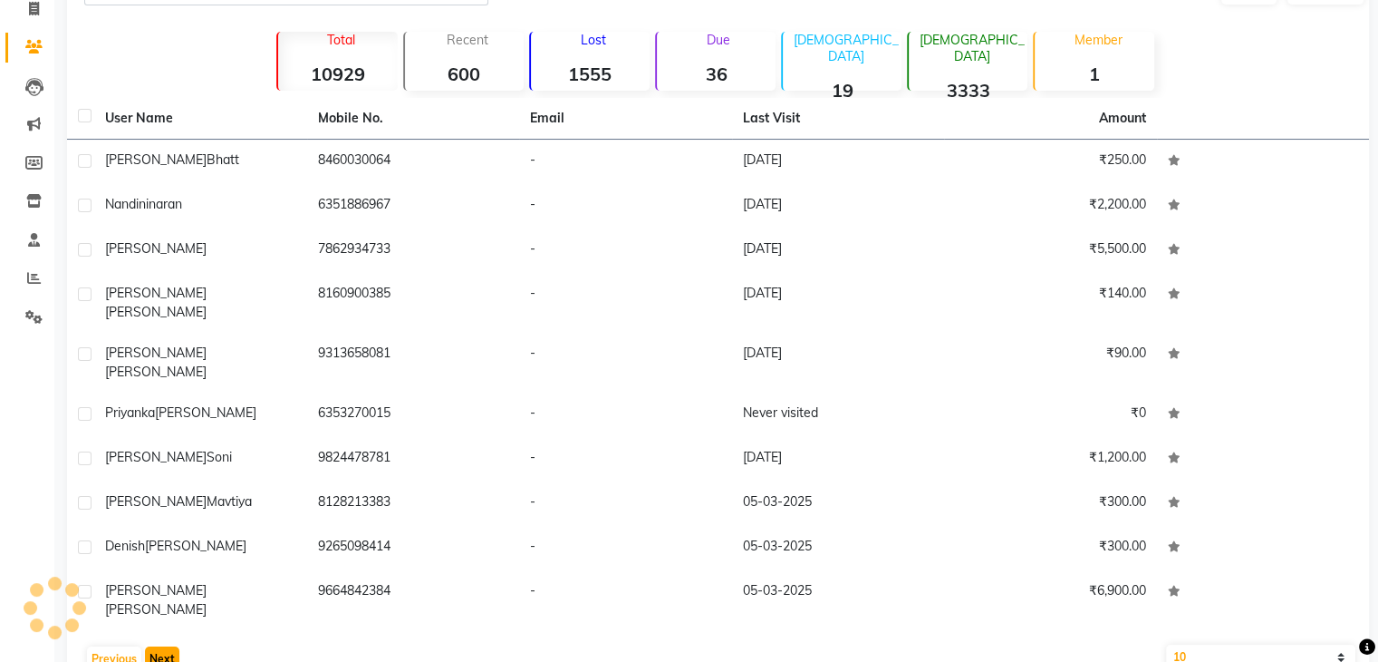
click at [167, 646] on button "Next" at bounding box center [162, 658] width 34 height 25
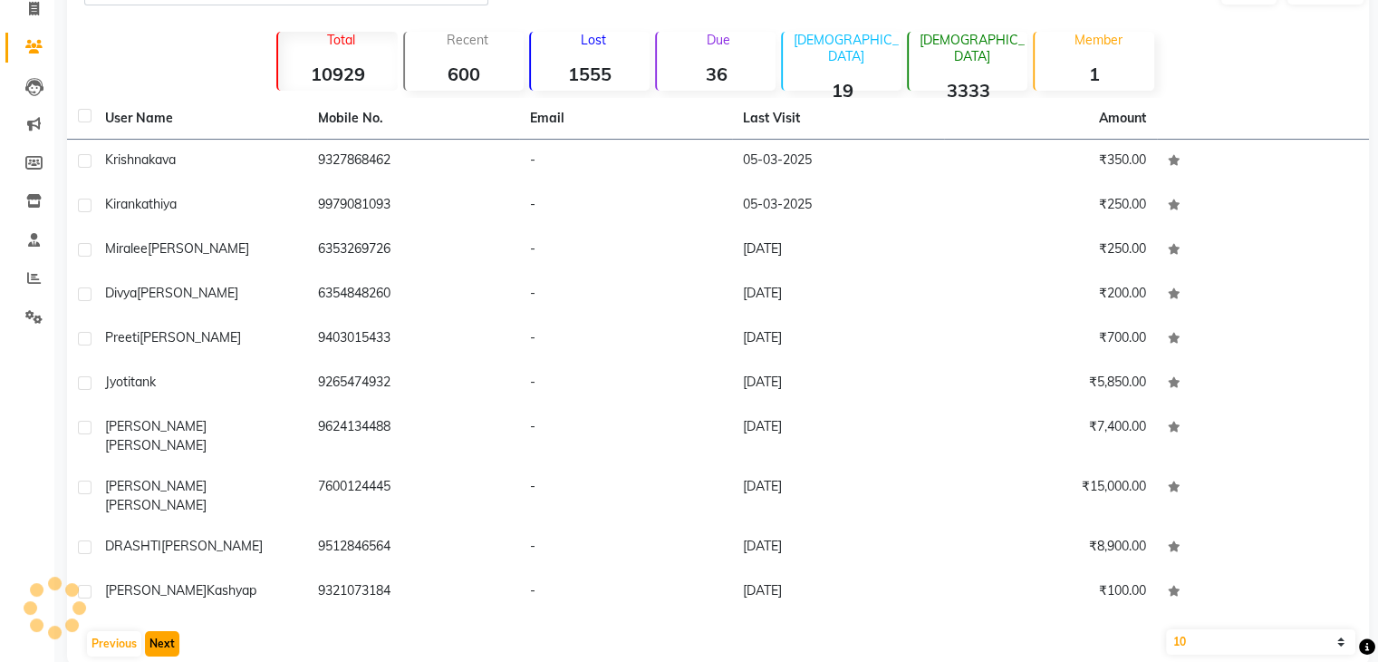
click at [167, 631] on button "Next" at bounding box center [162, 643] width 34 height 25
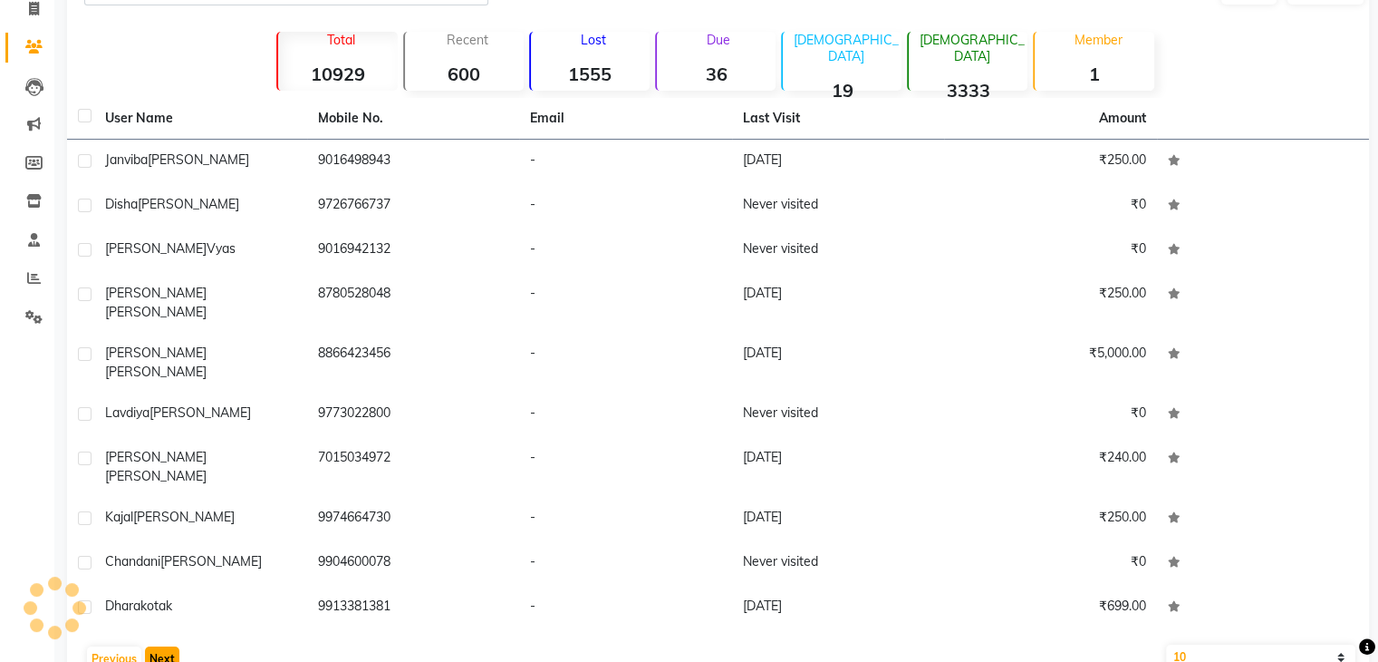
click at [167, 646] on button "Next" at bounding box center [162, 658] width 34 height 25
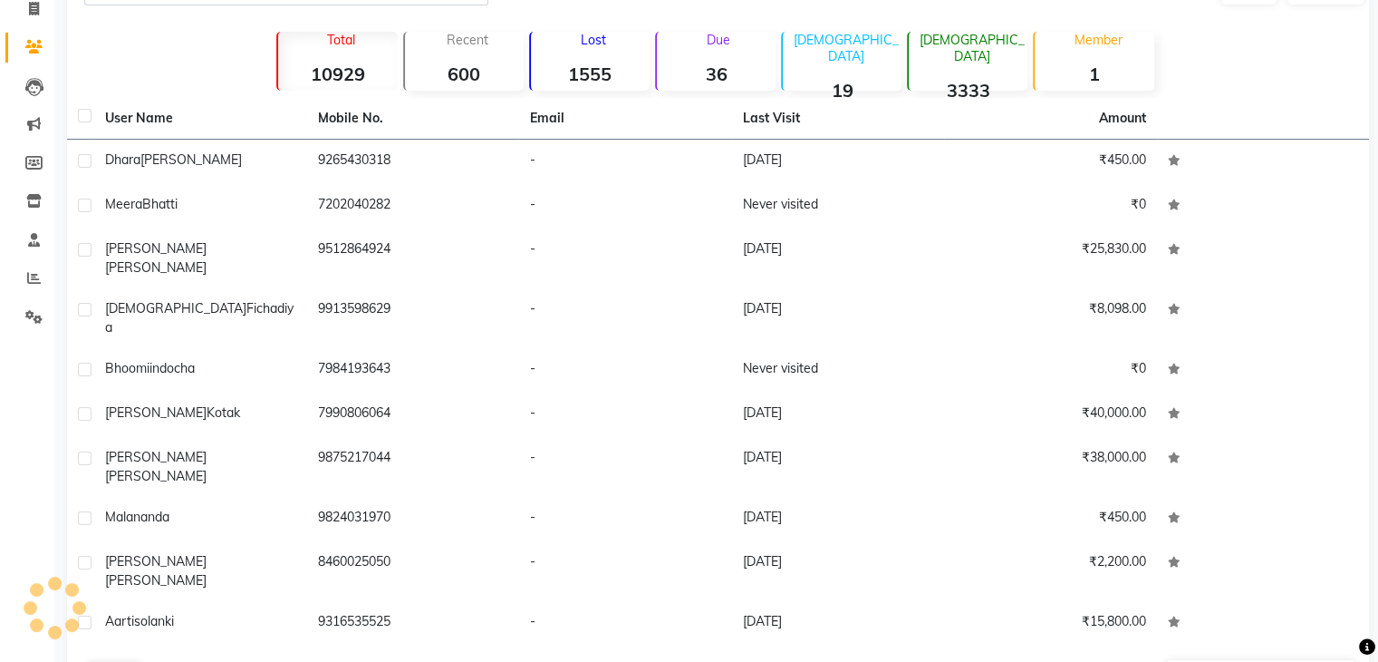
click at [167, 661] on button "Next" at bounding box center [162, 674] width 34 height 25
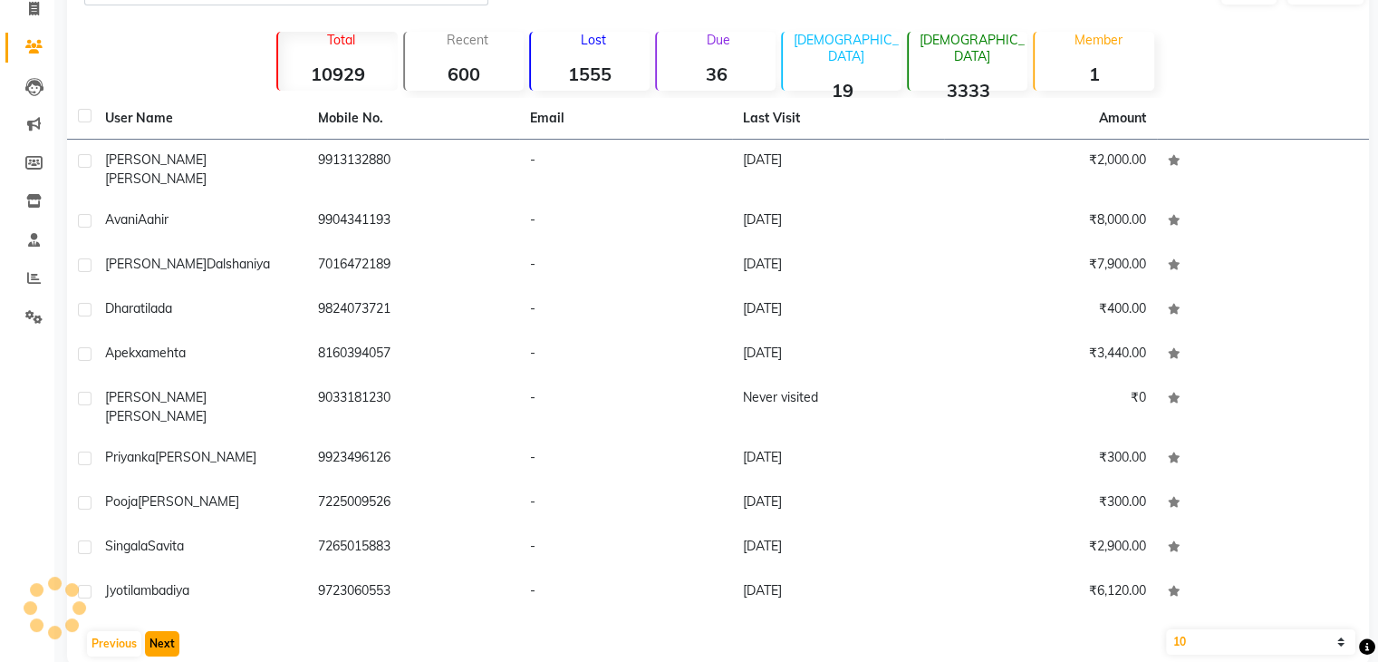
click at [167, 631] on button "Next" at bounding box center [162, 643] width 34 height 25
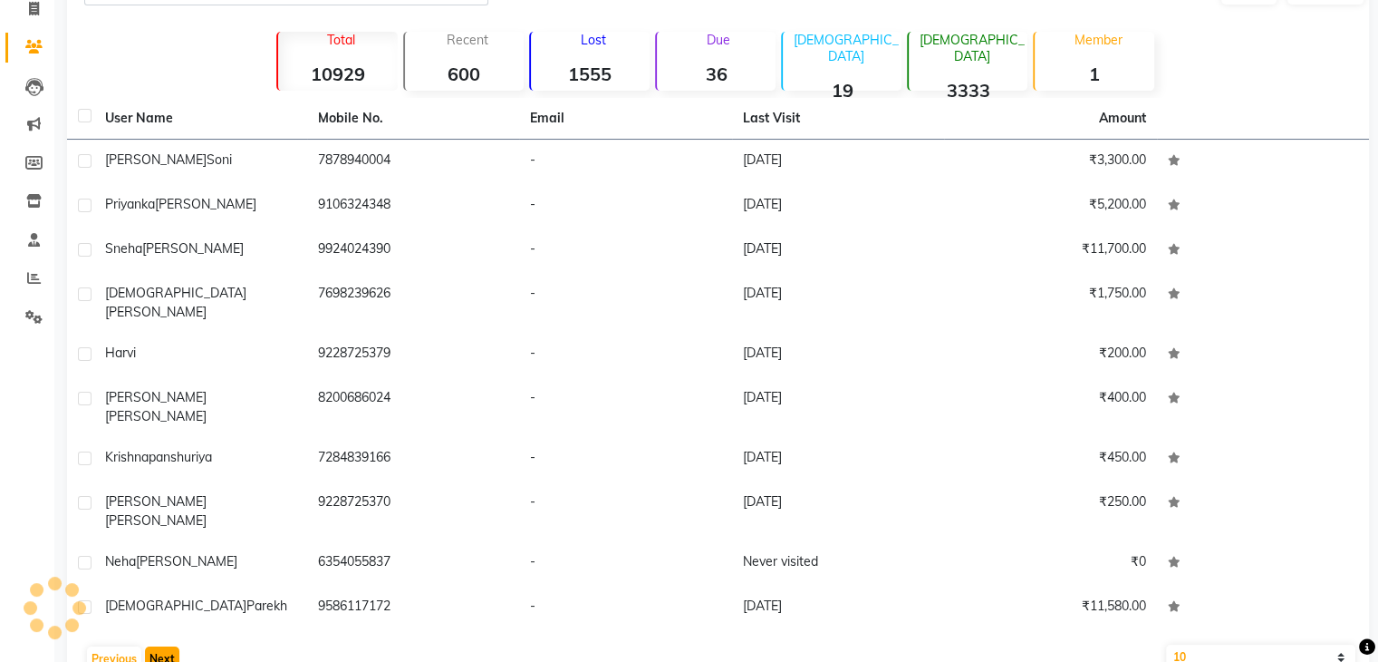
click at [167, 646] on button "Next" at bounding box center [162, 658] width 34 height 25
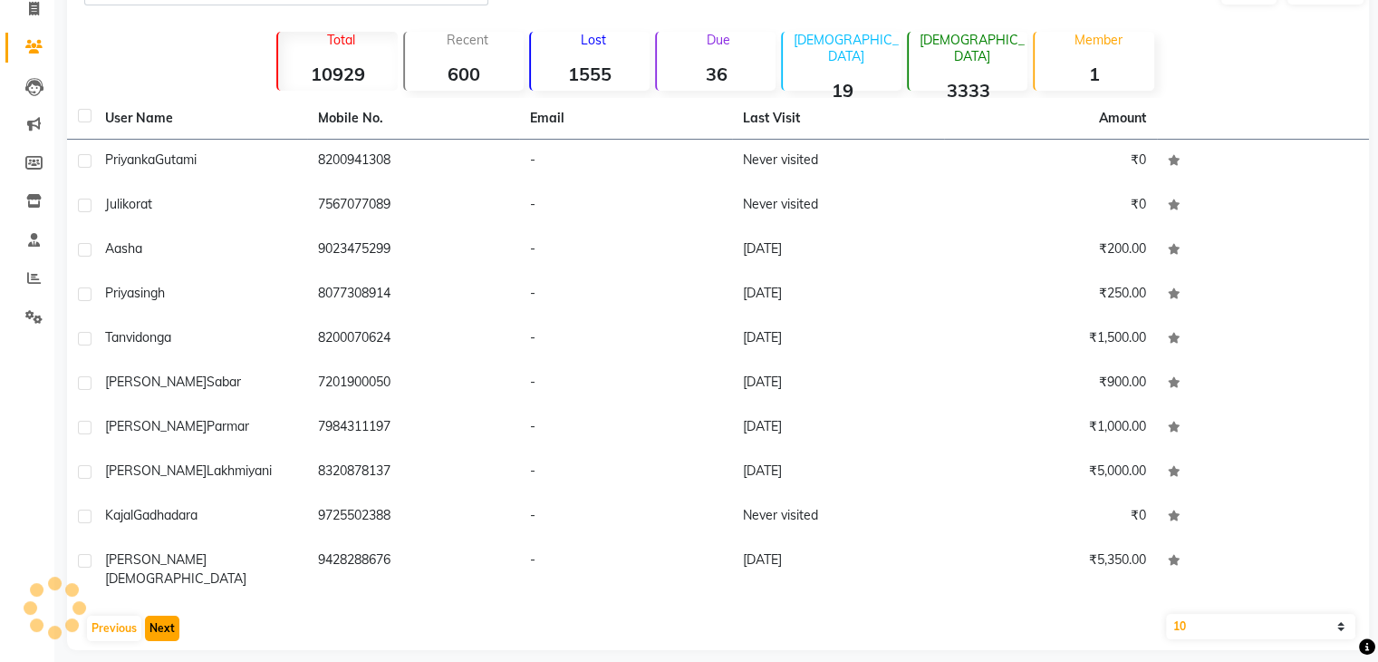
click at [167, 615] on button "Next" at bounding box center [162, 627] width 34 height 25
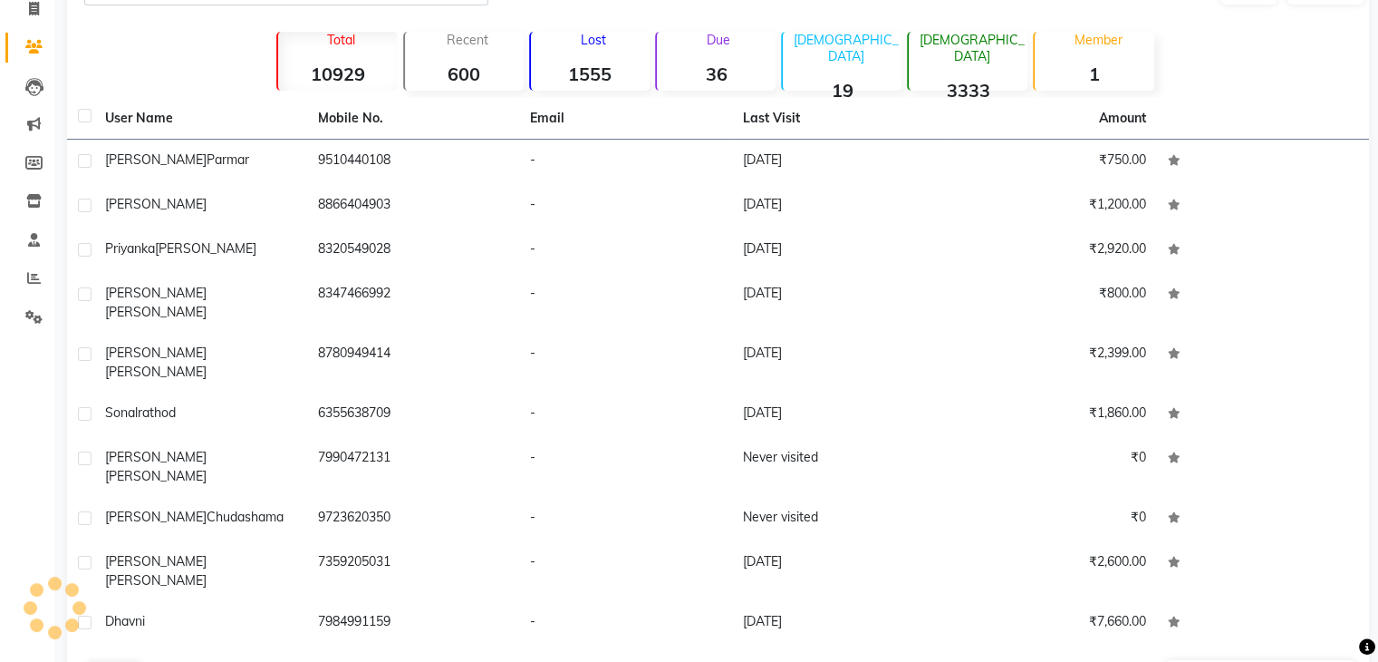
click at [167, 661] on button "Next" at bounding box center [162, 674] width 34 height 25
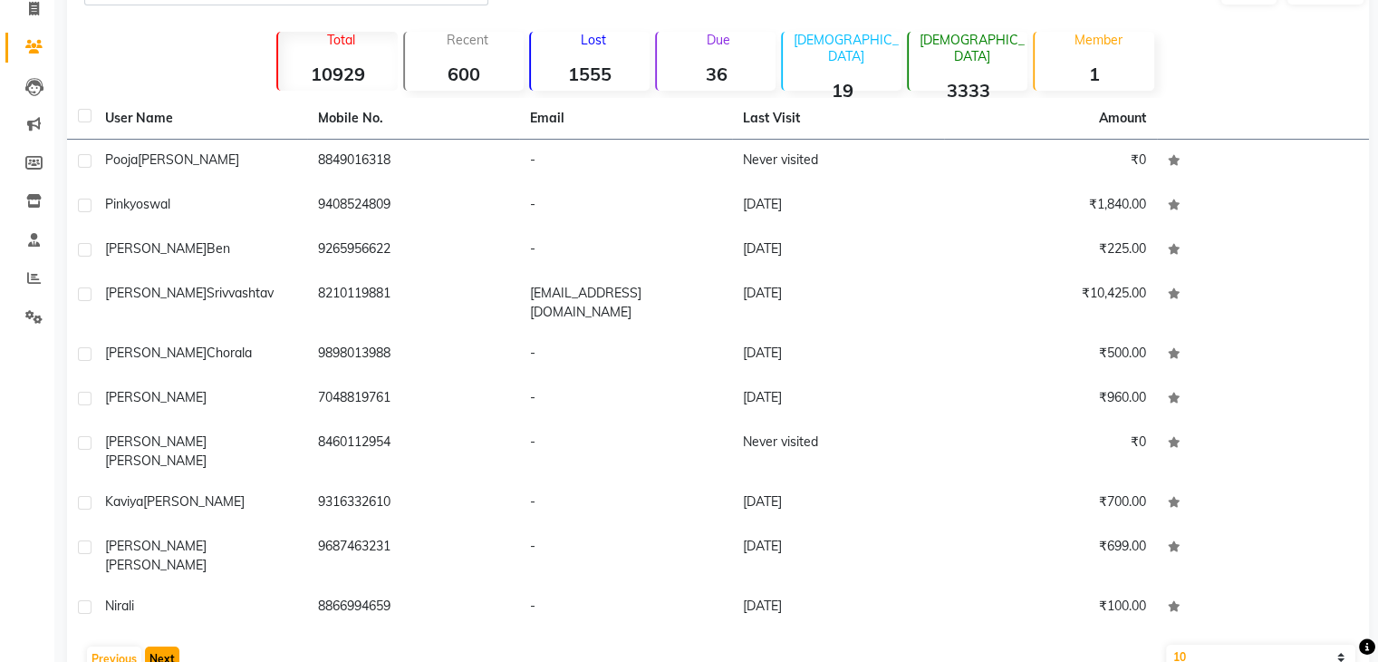
click at [167, 646] on button "Next" at bounding box center [162, 658] width 34 height 25
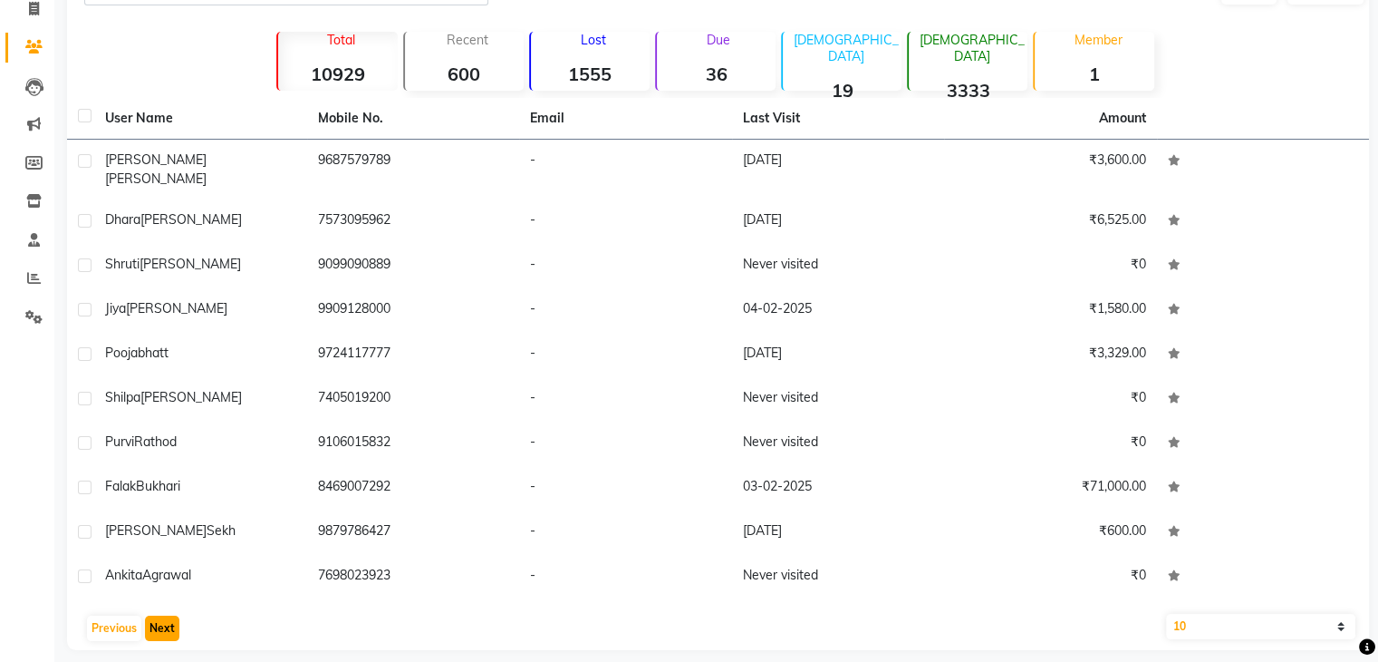
click at [167, 615] on button "Next" at bounding box center [162, 627] width 34 height 25
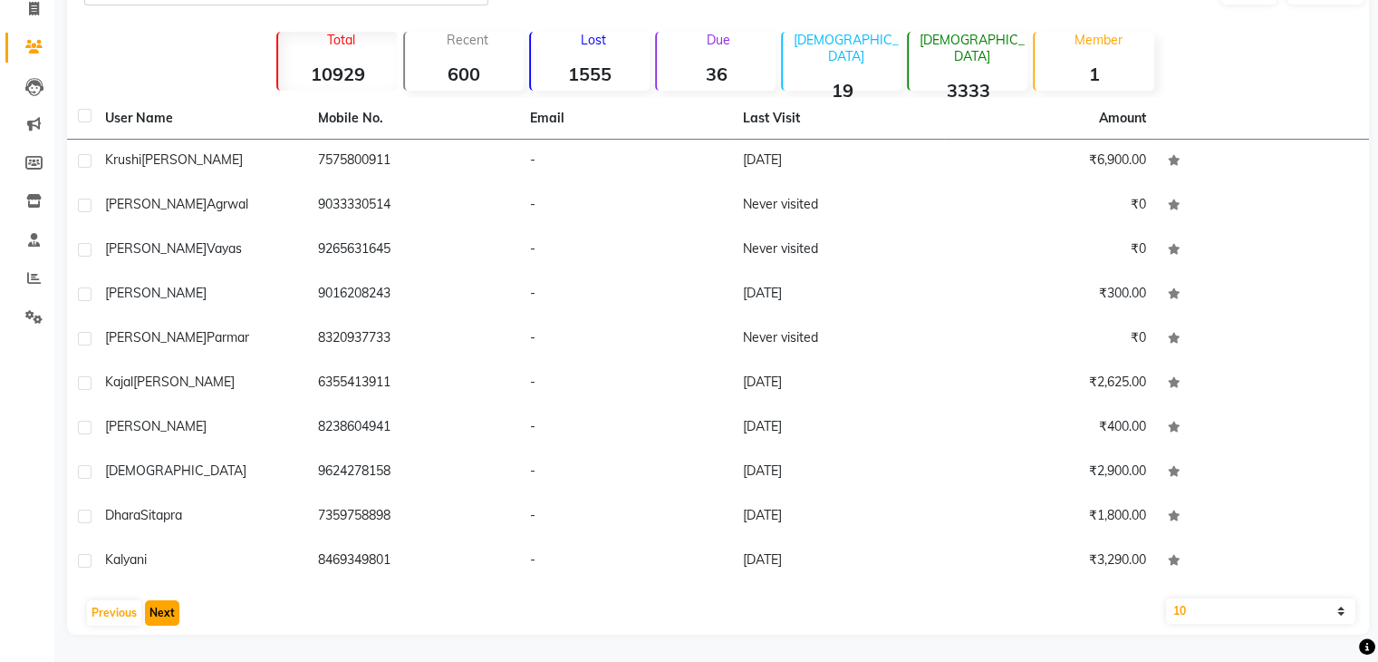
click at [167, 615] on button "Next" at bounding box center [162, 612] width 34 height 25
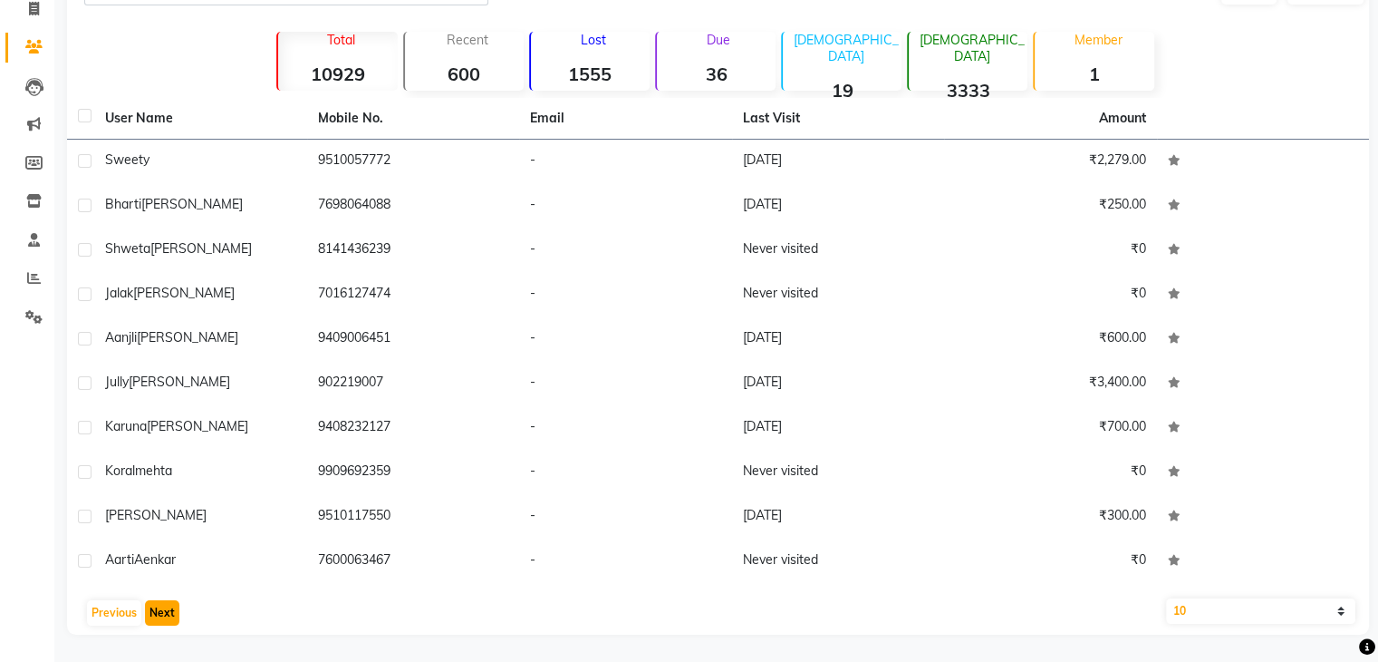
click at [167, 615] on button "Next" at bounding box center [162, 612] width 34 height 25
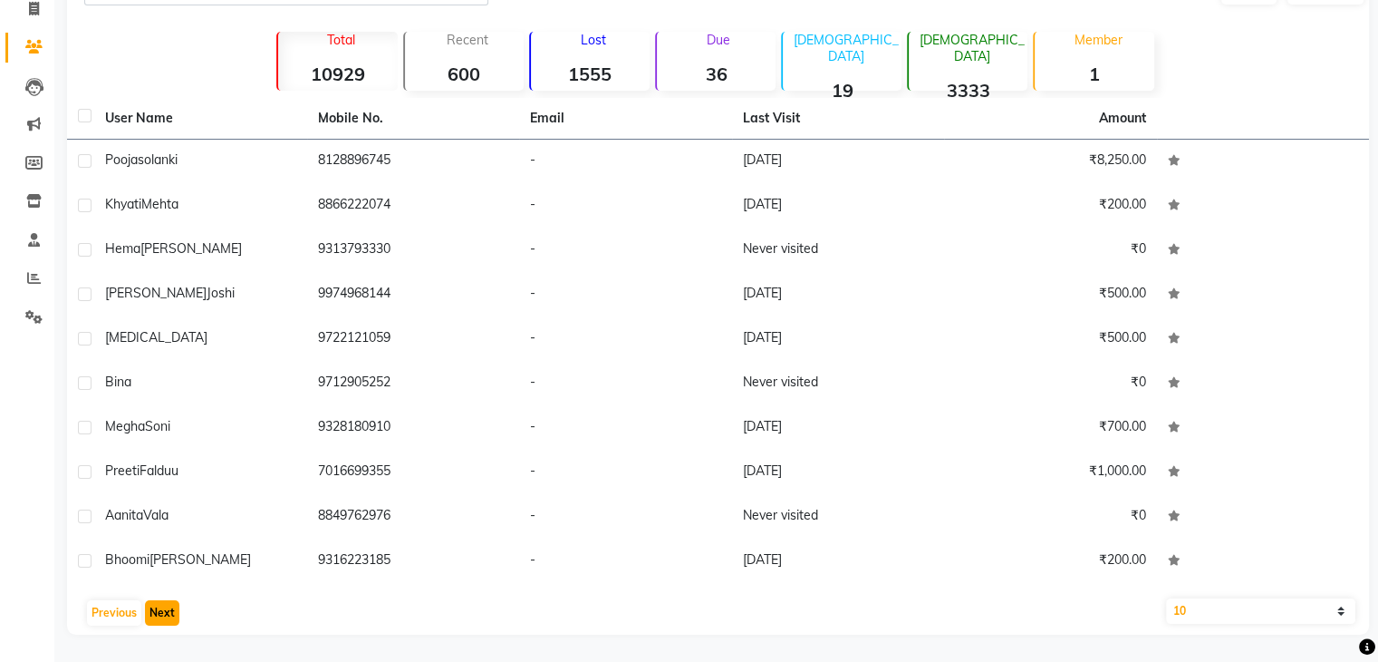
click at [167, 615] on button "Next" at bounding box center [162, 612] width 34 height 25
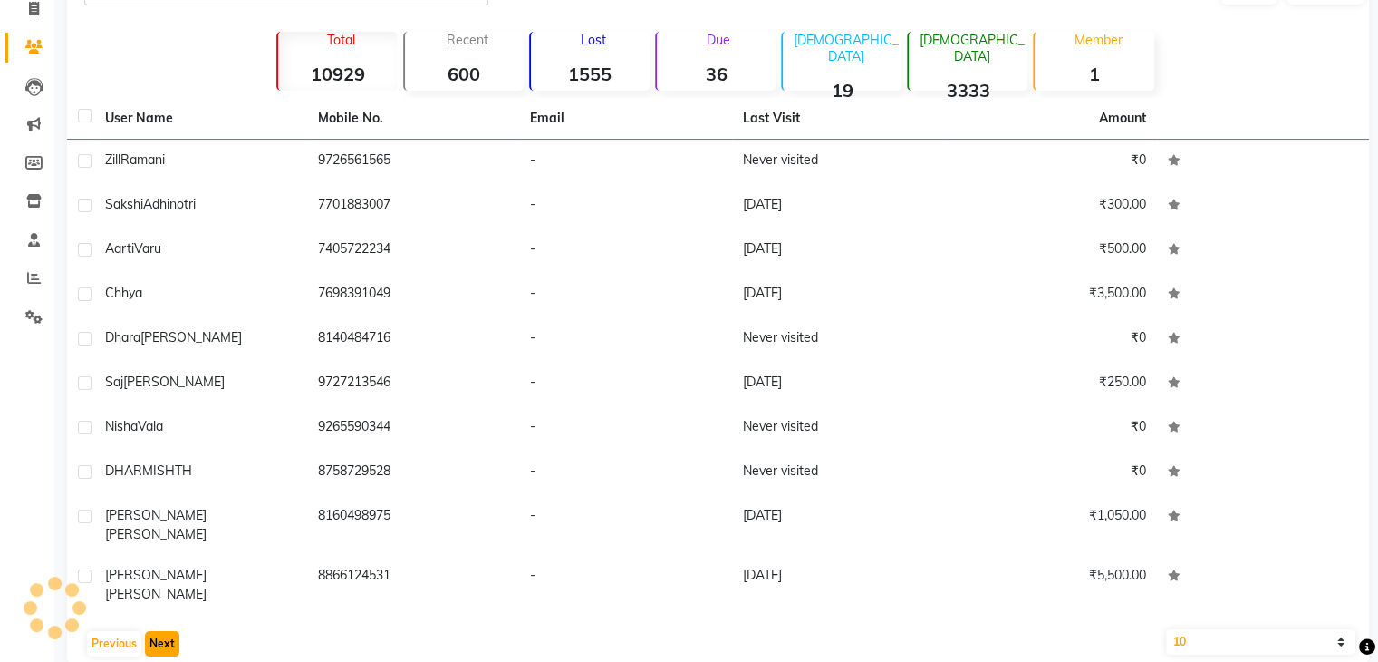
click at [167, 631] on button "Next" at bounding box center [162, 643] width 34 height 25
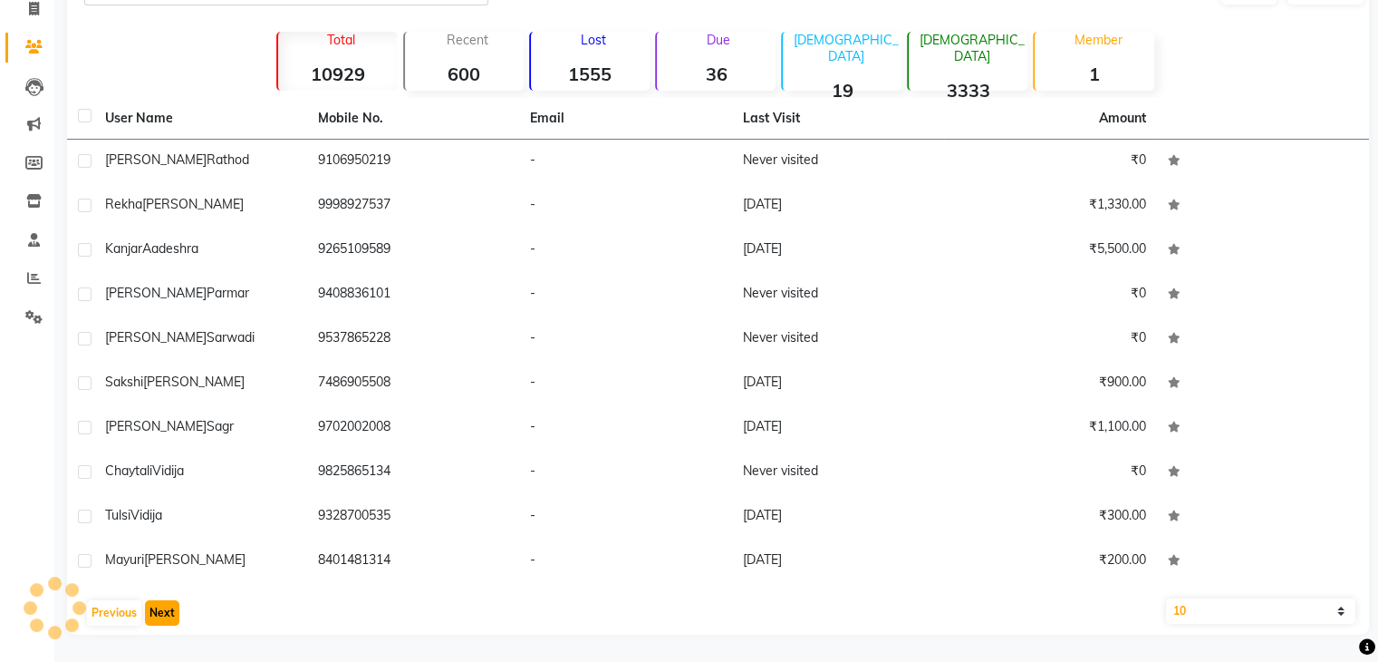
click at [167, 615] on button "Next" at bounding box center [162, 612] width 34 height 25
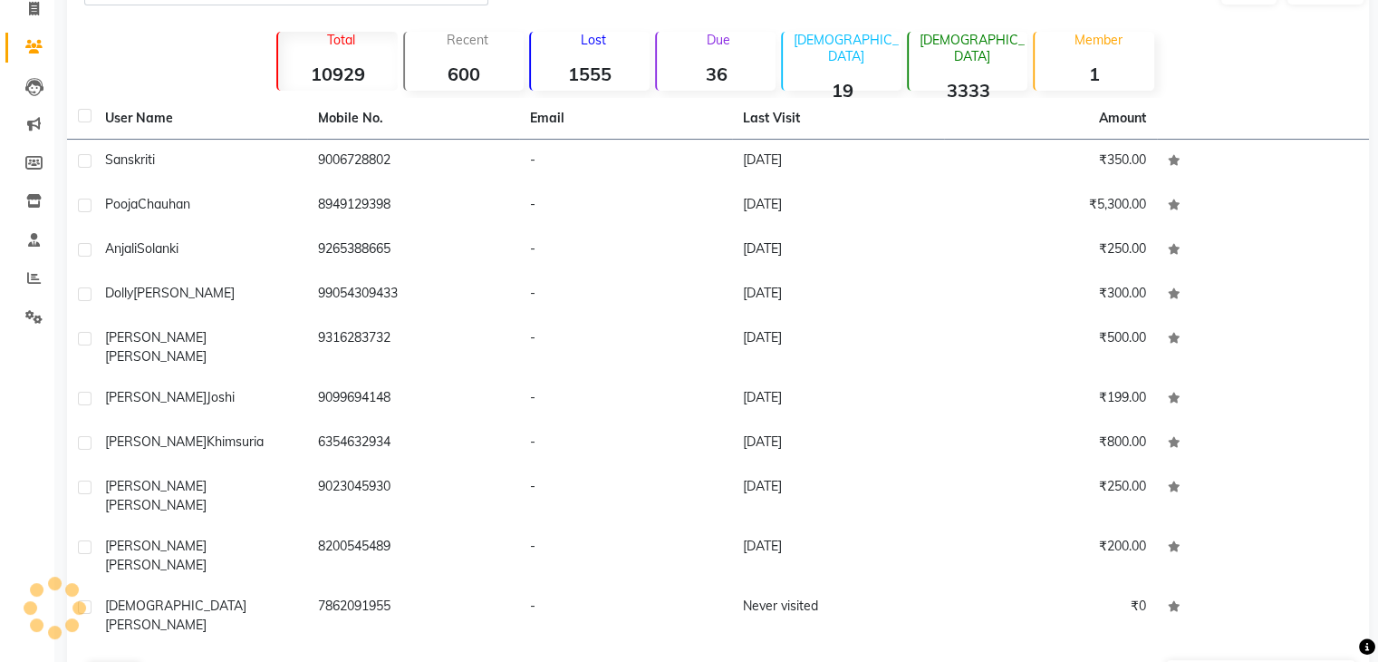
click at [167, 661] on button "Next" at bounding box center [162, 674] width 34 height 25
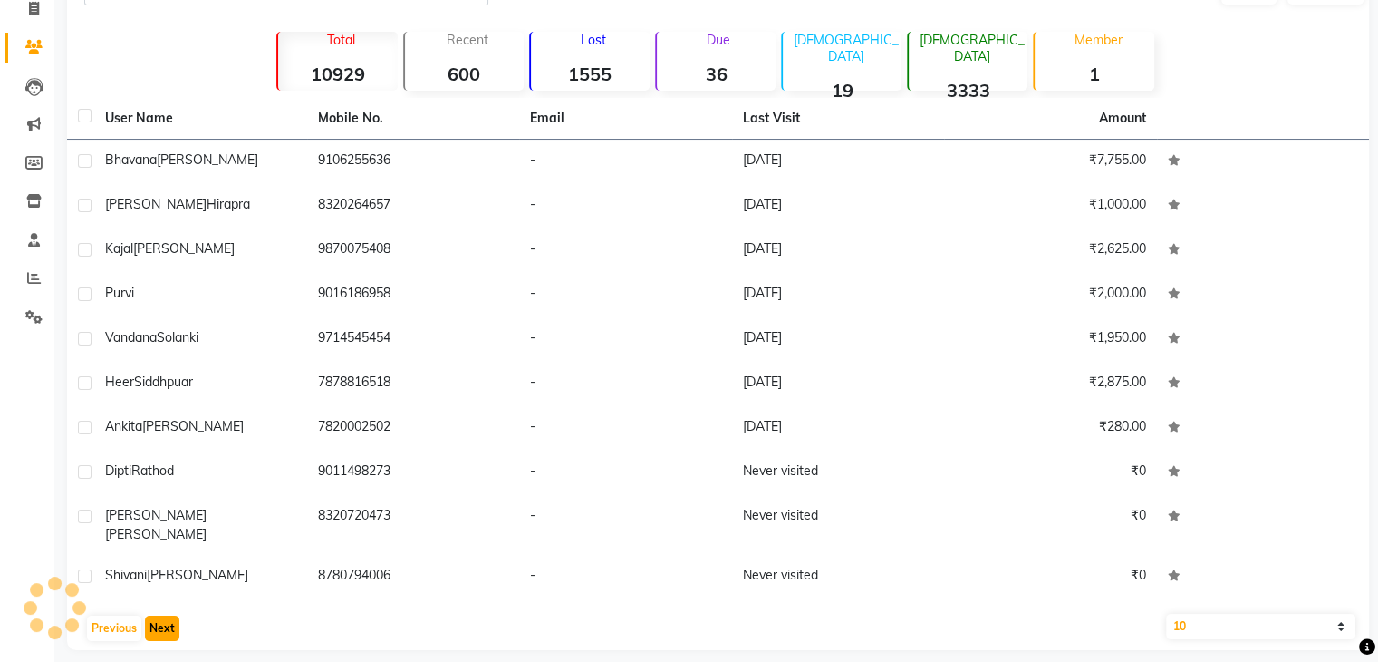
click at [167, 615] on button "Next" at bounding box center [162, 627] width 34 height 25
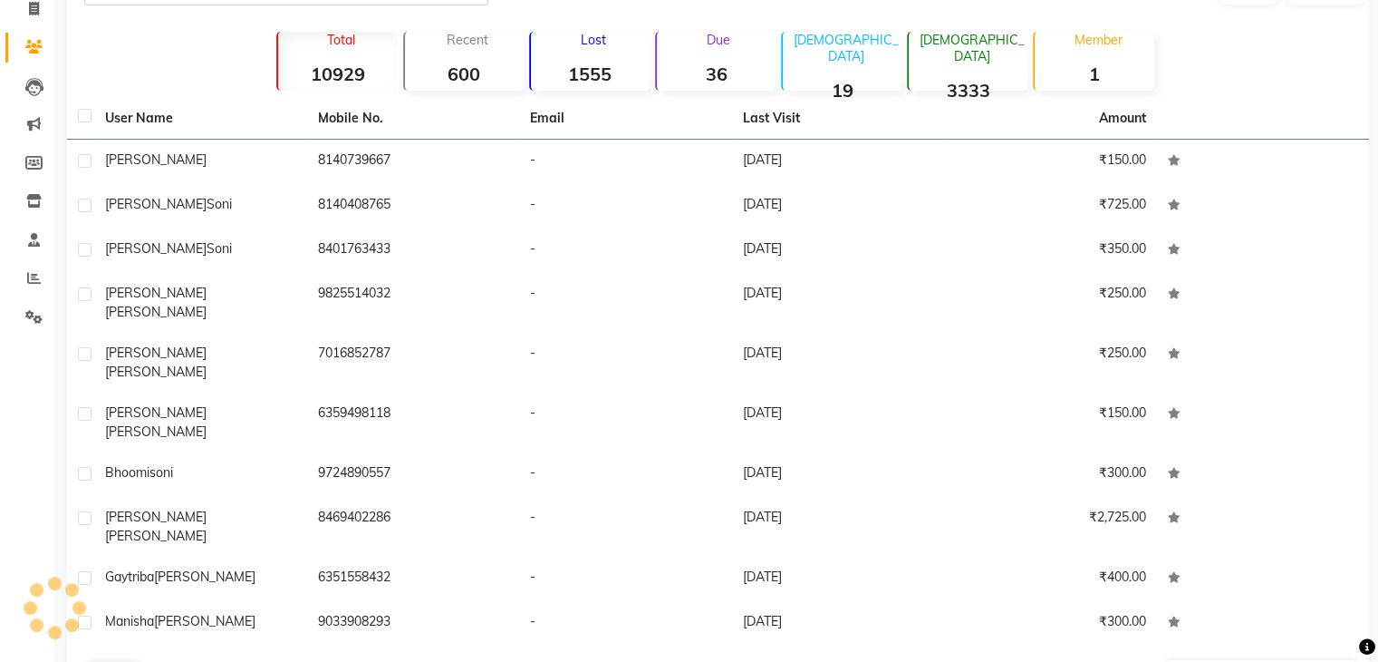
click at [167, 661] on button "Next" at bounding box center [162, 674] width 34 height 25
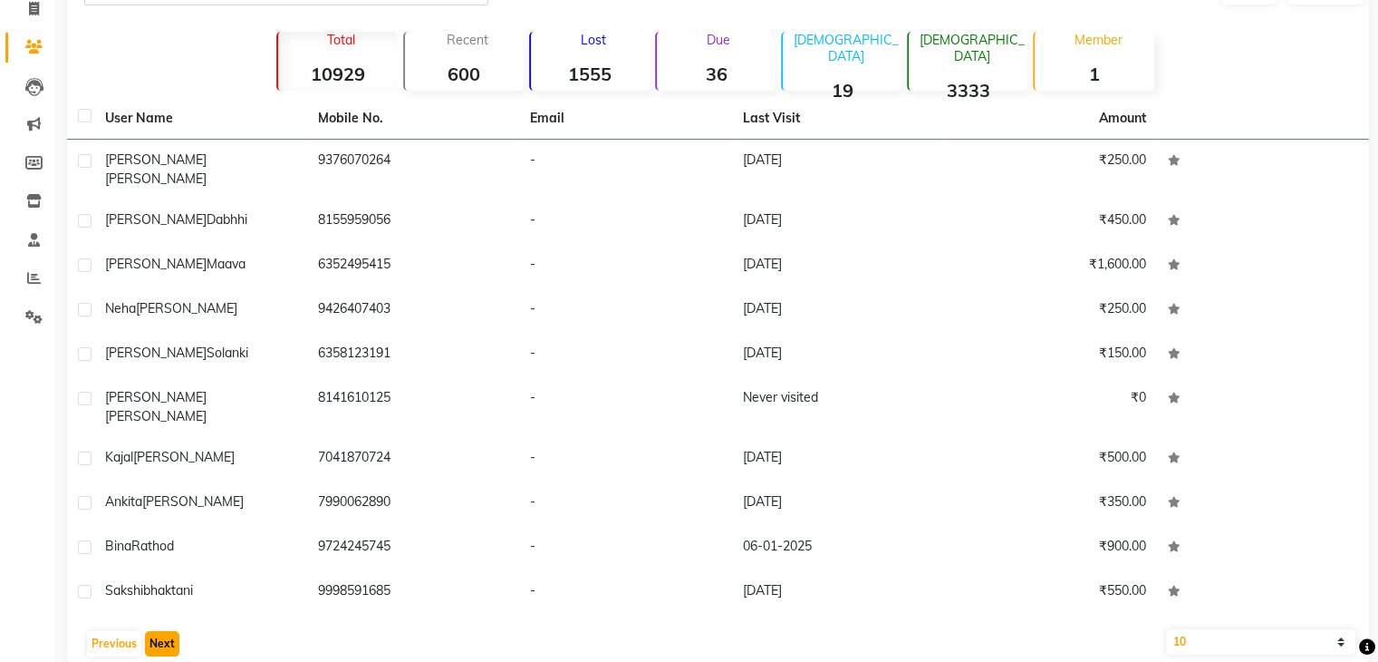
click at [167, 631] on button "Next" at bounding box center [162, 643] width 34 height 25
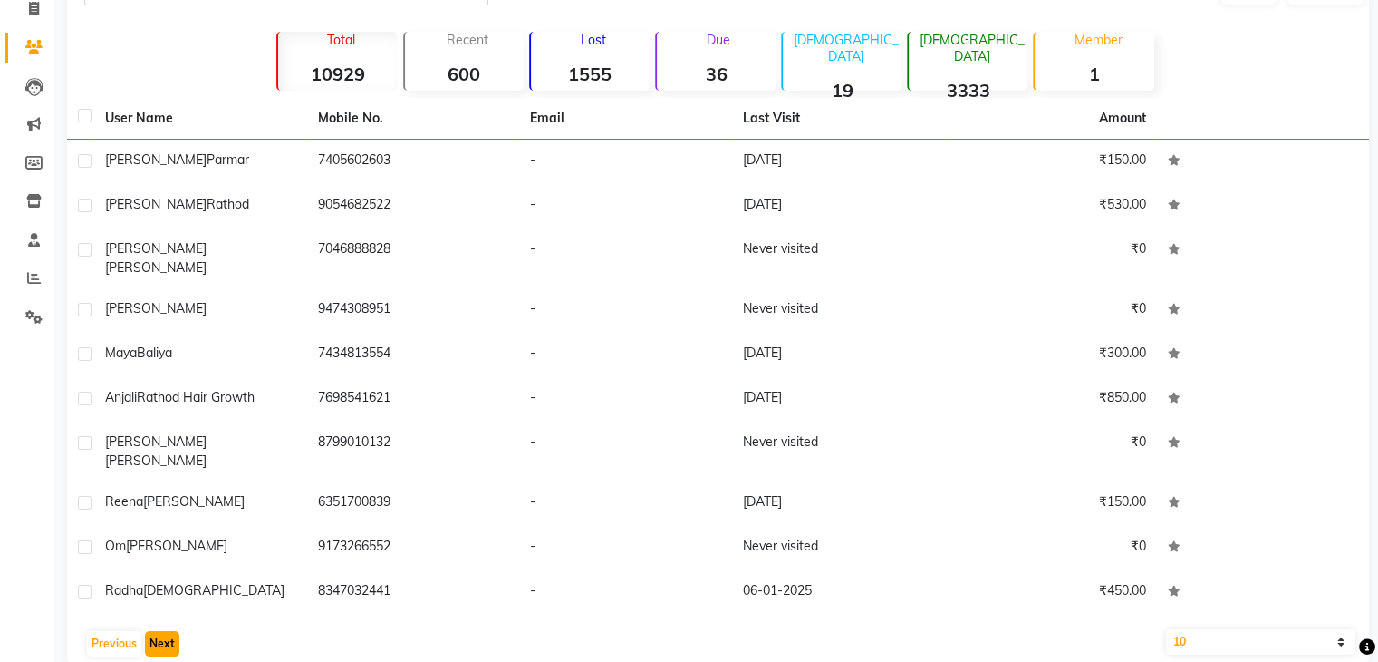
click at [167, 631] on button "Next" at bounding box center [162, 643] width 34 height 25
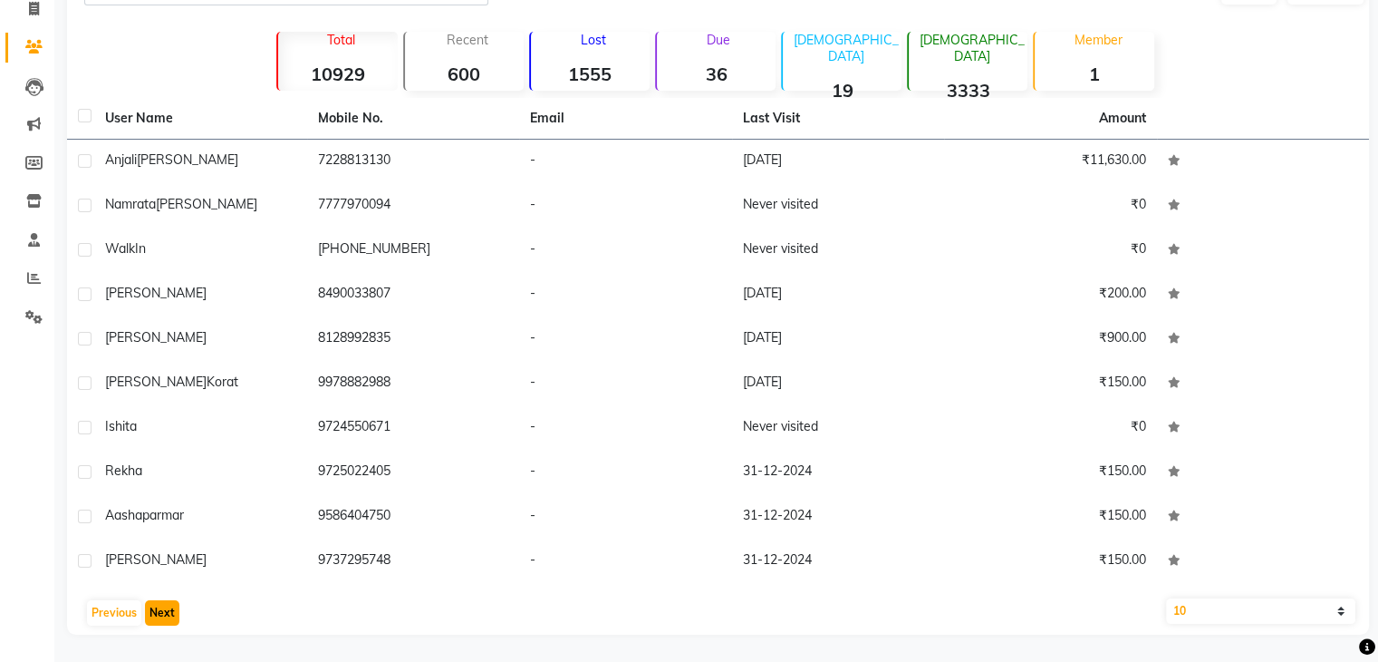
click at [167, 615] on button "Next" at bounding box center [162, 612] width 34 height 25
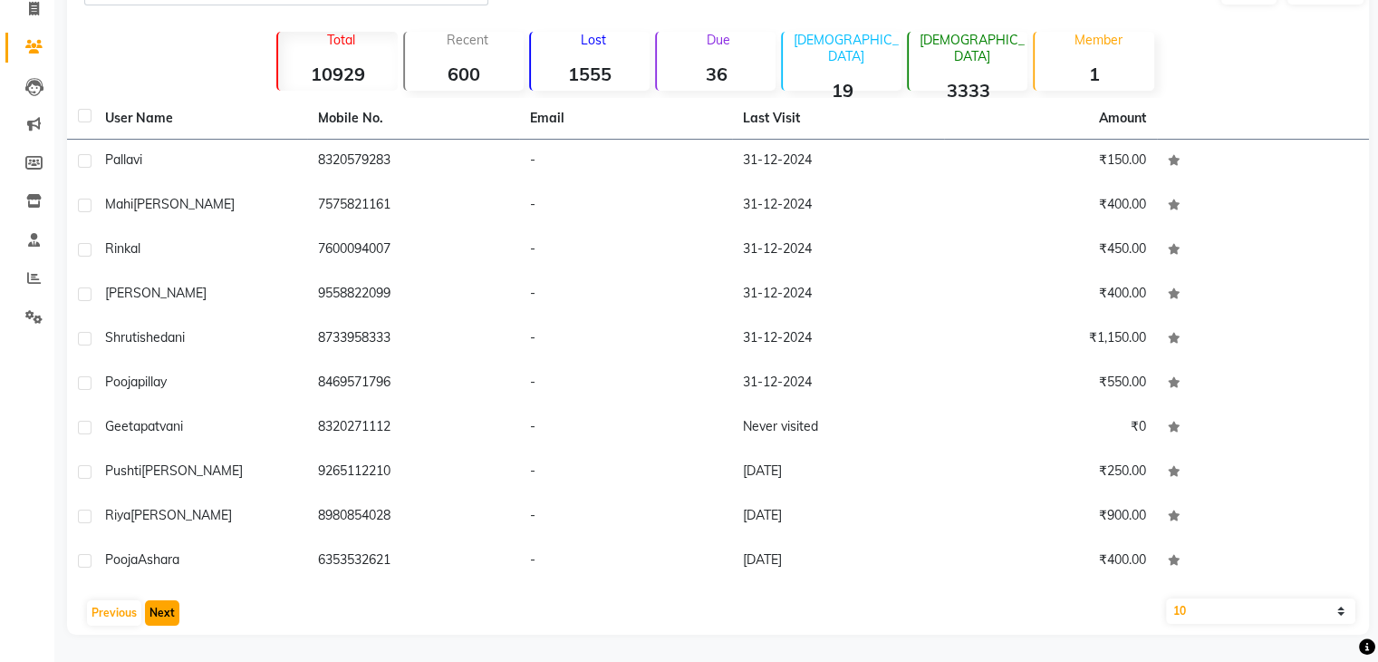
click at [167, 615] on button "Next" at bounding box center [162, 612] width 34 height 25
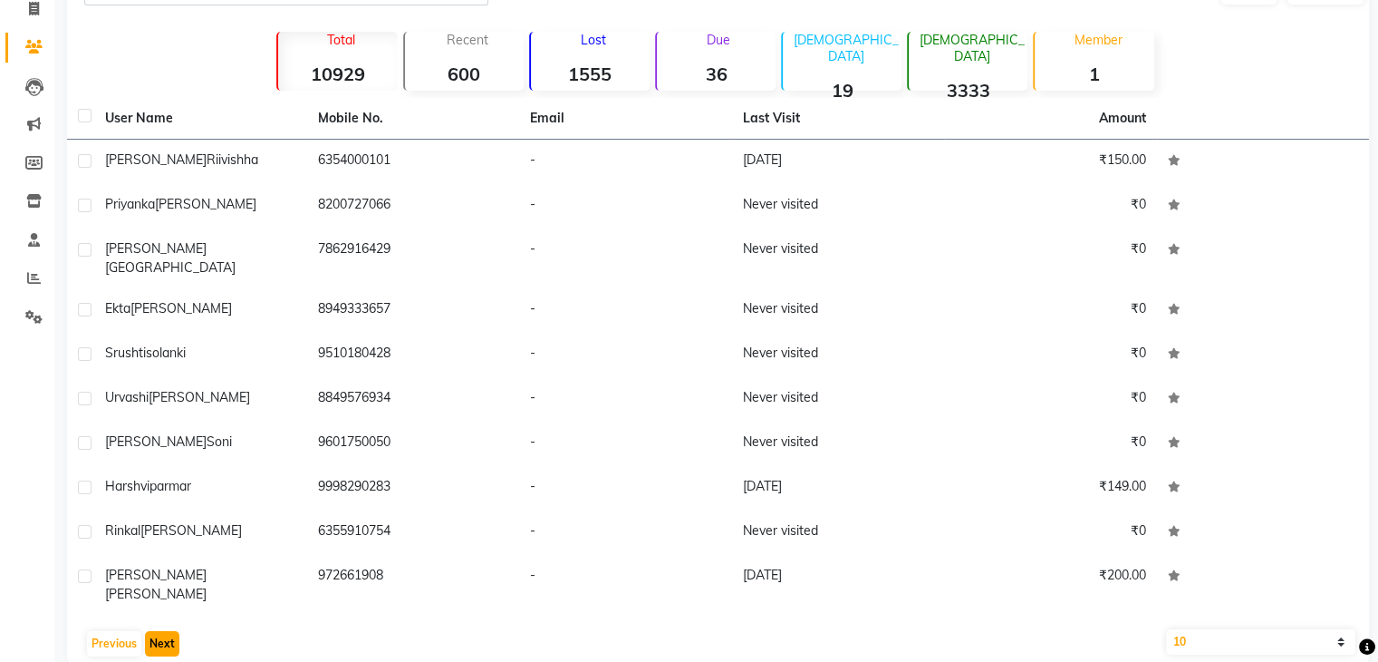
click at [167, 631] on button "Next" at bounding box center [162, 643] width 34 height 25
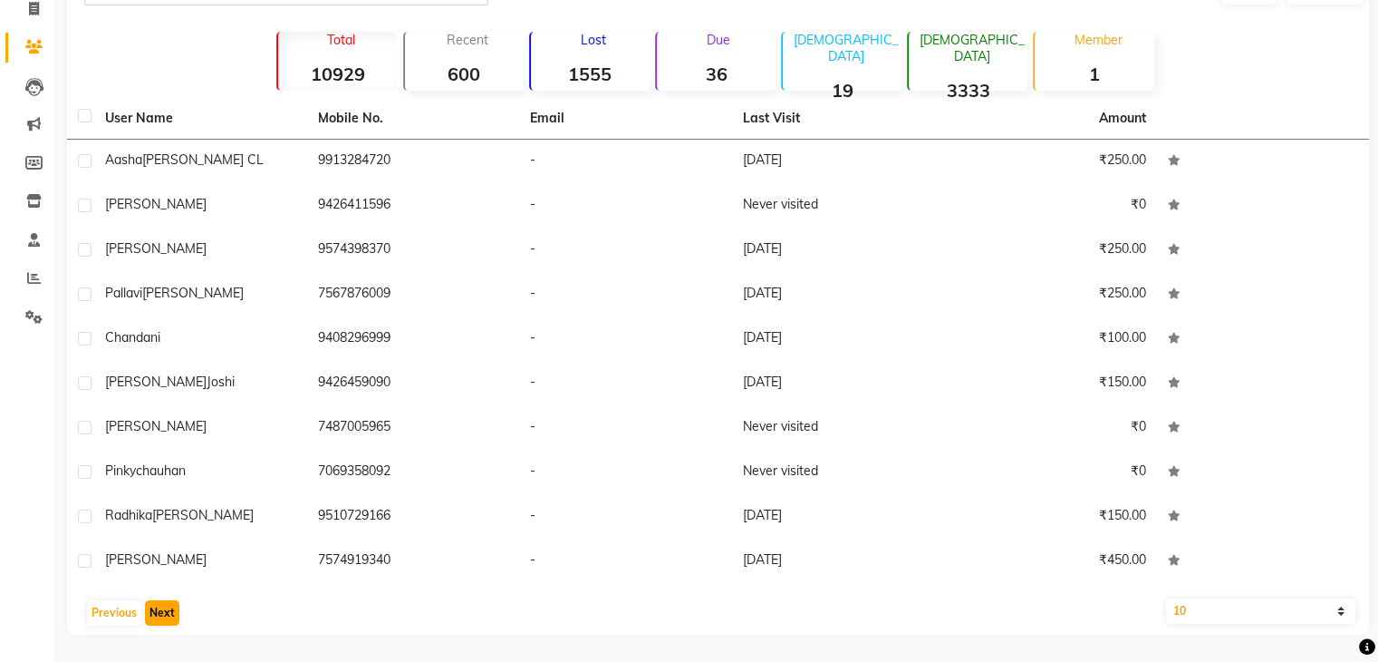
click at [167, 615] on button "Next" at bounding box center [162, 612] width 34 height 25
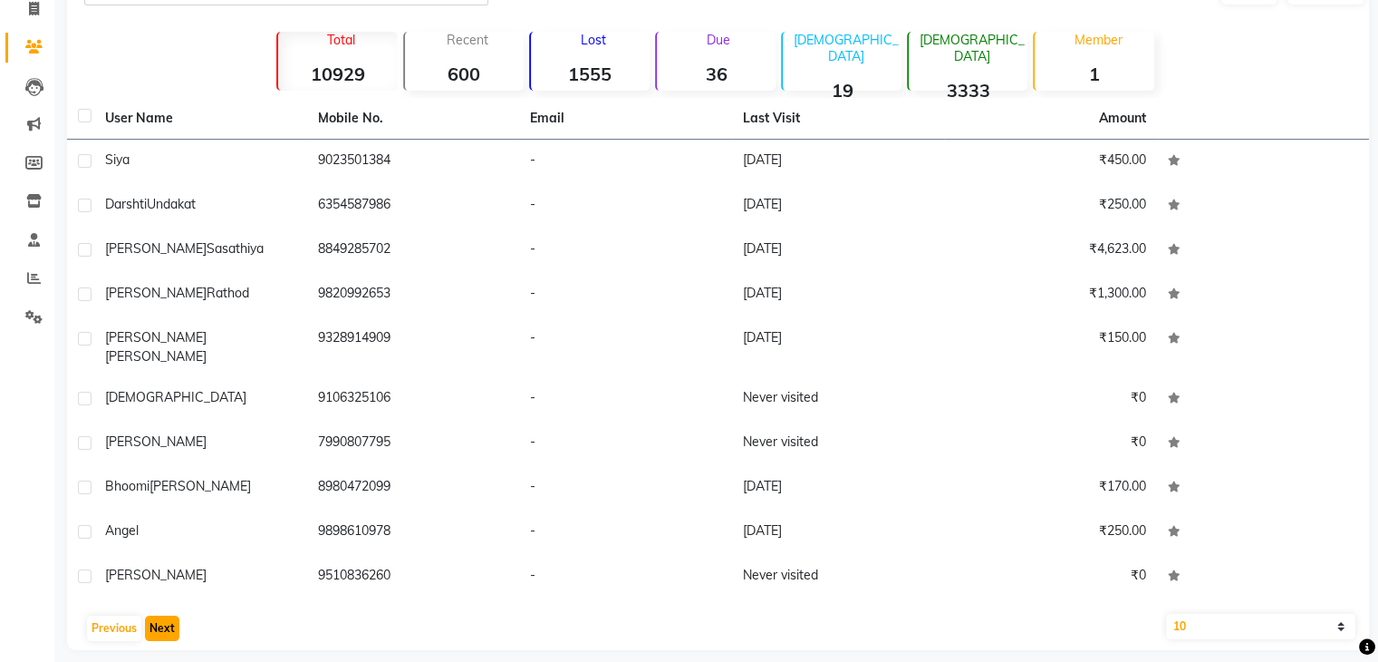
click at [167, 615] on button "Next" at bounding box center [162, 627] width 34 height 25
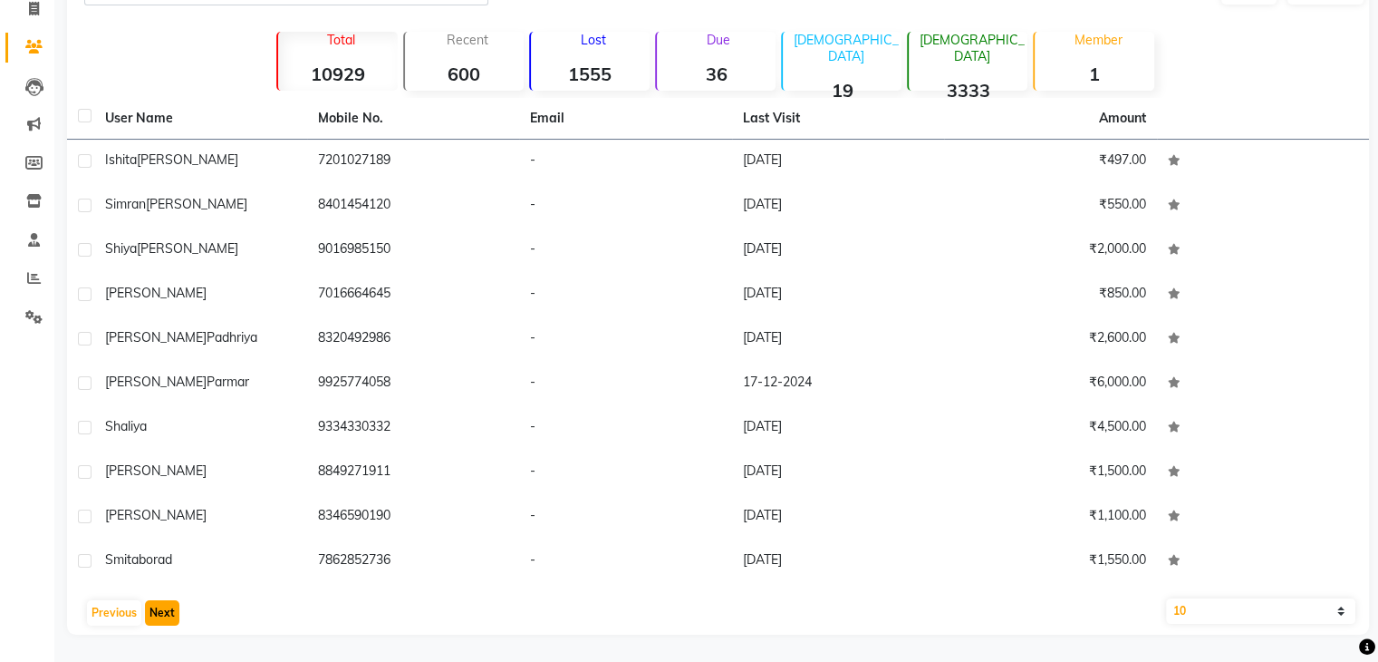
click at [167, 615] on button "Next" at bounding box center [162, 612] width 34 height 25
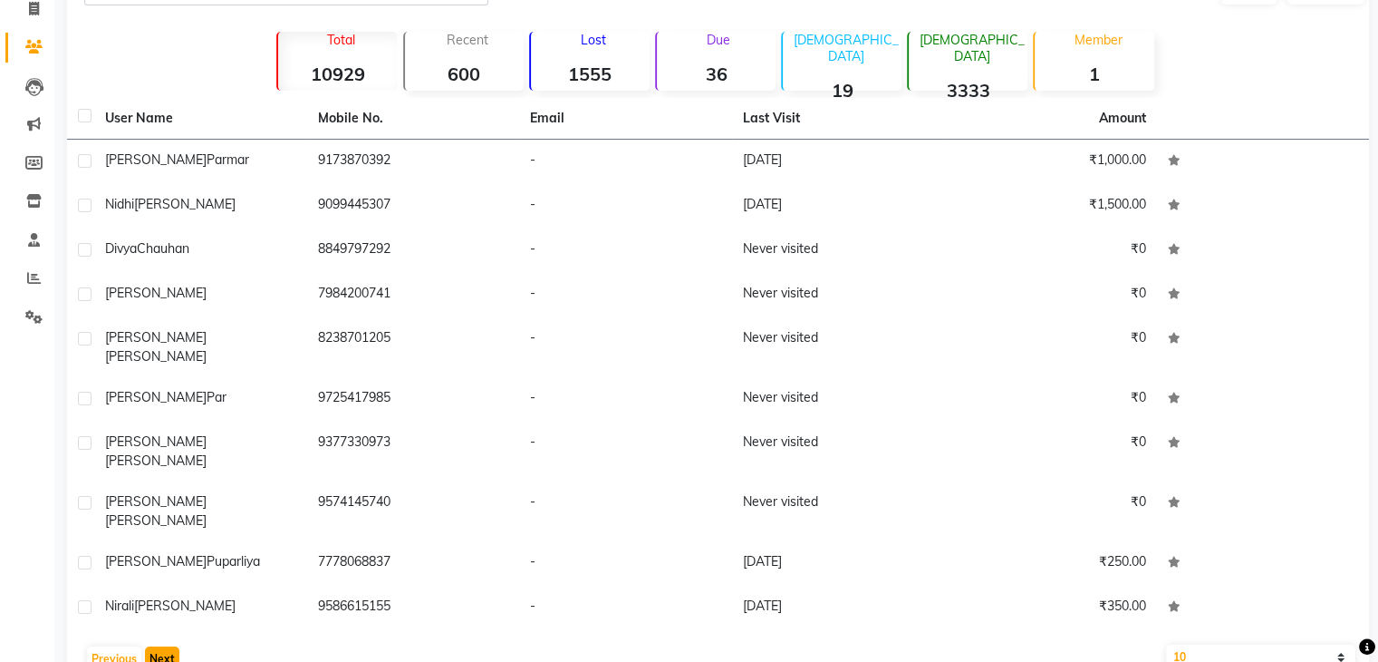
click at [167, 646] on button "Next" at bounding box center [162, 658] width 34 height 25
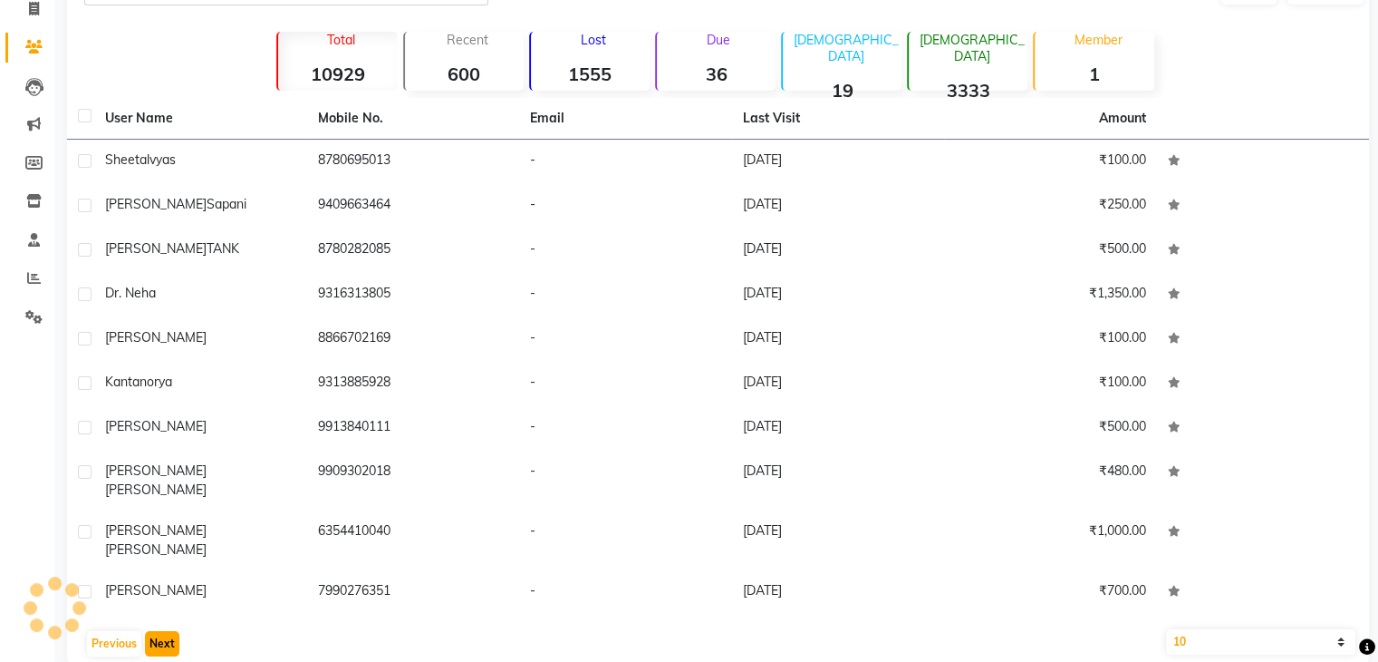
click at [167, 631] on button "Next" at bounding box center [162, 643] width 34 height 25
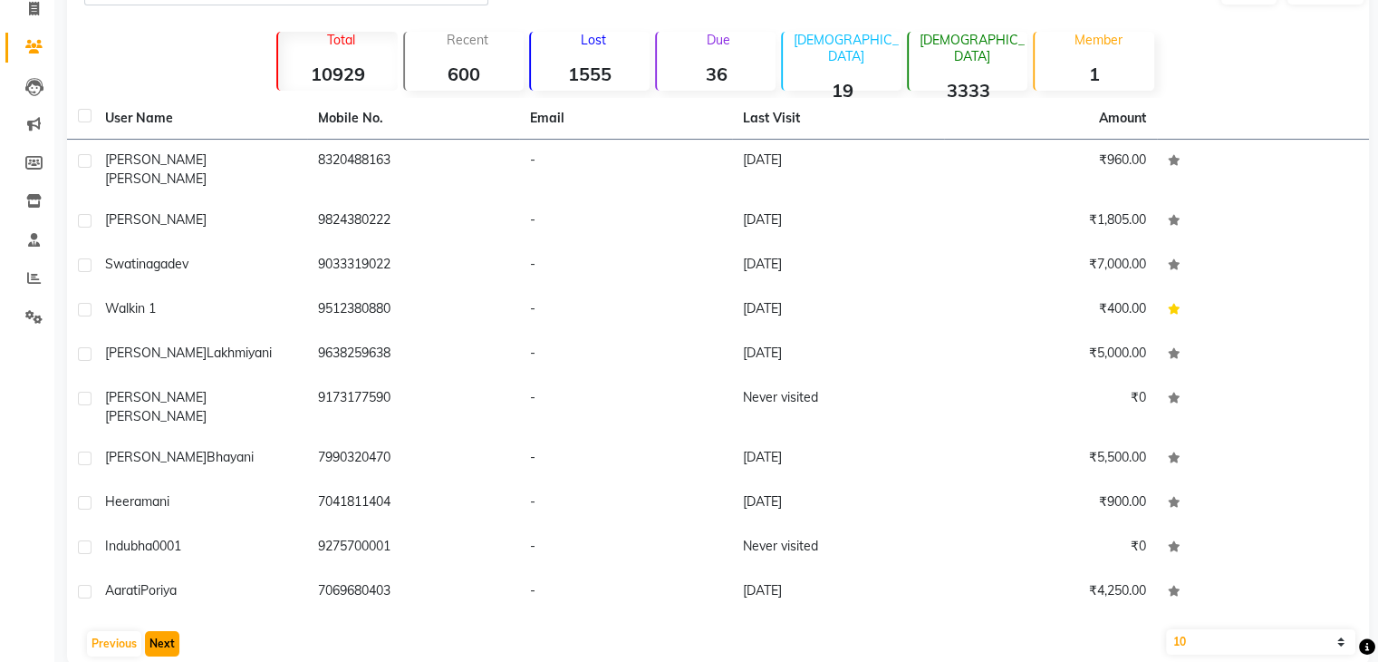
click at [167, 631] on button "Next" at bounding box center [162, 643] width 34 height 25
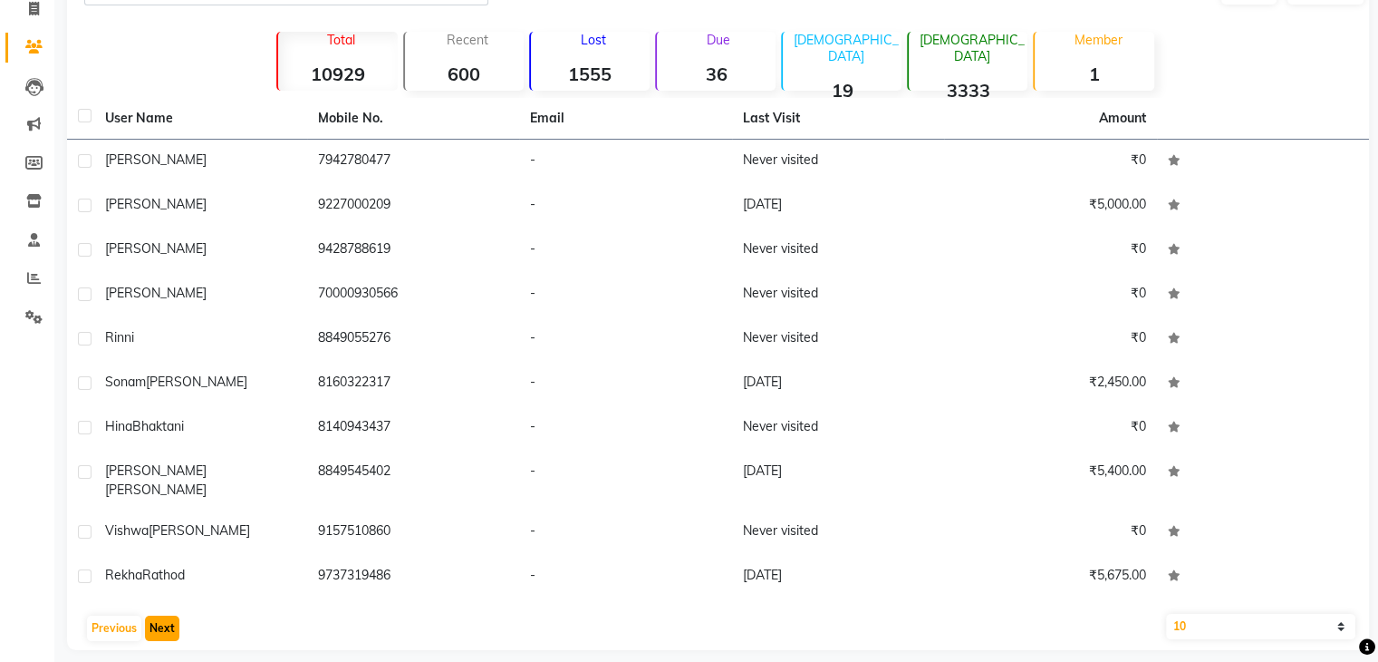
click at [167, 615] on button "Next" at bounding box center [162, 627] width 34 height 25
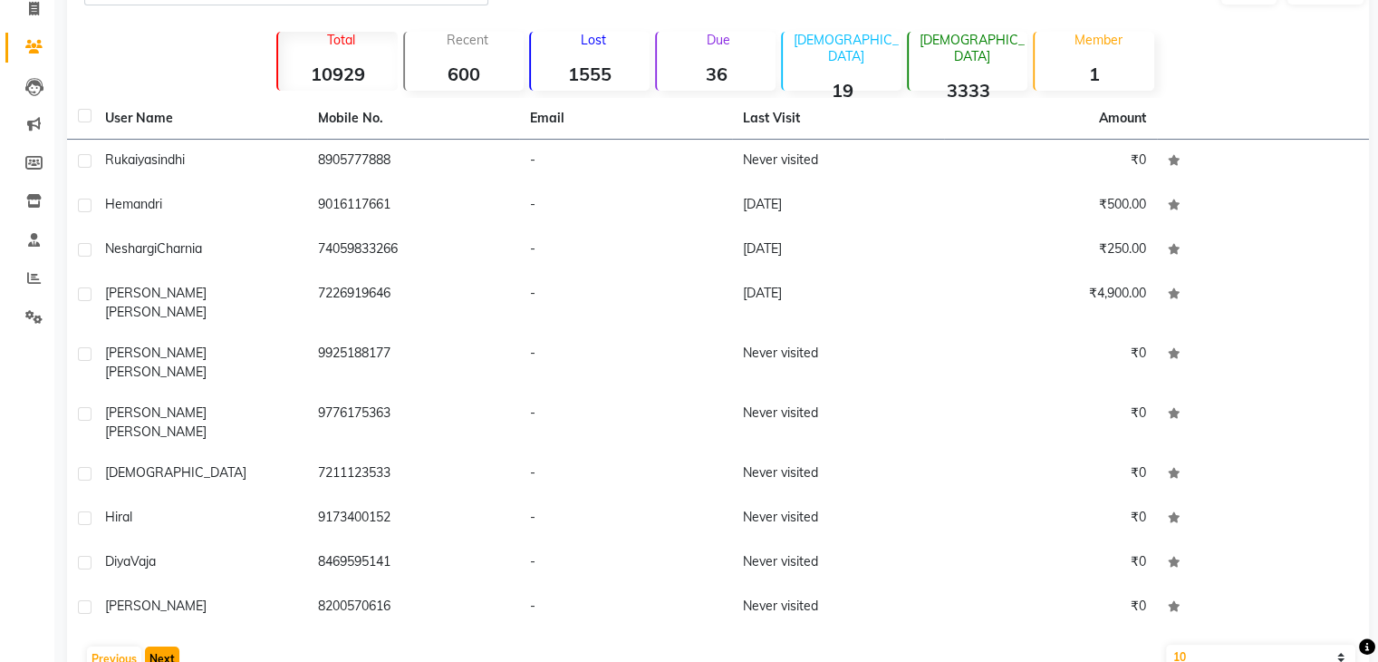
click at [167, 646] on button "Next" at bounding box center [162, 658] width 34 height 25
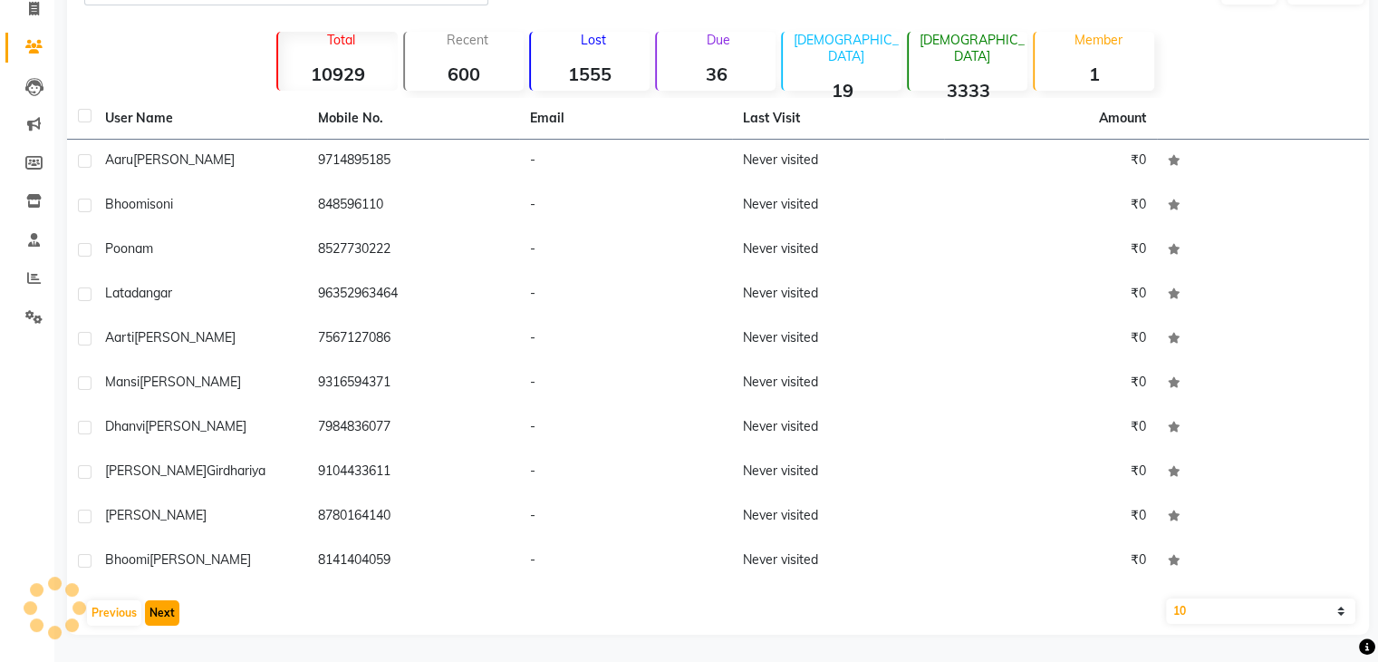
click at [167, 615] on button "Next" at bounding box center [162, 612] width 34 height 25
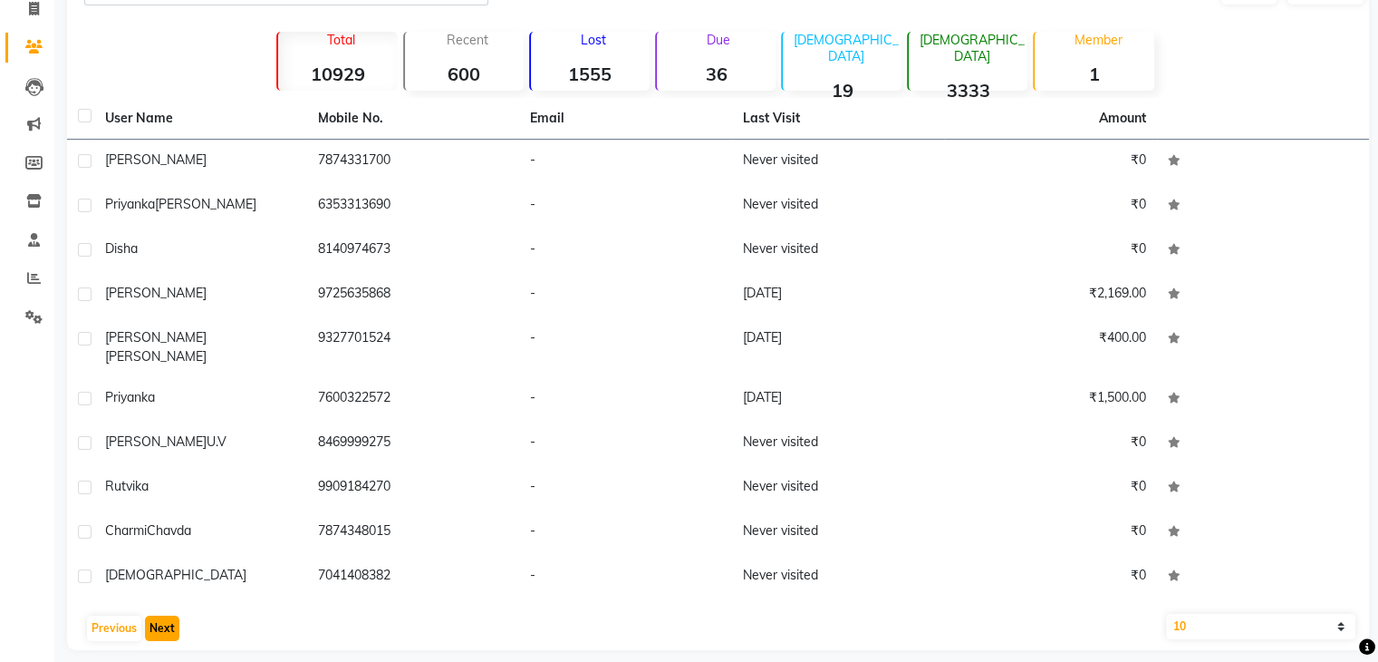
click at [167, 615] on button "Next" at bounding box center [162, 627] width 34 height 25
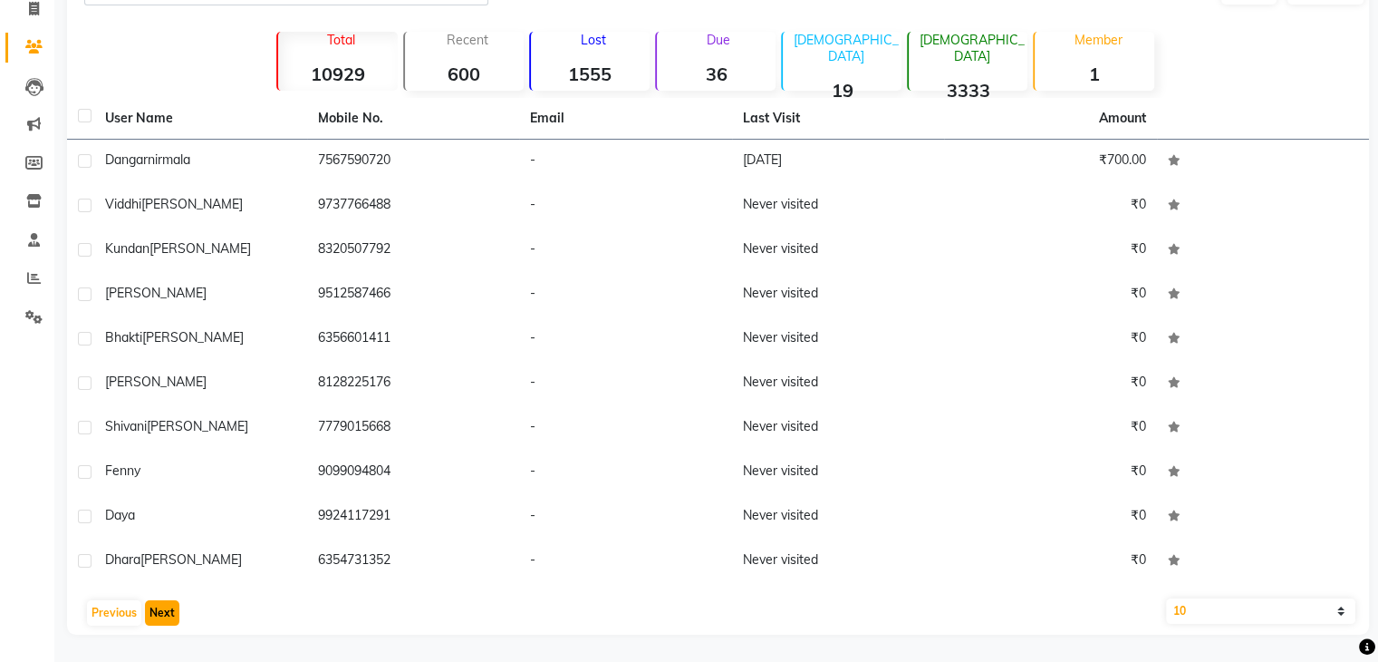
click at [167, 615] on button "Next" at bounding box center [162, 612] width 34 height 25
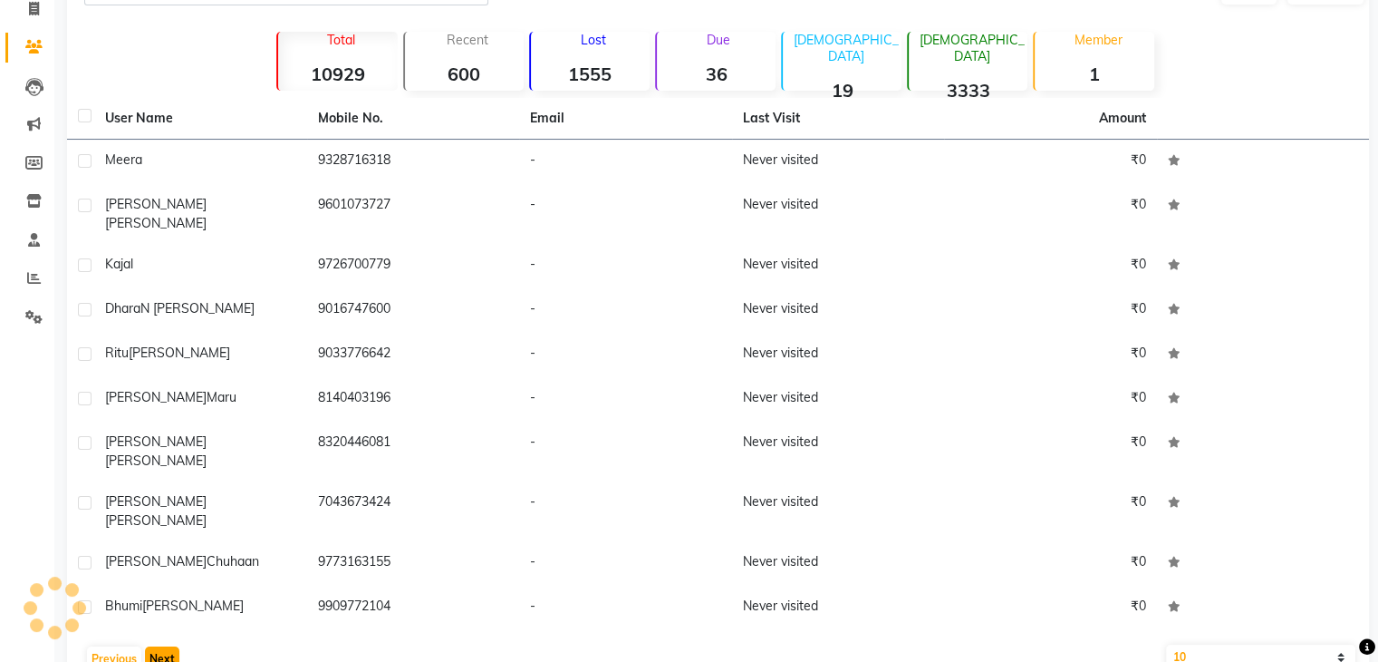
click at [167, 646] on button "Next" at bounding box center [162, 658] width 34 height 25
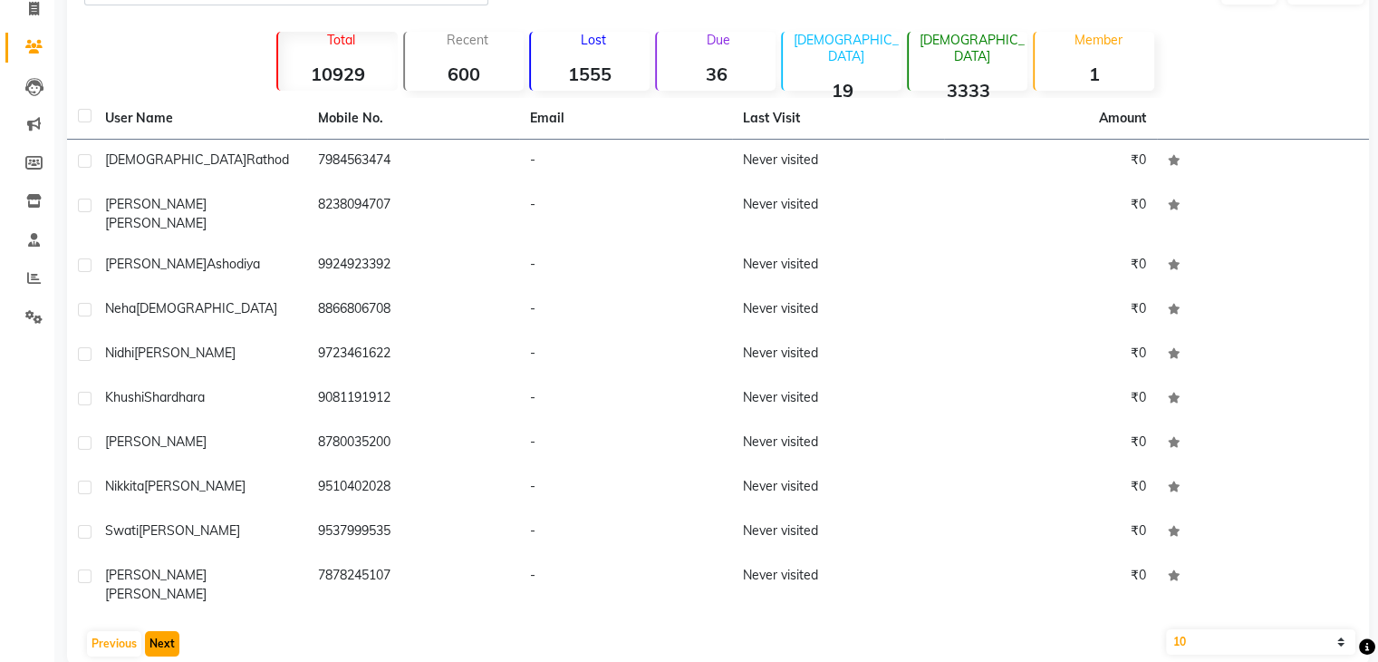
click at [167, 631] on button "Next" at bounding box center [162, 643] width 34 height 25
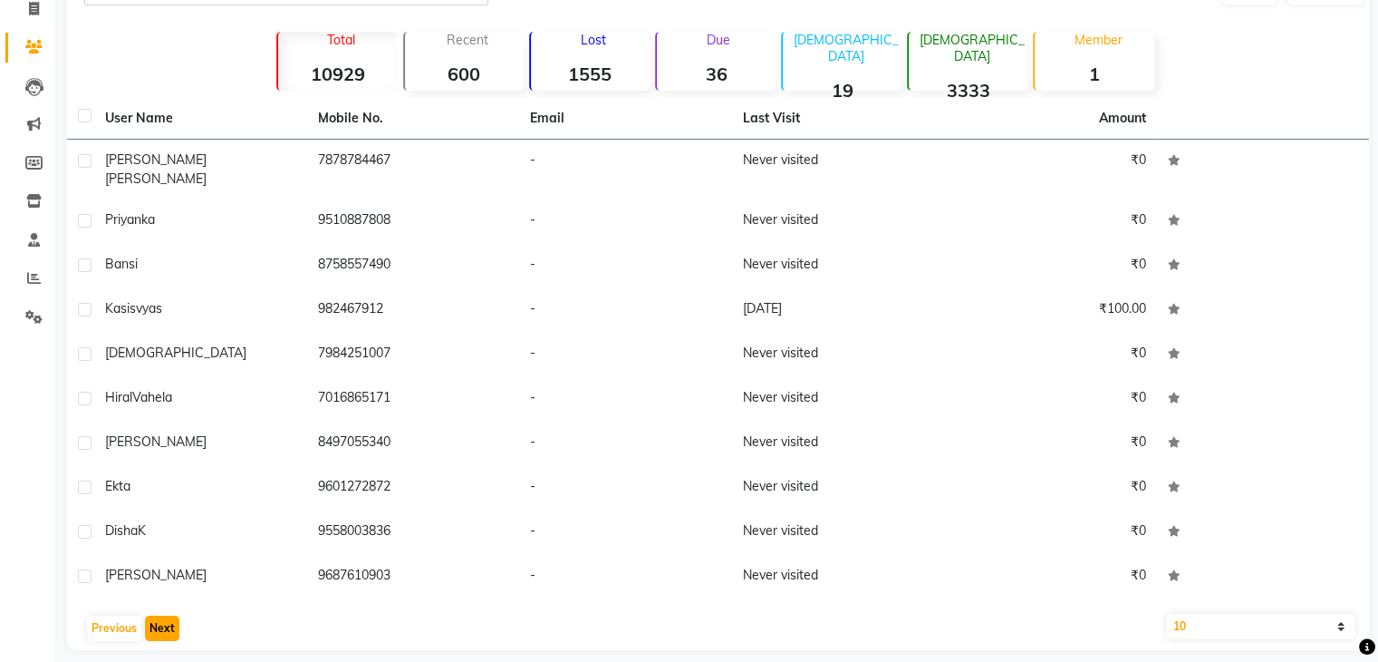
click at [165, 618] on button "Next" at bounding box center [162, 627] width 34 height 25
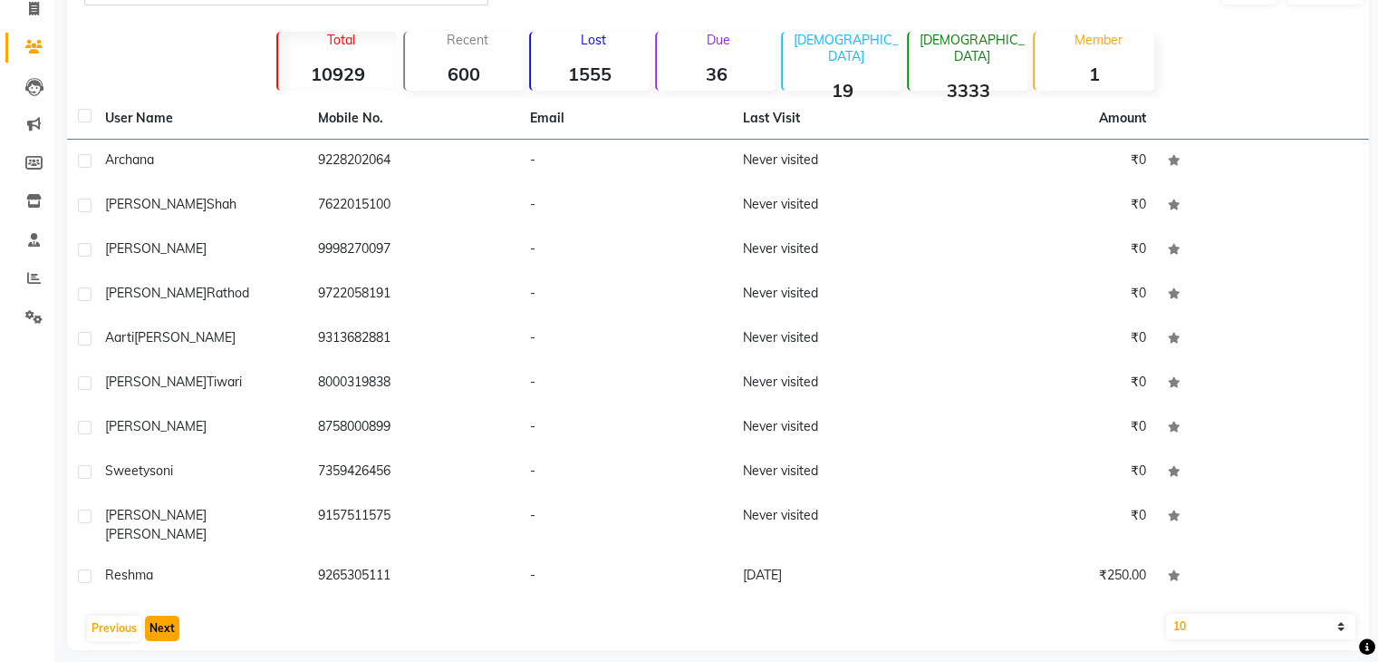
click at [165, 618] on button "Next" at bounding box center [162, 627] width 34 height 25
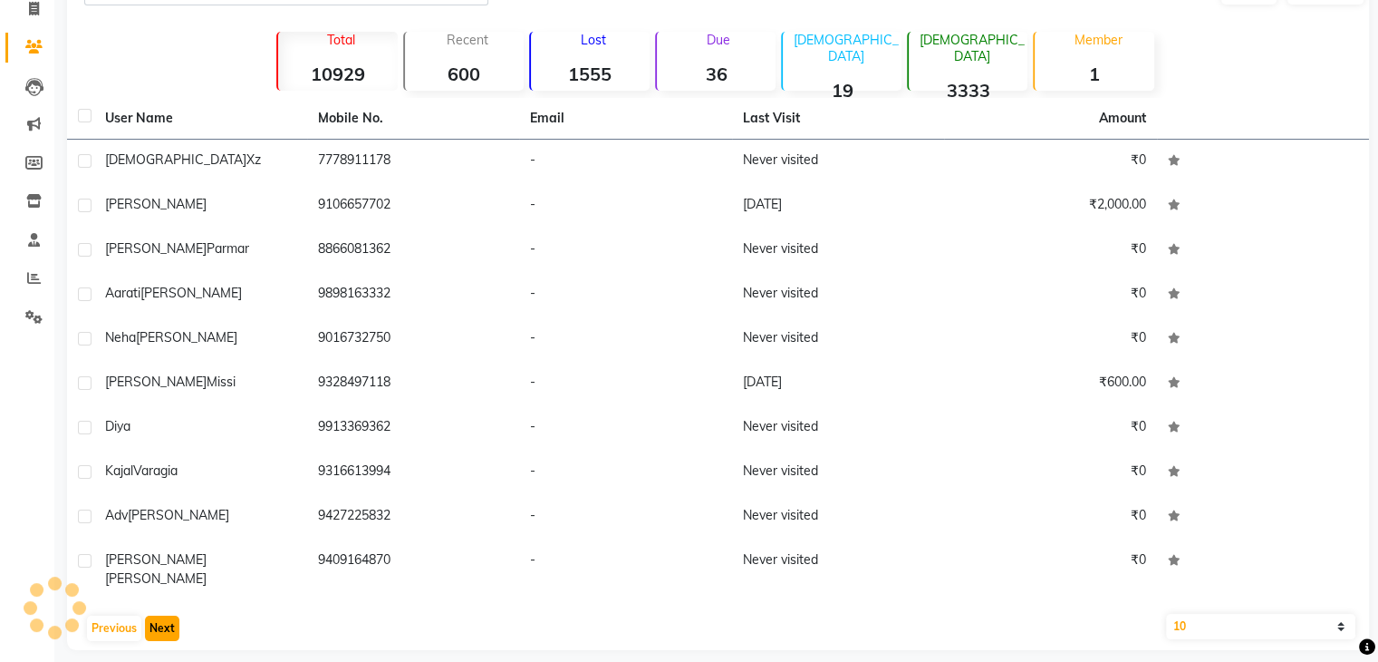
click at [165, 618] on button "Next" at bounding box center [162, 627] width 34 height 25
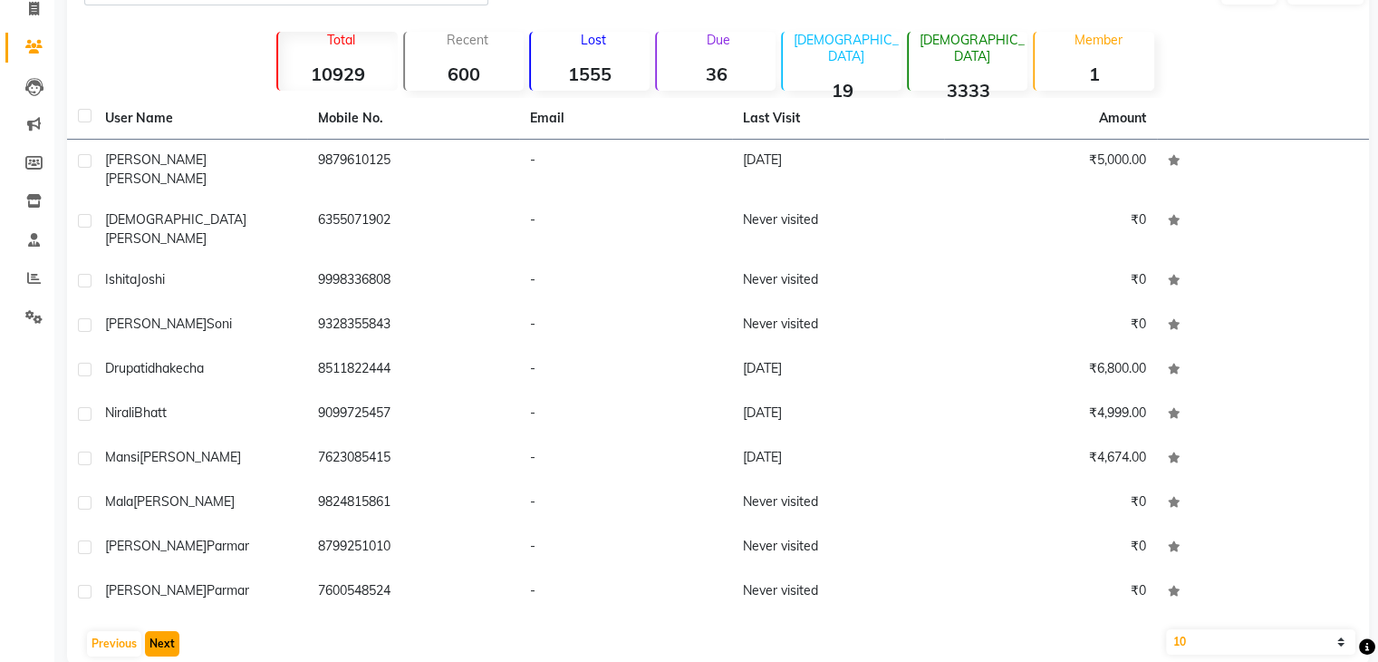
click at [165, 631] on button "Next" at bounding box center [162, 643] width 34 height 25
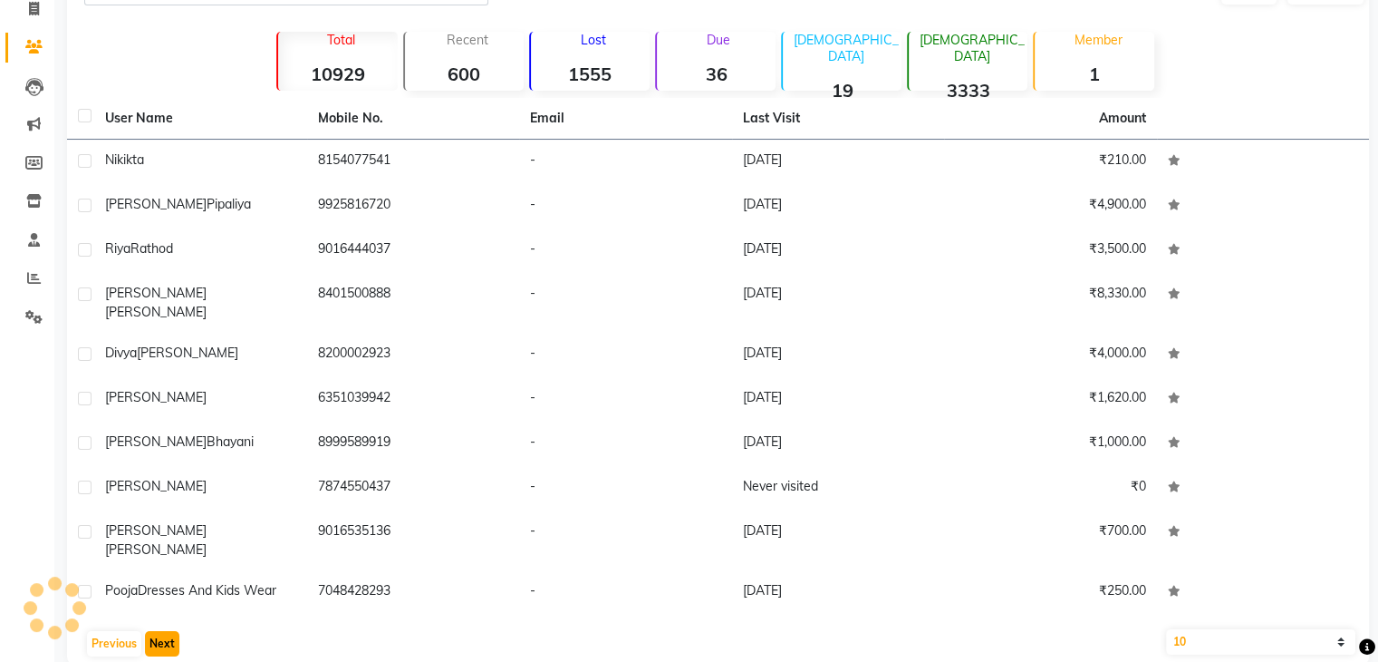
click at [165, 631] on button "Next" at bounding box center [162, 643] width 34 height 25
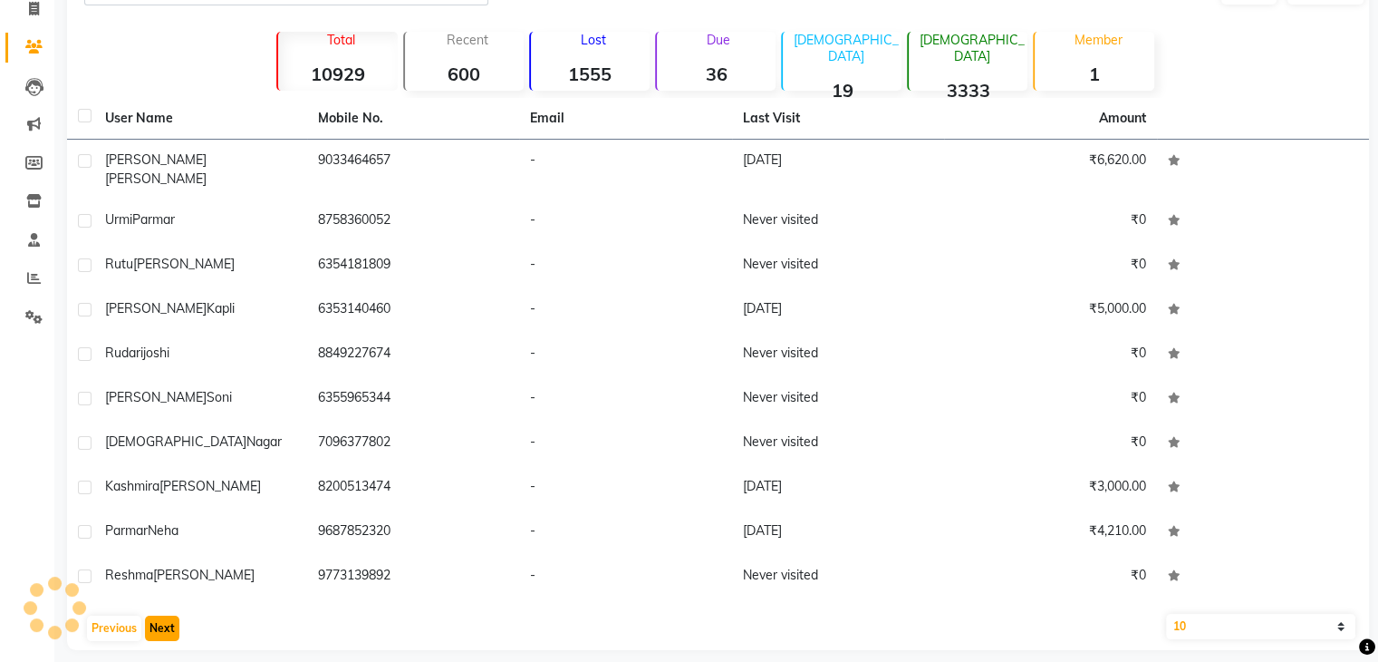
click at [165, 618] on button "Next" at bounding box center [162, 627] width 34 height 25
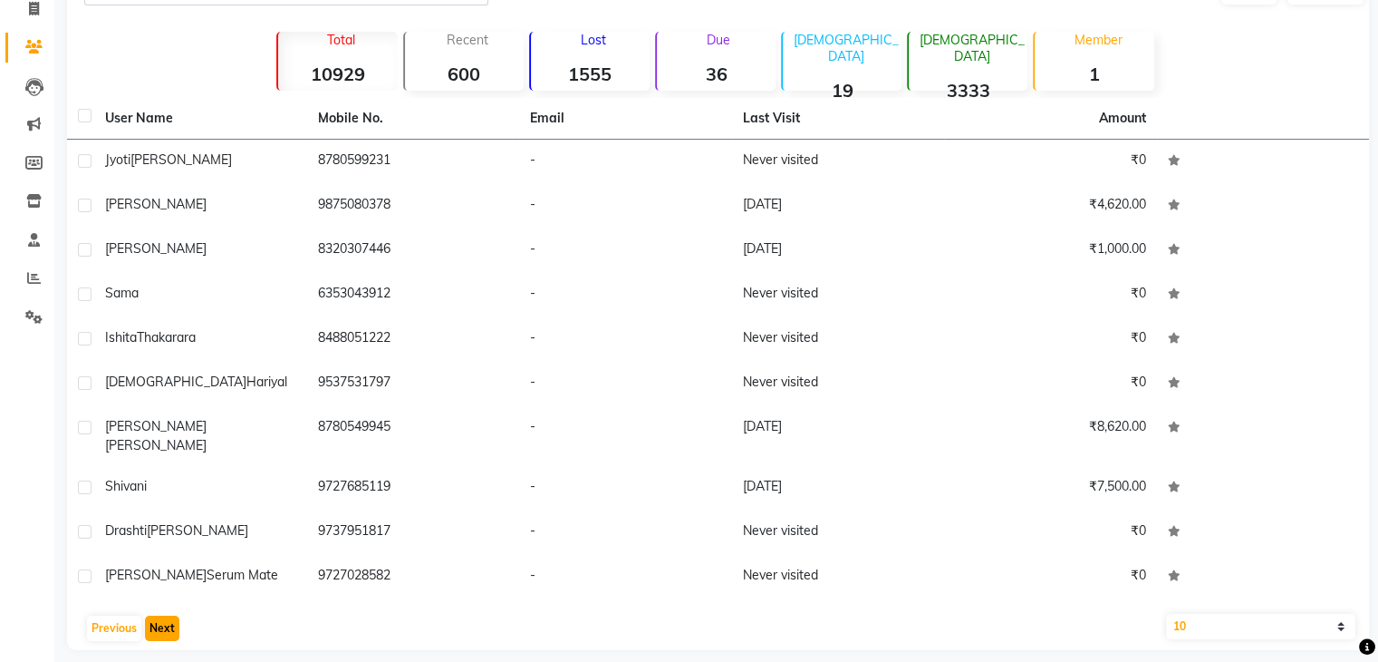
click at [166, 617] on button "Next" at bounding box center [162, 627] width 34 height 25
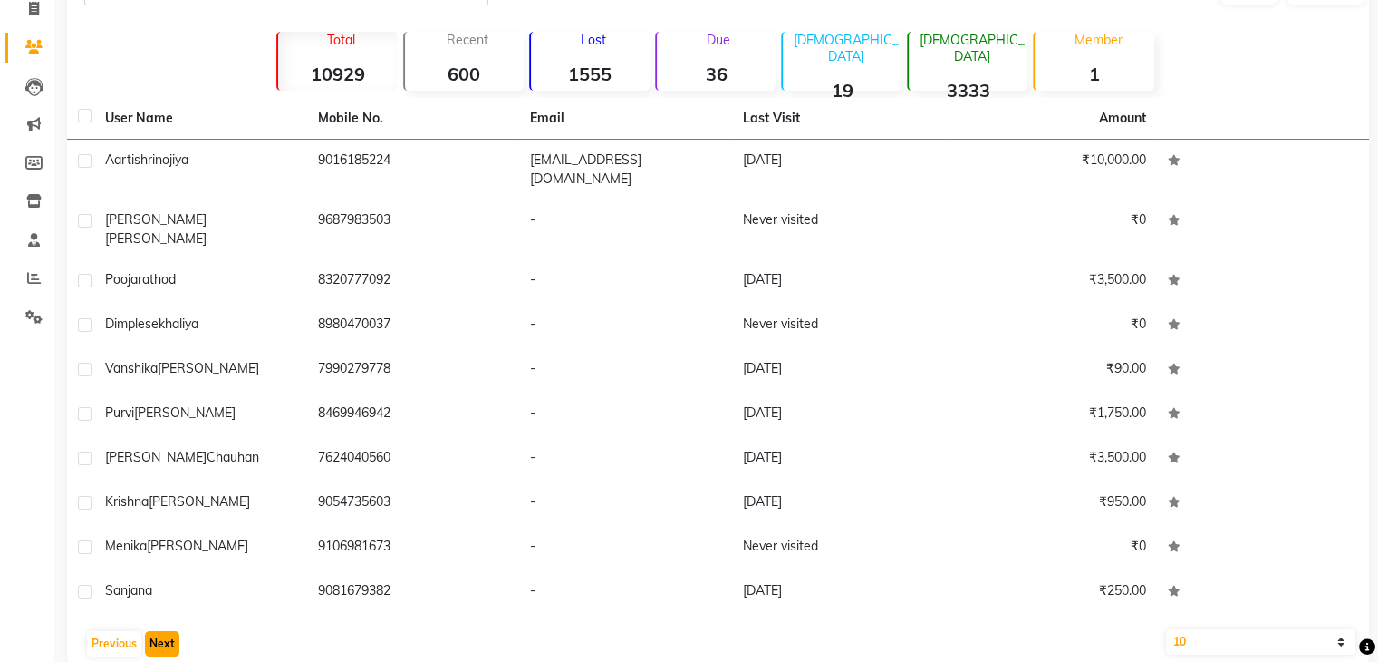
click at [166, 631] on button "Next" at bounding box center [162, 643] width 34 height 25
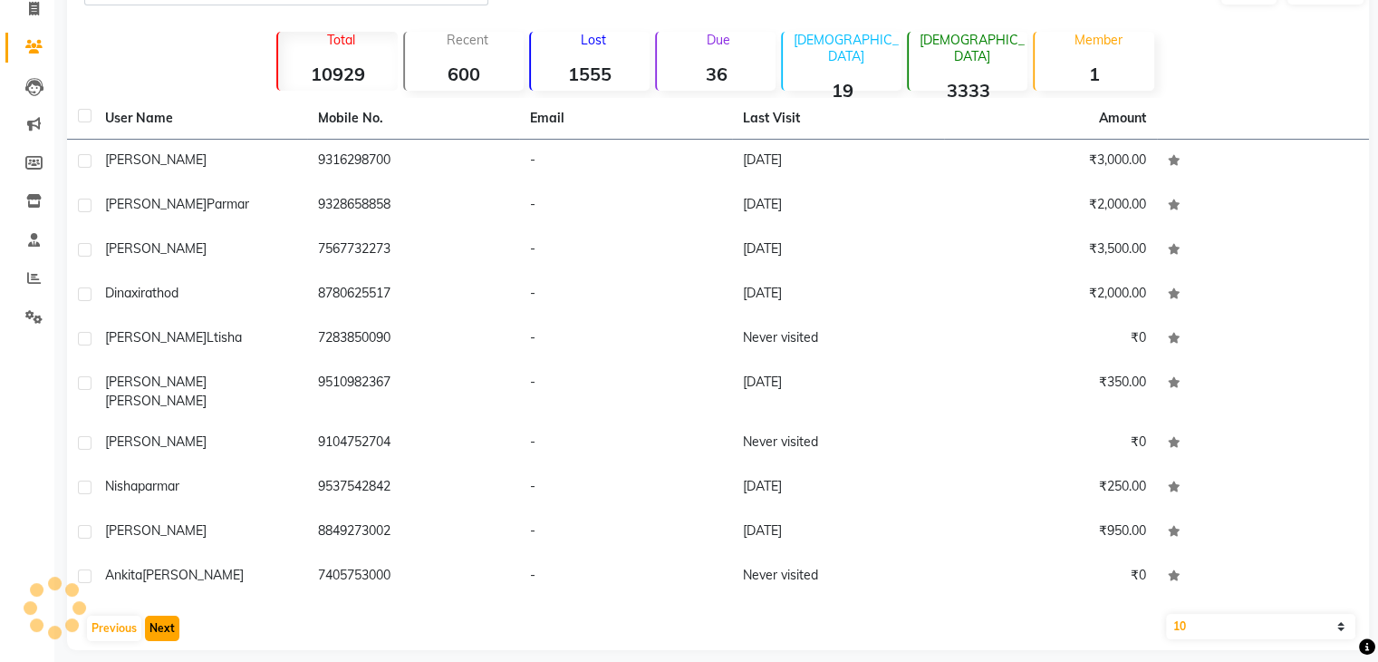
click at [166, 617] on button "Next" at bounding box center [162, 627] width 34 height 25
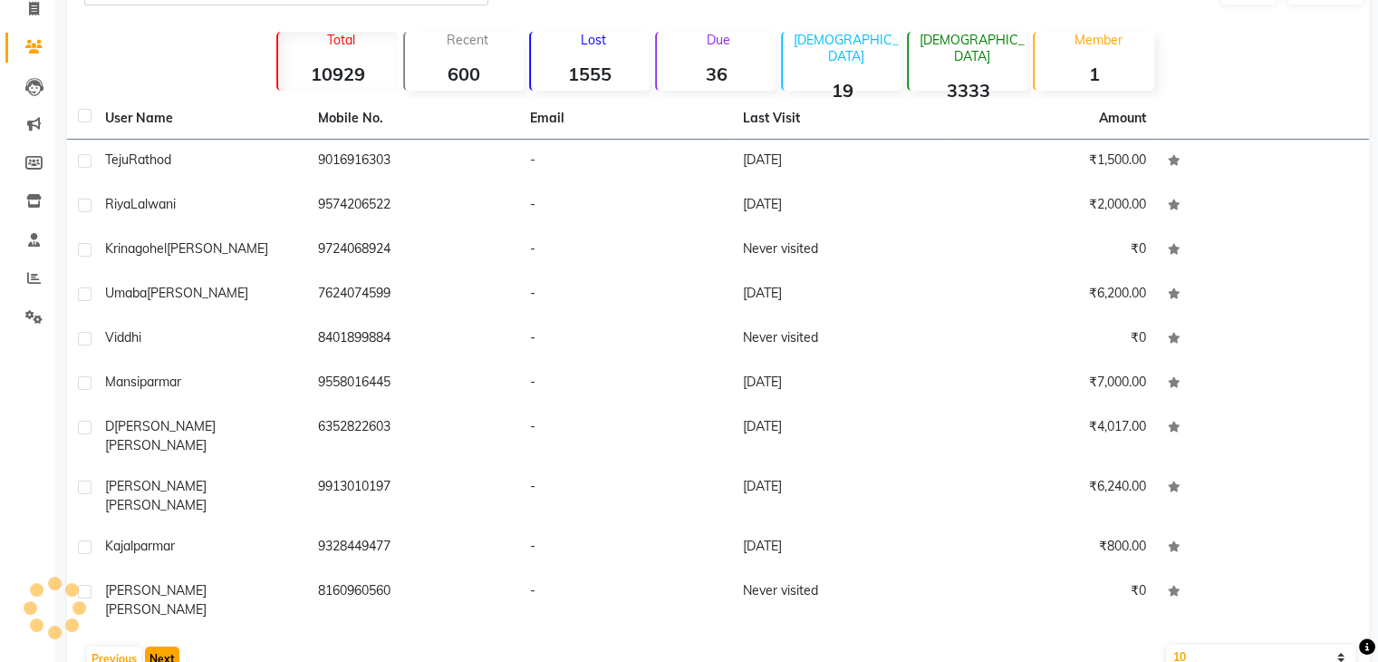
click at [166, 646] on button "Next" at bounding box center [162, 658] width 34 height 25
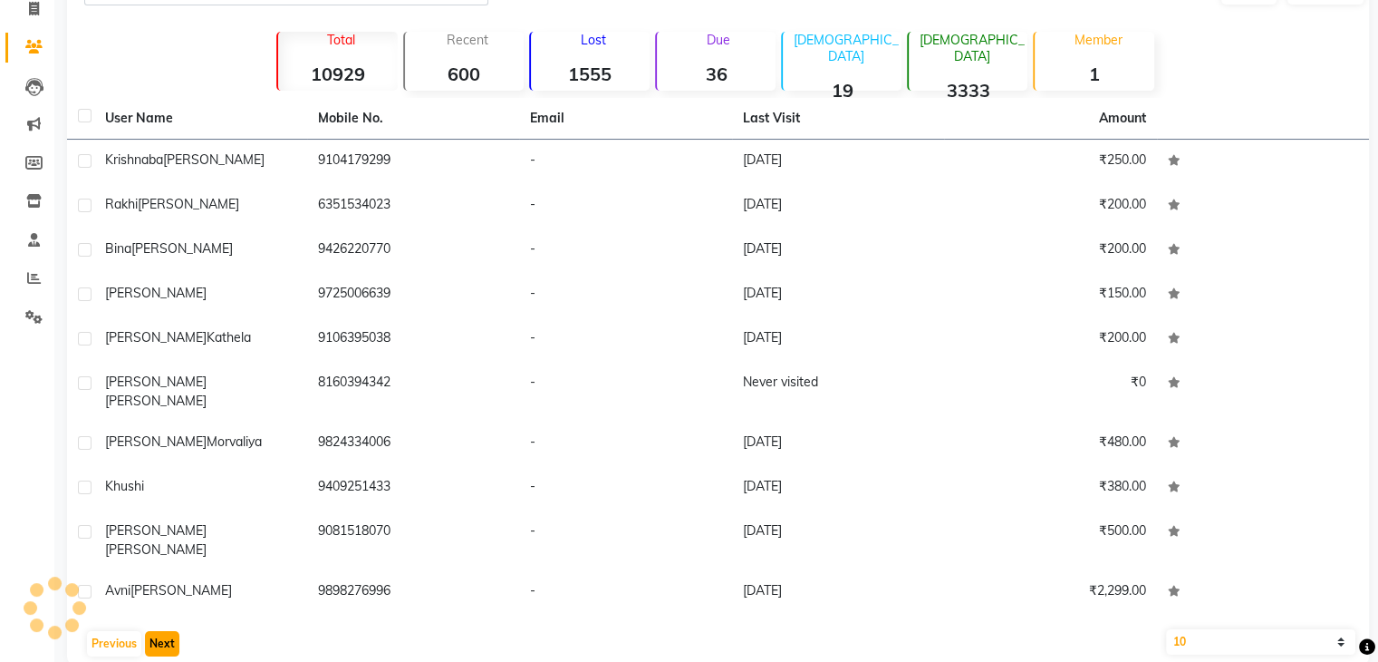
click at [166, 631] on button "Next" at bounding box center [162, 643] width 34 height 25
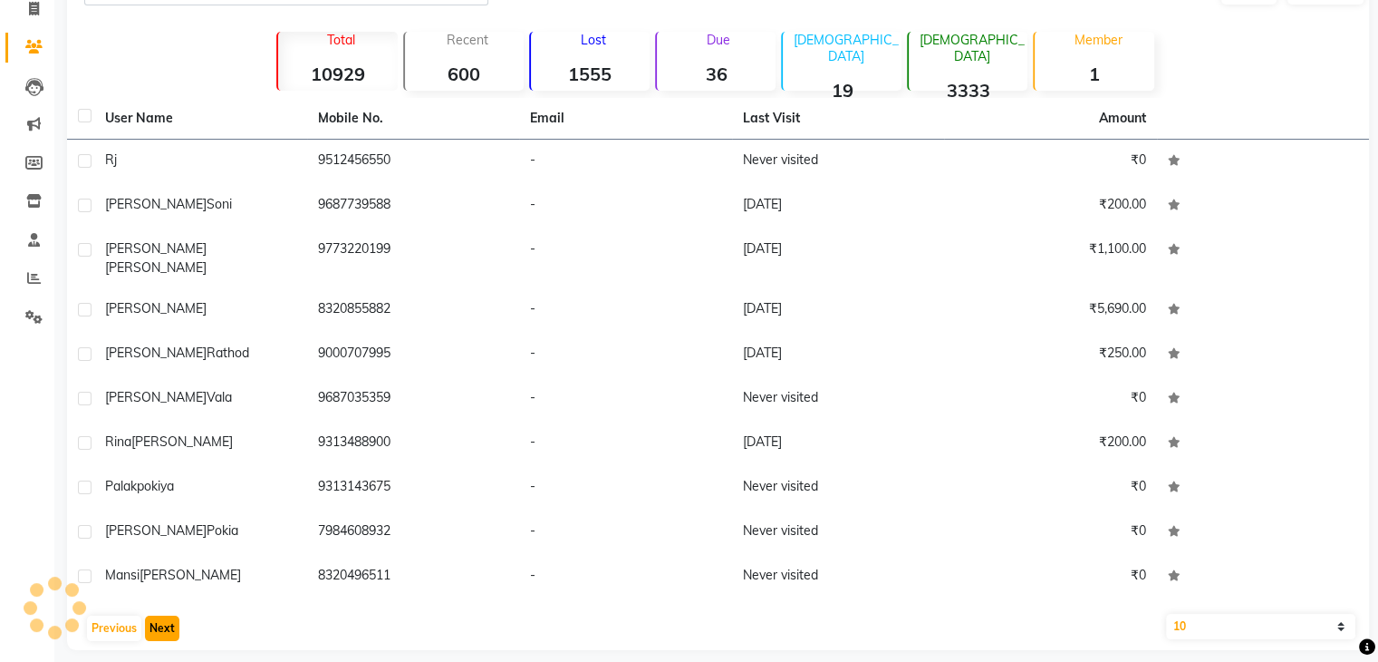
click at [166, 617] on button "Next" at bounding box center [162, 627] width 34 height 25
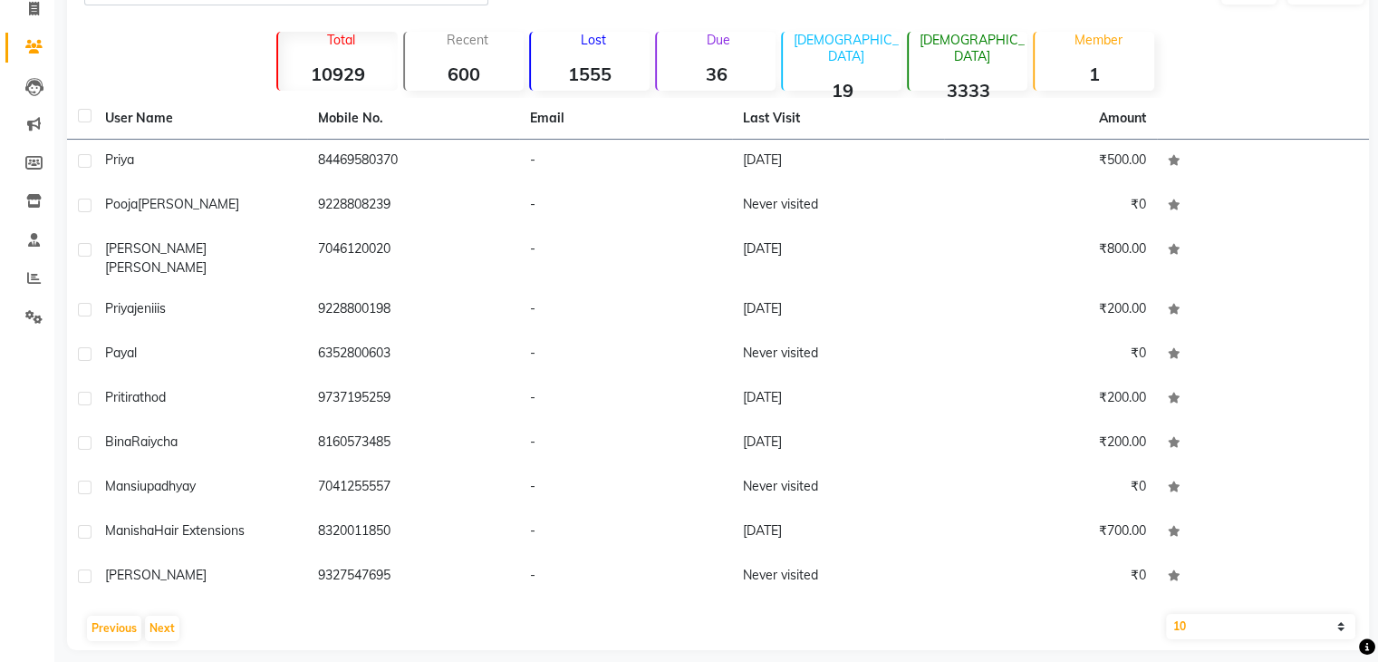
click at [1339, 614] on select "10 50 100" at bounding box center [1261, 626] width 190 height 25
select select "100"
click at [1166, 614] on select "10 50 100" at bounding box center [1261, 626] width 190 height 25
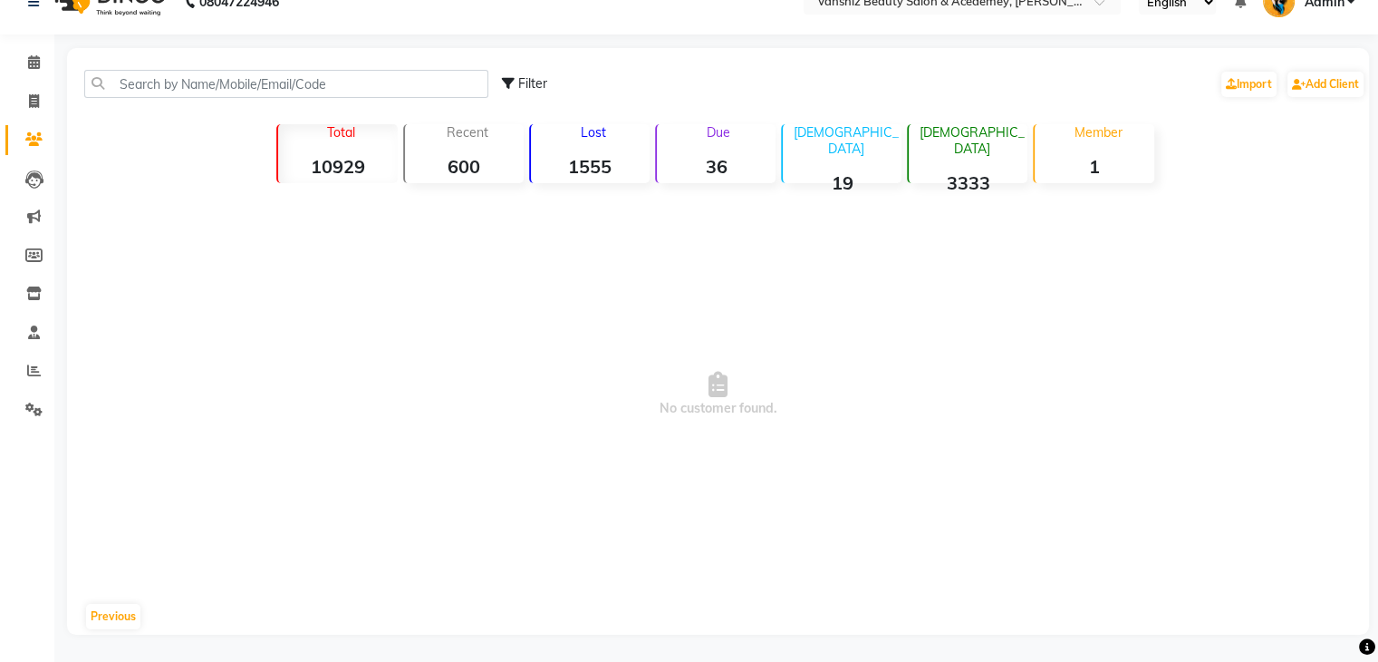
scroll to position [31, 0]
click at [120, 612] on button "Previous" at bounding box center [113, 616] width 54 height 25
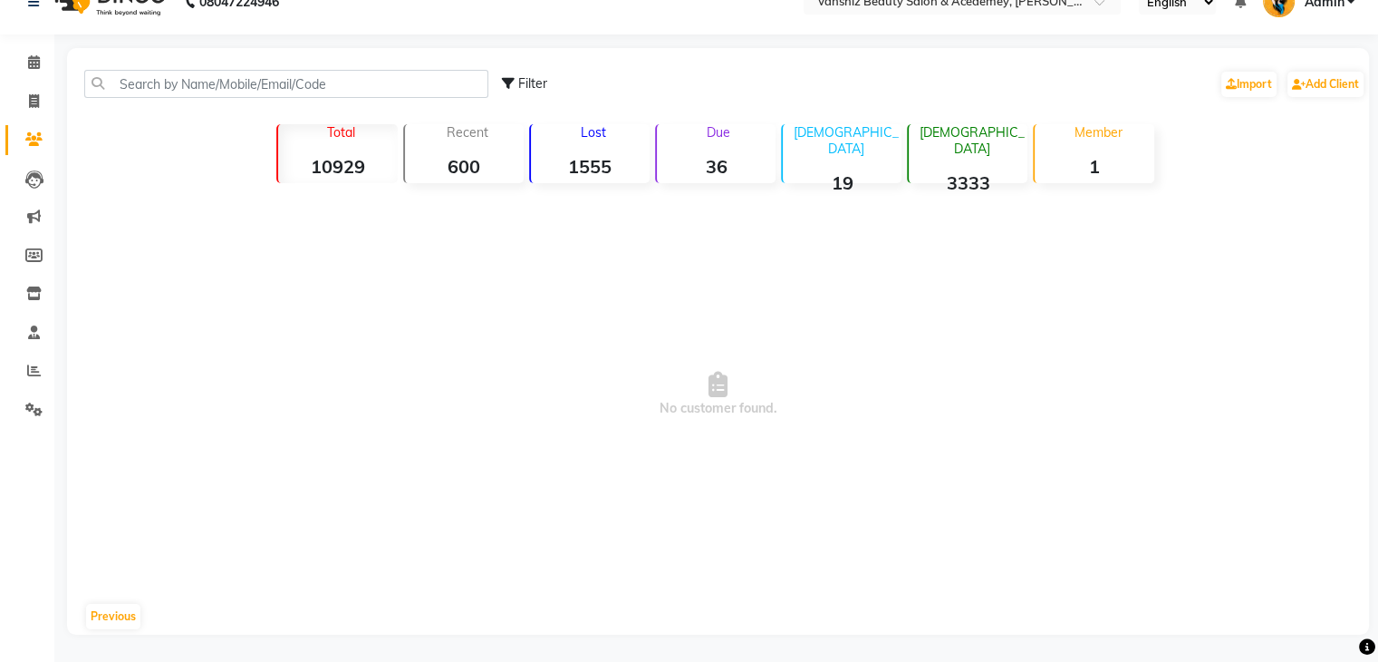
click at [362, 161] on strong "10929" at bounding box center [337, 166] width 119 height 23
click at [472, 167] on strong "600" at bounding box center [464, 166] width 119 height 23
click at [603, 156] on strong "1555" at bounding box center [590, 166] width 119 height 23
click at [333, 169] on strong "10929" at bounding box center [337, 166] width 119 height 23
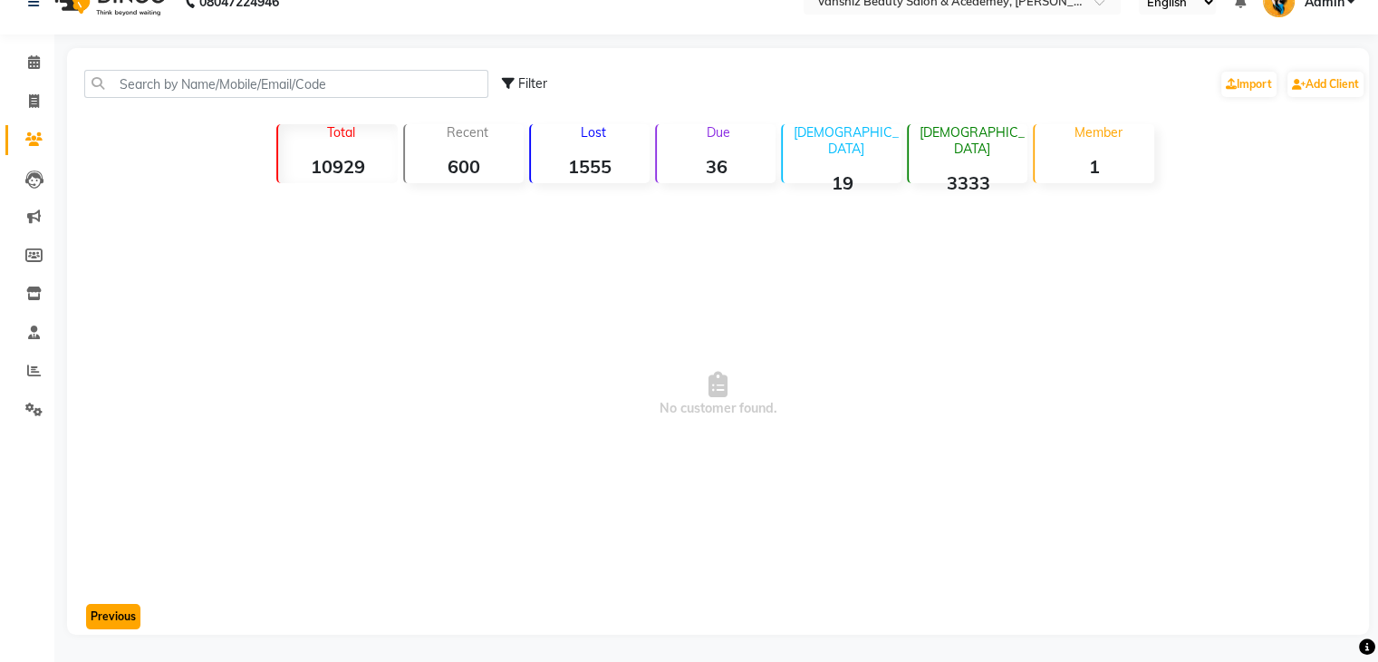
click at [112, 620] on button "Previous" at bounding box center [113, 616] width 54 height 25
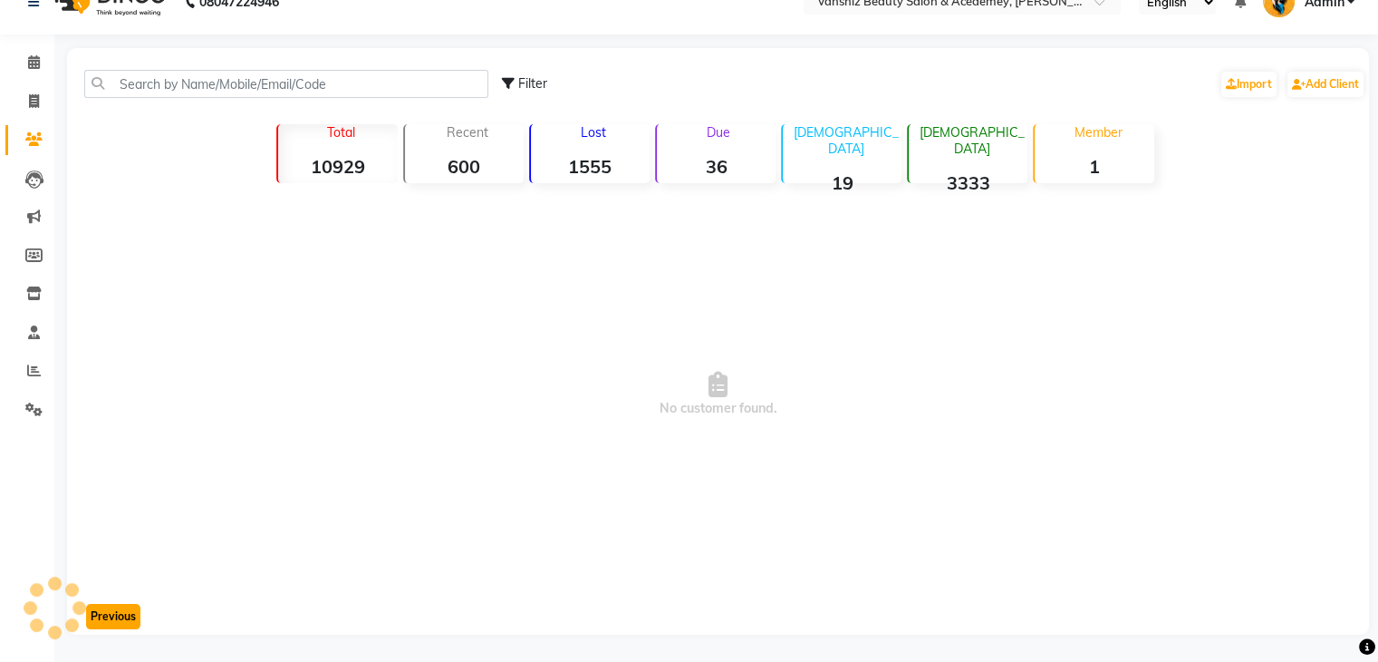
click at [112, 620] on button "Previous" at bounding box center [113, 616] width 54 height 25
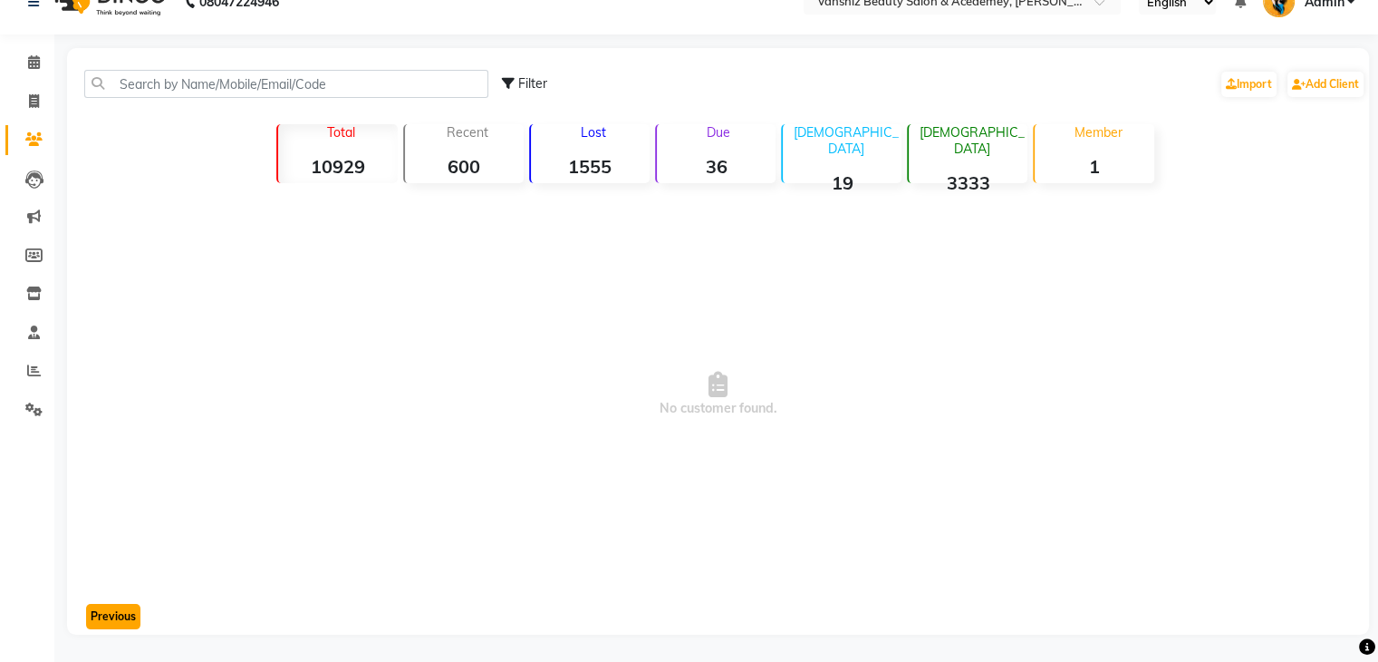
click at [112, 620] on button "Previous" at bounding box center [113, 616] width 54 height 25
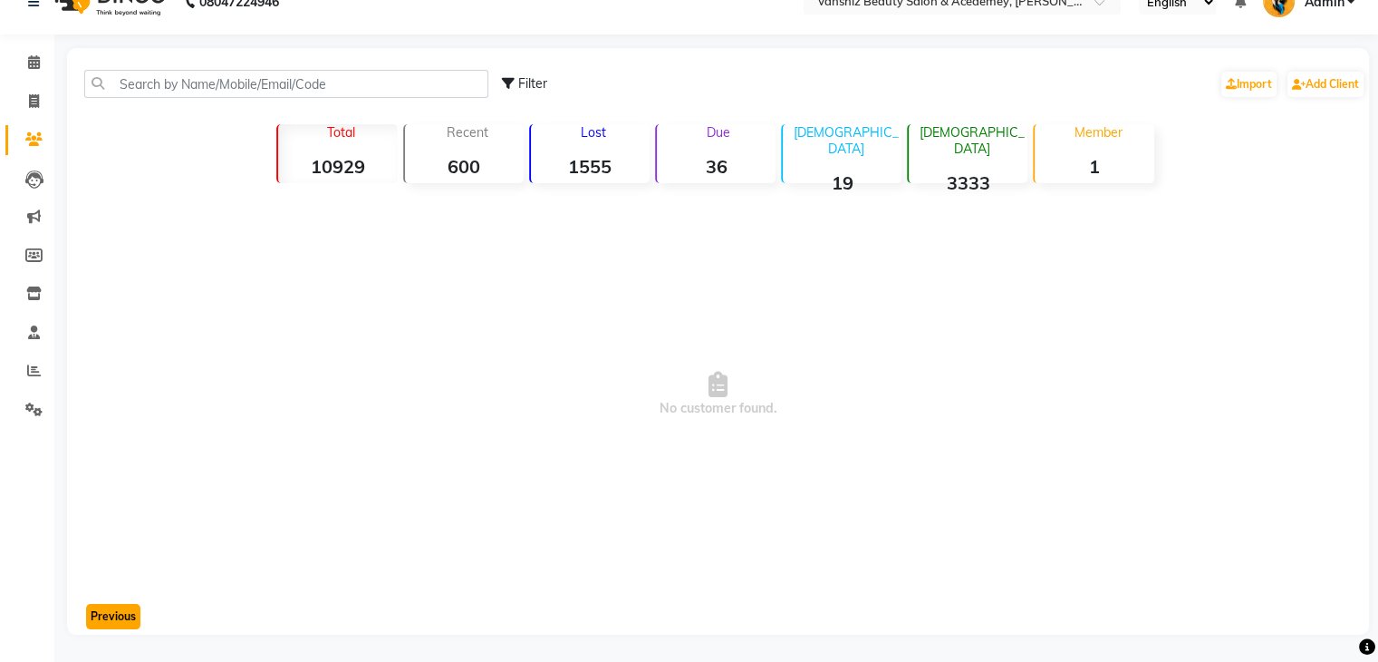
click at [112, 620] on button "Previous" at bounding box center [113, 616] width 54 height 25
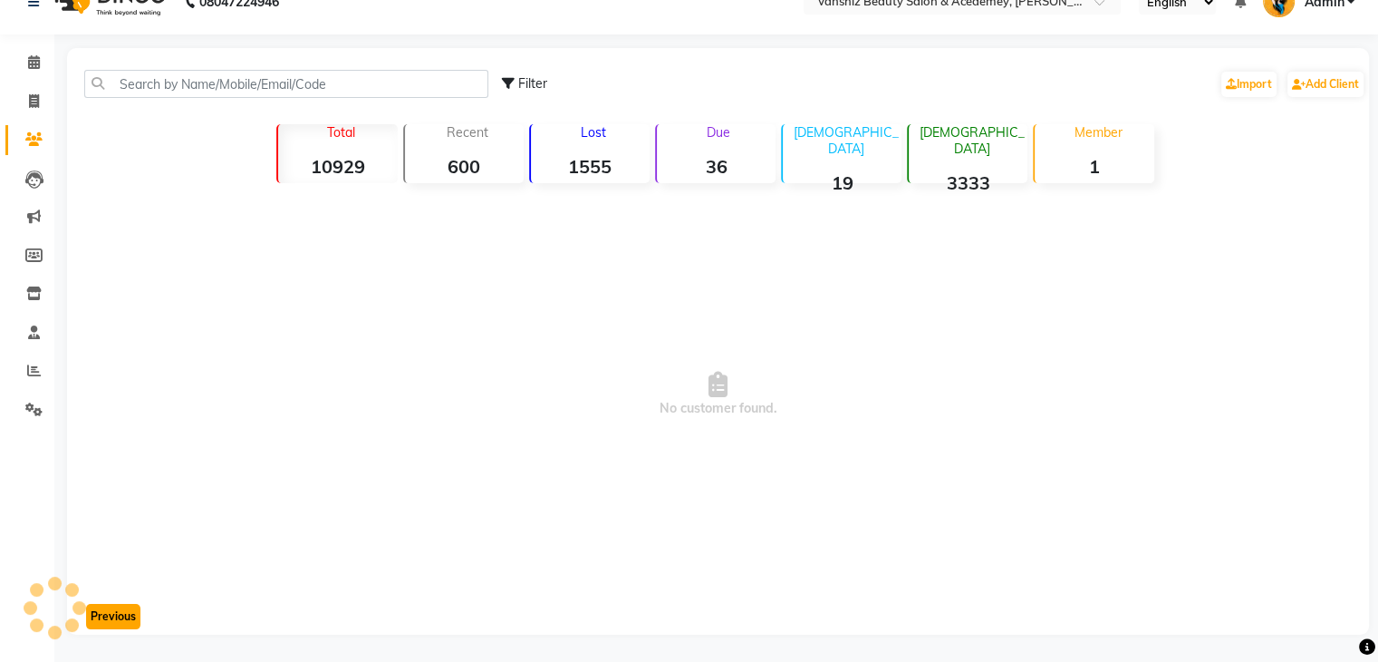
click at [112, 620] on button "Previous" at bounding box center [113, 616] width 54 height 25
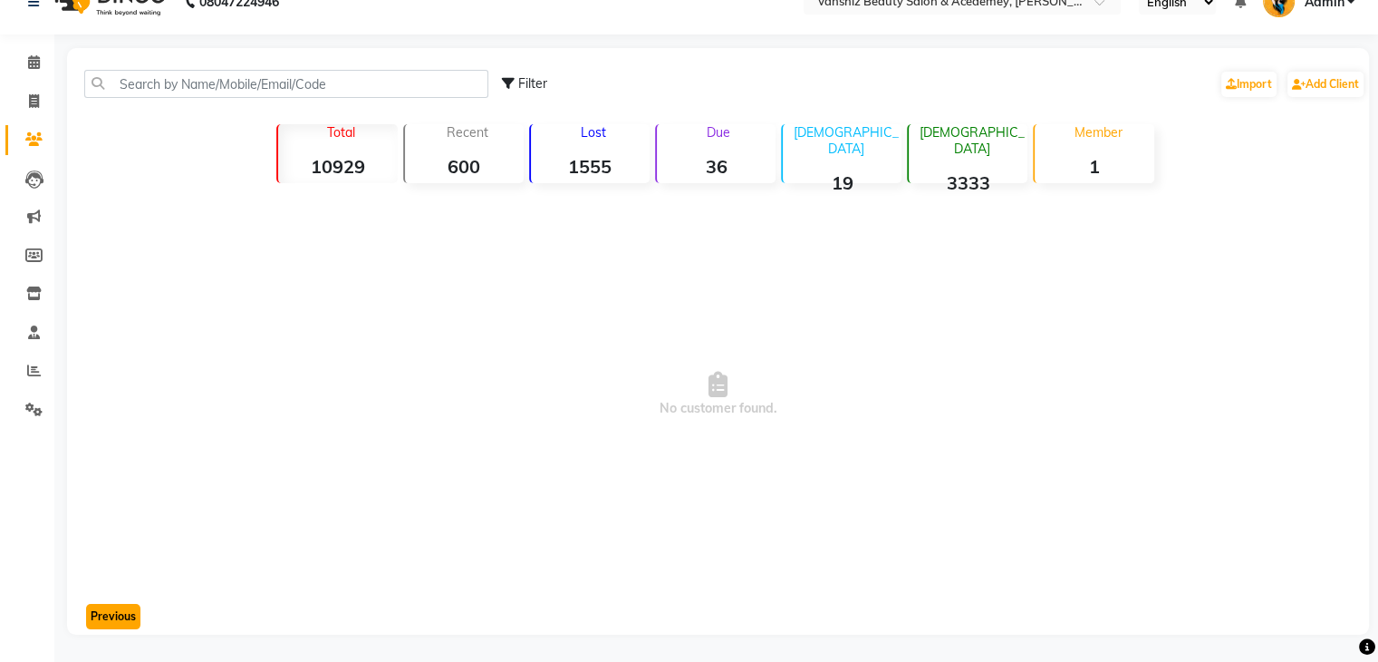
click at [112, 620] on button "Previous" at bounding box center [113, 616] width 54 height 25
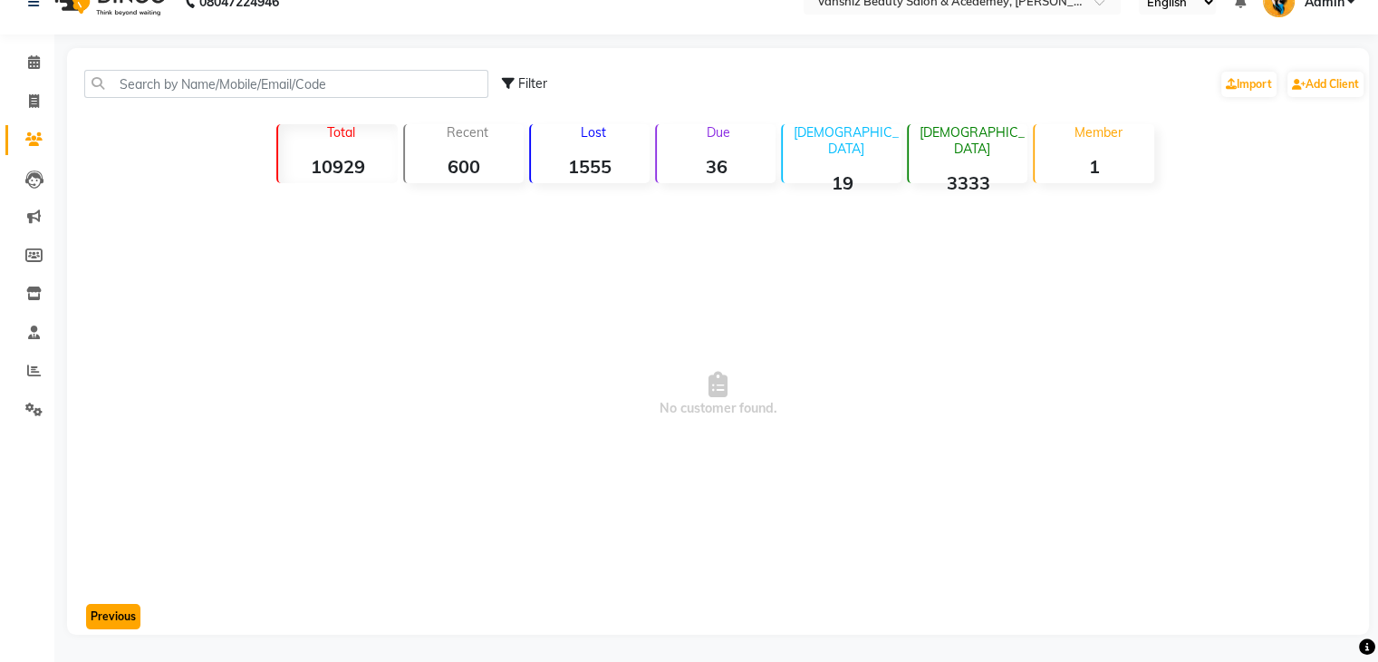
click at [112, 620] on button "Previous" at bounding box center [113, 616] width 54 height 25
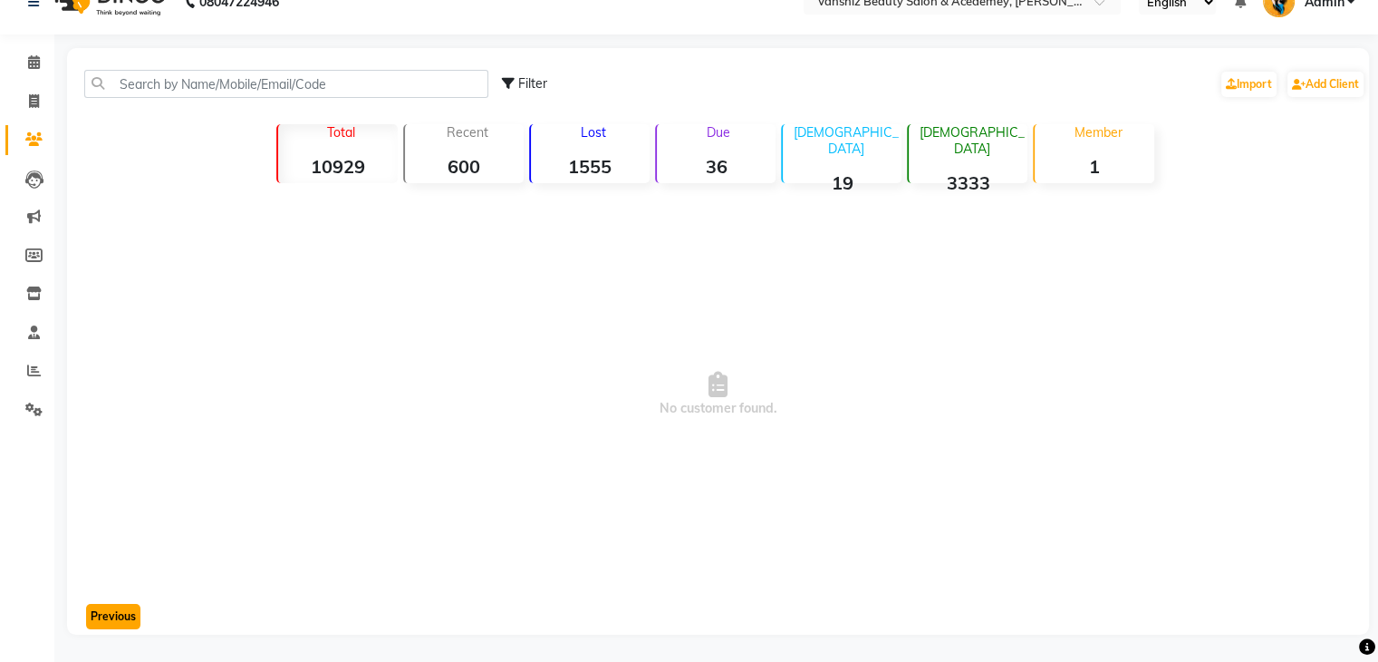
click at [112, 620] on button "Previous" at bounding box center [113, 616] width 54 height 25
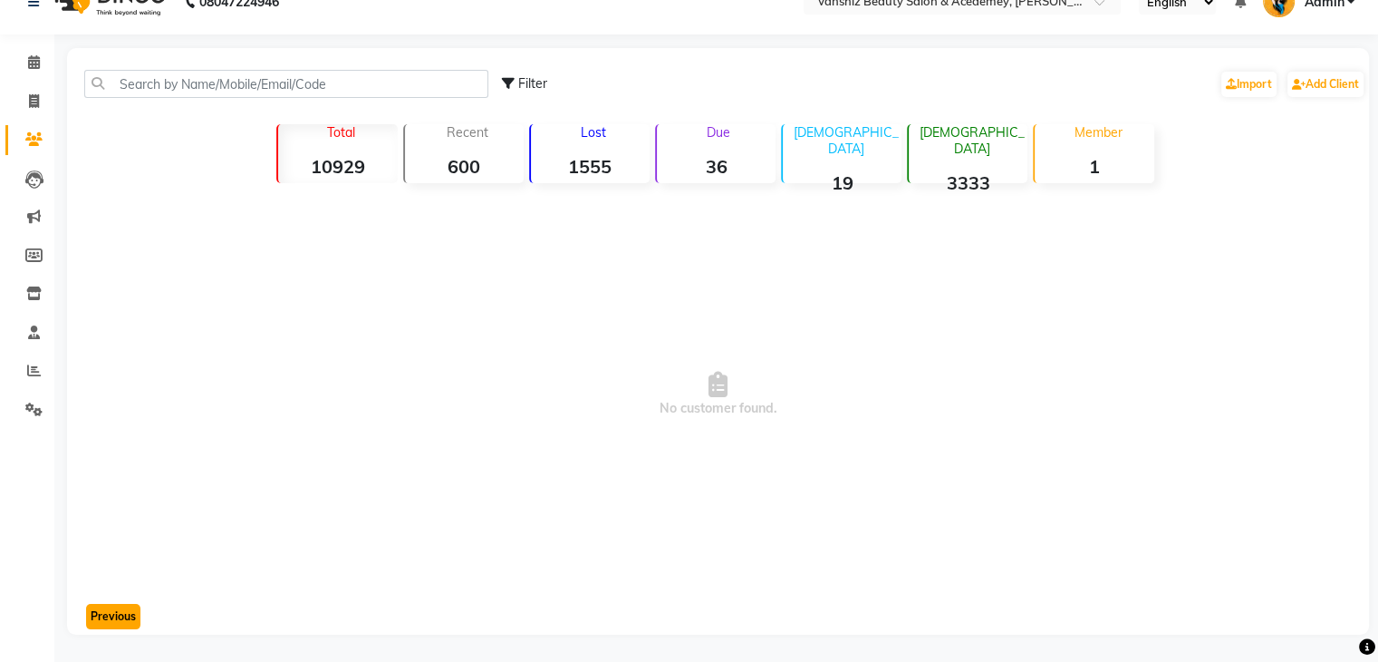
click at [112, 620] on button "Previous" at bounding box center [113, 616] width 54 height 25
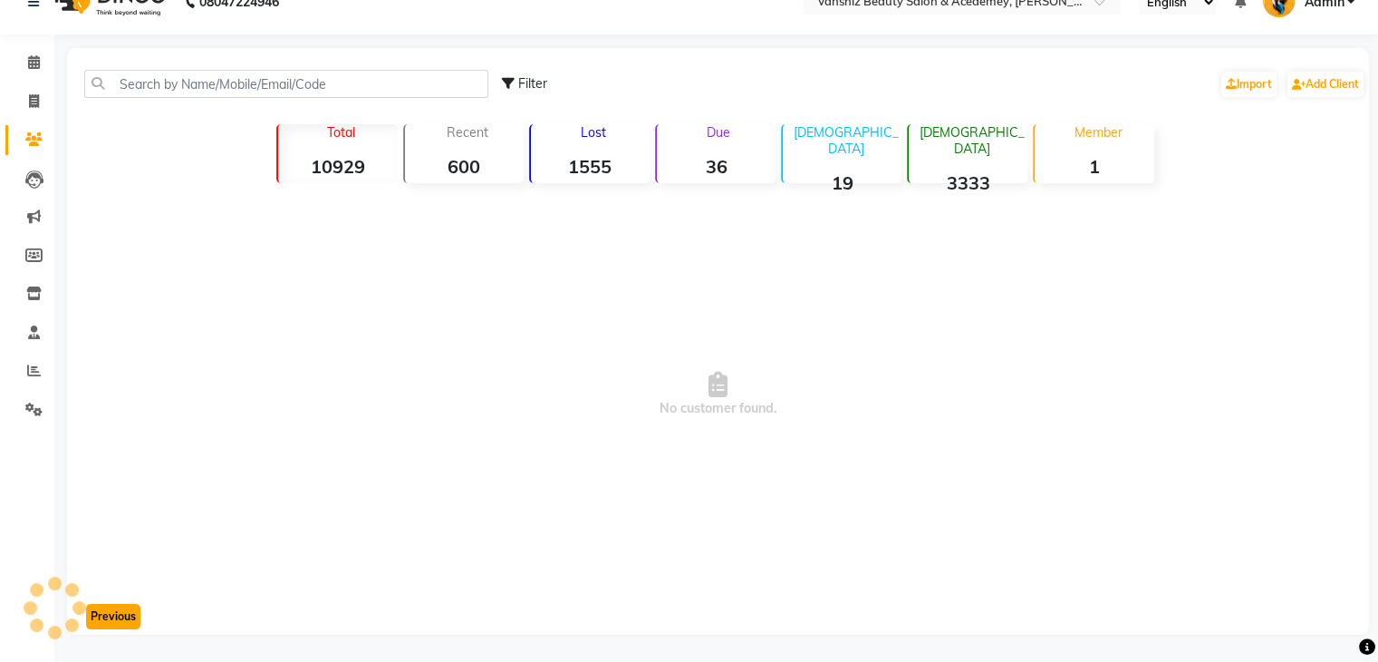
click at [112, 620] on button "Previous" at bounding box center [113, 616] width 54 height 25
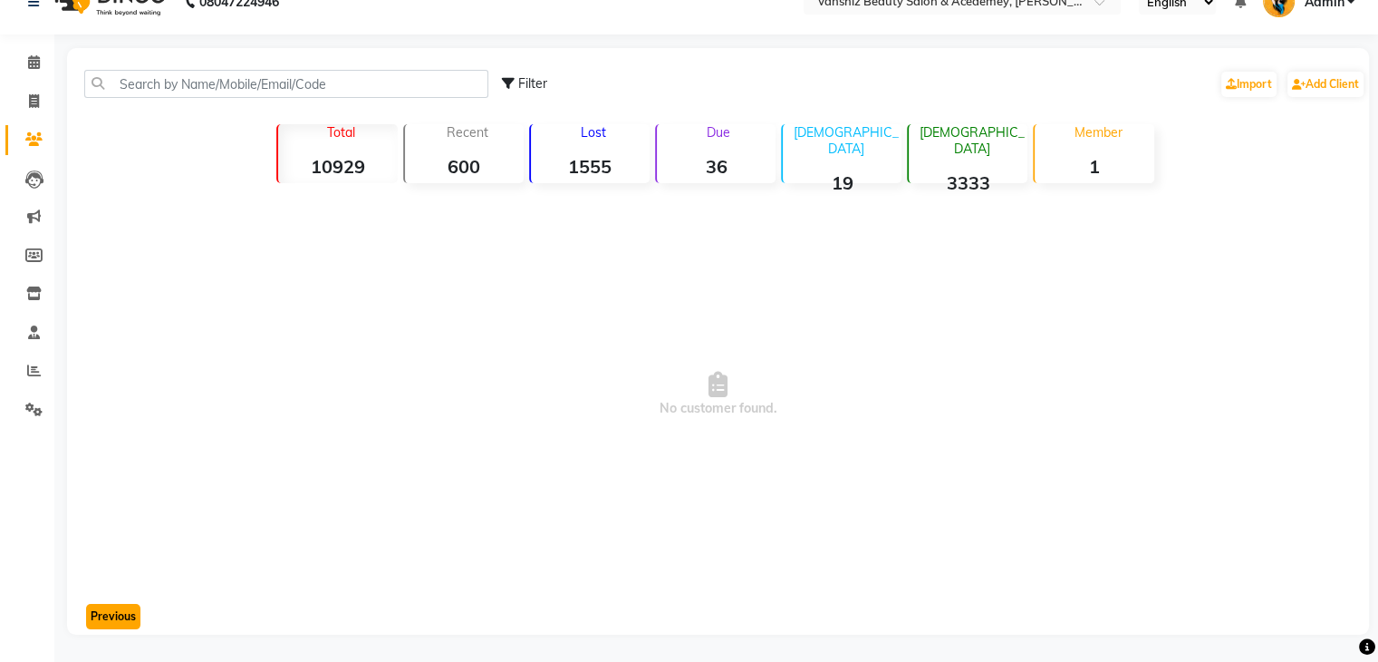
click at [112, 620] on button "Previous" at bounding box center [113, 616] width 54 height 25
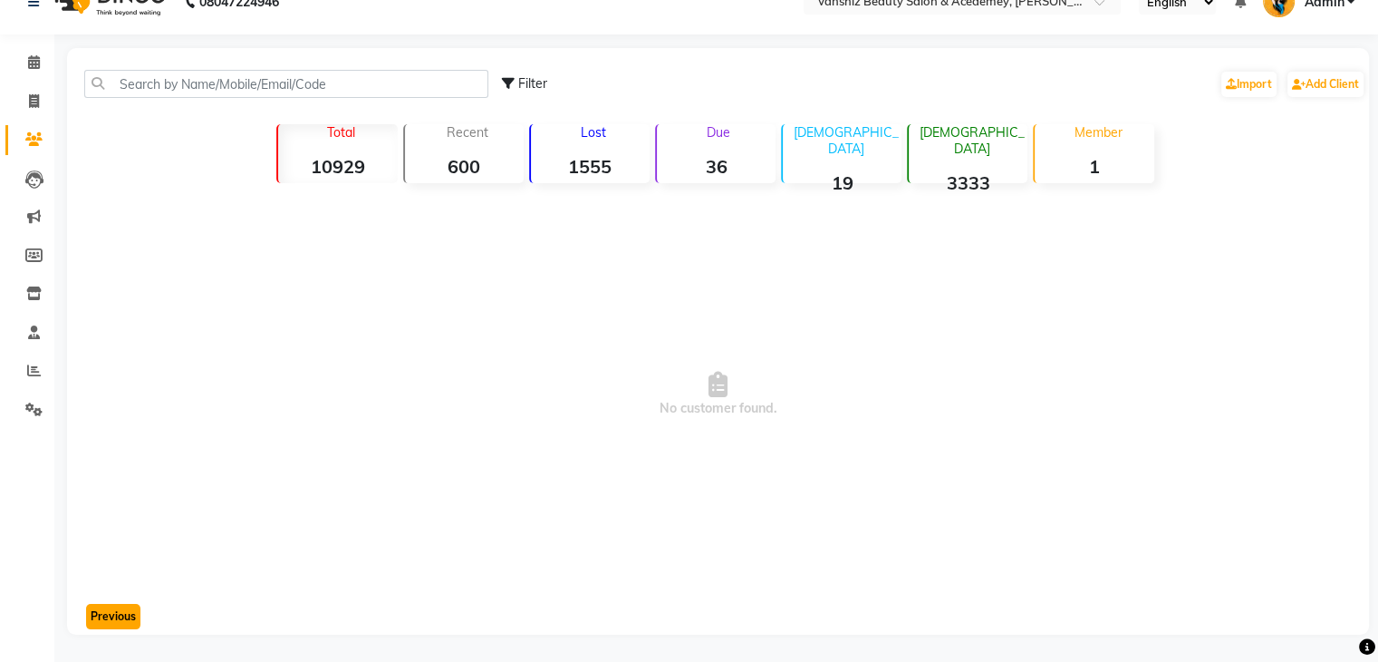
click at [112, 620] on button "Previous" at bounding box center [113, 616] width 54 height 25
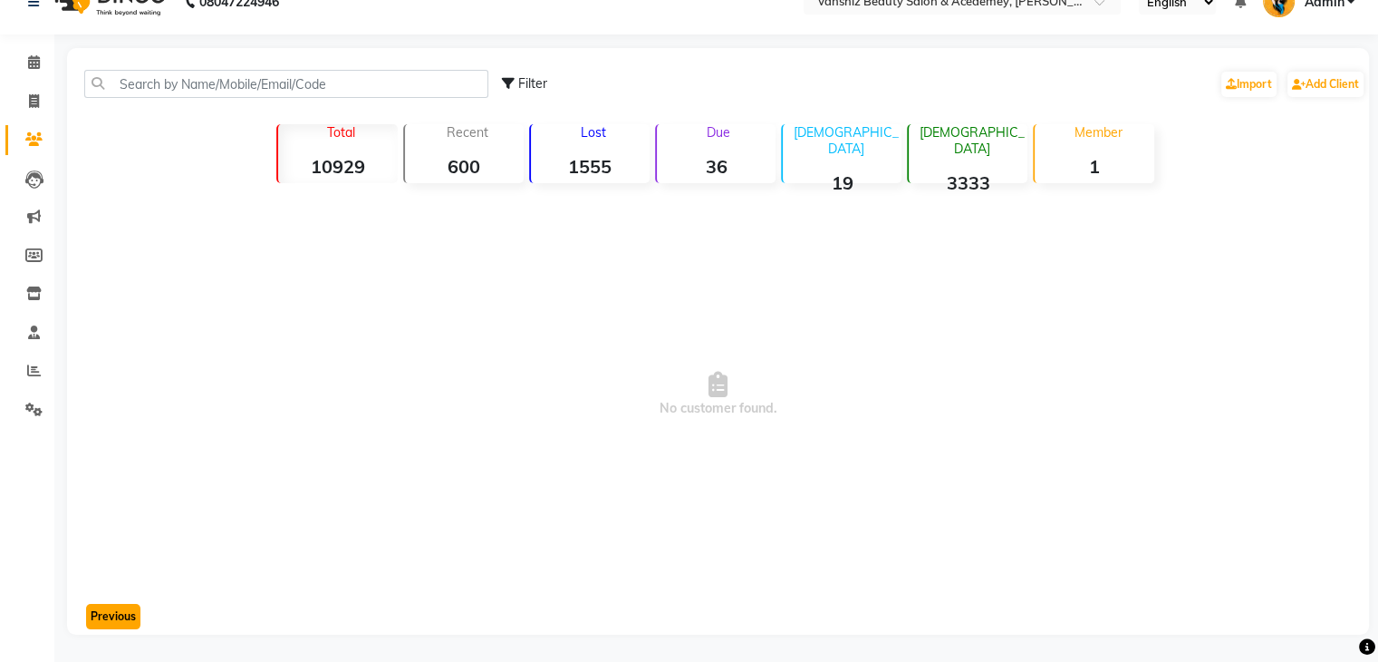
click at [112, 620] on button "Previous" at bounding box center [113, 616] width 54 height 25
click at [25, 130] on span at bounding box center [34, 140] width 32 height 21
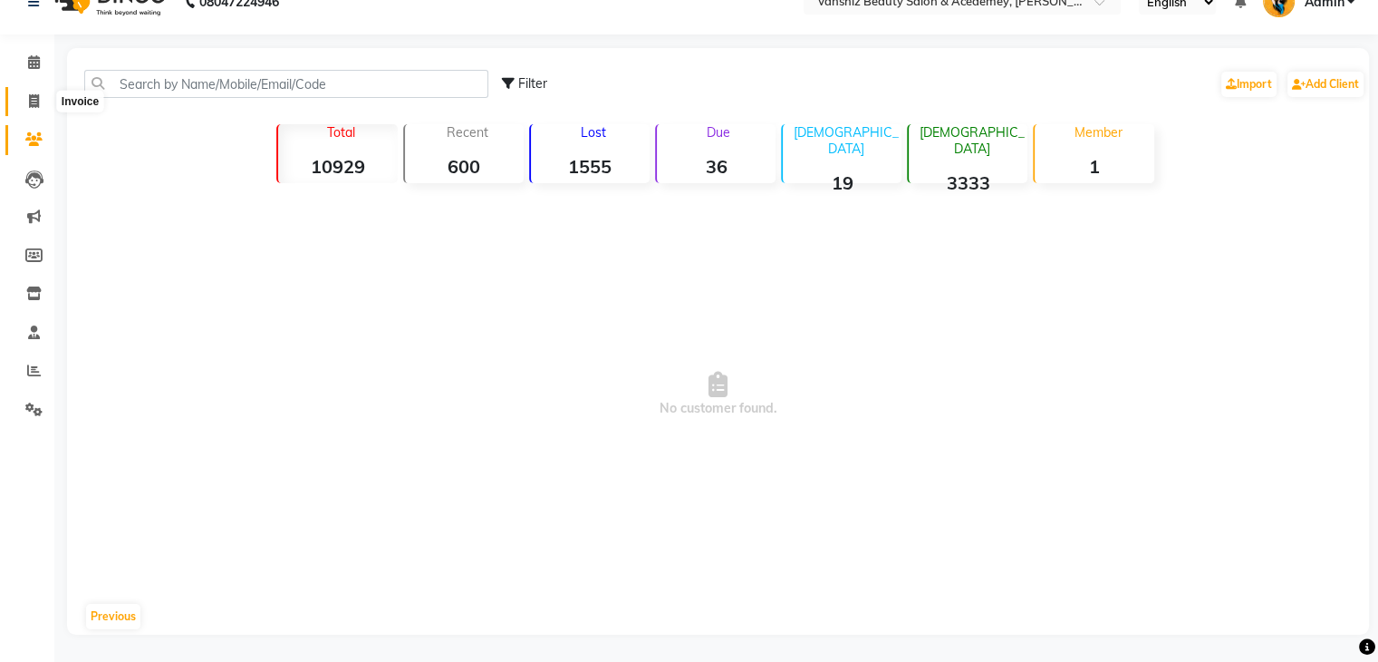
click at [40, 93] on span at bounding box center [34, 102] width 32 height 21
select select "service"
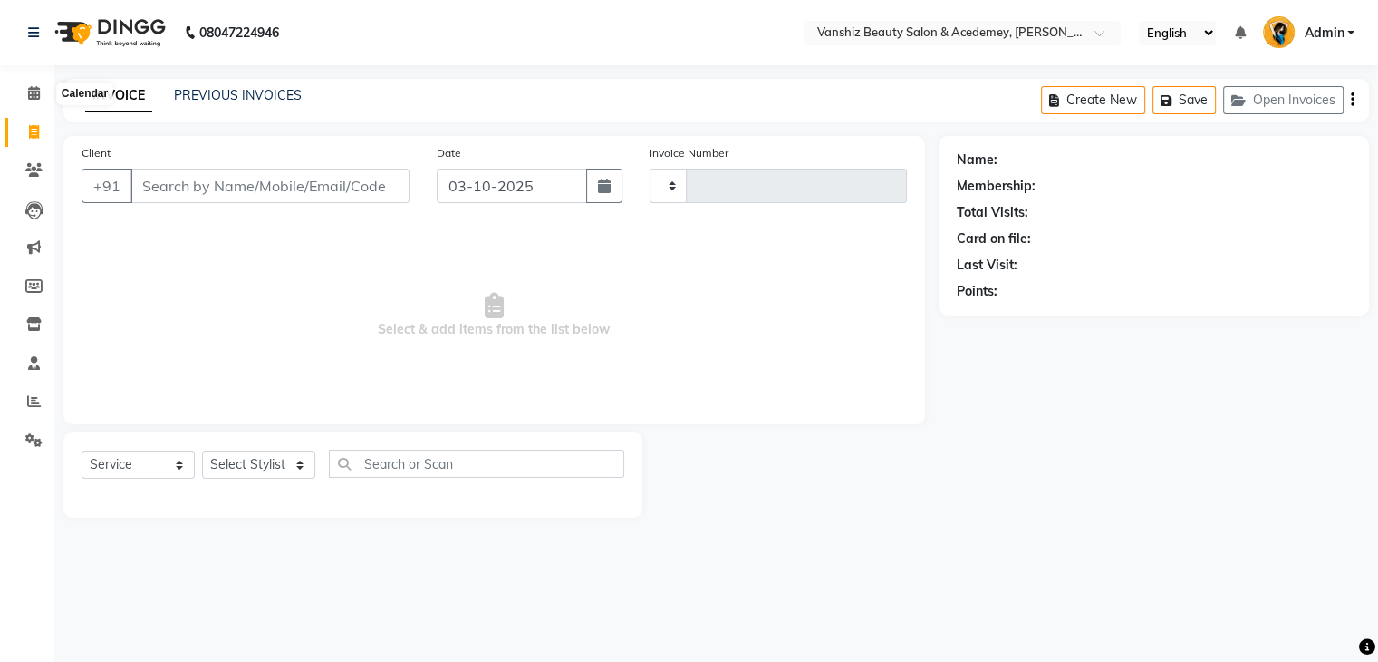
type input "1586"
select select "5403"
click at [40, 169] on icon at bounding box center [33, 170] width 17 height 14
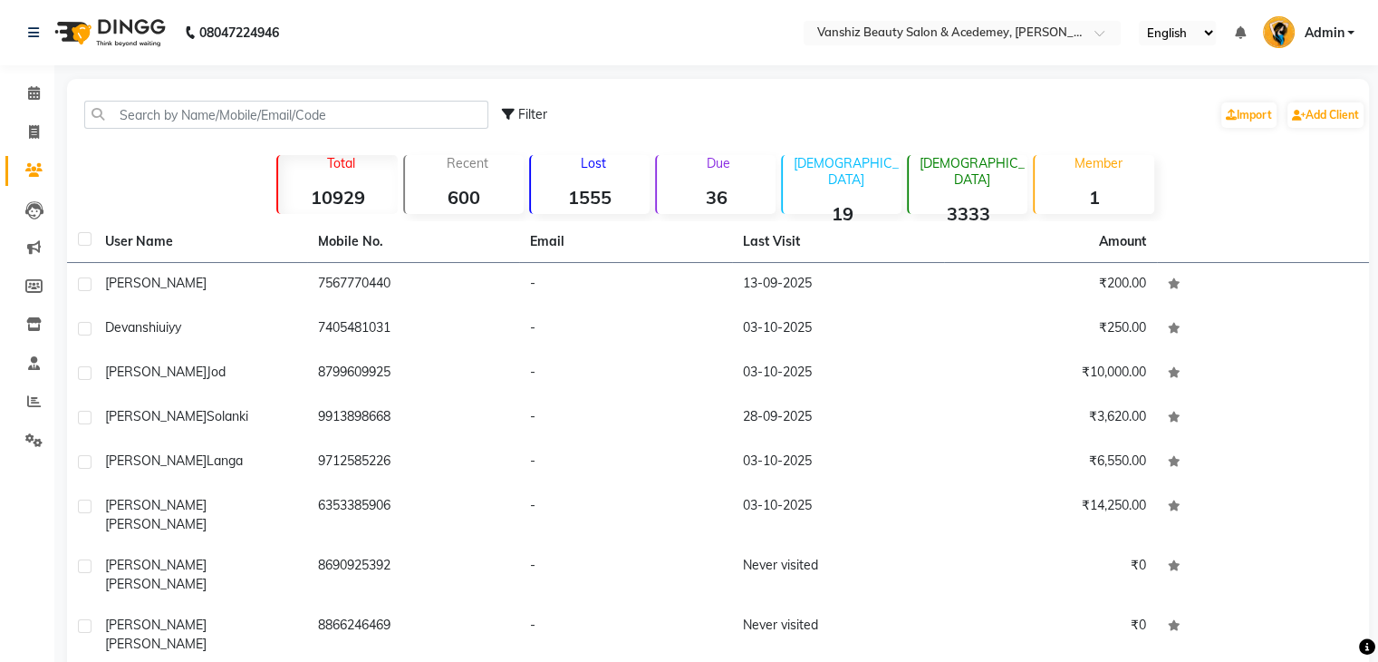
click at [478, 189] on strong "600" at bounding box center [464, 197] width 119 height 23
click at [576, 183] on div "Lost 1555" at bounding box center [589, 184] width 121 height 59
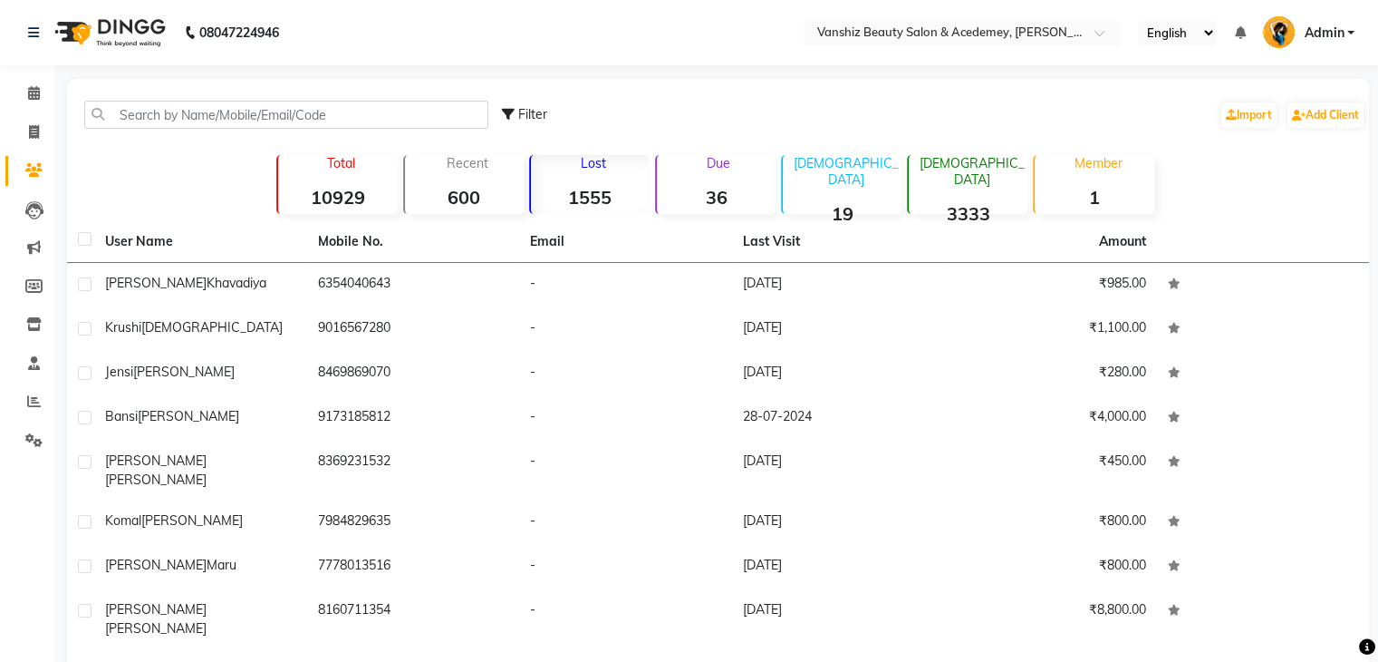
click at [689, 170] on p "Due" at bounding box center [718, 163] width 115 height 16
click at [788, 202] on strong "19" at bounding box center [842, 213] width 119 height 23
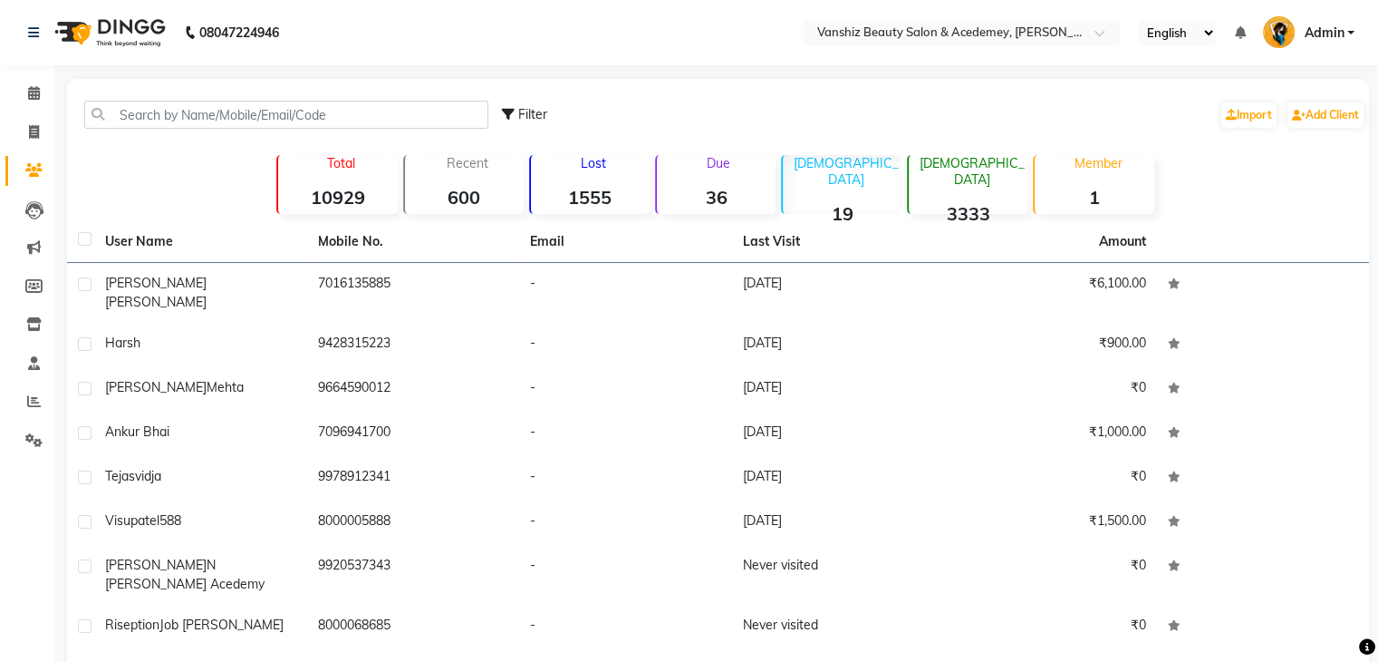
click at [837, 182] on div "[DEMOGRAPHIC_DATA] 19" at bounding box center [841, 184] width 121 height 59
click at [935, 202] on strong "3333" at bounding box center [968, 213] width 119 height 23
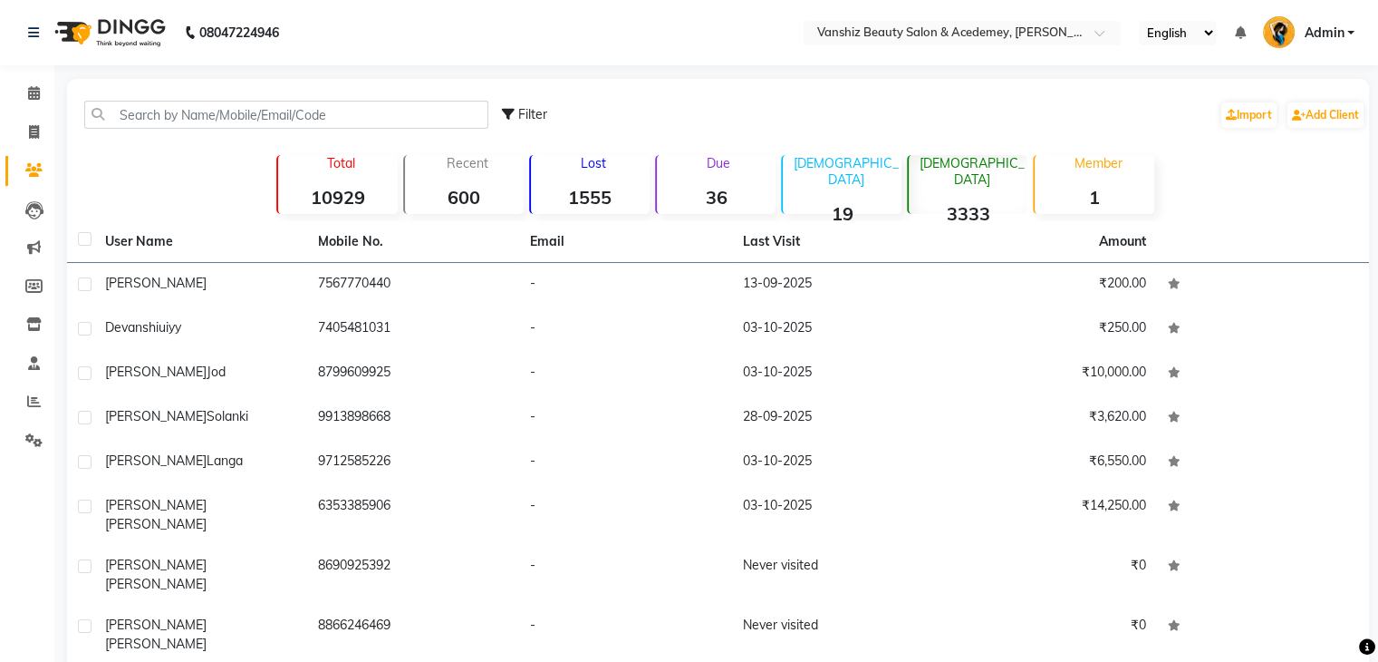
click at [1041, 204] on strong "1" at bounding box center [1094, 197] width 119 height 23
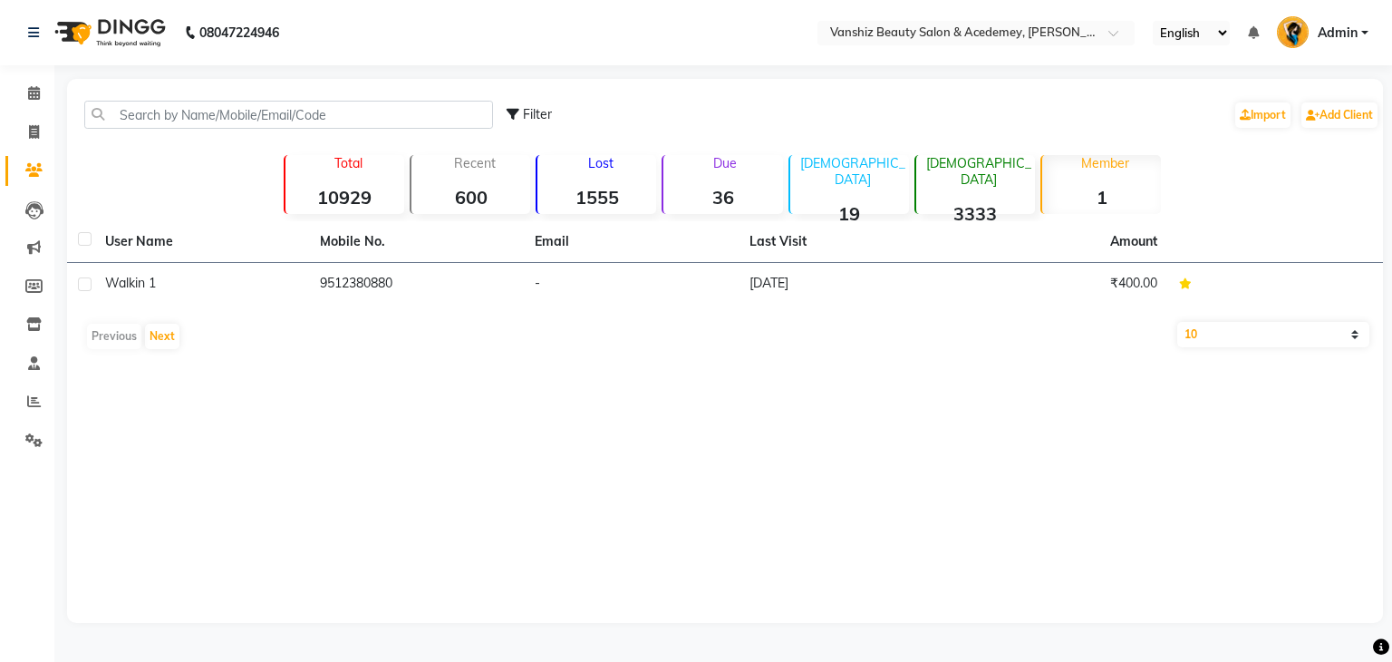
click at [969, 202] on strong "3333" at bounding box center [975, 213] width 119 height 23
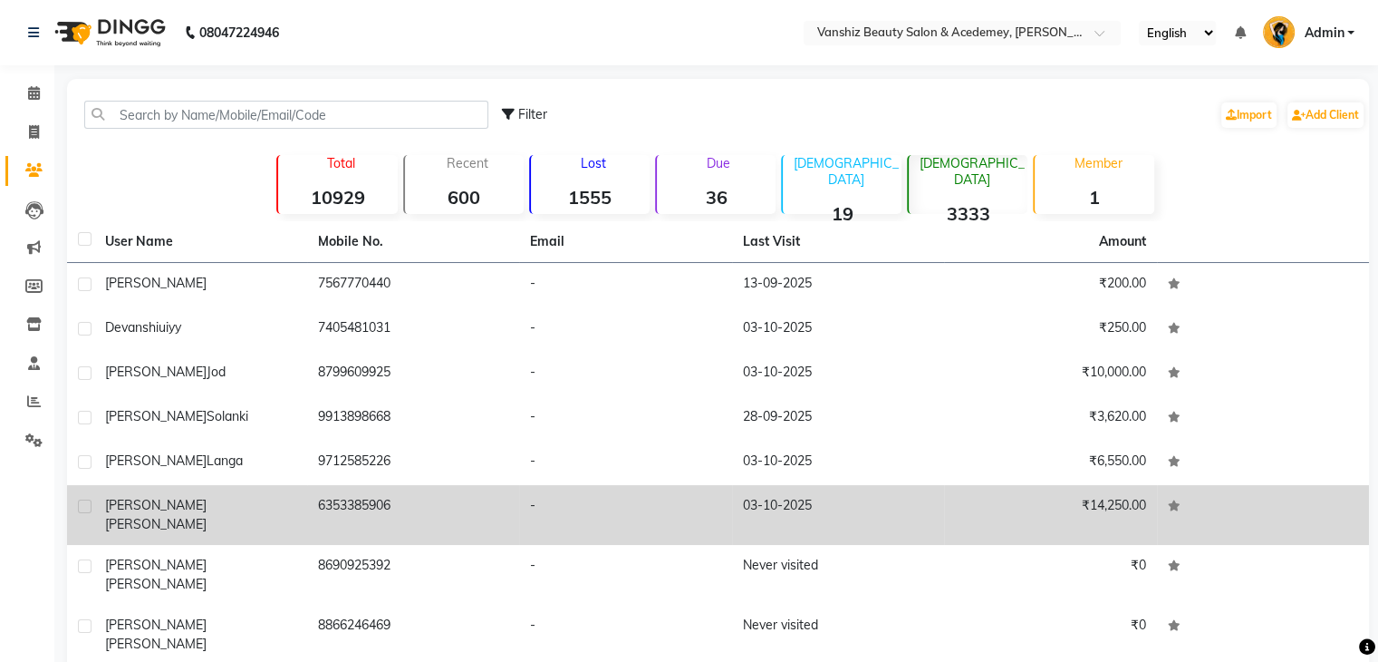
scroll to position [123, 0]
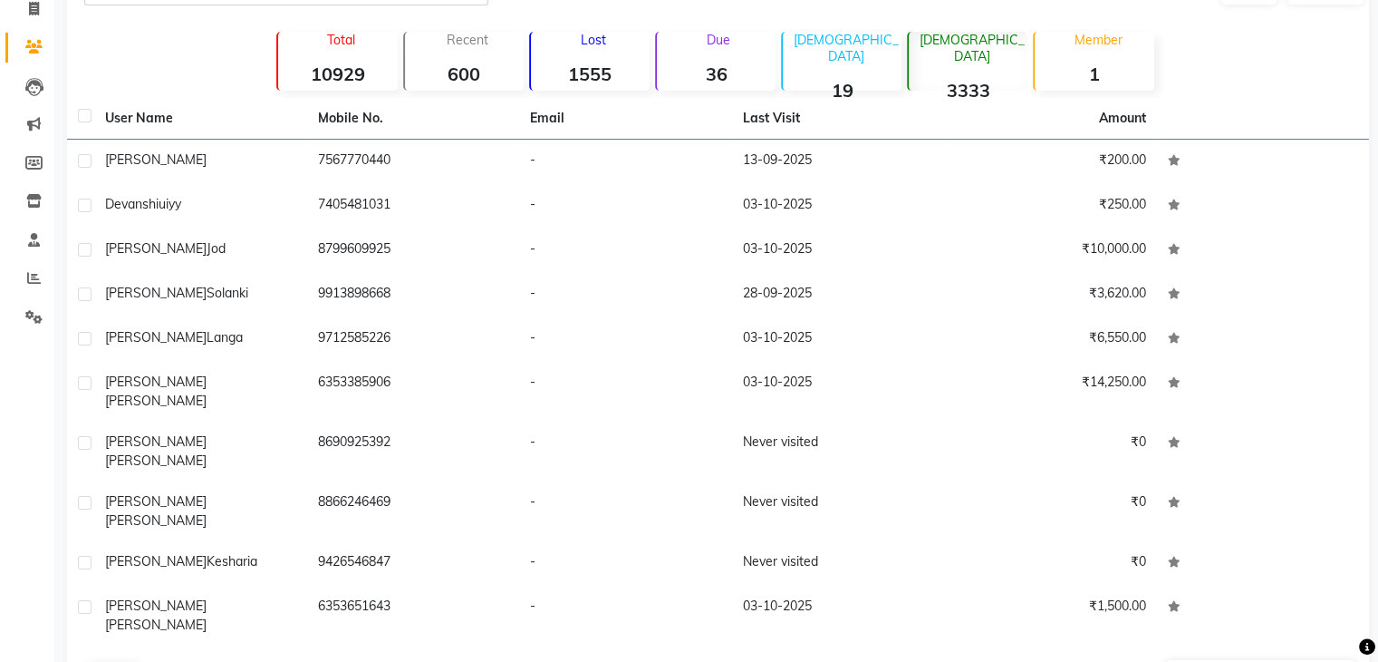
click at [159, 661] on button "Next" at bounding box center [162, 674] width 34 height 25
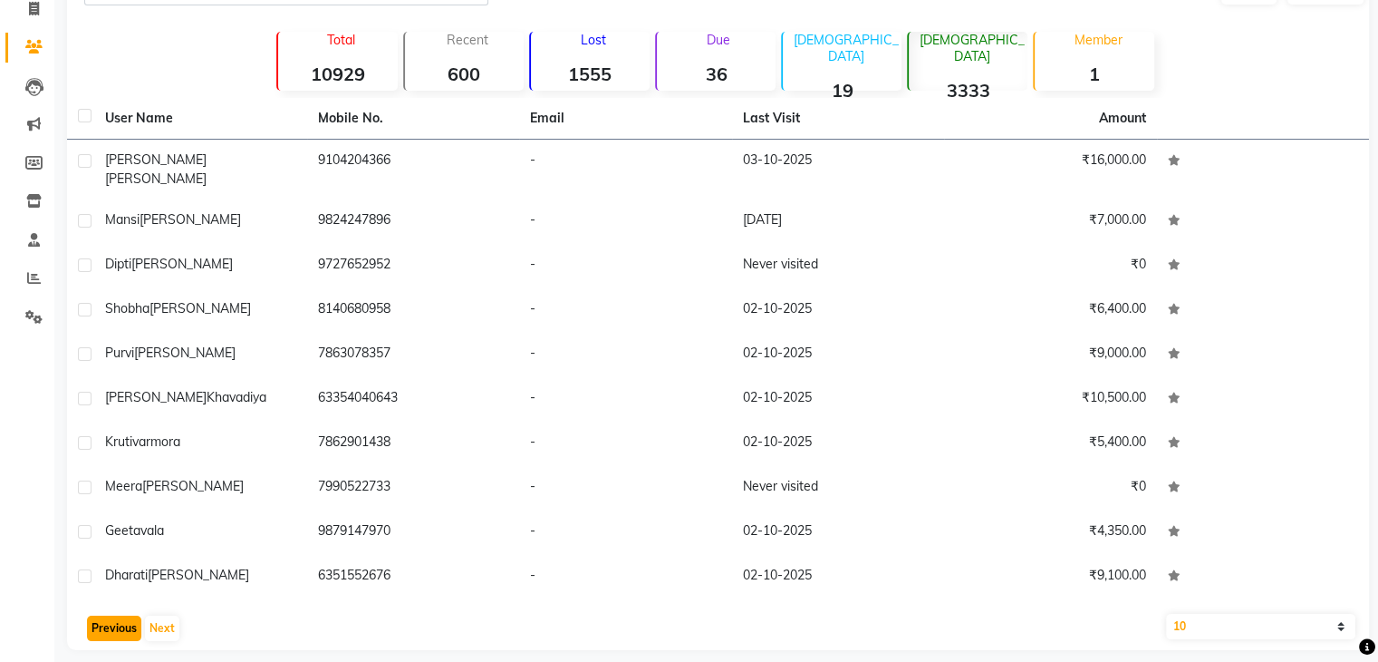
click at [116, 615] on button "Previous" at bounding box center [114, 627] width 54 height 25
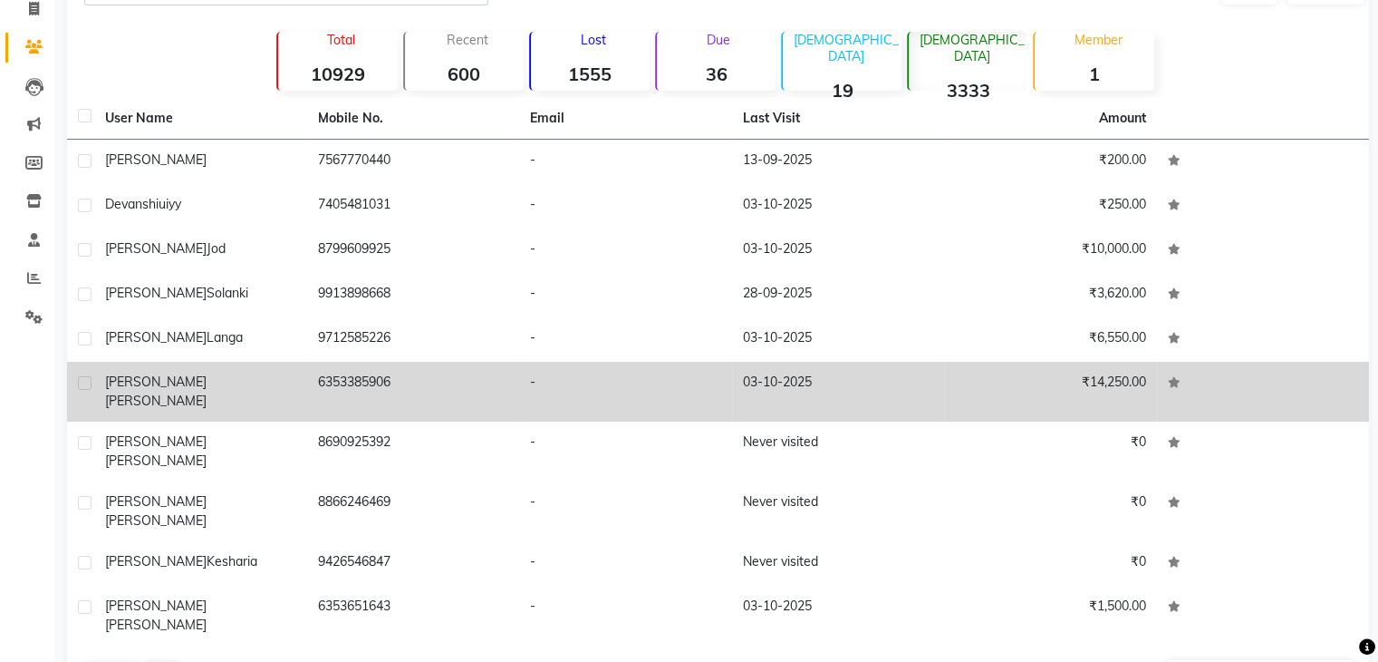
scroll to position [0, 0]
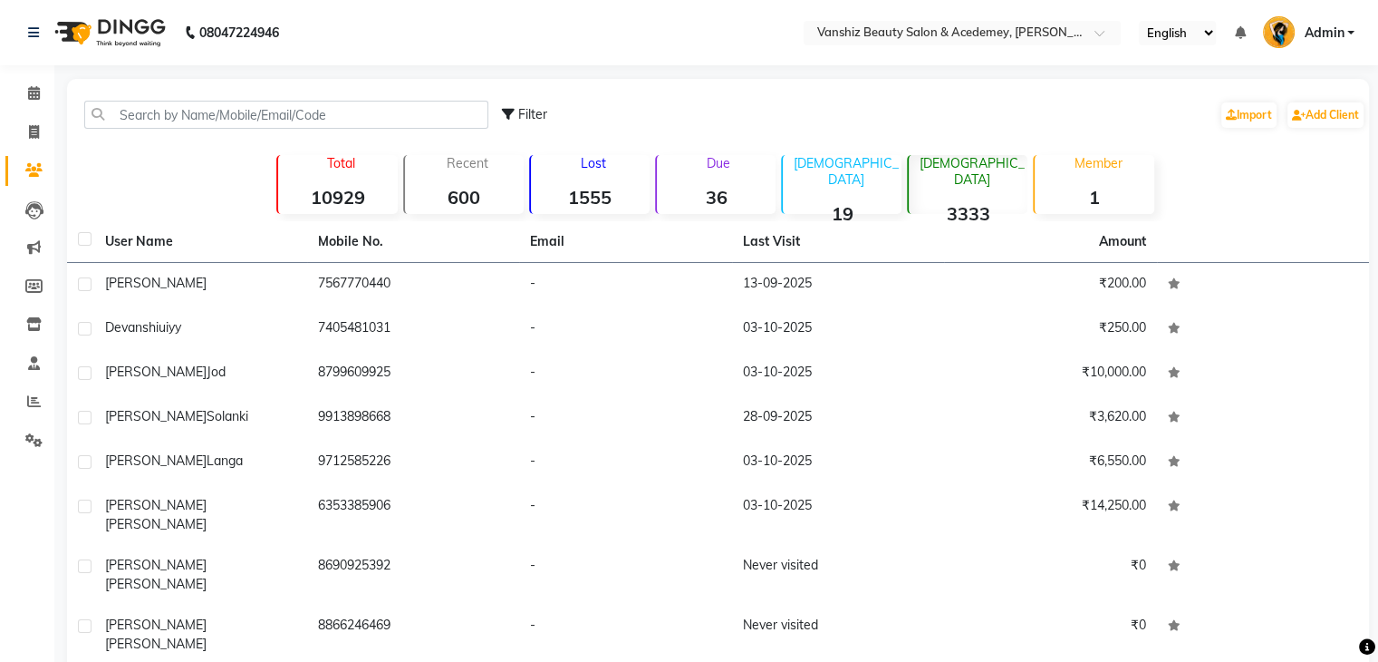
click at [381, 191] on strong "10929" at bounding box center [337, 197] width 119 height 23
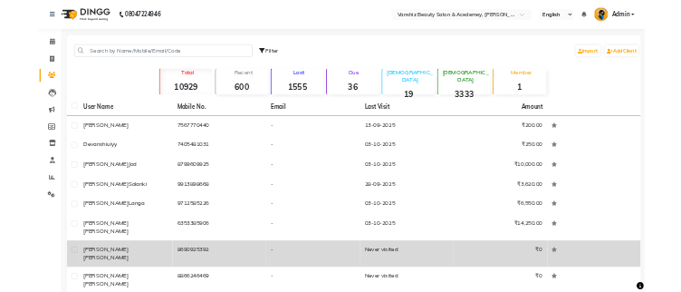
scroll to position [123, 0]
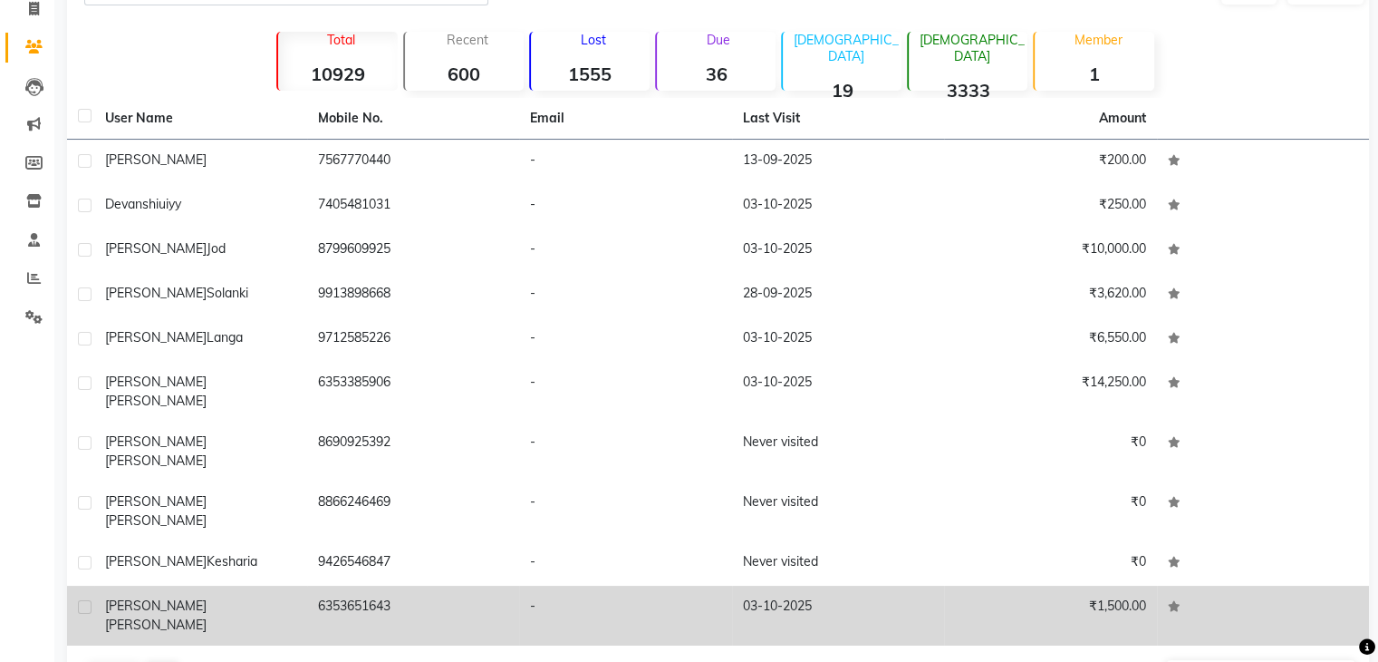
click at [324, 585] on td "6353651643" at bounding box center [413, 615] width 213 height 60
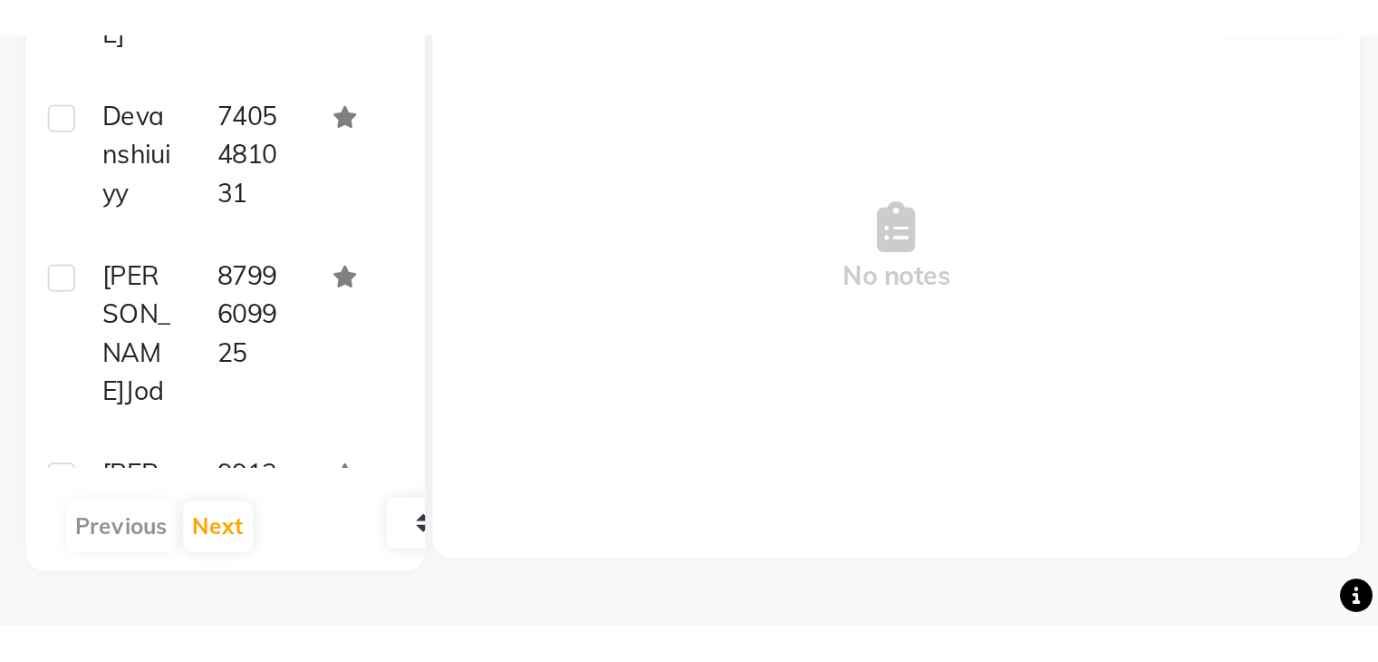
scroll to position [155, 0]
